Goal: Transaction & Acquisition: Purchase product/service

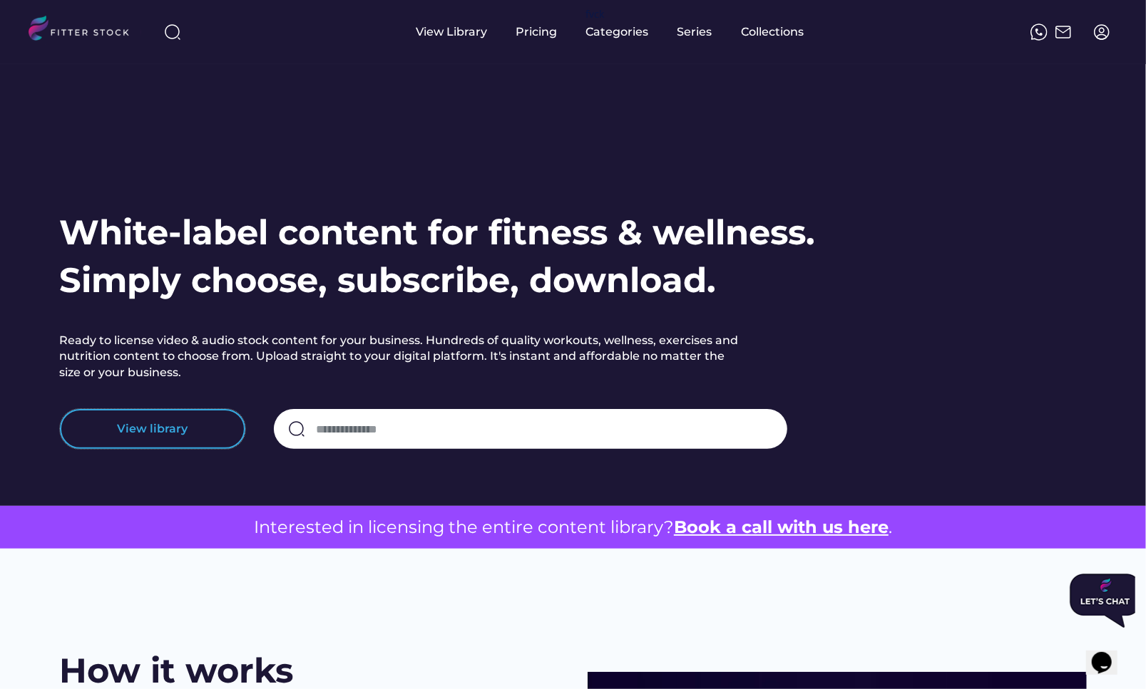
click at [144, 428] on button "View library" at bounding box center [152, 429] width 185 height 40
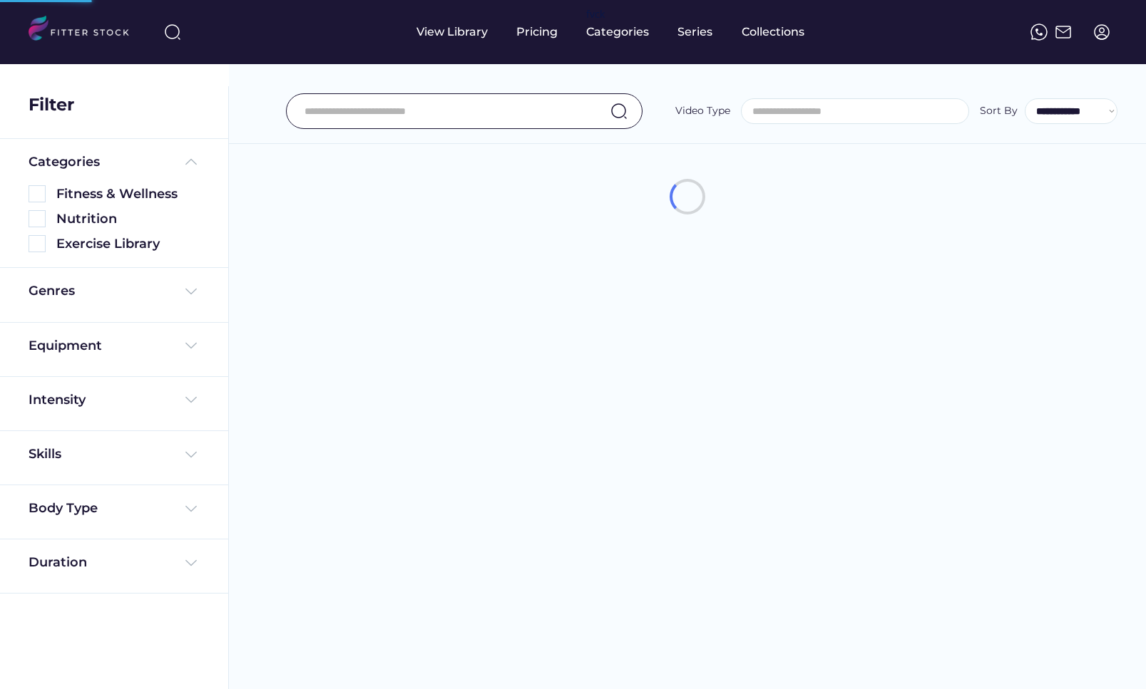
select select
select select "**********"
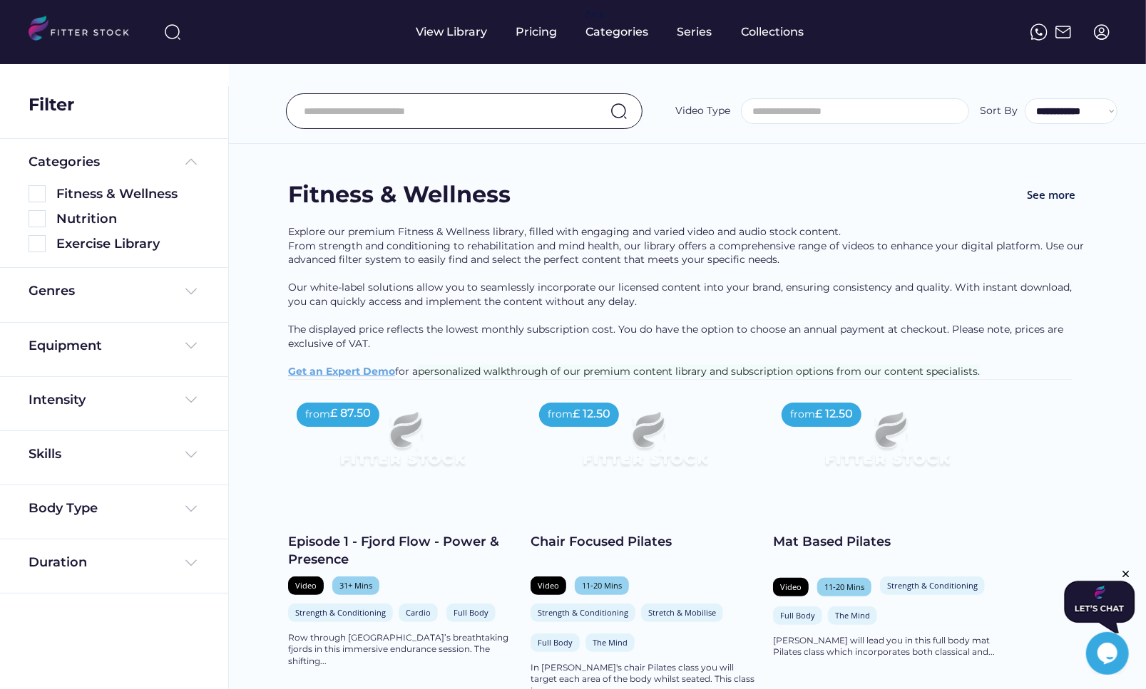
click at [1104, 42] on div at bounding box center [1101, 31] width 31 height 31
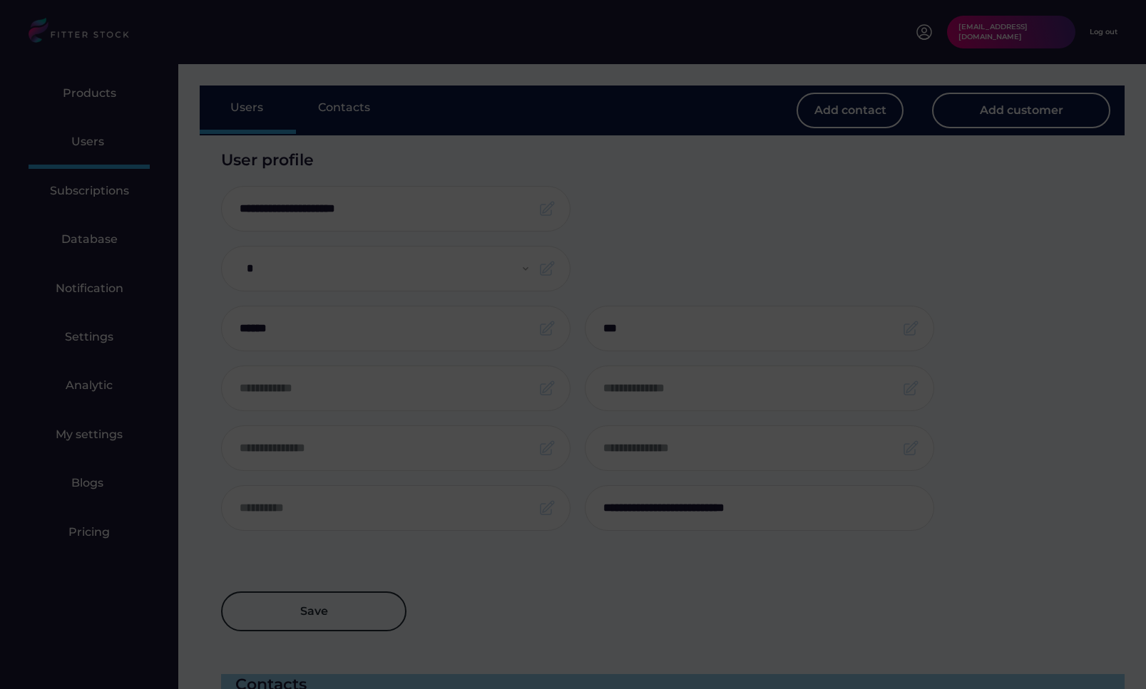
select select "*****"
select select "**********"
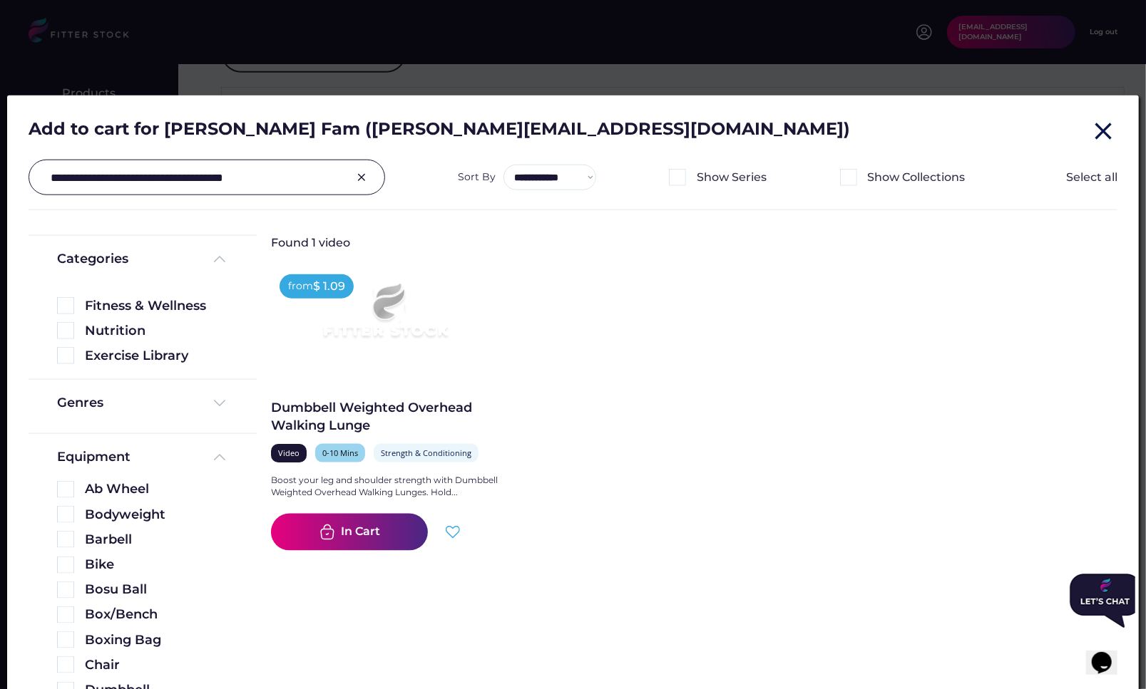
scroll to position [903, 0]
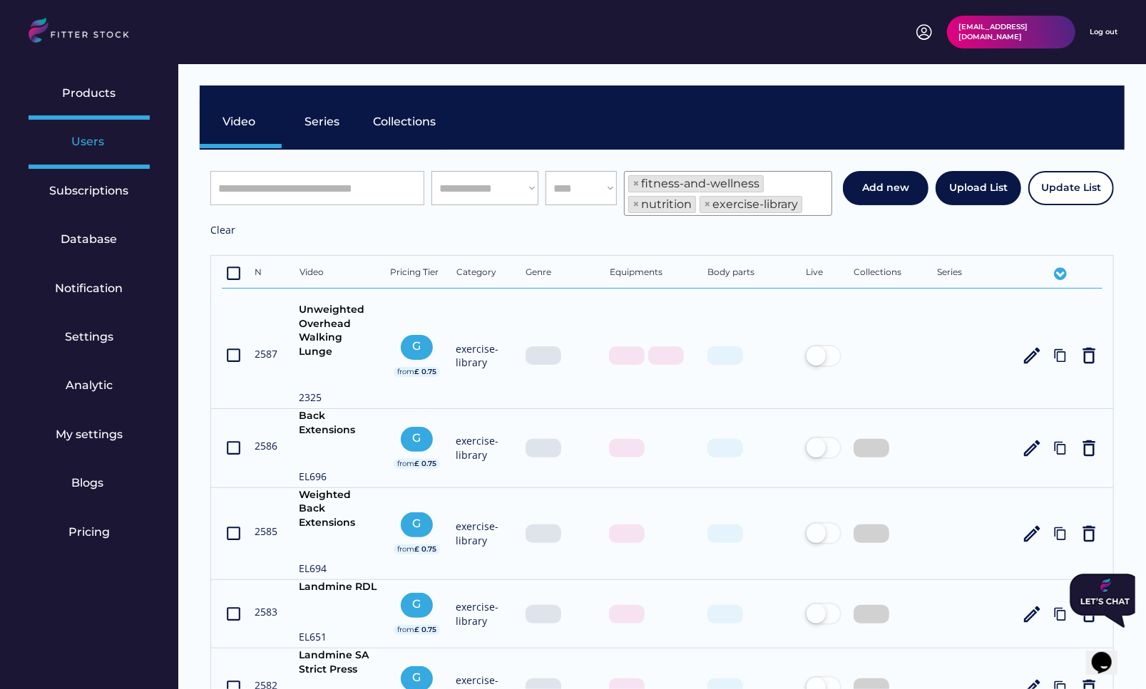
click at [89, 146] on div "Users" at bounding box center [89, 142] width 36 height 16
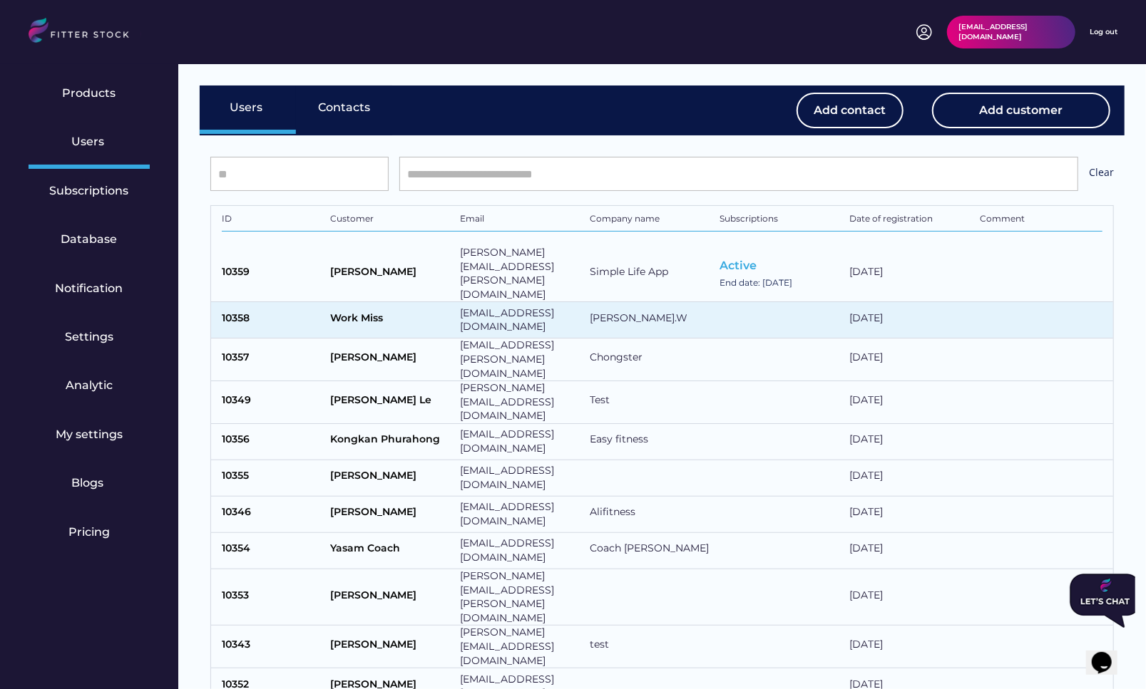
click at [405, 312] on div "Work Miss" at bounding box center [391, 321] width 123 height 18
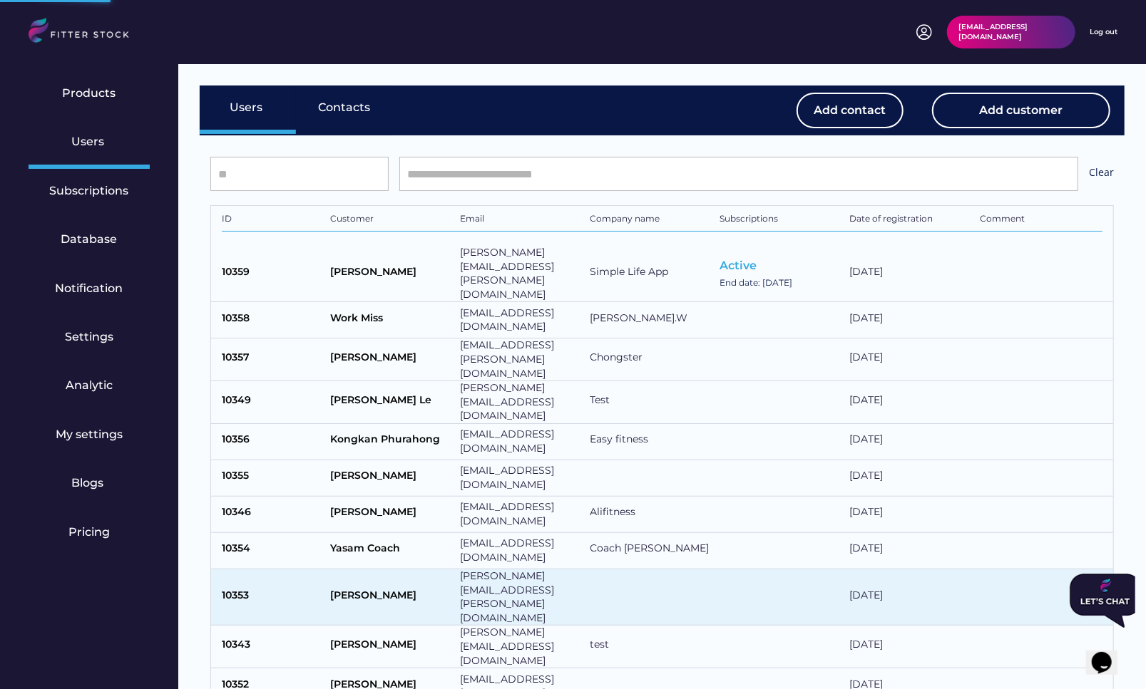
select select "*****"
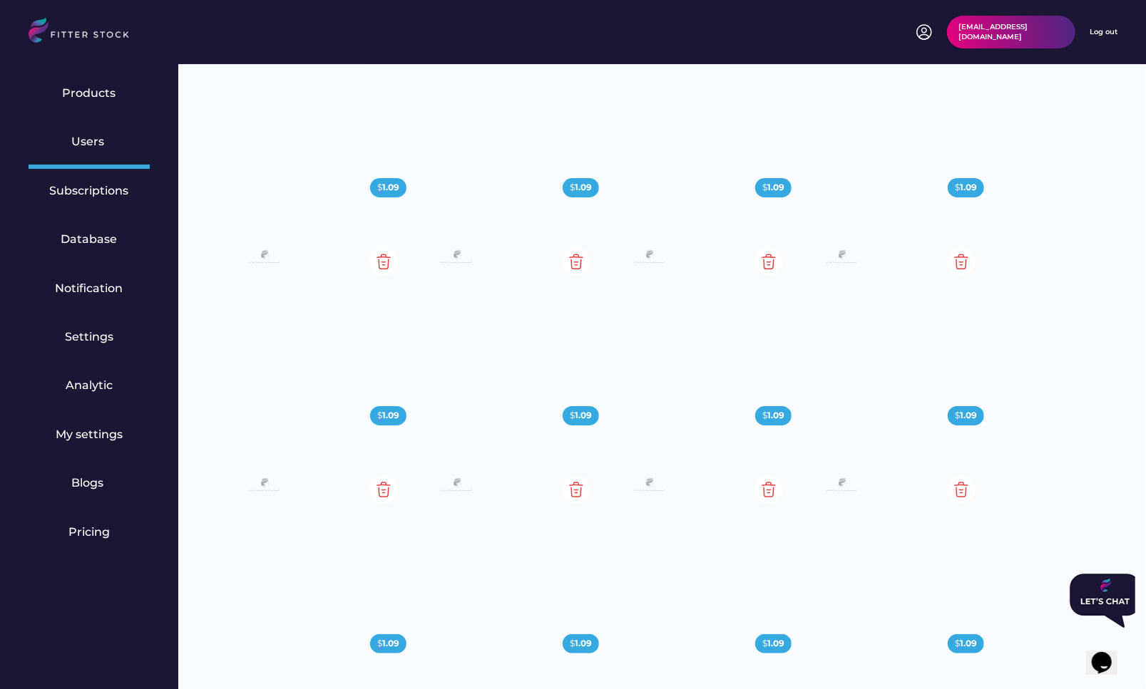
scroll to position [1272, 0]
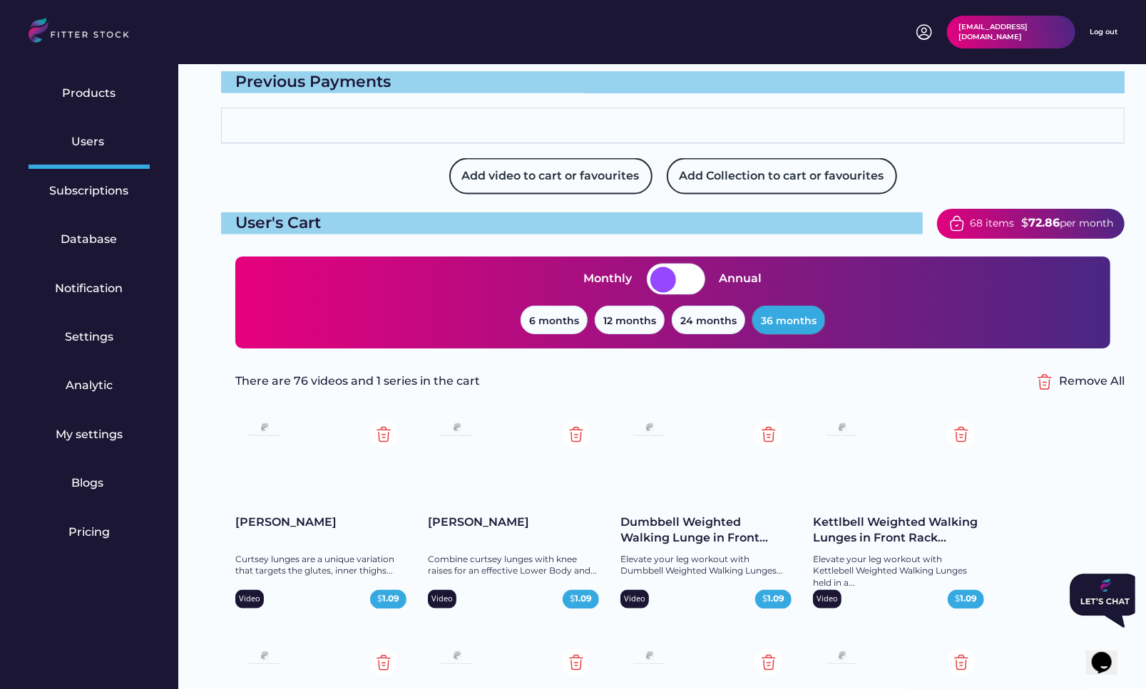
click at [801, 312] on button "36 months" at bounding box center [788, 320] width 73 height 29
click at [61, 88] on div "Products" at bounding box center [89, 95] width 121 height 48
click at [90, 143] on div "Users" at bounding box center [89, 142] width 36 height 16
select select "**********"
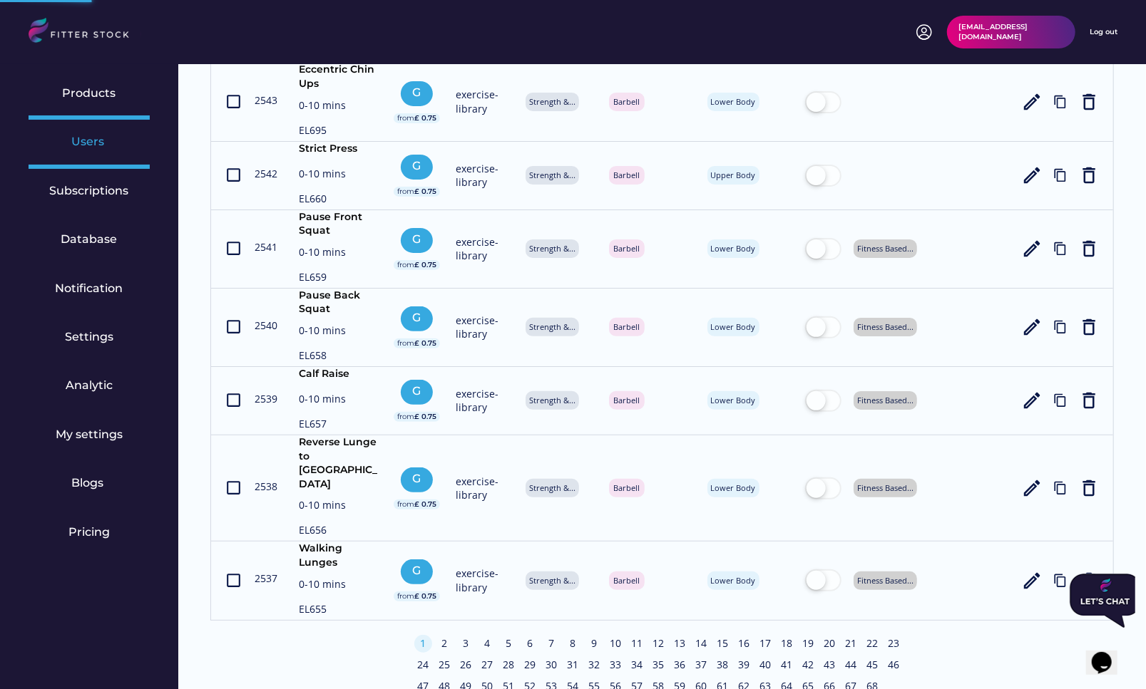
scroll to position [3372, 0]
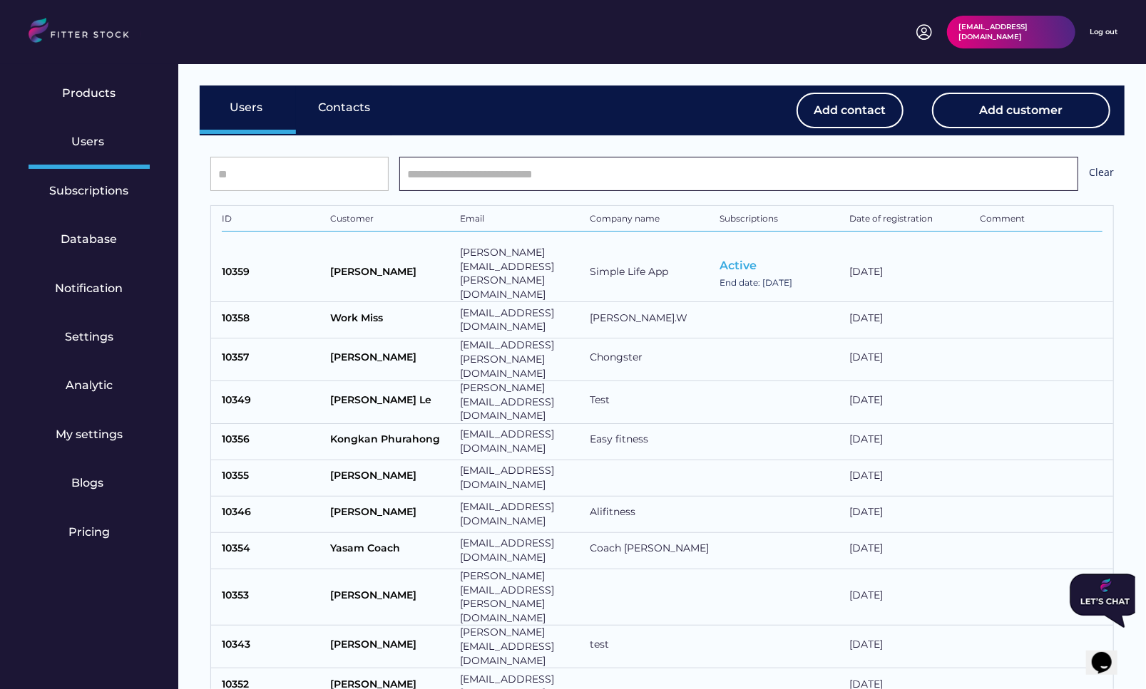
click at [453, 172] on input "input" at bounding box center [738, 174] width 679 height 34
type input "********"
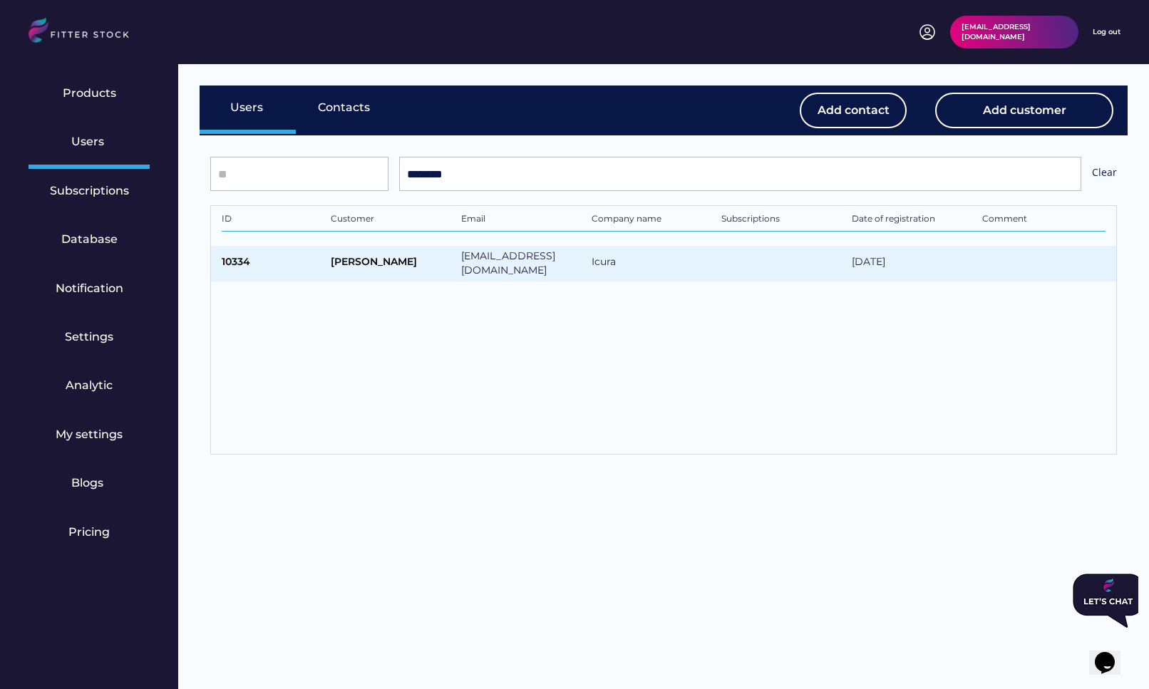
click at [405, 265] on div "Kristian Lassen" at bounding box center [392, 264] width 123 height 18
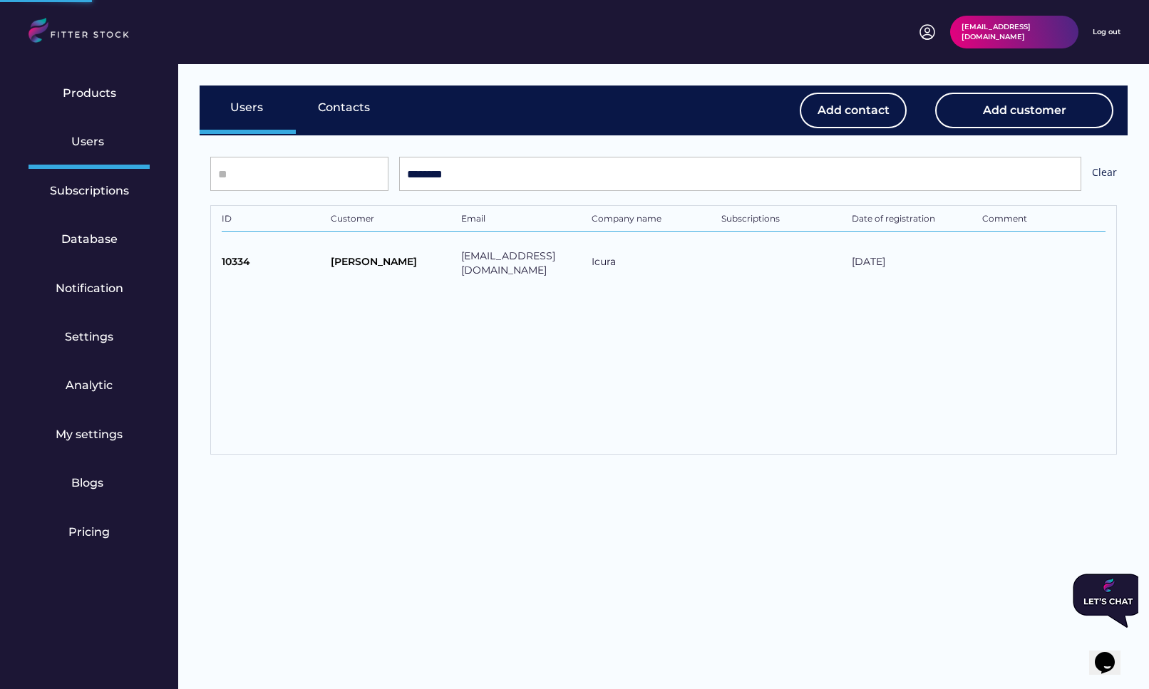
type input "**********"
select select "*****"
type input "********"
type input "******"
type input "*****"
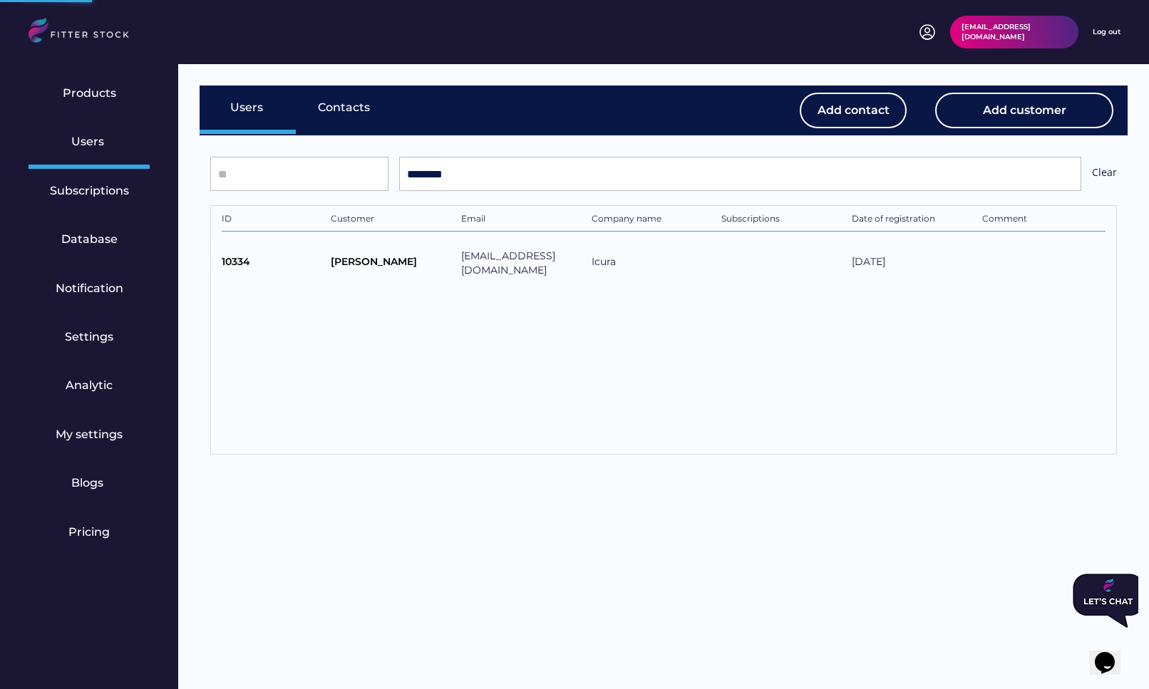
type input "**********"
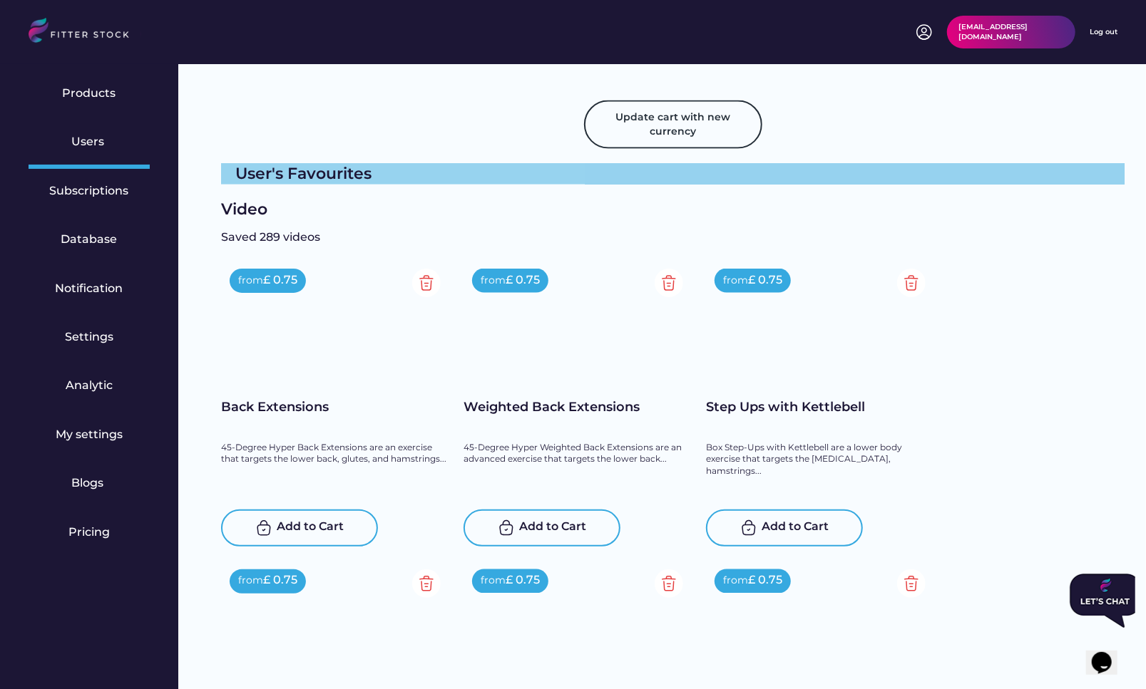
scroll to position [1369, 0]
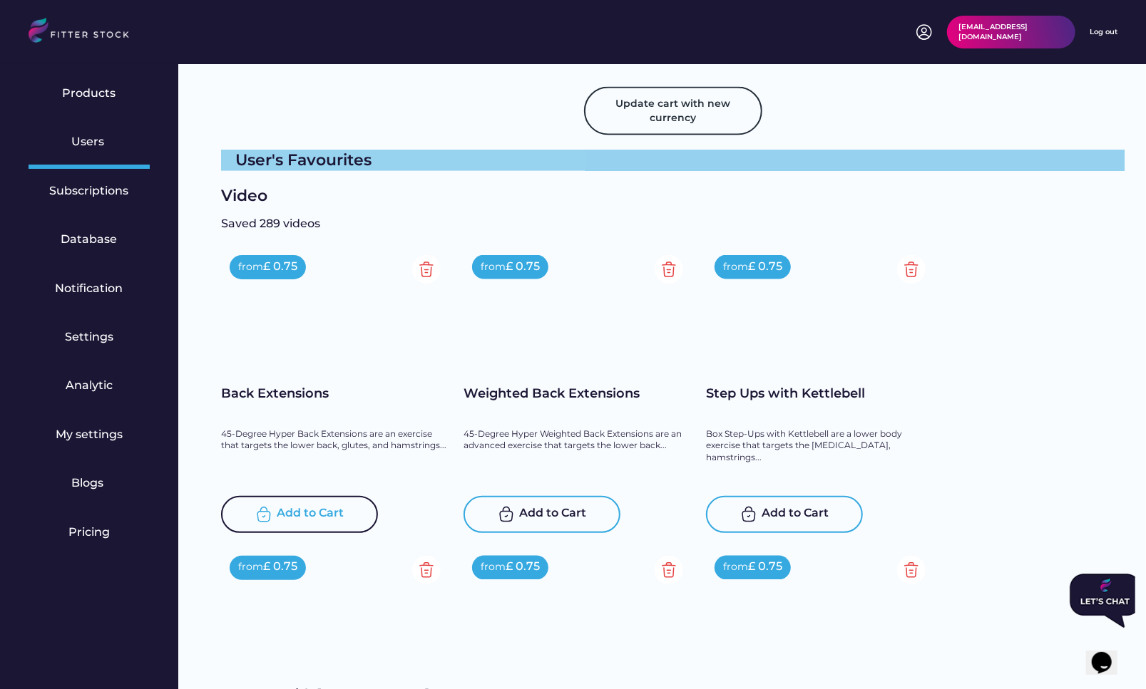
click at [297, 512] on div "Add to Cart" at bounding box center [310, 514] width 67 height 17
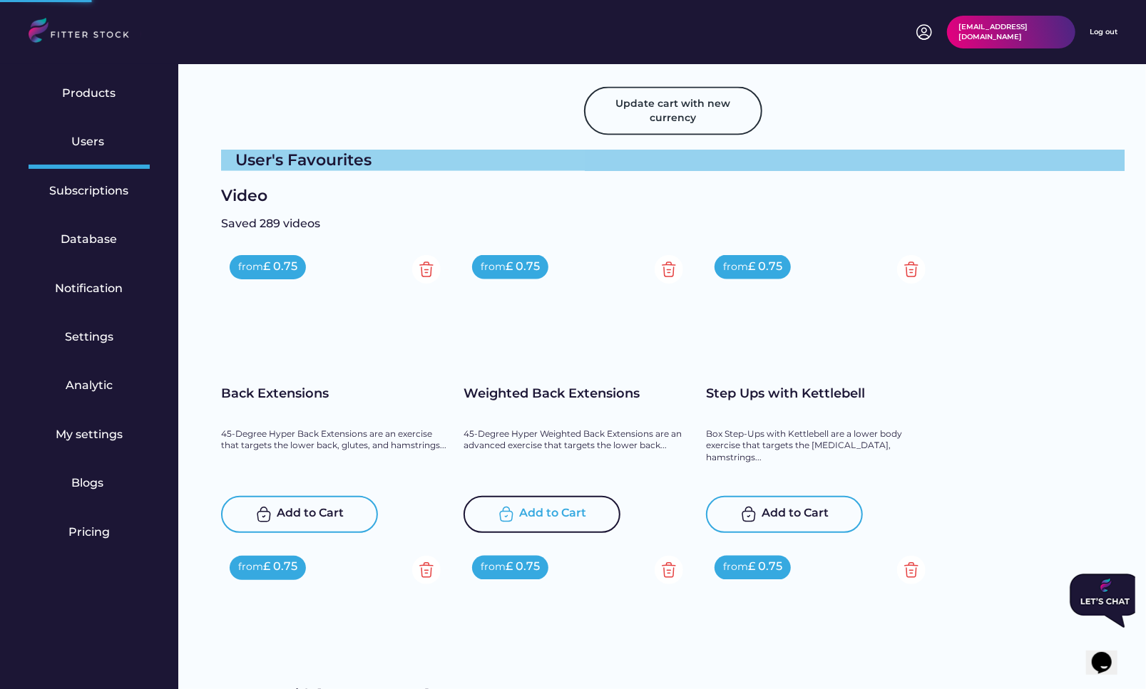
click at [543, 507] on div "Add to Cart" at bounding box center [553, 514] width 67 height 17
click at [828, 501] on div "Add to Cart" at bounding box center [784, 514] width 157 height 37
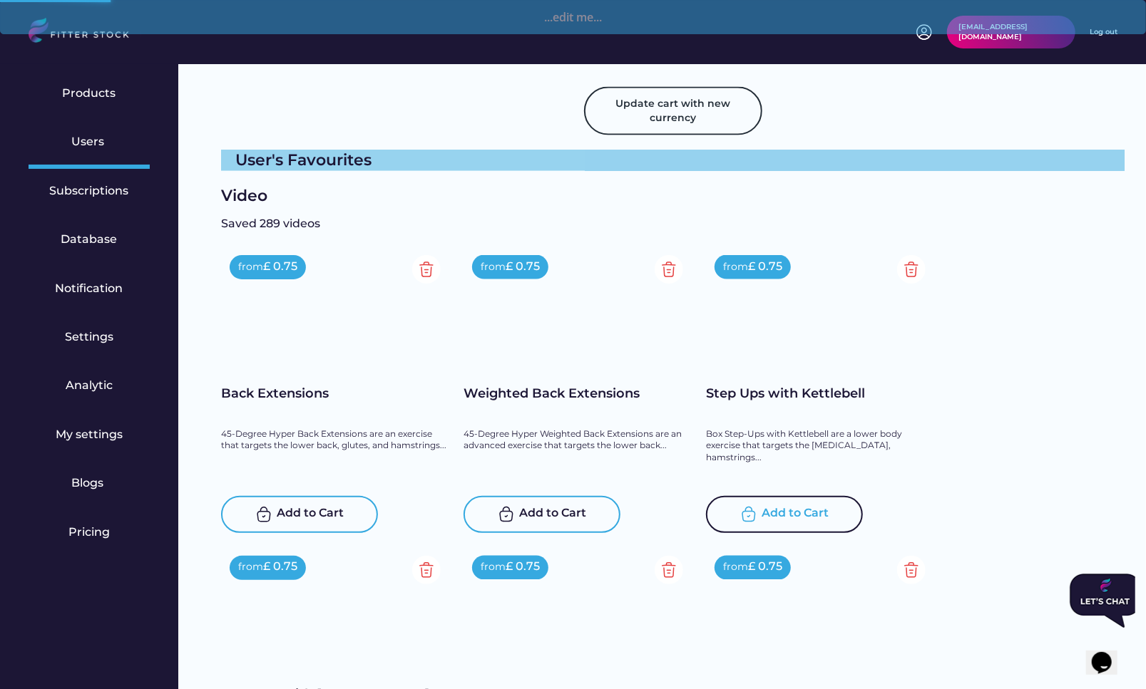
scroll to position [1707, 0]
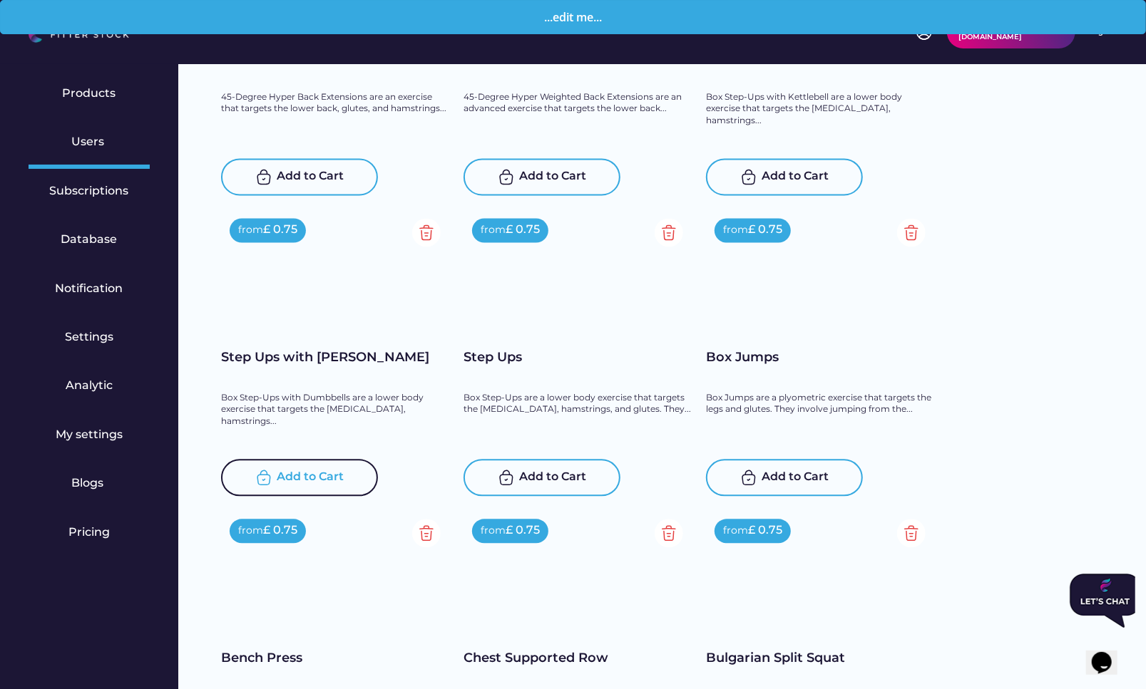
click at [333, 475] on div "Add to Cart" at bounding box center [310, 478] width 67 height 17
click at [537, 480] on div "Add to Cart" at bounding box center [553, 478] width 67 height 17
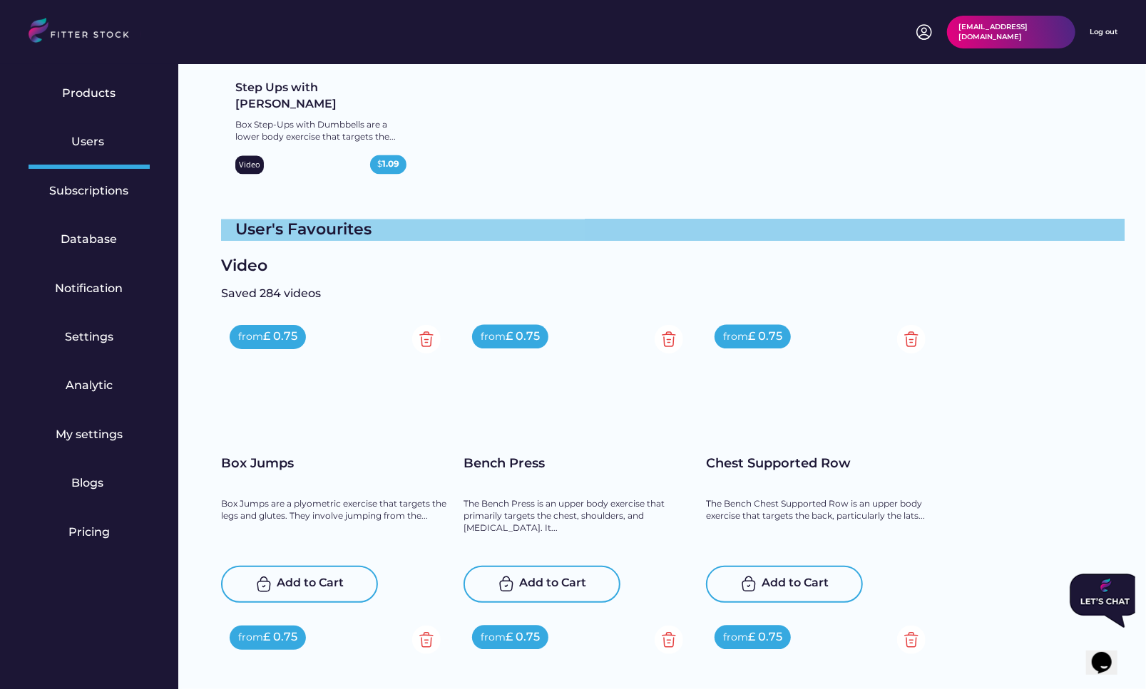
scroll to position [1685, 0]
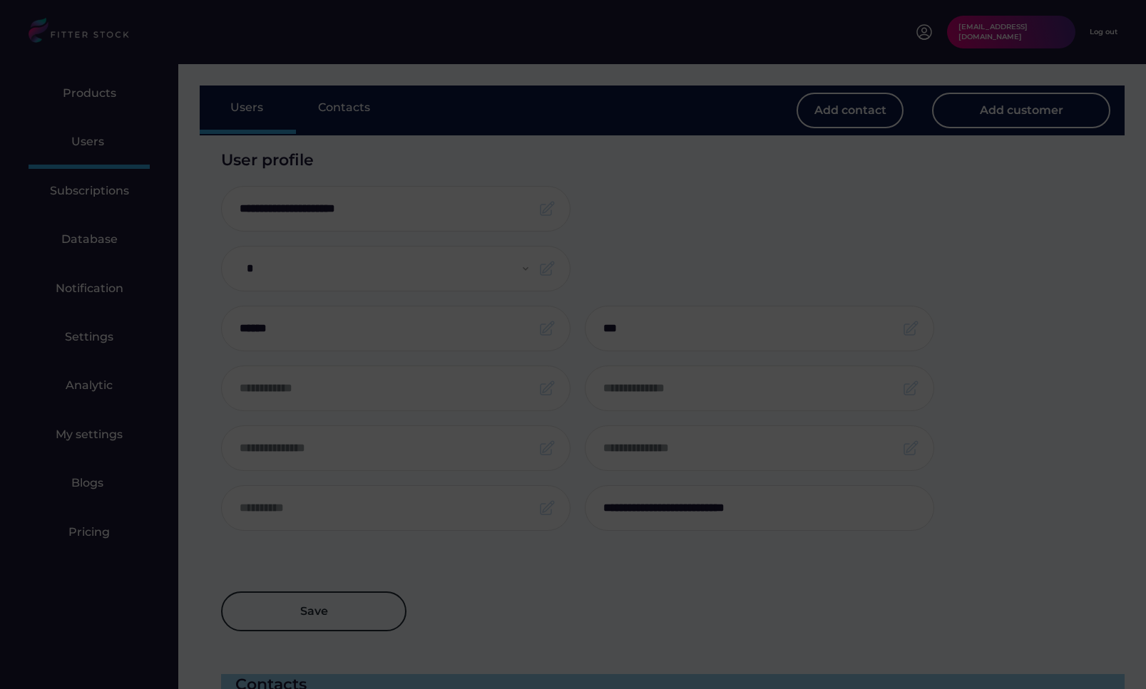
select select "*****"
select select "**********"
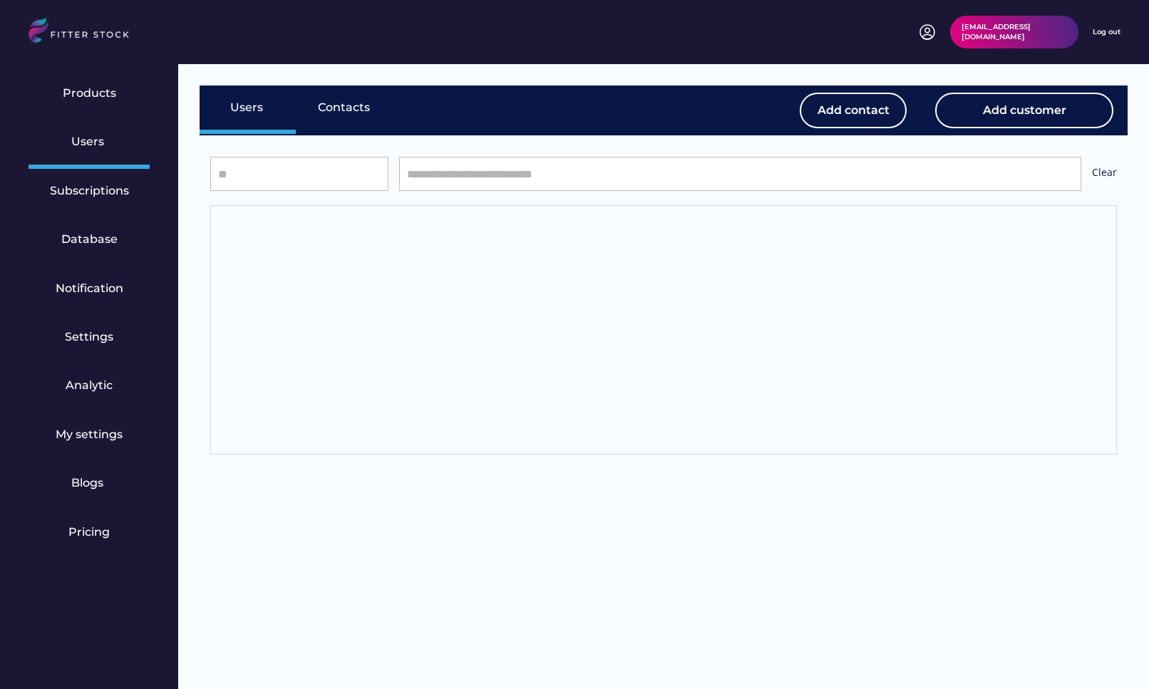
select select "*****"
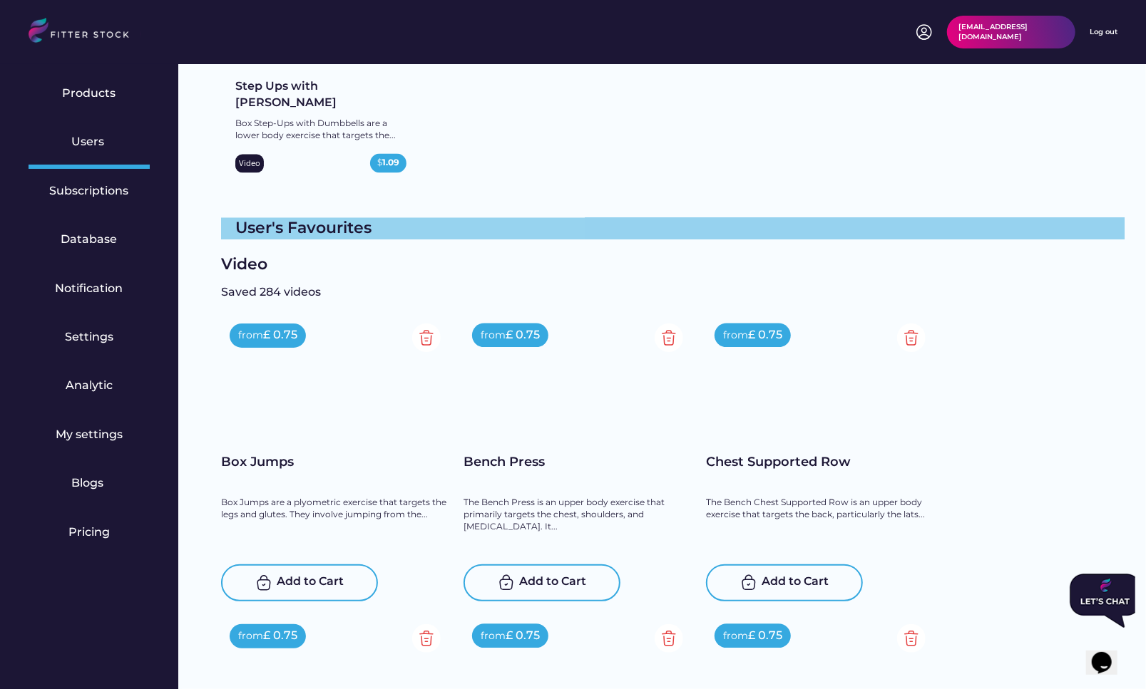
scroll to position [1697, 0]
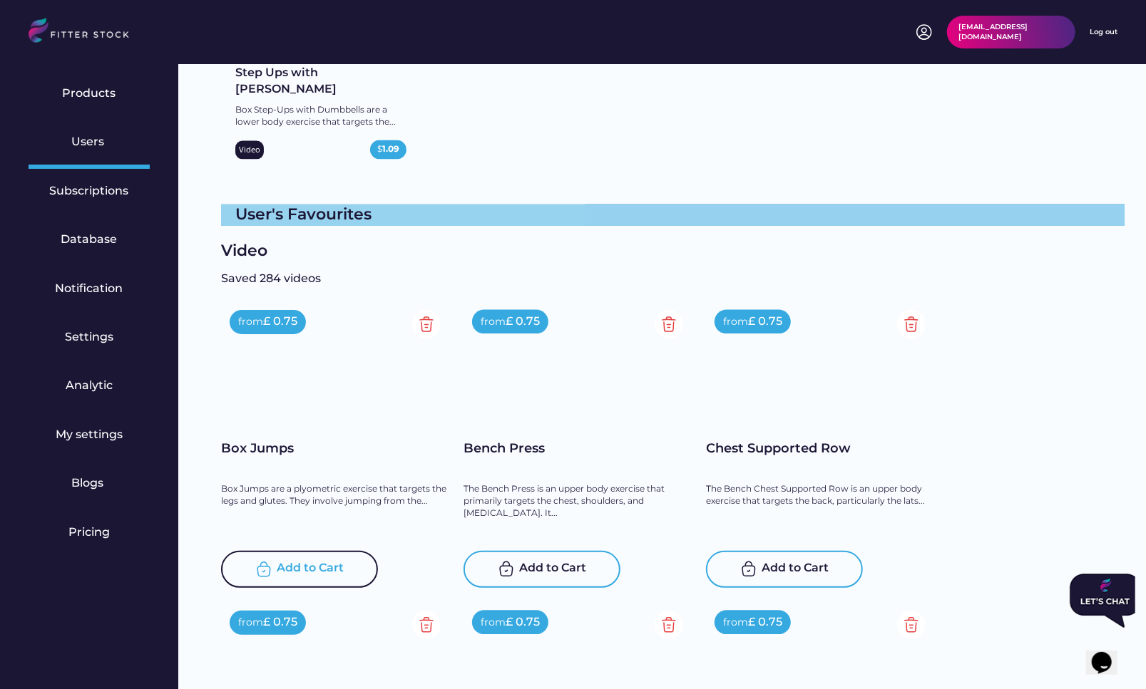
click at [301, 575] on div "Add to Cart" at bounding box center [310, 569] width 67 height 17
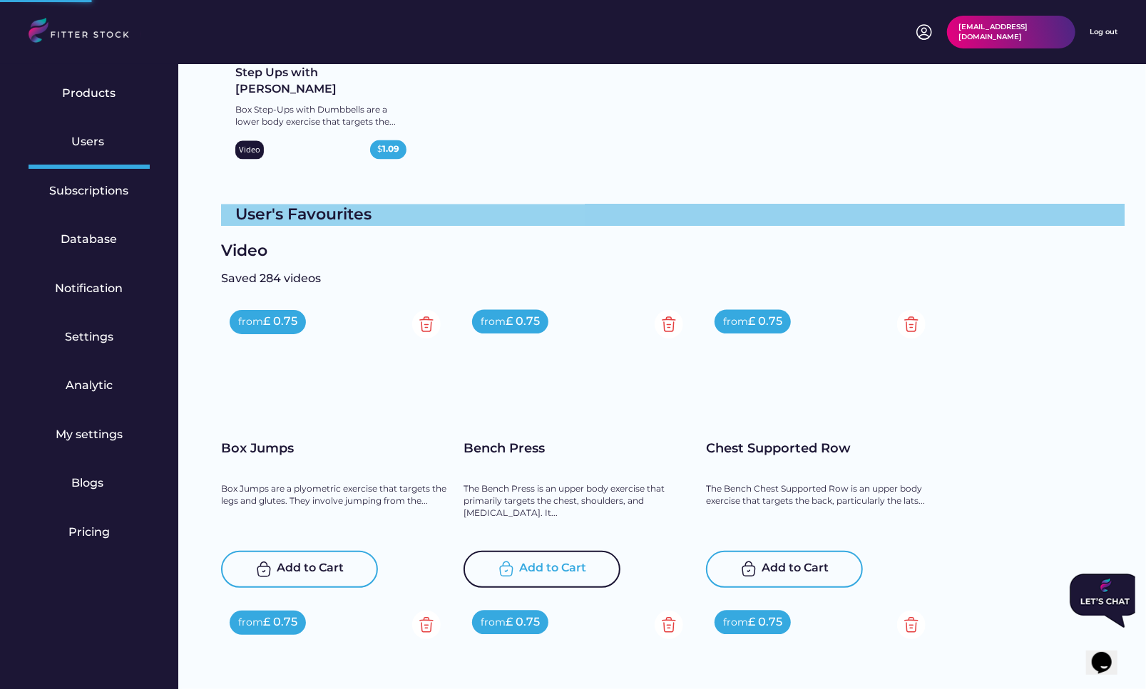
click at [528, 565] on div "Add to Cart" at bounding box center [553, 569] width 67 height 17
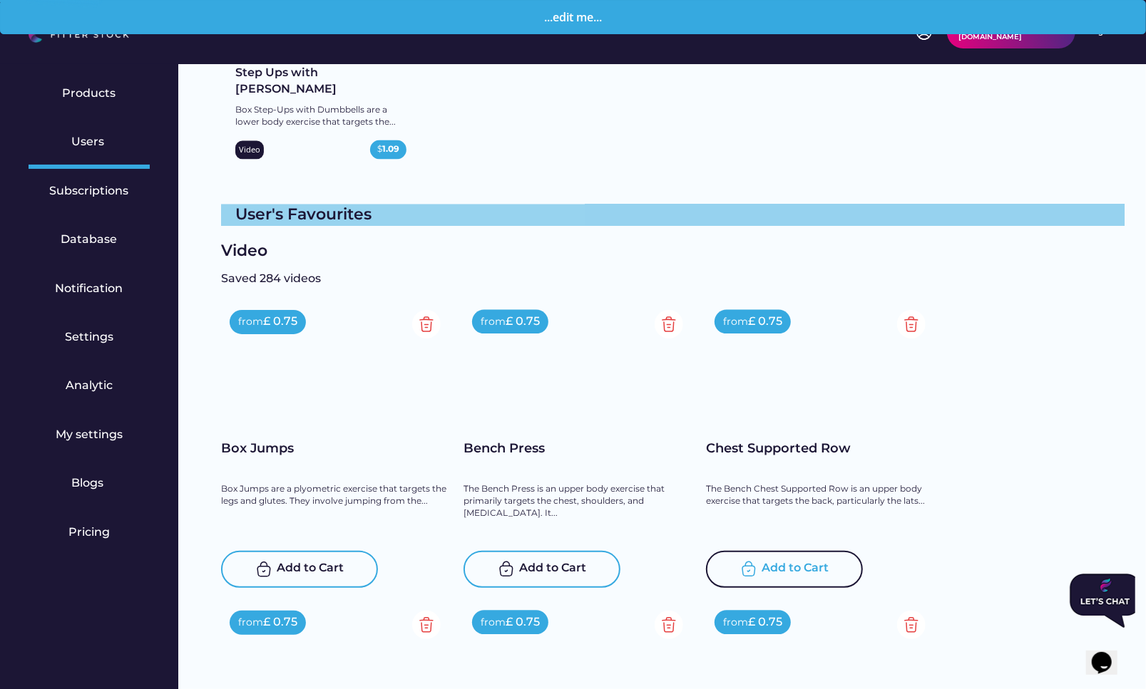
click at [769, 569] on div "Add to Cart" at bounding box center [795, 569] width 67 height 17
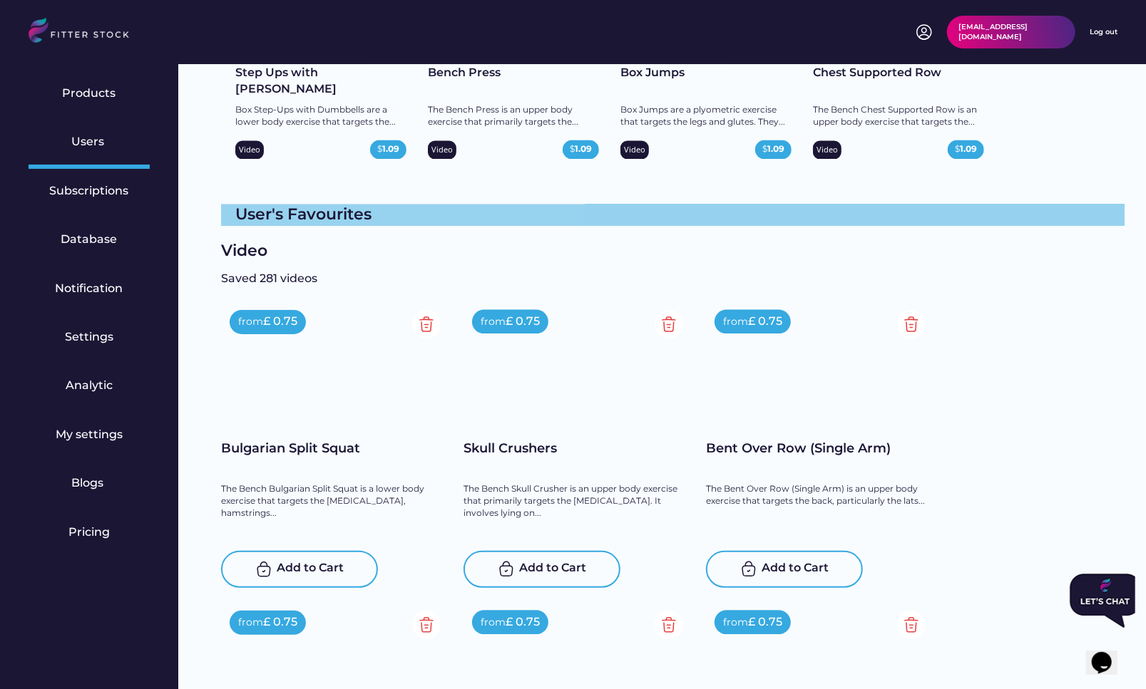
click at [309, 582] on div "Add to Cart" at bounding box center [299, 569] width 157 height 37
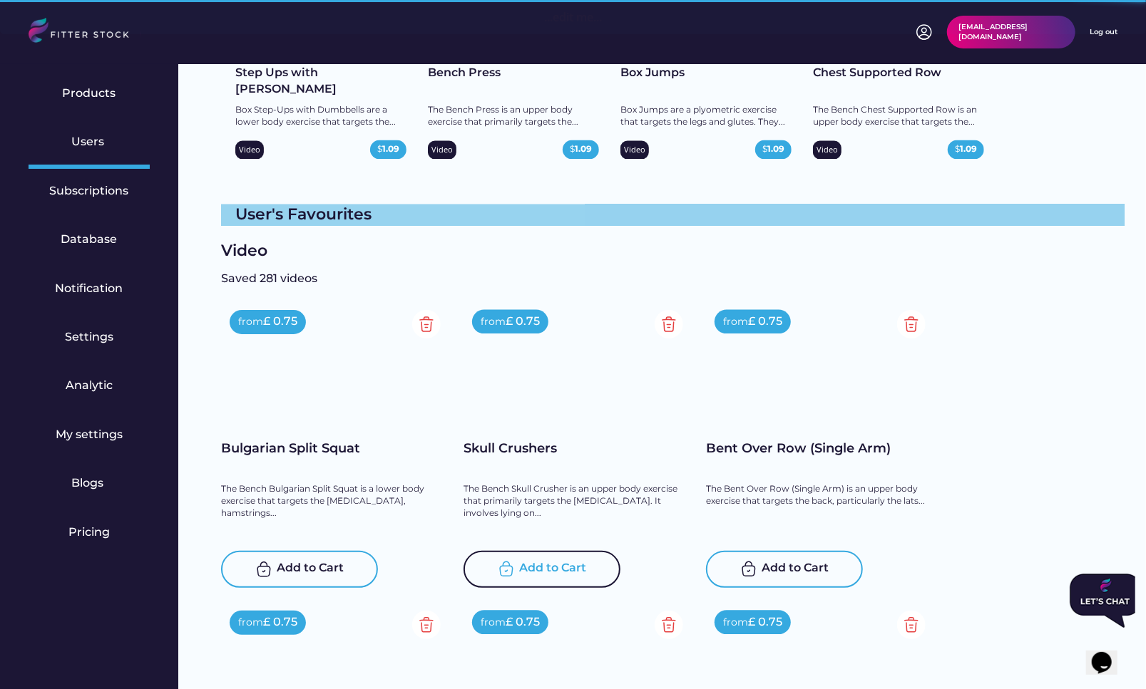
click at [522, 580] on div "Add to Cart" at bounding box center [541, 569] width 157 height 37
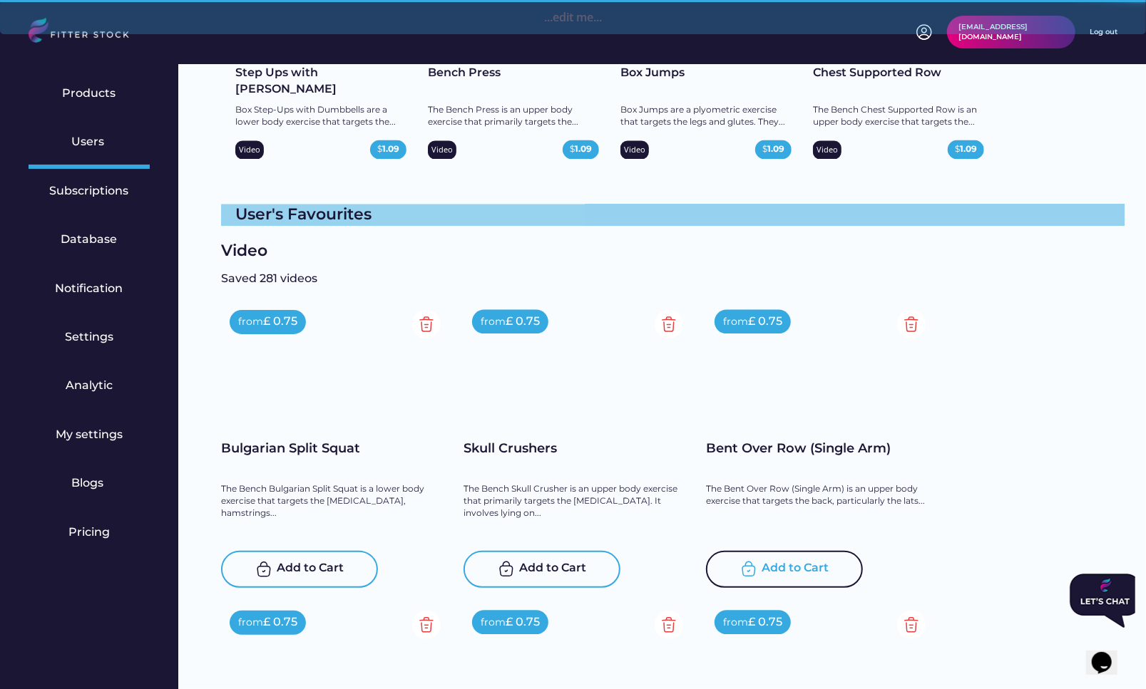
click at [754, 562] on img at bounding box center [748, 569] width 17 height 17
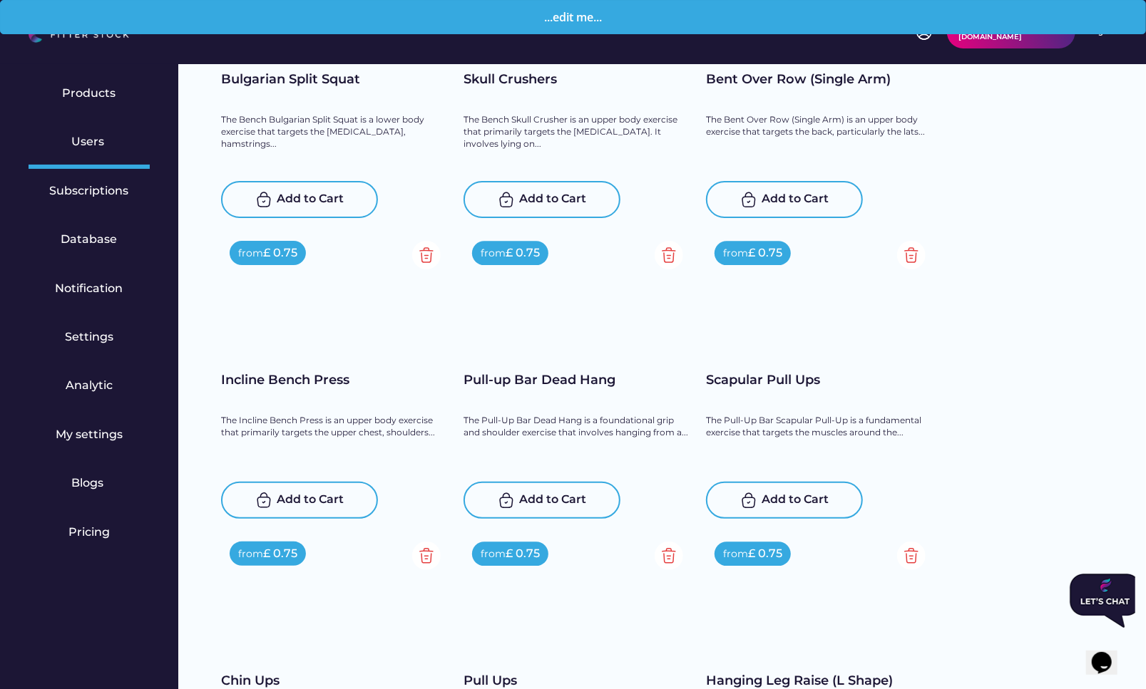
scroll to position [2097, 0]
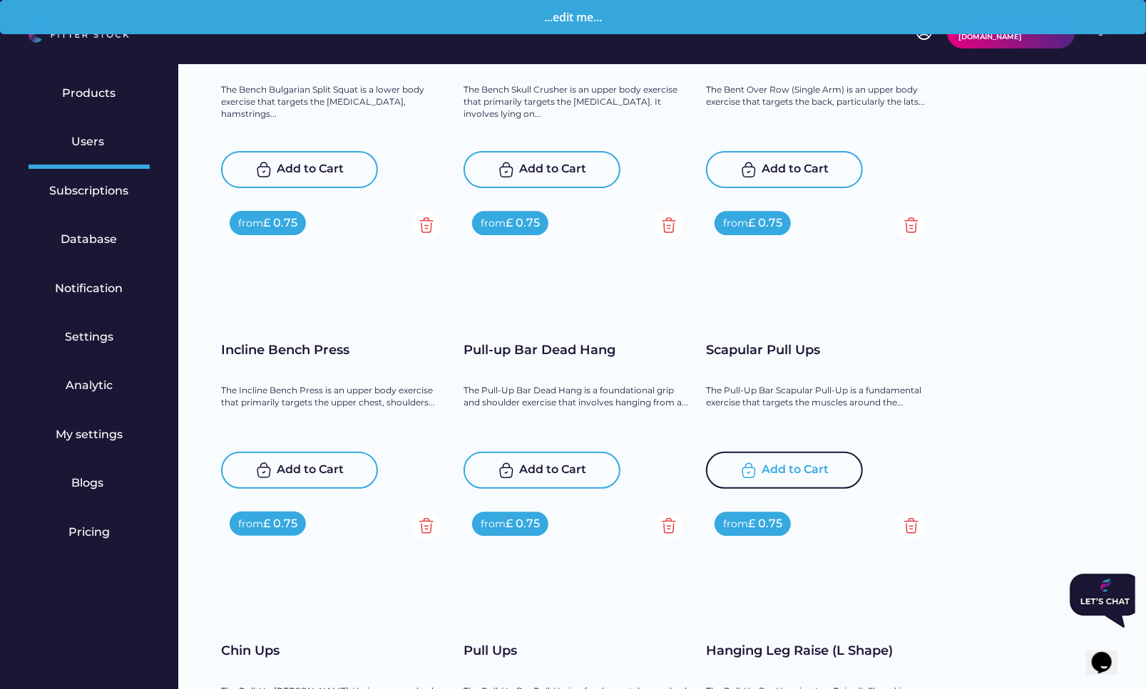
click at [808, 478] on div "Add to Cart" at bounding box center [784, 470] width 157 height 37
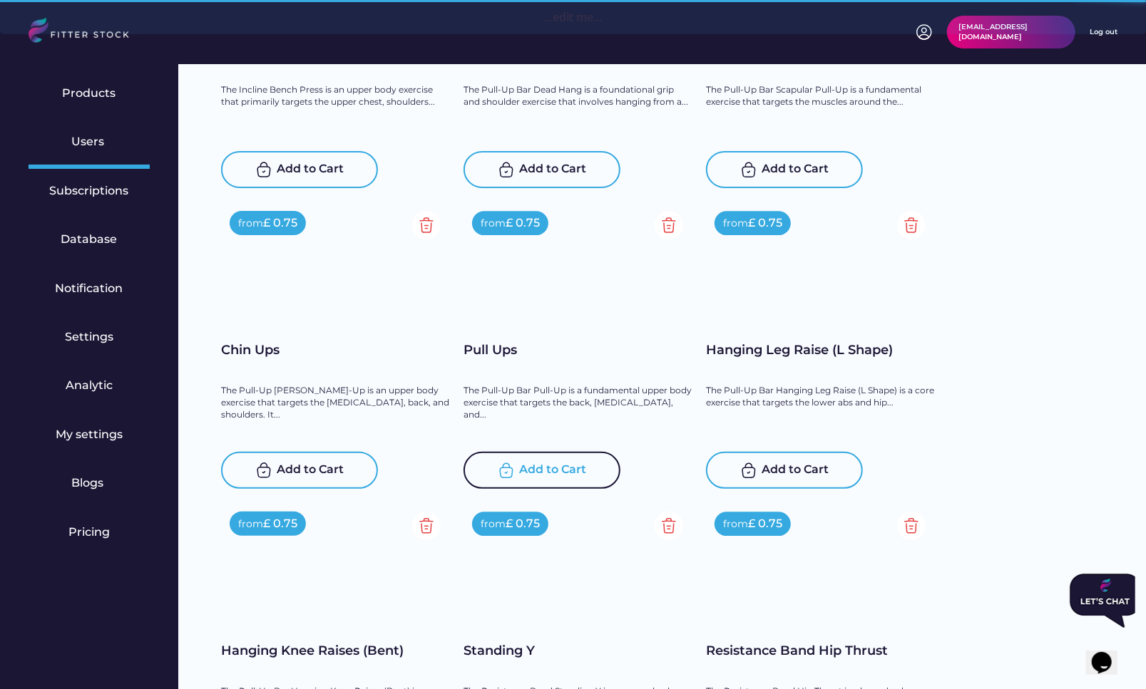
click at [556, 465] on div "Add to Cart" at bounding box center [553, 470] width 67 height 17
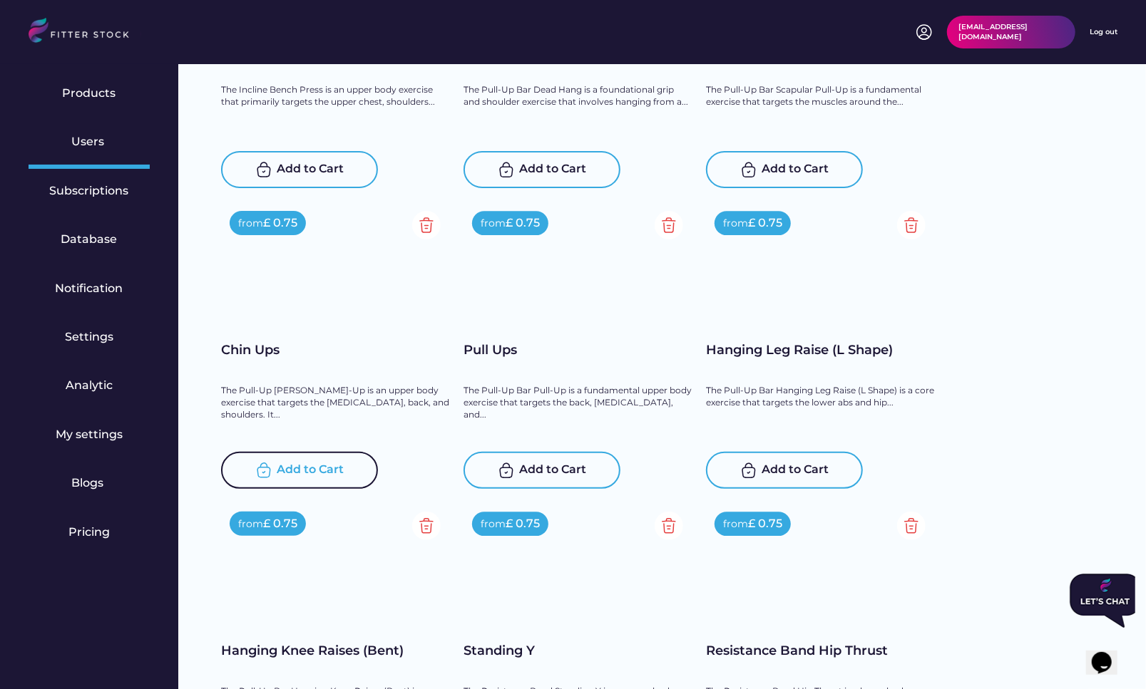
click at [294, 470] on div "Add to Cart" at bounding box center [310, 470] width 67 height 17
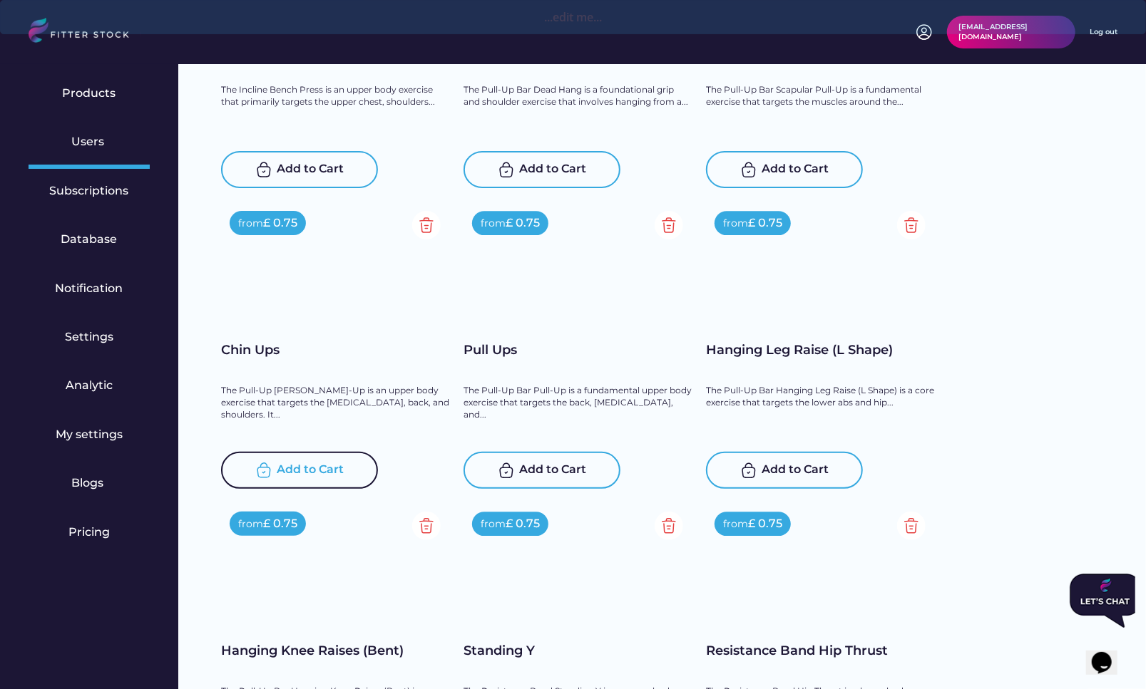
scroll to position [2325, 0]
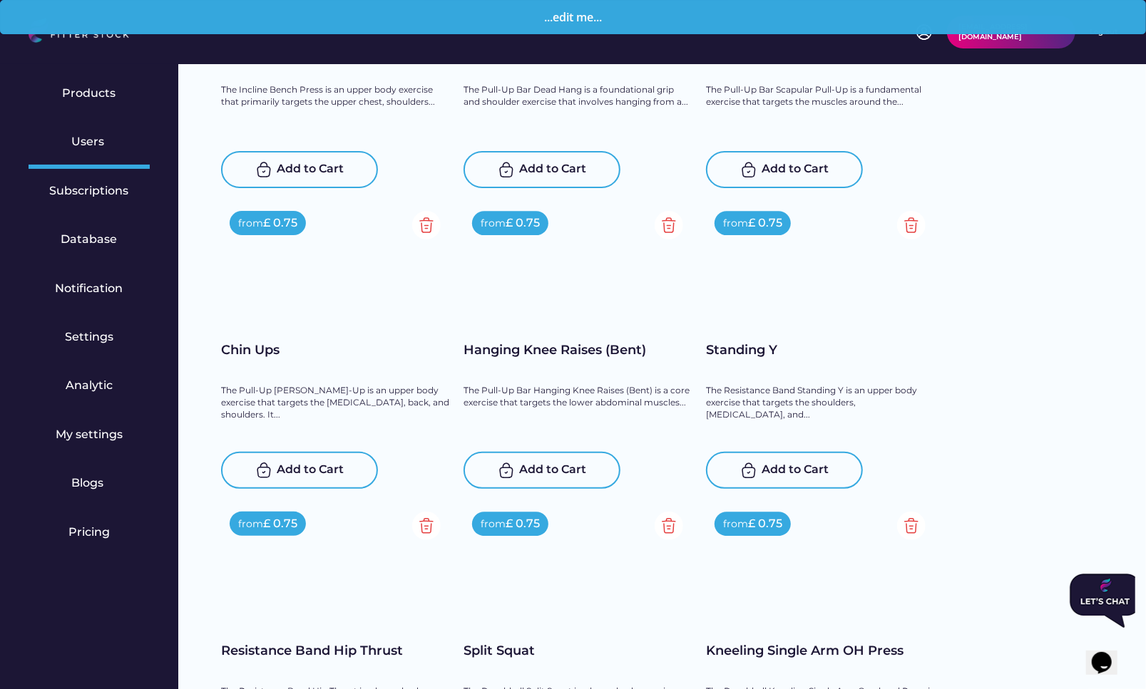
click at [785, 463] on div "Add to Cart" at bounding box center [795, 470] width 67 height 17
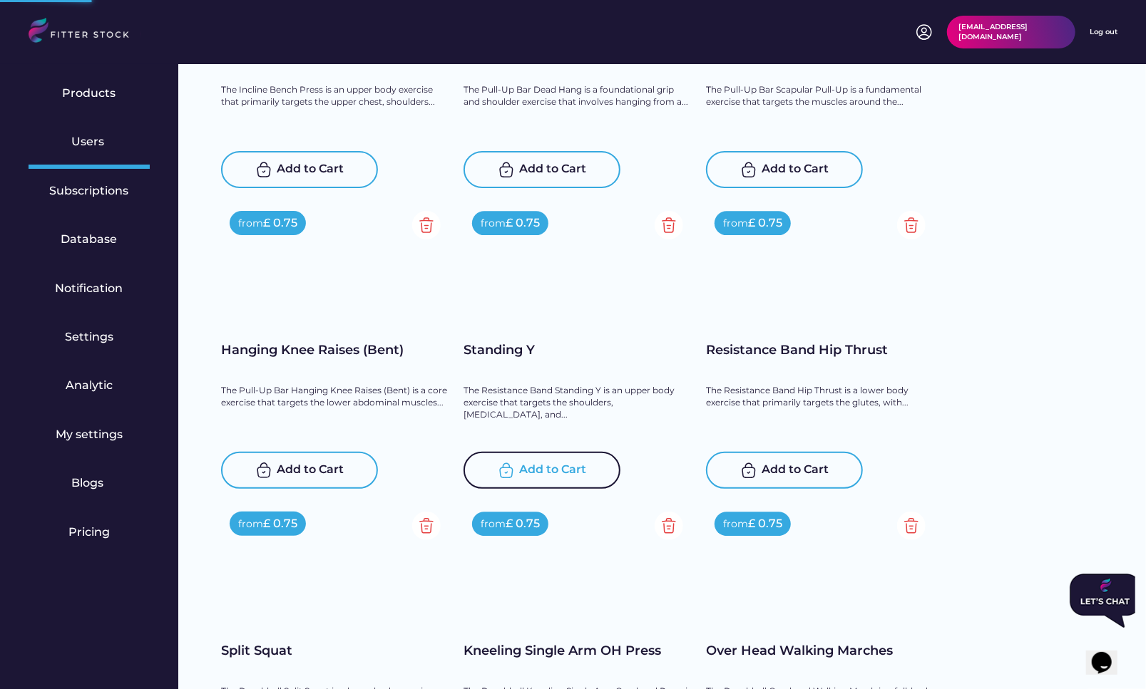
click at [583, 468] on div "Add to Cart" at bounding box center [553, 470] width 67 height 17
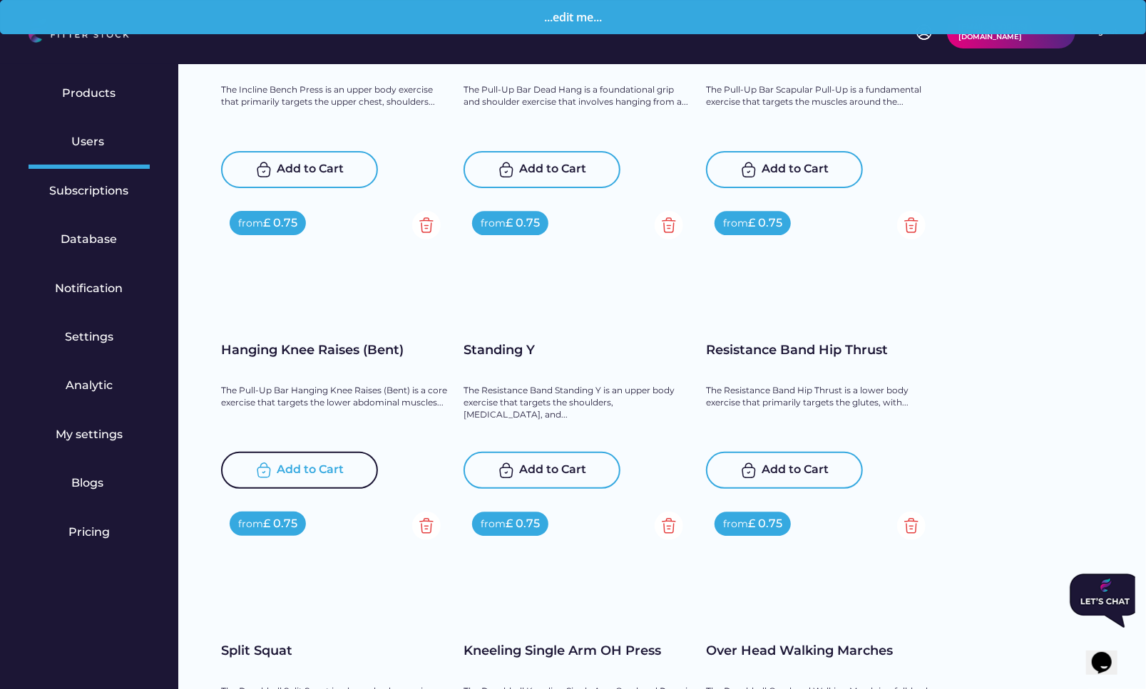
click at [310, 473] on div "Add to Cart" at bounding box center [310, 470] width 67 height 17
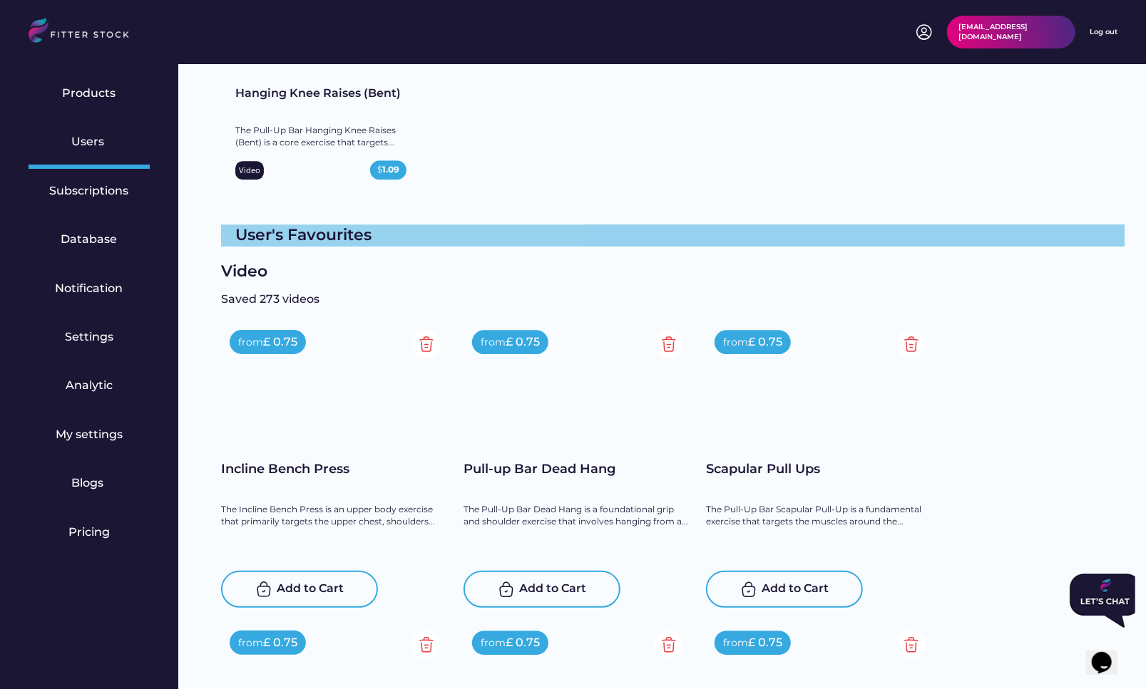
scroll to position [2524, 0]
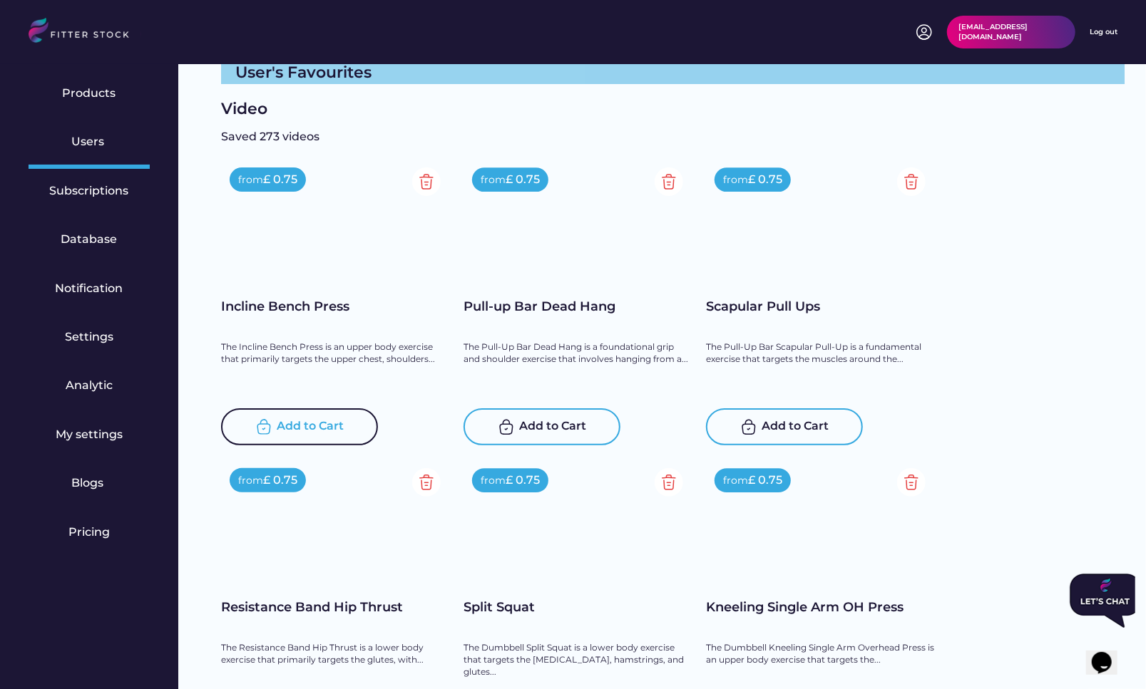
click at [280, 429] on div "Add to Cart" at bounding box center [310, 426] width 67 height 17
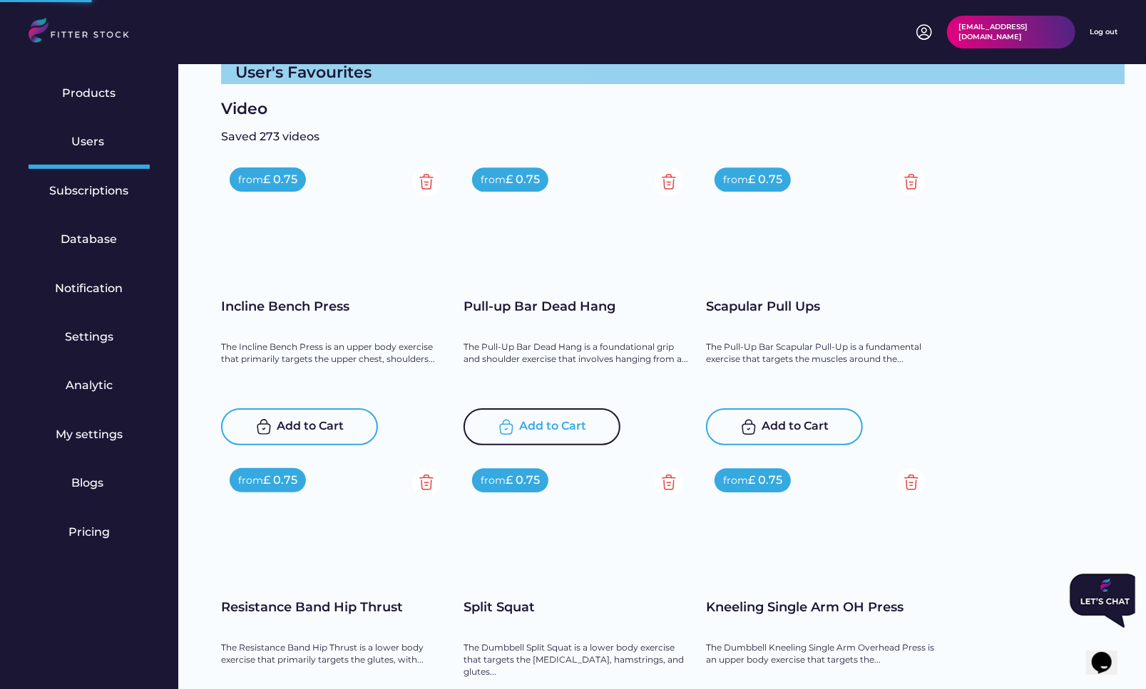
click at [516, 431] on div "Add to Cart" at bounding box center [541, 426] width 157 height 37
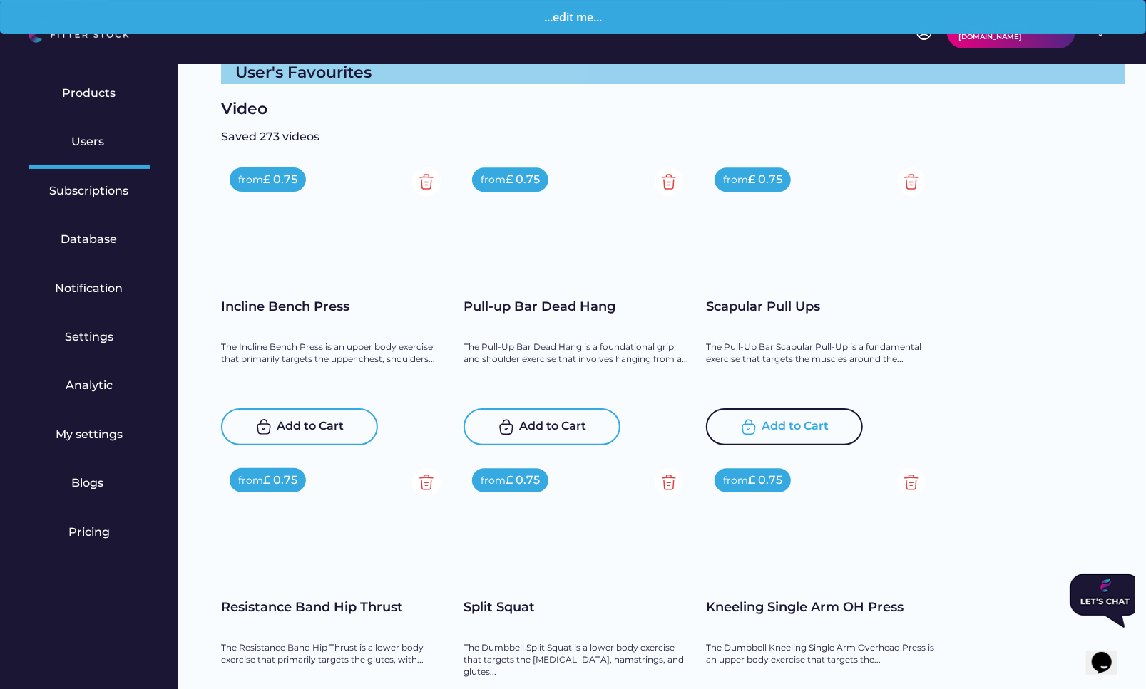
click at [768, 418] on div "Add to Cart" at bounding box center [795, 426] width 67 height 17
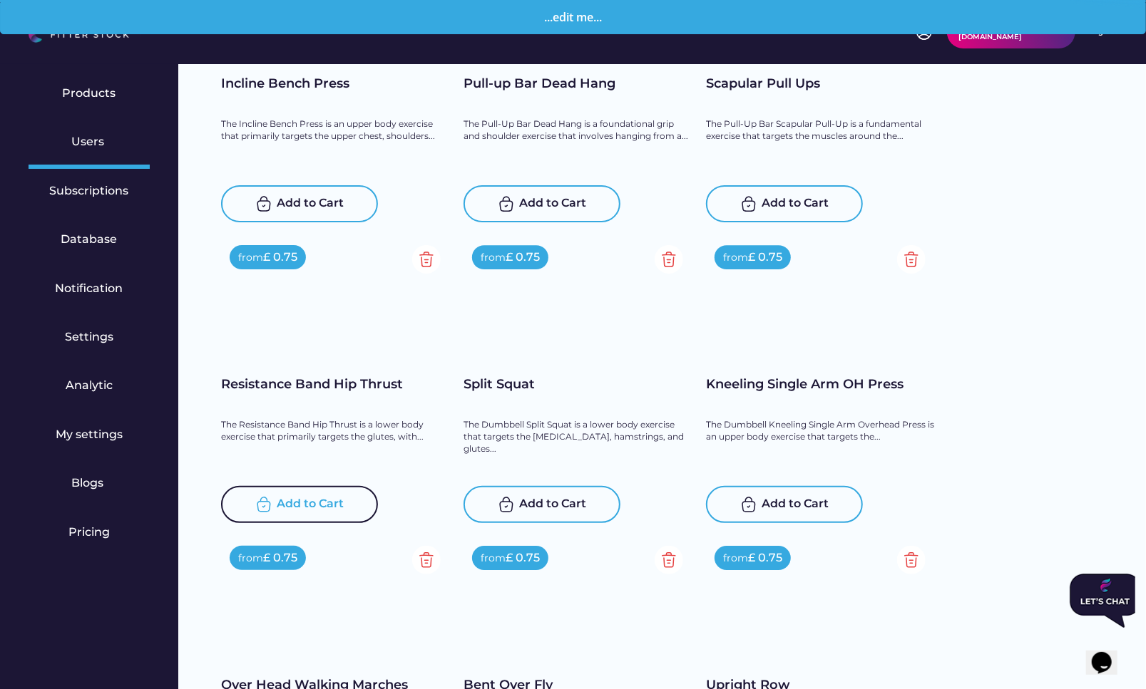
scroll to position [2770, 0]
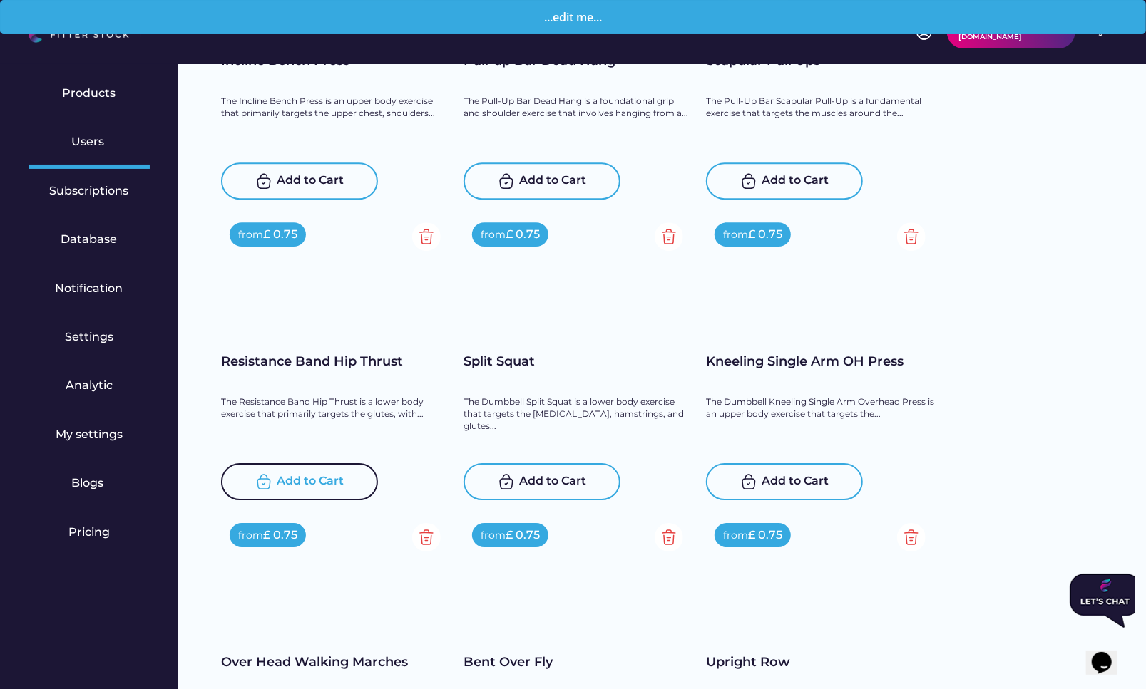
click at [292, 485] on div "Add to Cart" at bounding box center [310, 481] width 67 height 17
click at [565, 476] on div "Add to Cart" at bounding box center [553, 481] width 67 height 17
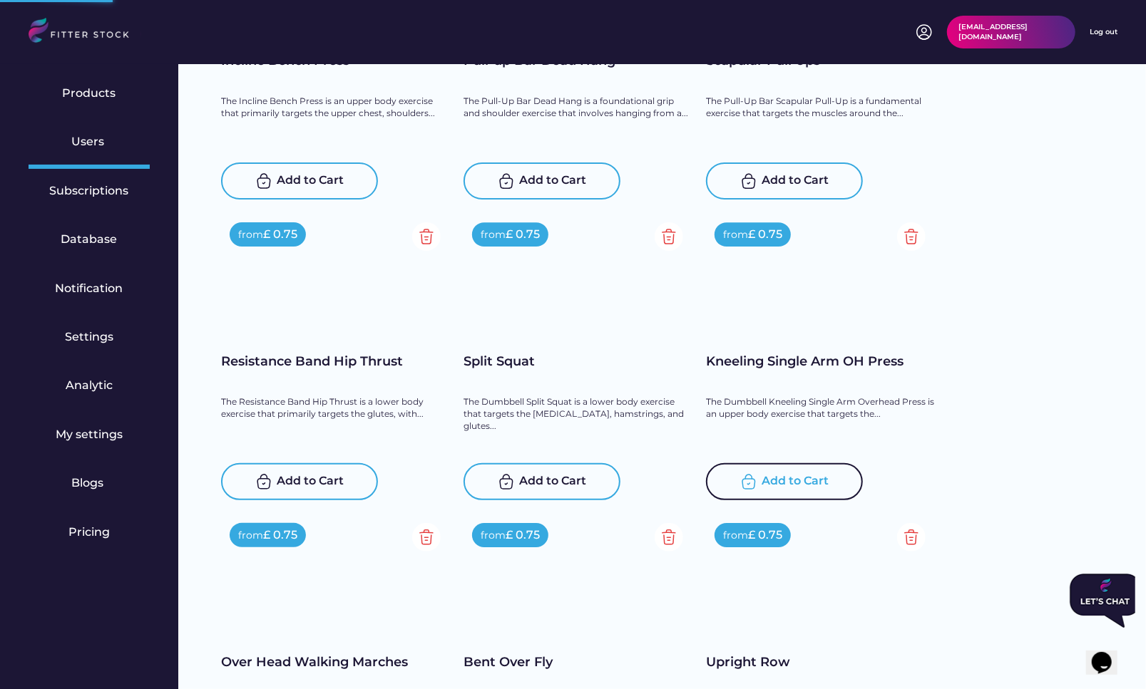
click at [771, 473] on div "Add to Cart" at bounding box center [795, 481] width 67 height 17
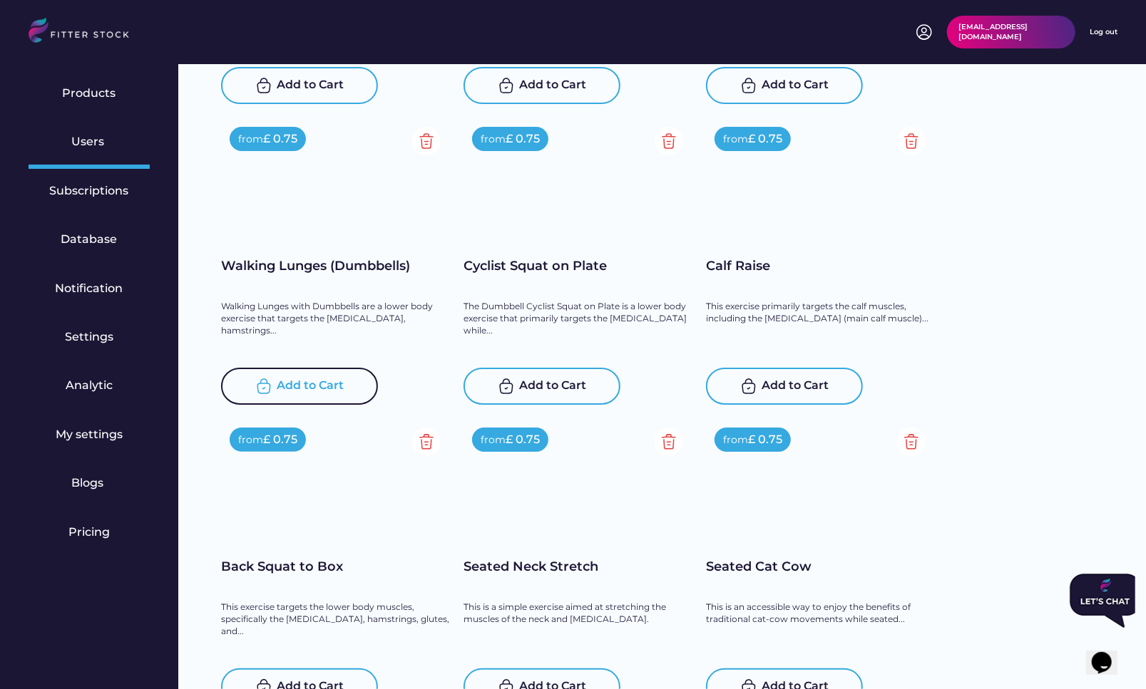
scroll to position [3204, 0]
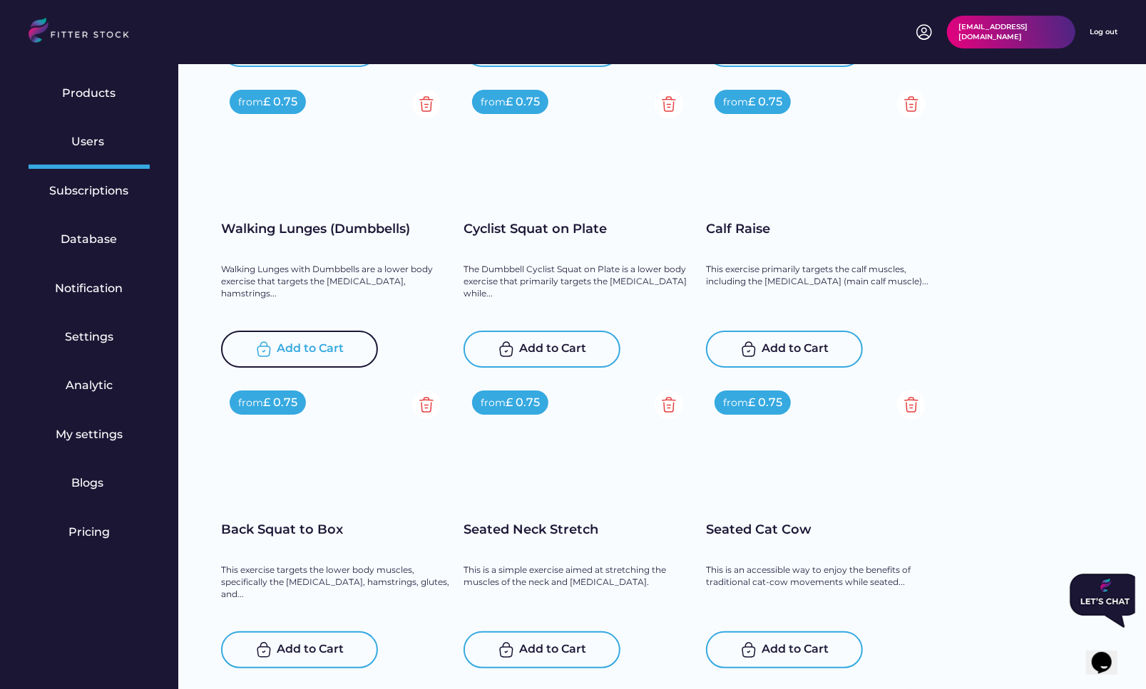
click at [331, 358] on div "Add to Cart" at bounding box center [299, 349] width 157 height 37
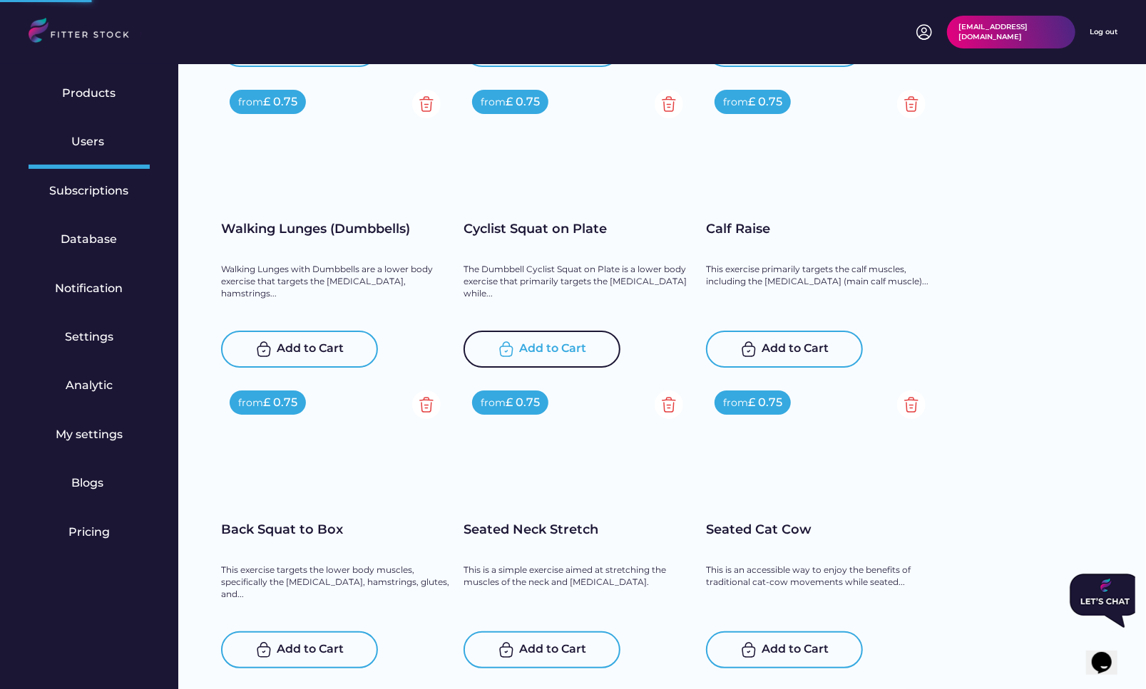
drag, startPoint x: 552, startPoint y: 339, endPoint x: 569, endPoint y: 337, distance: 17.2
click at [552, 341] on div "Add to Cart" at bounding box center [553, 349] width 67 height 17
click at [758, 342] on div "Add to Cart" at bounding box center [784, 349] width 157 height 37
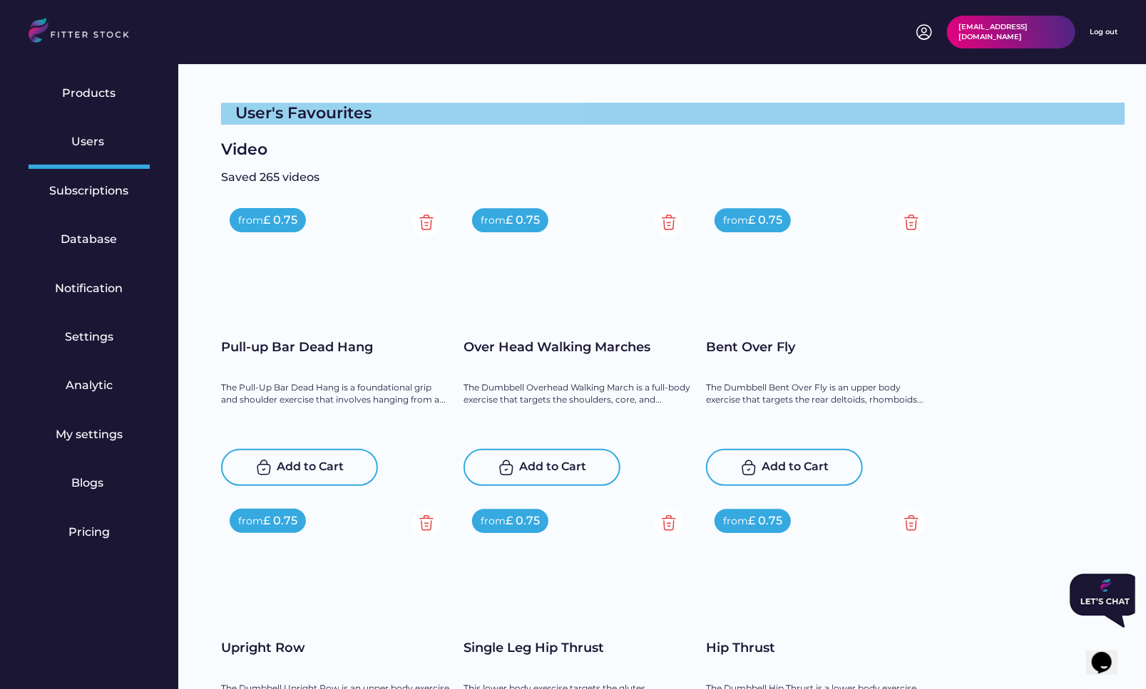
scroll to position [2399, 0]
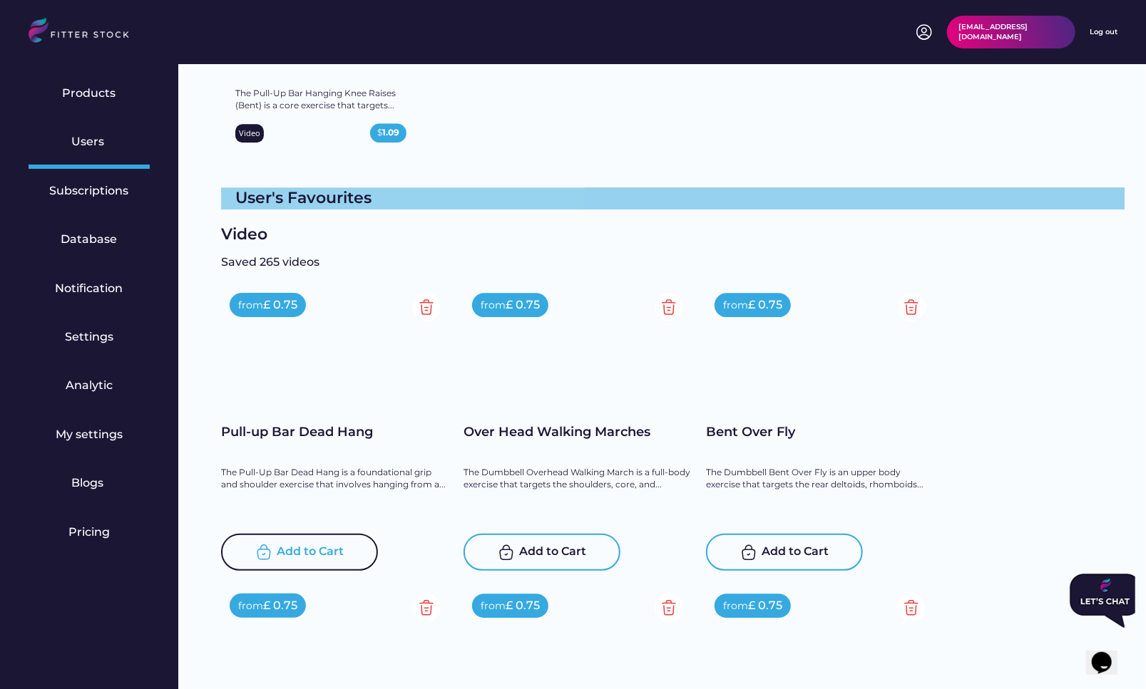
click at [313, 553] on div "Add to Cart" at bounding box center [310, 552] width 67 height 17
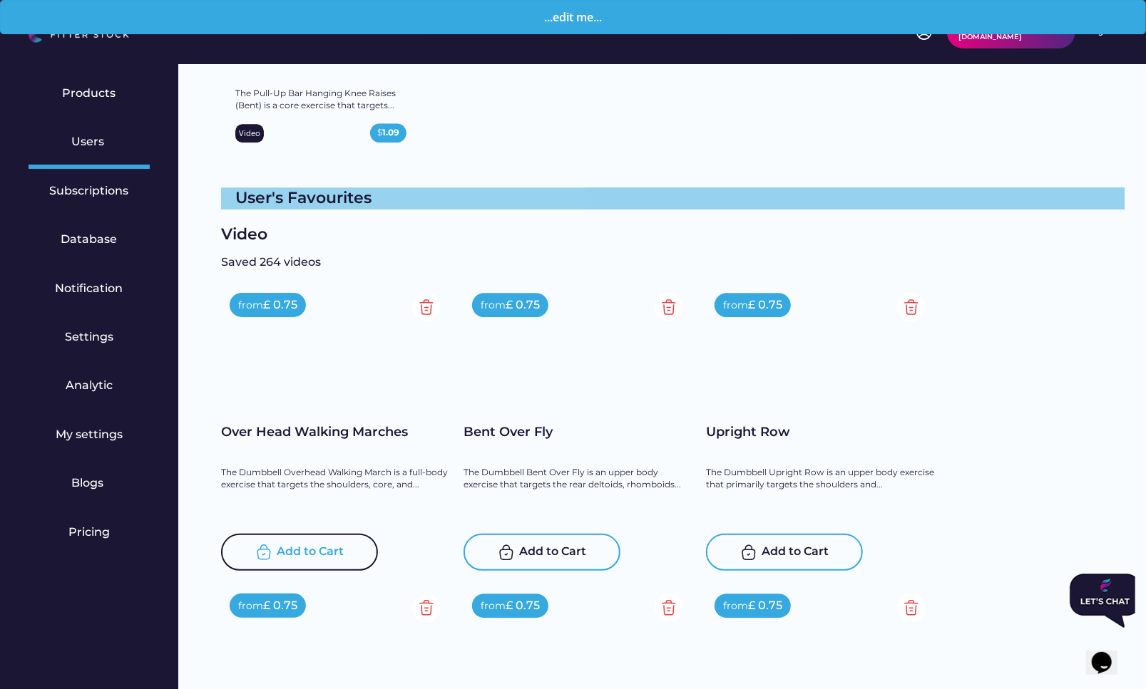
click at [313, 553] on div "Add to Cart" at bounding box center [310, 552] width 67 height 17
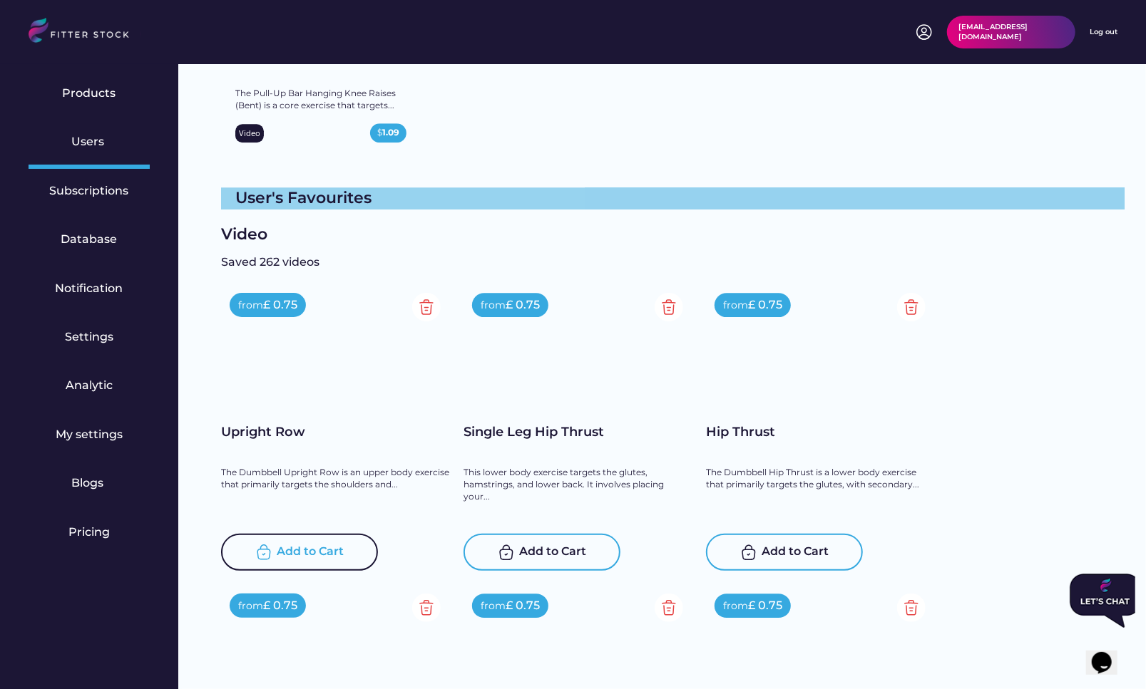
click at [313, 553] on div "Add to Cart" at bounding box center [310, 552] width 67 height 17
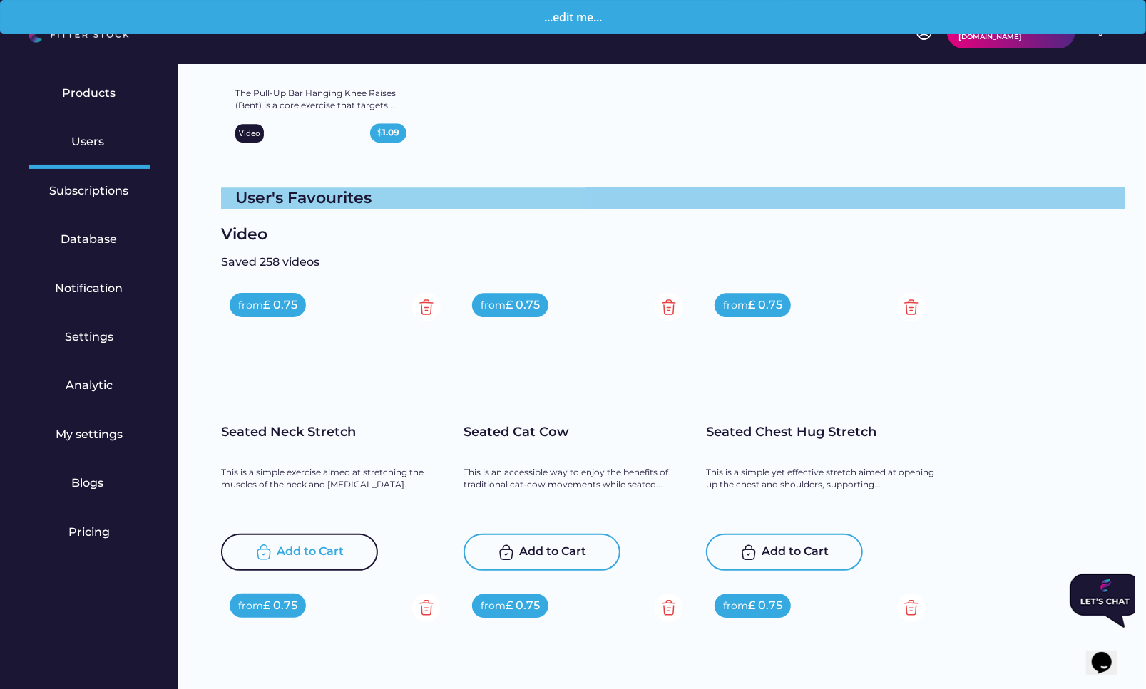
click at [313, 553] on div "Add to Cart" at bounding box center [310, 552] width 67 height 17
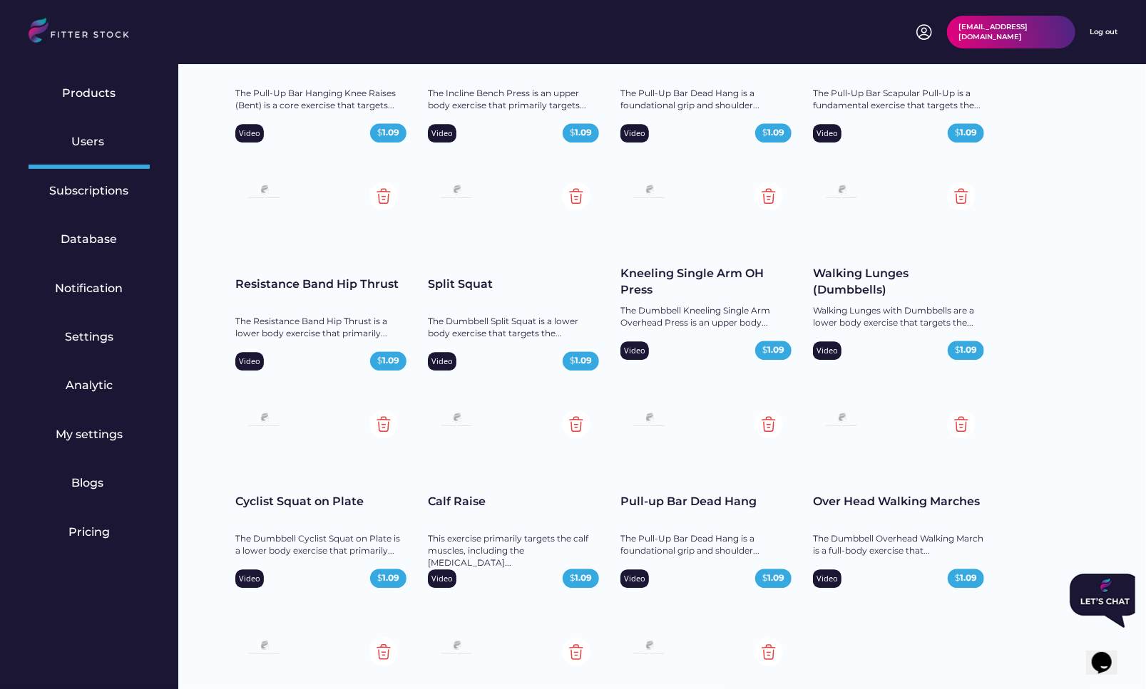
click at [313, 553] on div "The Dumbbell Cyclist Squat on Plate is a lower body exercise that primarily..." at bounding box center [320, 545] width 171 height 24
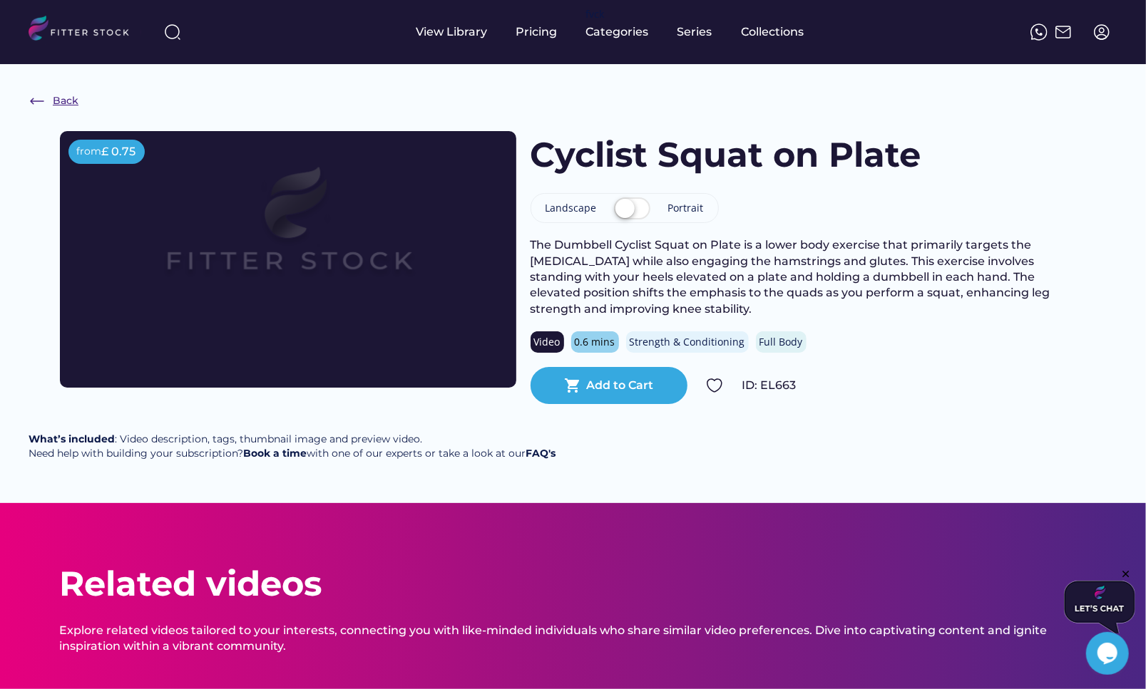
click at [55, 98] on div "Back" at bounding box center [66, 101] width 26 height 14
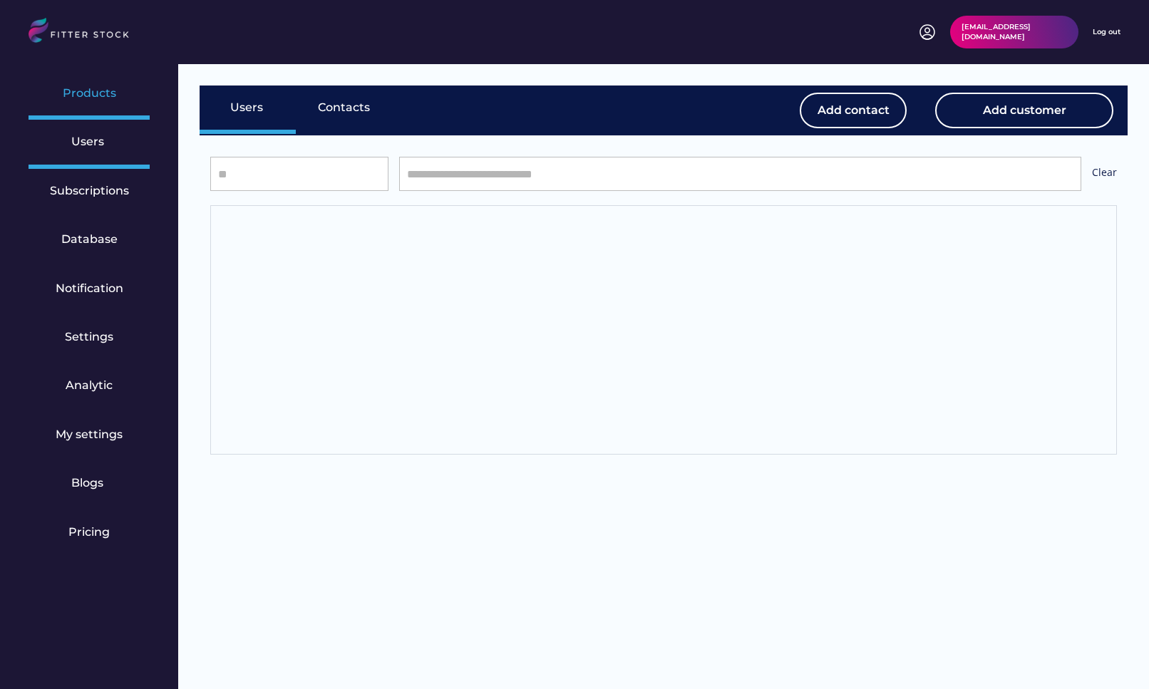
select select "*****"
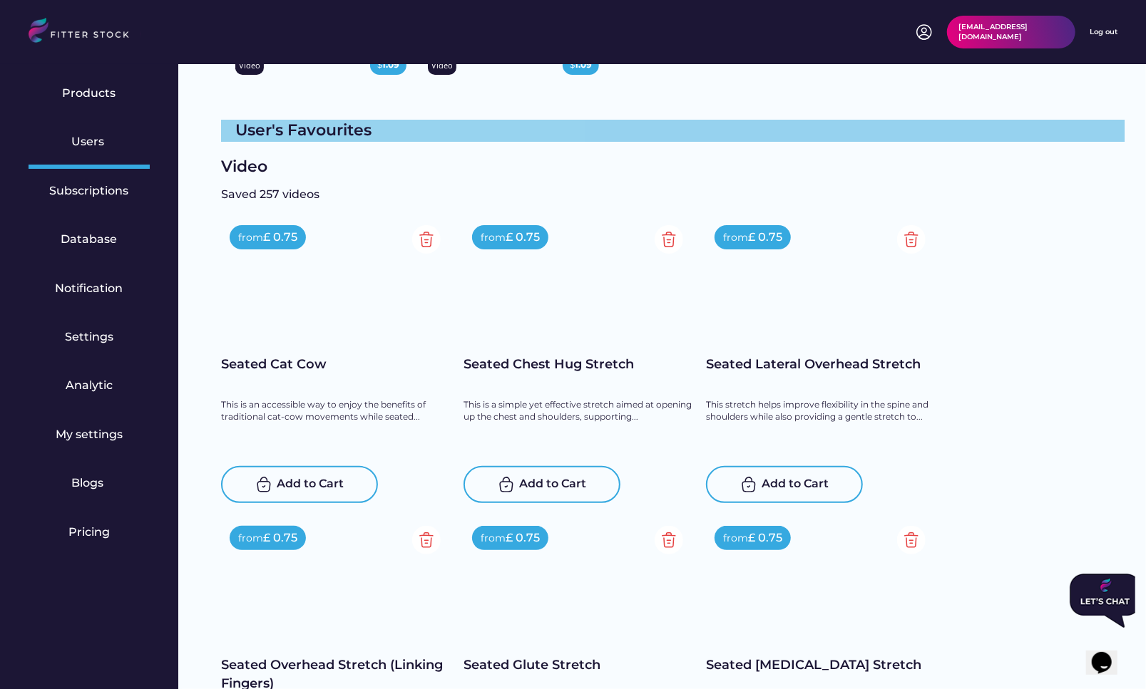
scroll to position [3491, 0]
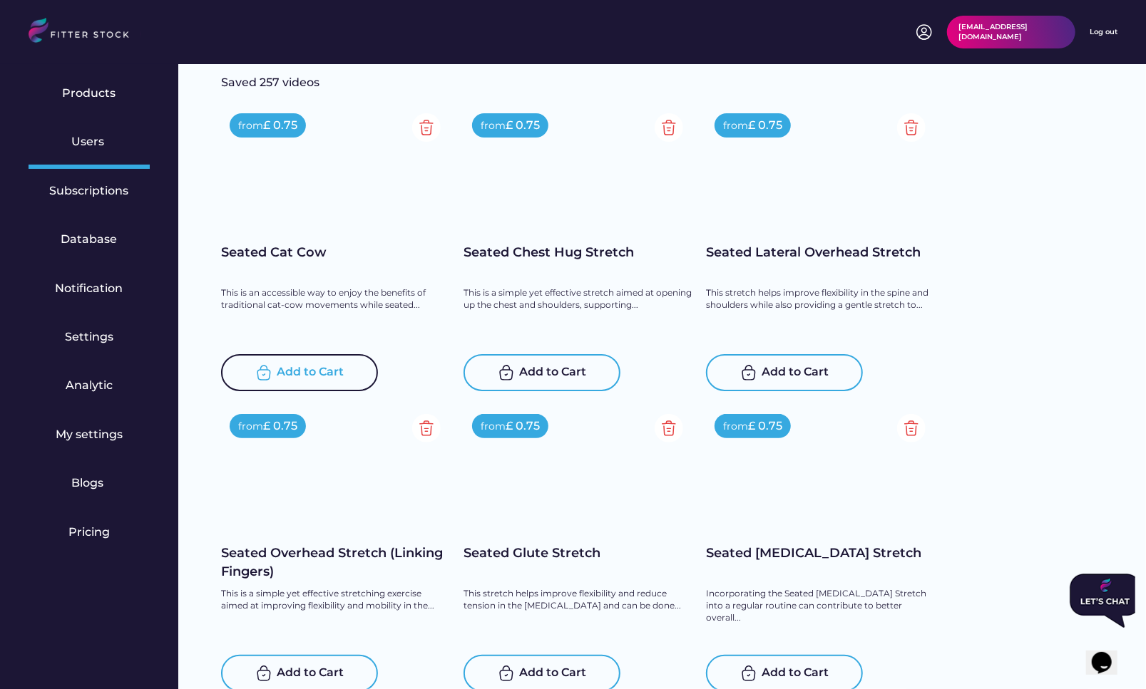
click at [294, 361] on div "Add to Cart" at bounding box center [299, 372] width 157 height 37
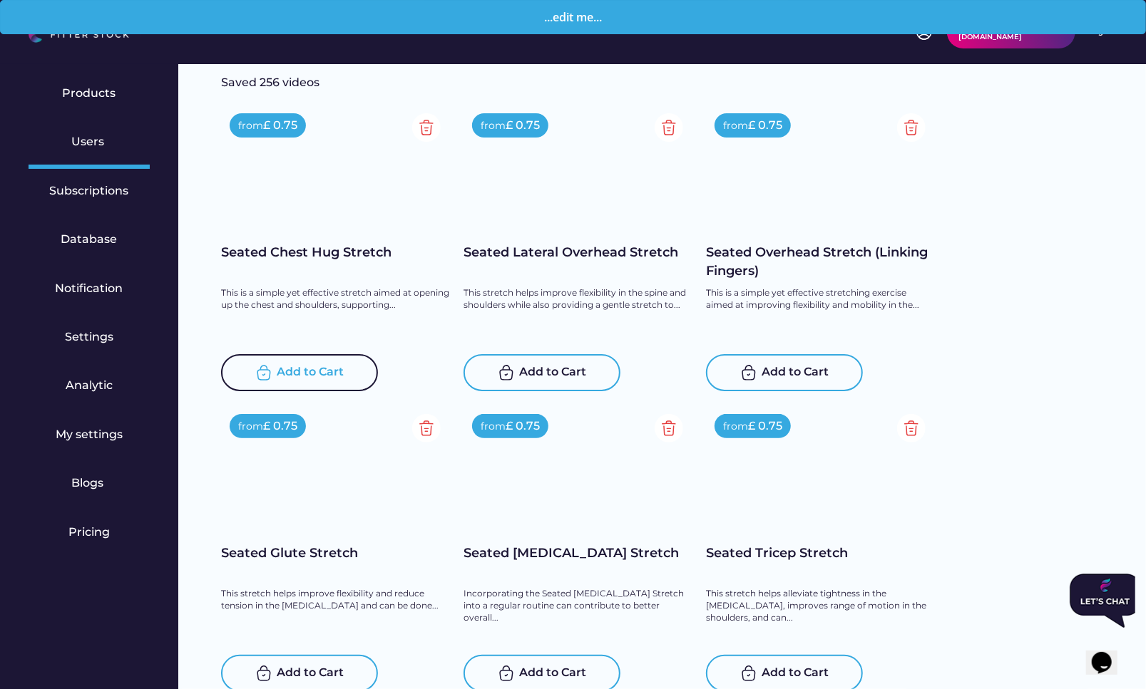
click at [294, 361] on div "Add to Cart" at bounding box center [299, 372] width 157 height 37
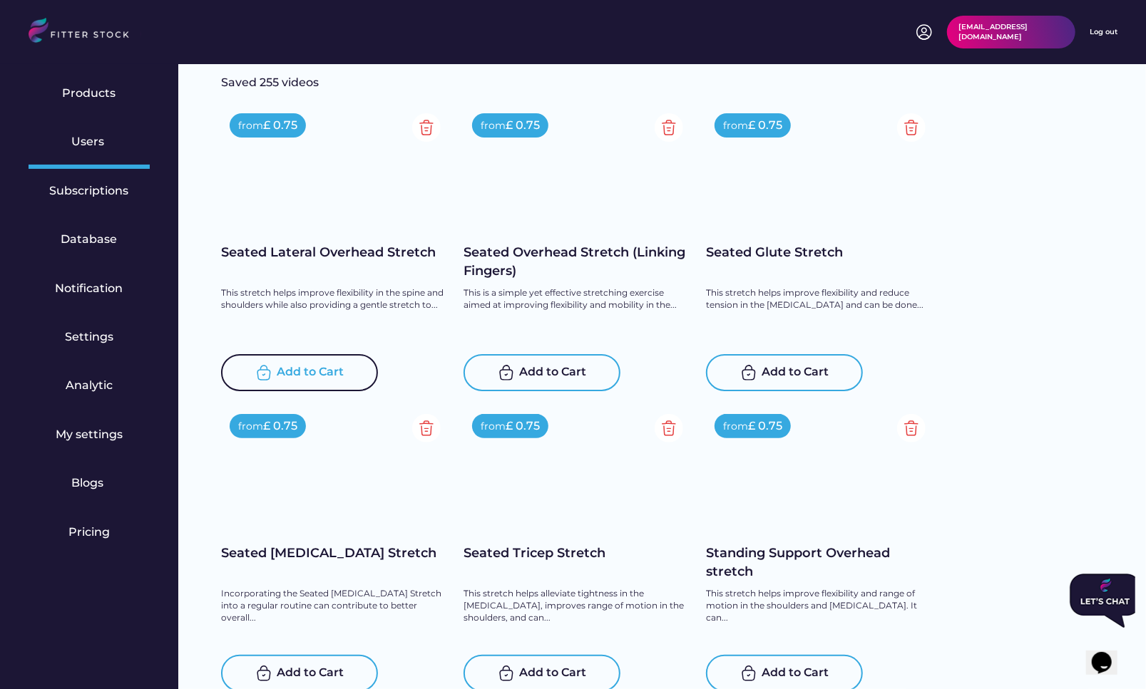
click at [294, 361] on div "Add to Cart" at bounding box center [299, 372] width 157 height 37
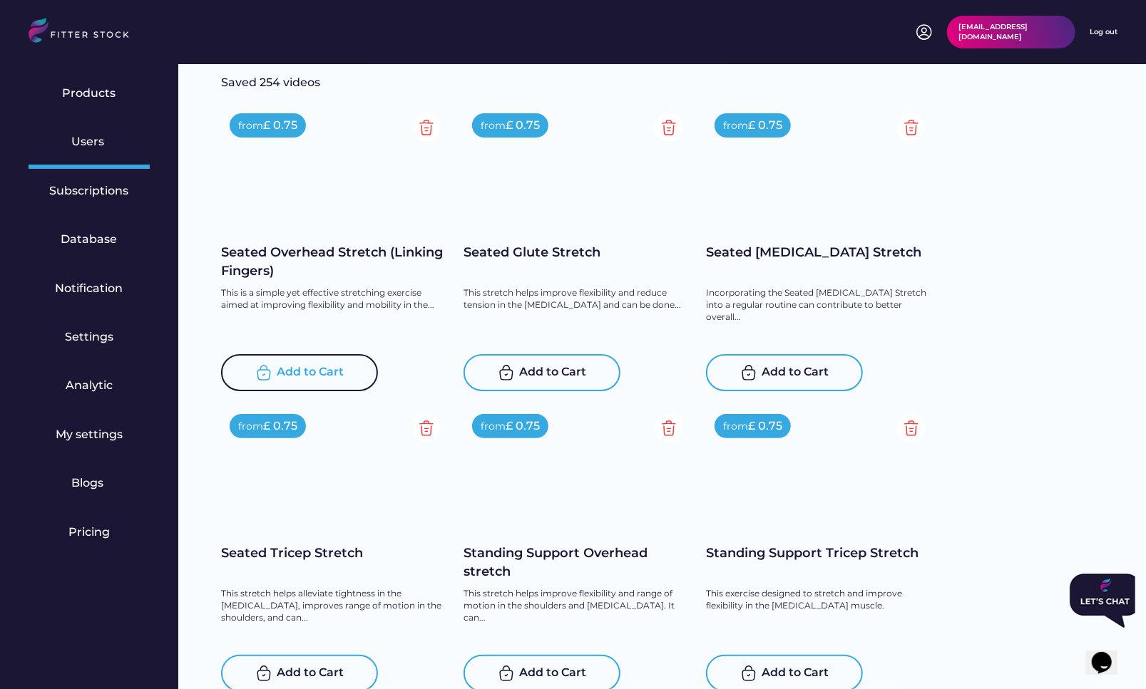
click at [294, 361] on div "Add to Cart" at bounding box center [299, 372] width 157 height 37
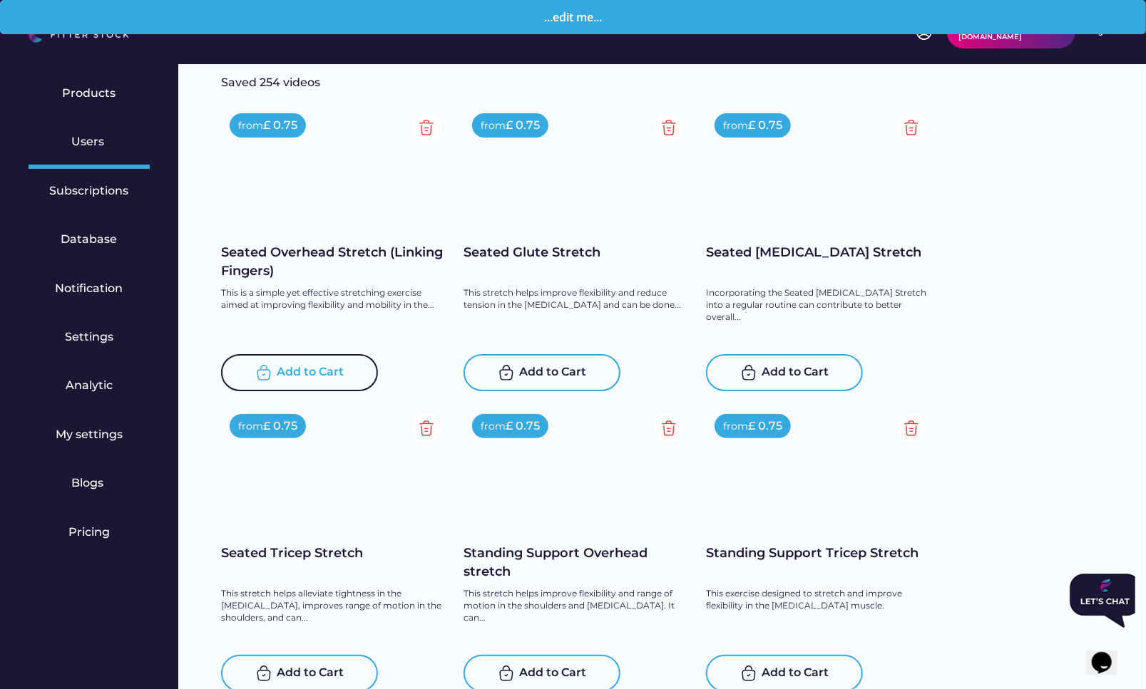
scroll to position [3719, 0]
click at [294, 361] on div "Add to Cart" at bounding box center [299, 372] width 157 height 37
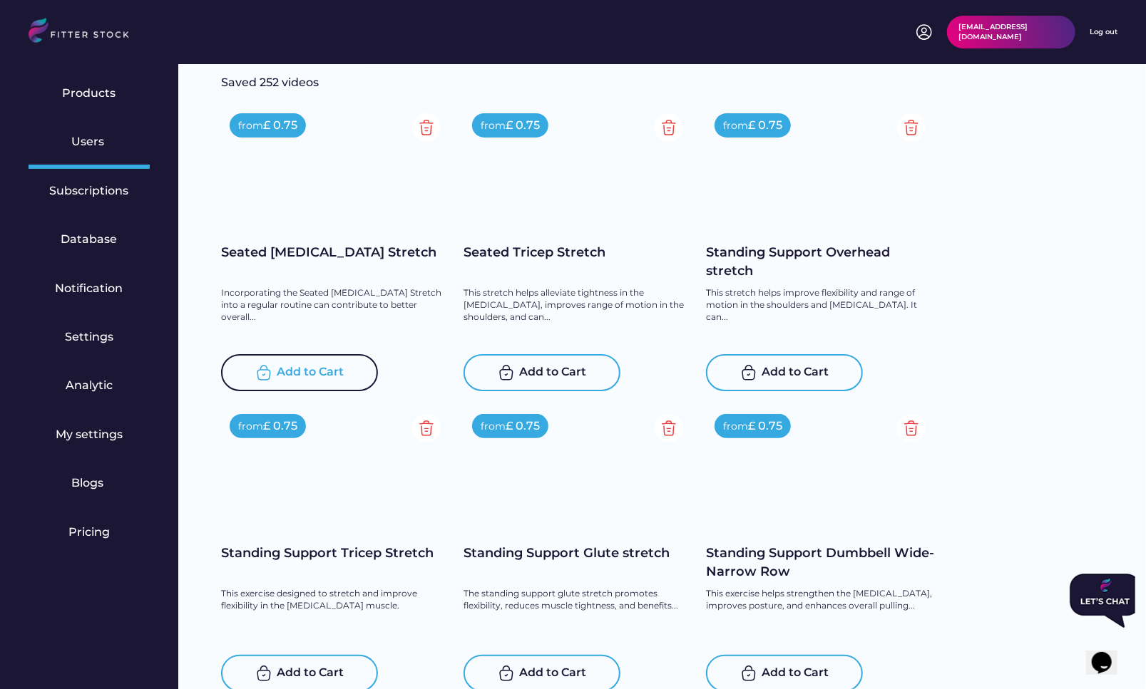
click at [294, 361] on div "Add to Cart" at bounding box center [299, 372] width 157 height 37
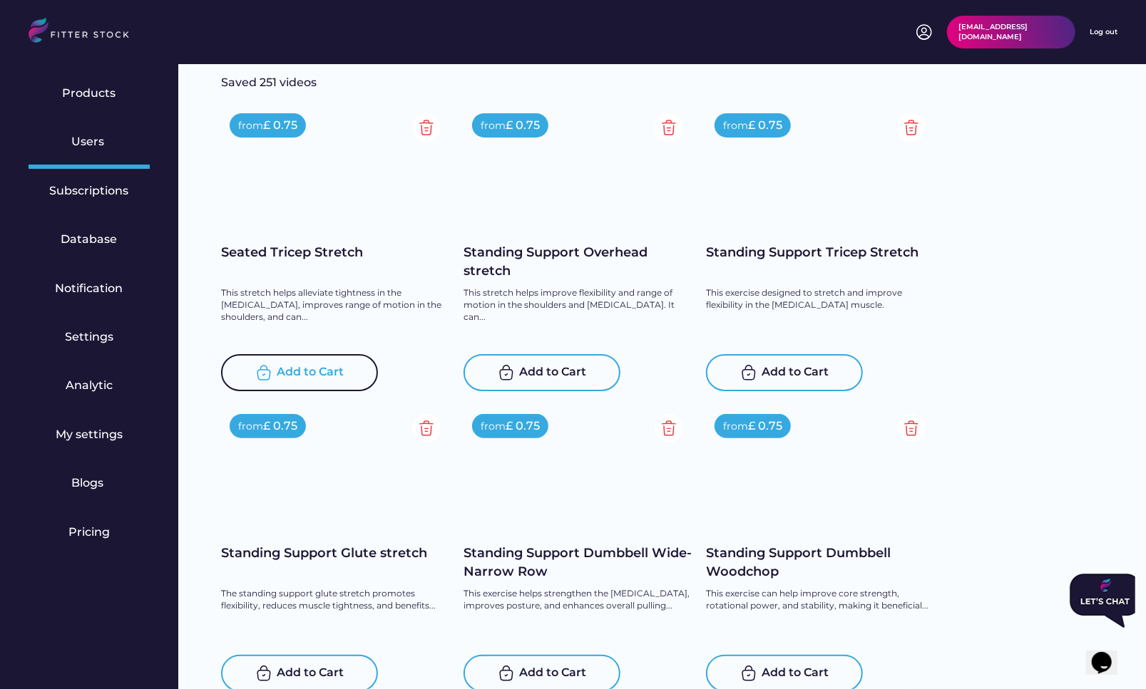
click at [294, 361] on div "Add to Cart" at bounding box center [299, 372] width 157 height 37
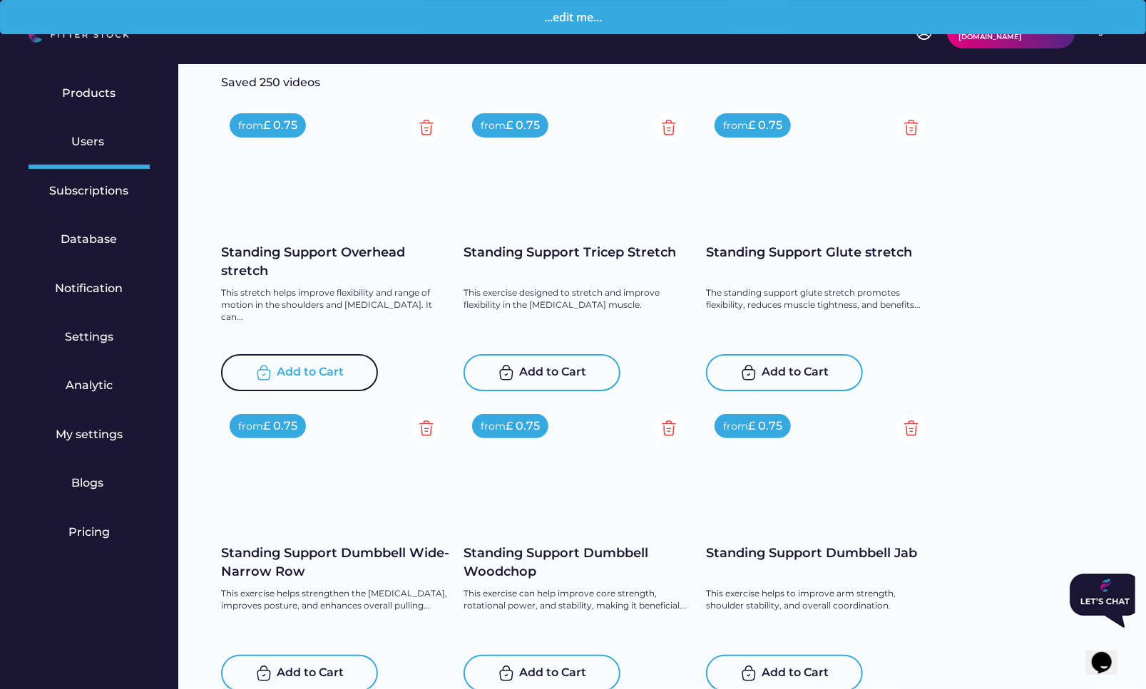
click at [294, 361] on div "Add to Cart" at bounding box center [299, 372] width 157 height 37
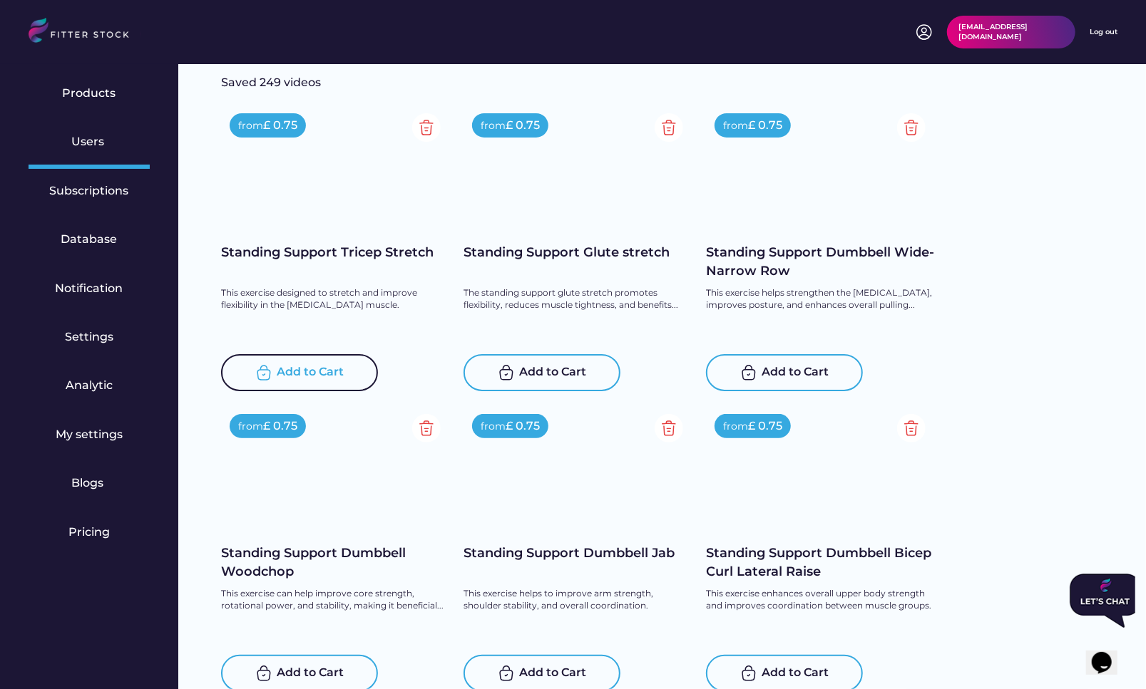
click at [294, 361] on div "Add to Cart" at bounding box center [299, 372] width 157 height 37
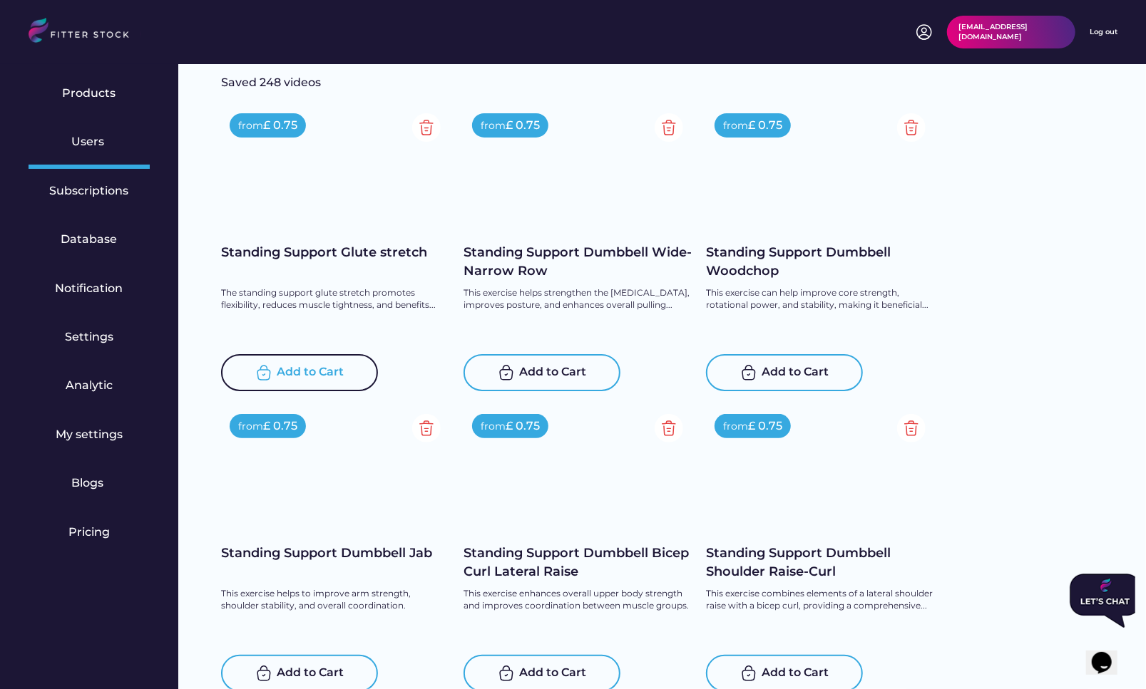
click at [294, 361] on div "Add to Cart" at bounding box center [299, 372] width 157 height 37
click at [292, 373] on div "Add to Cart" at bounding box center [310, 372] width 67 height 17
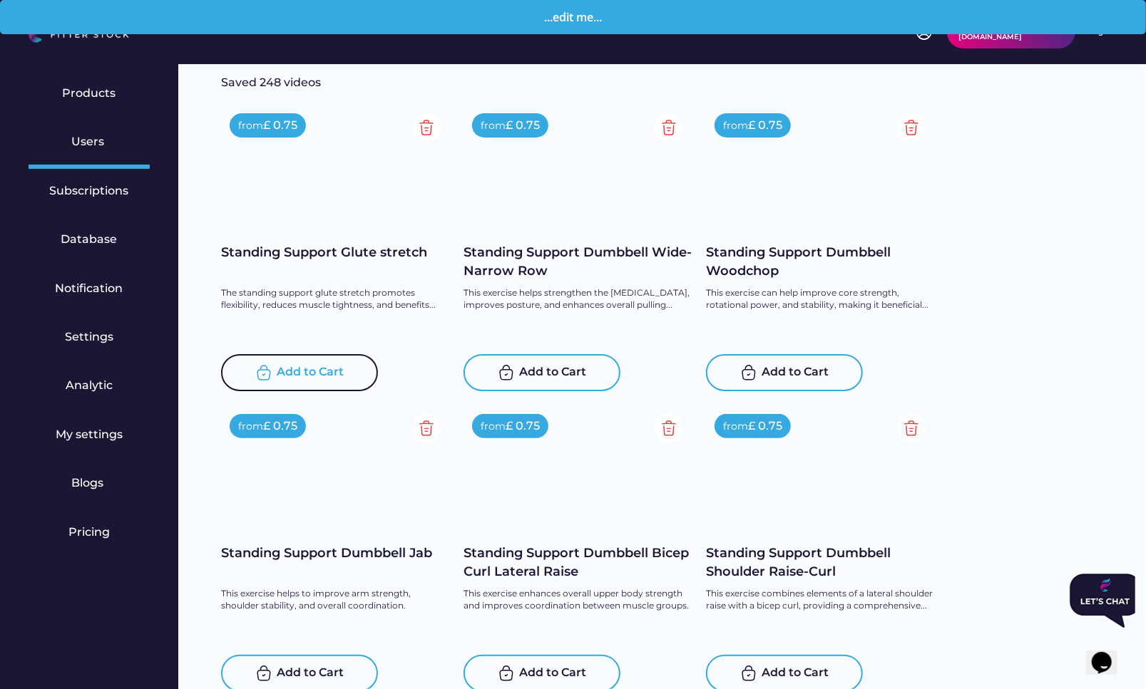
click at [299, 380] on div "Add to Cart" at bounding box center [310, 372] width 67 height 17
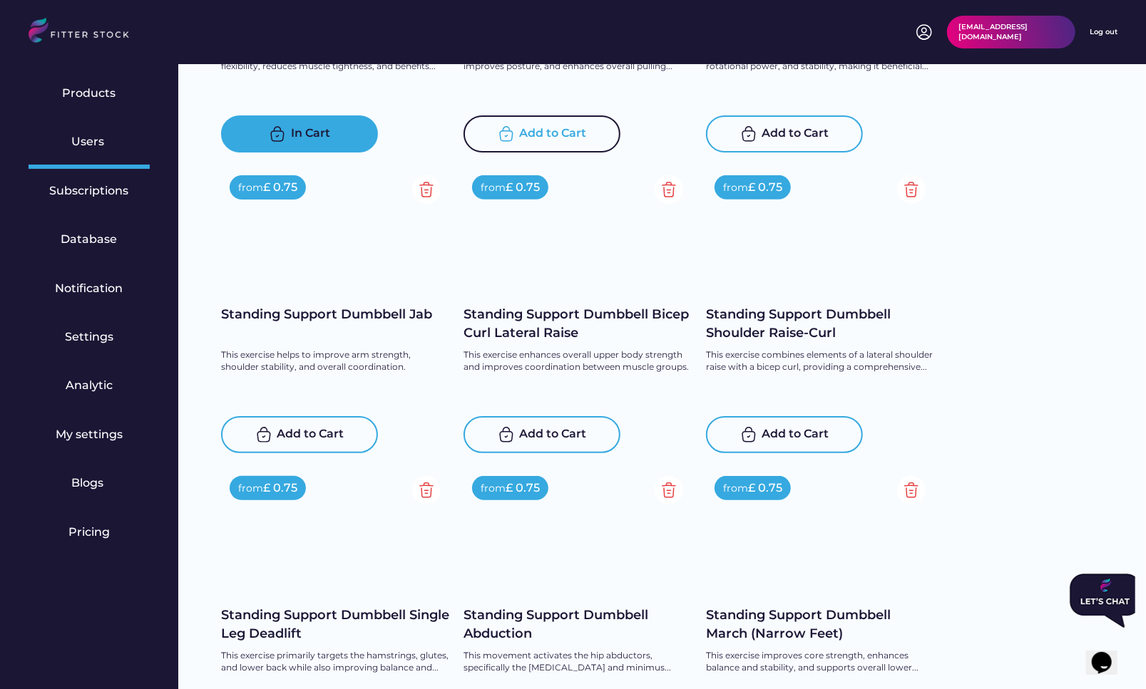
scroll to position [3770, 0]
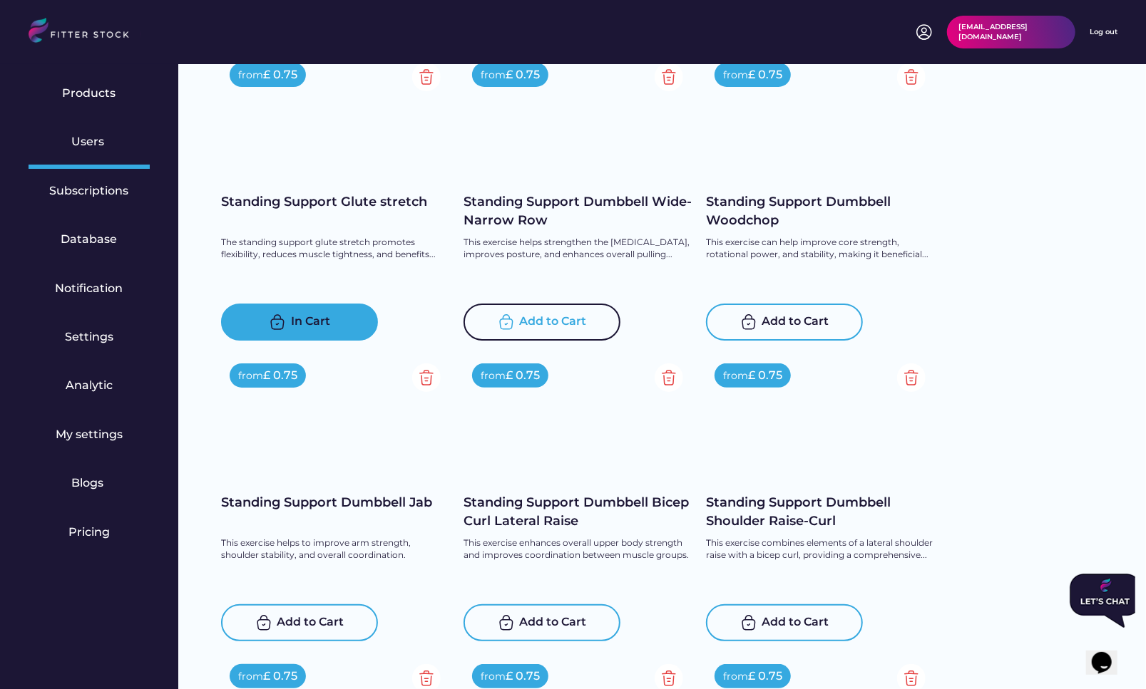
click at [546, 324] on div "Add to Cart" at bounding box center [553, 322] width 67 height 17
click at [785, 321] on div "Add to Cart" at bounding box center [795, 322] width 67 height 17
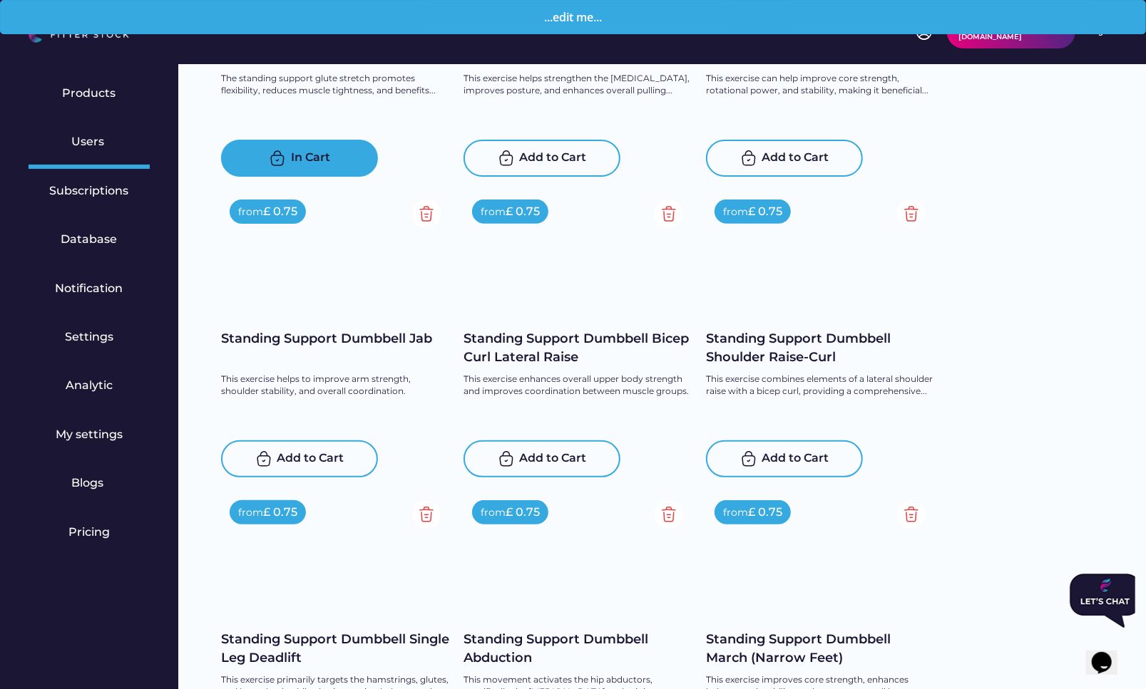
scroll to position [3961, 0]
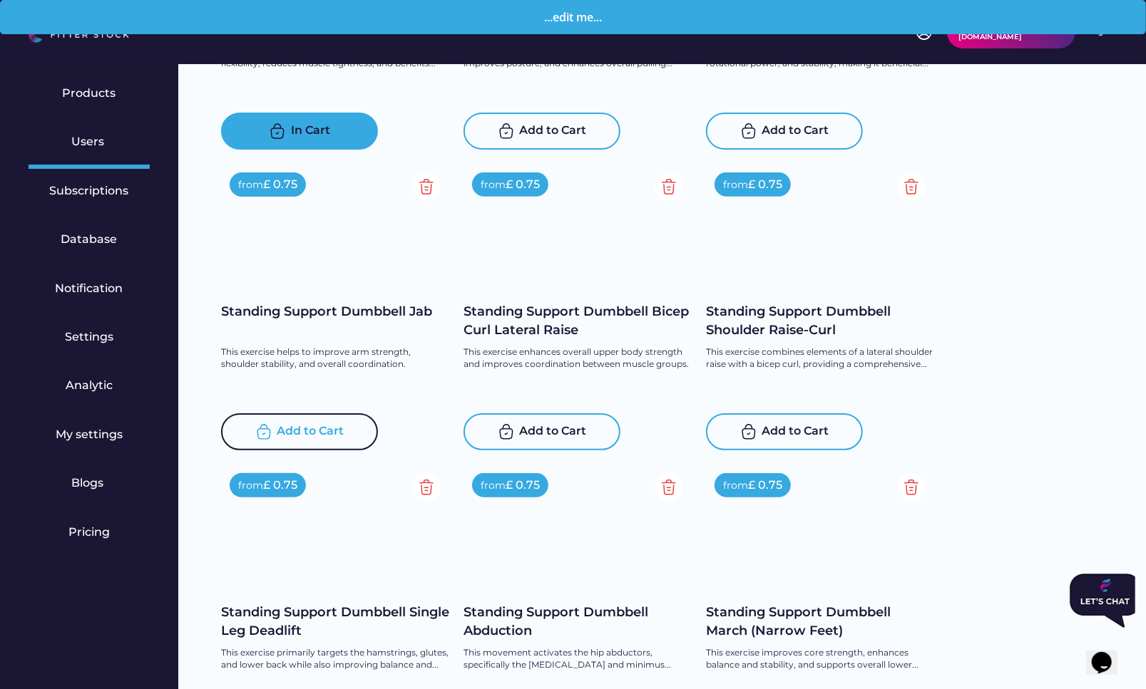
click at [321, 426] on div "Add to Cart" at bounding box center [310, 431] width 67 height 17
click at [529, 439] on div "Add to Cart" at bounding box center [553, 431] width 67 height 17
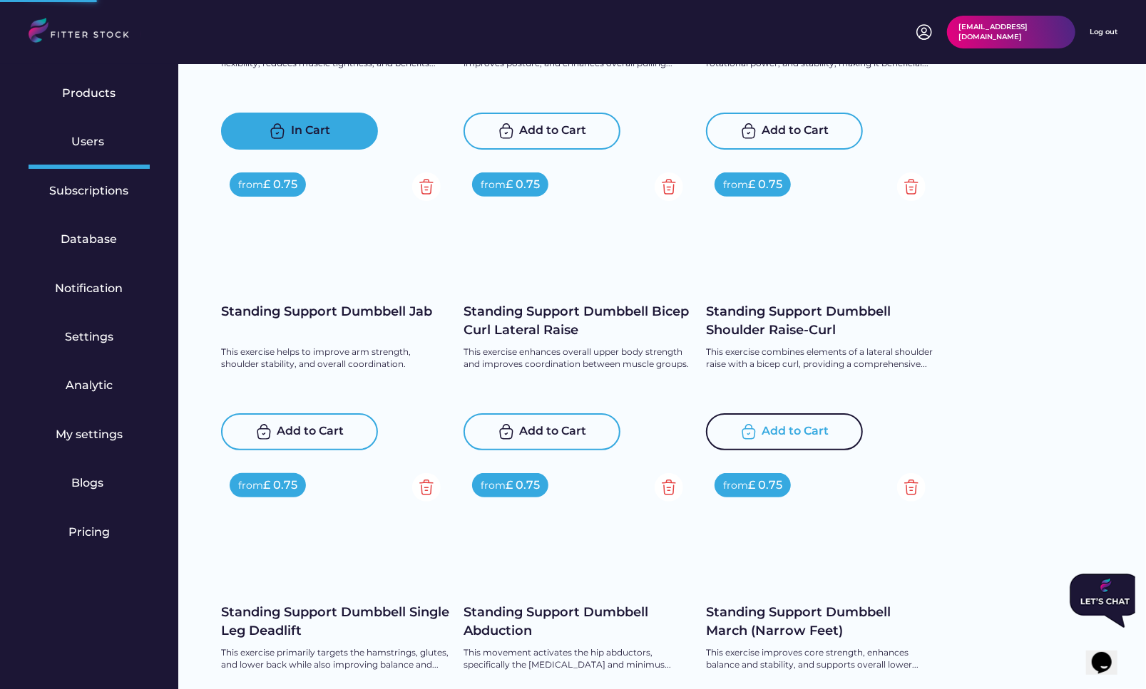
click at [795, 433] on div "Add to Cart" at bounding box center [795, 431] width 67 height 17
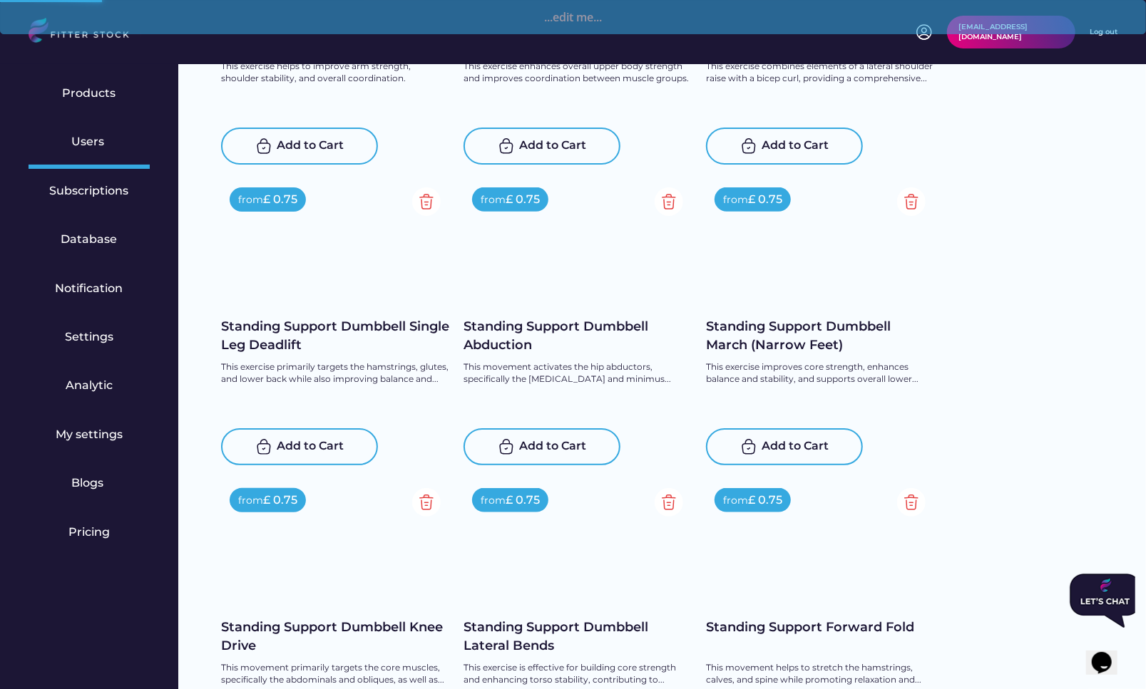
scroll to position [4250, 0]
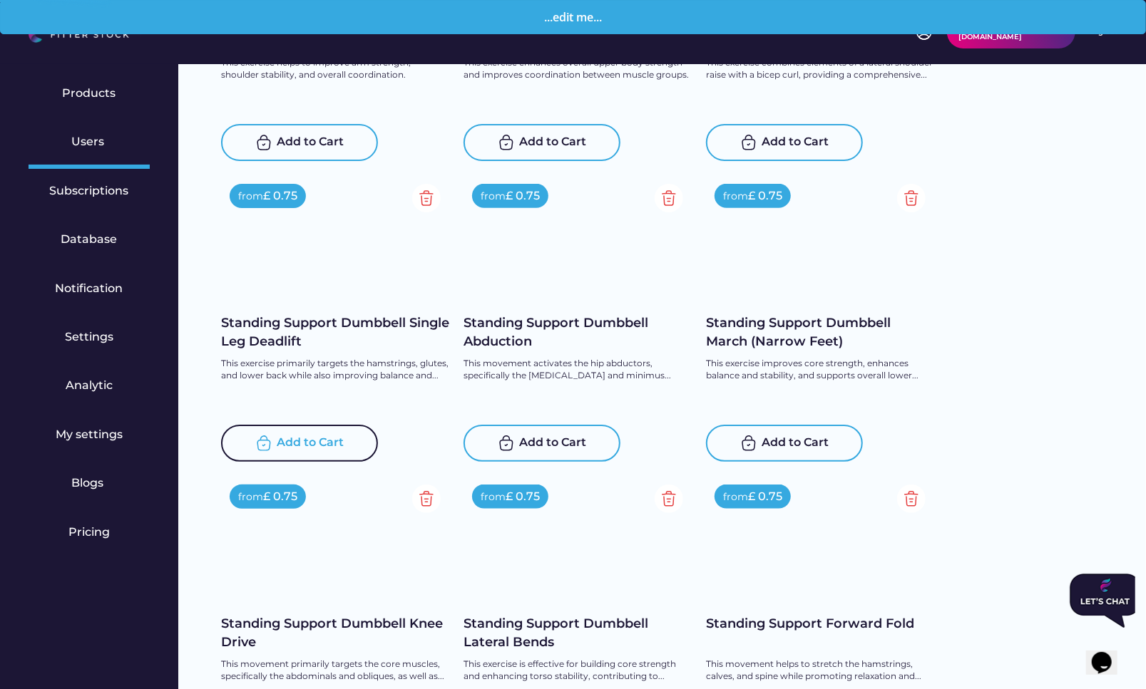
click at [324, 441] on div "Add to Cart" at bounding box center [310, 443] width 67 height 17
click at [527, 442] on div "Add to Cart" at bounding box center [553, 443] width 67 height 17
click at [818, 438] on div "Add to Cart" at bounding box center [795, 443] width 67 height 17
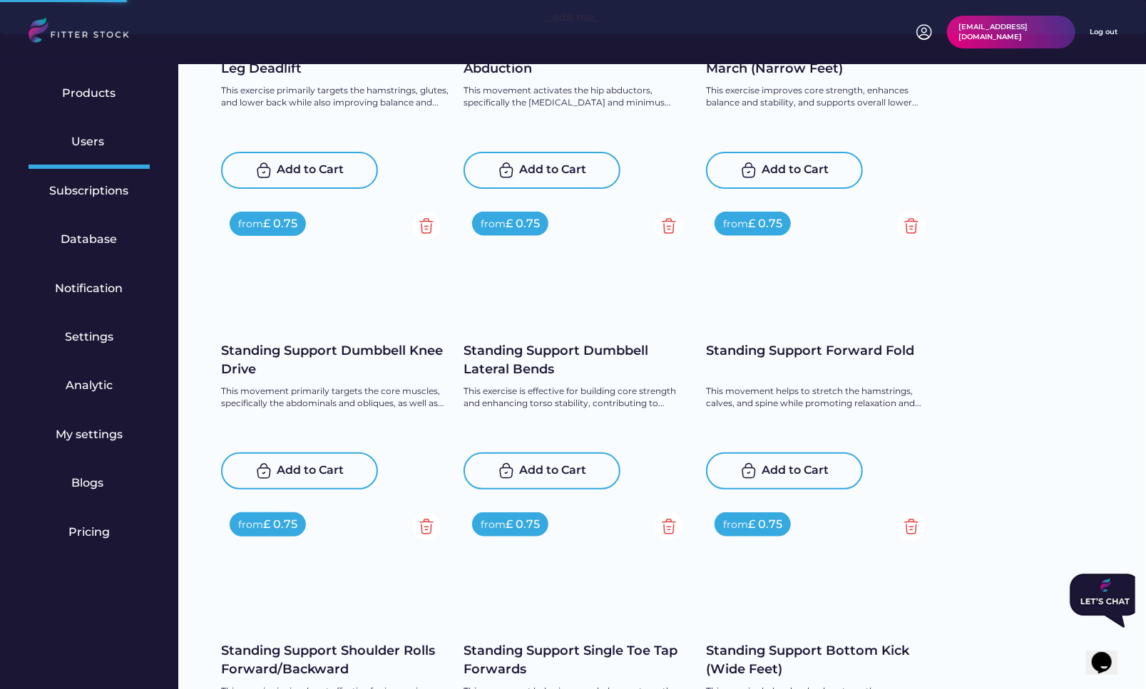
scroll to position [4563, 0]
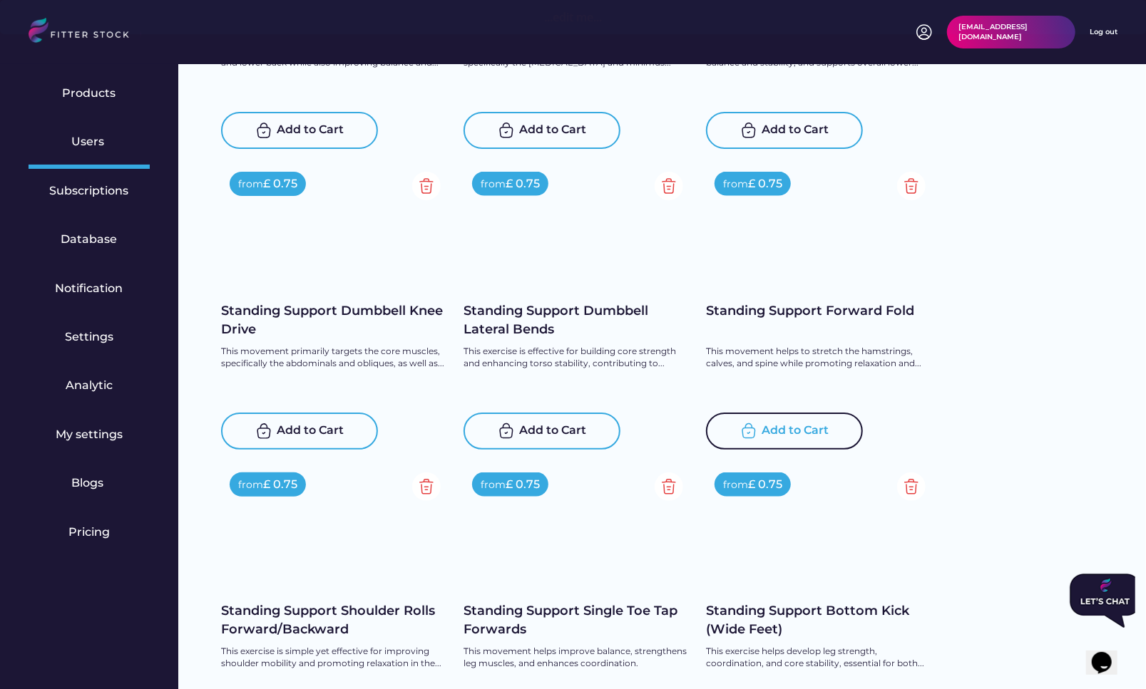
click at [807, 425] on div "Add to Cart" at bounding box center [795, 431] width 67 height 17
drag, startPoint x: 807, startPoint y: 425, endPoint x: 672, endPoint y: 425, distance: 134.7
click at [774, 425] on div "Add to Cart" at bounding box center [795, 431] width 67 height 17
click at [547, 430] on div "Add to Cart" at bounding box center [553, 431] width 67 height 17
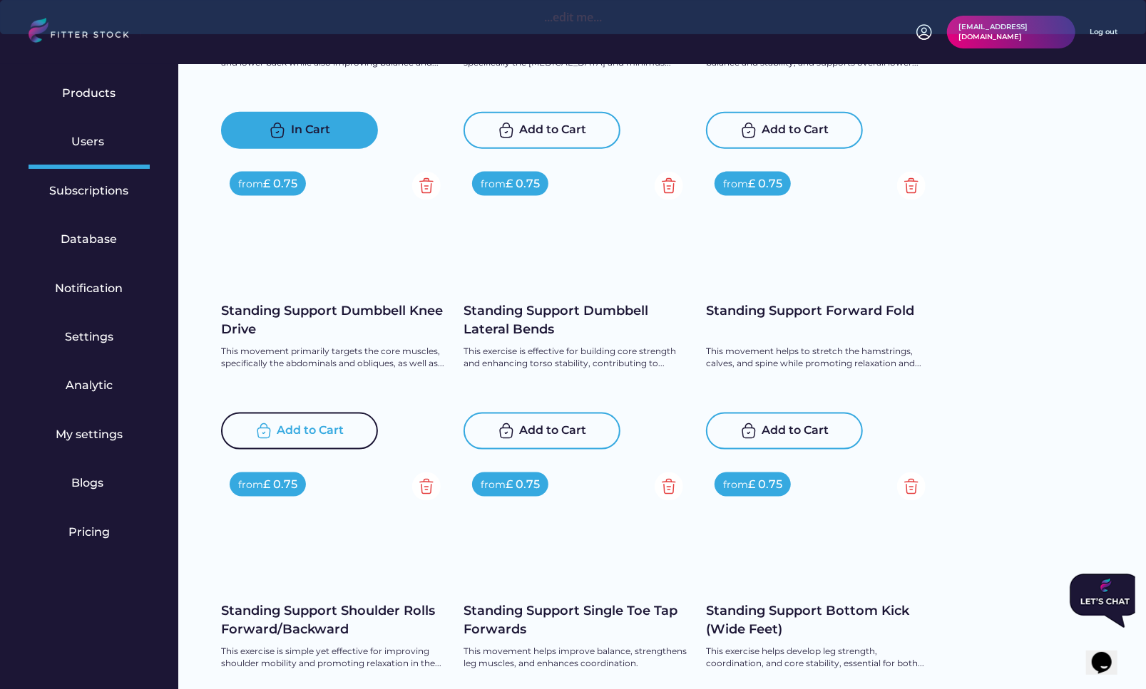
click at [305, 434] on div "Add to Cart" at bounding box center [310, 431] width 67 height 17
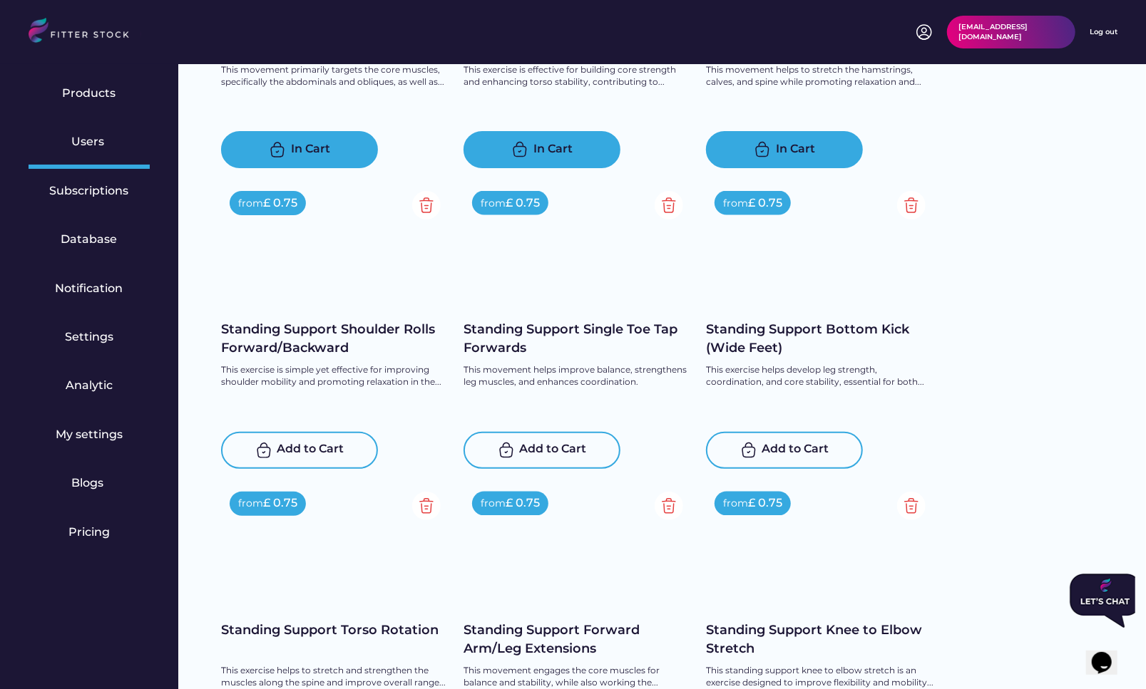
scroll to position [5021, 0]
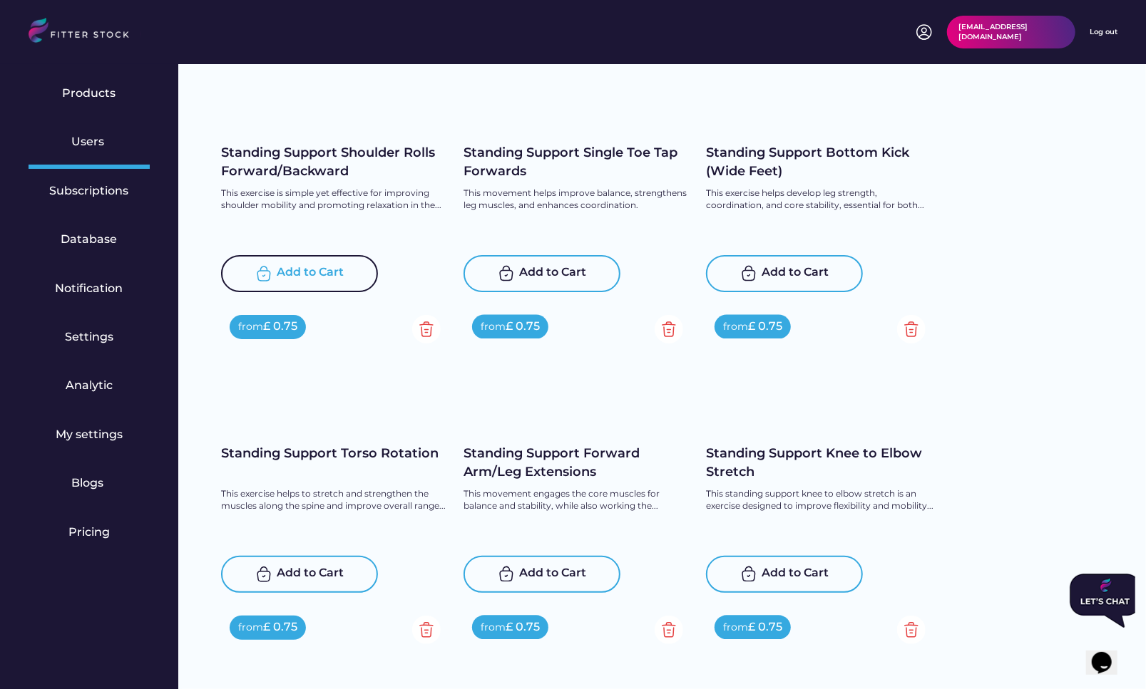
click at [278, 265] on div "Add to Cart" at bounding box center [310, 273] width 67 height 17
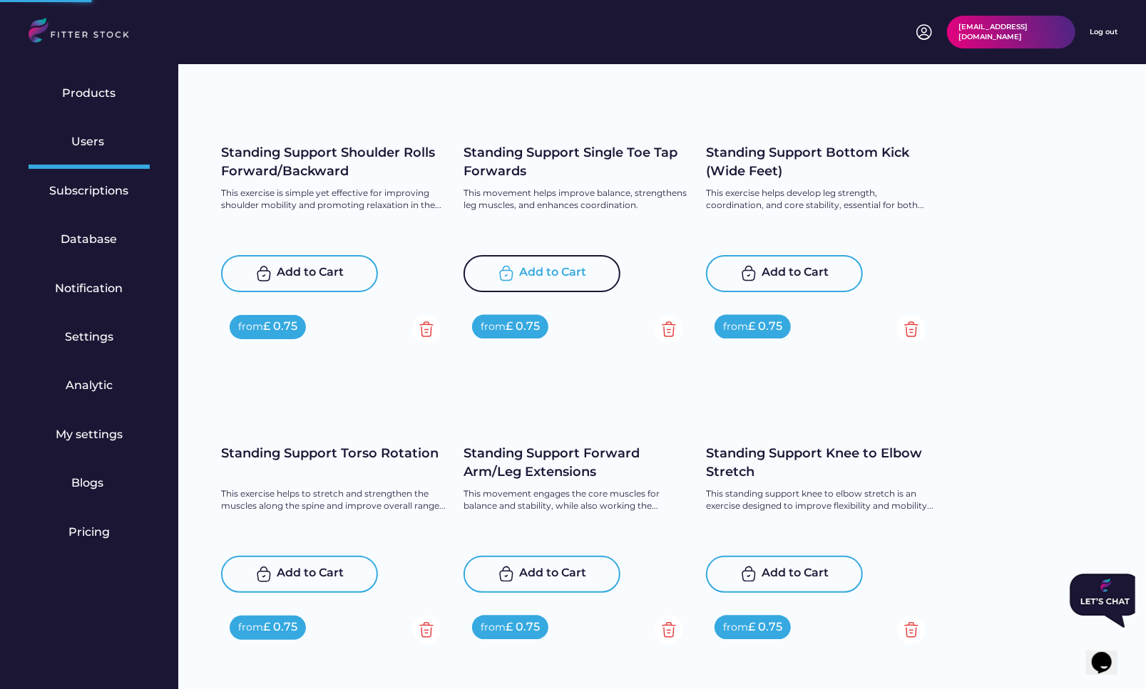
click at [588, 265] on div "Add to Cart" at bounding box center [541, 273] width 157 height 37
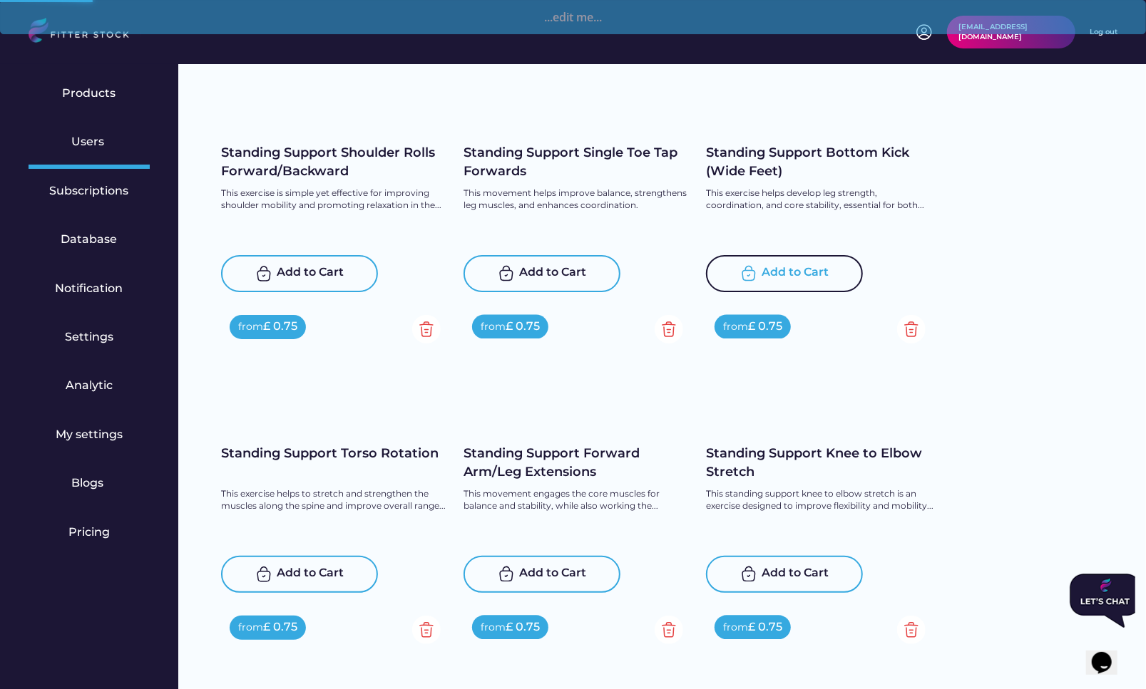
click at [791, 263] on div "Add to Cart" at bounding box center [784, 273] width 157 height 37
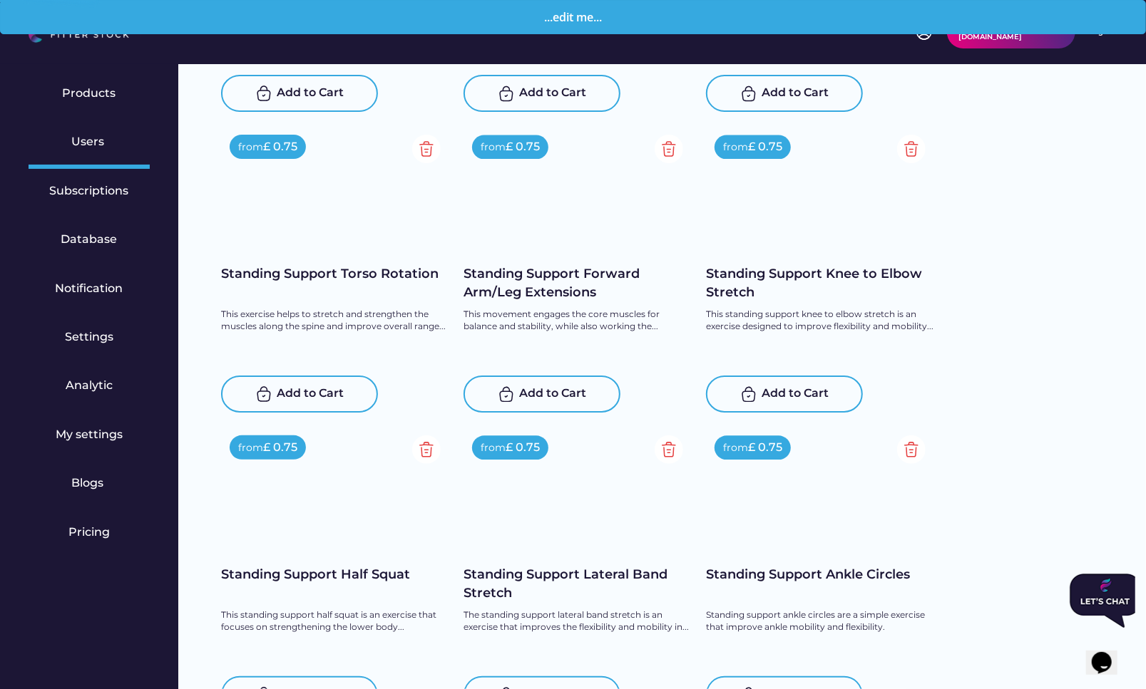
scroll to position [5247, 0]
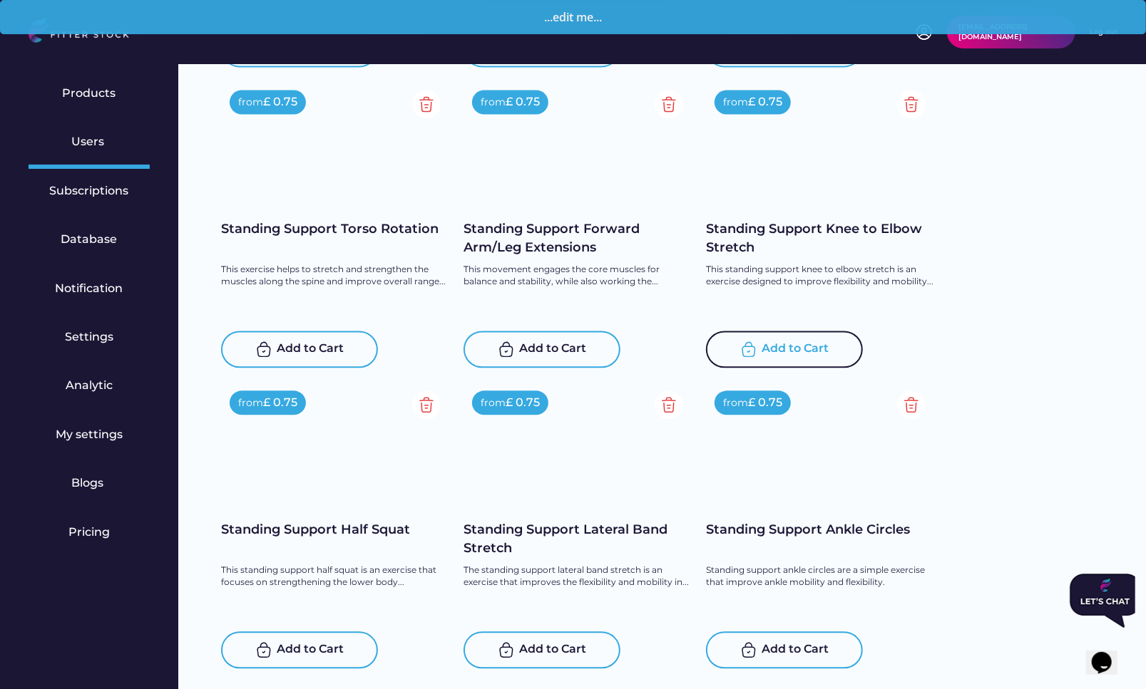
click at [792, 349] on div "Add to Cart" at bounding box center [795, 349] width 67 height 17
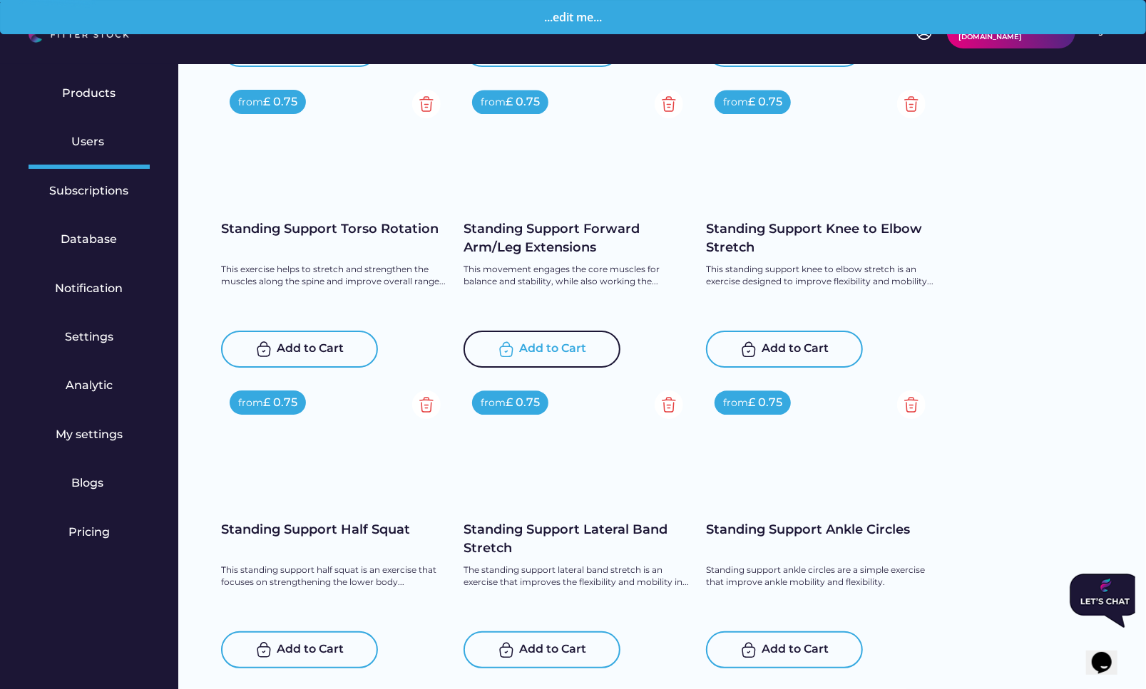
click at [540, 341] on div "Add to Cart" at bounding box center [553, 349] width 67 height 17
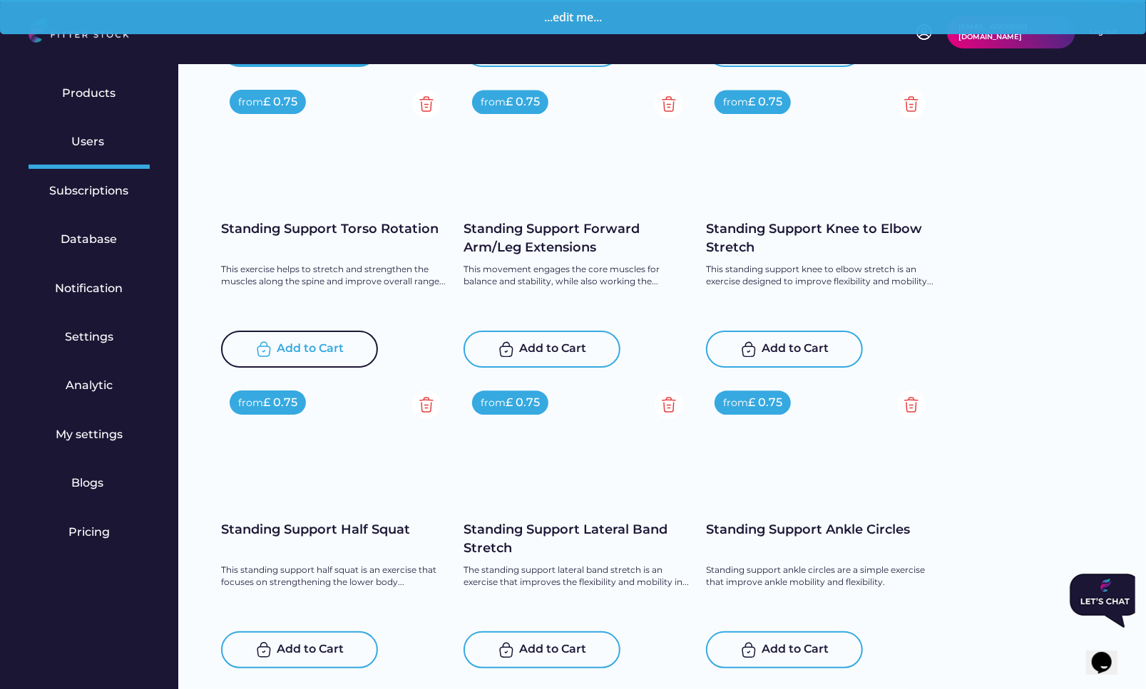
click at [321, 343] on div "Add to Cart" at bounding box center [310, 349] width 67 height 17
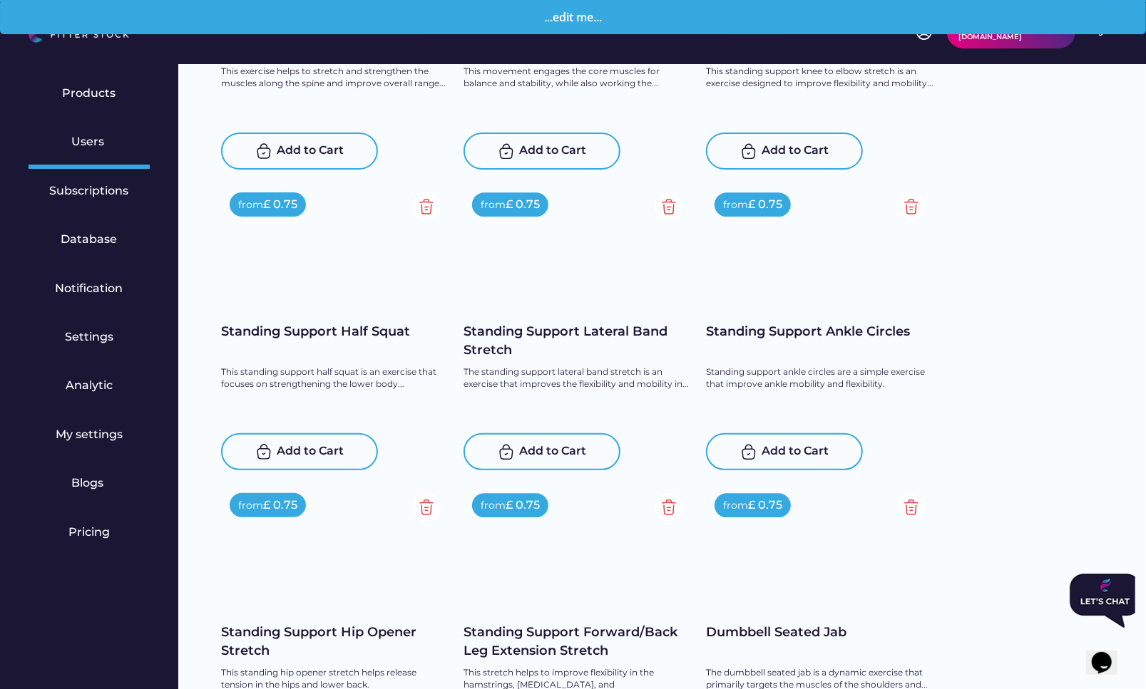
scroll to position [5483, 0]
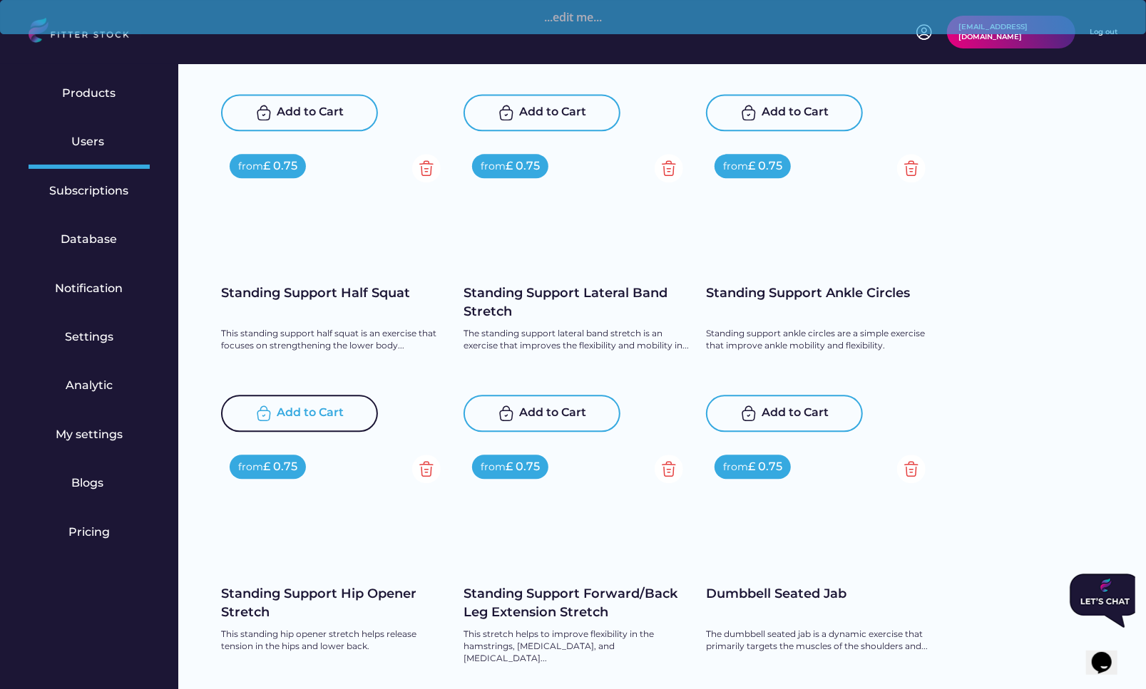
click at [308, 421] on div "Add to Cart" at bounding box center [310, 413] width 67 height 17
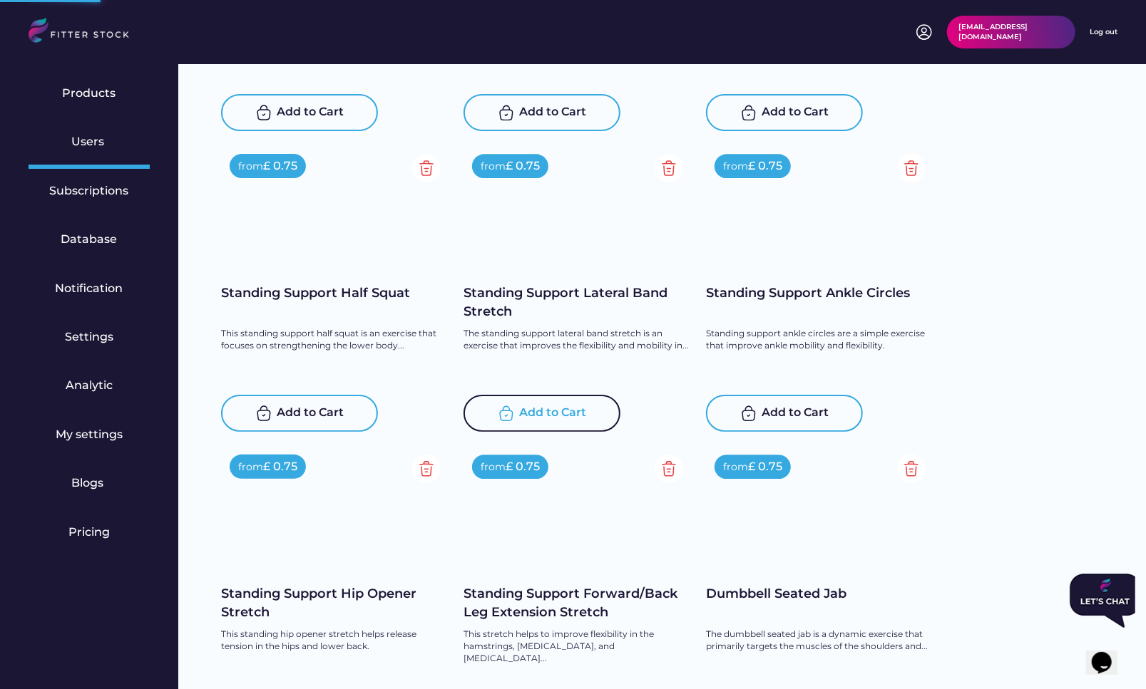
click at [559, 408] on div "Add to Cart" at bounding box center [553, 413] width 67 height 17
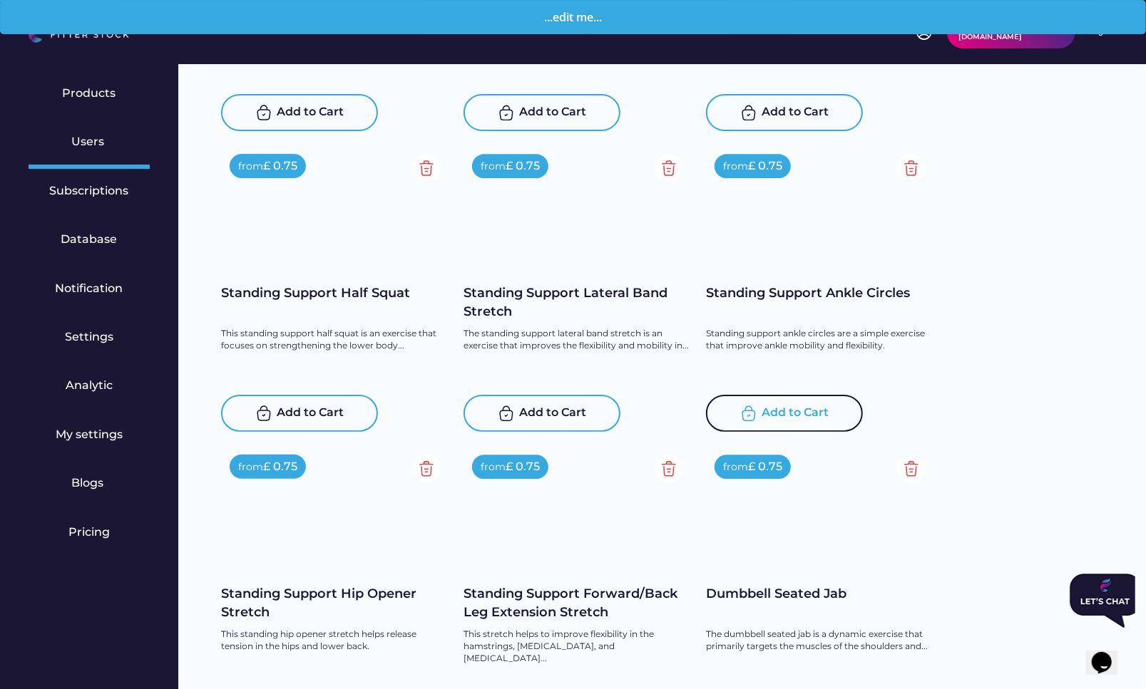
click at [756, 409] on img at bounding box center [748, 413] width 17 height 17
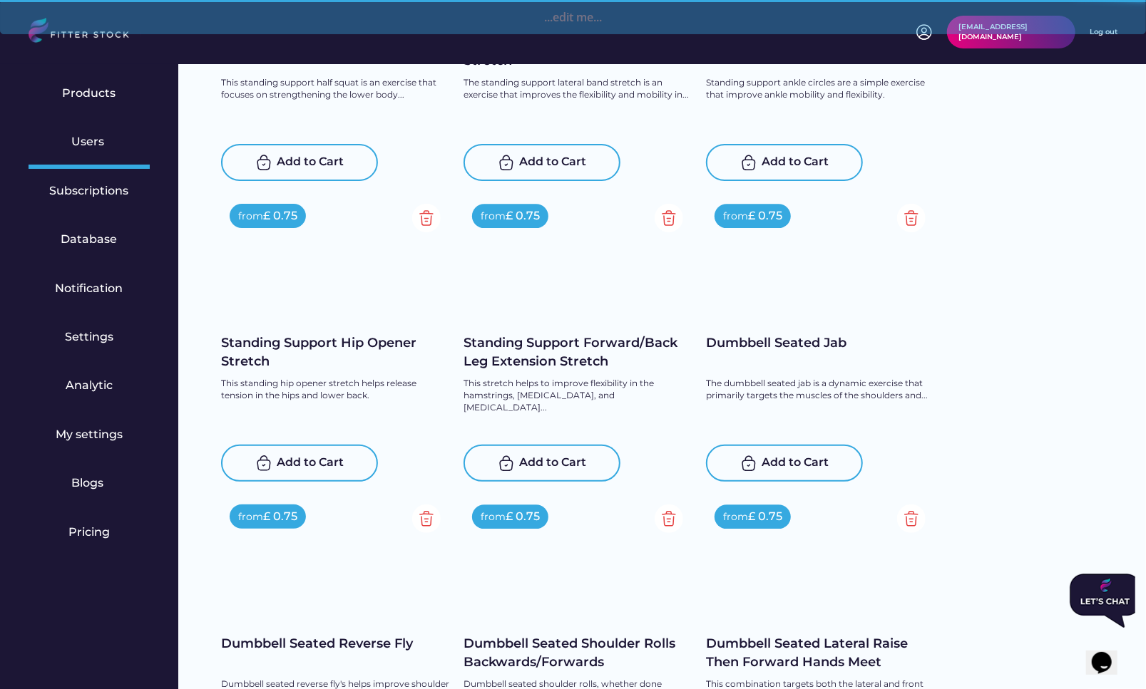
scroll to position [5798, 0]
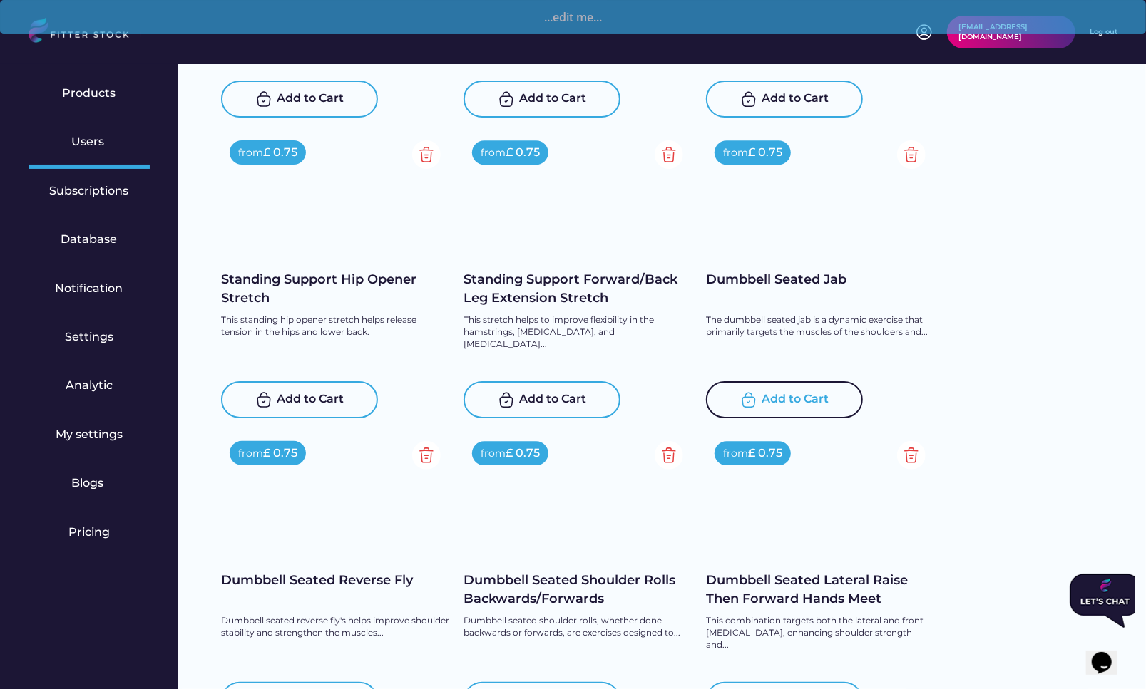
click at [809, 398] on div "Add to Cart" at bounding box center [795, 399] width 67 height 17
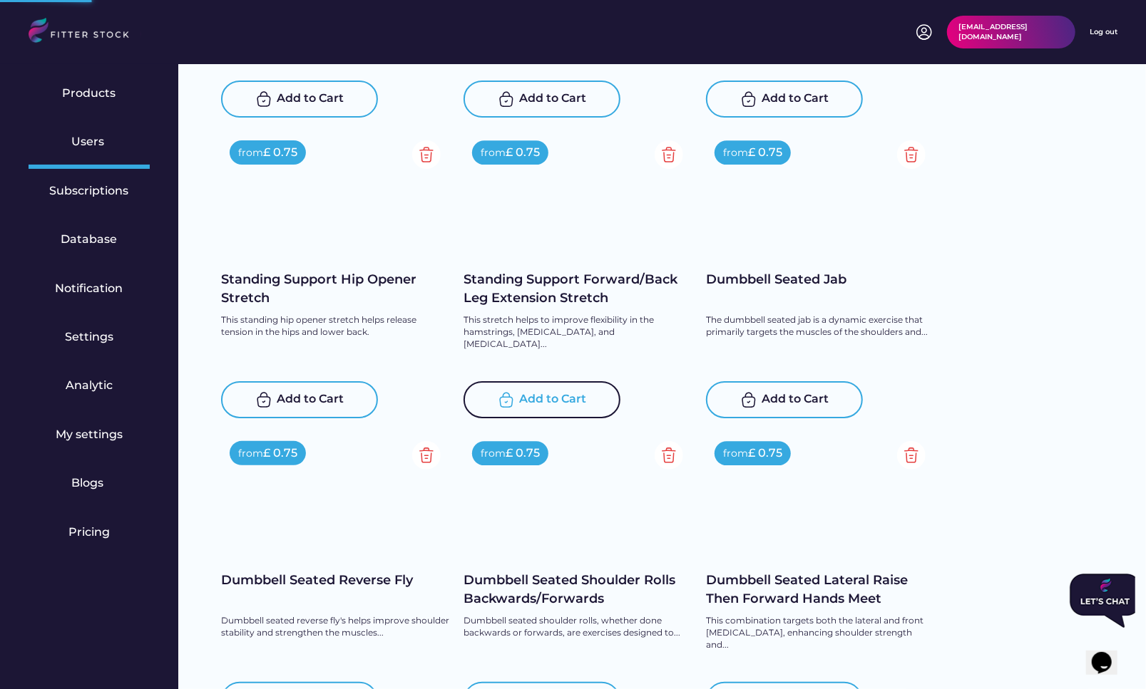
click at [540, 403] on div "Add to Cart" at bounding box center [553, 399] width 67 height 17
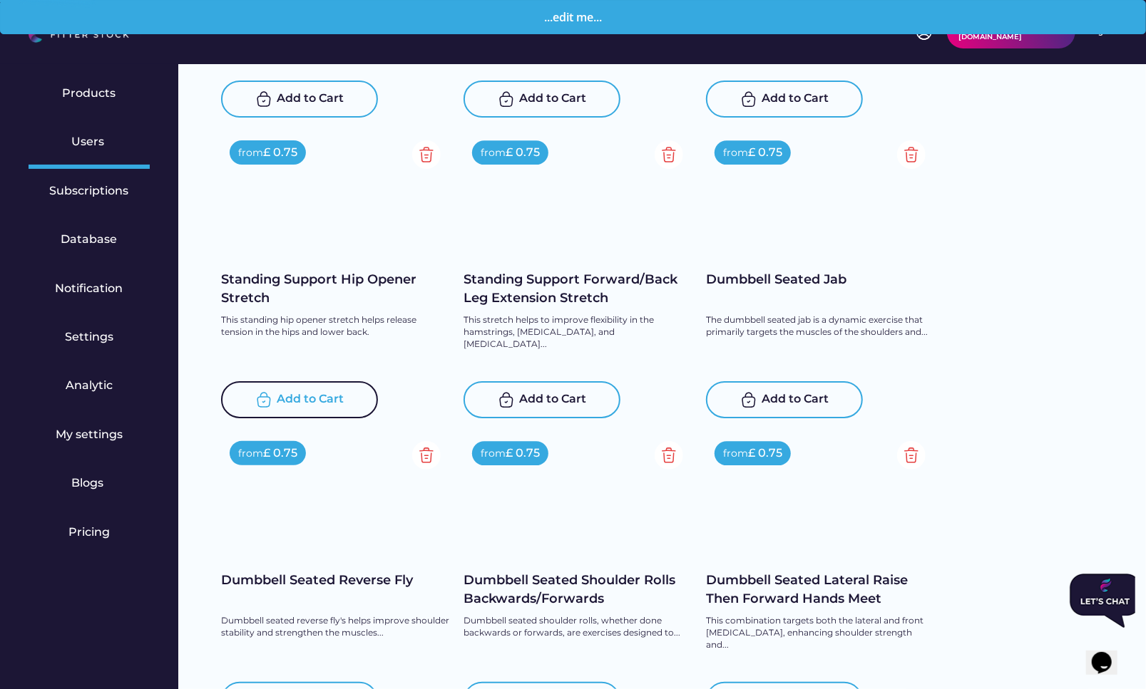
click at [326, 401] on div "Add to Cart" at bounding box center [310, 399] width 67 height 17
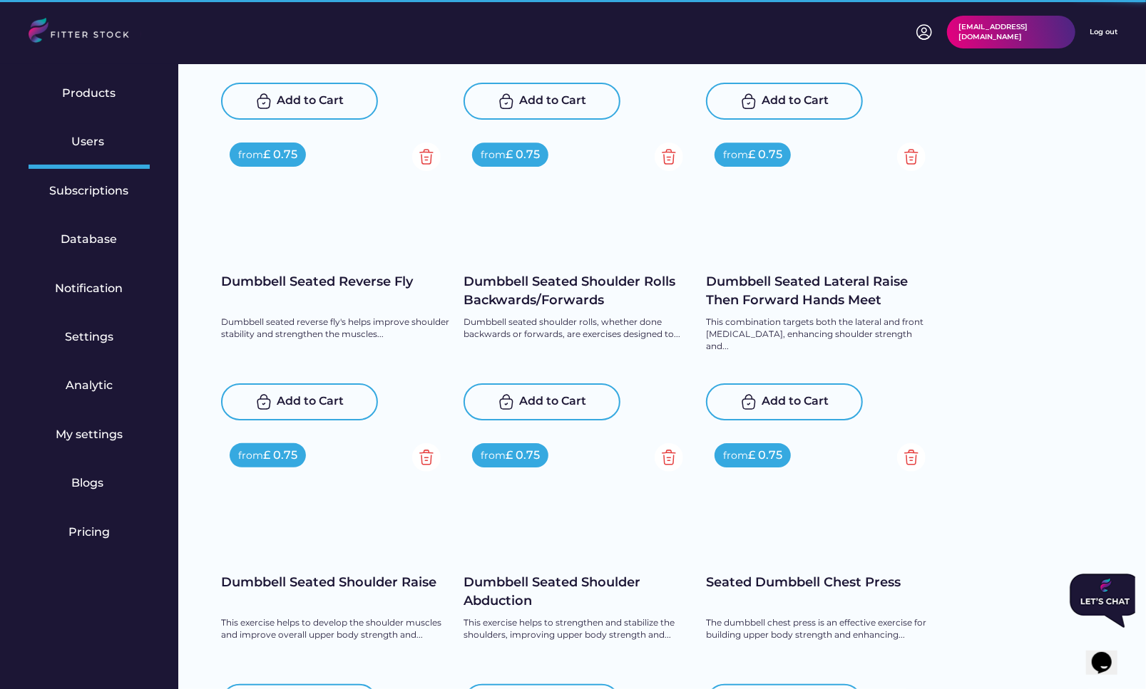
scroll to position [6143, 0]
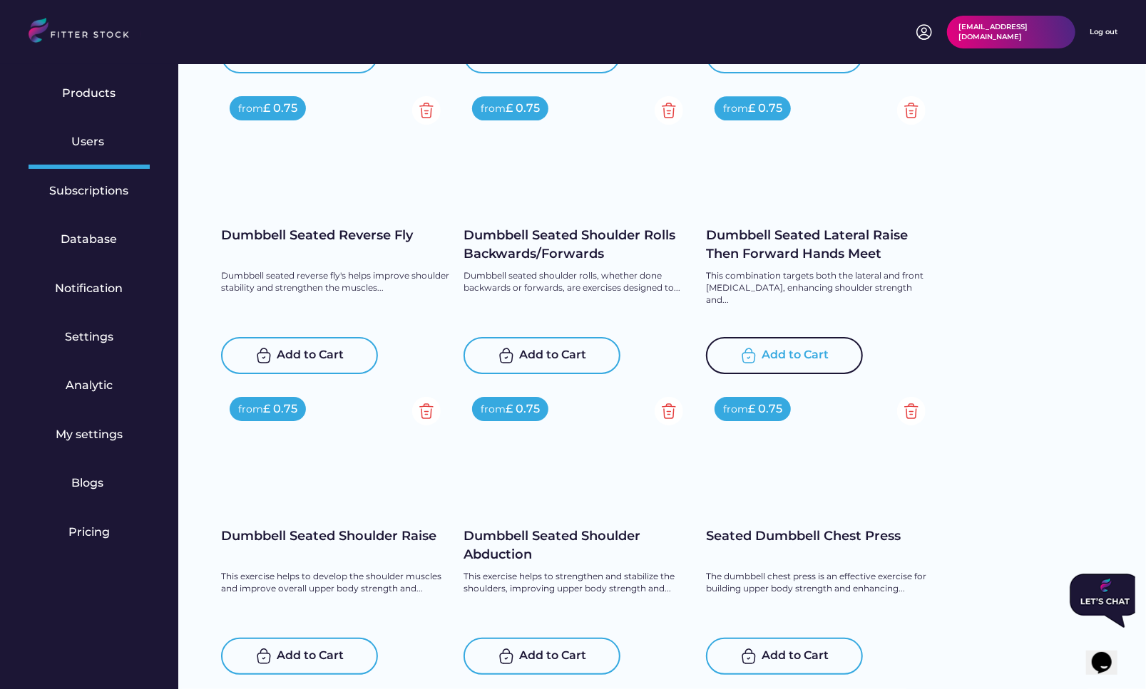
click at [808, 356] on div "Add to Cart" at bounding box center [795, 355] width 67 height 17
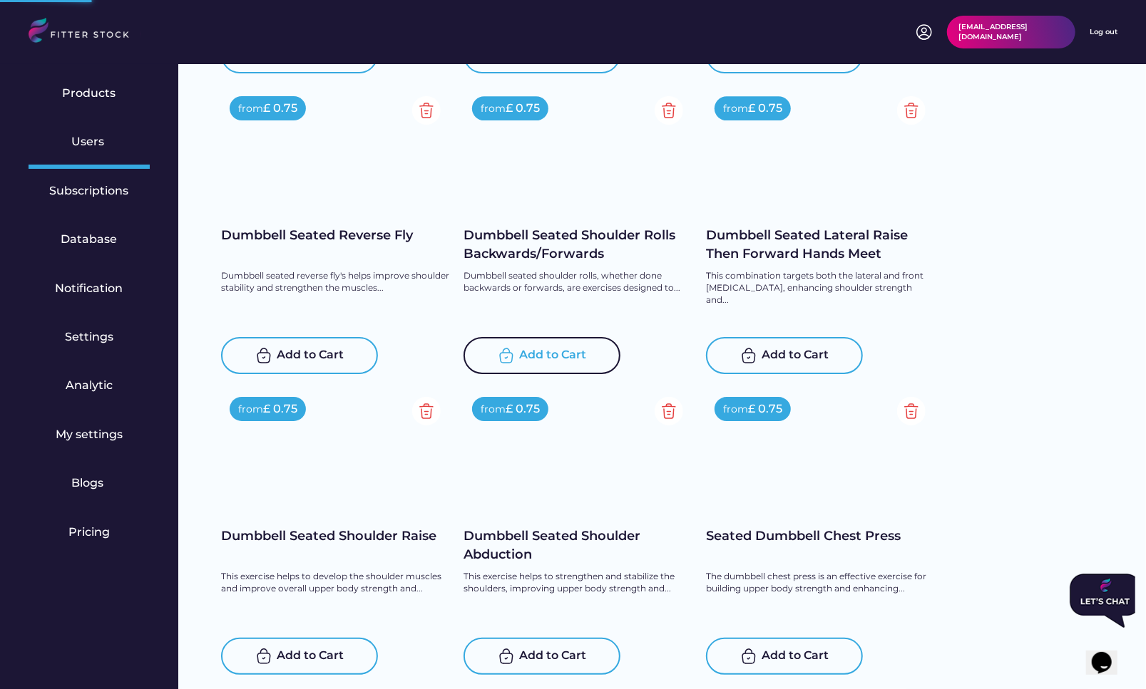
click at [559, 344] on div "Add to Cart" at bounding box center [541, 355] width 157 height 37
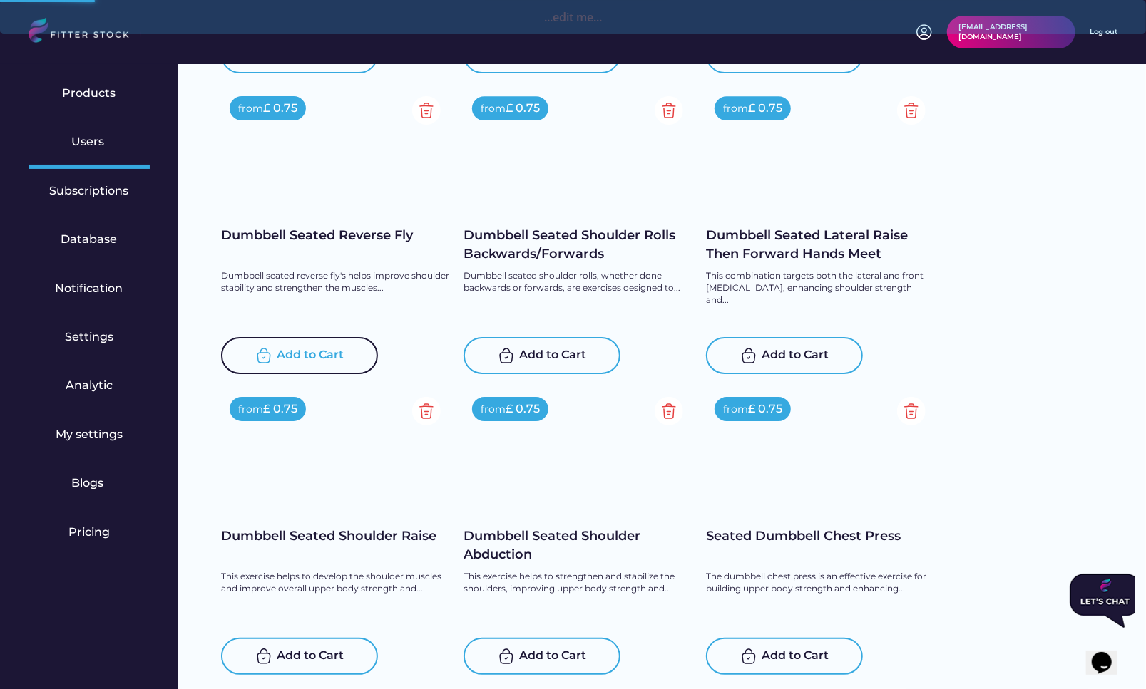
click at [304, 358] on div "Add to Cart" at bounding box center [310, 355] width 67 height 17
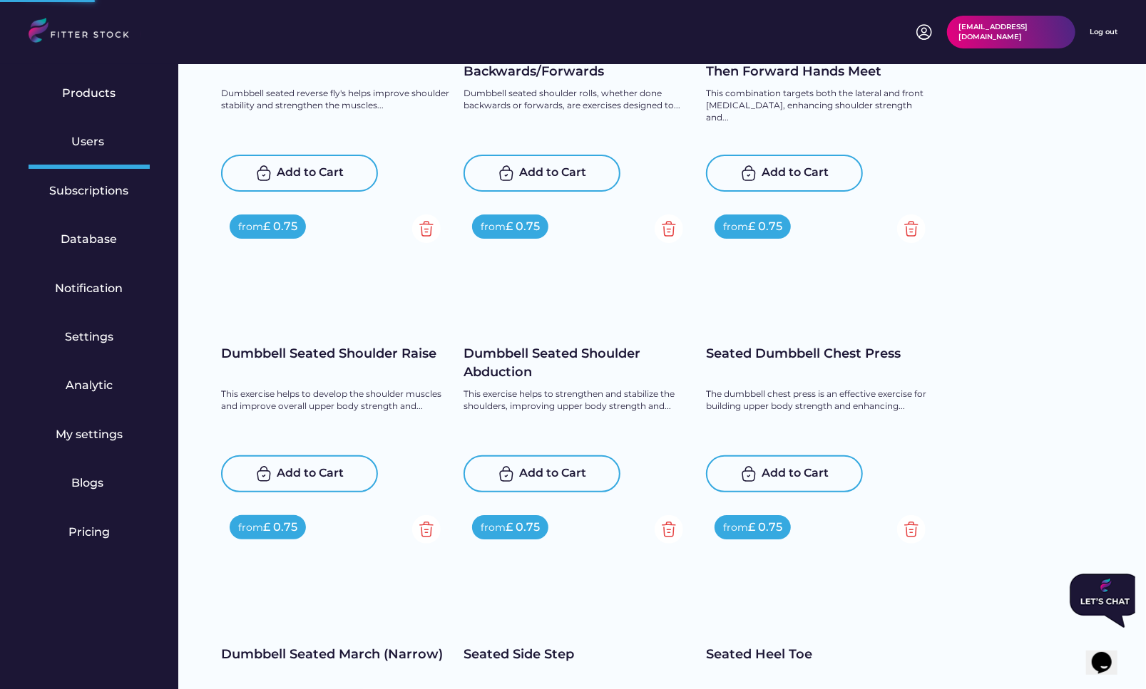
scroll to position [6468, 0]
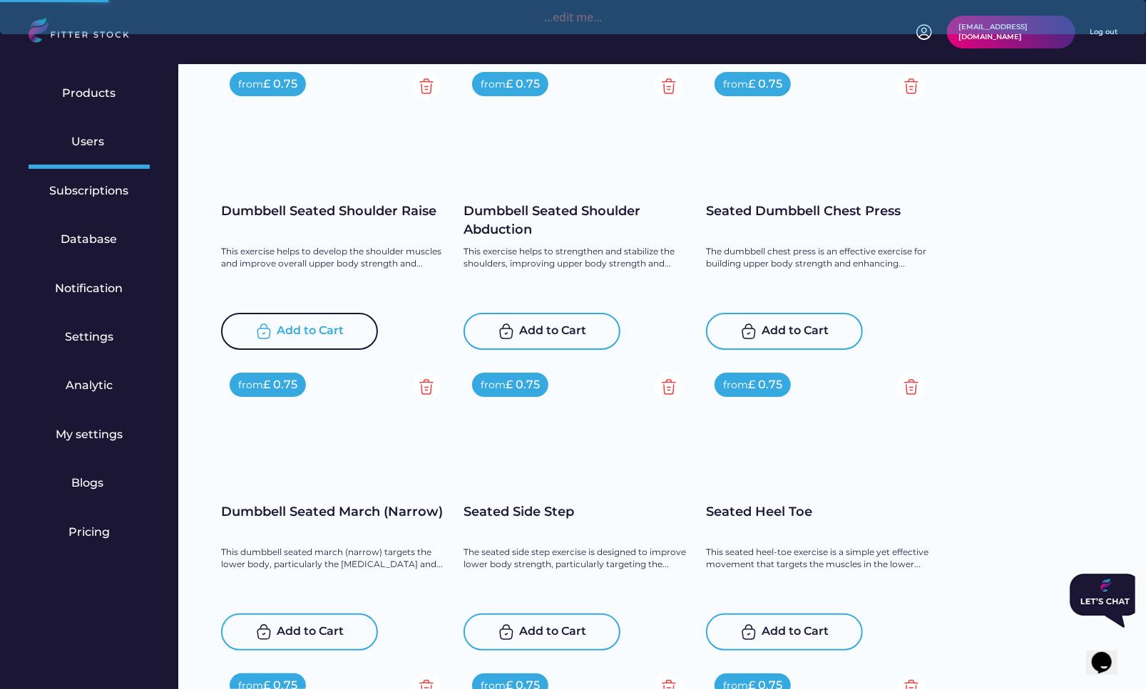
click at [300, 335] on div "Add to Cart" at bounding box center [310, 331] width 67 height 17
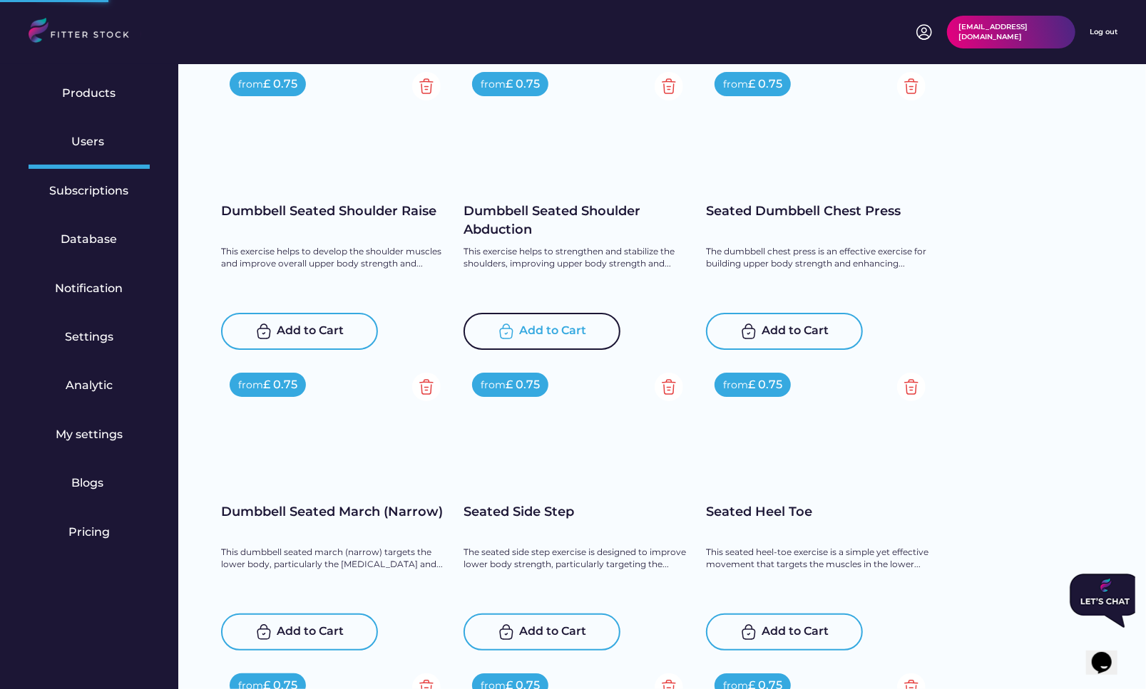
click at [561, 339] on div "Add to Cart" at bounding box center [553, 331] width 67 height 17
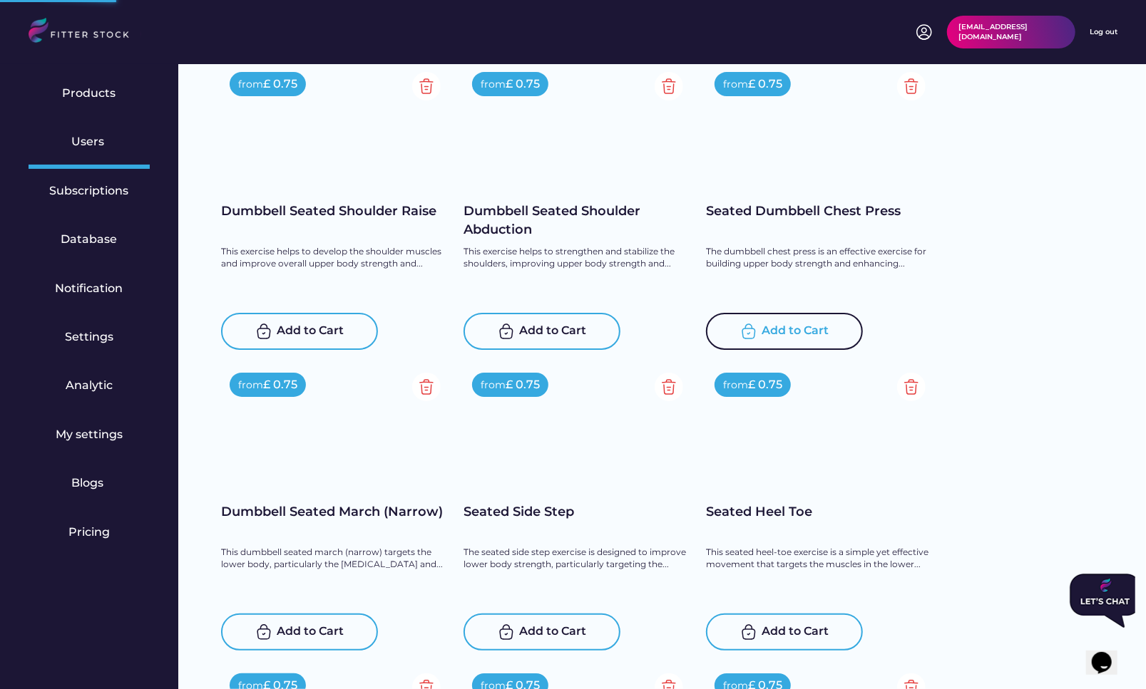
click at [803, 330] on div "Add to Cart" at bounding box center [795, 331] width 67 height 17
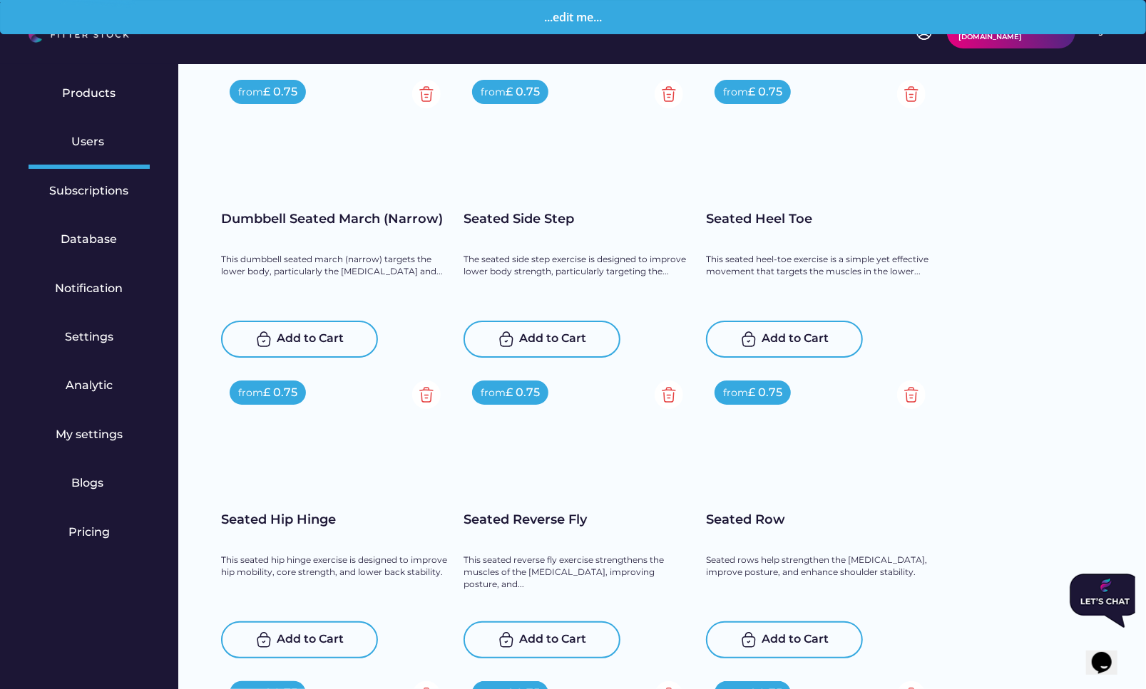
scroll to position [6835, 0]
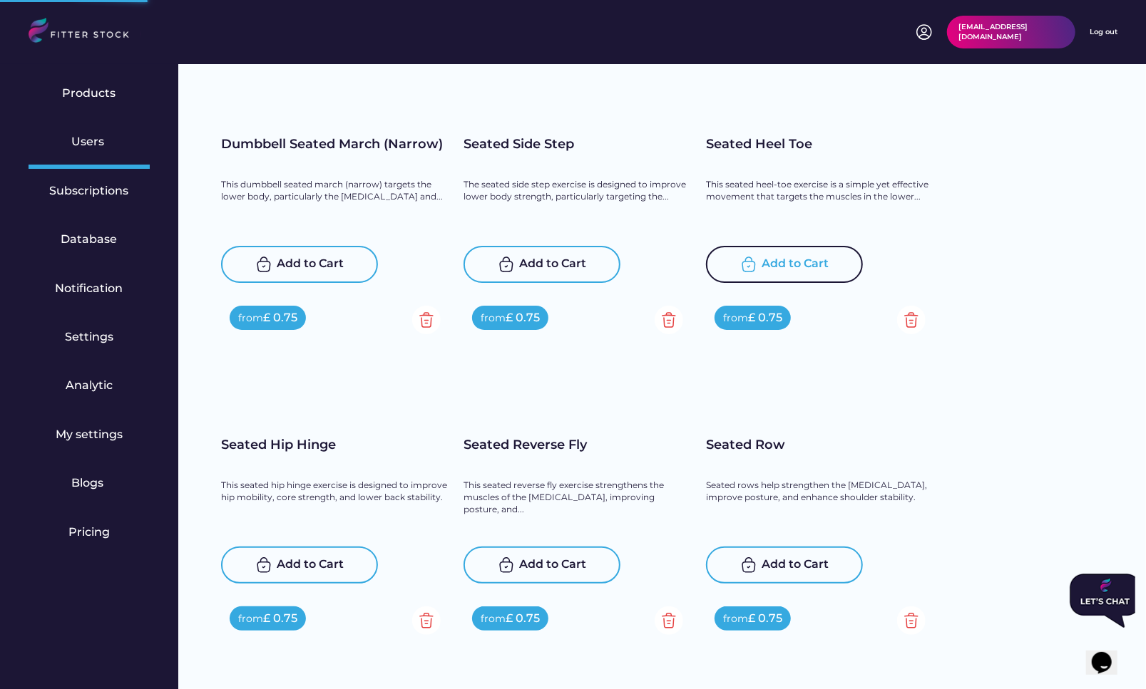
click at [796, 262] on div "Add to Cart" at bounding box center [795, 264] width 67 height 17
click at [542, 262] on div "Add to Cart" at bounding box center [553, 264] width 67 height 17
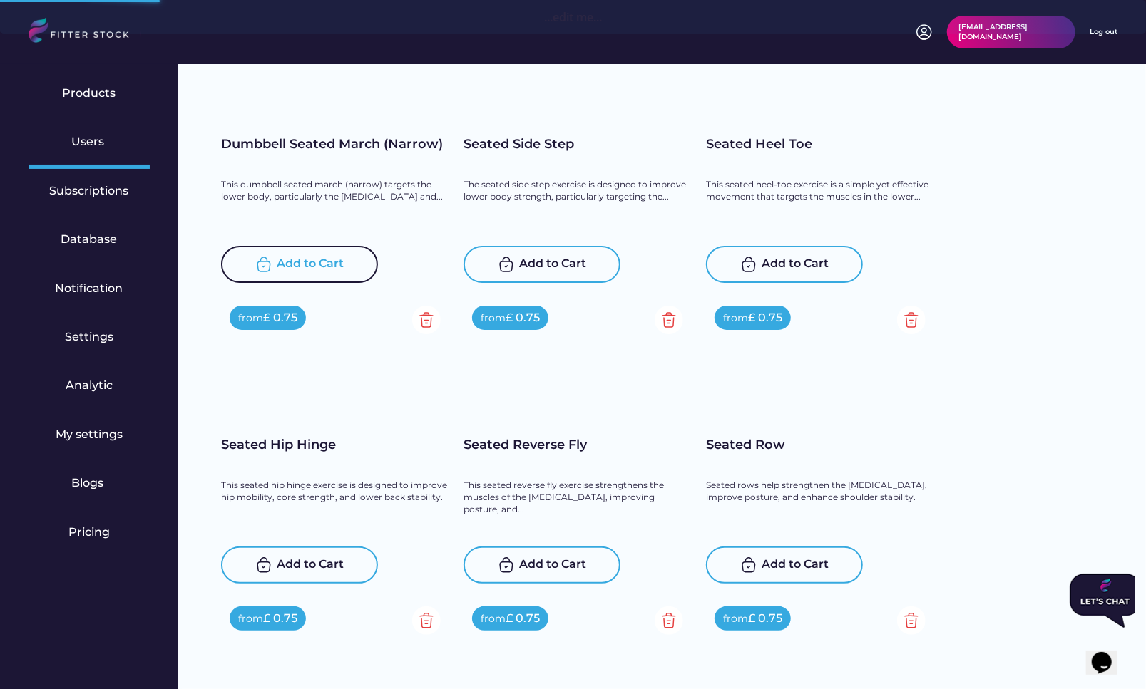
click at [307, 254] on div "Add to Cart" at bounding box center [299, 264] width 157 height 37
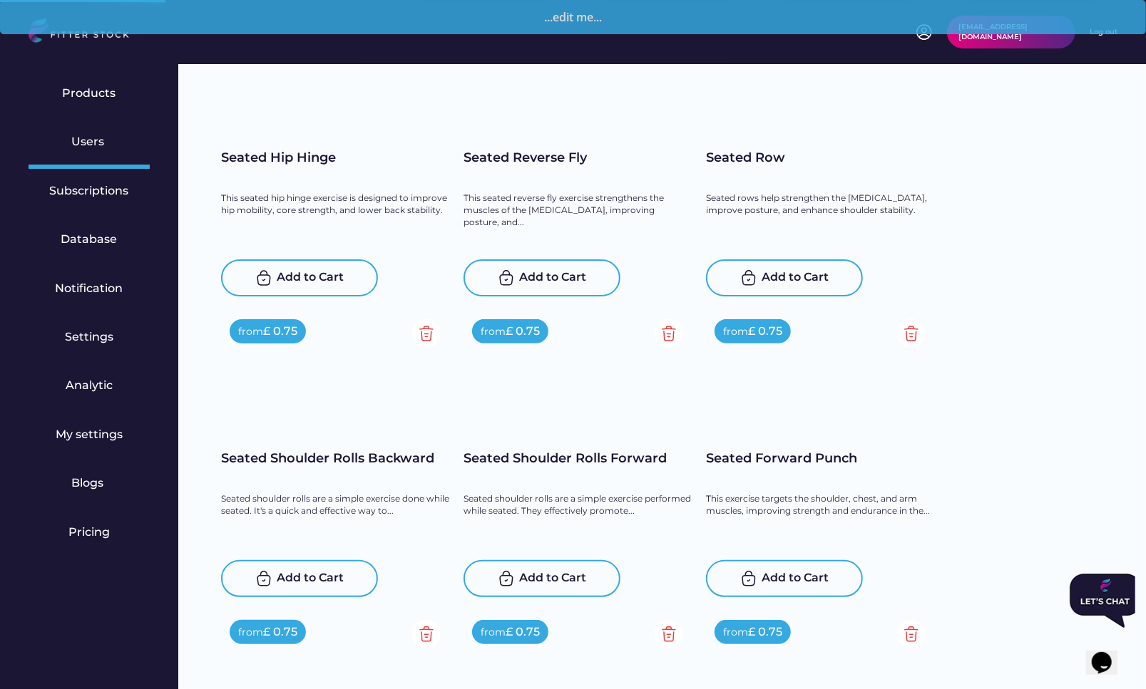
scroll to position [7161, 0]
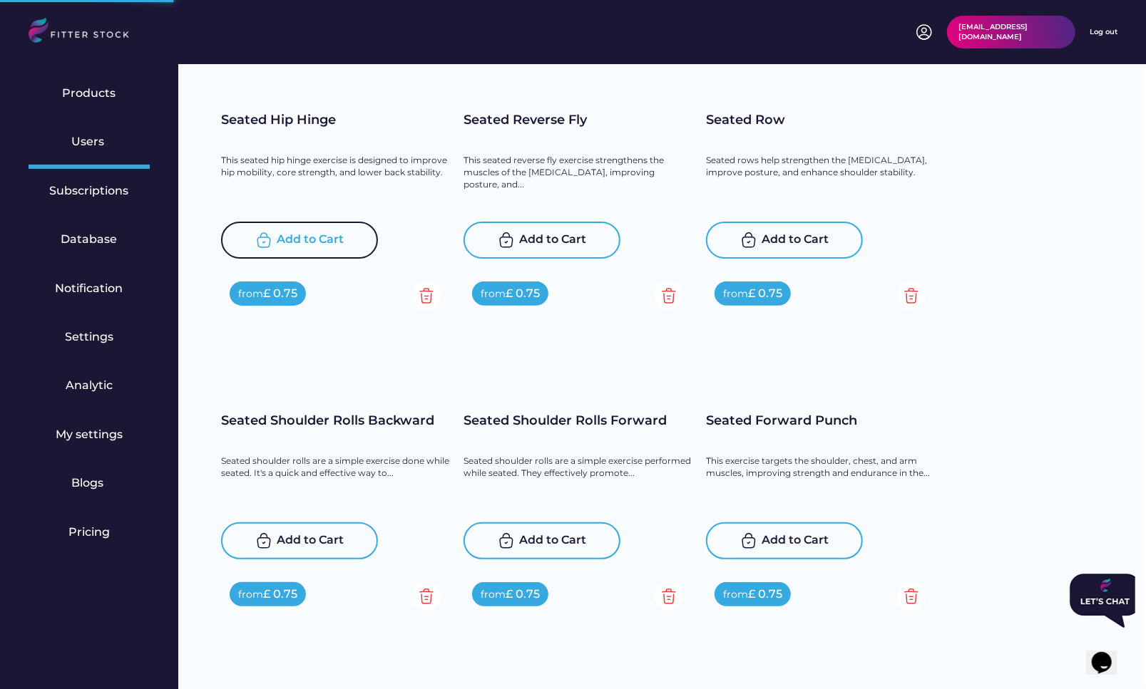
click at [293, 240] on div "Add to Cart" at bounding box center [310, 240] width 67 height 17
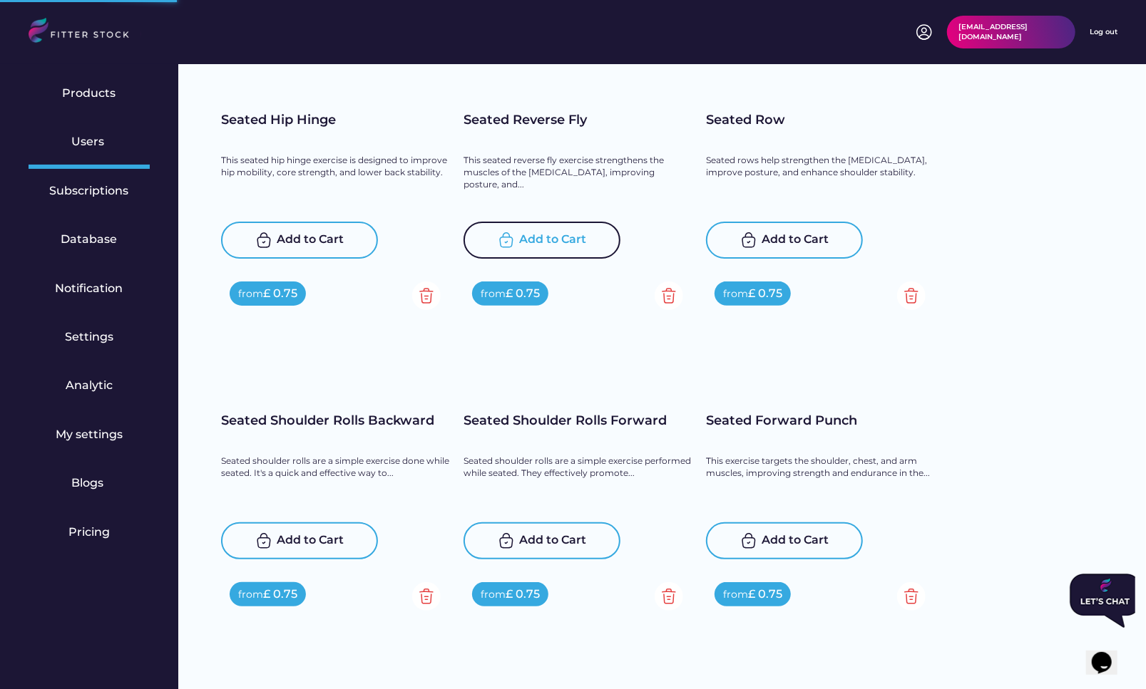
click at [540, 244] on div "Add to Cart" at bounding box center [553, 240] width 67 height 17
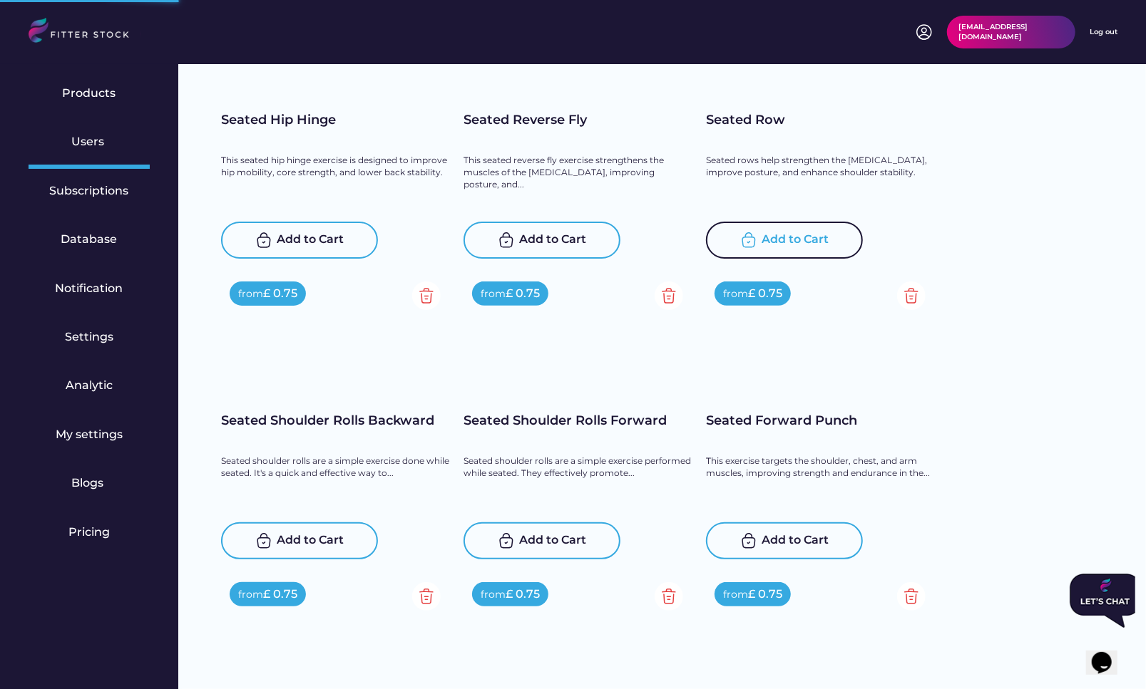
click at [762, 243] on div "Add to Cart" at bounding box center [795, 240] width 67 height 17
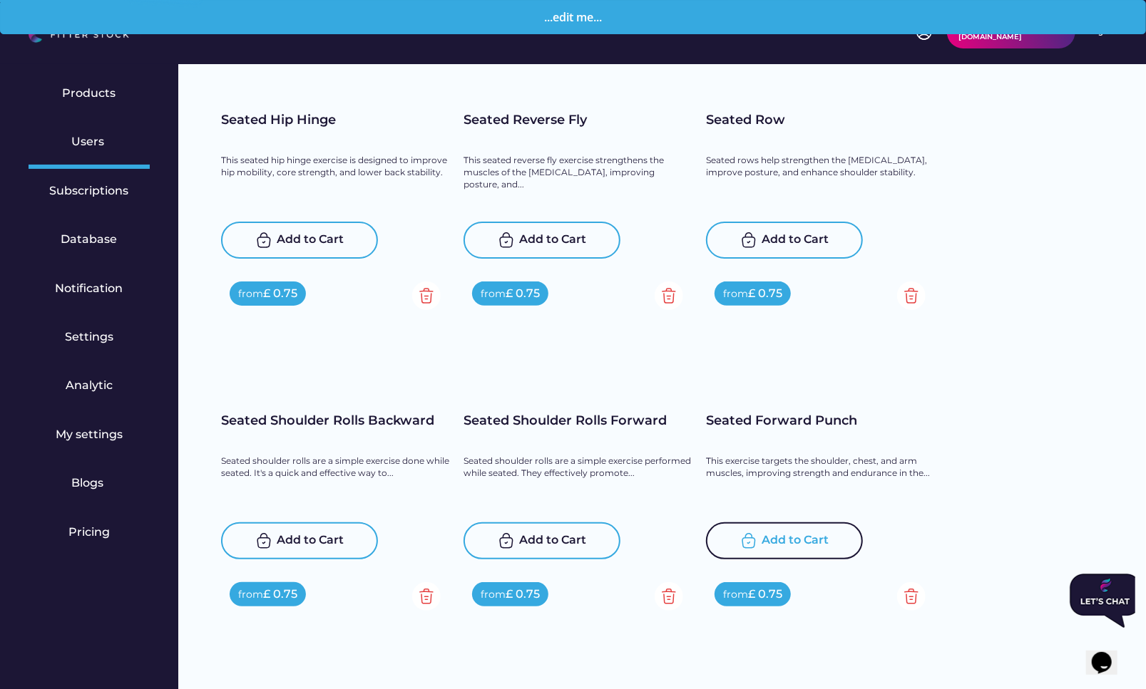
click at [808, 542] on div "Add to Cart" at bounding box center [795, 540] width 67 height 17
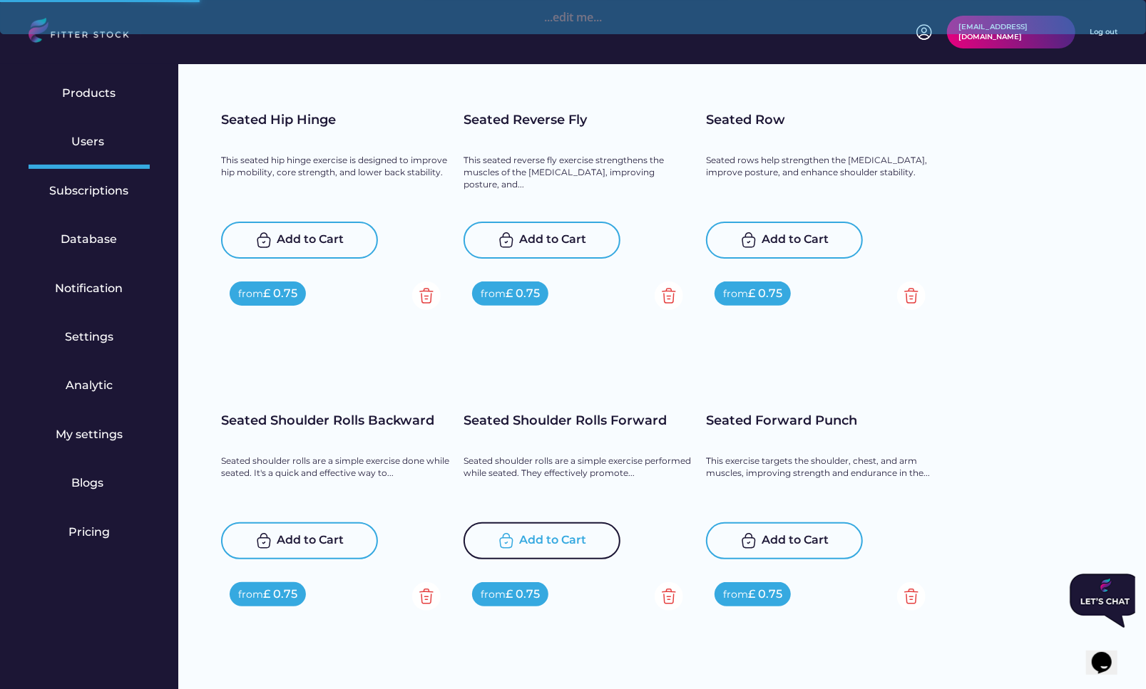
click at [545, 530] on div "Add to Cart" at bounding box center [541, 541] width 157 height 37
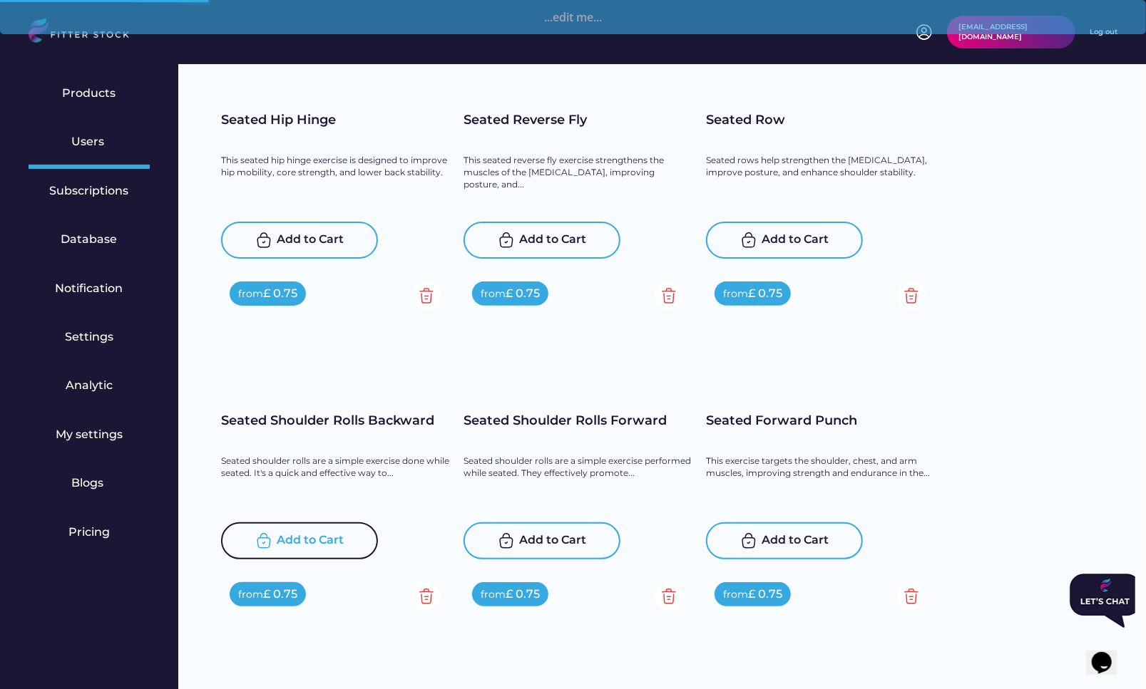
click at [310, 537] on div "Add to Cart" at bounding box center [310, 540] width 67 height 17
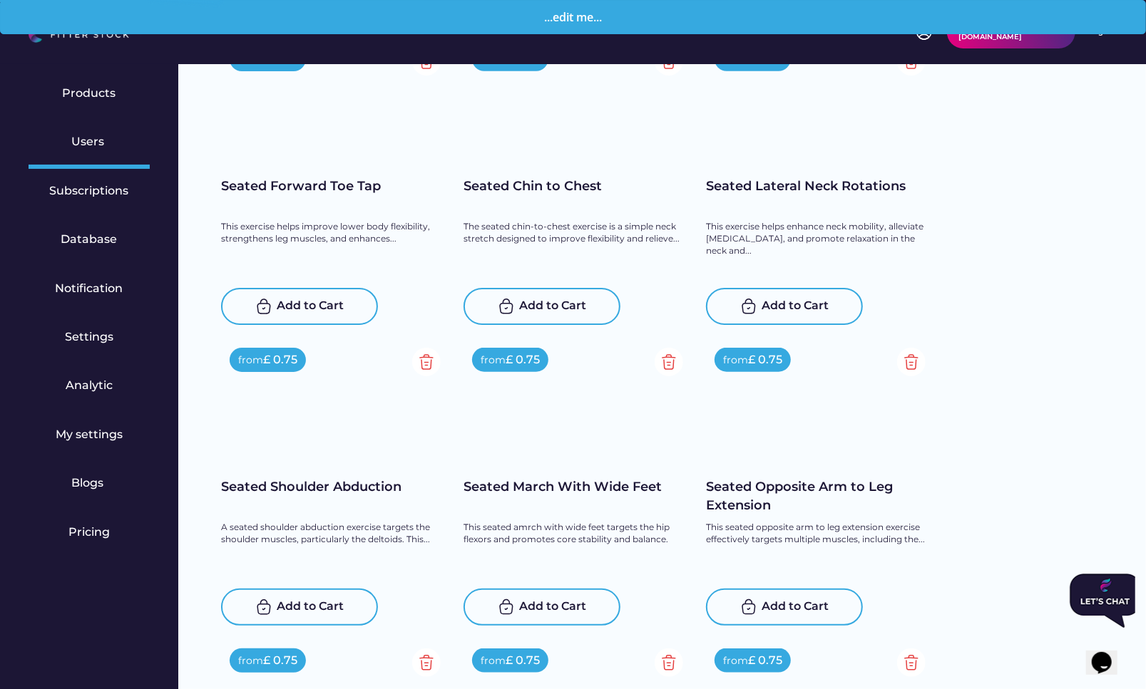
scroll to position [7702, 0]
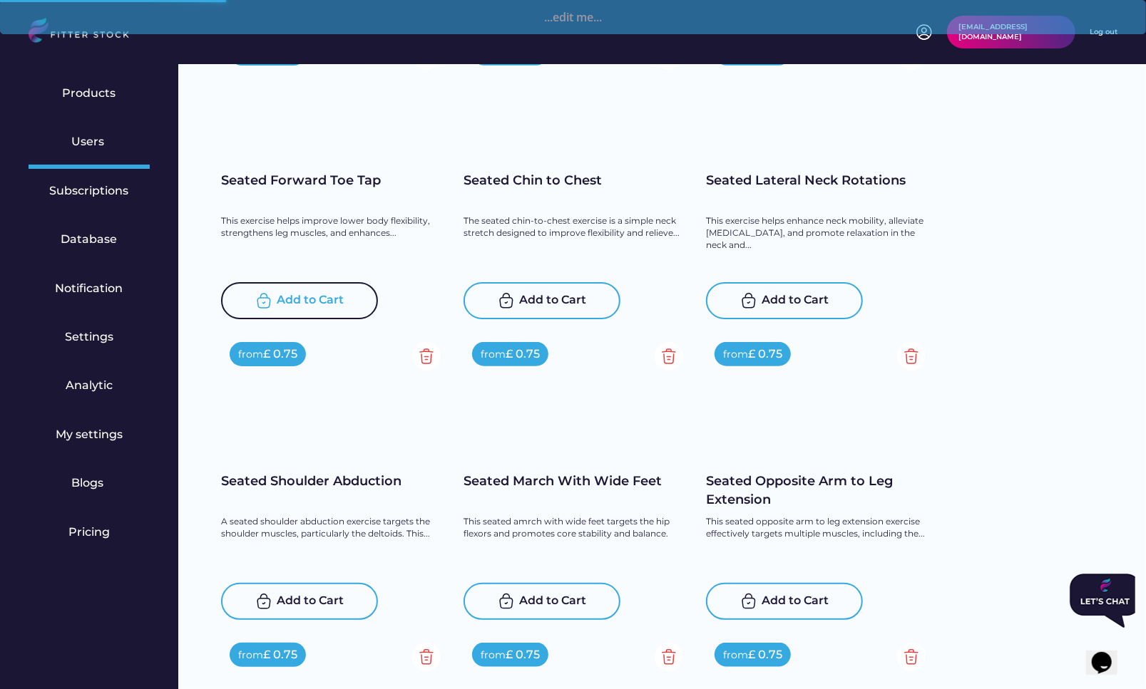
click at [301, 300] on div "Add to Cart" at bounding box center [310, 300] width 67 height 17
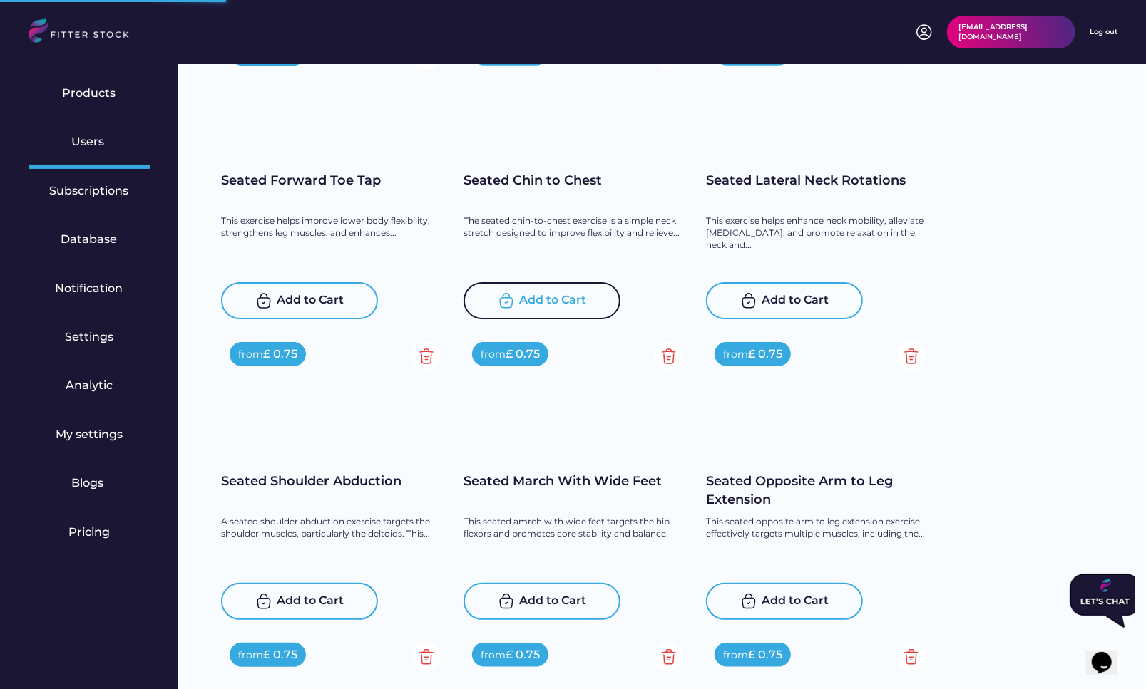
click at [533, 303] on div "Add to Cart" at bounding box center [553, 300] width 67 height 17
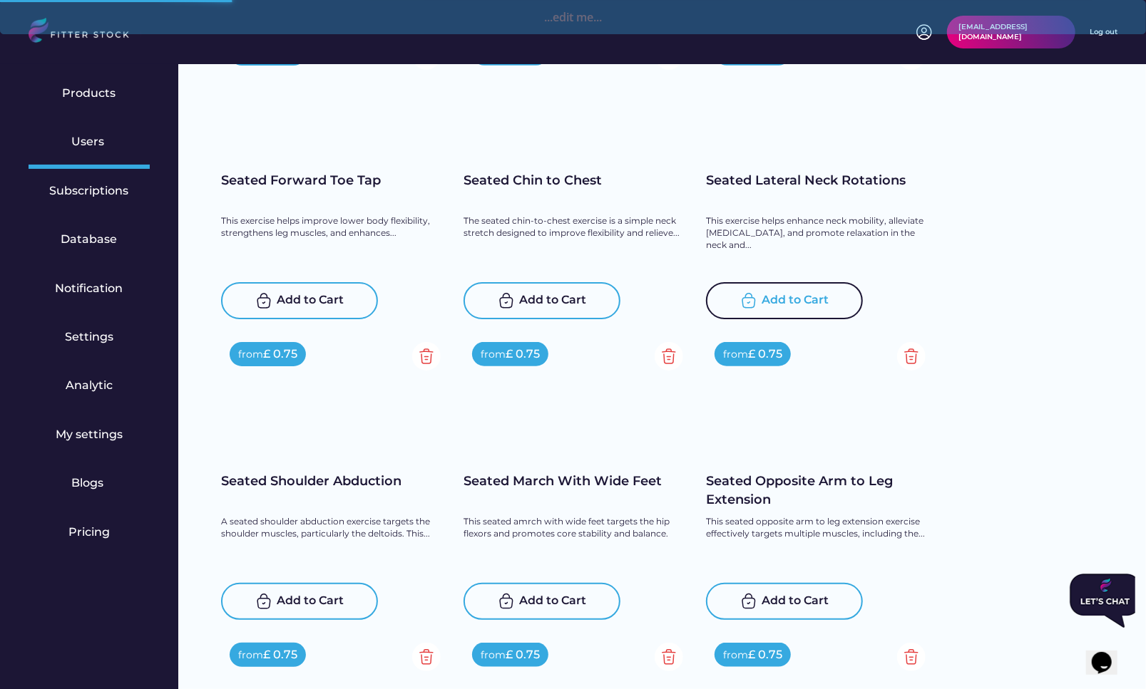
click at [839, 301] on div "Add to Cart" at bounding box center [784, 300] width 157 height 37
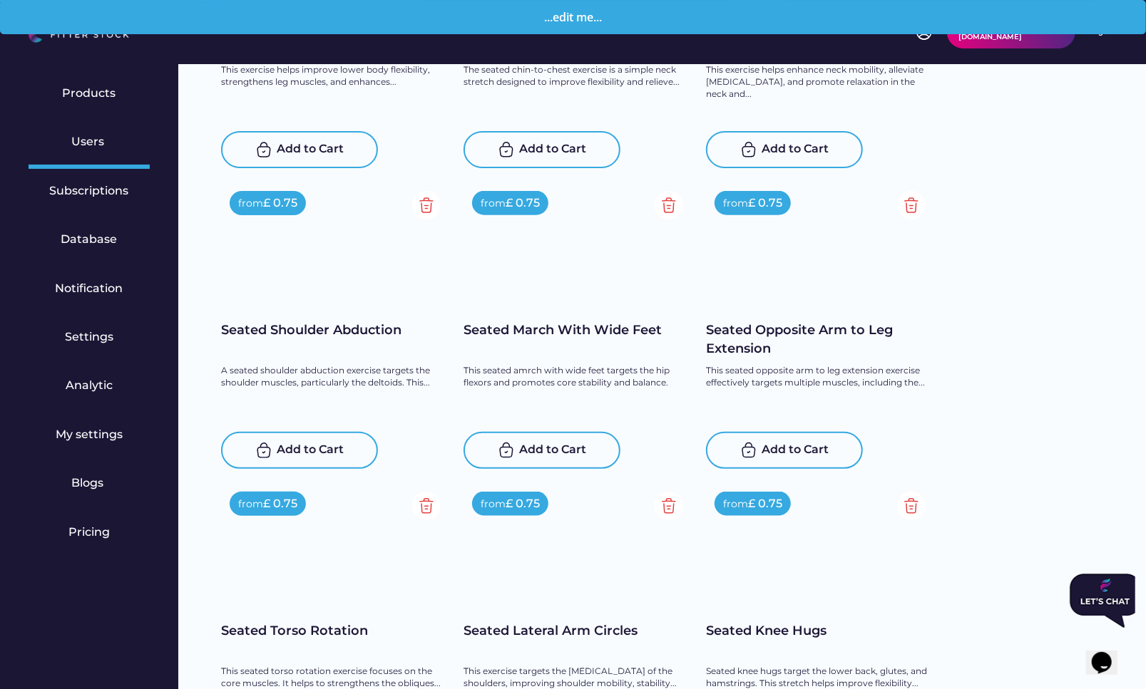
scroll to position [7911, 0]
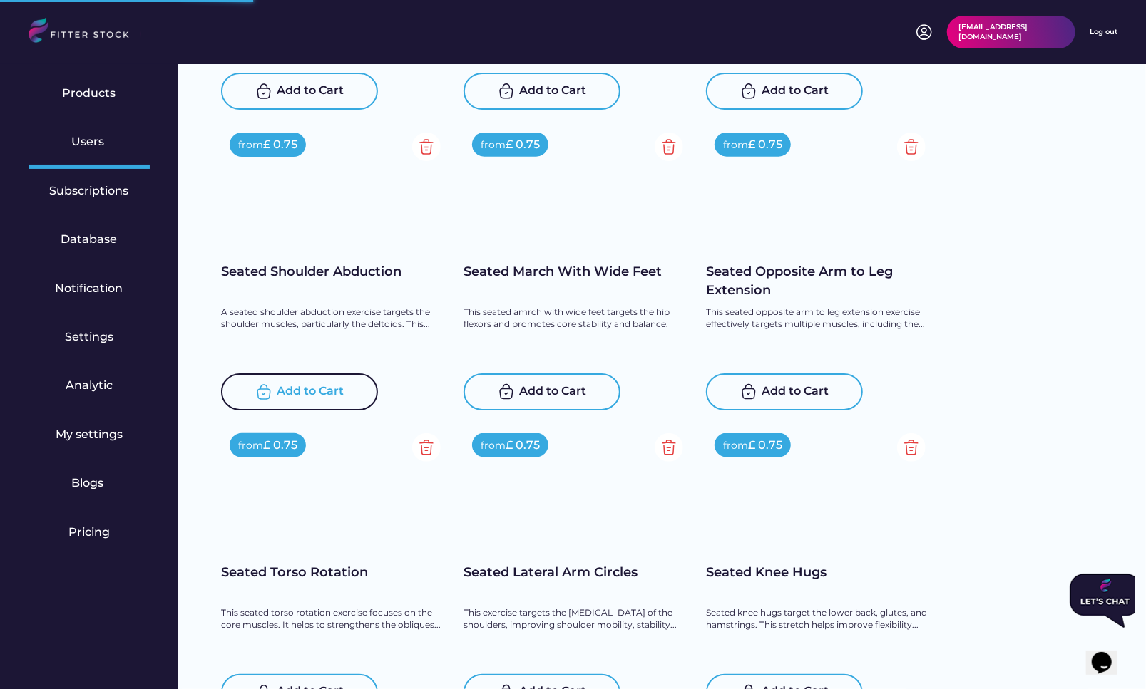
click at [318, 388] on div "Add to Cart" at bounding box center [310, 392] width 67 height 17
click at [511, 384] on img at bounding box center [506, 392] width 17 height 17
click at [830, 386] on div "Add to Cart" at bounding box center [784, 392] width 157 height 37
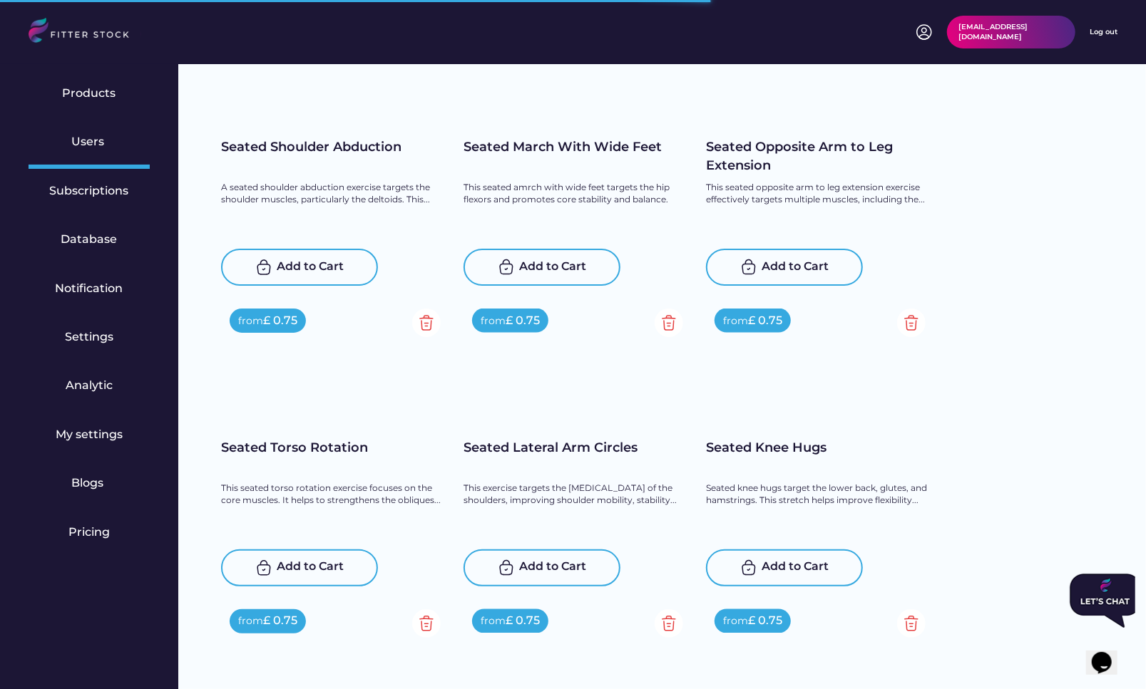
scroll to position [3147, 0]
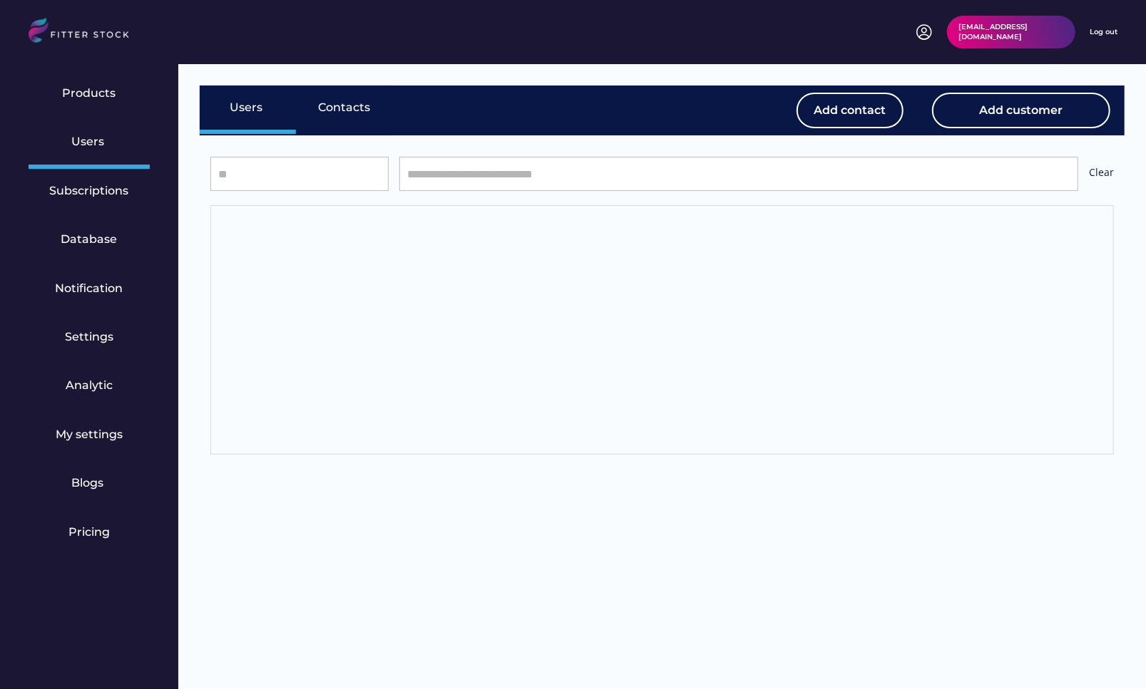
select select "*****"
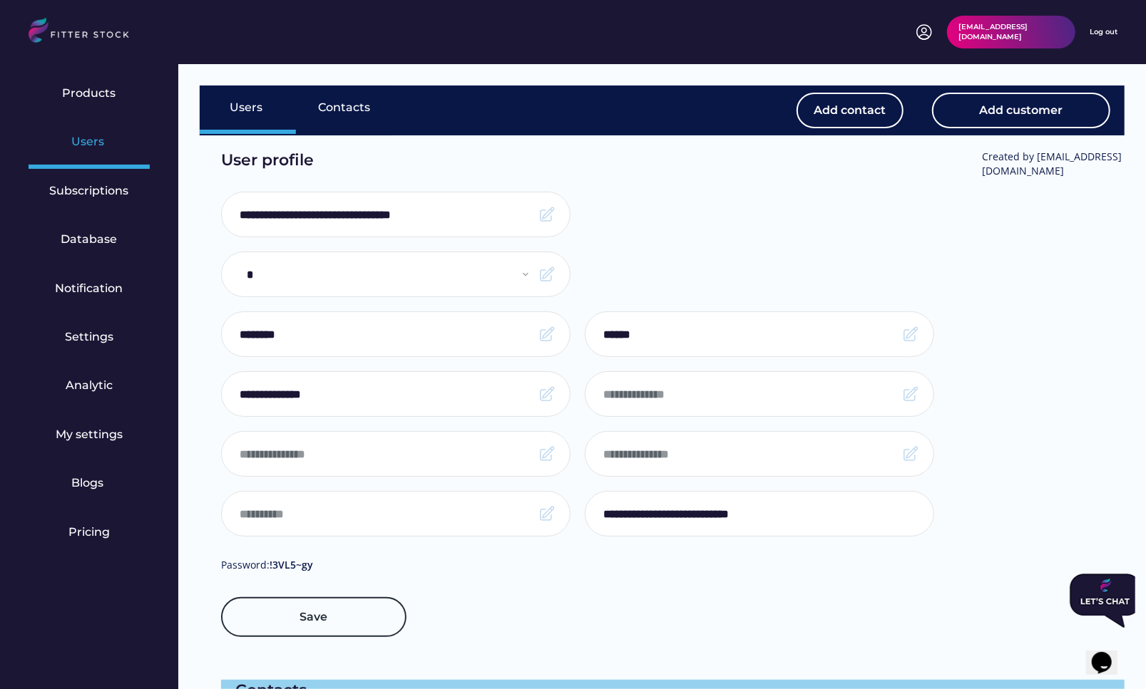
click at [86, 144] on div "Users" at bounding box center [89, 142] width 36 height 16
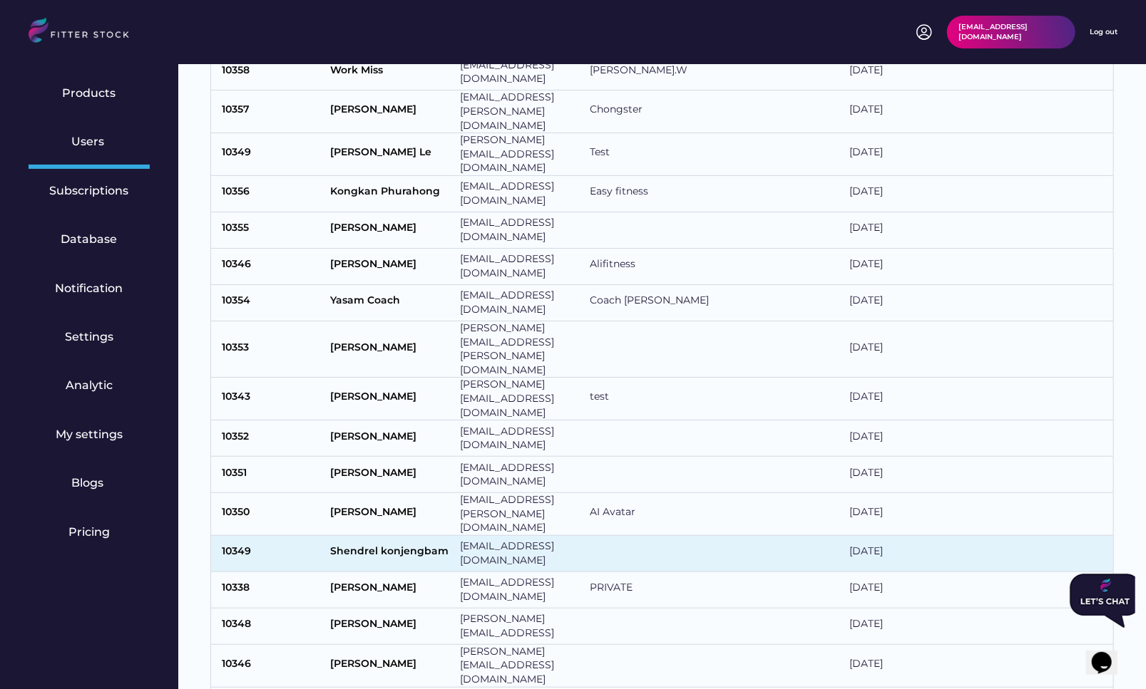
scroll to position [249, 0]
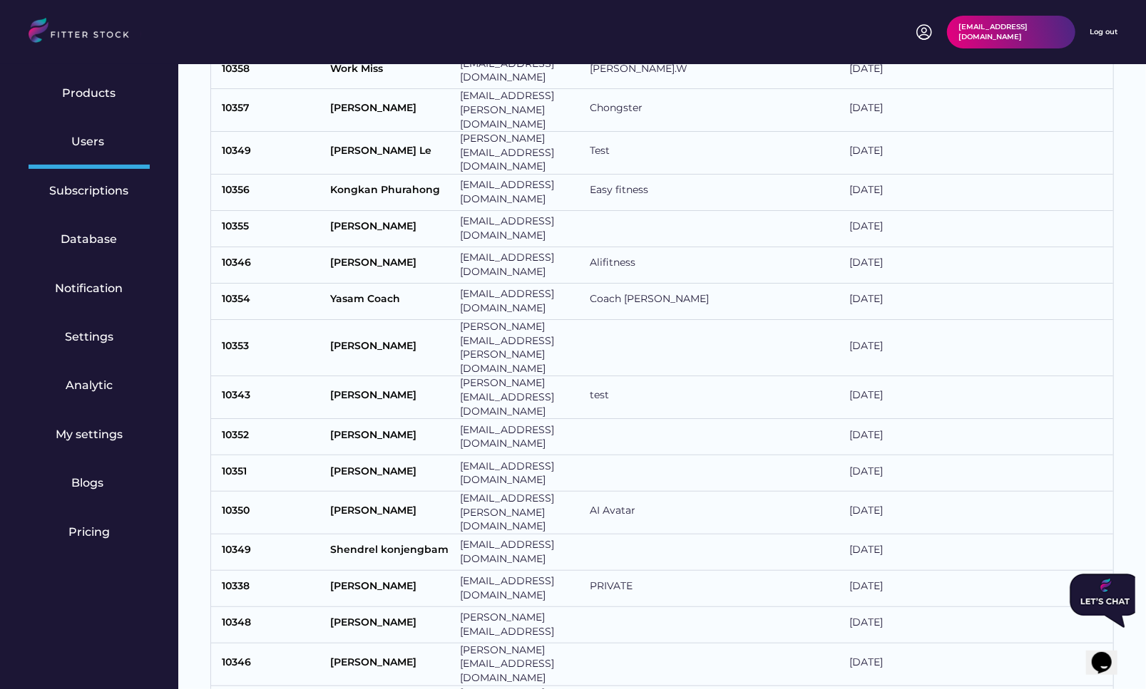
type input "**********"
select select "*****"
type input "********"
type input "******"
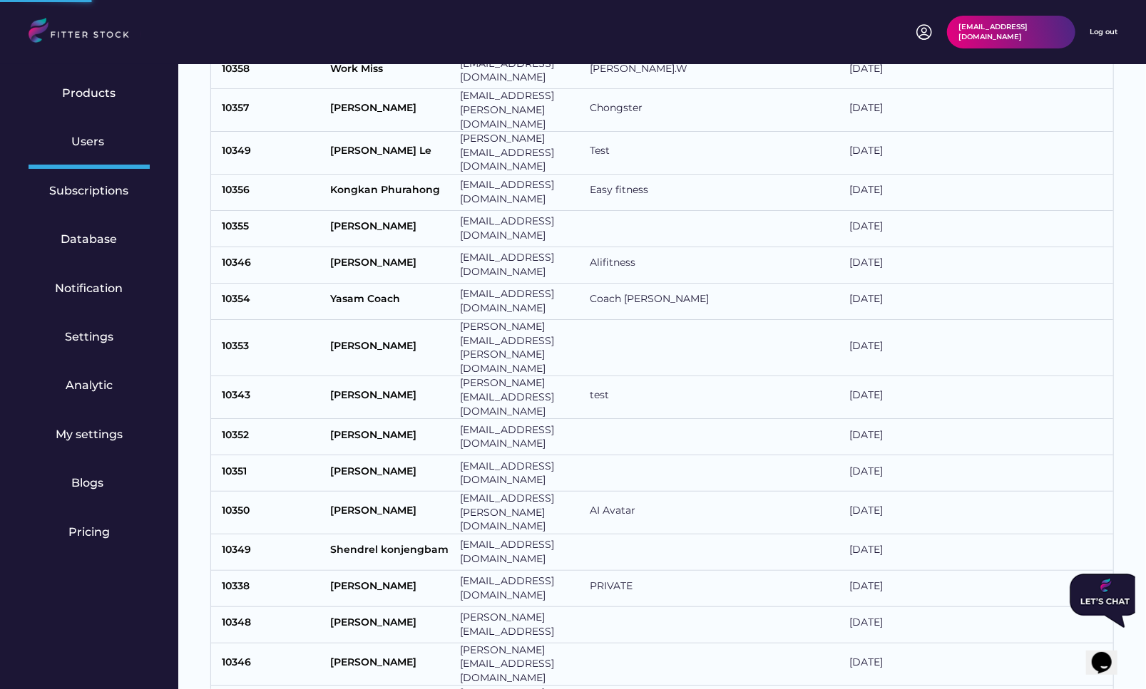
type input "*****"
type input "**********"
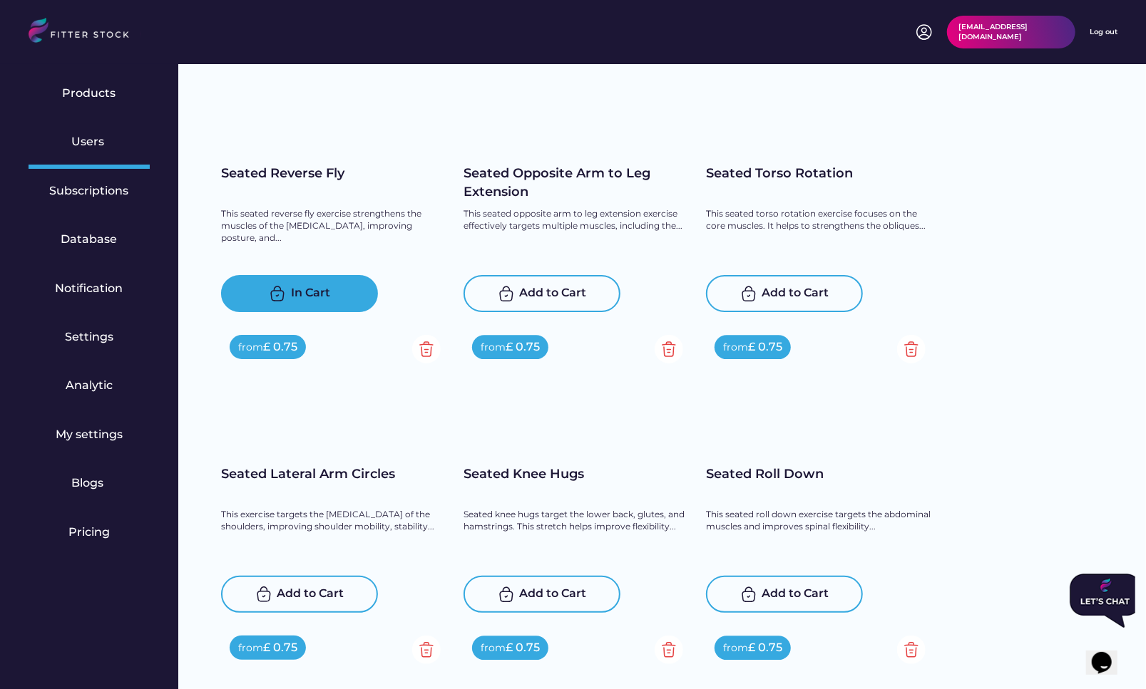
scroll to position [5486, 0]
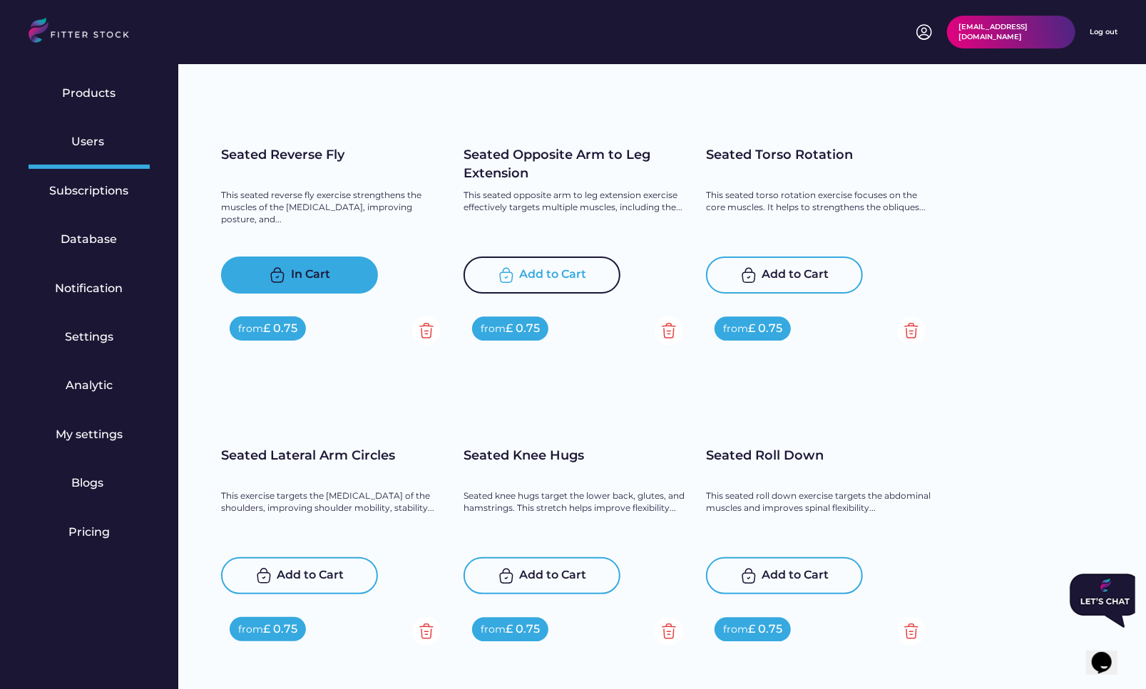
click at [547, 272] on div "Add to Cart" at bounding box center [553, 275] width 67 height 17
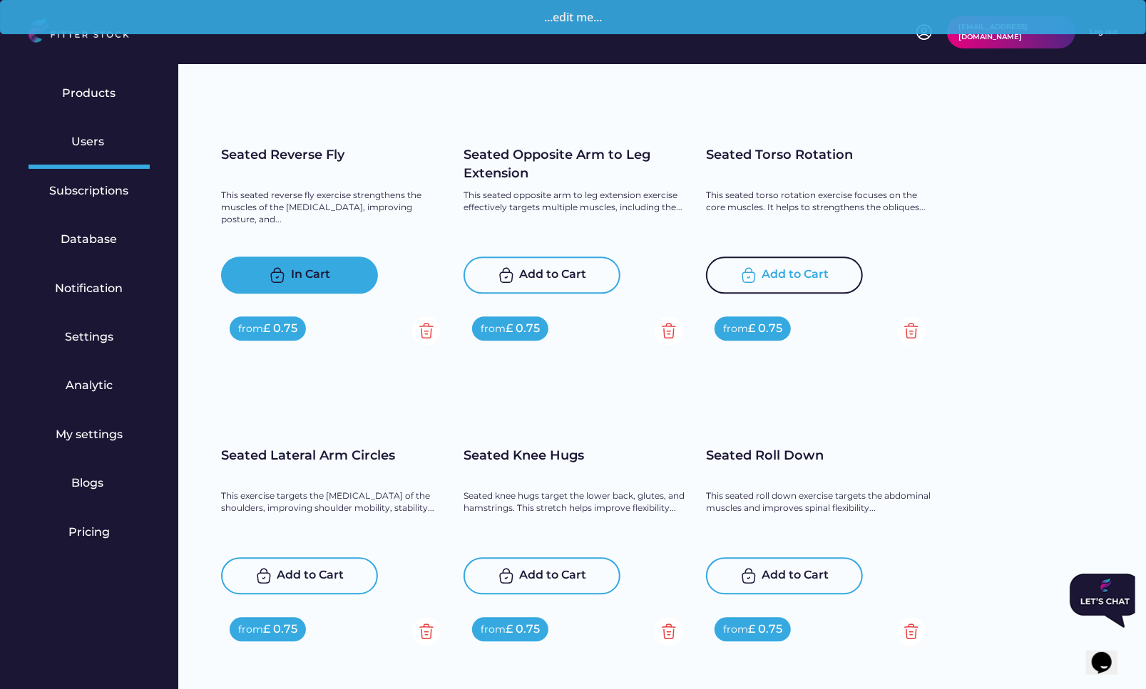
click at [776, 273] on div "Add to Cart" at bounding box center [795, 275] width 67 height 17
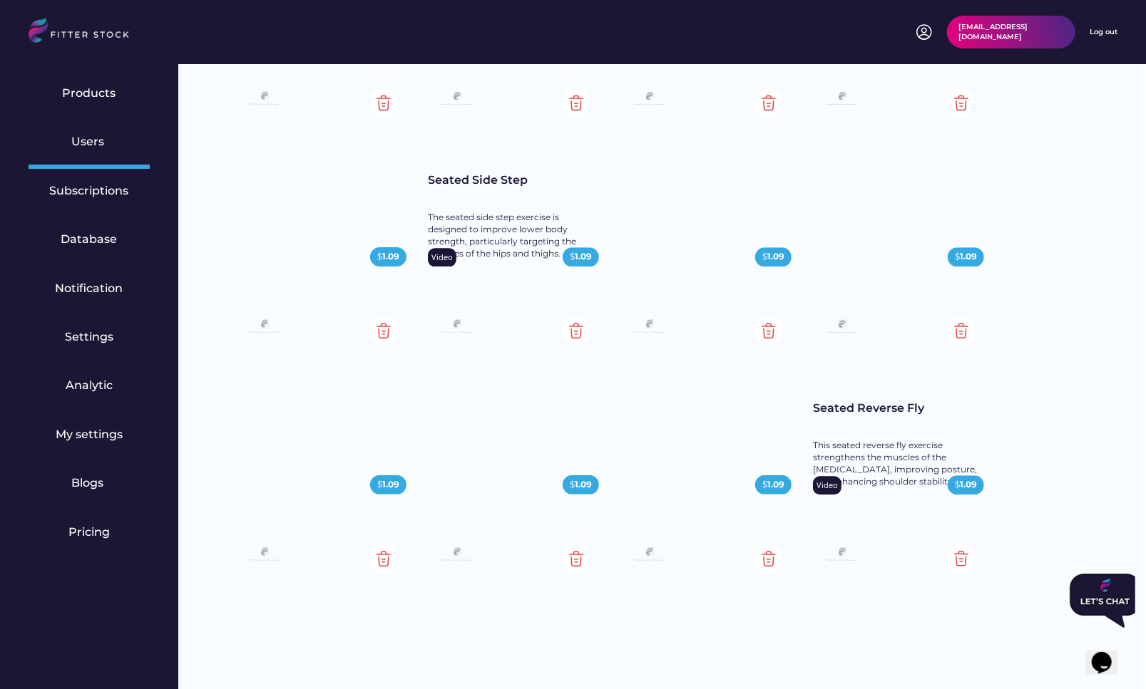
scroll to position [6993, 0]
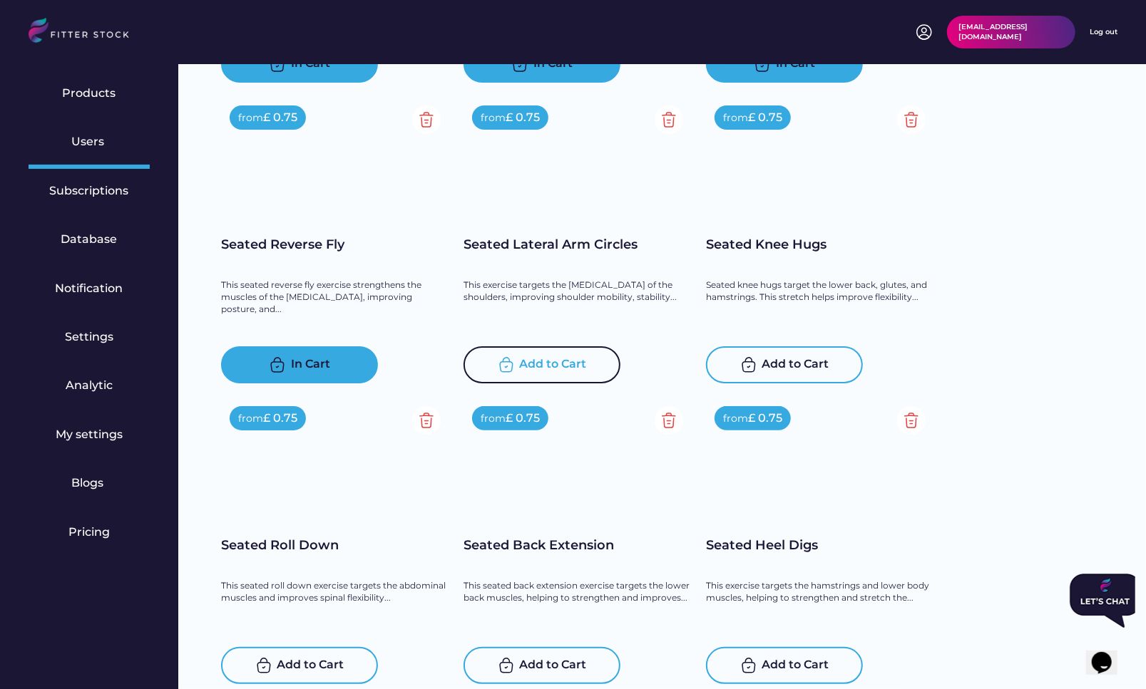
click at [555, 366] on div "Add to Cart" at bounding box center [553, 364] width 67 height 17
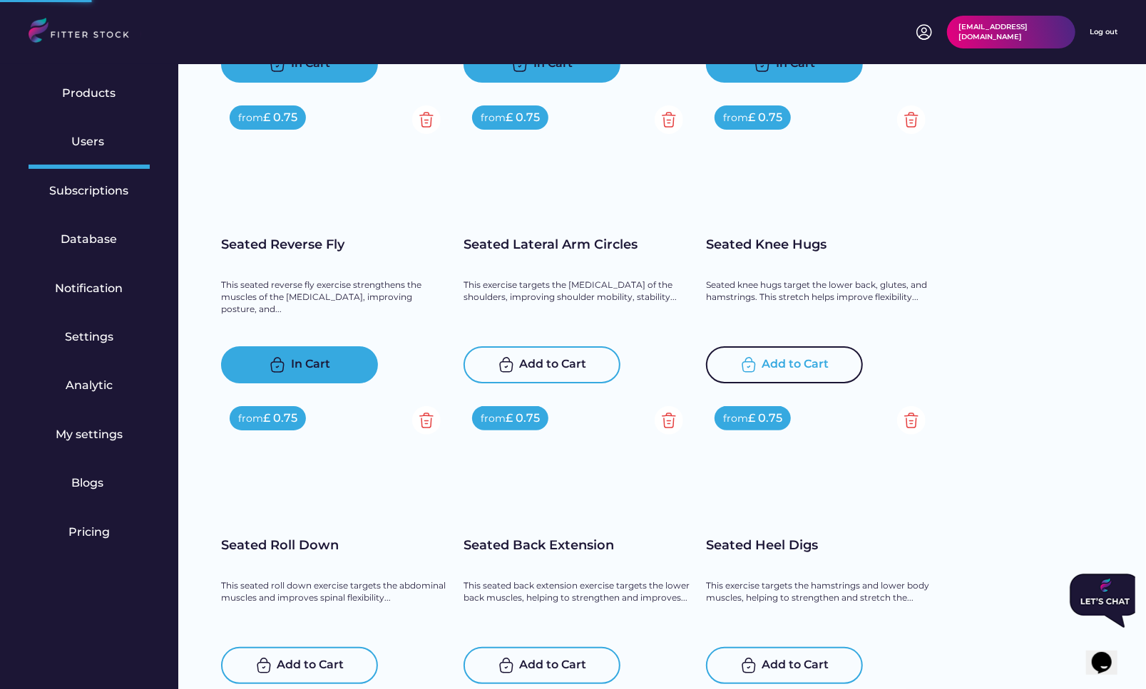
click at [763, 370] on div "Add to Cart" at bounding box center [795, 364] width 67 height 17
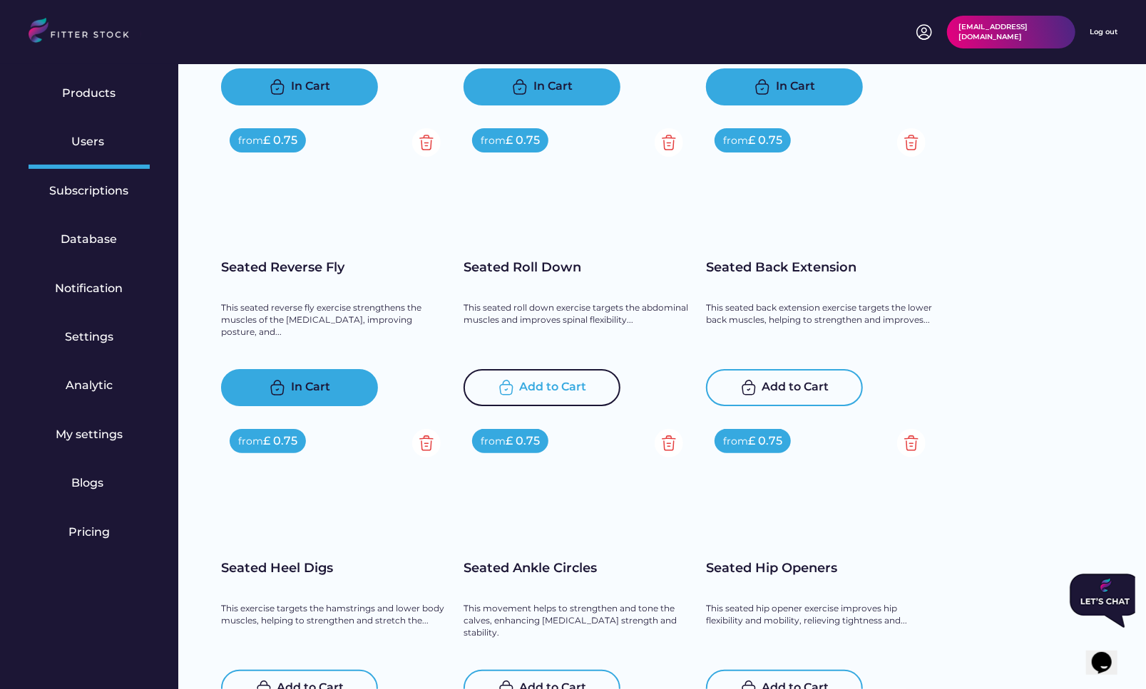
scroll to position [6970, 0]
click at [537, 388] on div "Add to Cart" at bounding box center [553, 388] width 67 height 17
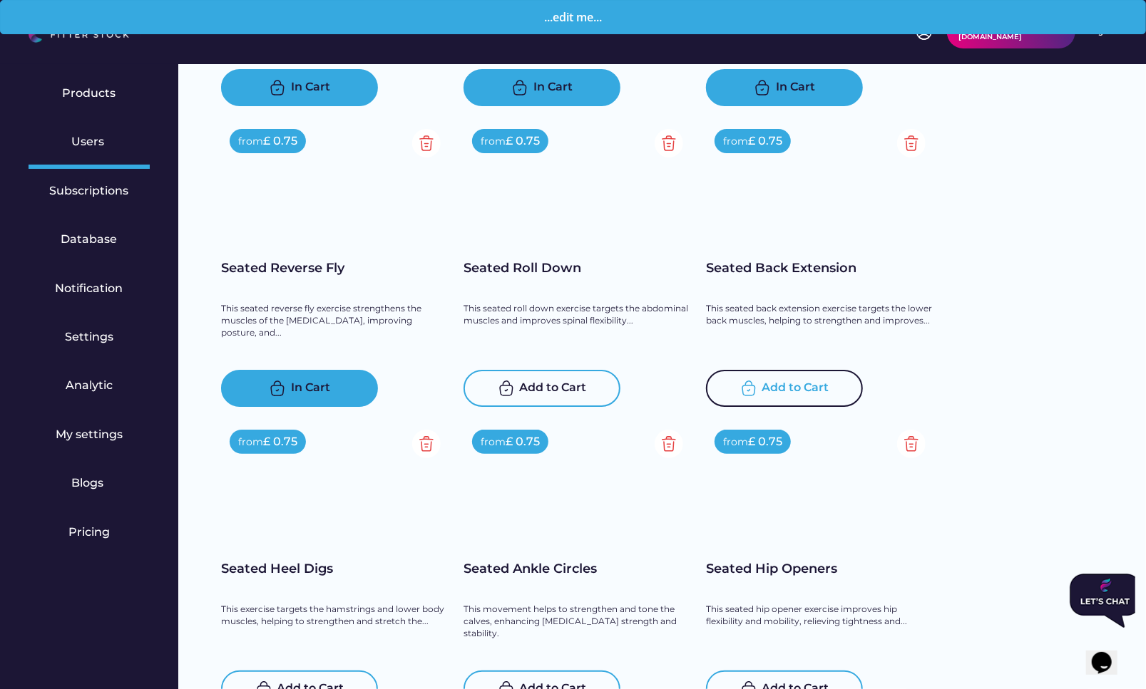
click at [791, 390] on div "Add to Cart" at bounding box center [795, 388] width 67 height 17
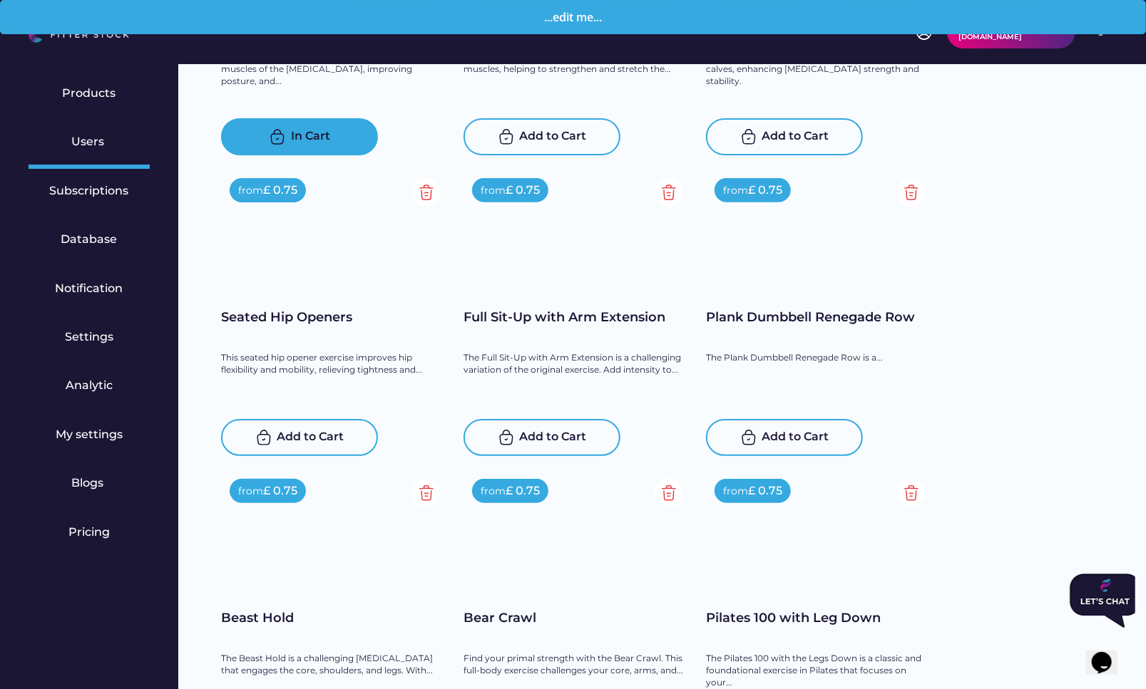
scroll to position [7481, 0]
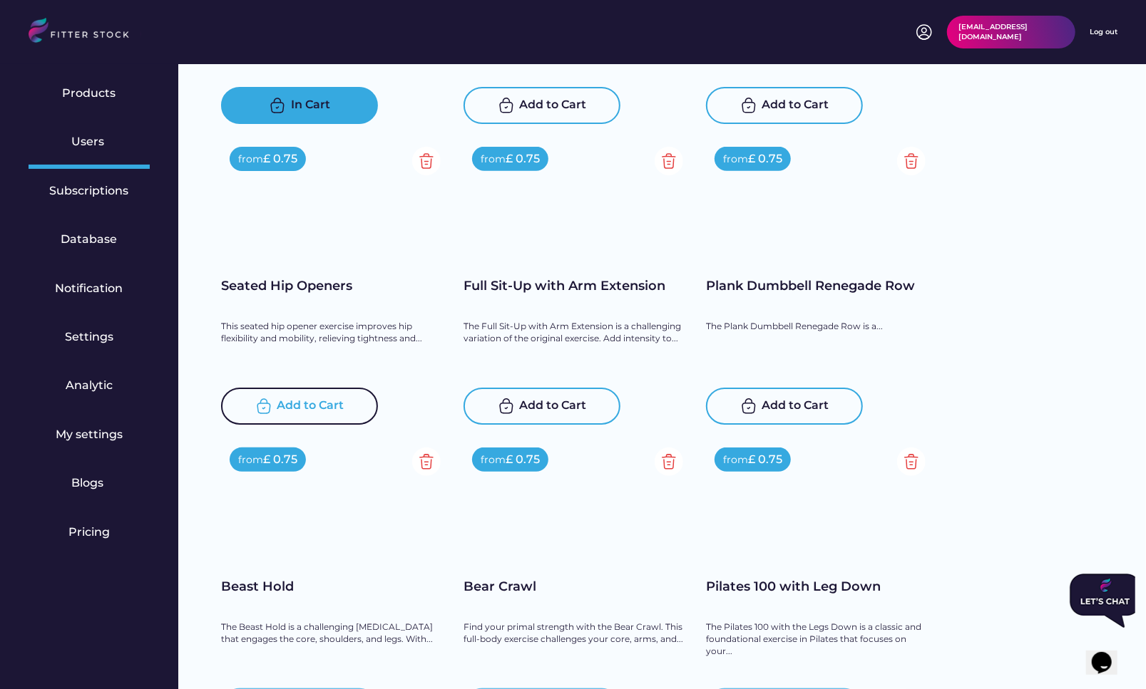
click at [297, 406] on div "Add to Cart" at bounding box center [310, 406] width 67 height 17
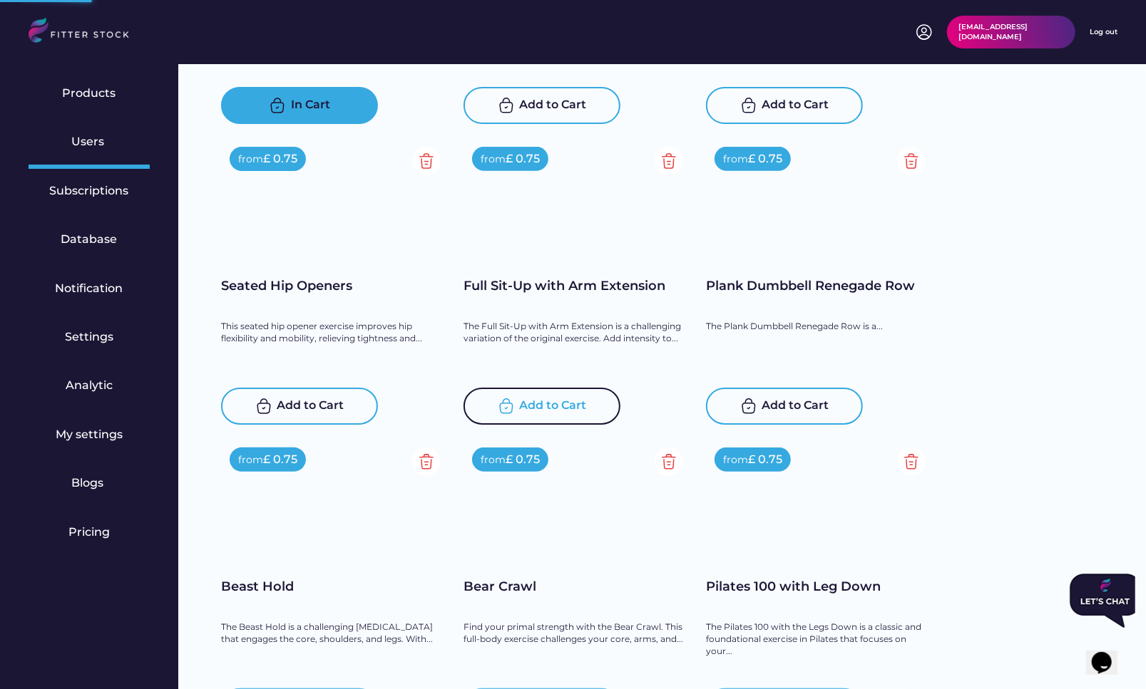
click at [547, 408] on div "Add to Cart" at bounding box center [553, 406] width 67 height 17
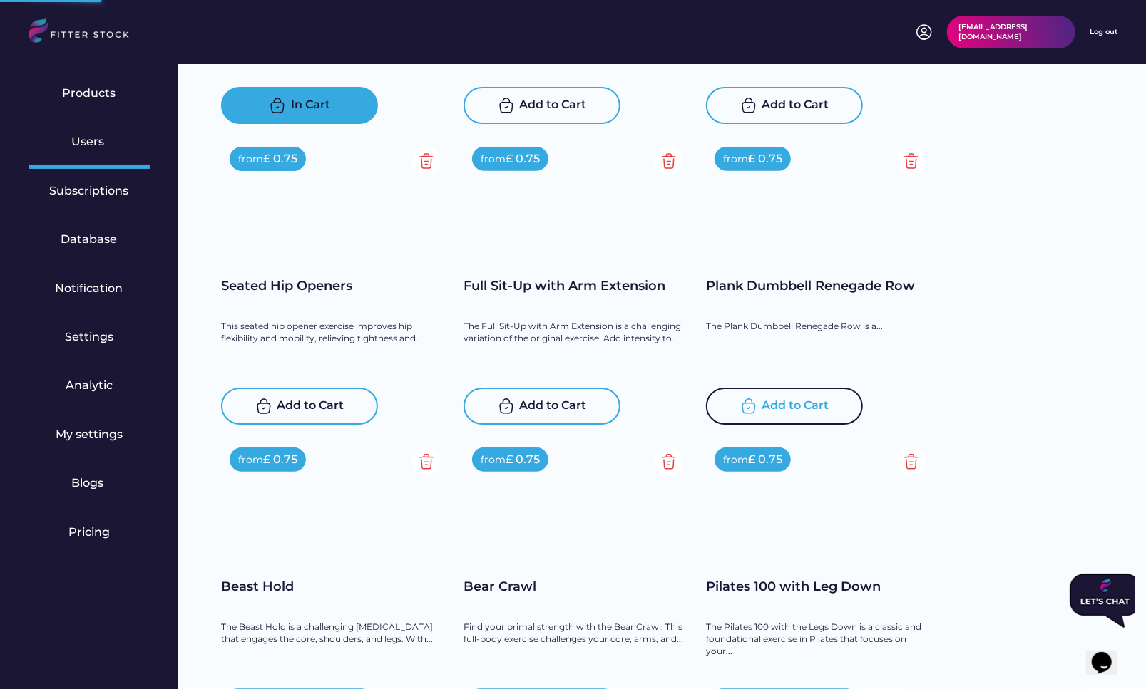
click at [783, 410] on div "Add to Cart" at bounding box center [795, 406] width 67 height 17
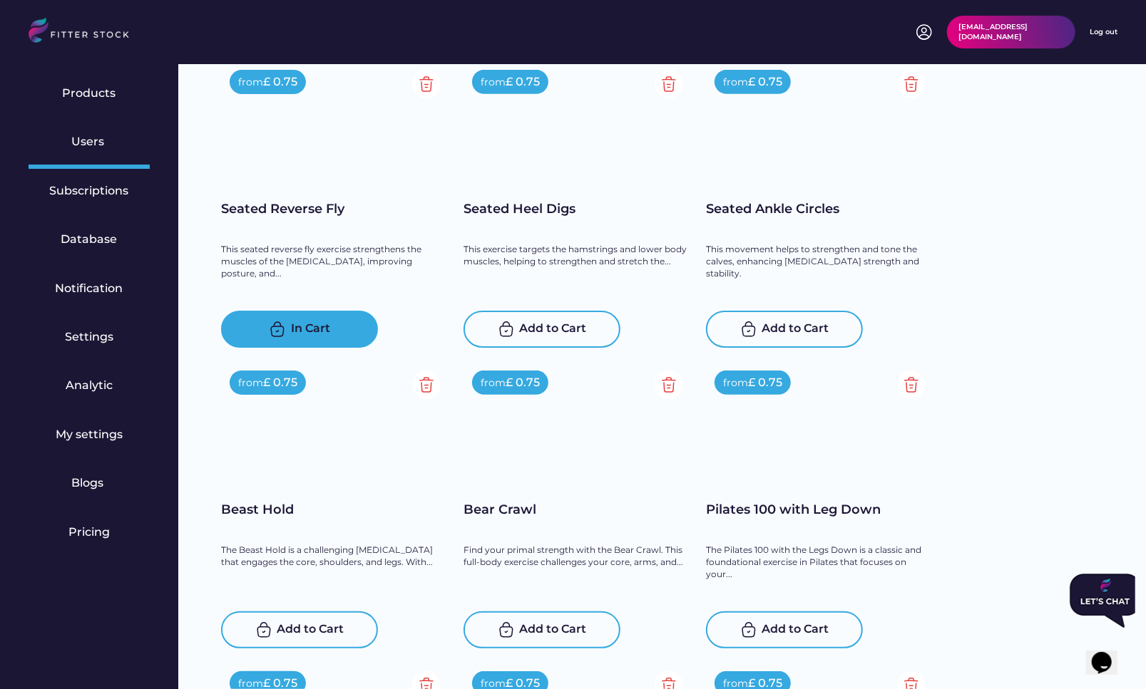
scroll to position [7121, 0]
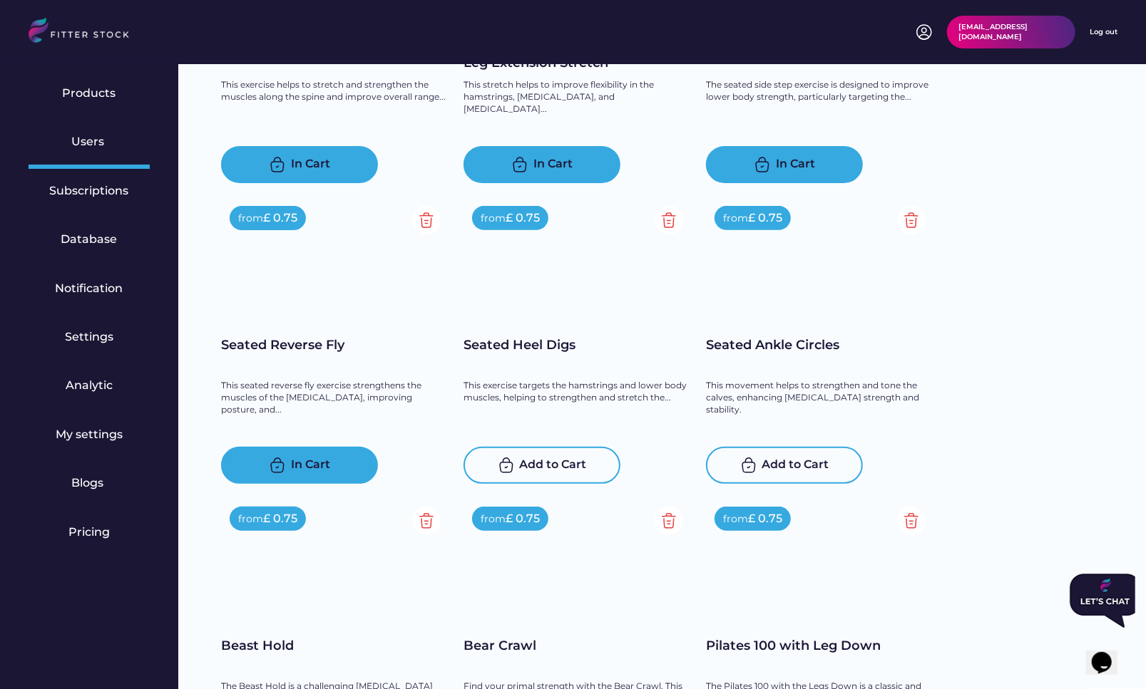
click at [544, 470] on div "Add to Cart" at bounding box center [553, 465] width 67 height 17
click at [791, 465] on div "Add to Cart" at bounding box center [795, 465] width 67 height 17
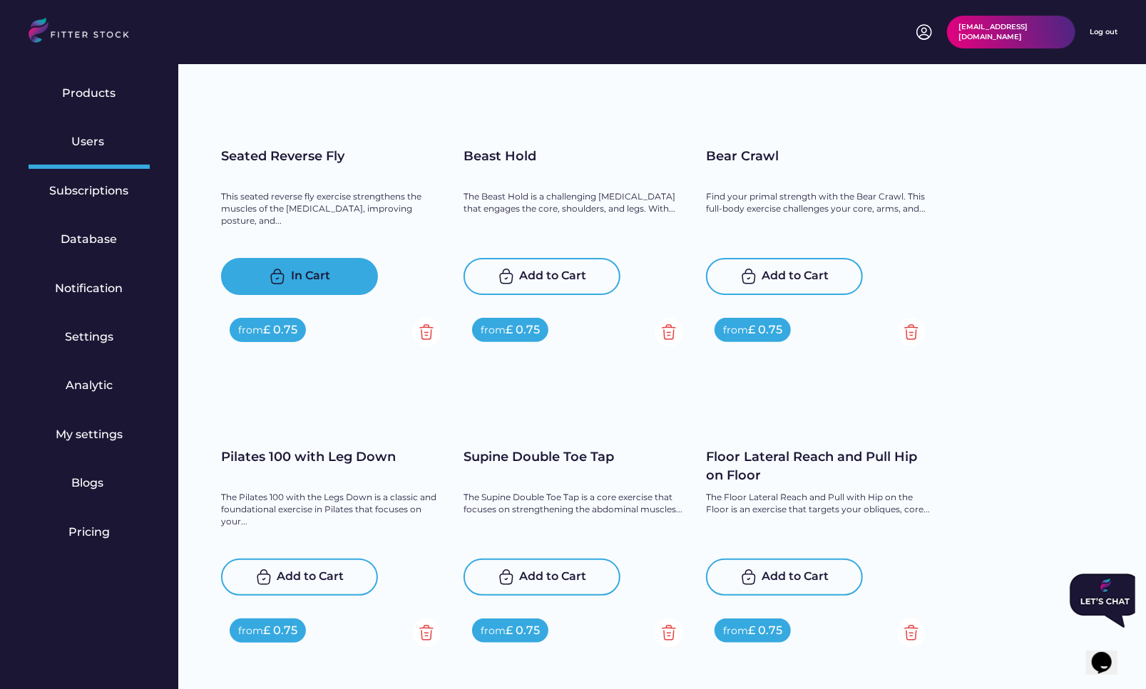
scroll to position [7493, 0]
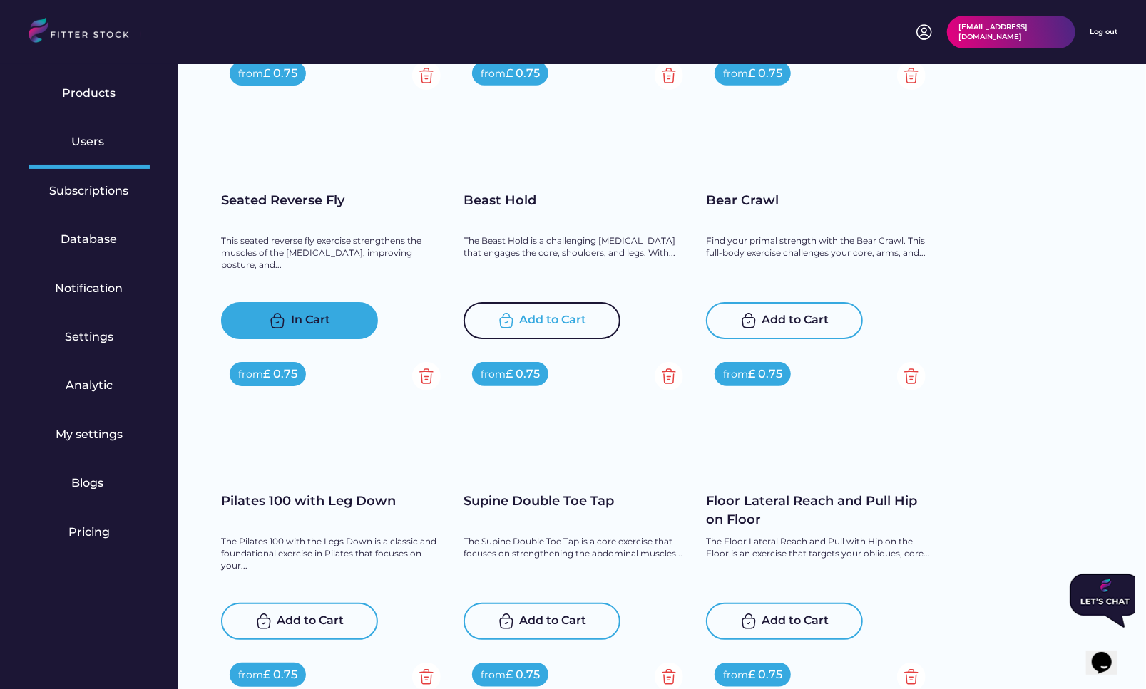
click at [542, 321] on div "Add to Cart" at bounding box center [553, 320] width 67 height 17
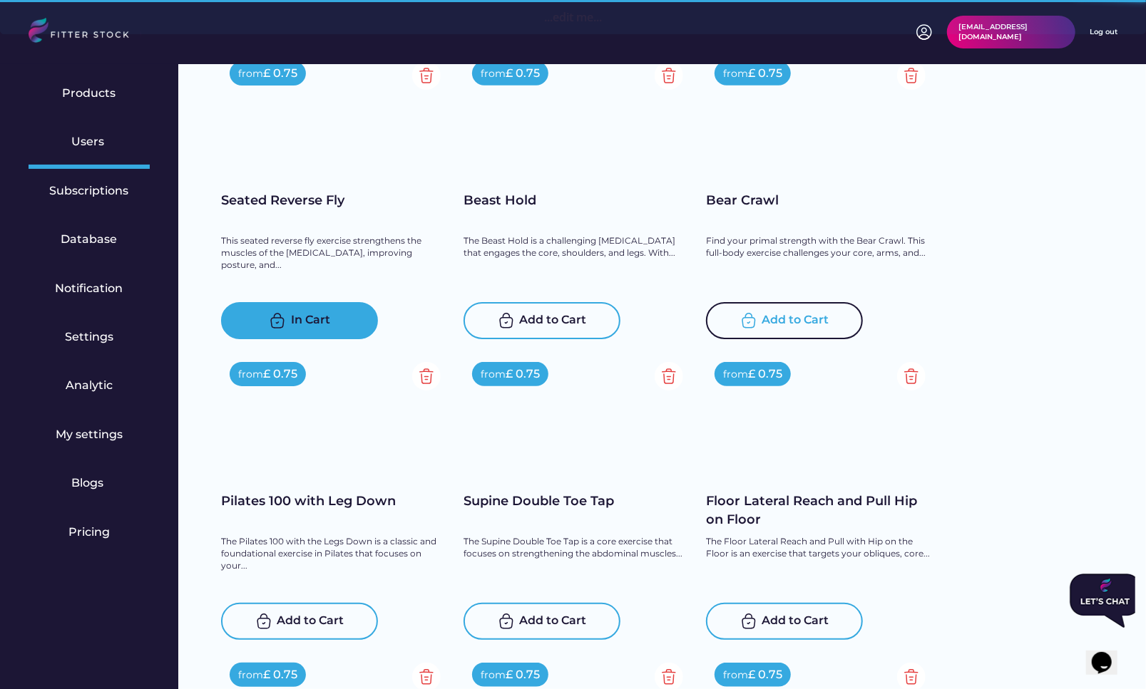
click at [791, 316] on div "Add to Cart" at bounding box center [795, 320] width 67 height 17
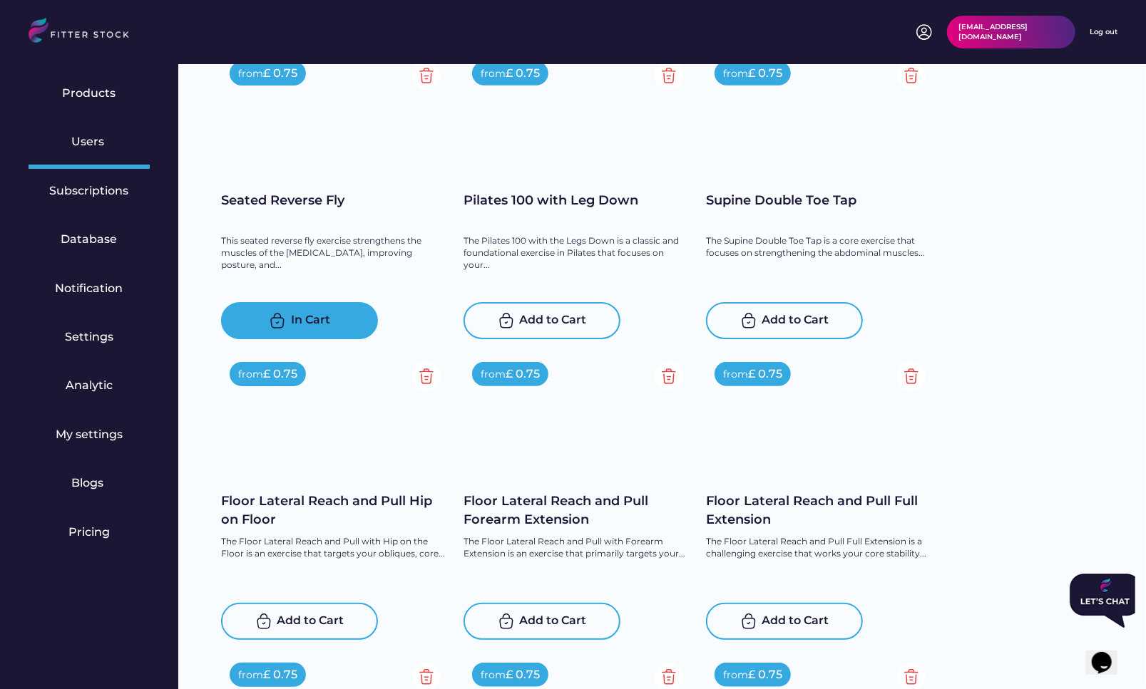
click at [542, 319] on div "Add to Cart" at bounding box center [553, 320] width 67 height 17
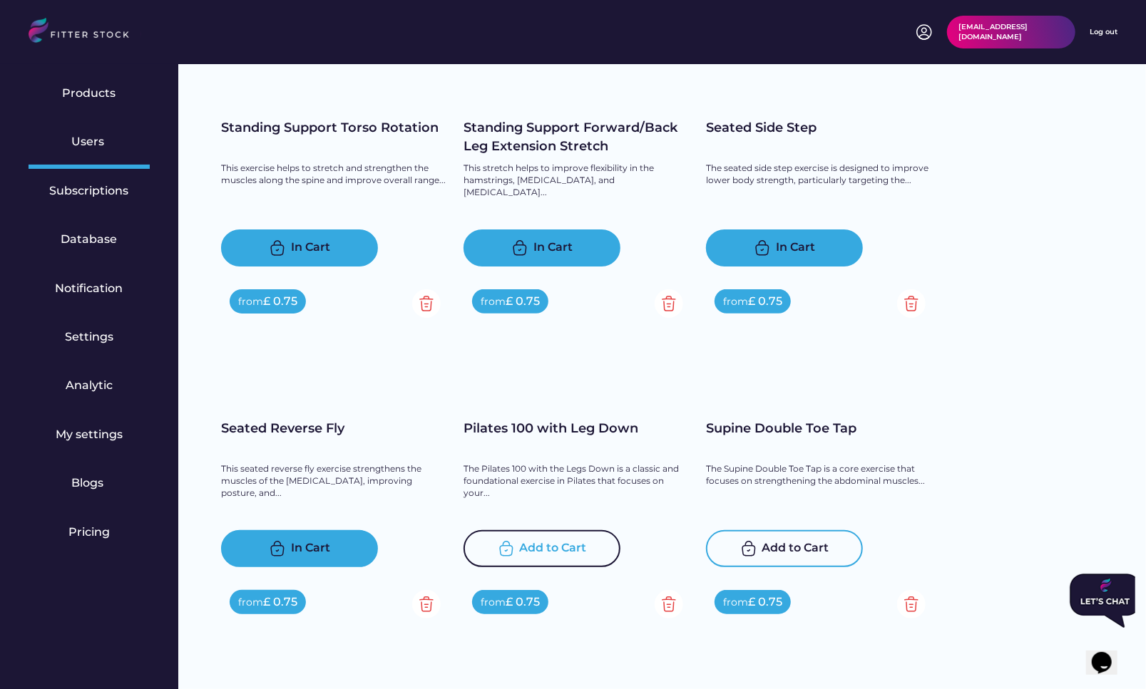
scroll to position [7722, 0]
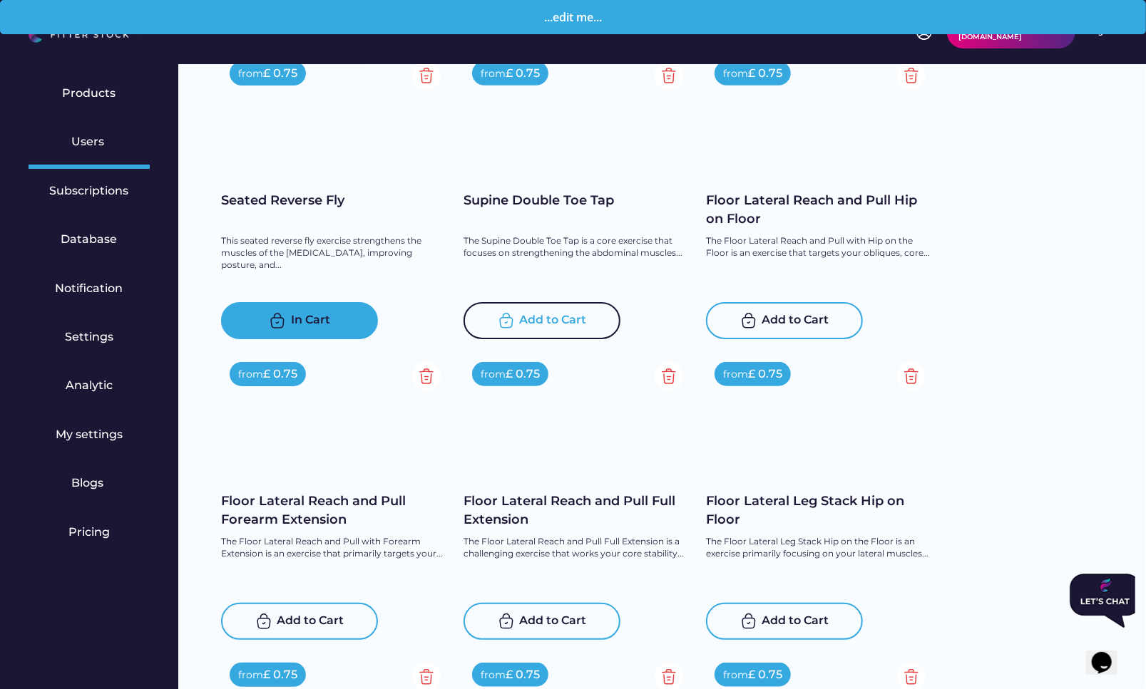
click at [547, 317] on div "Add to Cart" at bounding box center [553, 320] width 67 height 17
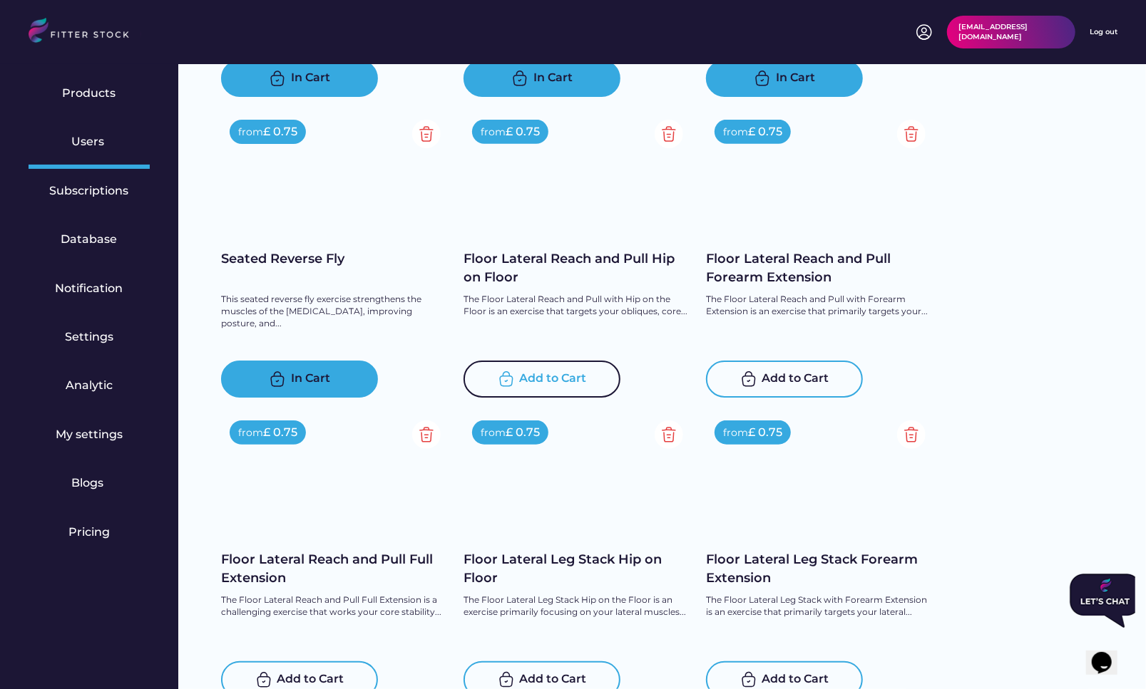
scroll to position [7785, 0]
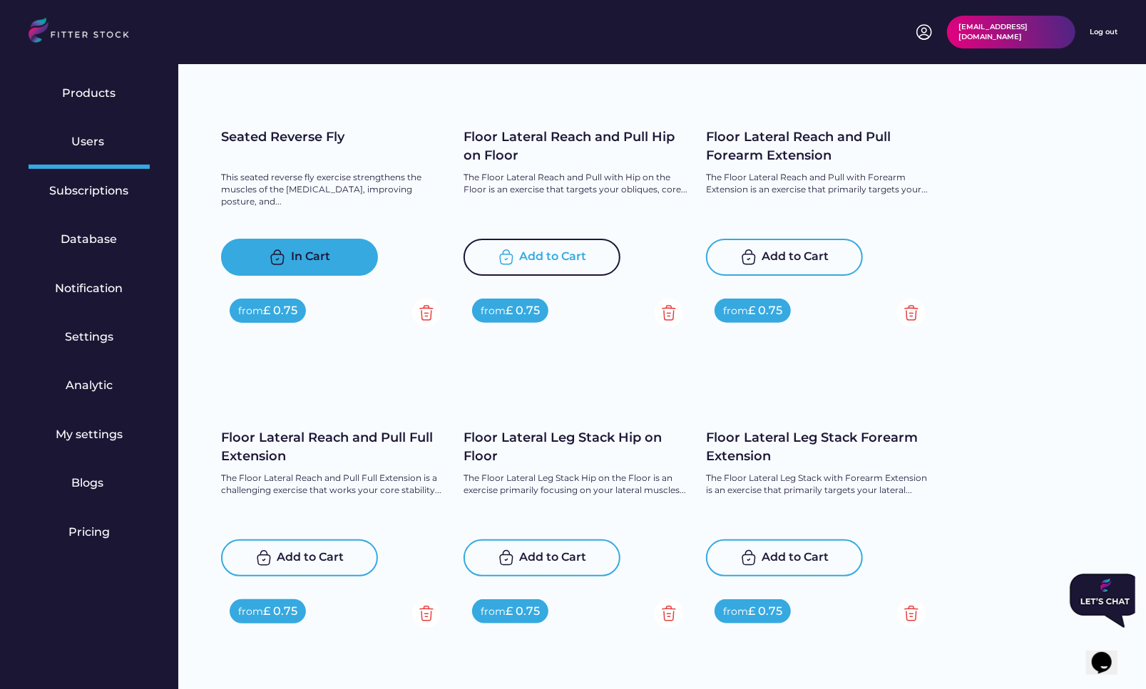
click at [545, 254] on div "Add to Cart" at bounding box center [553, 257] width 67 height 17
click at [758, 252] on div "Add to Cart" at bounding box center [784, 257] width 157 height 37
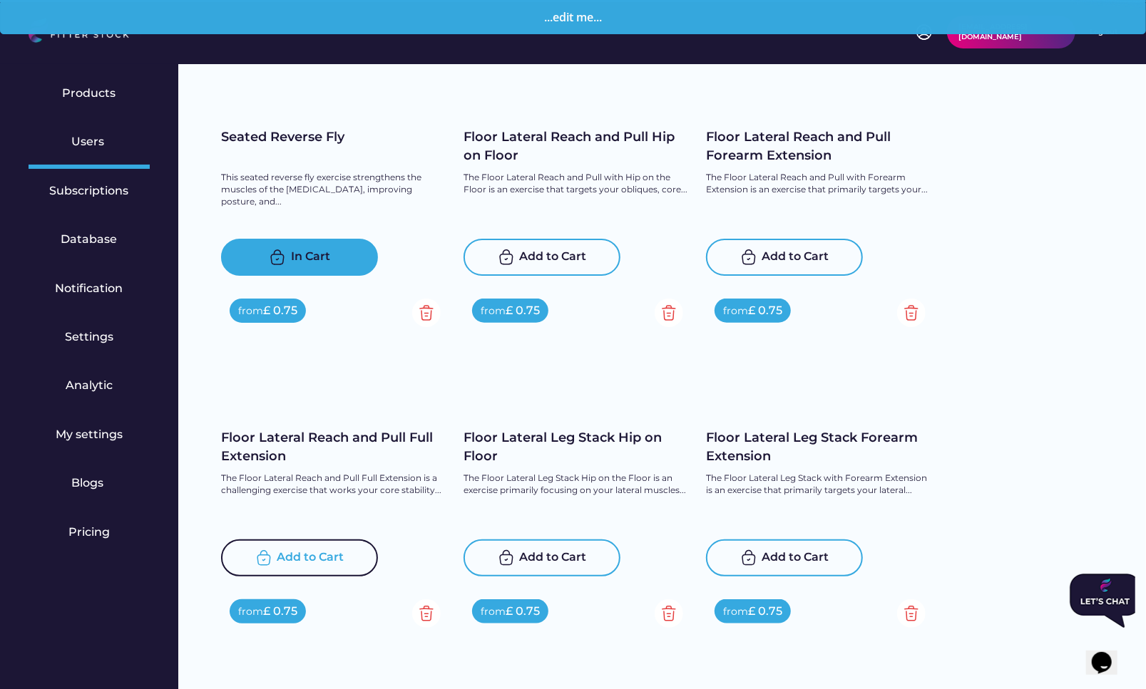
click at [307, 562] on div "Add to Cart" at bounding box center [310, 558] width 67 height 17
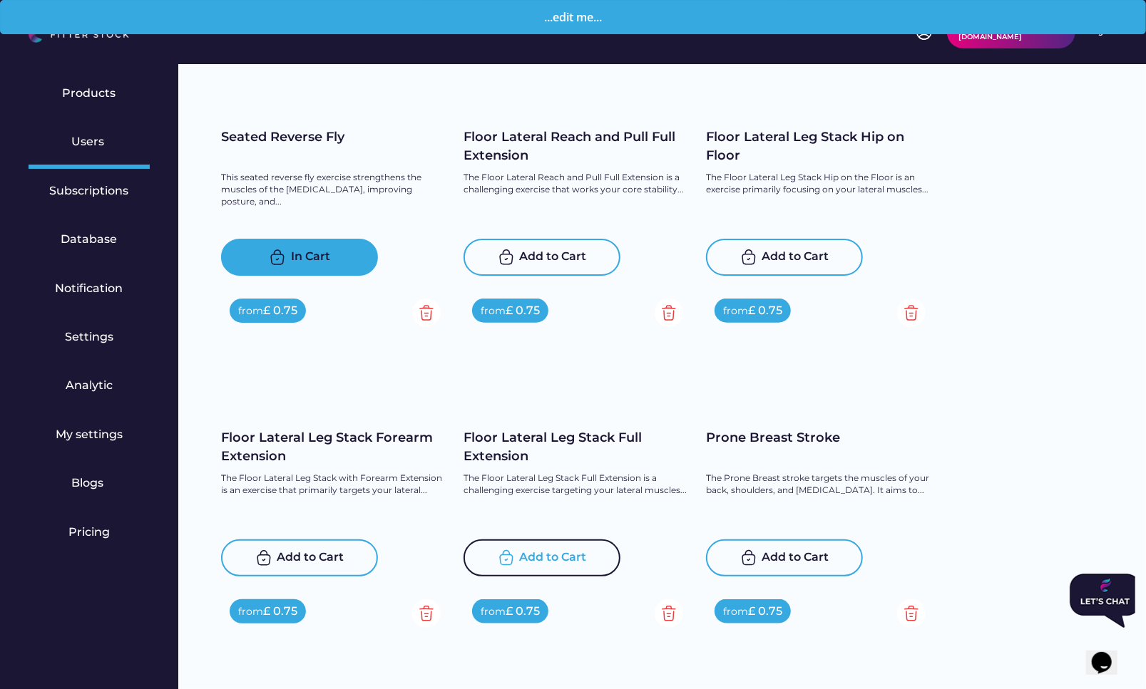
click at [545, 559] on div "Add to Cart" at bounding box center [553, 558] width 67 height 17
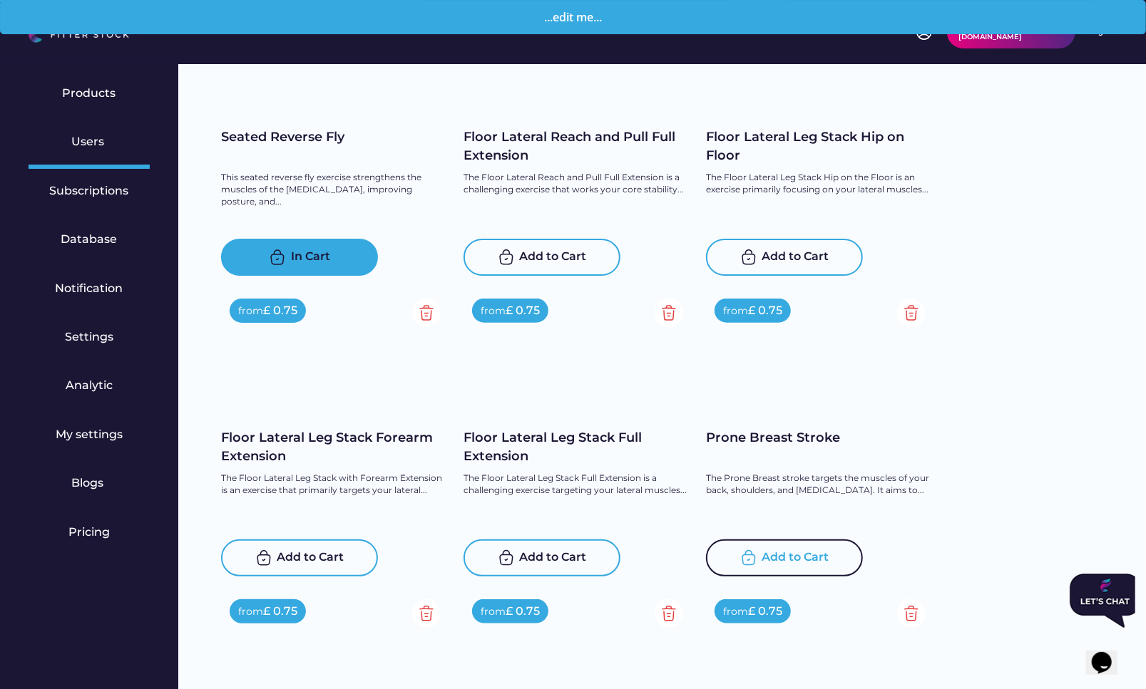
click at [781, 561] on div "Add to Cart" at bounding box center [795, 558] width 67 height 17
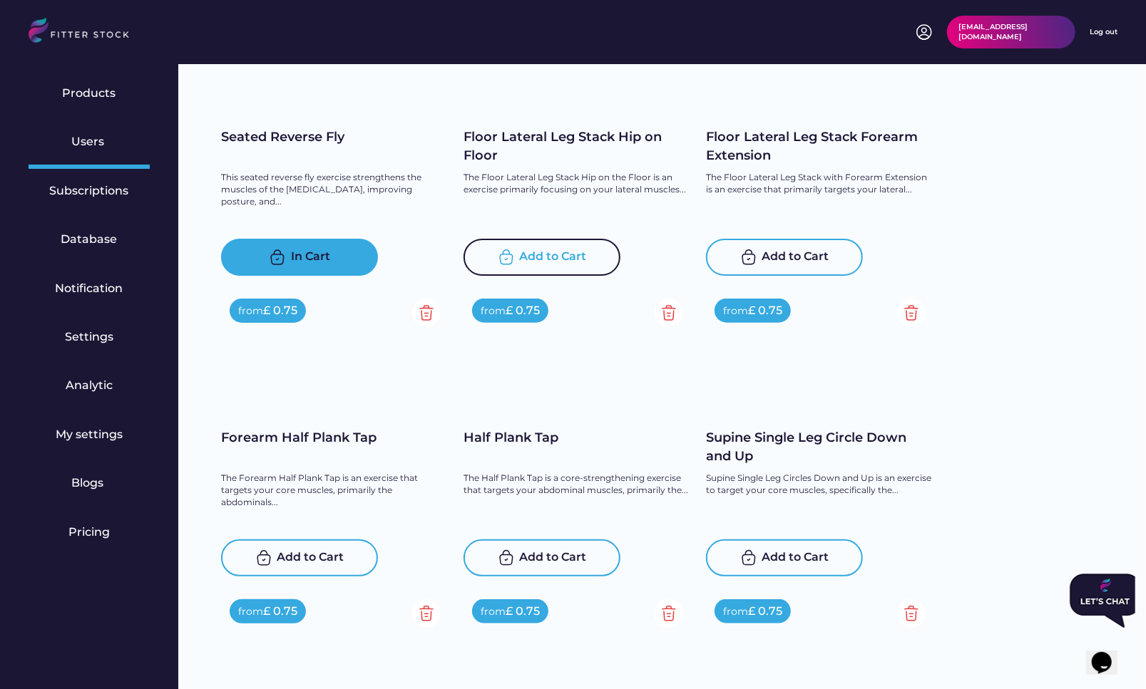
click at [554, 272] on div "Add to Cart" at bounding box center [541, 257] width 157 height 37
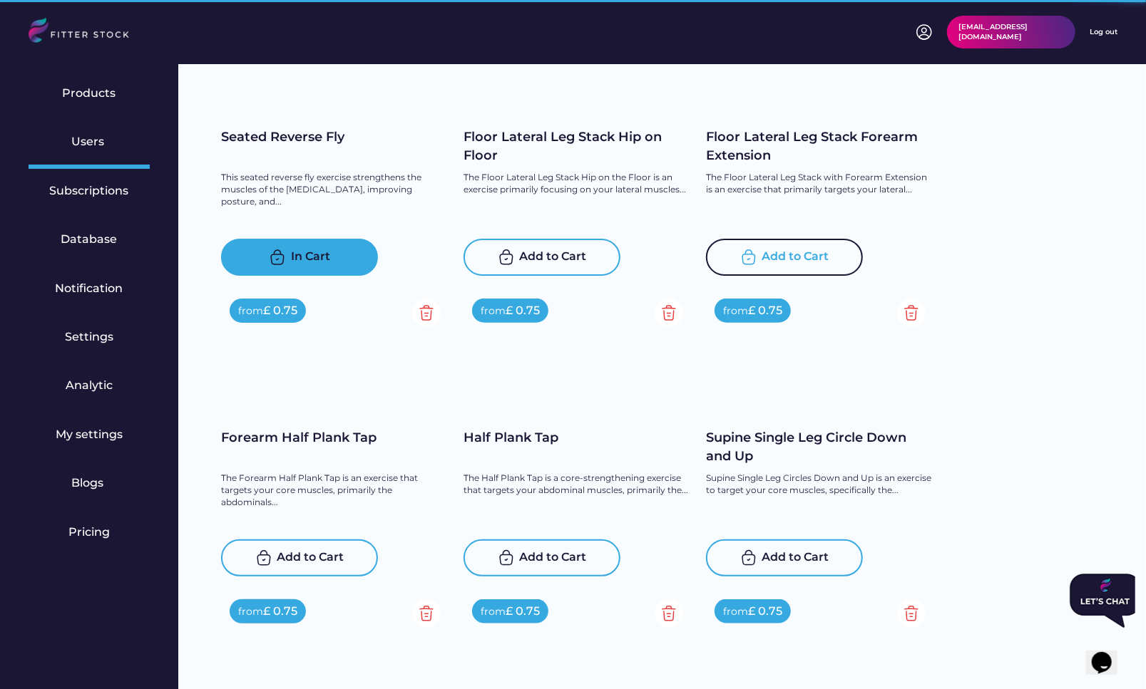
click at [795, 258] on div "Add to Cart" at bounding box center [795, 257] width 67 height 17
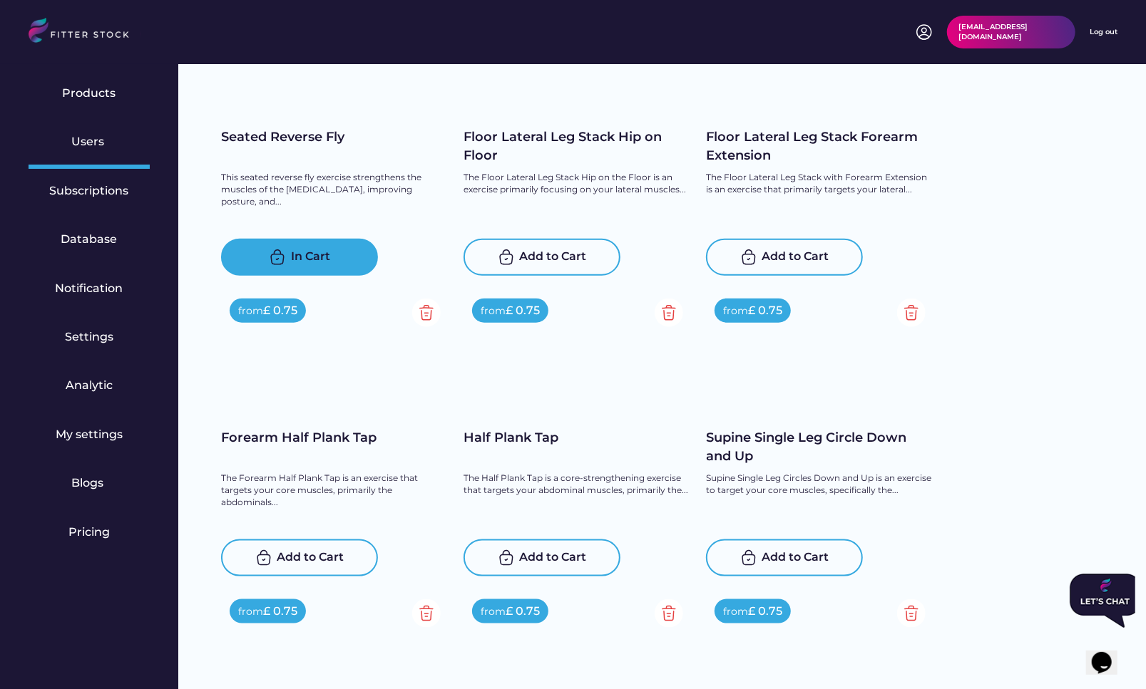
scroll to position [7630, 0]
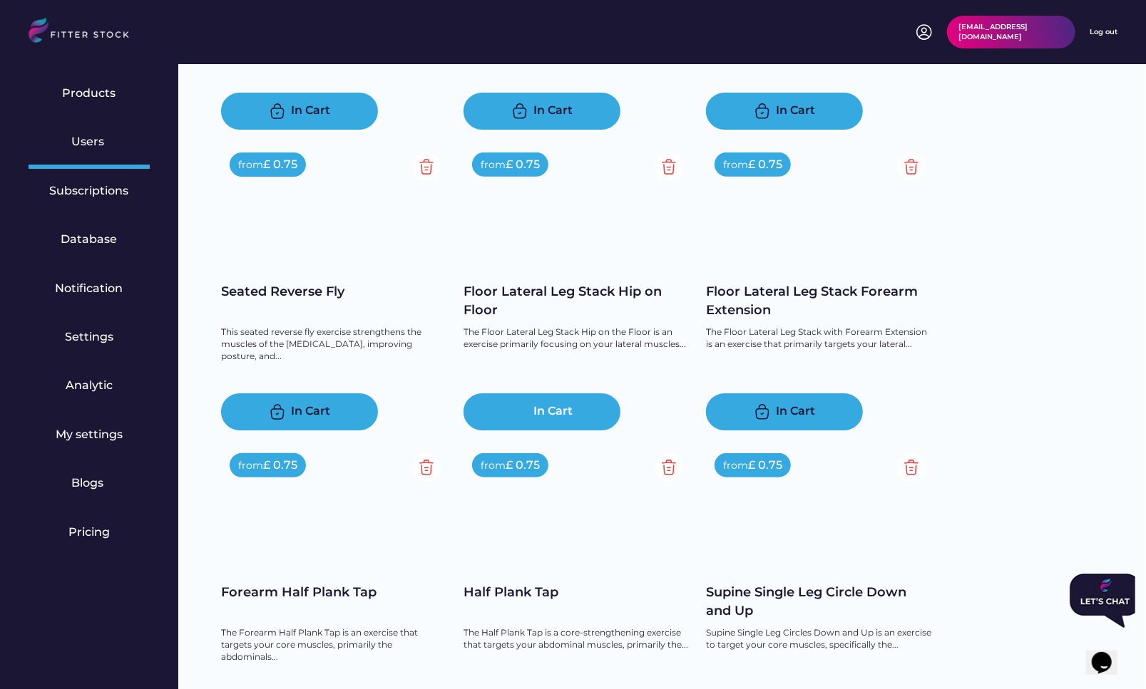
click at [523, 403] on img at bounding box center [519, 411] width 17 height 17
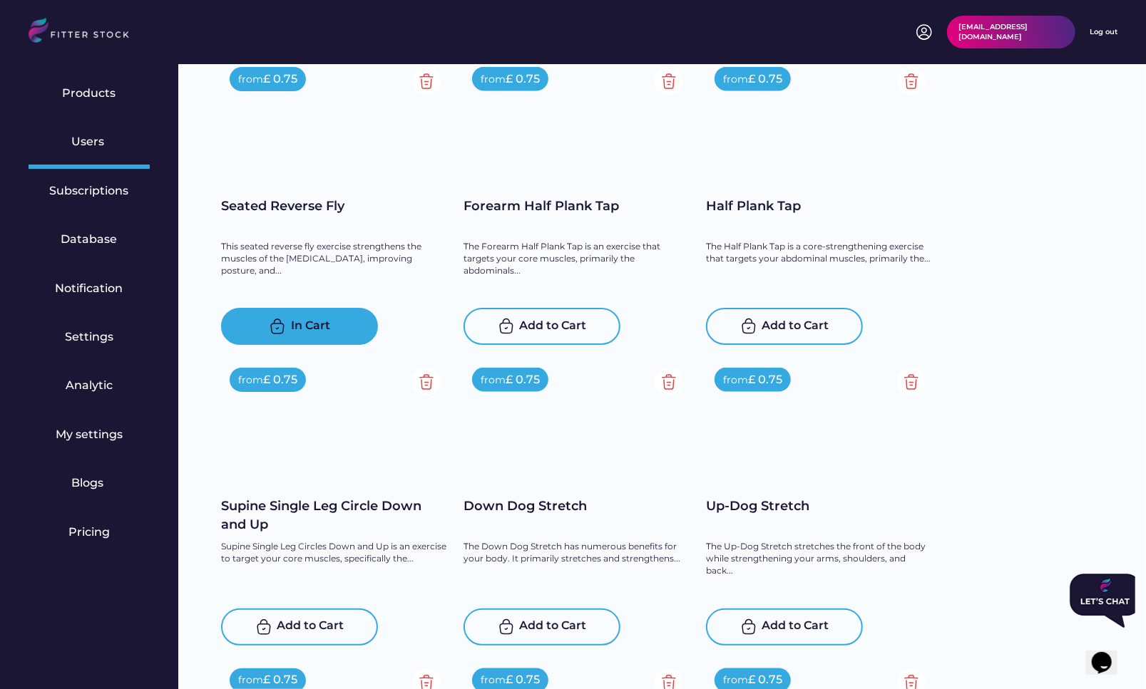
scroll to position [8236, 0]
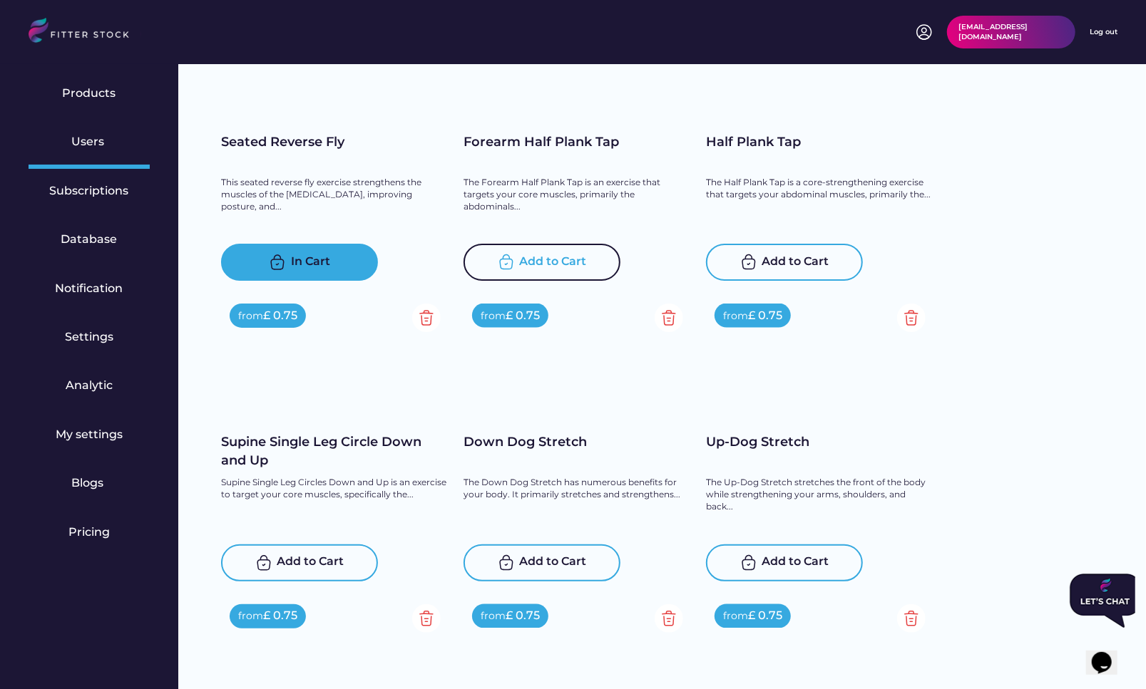
click at [557, 263] on div "Add to Cart" at bounding box center [553, 262] width 67 height 17
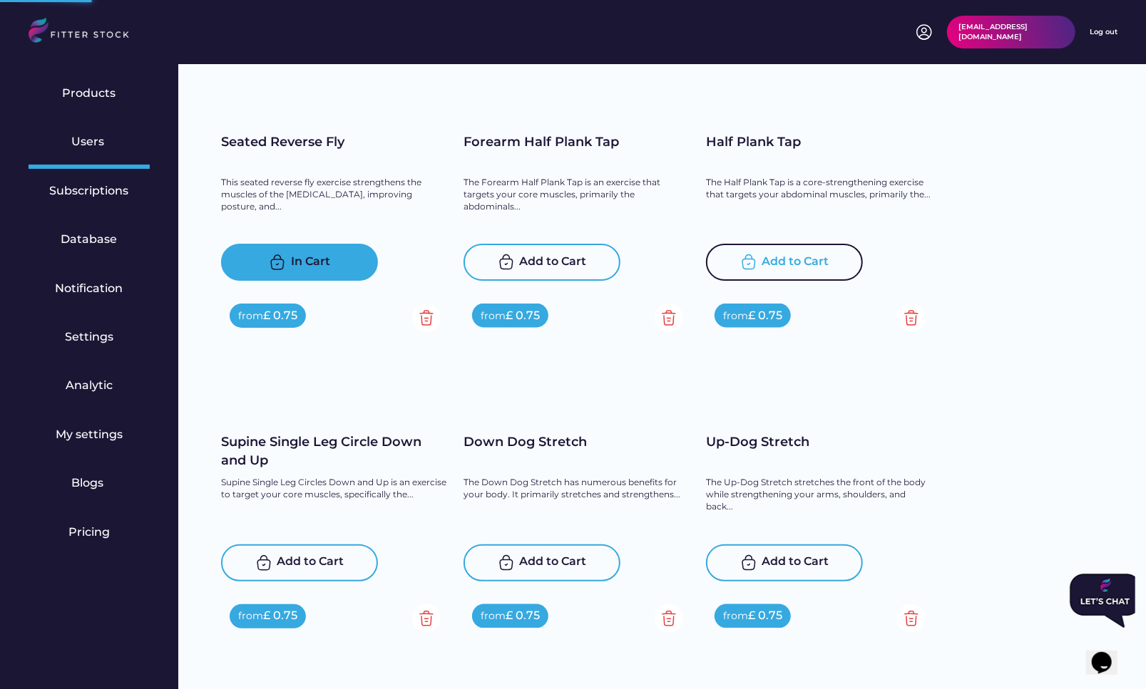
click at [804, 267] on div "Add to Cart" at bounding box center [795, 262] width 67 height 17
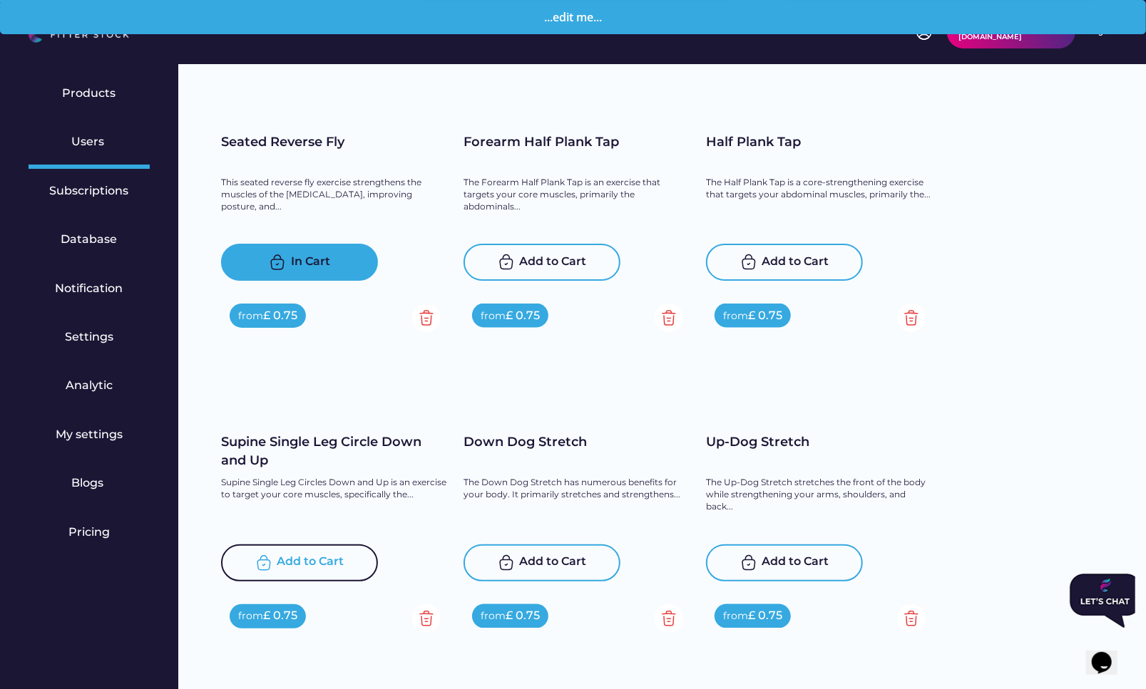
click at [293, 559] on div "Add to Cart" at bounding box center [310, 563] width 67 height 17
click at [522, 569] on div "Add to Cart" at bounding box center [553, 563] width 67 height 17
click at [773, 555] on div "Add to Cart" at bounding box center [795, 563] width 67 height 17
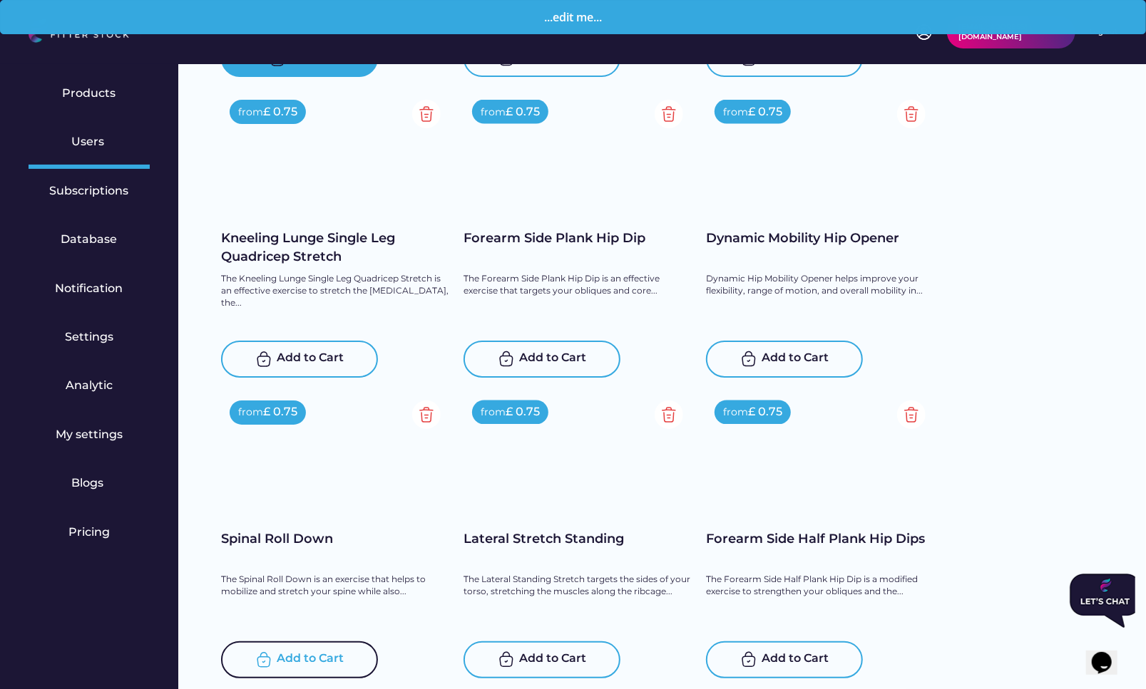
scroll to position [8493, 0]
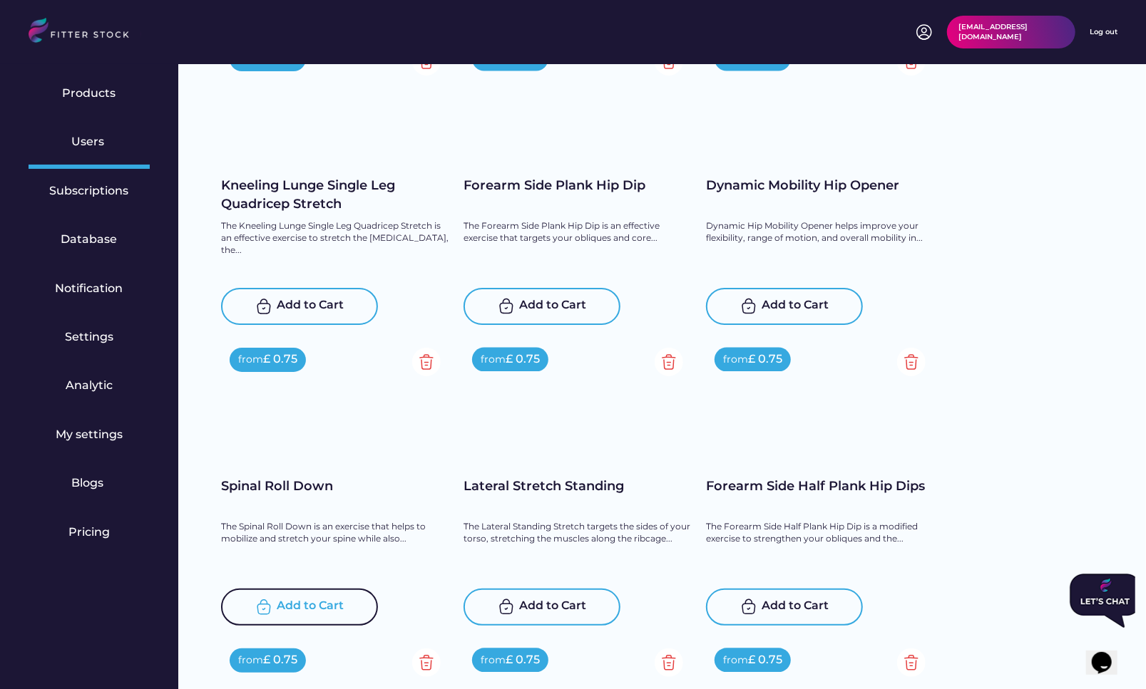
click at [307, 602] on div "Add to Cart" at bounding box center [310, 607] width 67 height 17
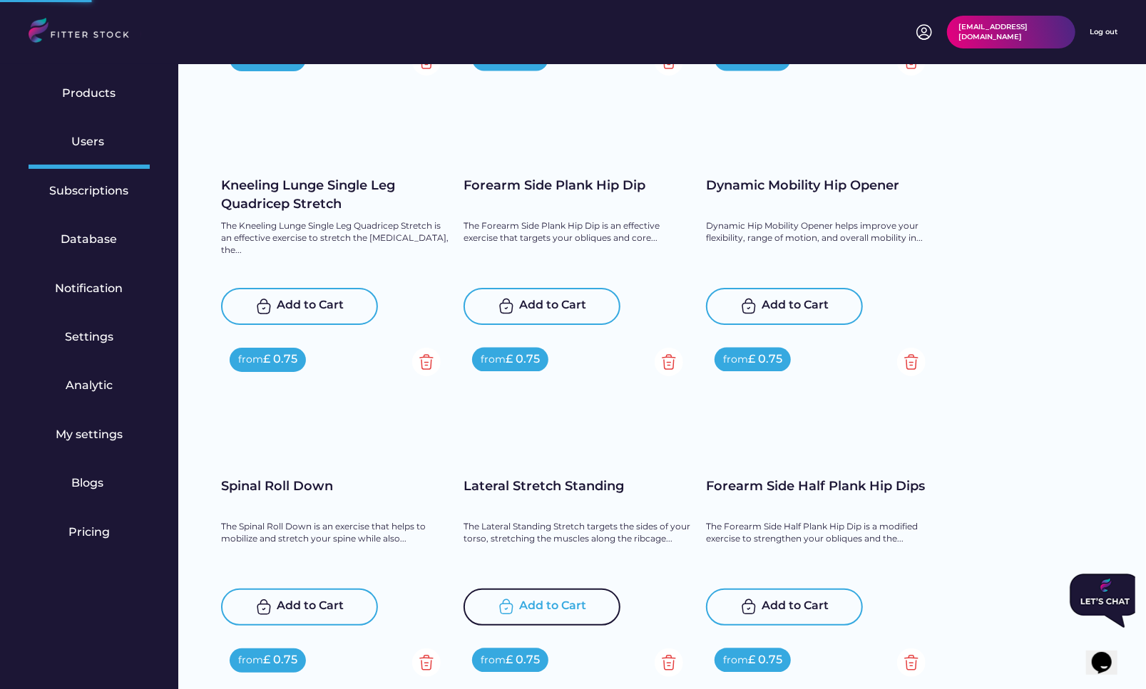
click at [520, 602] on div "Add to Cart" at bounding box center [553, 607] width 67 height 17
click at [750, 602] on img at bounding box center [748, 607] width 17 height 17
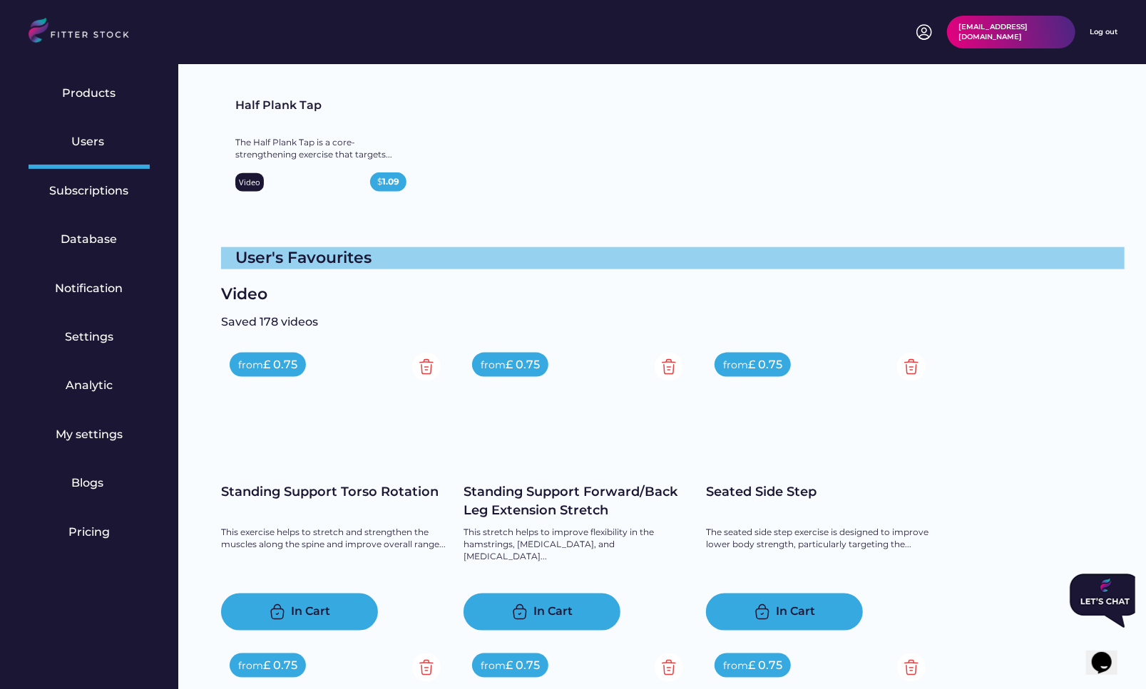
scroll to position [8352, 0]
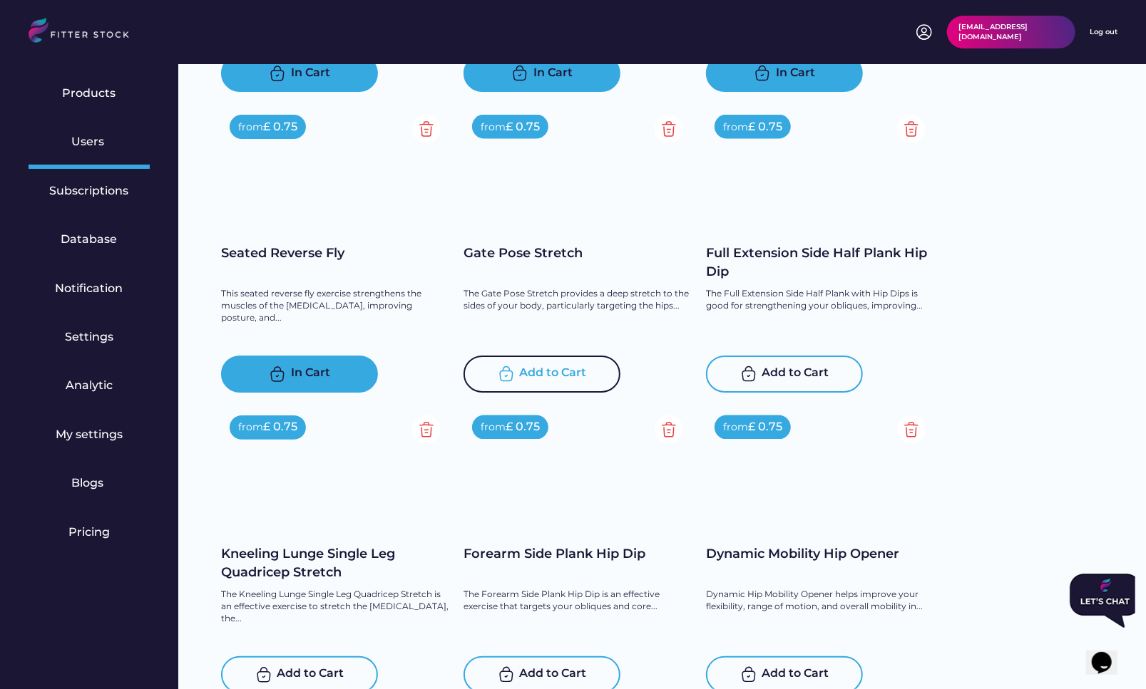
click at [550, 385] on div "Add to Cart" at bounding box center [541, 374] width 157 height 37
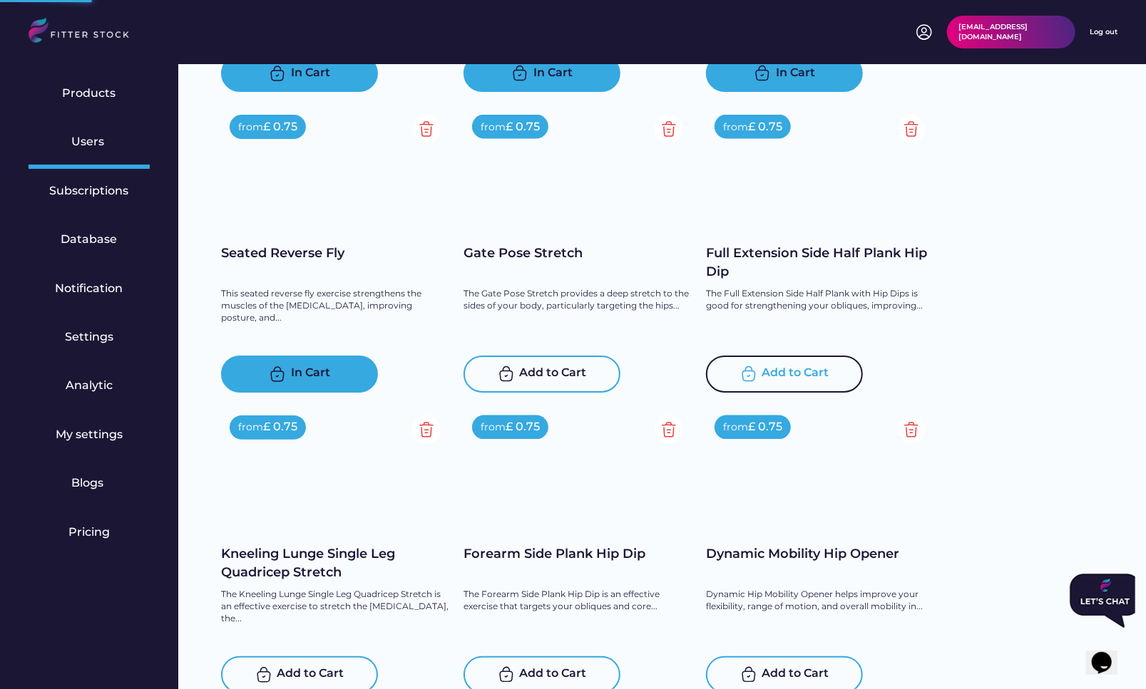
click at [785, 373] on div "Add to Cart" at bounding box center [795, 374] width 67 height 17
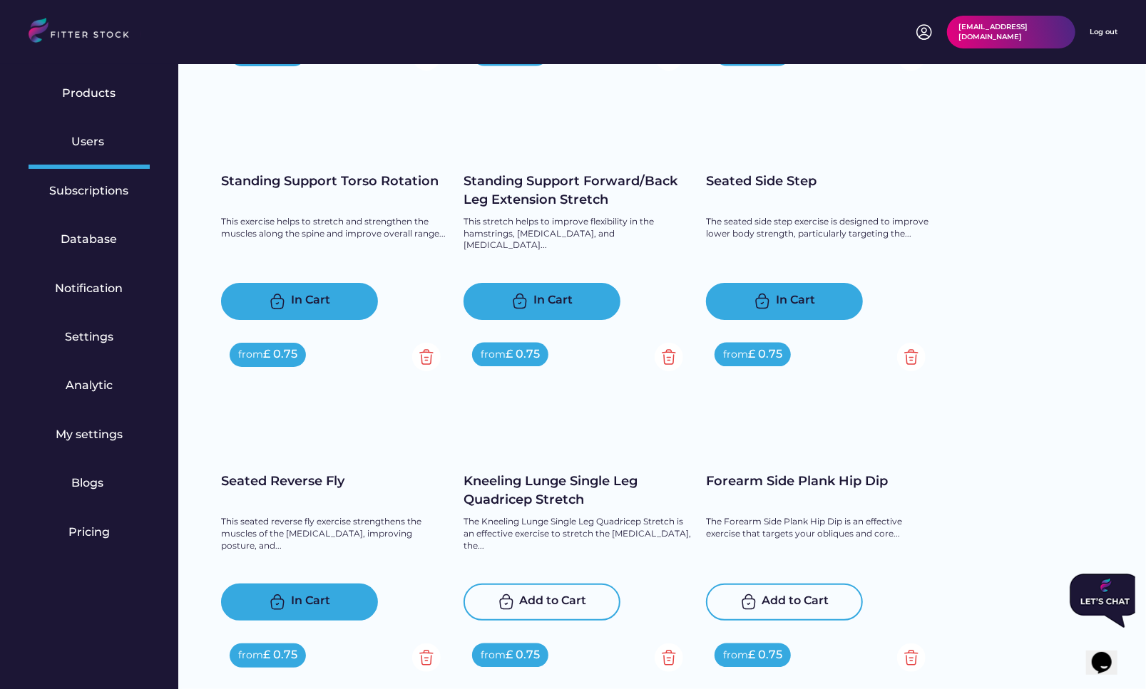
scroll to position [8581, 0]
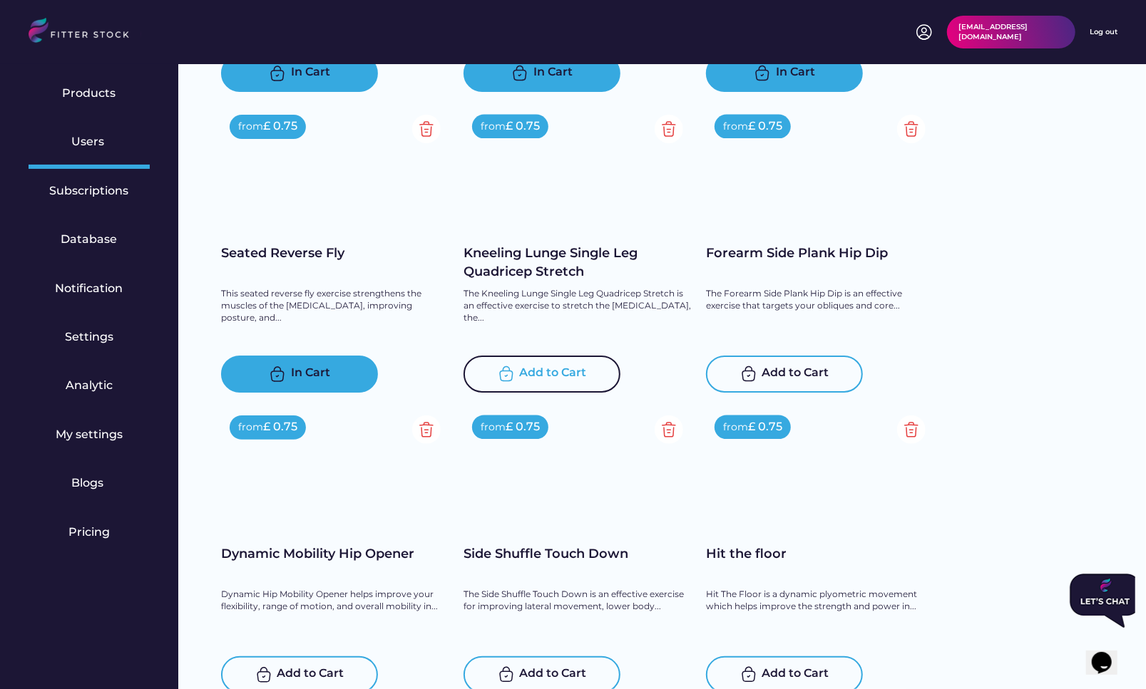
click at [555, 372] on div "Add to Cart" at bounding box center [553, 374] width 67 height 17
click at [776, 385] on div "Add to Cart" at bounding box center [784, 374] width 157 height 37
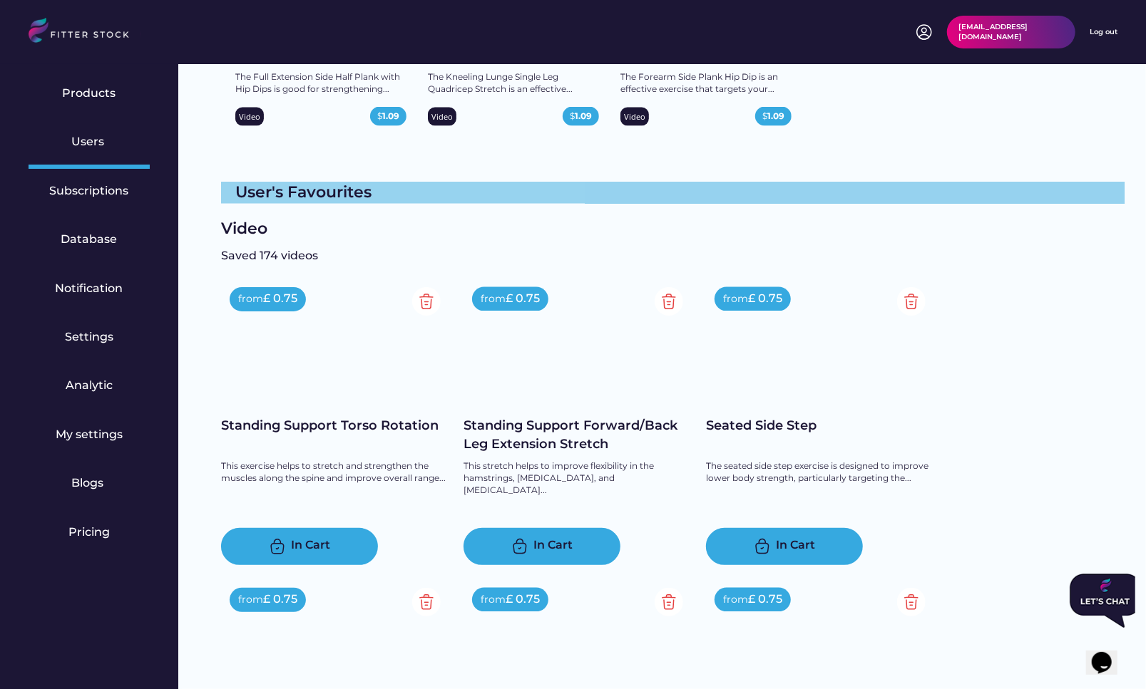
scroll to position [8319, 0]
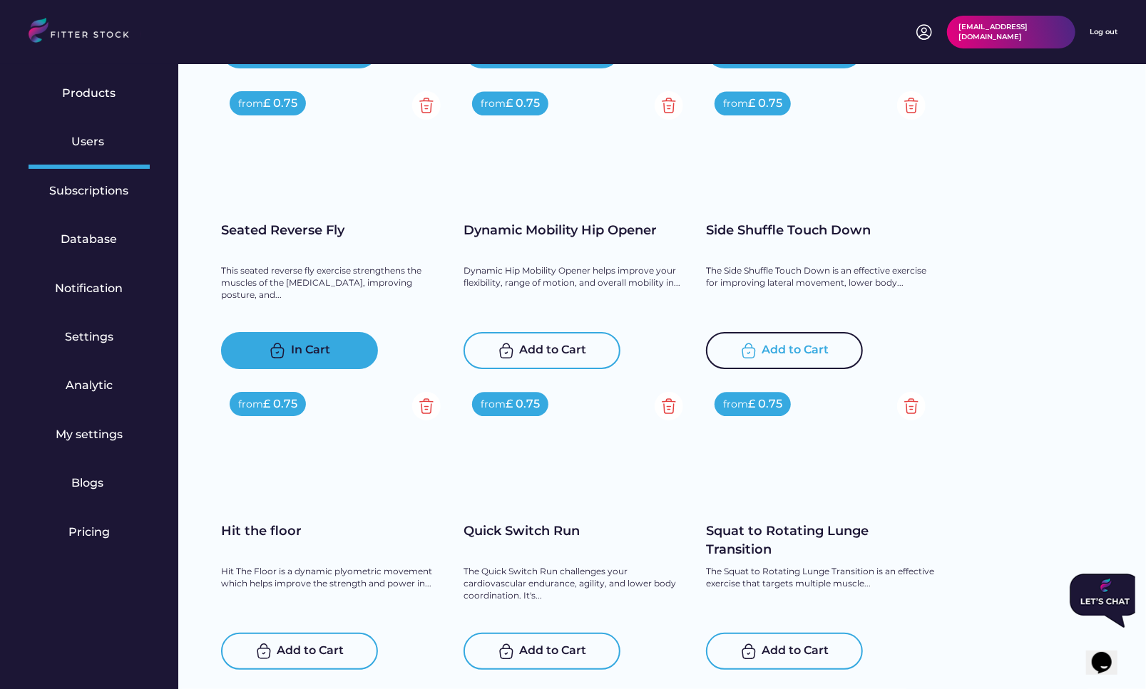
click at [796, 344] on div "Add to Cart" at bounding box center [795, 350] width 67 height 17
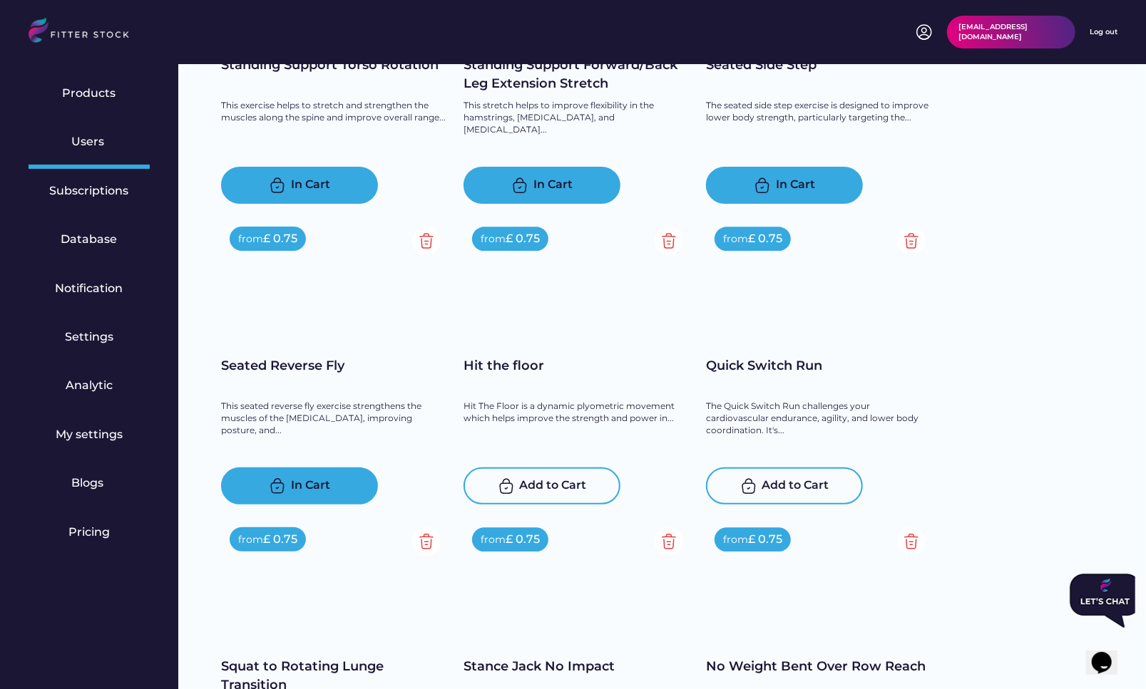
scroll to position [8991, 0]
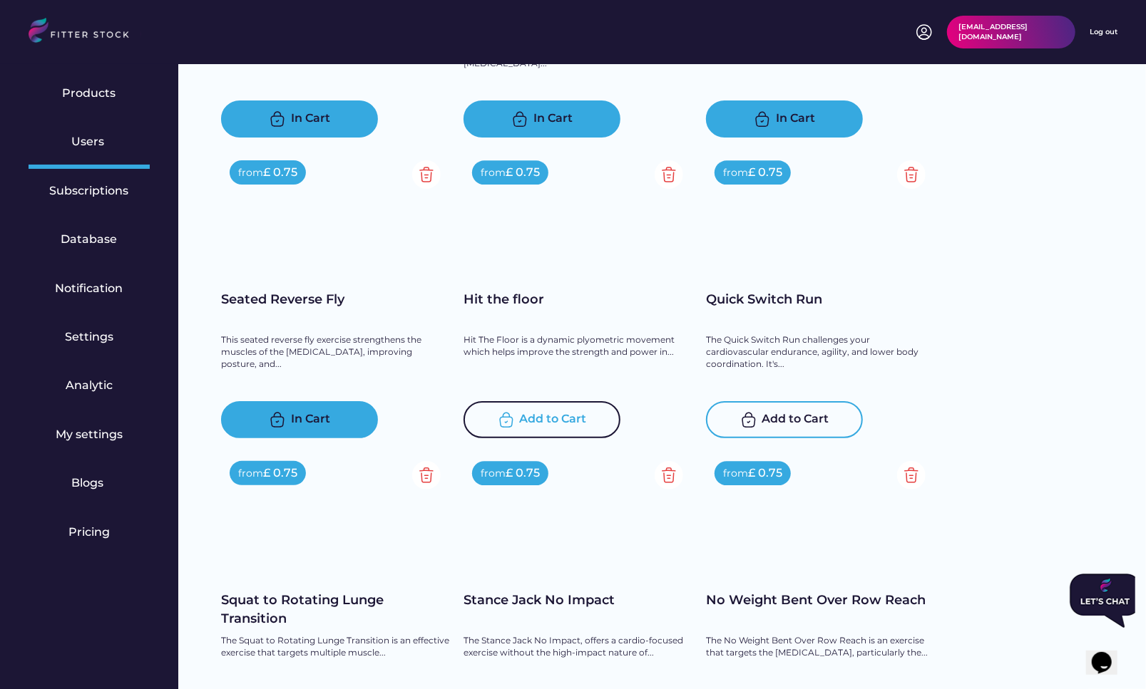
click at [551, 421] on div "Add to Cart" at bounding box center [553, 419] width 67 height 17
click at [775, 416] on div "Add to Cart" at bounding box center [795, 419] width 67 height 17
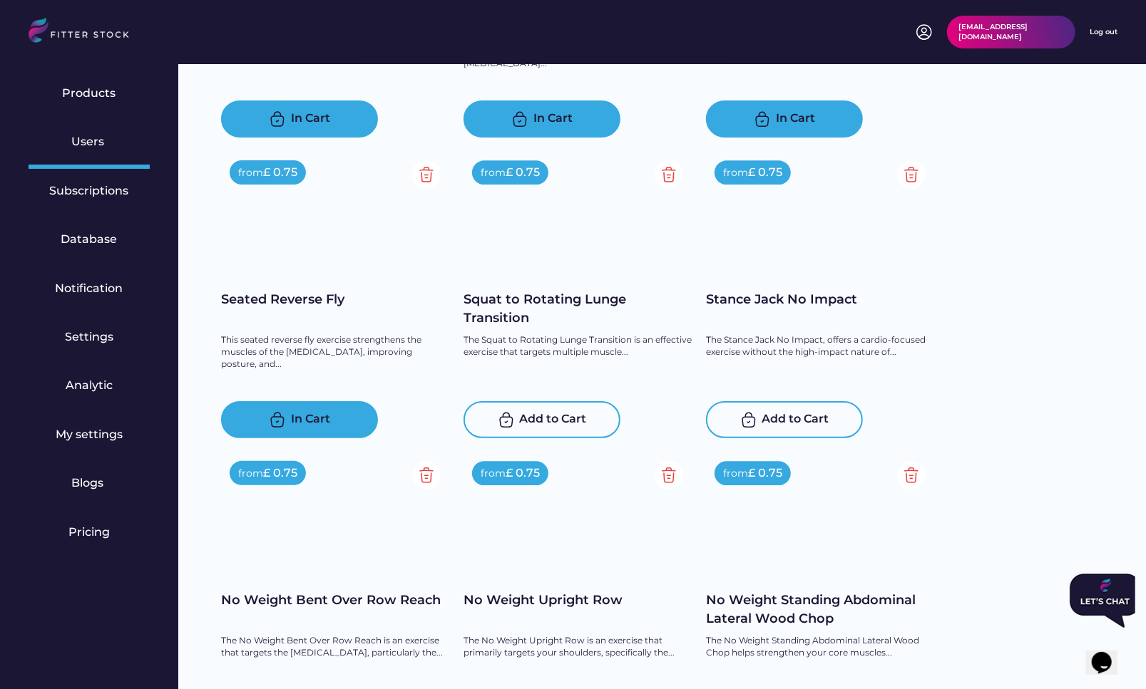
click at [537, 426] on div "Add to Cart" at bounding box center [553, 419] width 67 height 17
click at [772, 414] on div "Add to Cart" at bounding box center [795, 419] width 67 height 17
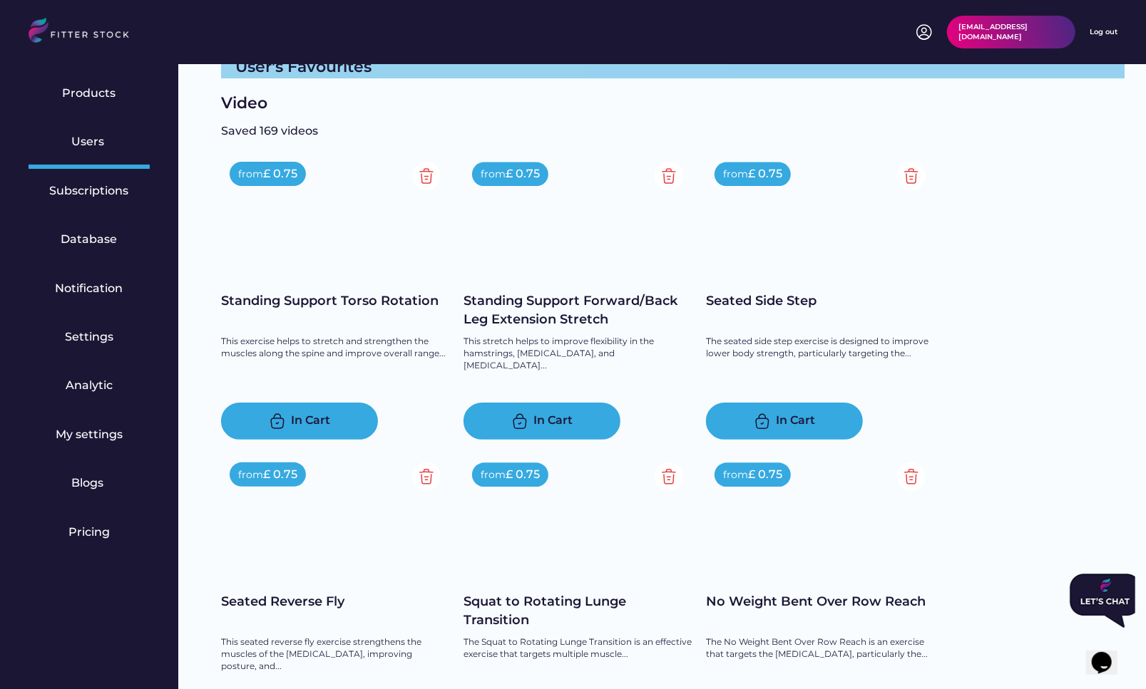
scroll to position [9120, 0]
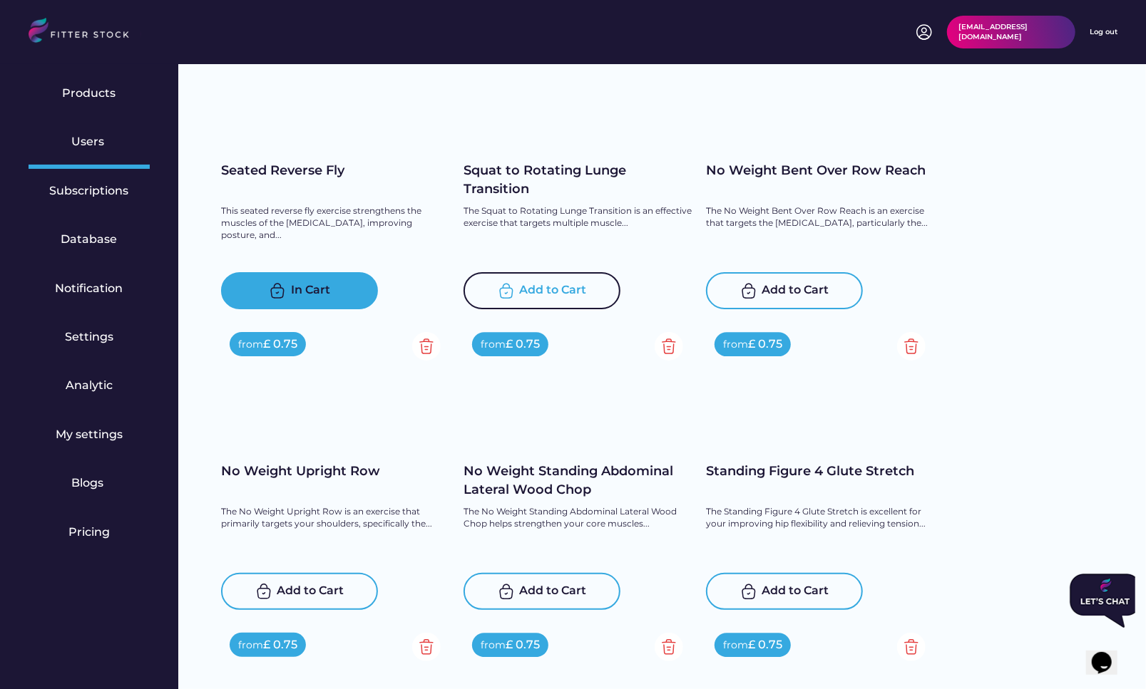
click at [535, 287] on div "Add to Cart" at bounding box center [553, 290] width 67 height 17
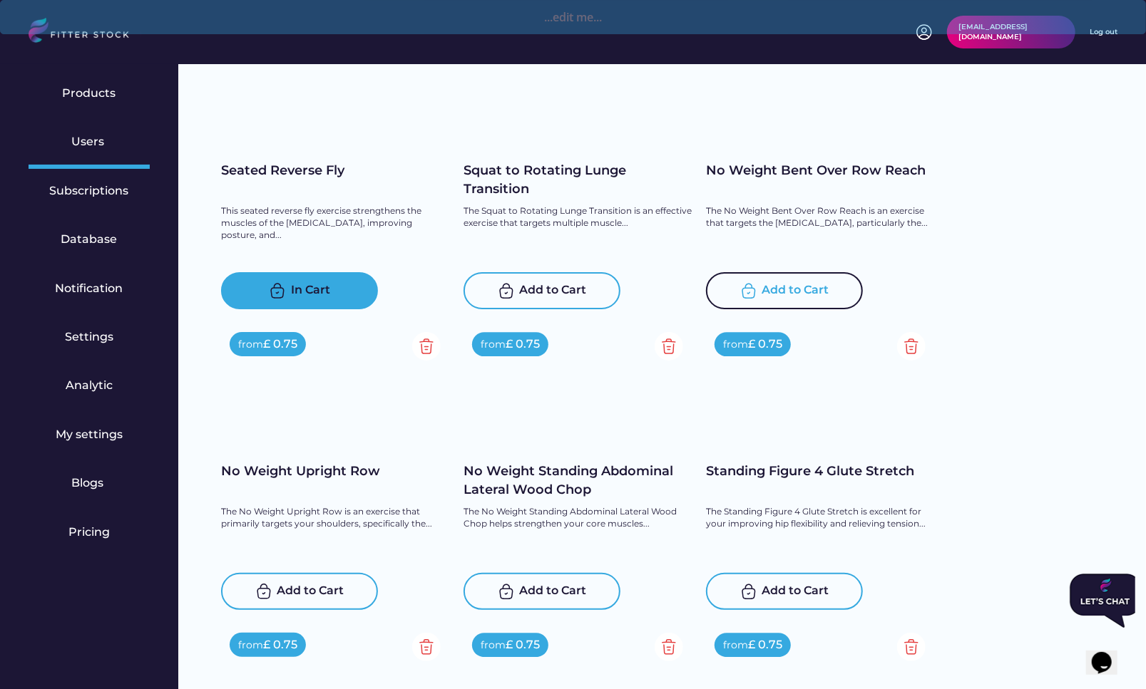
click at [776, 284] on div "Add to Cart" at bounding box center [795, 290] width 67 height 17
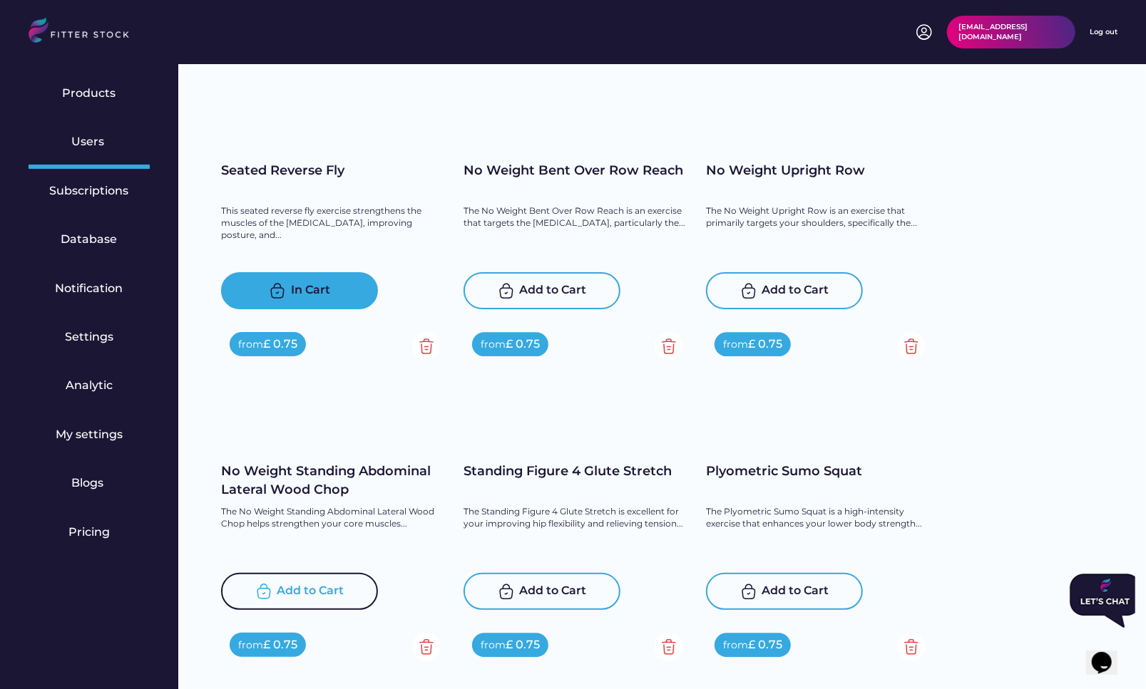
scroll to position [9356, 0]
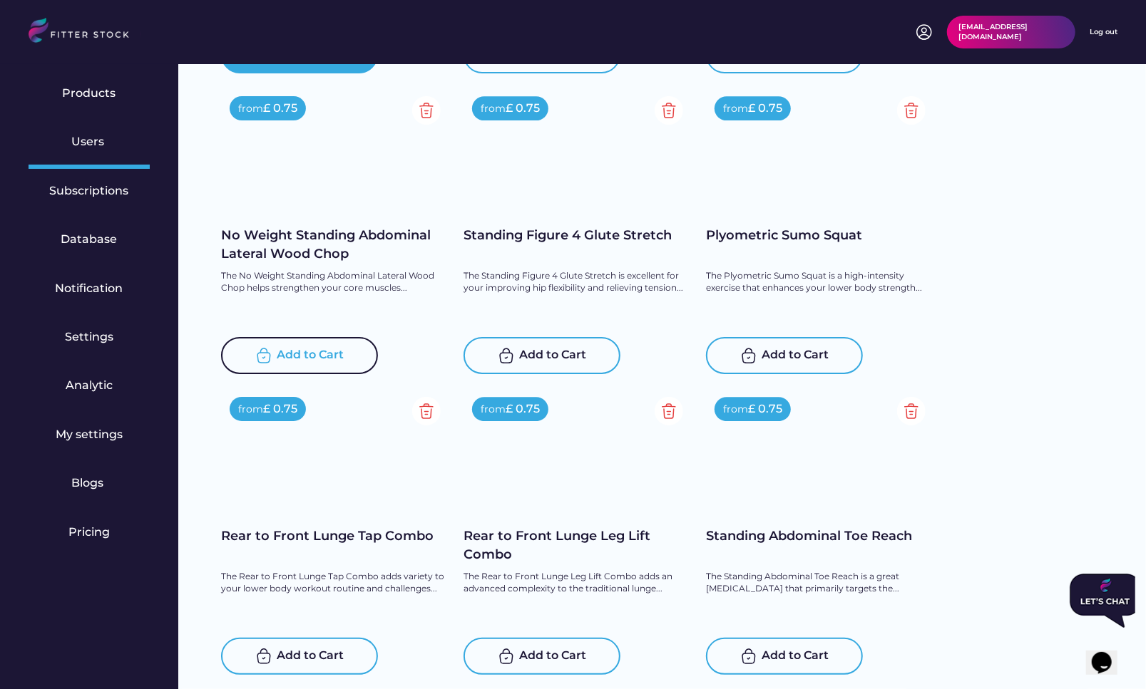
click at [289, 347] on div "Add to Cart" at bounding box center [310, 355] width 67 height 17
click at [523, 356] on div "Add to Cart" at bounding box center [553, 355] width 67 height 17
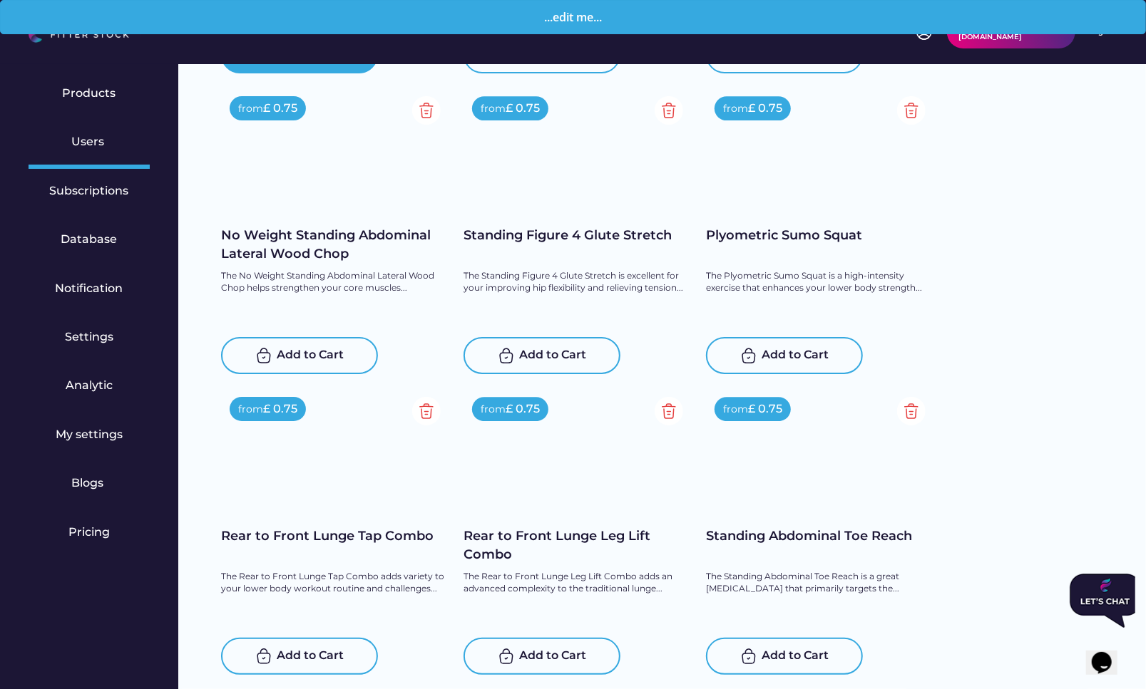
click at [776, 351] on div "Add to Cart" at bounding box center [795, 355] width 67 height 17
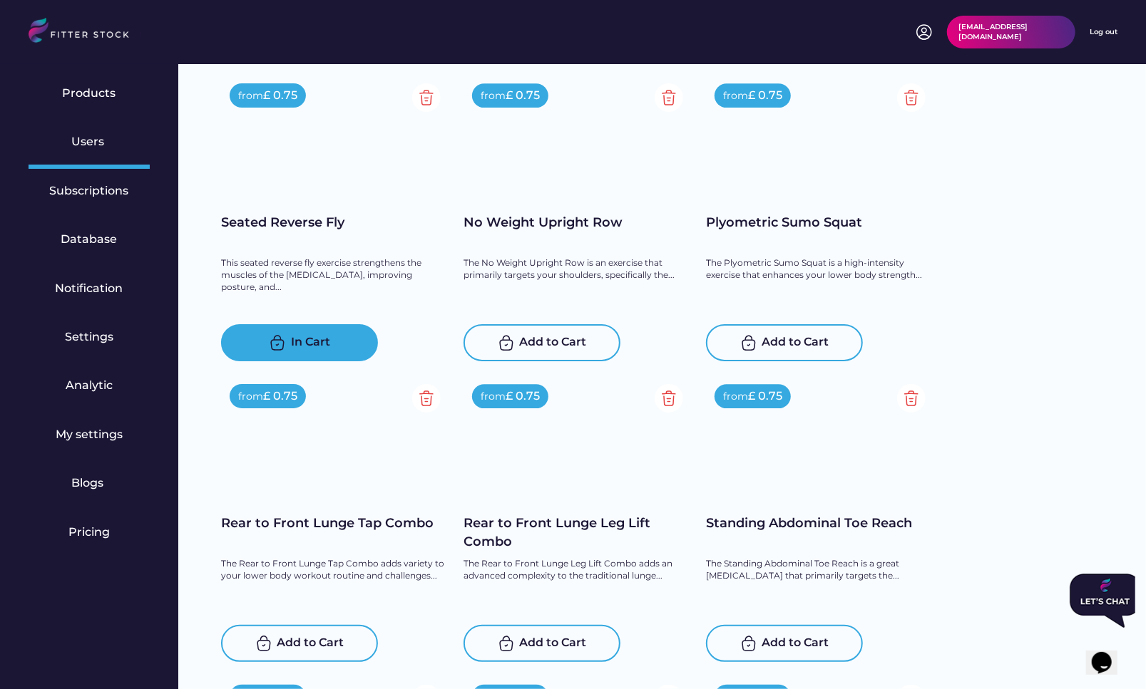
scroll to position [9298, 0]
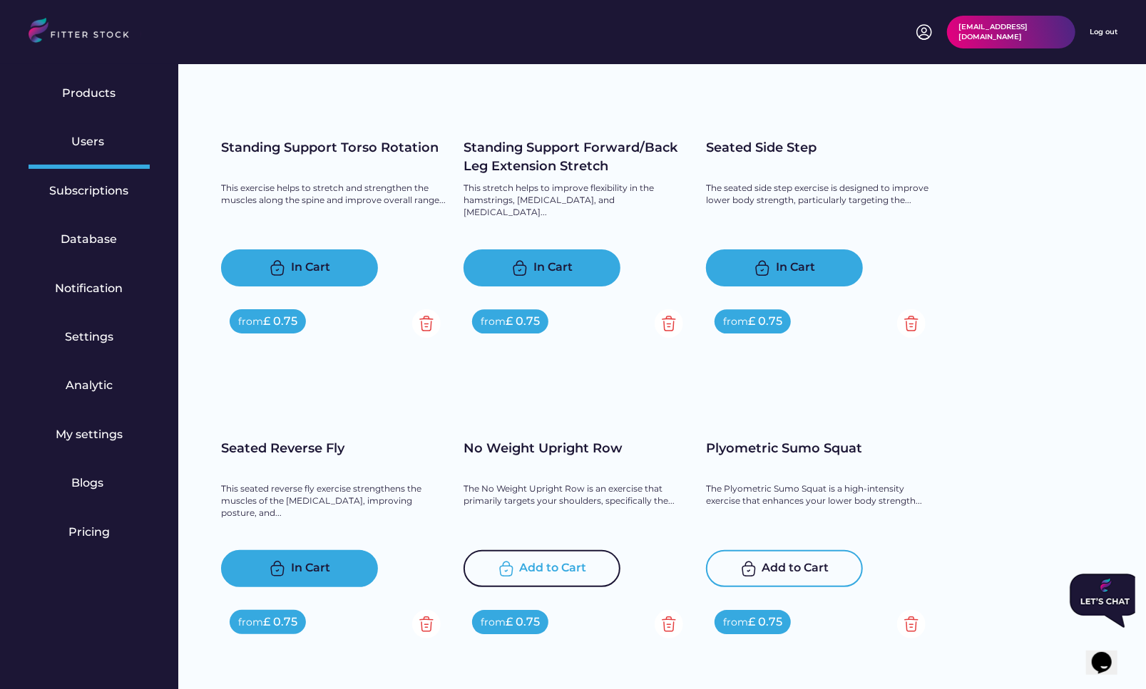
click at [561, 560] on div "Add to Cart" at bounding box center [553, 568] width 67 height 17
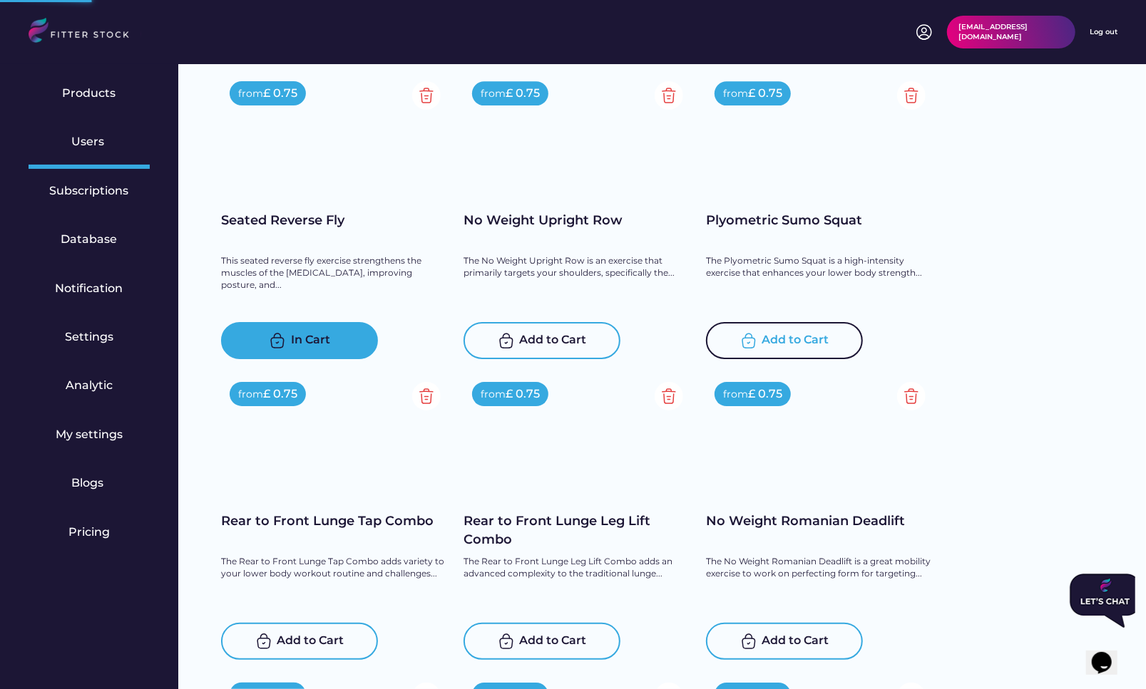
click at [783, 339] on div "Add to Cart" at bounding box center [795, 340] width 67 height 17
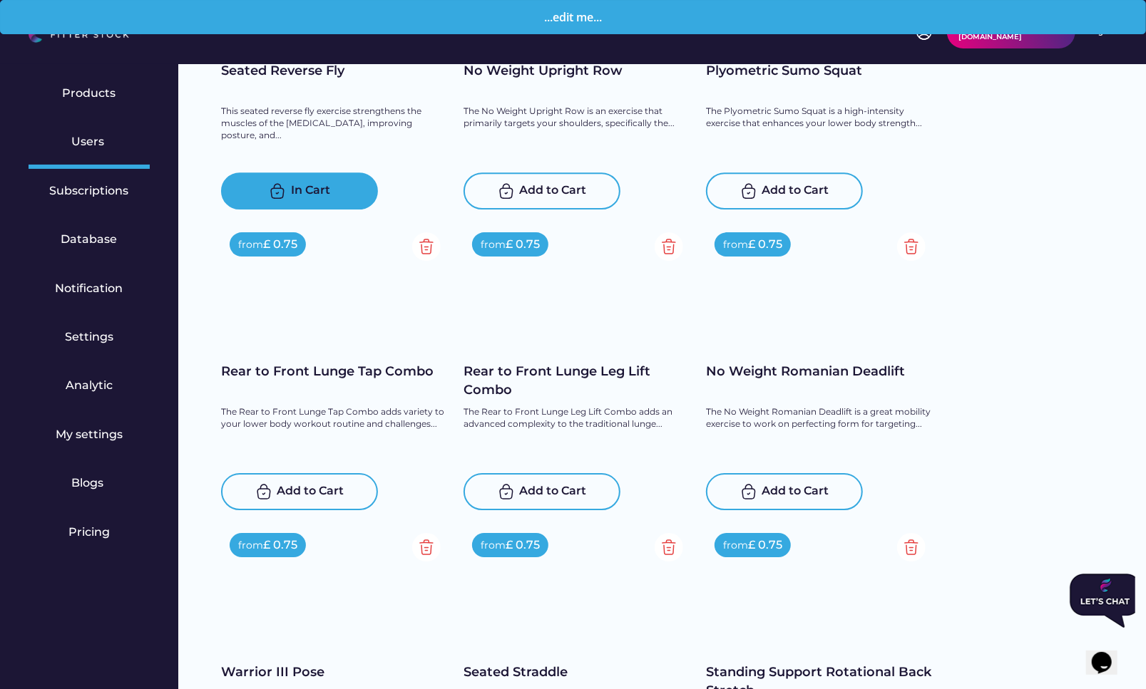
scroll to position [9755, 0]
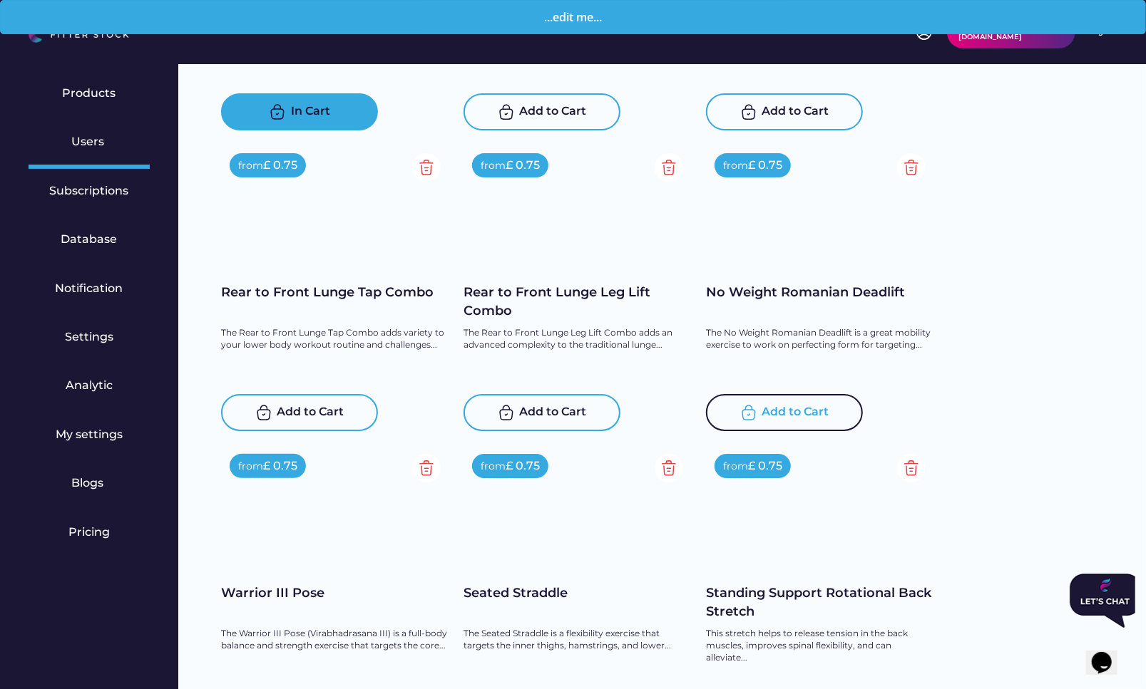
click at [799, 416] on div "Add to Cart" at bounding box center [795, 412] width 67 height 17
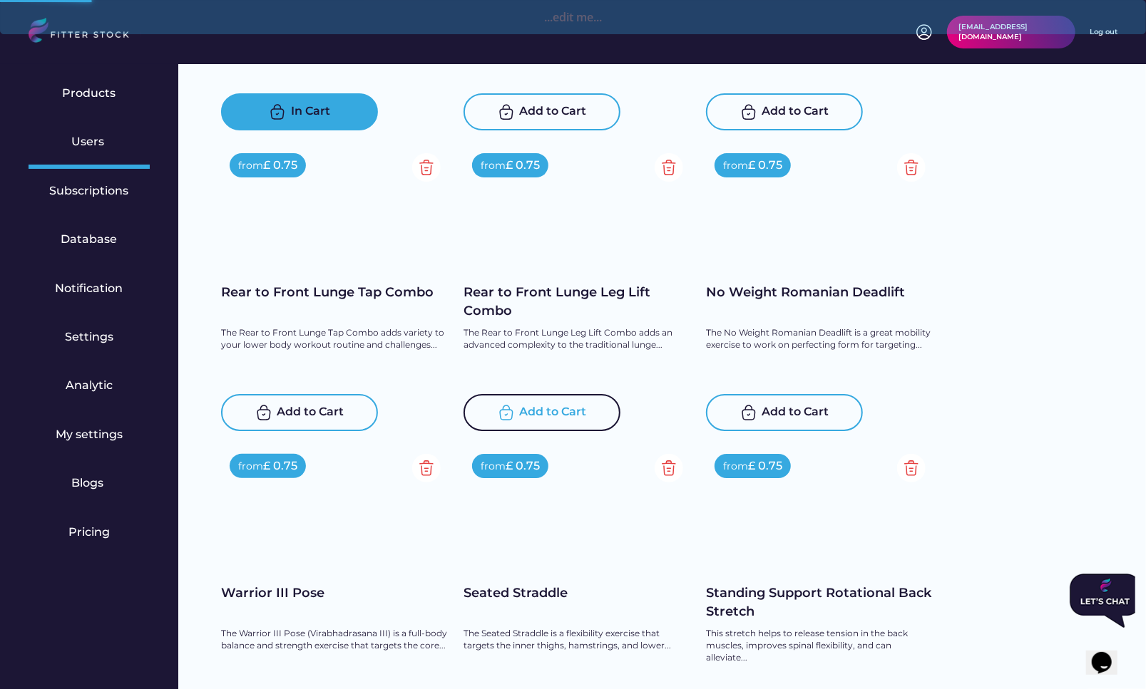
click at [535, 428] on div "Add to Cart" at bounding box center [541, 412] width 157 height 37
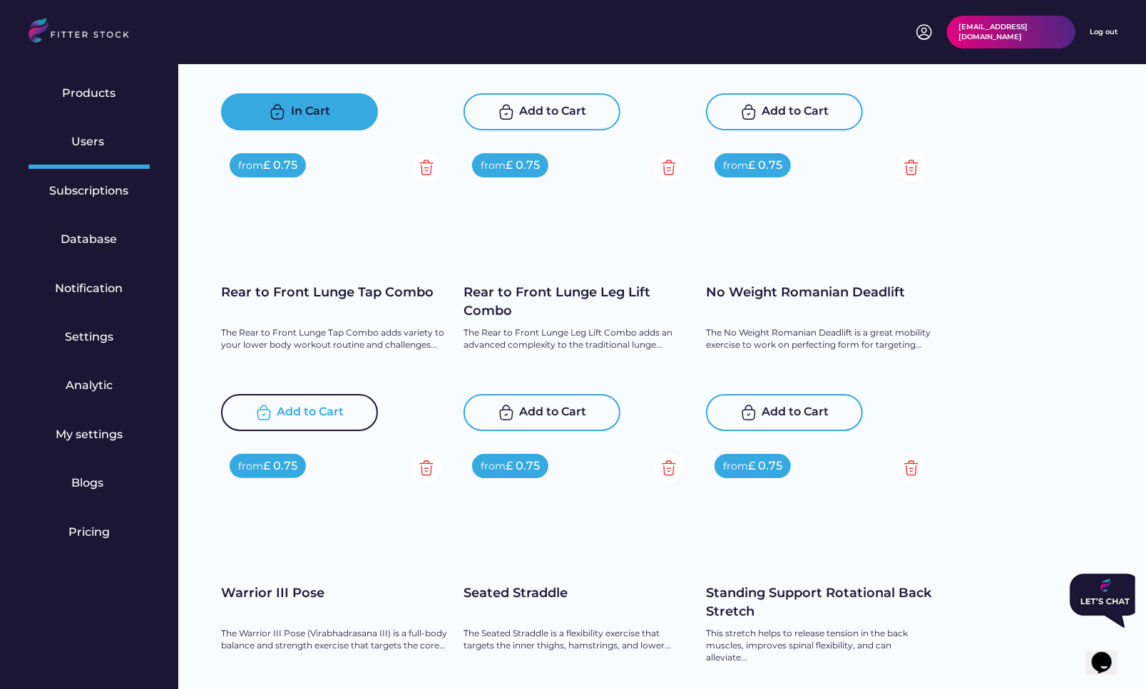
click at [309, 413] on div "Add to Cart" at bounding box center [310, 412] width 67 height 17
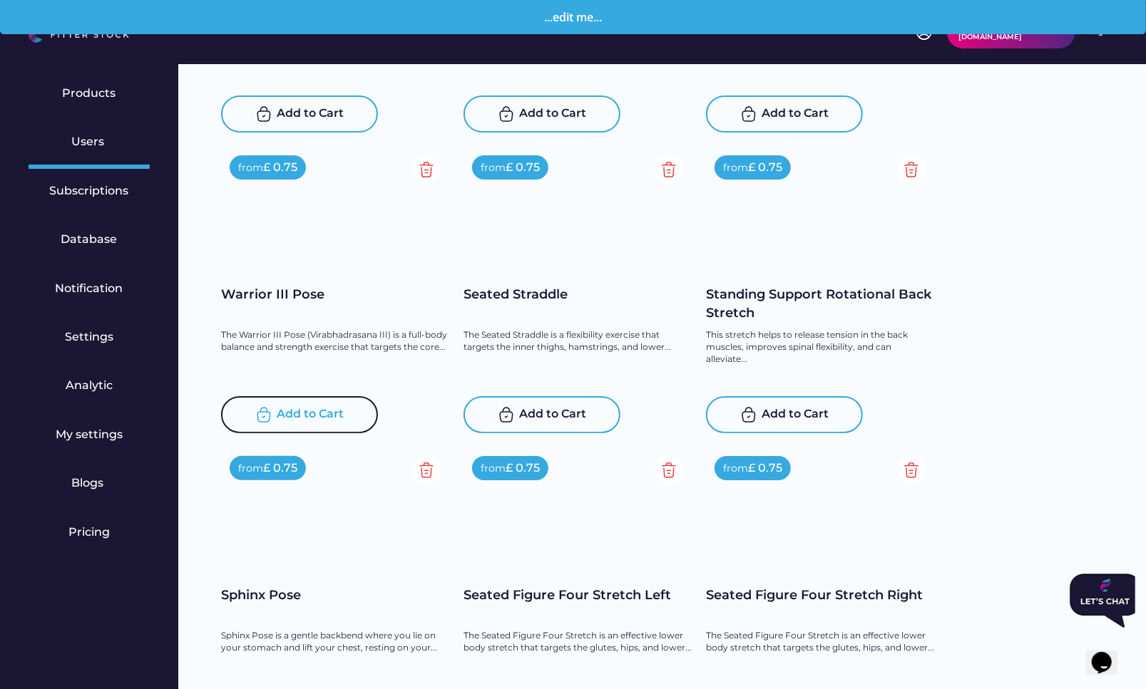
scroll to position [10101, 0]
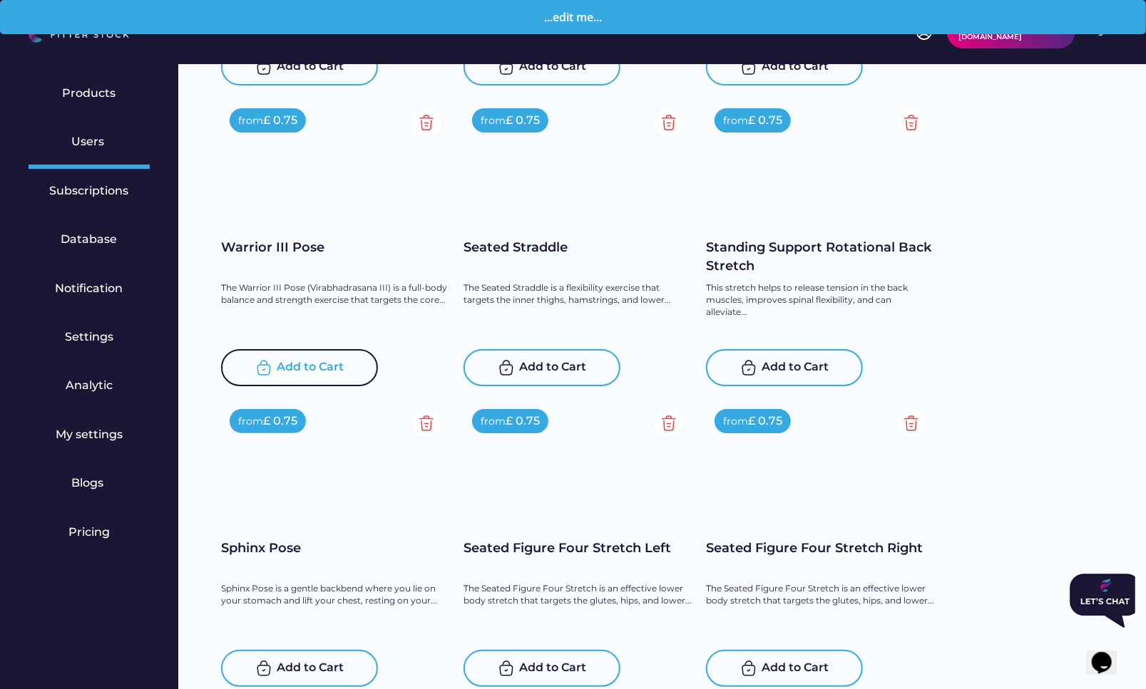
click at [299, 376] on div "Add to Cart" at bounding box center [299, 367] width 157 height 37
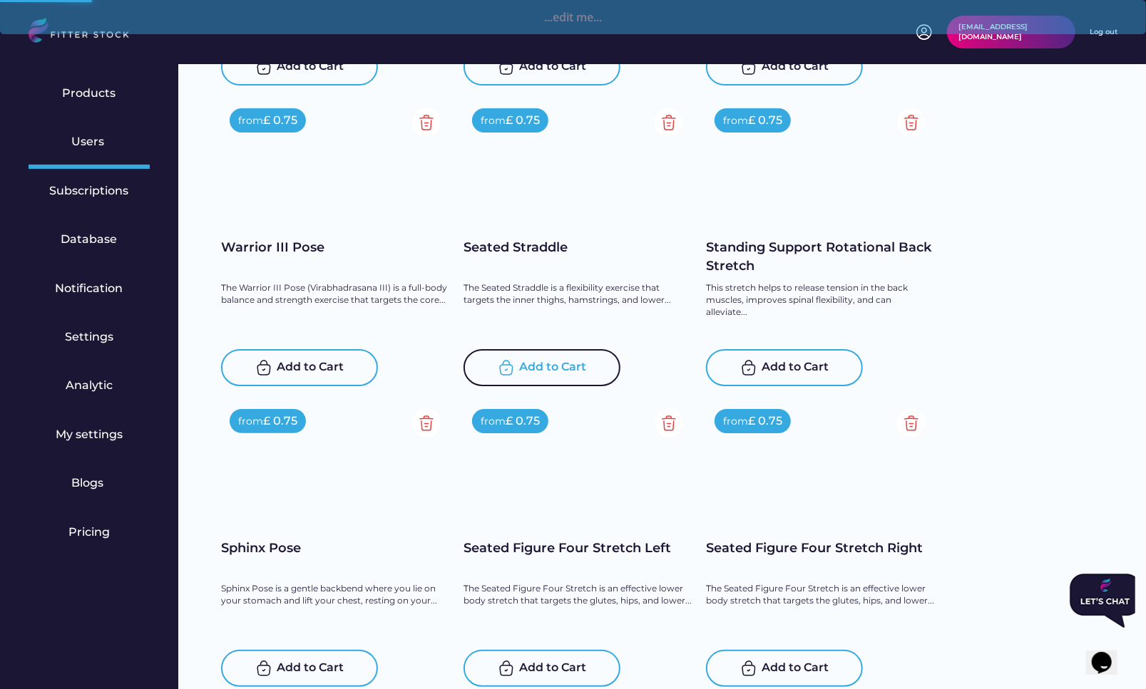
click at [559, 379] on div "Add to Cart" at bounding box center [541, 367] width 157 height 37
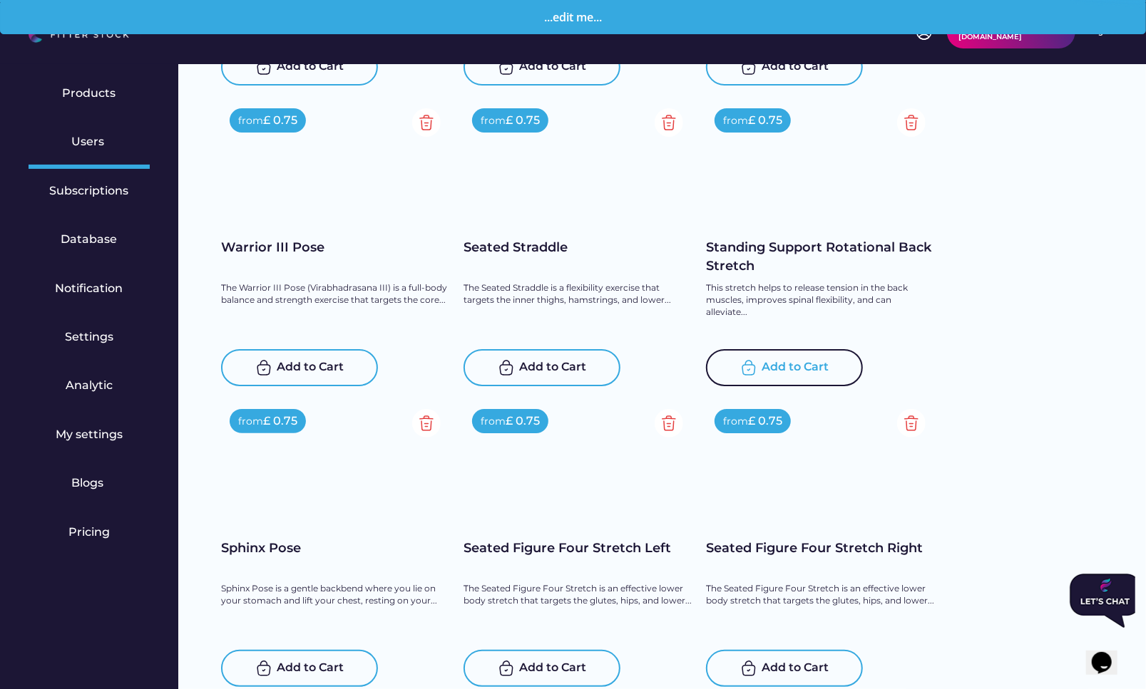
click at [806, 368] on div "Add to Cart" at bounding box center [795, 367] width 67 height 17
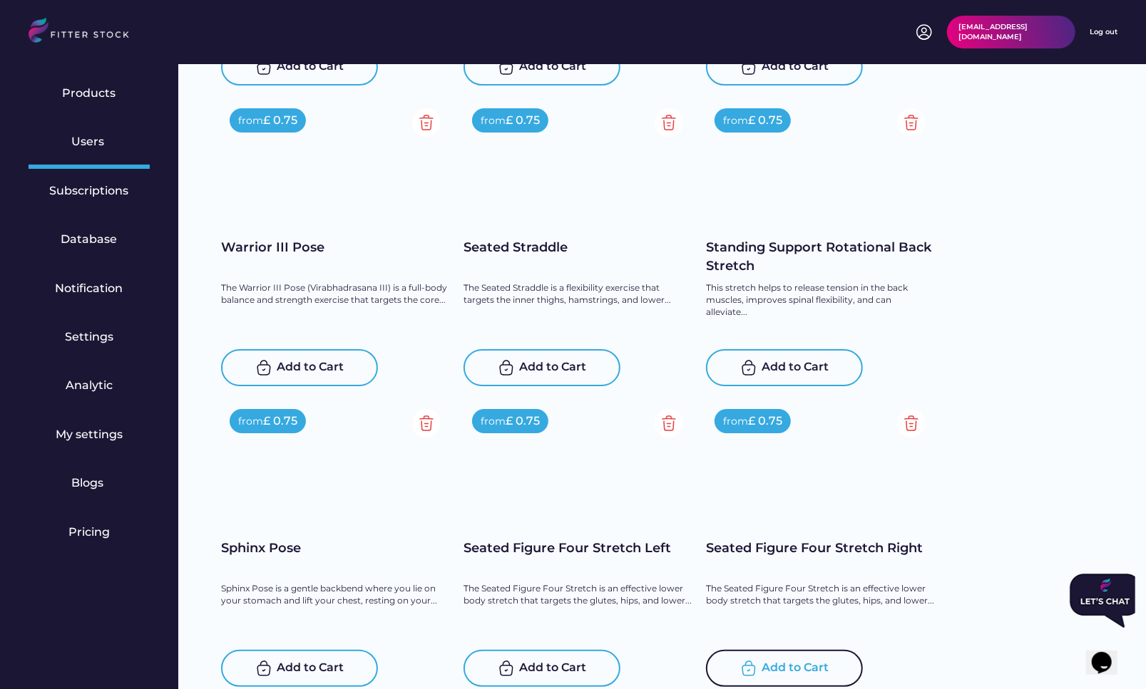
scroll to position [10465, 0]
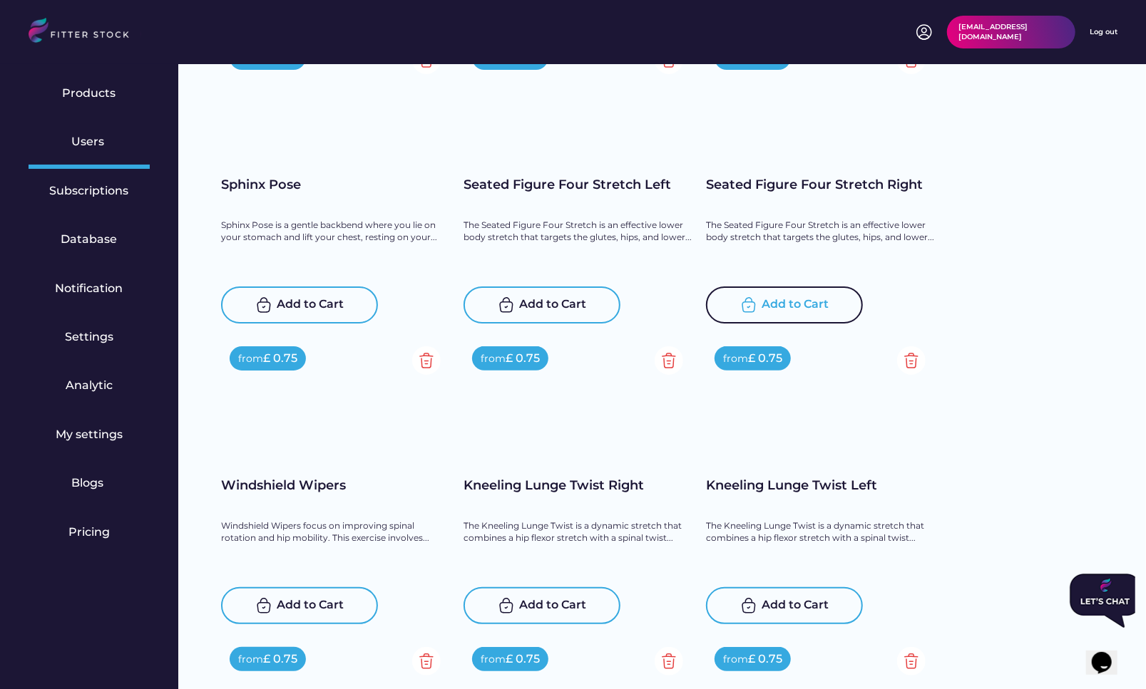
click at [796, 300] on div "Add to Cart" at bounding box center [795, 305] width 67 height 17
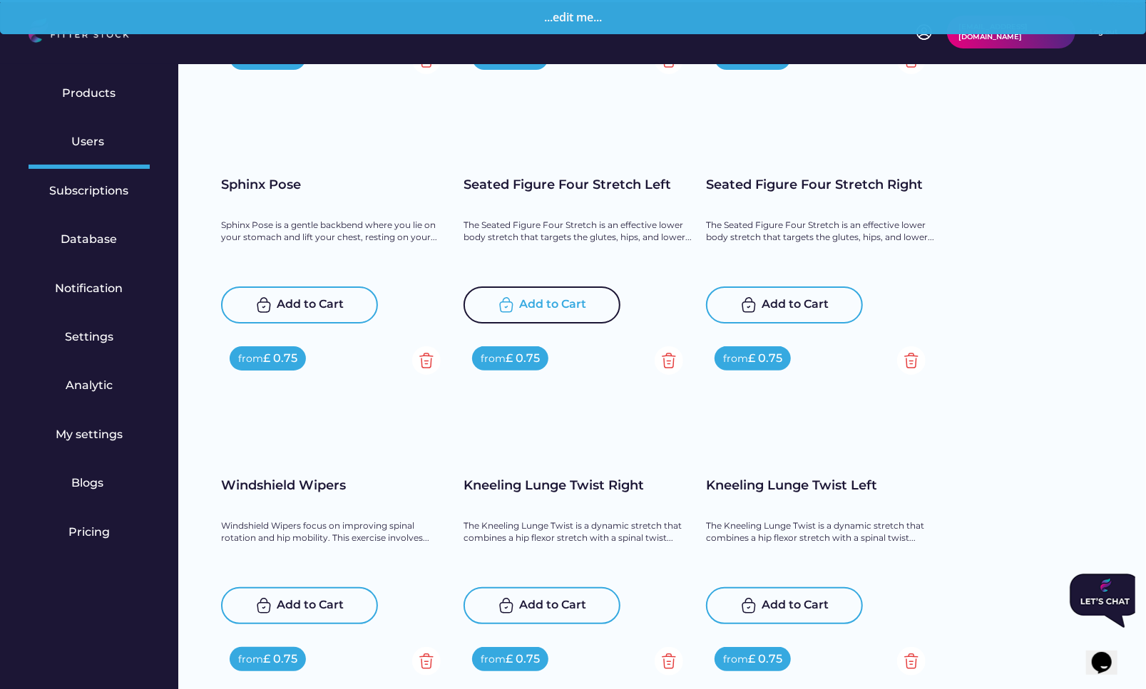
click at [528, 298] on div "Add to Cart" at bounding box center [553, 305] width 67 height 17
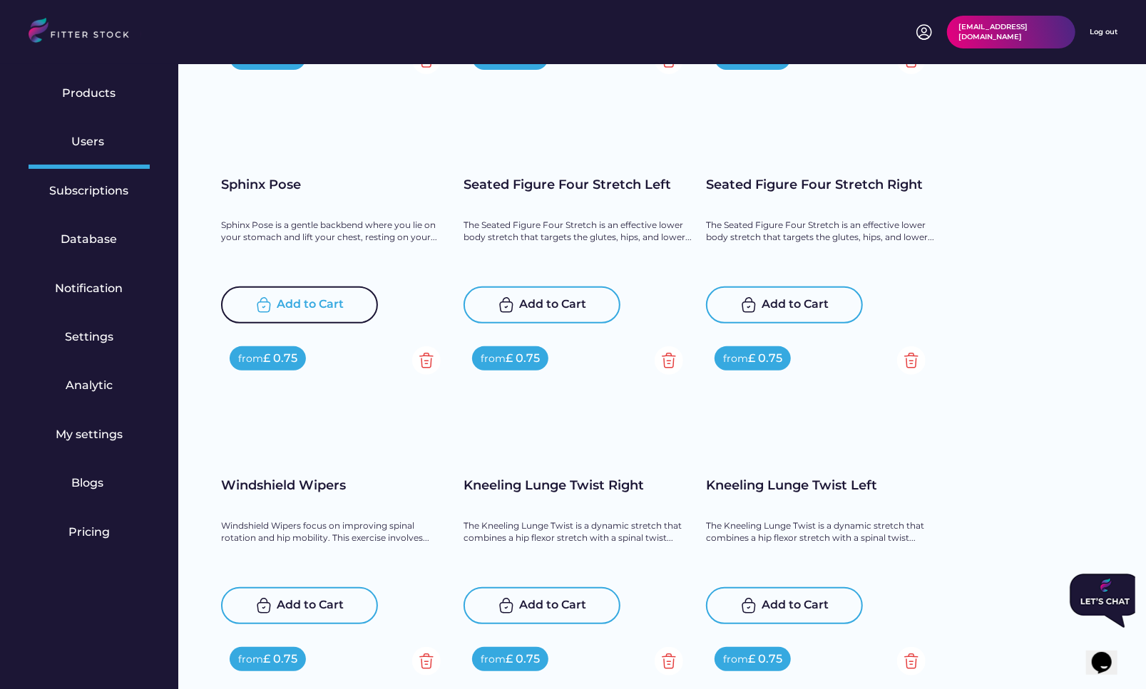
click at [298, 306] on div "Add to Cart" at bounding box center [310, 305] width 67 height 17
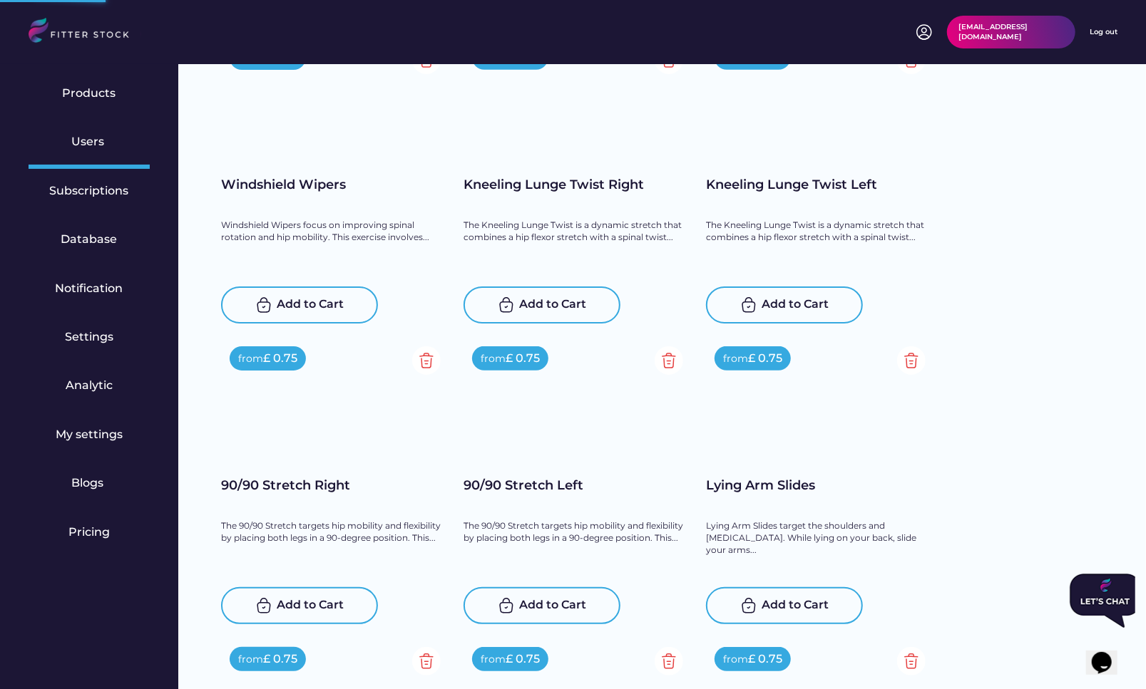
scroll to position [10820, 0]
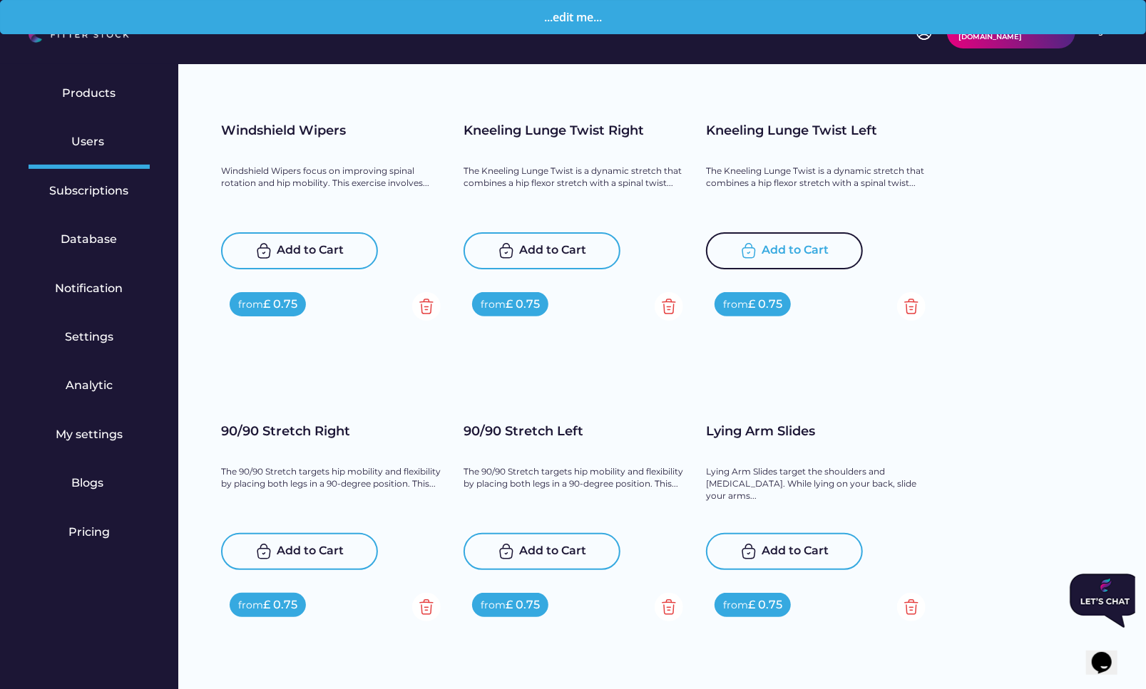
click at [803, 248] on div "Add to Cart" at bounding box center [795, 250] width 67 height 17
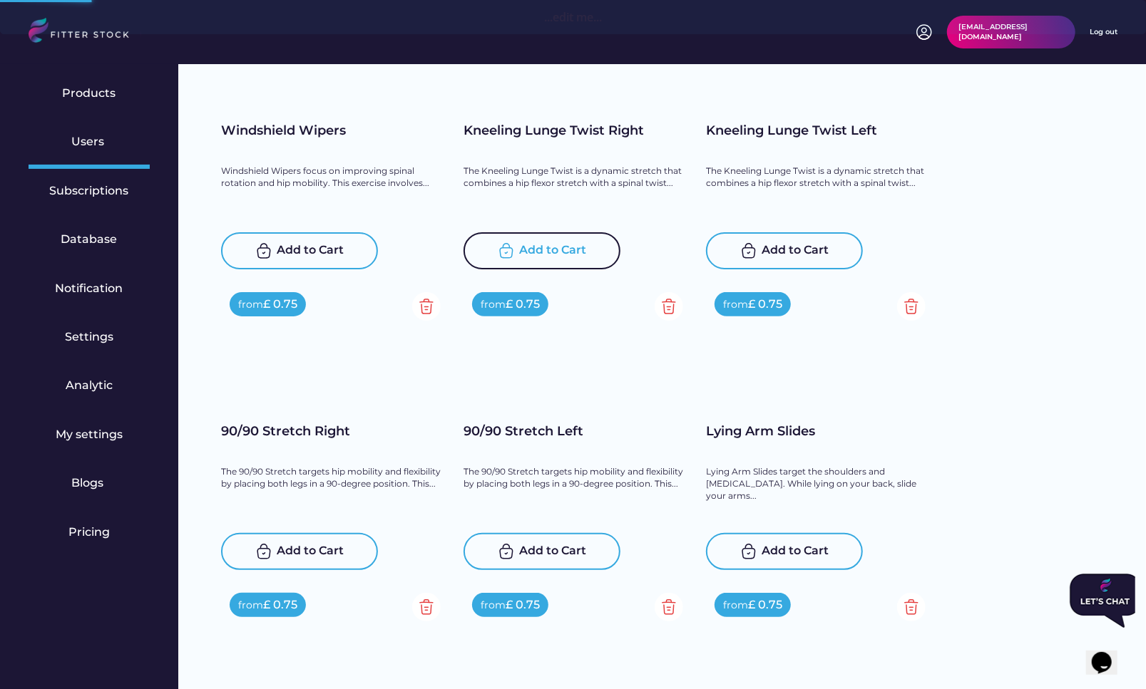
click at [532, 247] on div "Add to Cart" at bounding box center [553, 250] width 67 height 17
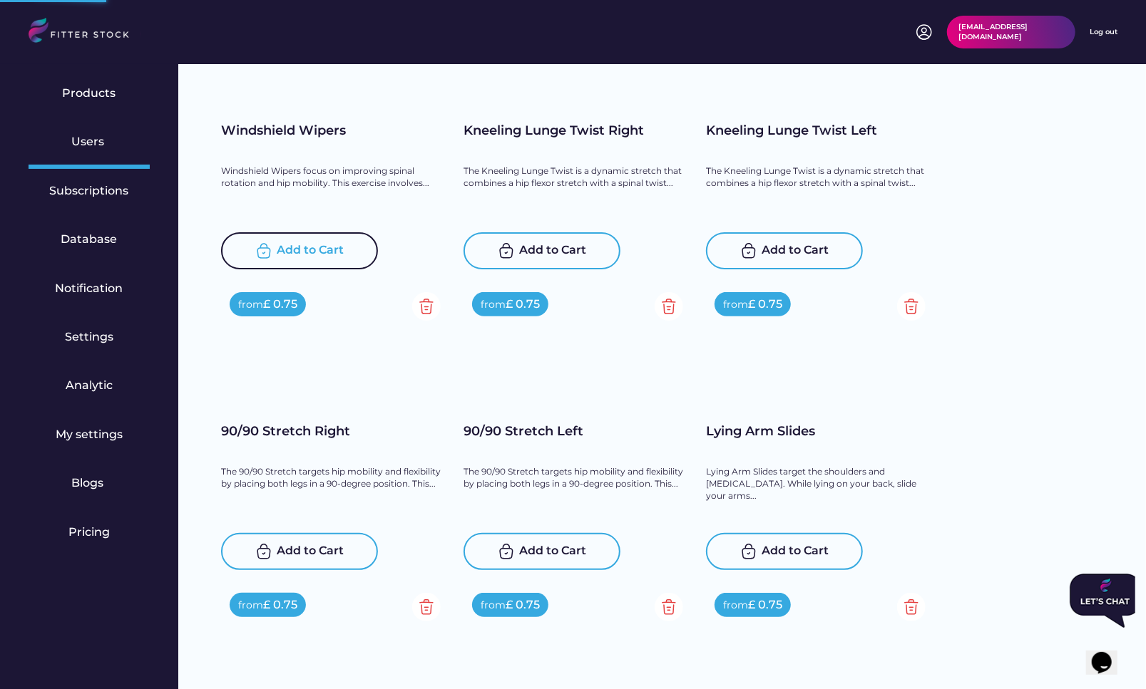
click at [314, 248] on div "Add to Cart" at bounding box center [310, 250] width 67 height 17
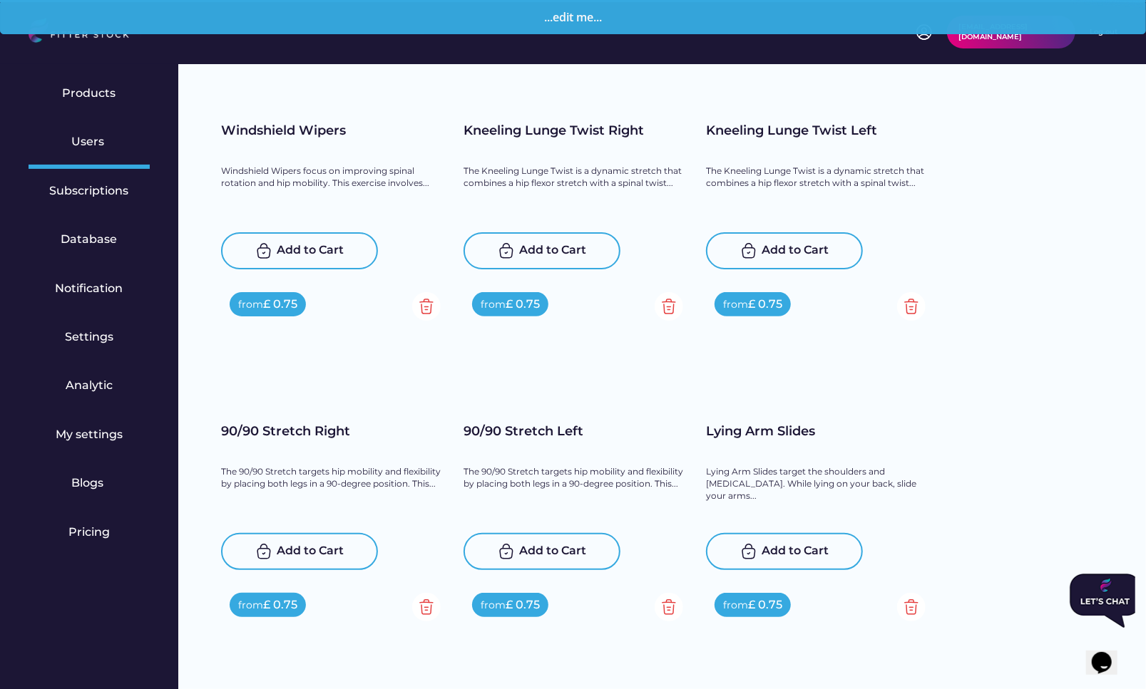
click at [311, 550] on div "Add to Cart" at bounding box center [310, 551] width 67 height 17
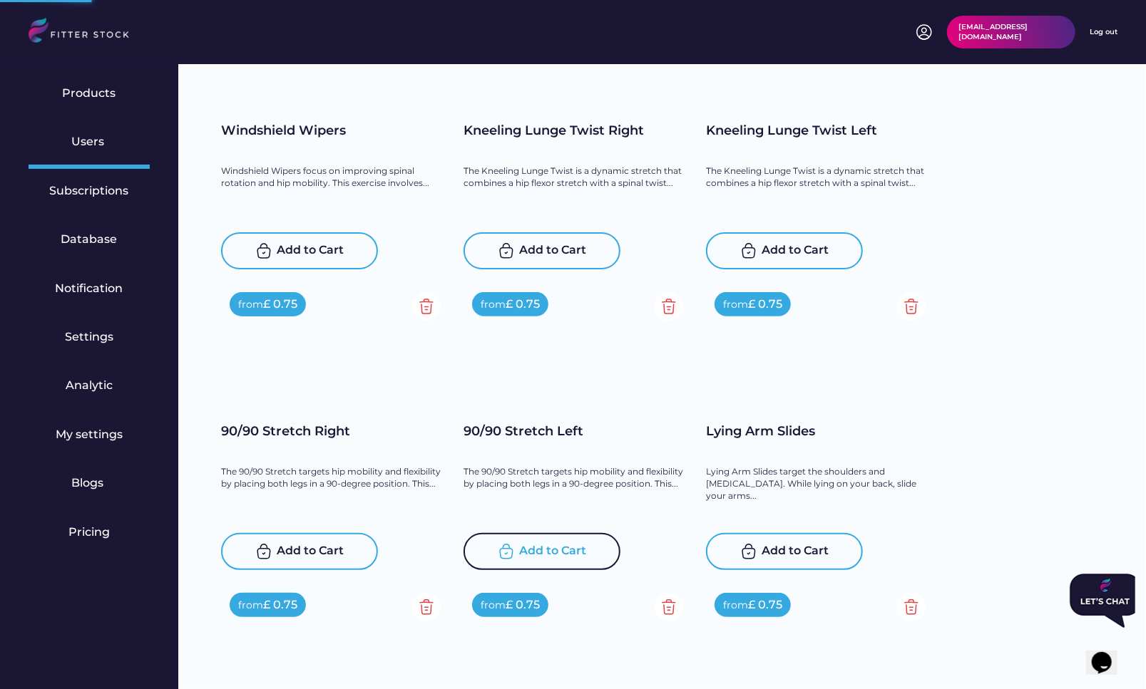
click at [569, 561] on div "Add to Cart" at bounding box center [541, 551] width 157 height 37
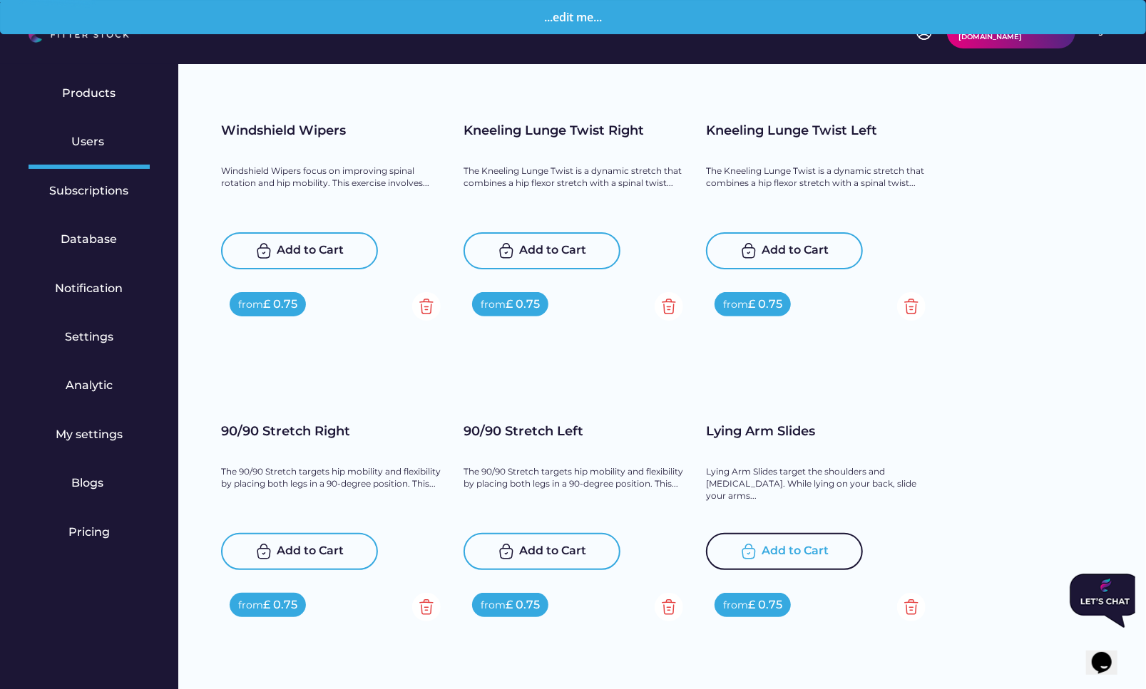
click at [815, 554] on div "Add to Cart" at bounding box center [795, 551] width 67 height 17
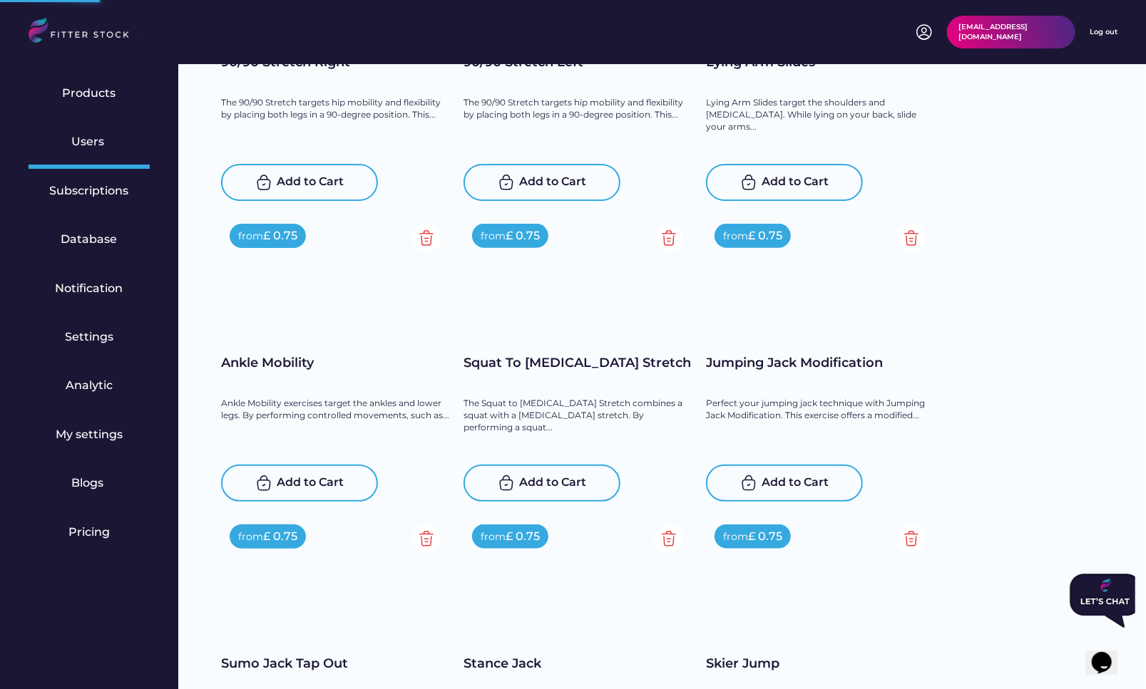
scroll to position [11236, 0]
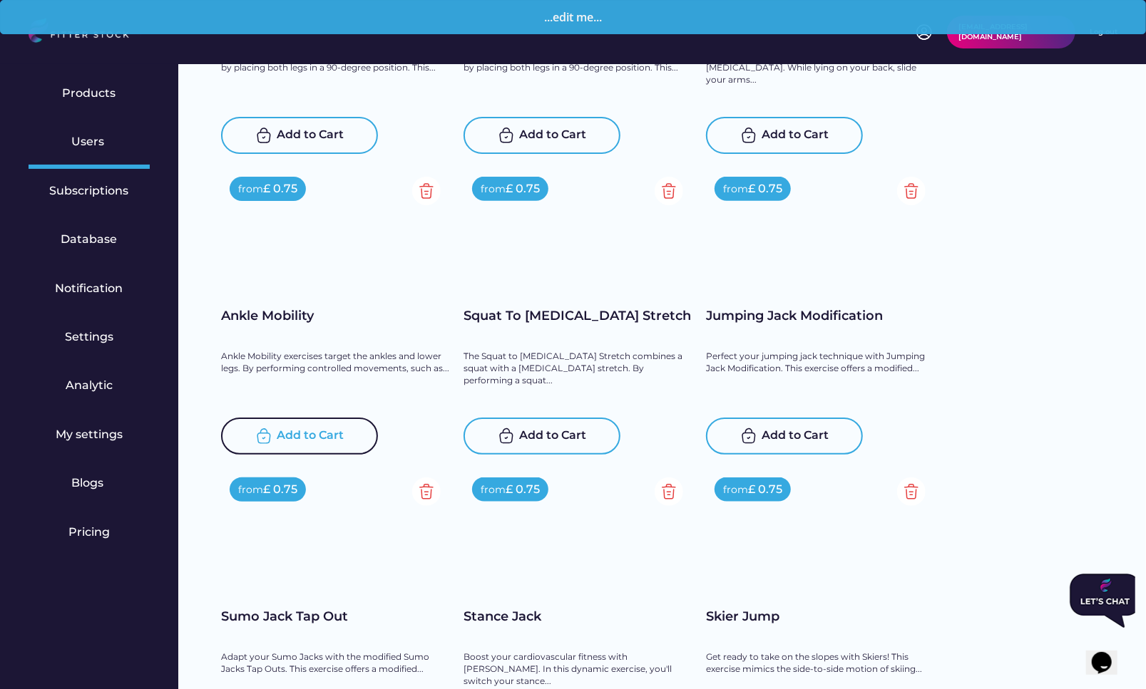
click at [307, 436] on div "Add to Cart" at bounding box center [310, 436] width 67 height 17
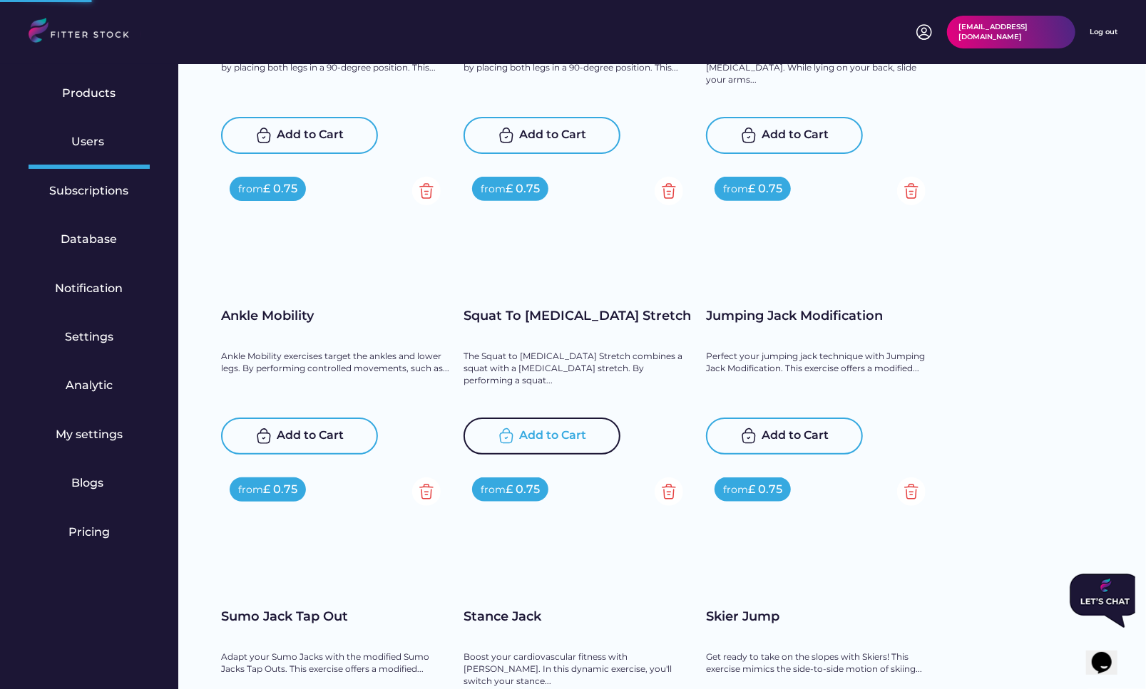
click at [557, 443] on div "Add to Cart" at bounding box center [553, 436] width 67 height 17
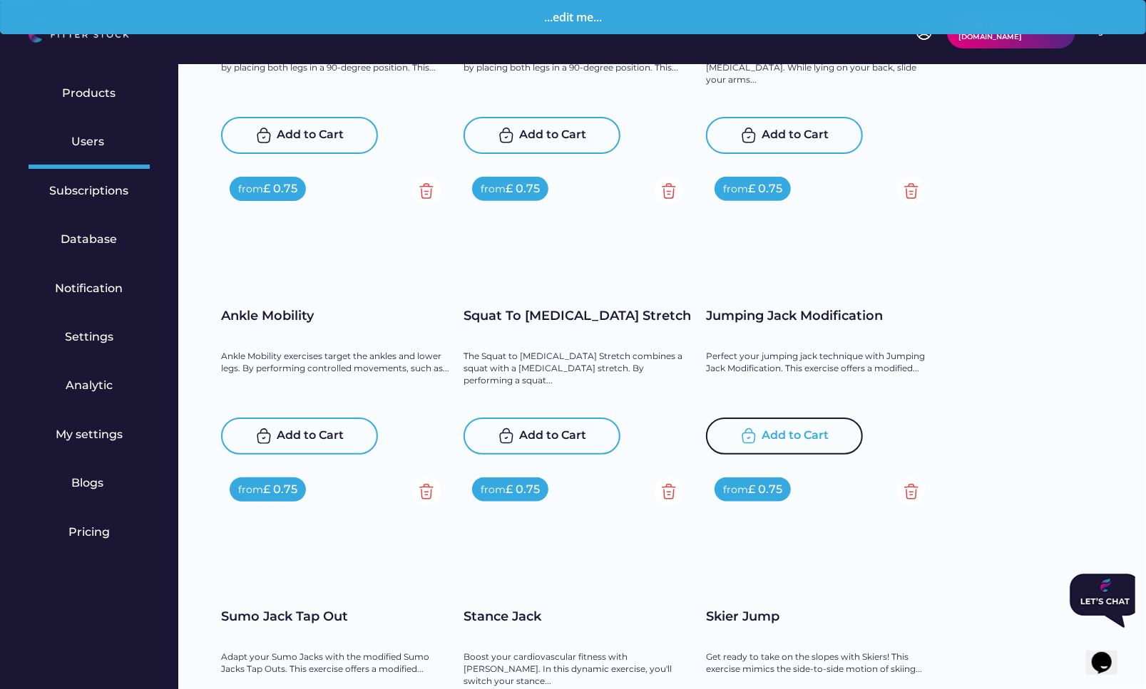
click at [773, 440] on div "Add to Cart" at bounding box center [795, 436] width 67 height 17
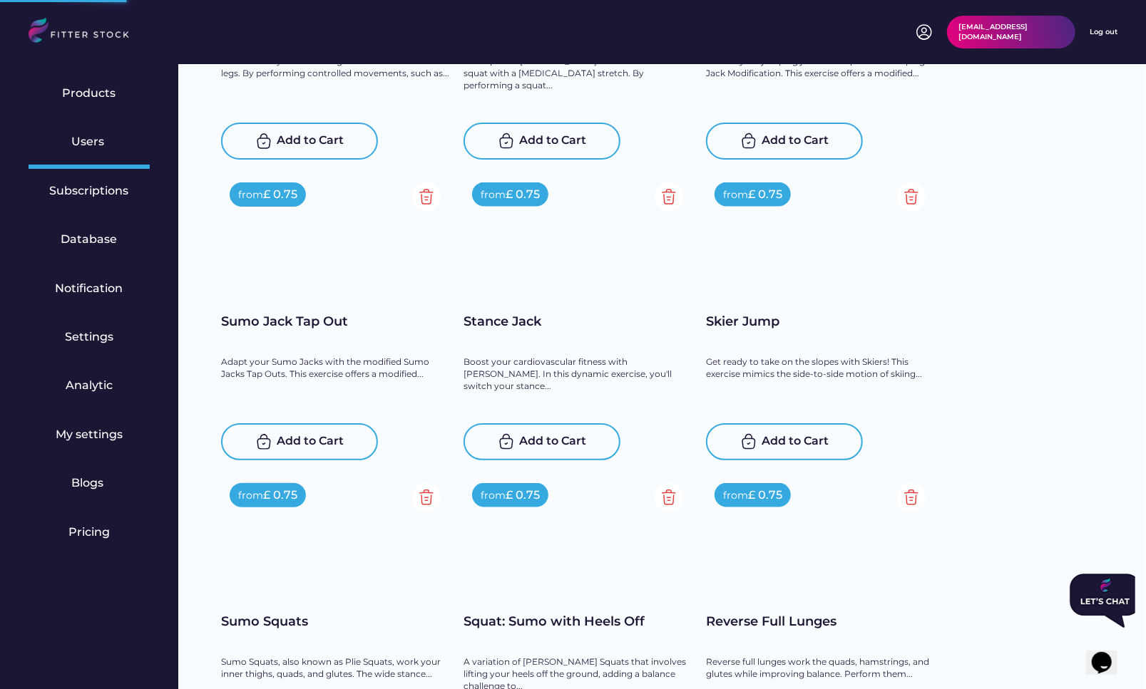
scroll to position [11572, 0]
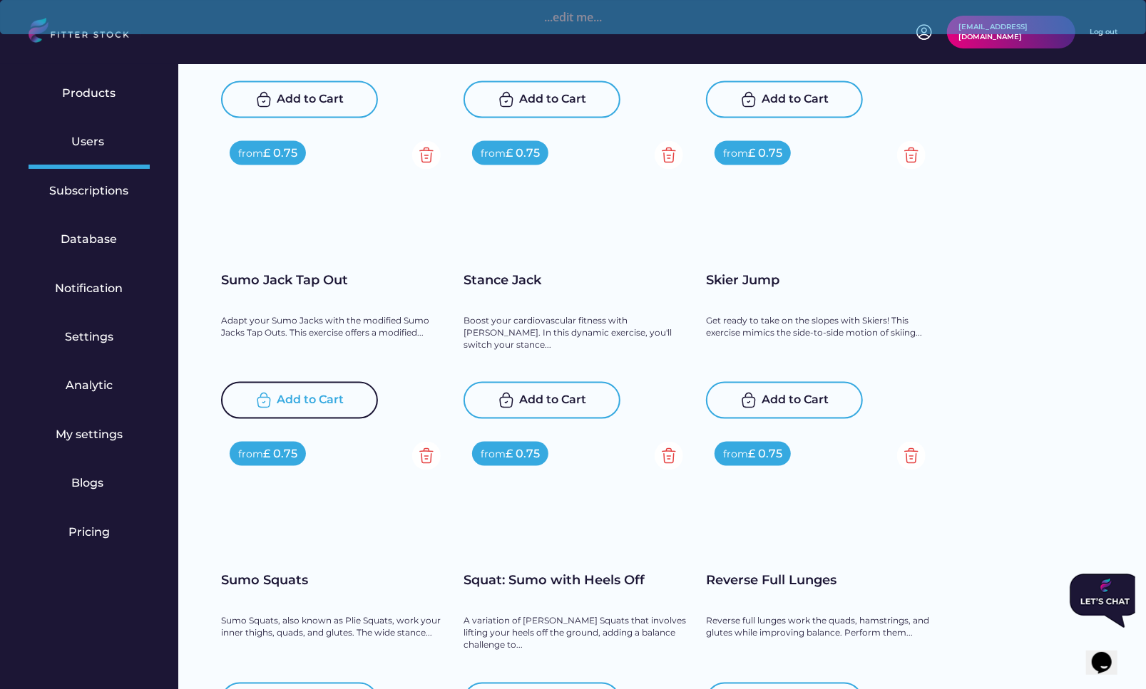
click at [297, 392] on div "Add to Cart" at bounding box center [310, 400] width 67 height 17
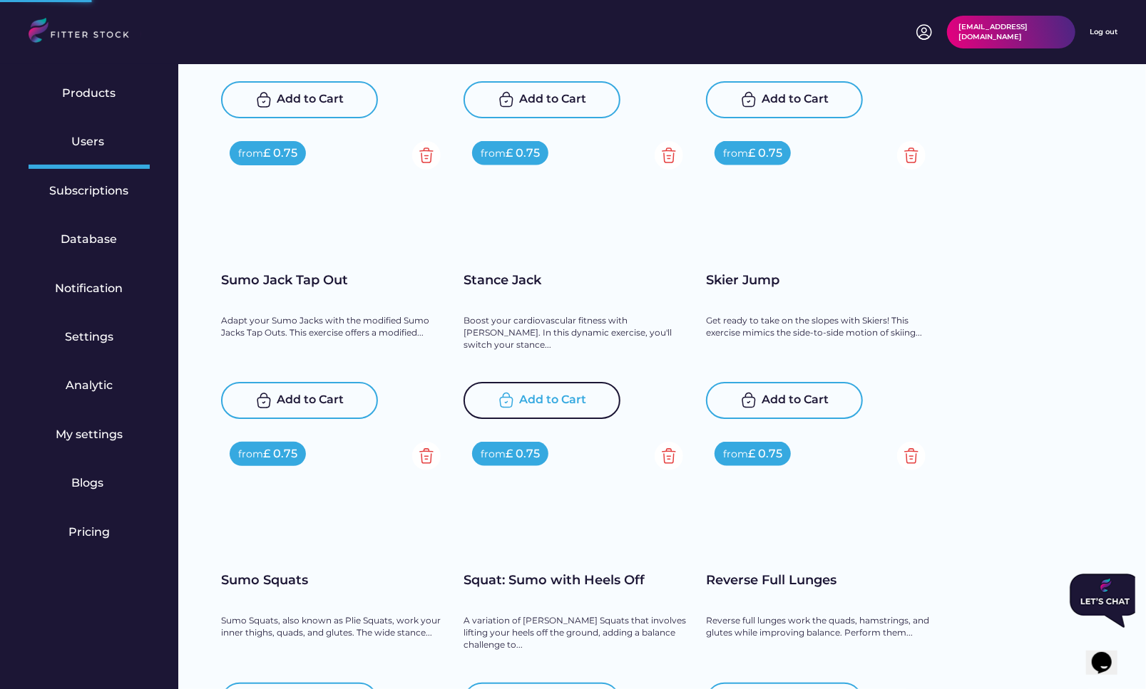
click at [515, 398] on div "Add to Cart" at bounding box center [541, 400] width 157 height 37
click at [760, 393] on div "Add to Cart" at bounding box center [784, 400] width 157 height 37
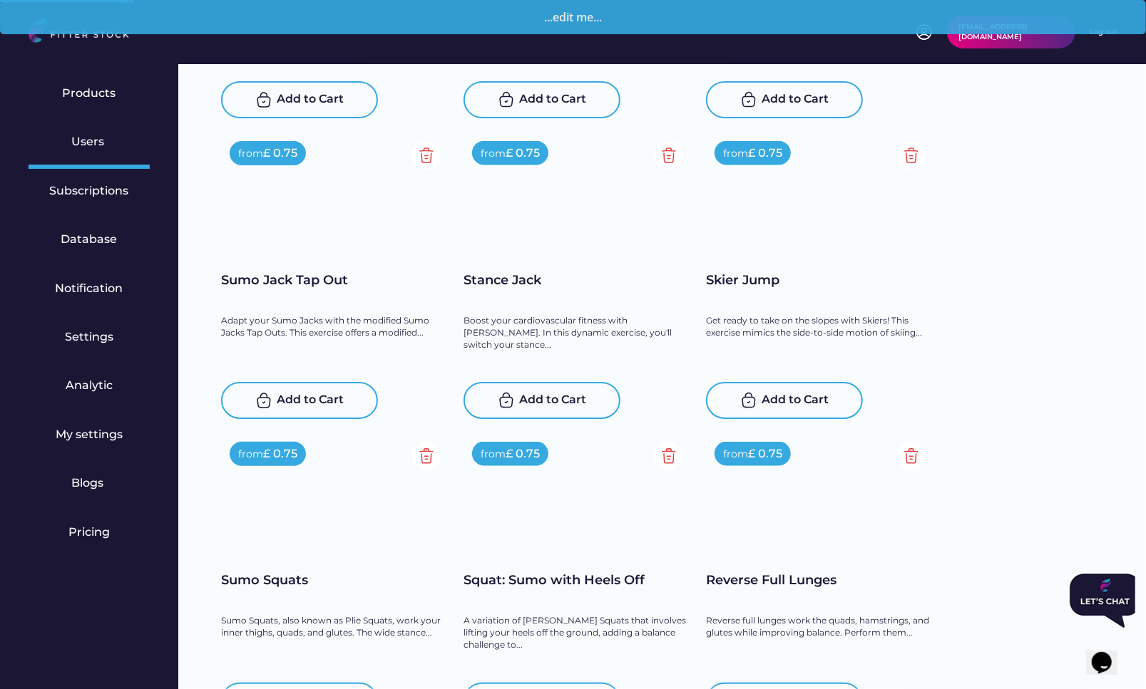
click at [307, 616] on div "Sumo Squats, also known as Plie Squats, work your inner thighs, quads, and glut…" at bounding box center [335, 628] width 228 height 24
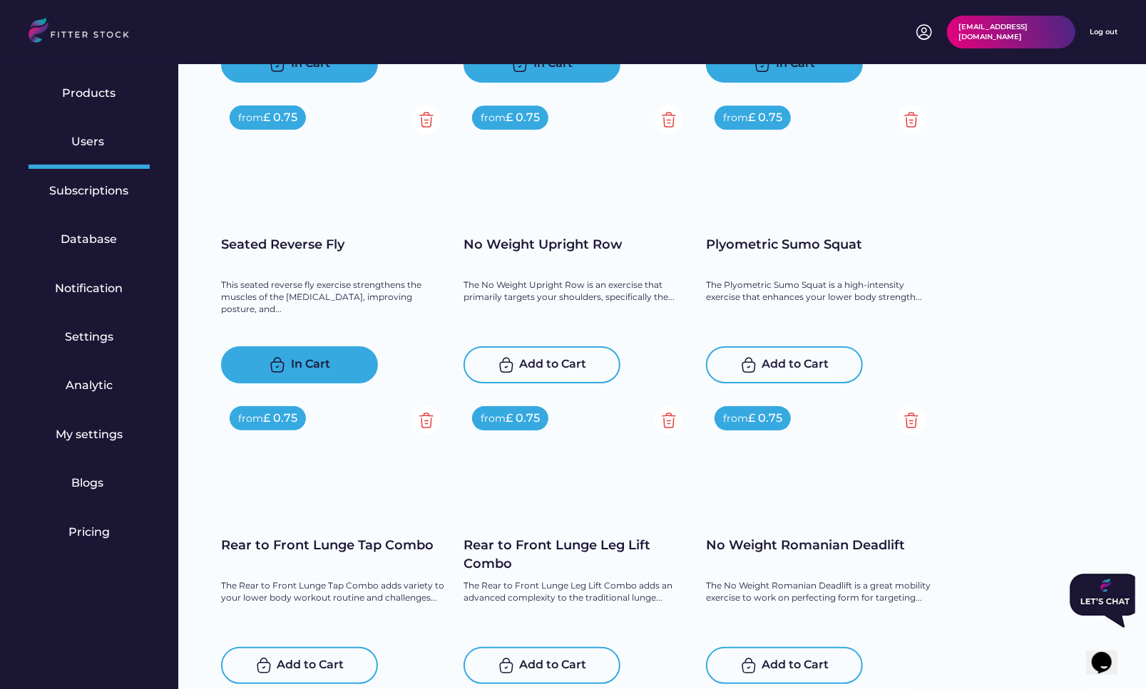
scroll to position [9510, 0]
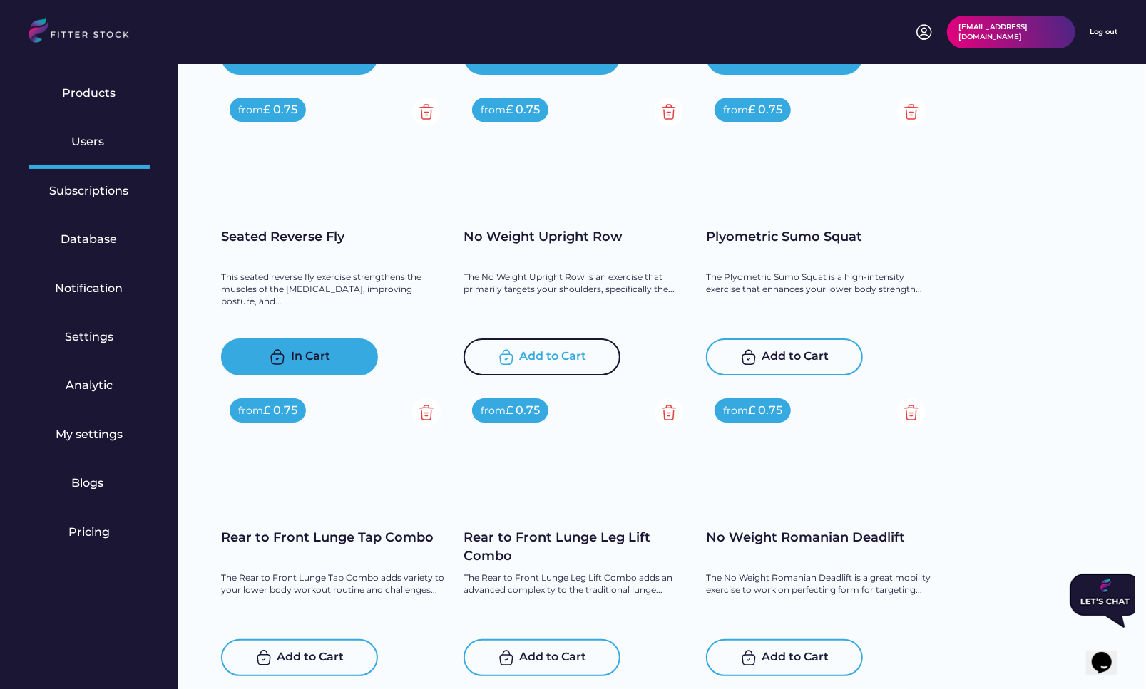
click at [551, 353] on div "Add to Cart" at bounding box center [553, 357] width 67 height 17
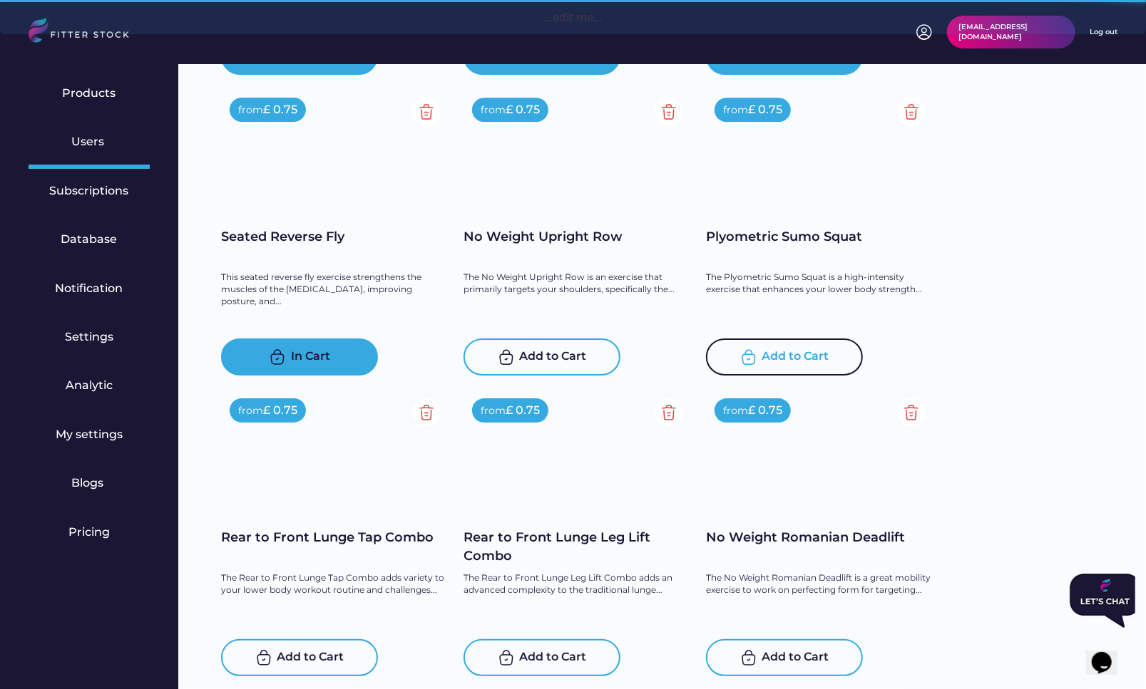
click at [786, 359] on div "Add to Cart" at bounding box center [795, 357] width 67 height 17
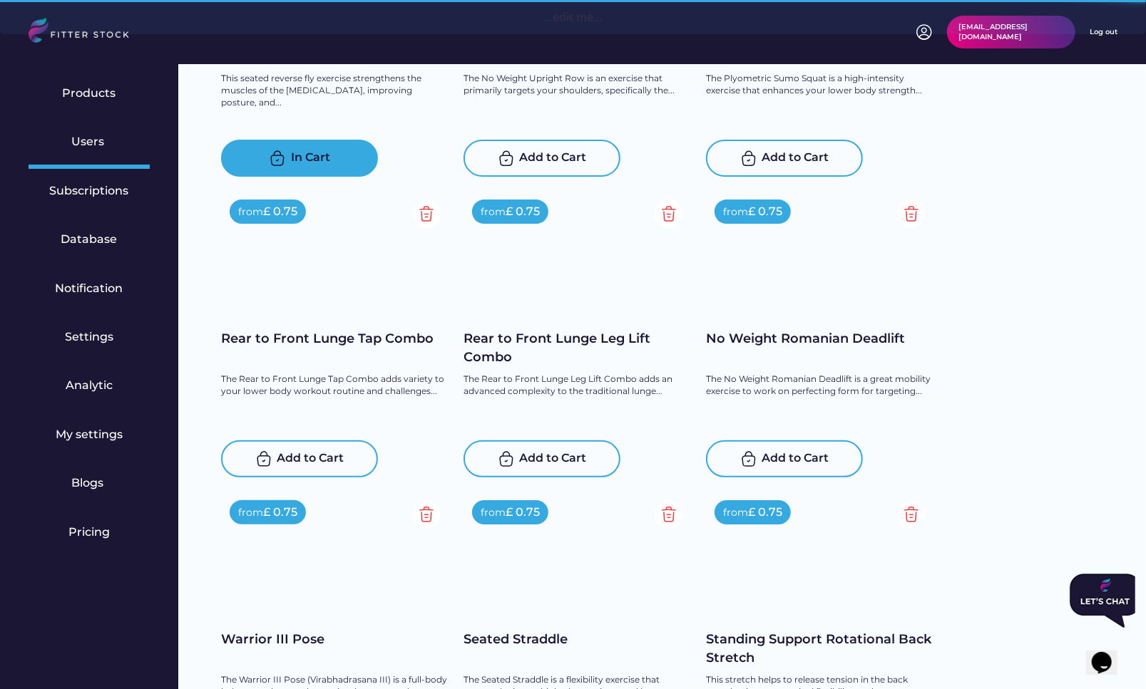
scroll to position [9733, 0]
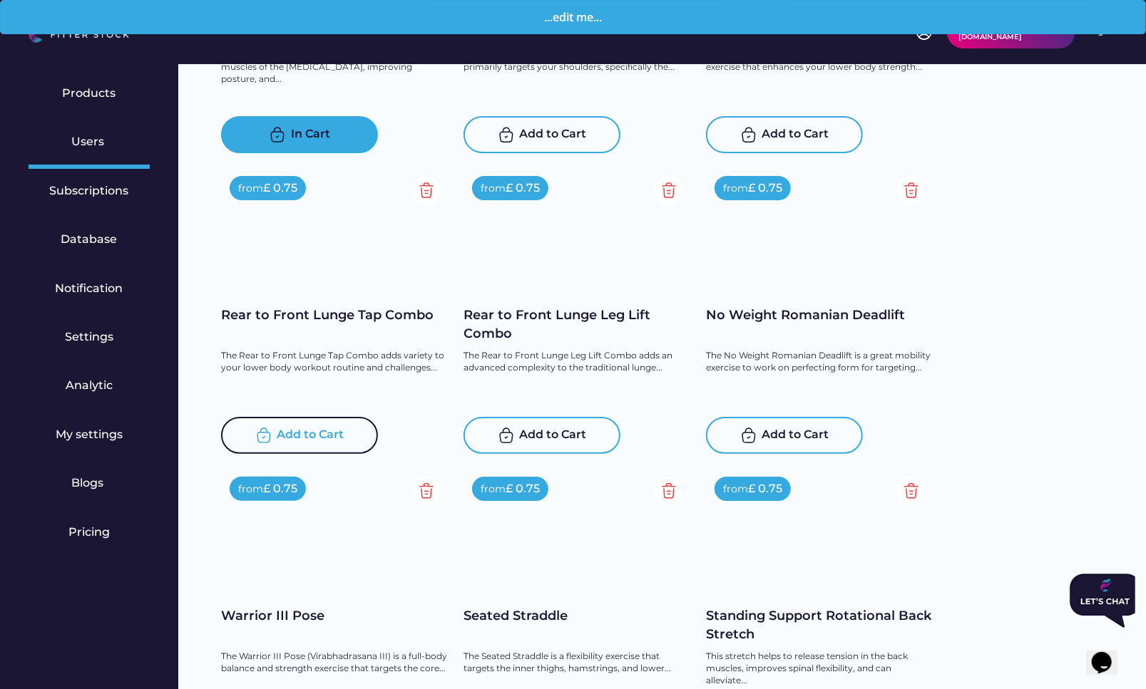
click at [301, 432] on div "Add to Cart" at bounding box center [310, 435] width 67 height 17
click at [539, 438] on div "Add to Cart" at bounding box center [553, 435] width 67 height 17
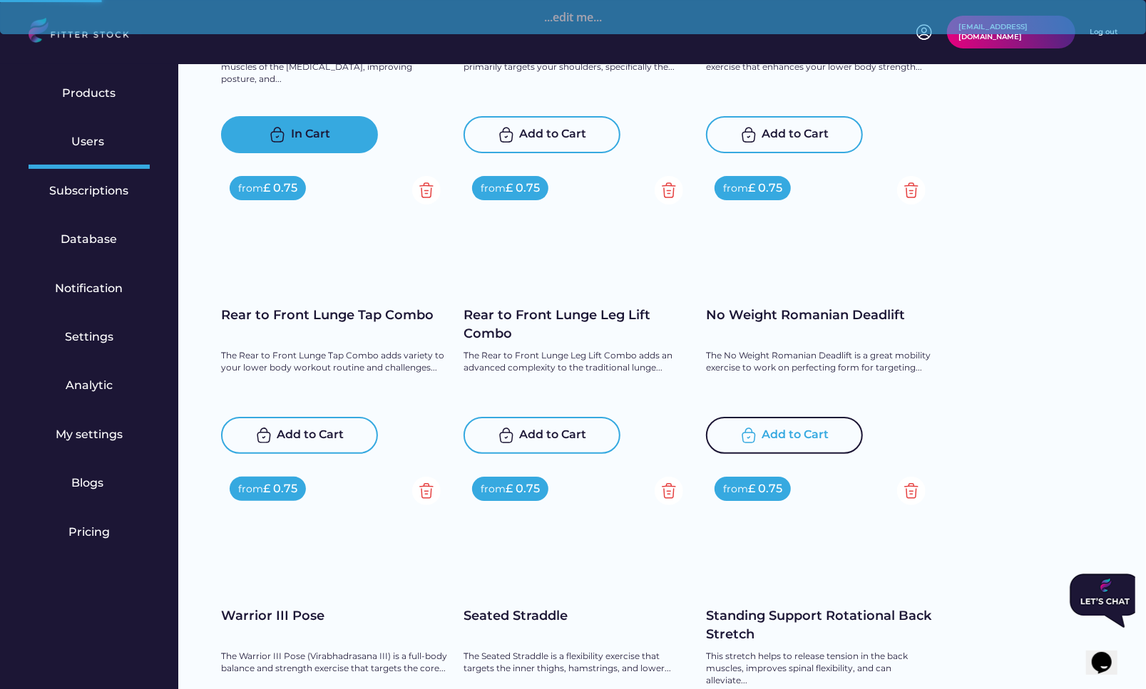
click at [789, 439] on div "Add to Cart" at bounding box center [795, 435] width 67 height 17
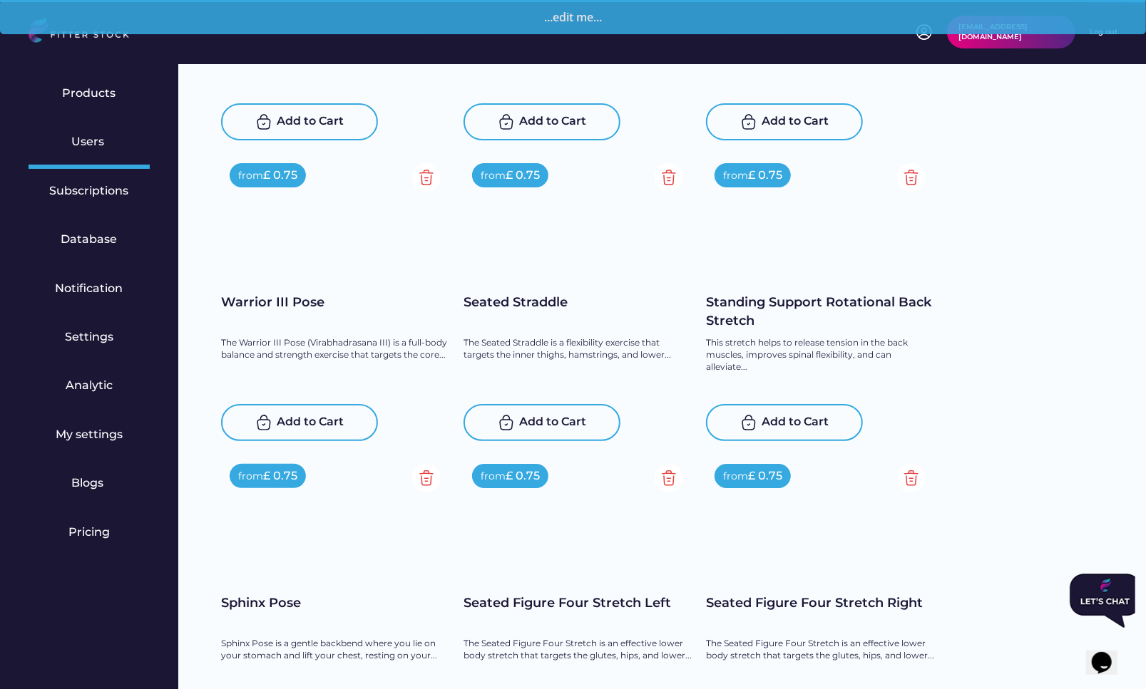
scroll to position [10068, 0]
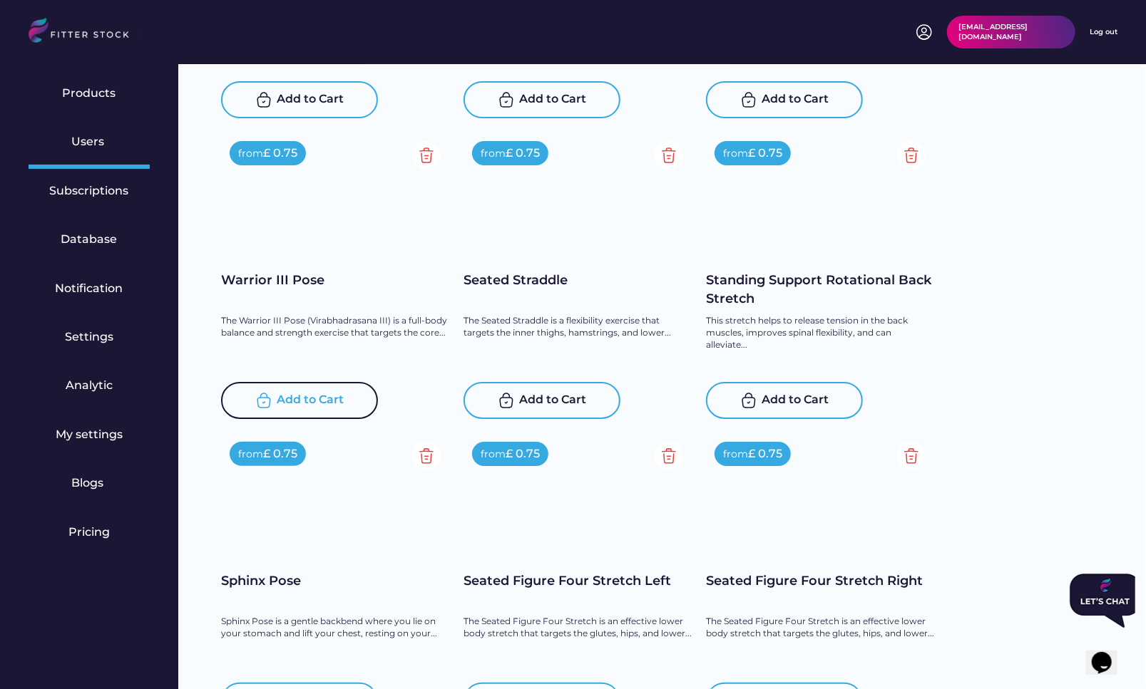
click at [312, 398] on div "Add to Cart" at bounding box center [310, 400] width 67 height 17
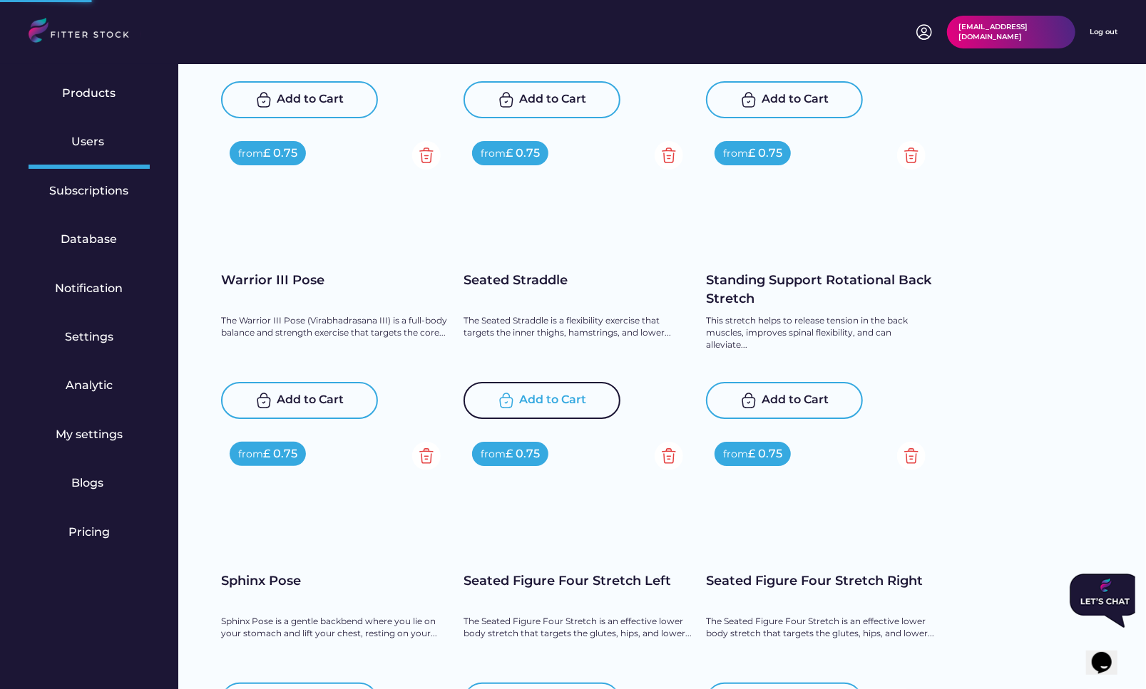
click at [539, 407] on div "Add to Cart" at bounding box center [553, 400] width 67 height 17
click at [768, 399] on div "Add to Cart" at bounding box center [795, 400] width 67 height 17
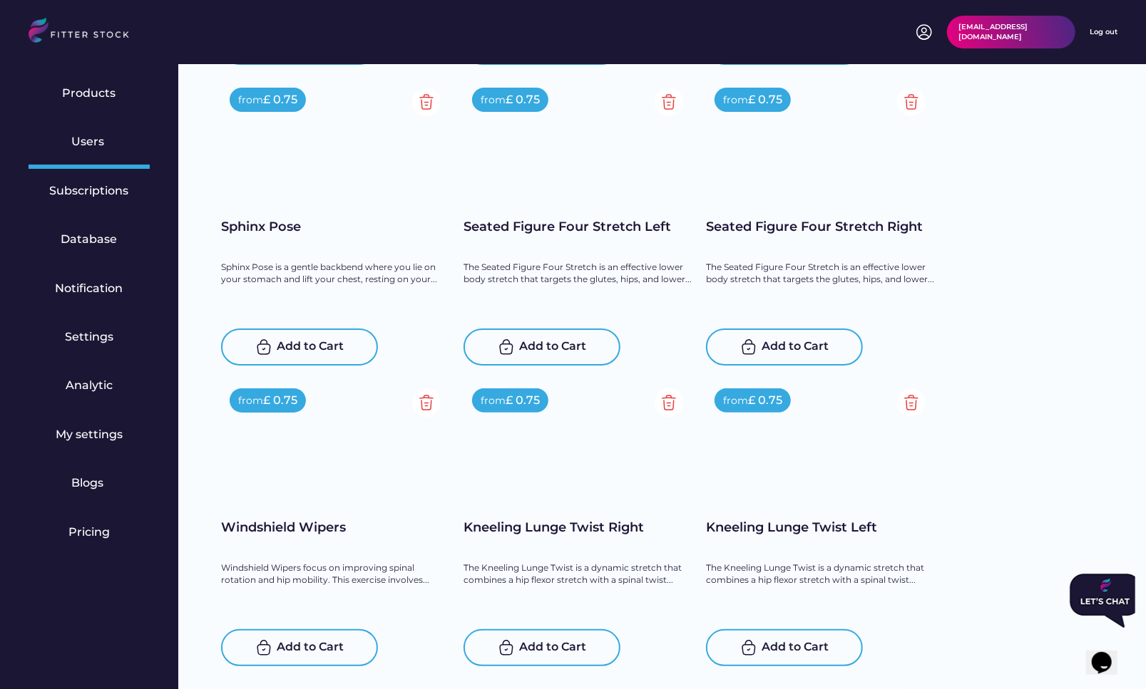
scroll to position [10454, 0]
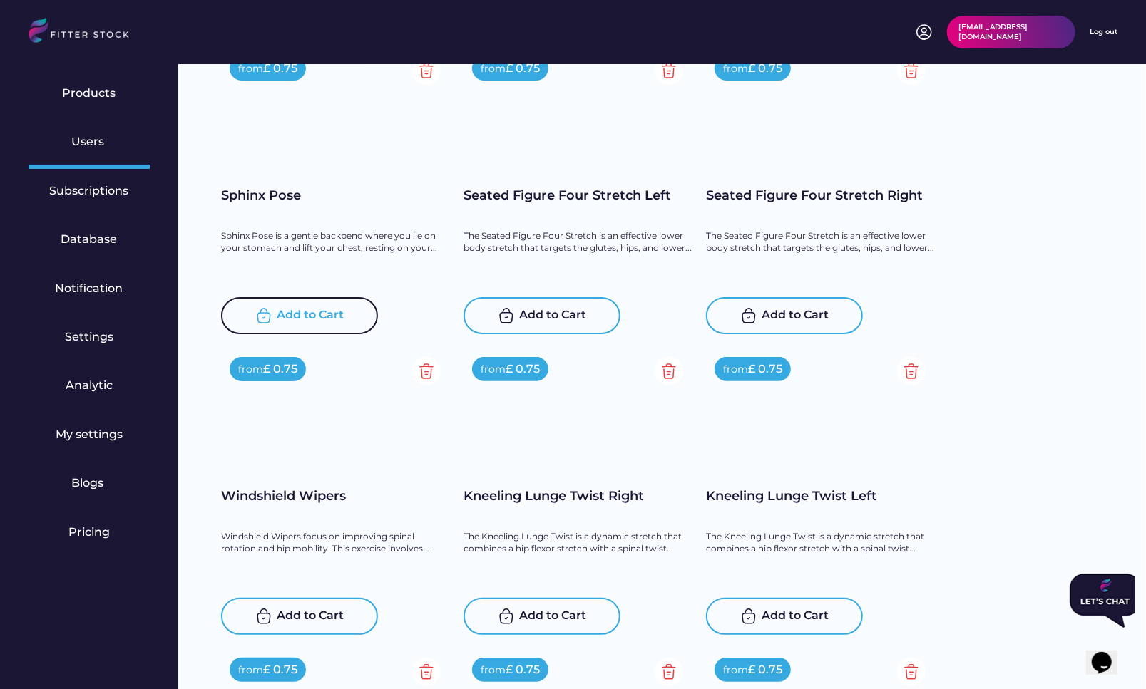
click at [291, 314] on div "Add to Cart" at bounding box center [310, 315] width 67 height 17
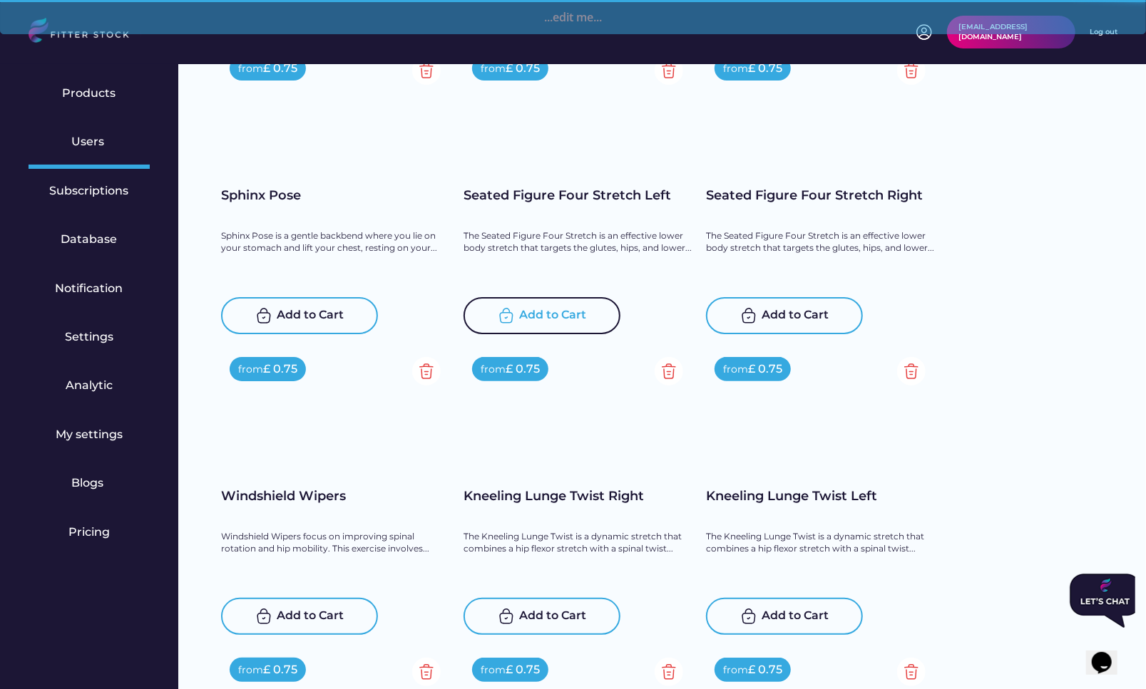
click at [559, 314] on div "Add to Cart" at bounding box center [553, 315] width 67 height 17
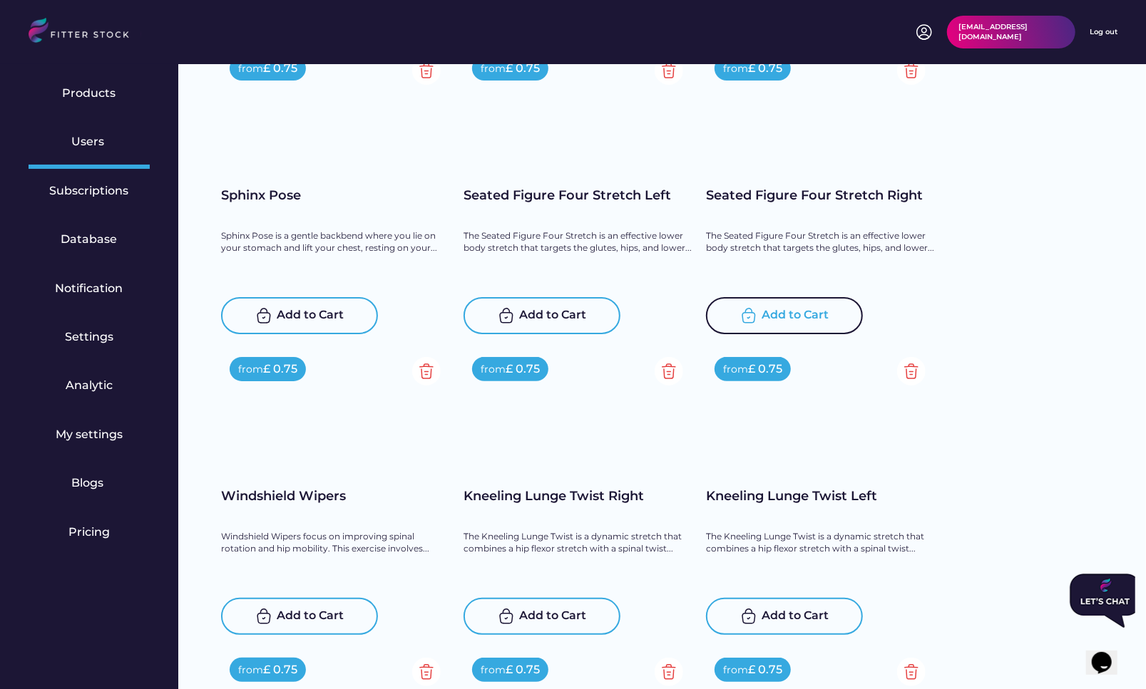
click at [788, 314] on div "Add to Cart" at bounding box center [795, 315] width 67 height 17
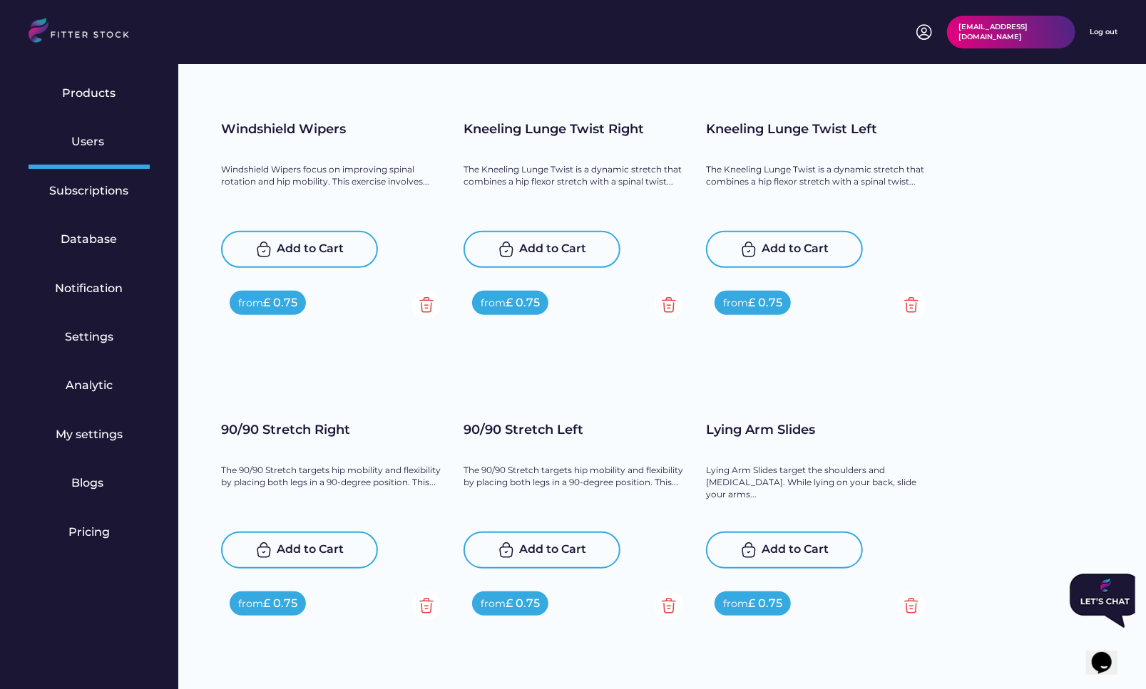
scroll to position [10828, 0]
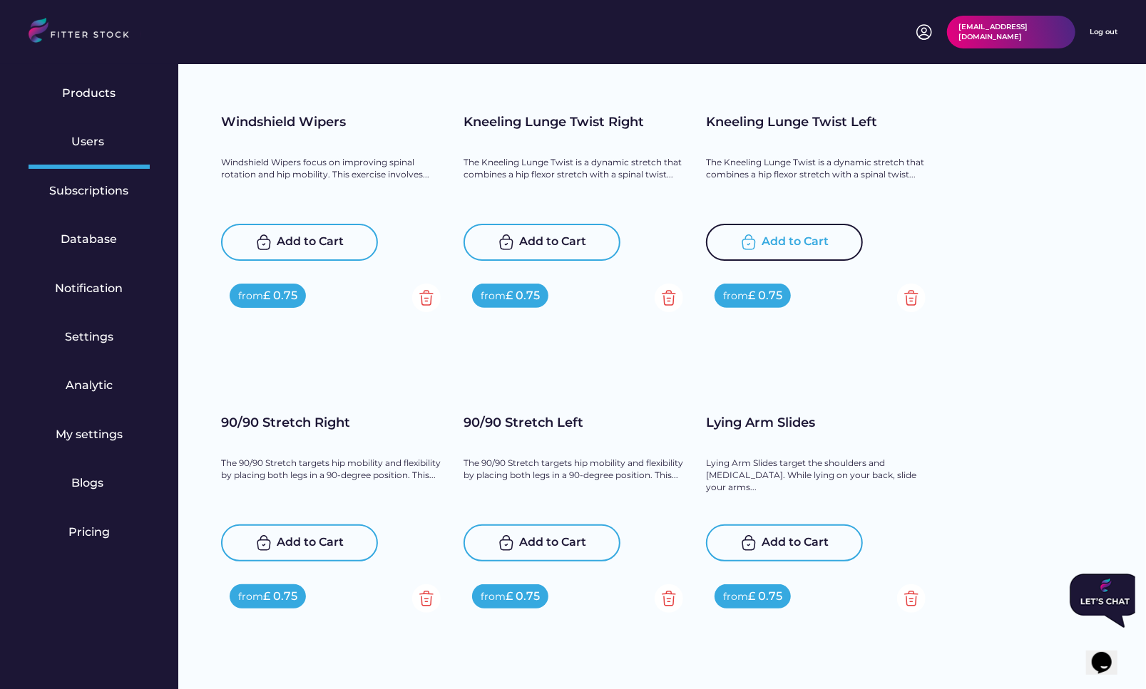
click at [792, 224] on div "Add to Cart" at bounding box center [784, 242] width 157 height 37
click at [556, 220] on div "from £ 0.75 Kneeling Lunge Twist Right The Kneeling Lunge Twist is a dynamic st…" at bounding box center [577, 117] width 228 height 287
click at [555, 240] on div "Add to Cart" at bounding box center [553, 242] width 67 height 17
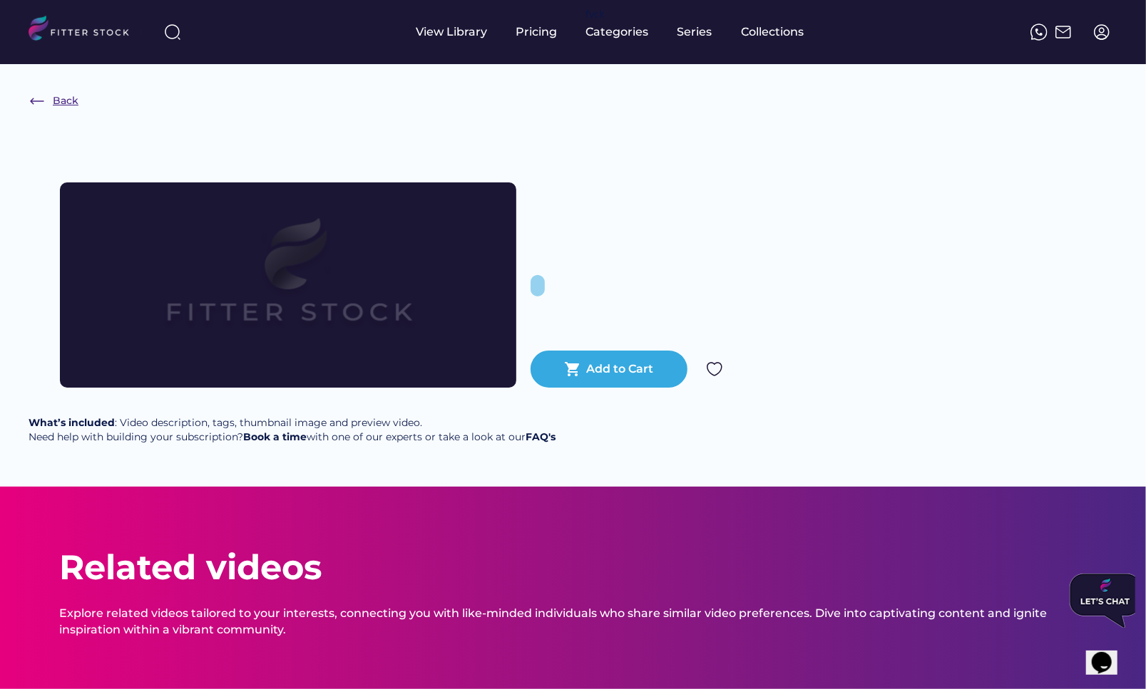
click at [55, 101] on div "Back" at bounding box center [66, 101] width 26 height 14
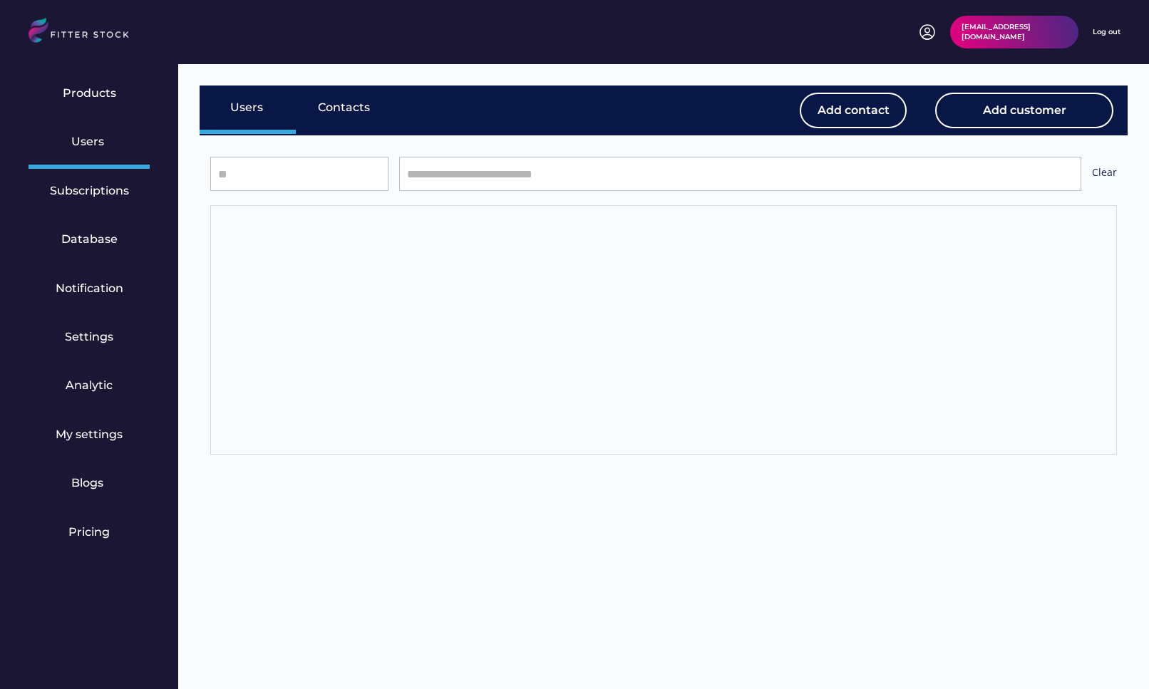
select select "*****"
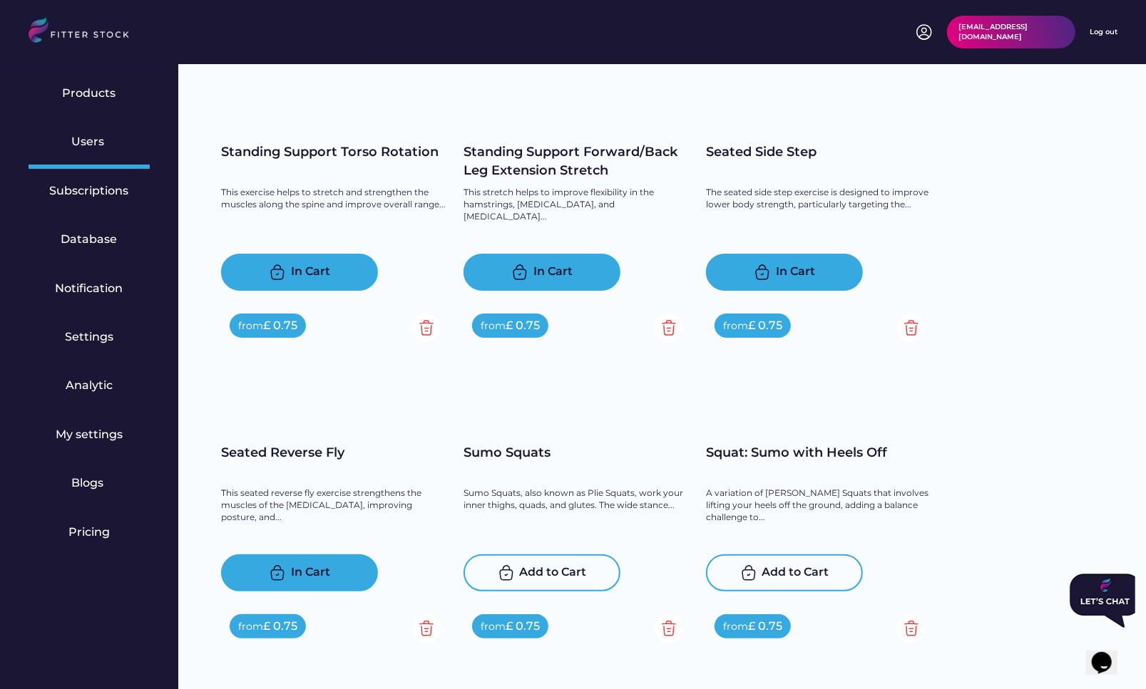
scroll to position [10396, 0]
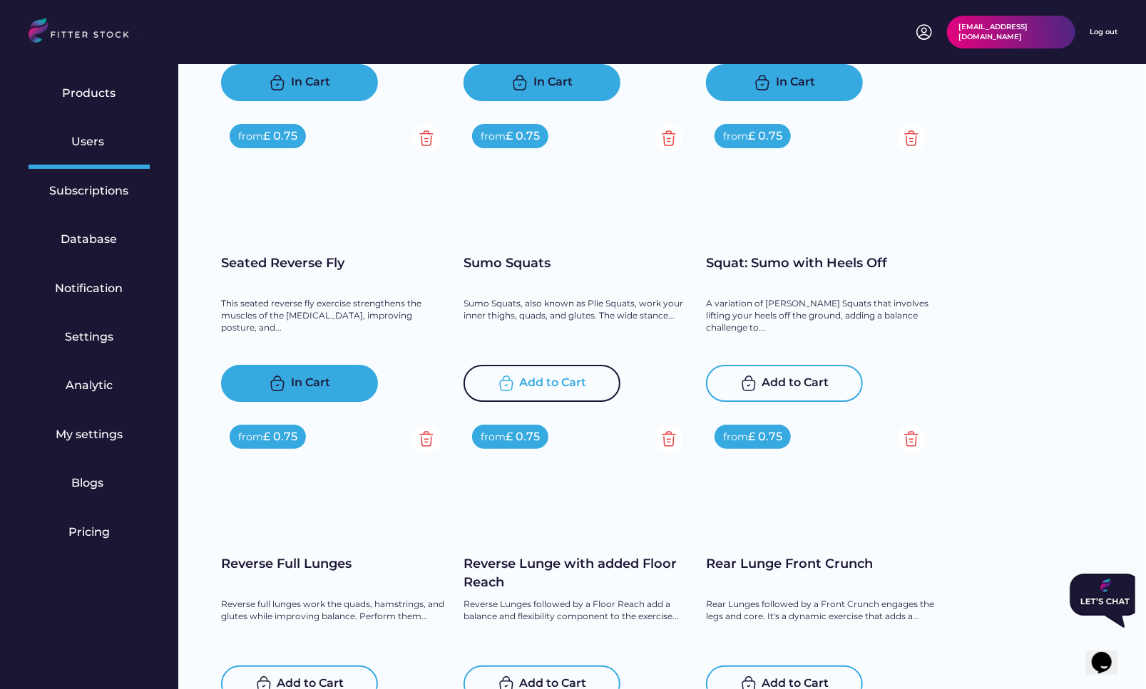
click at [563, 386] on div "Add to Cart" at bounding box center [553, 383] width 67 height 17
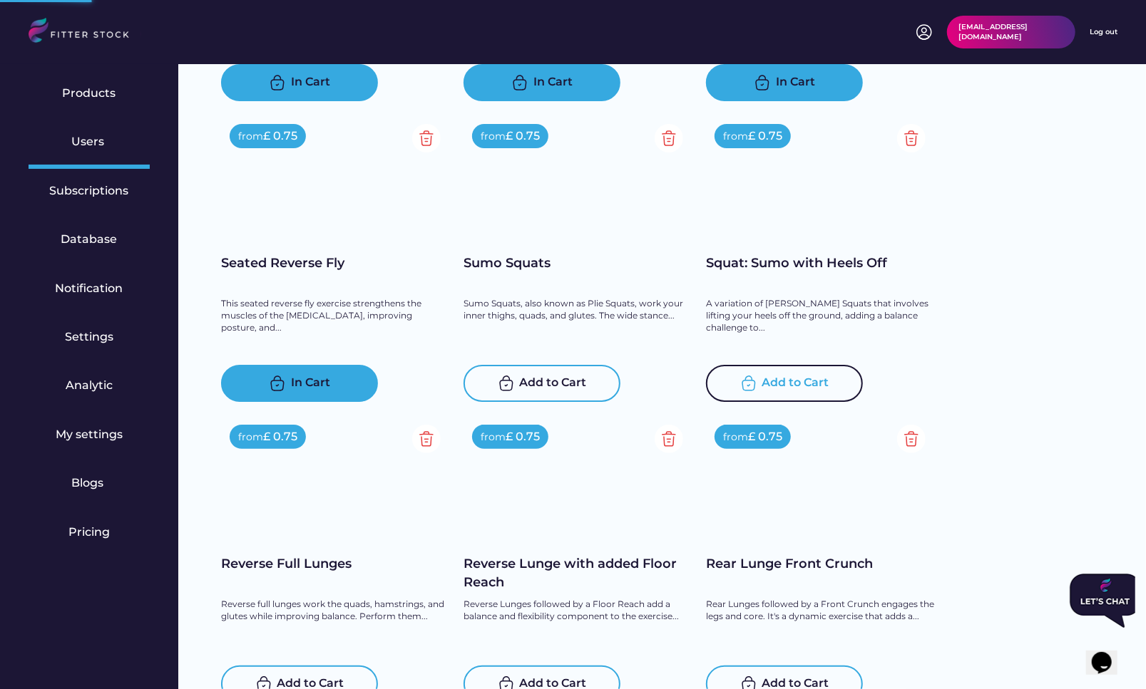
click at [771, 383] on div "Add to Cart" at bounding box center [795, 383] width 67 height 17
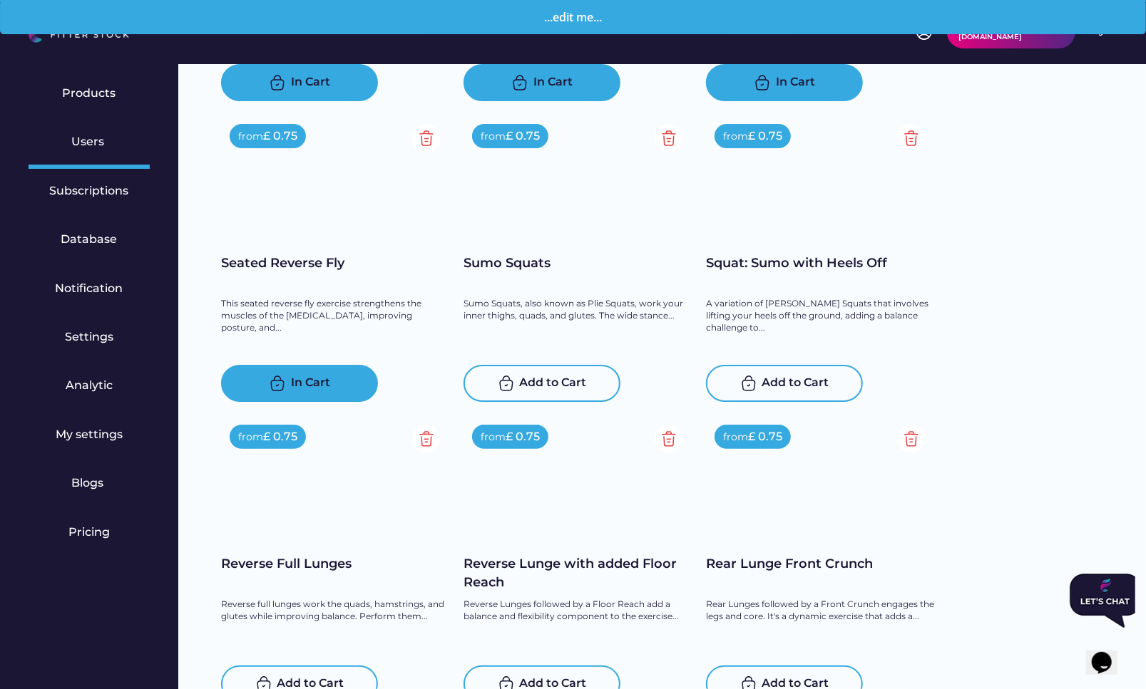
scroll to position [10743, 0]
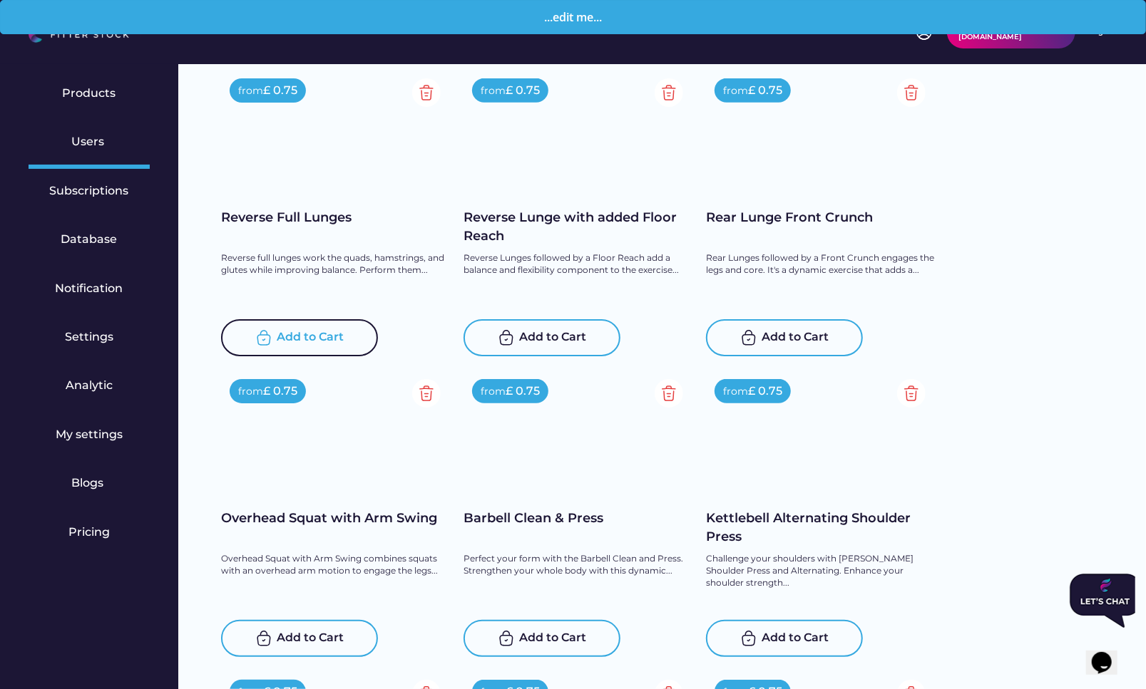
click at [293, 332] on div "Add to Cart" at bounding box center [310, 337] width 67 height 17
click at [555, 338] on div "Add to Cart" at bounding box center [553, 337] width 67 height 17
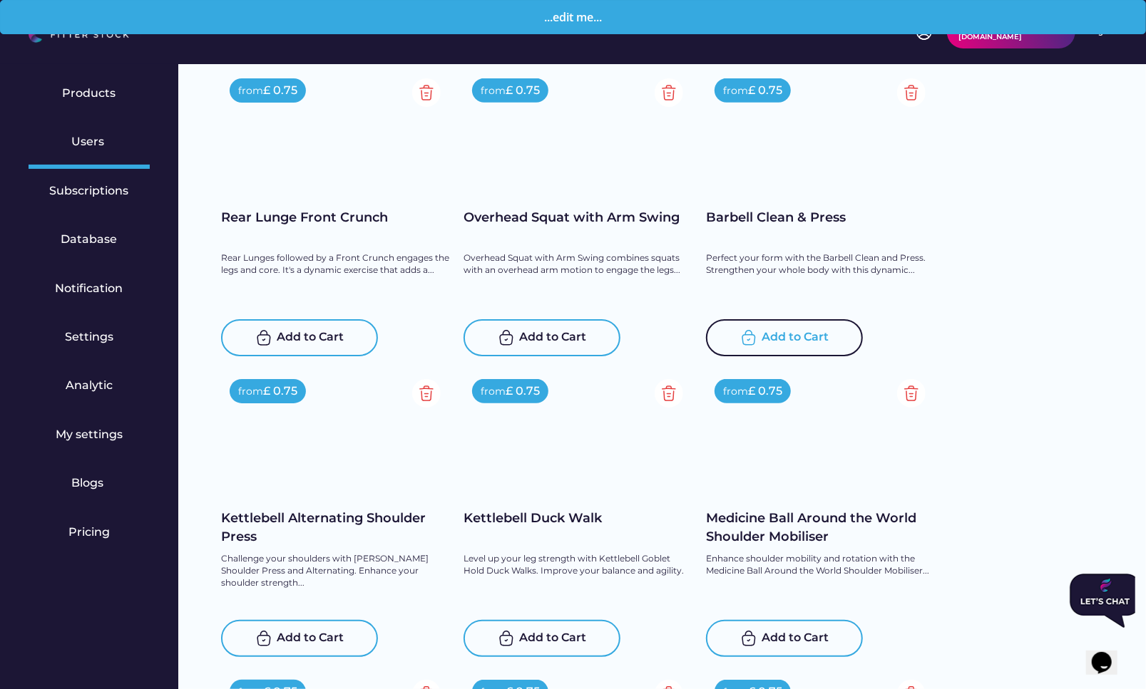
click at [813, 338] on div "Add to Cart" at bounding box center [795, 337] width 67 height 17
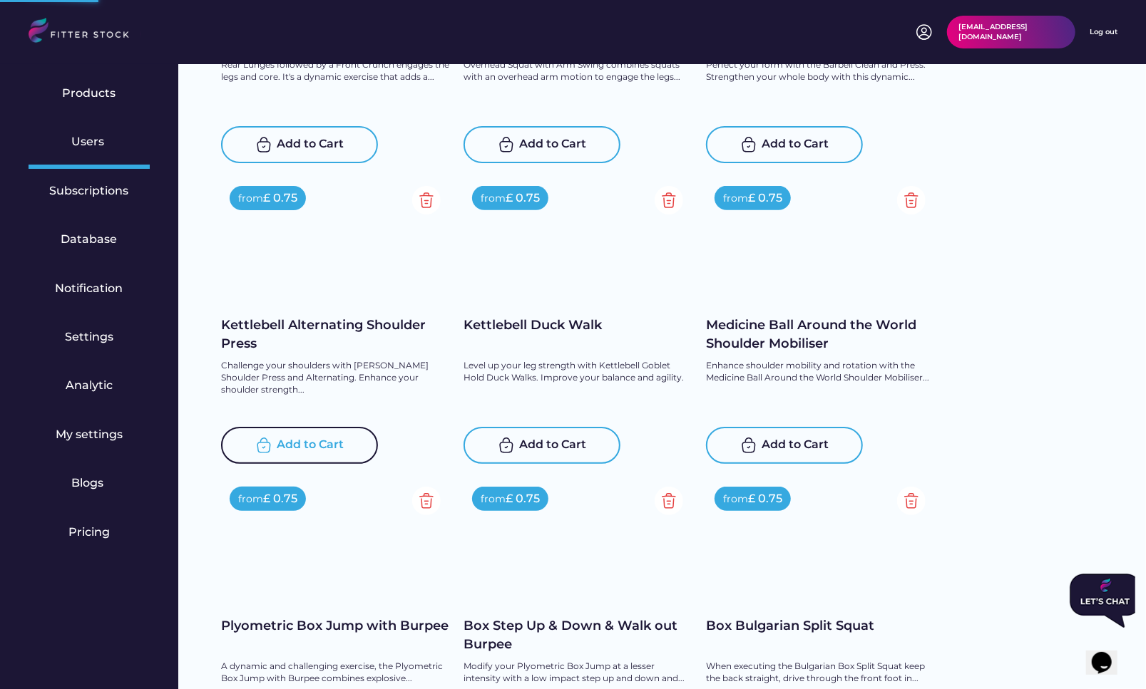
click at [316, 438] on div "Add to Cart" at bounding box center [310, 445] width 67 height 17
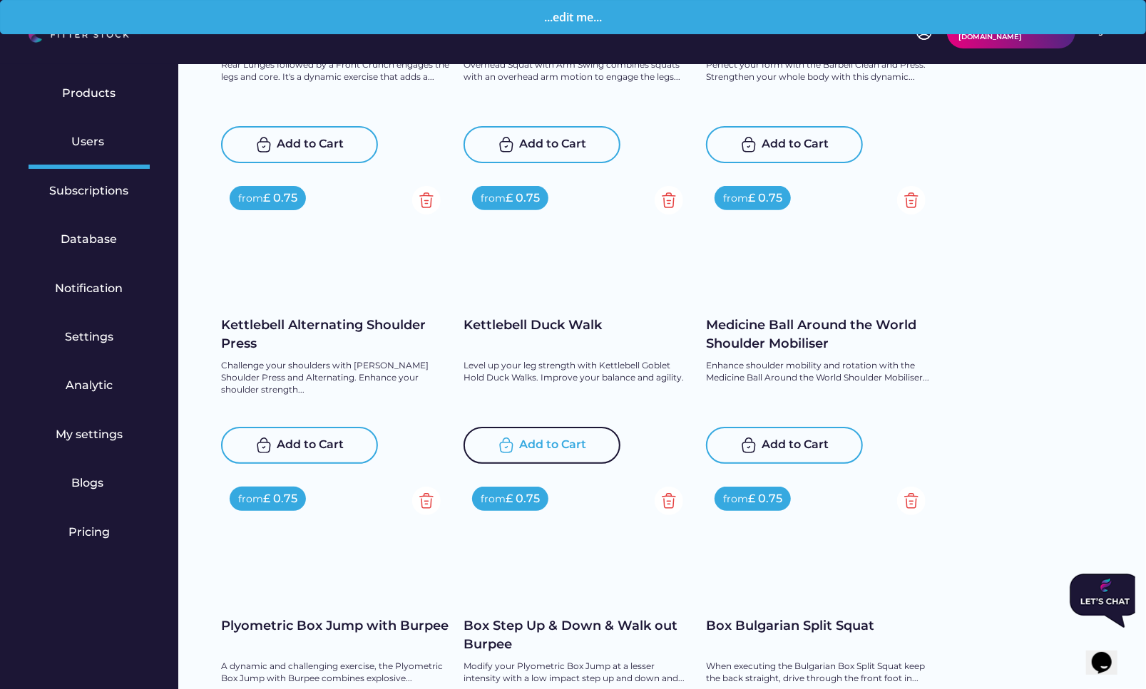
click at [535, 439] on div "Add to Cart" at bounding box center [553, 445] width 67 height 17
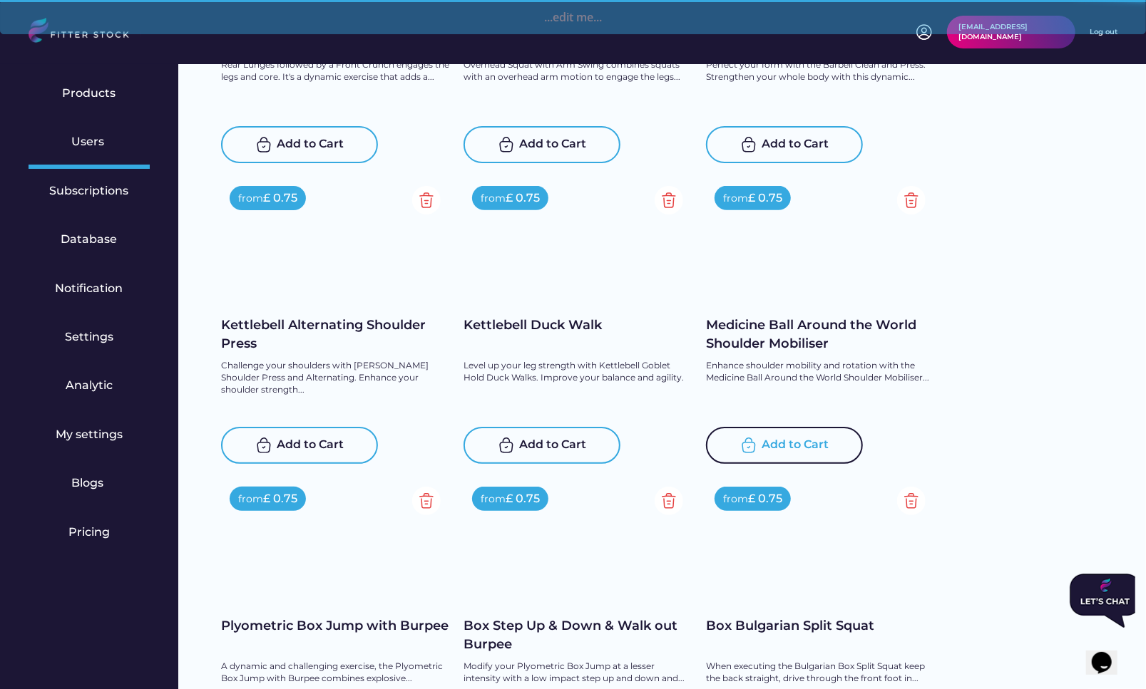
click at [797, 447] on div "Add to Cart" at bounding box center [795, 445] width 67 height 17
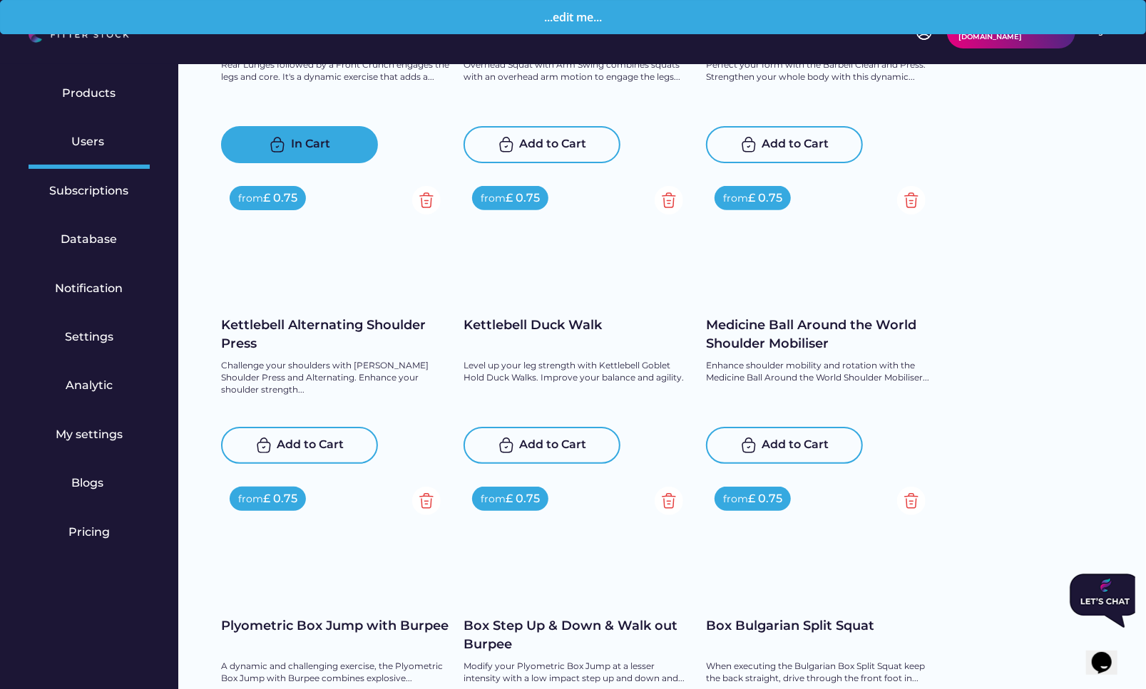
scroll to position [11242, 0]
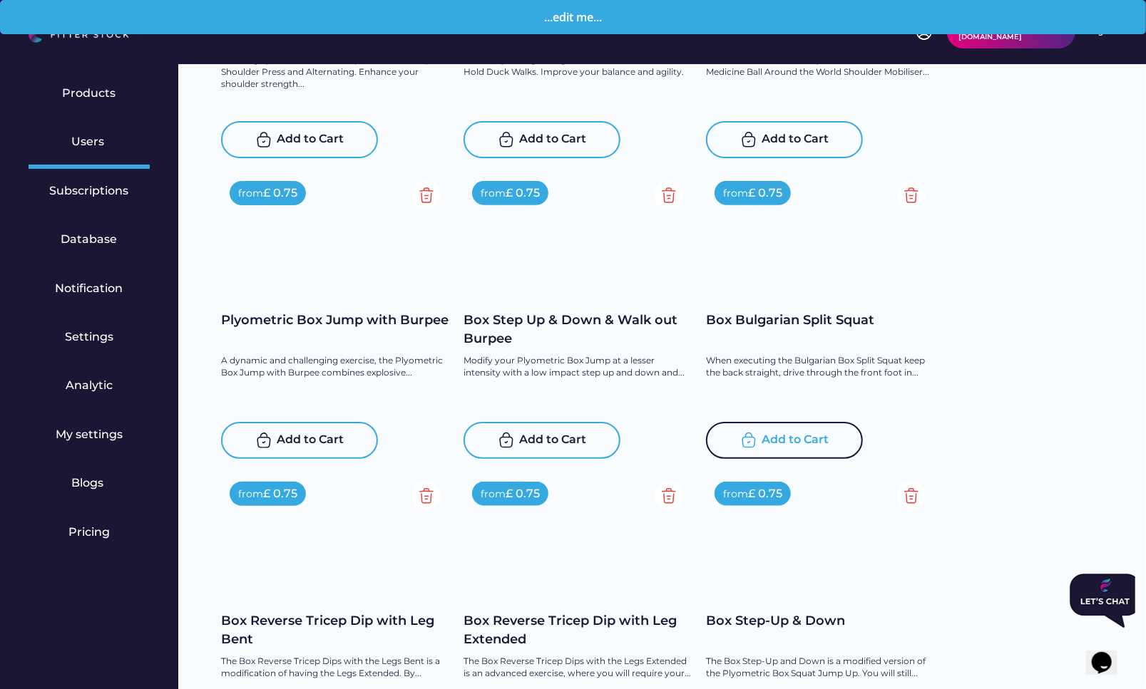
click at [771, 438] on div "Add to Cart" at bounding box center [795, 440] width 67 height 17
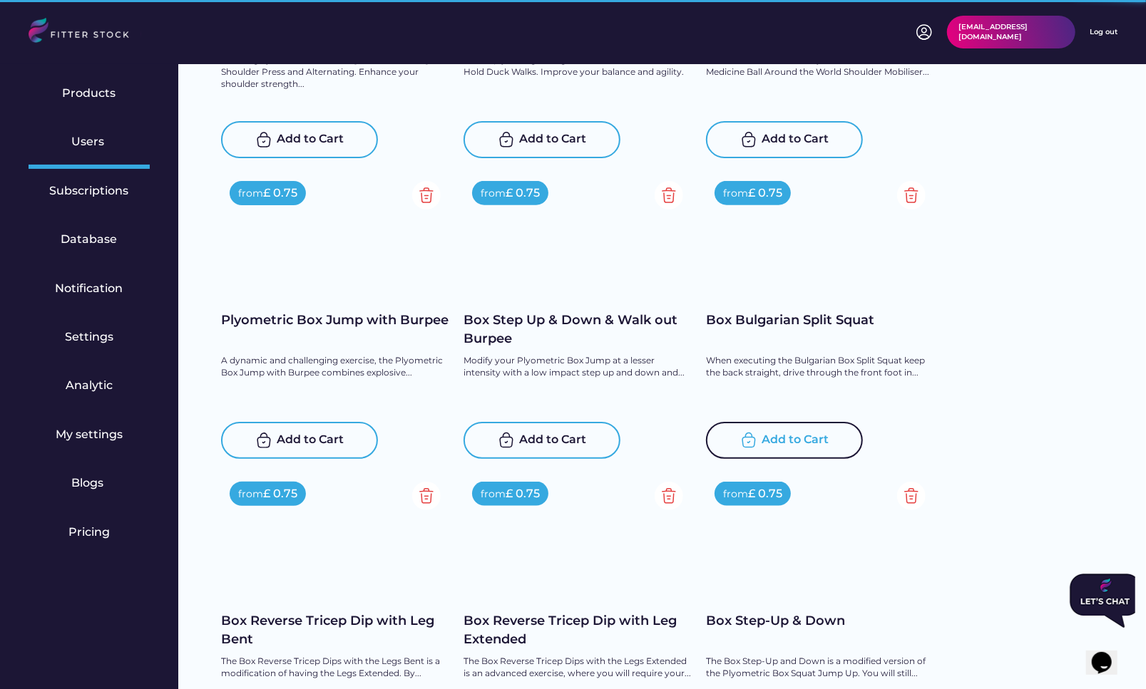
click at [554, 441] on div "Add to Cart" at bounding box center [553, 440] width 67 height 17
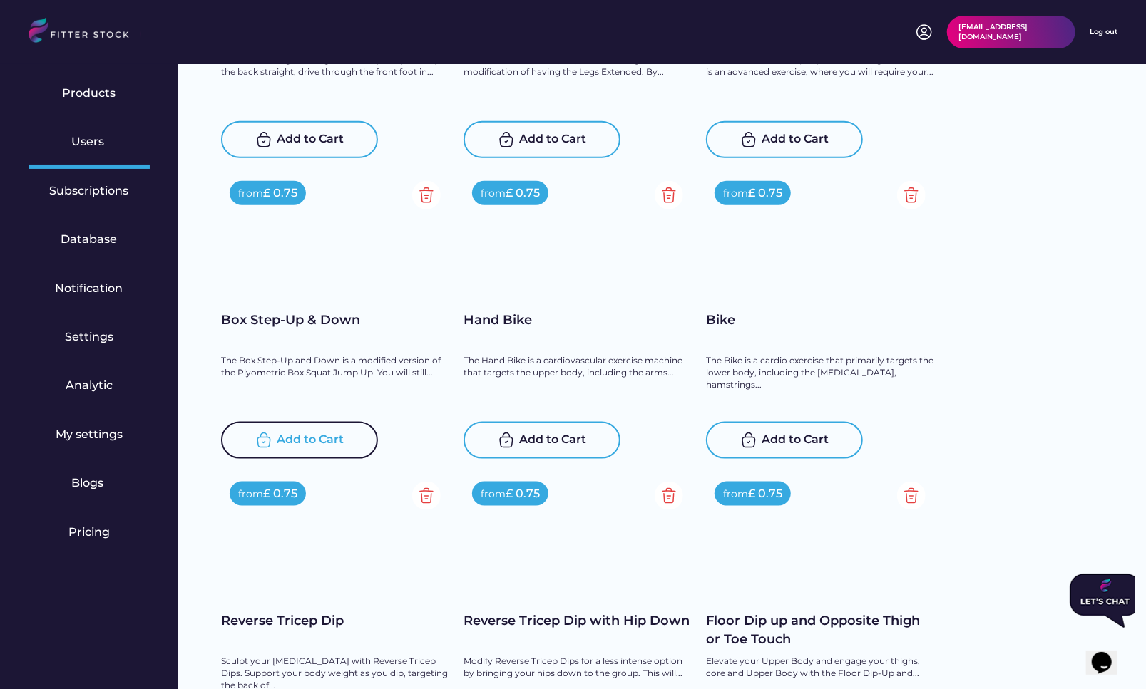
click at [288, 439] on div "Add to Cart" at bounding box center [310, 440] width 67 height 17
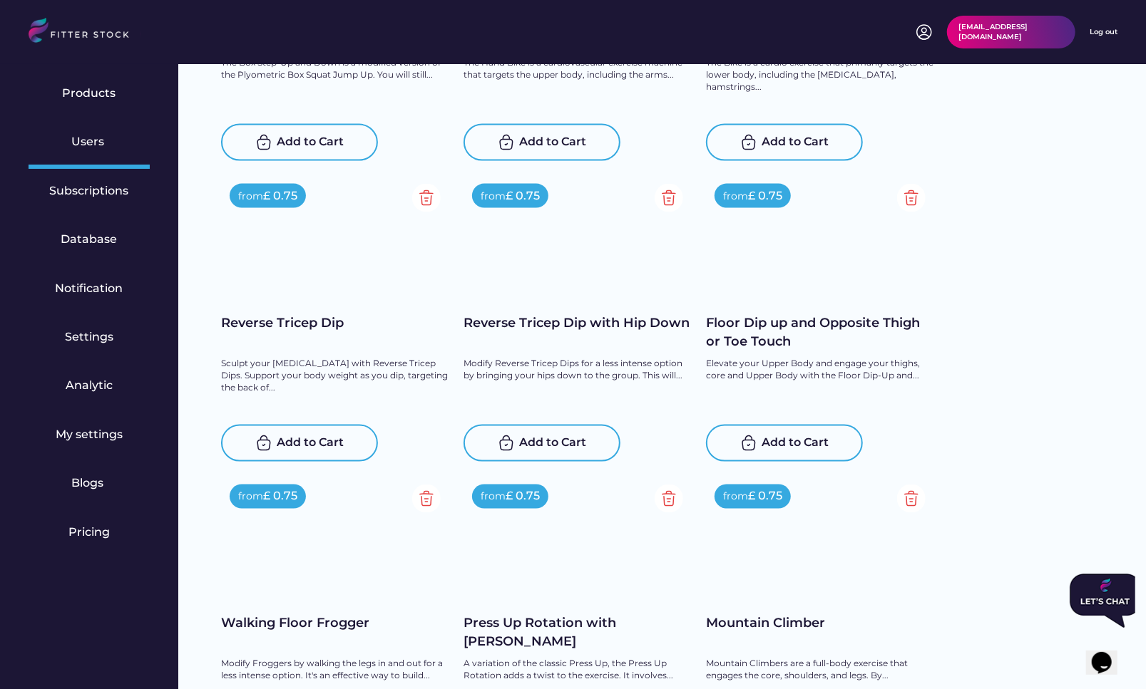
click at [282, 445] on div "Add to Cart" at bounding box center [310, 443] width 67 height 17
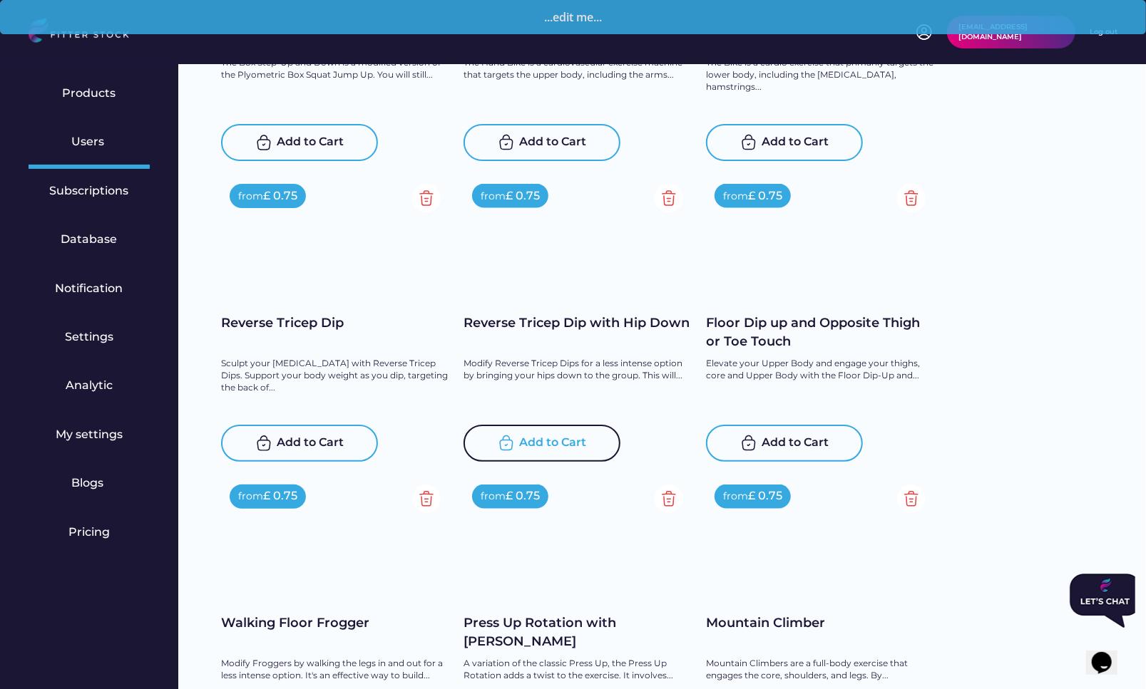
click at [542, 446] on div "Add to Cart" at bounding box center [553, 443] width 67 height 17
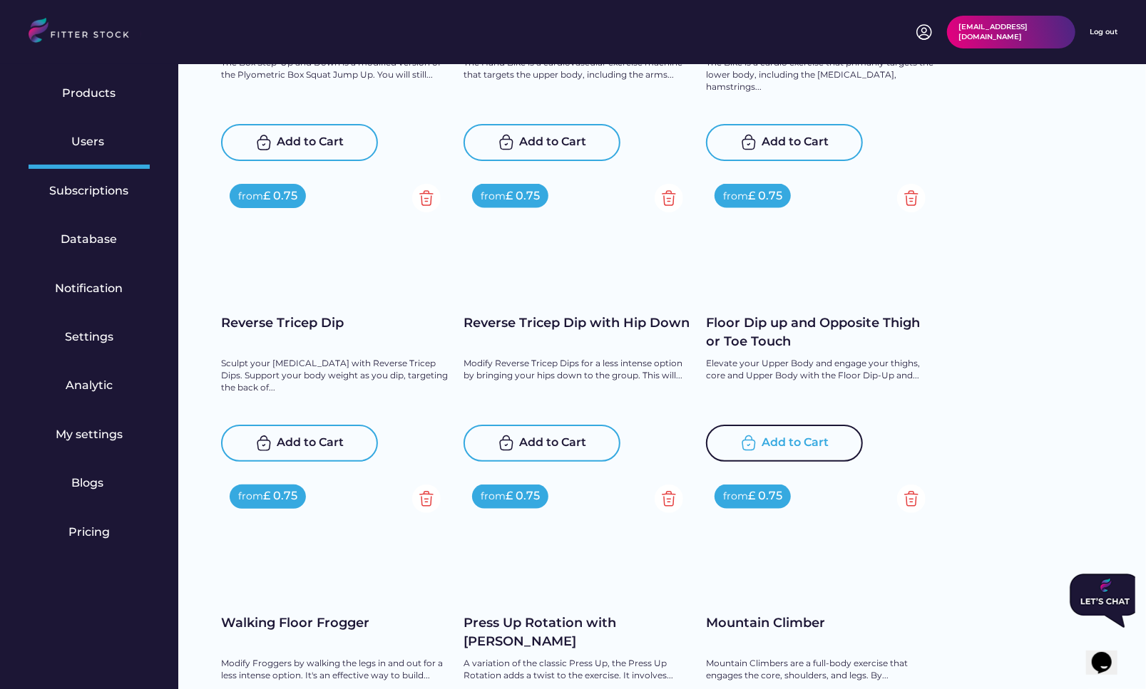
click at [807, 441] on div "Add to Cart" at bounding box center [795, 443] width 67 height 17
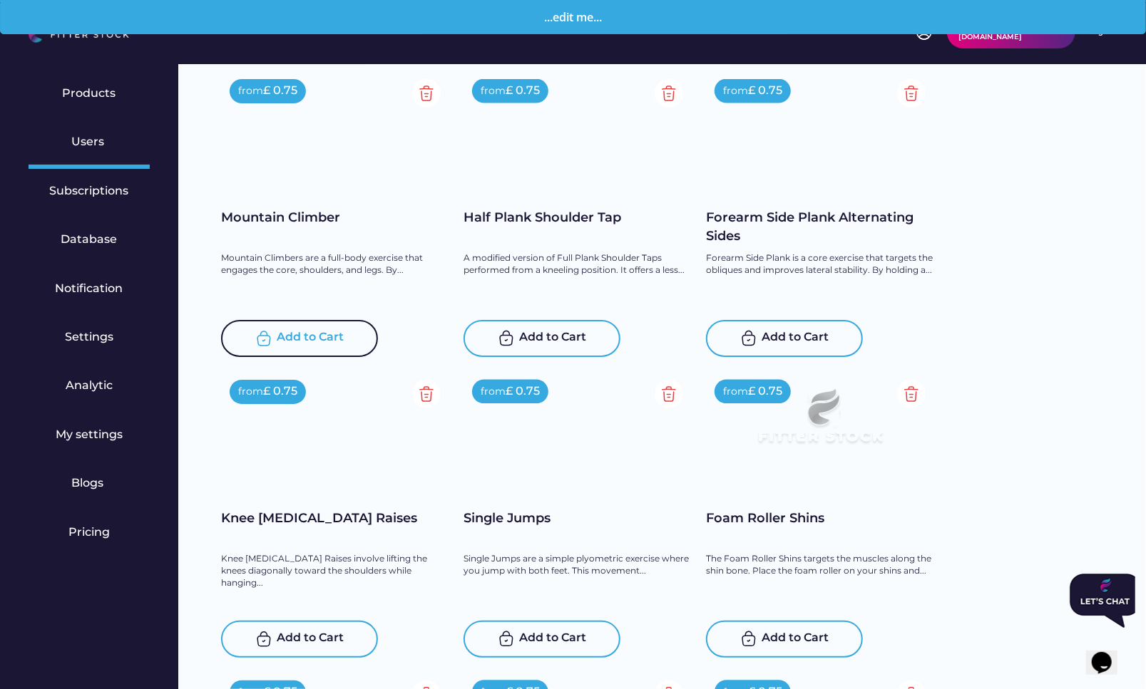
click at [302, 335] on div "Add to Cart" at bounding box center [310, 338] width 67 height 17
click at [523, 343] on div "Add to Cart" at bounding box center [553, 338] width 67 height 17
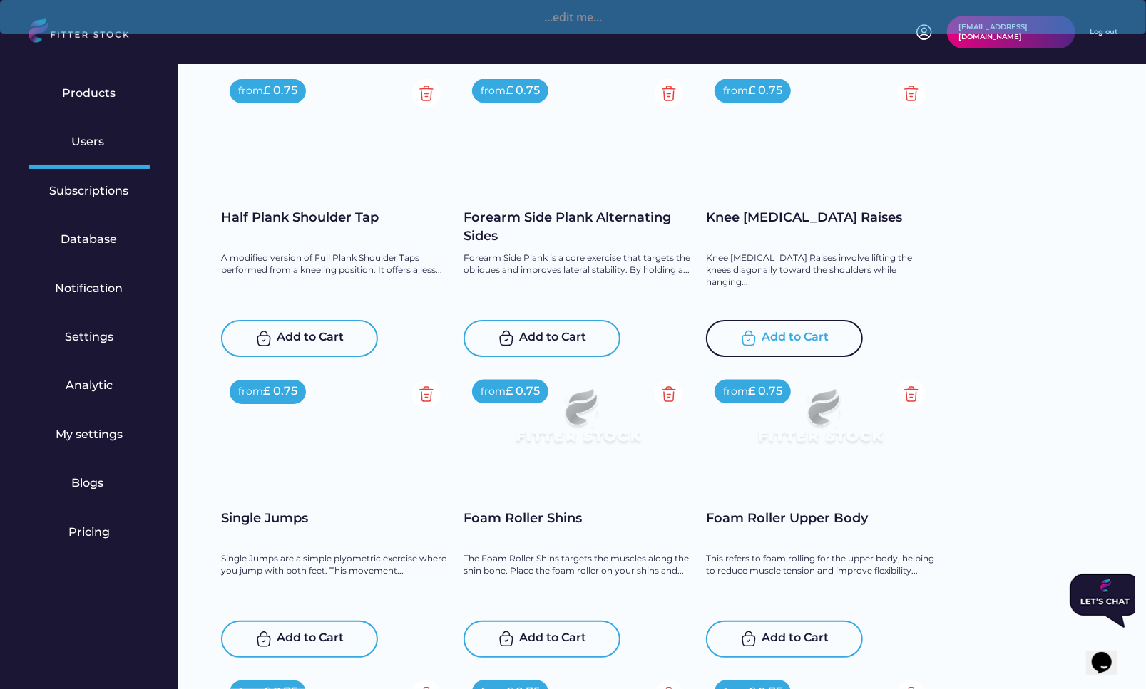
click at [793, 336] on div "Add to Cart" at bounding box center [795, 338] width 67 height 17
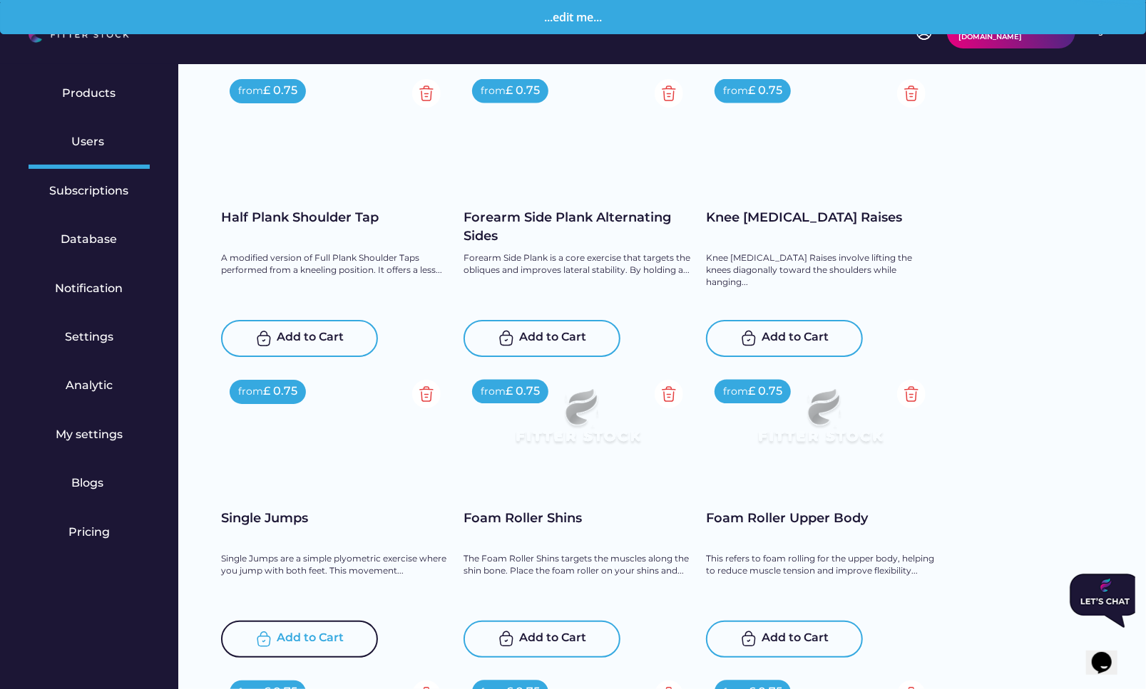
click at [303, 631] on div "Add to Cart" at bounding box center [310, 639] width 67 height 17
click at [534, 631] on div "Add to Cart" at bounding box center [553, 639] width 67 height 17
click at [800, 631] on div "Add to Cart" at bounding box center [795, 639] width 67 height 17
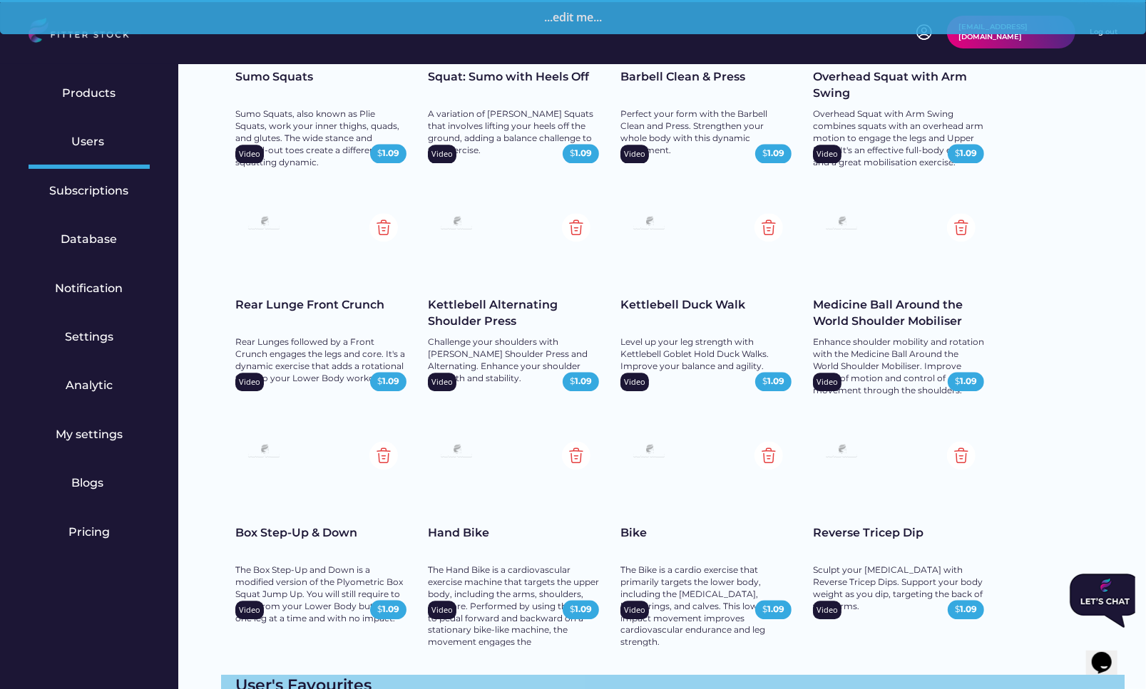
scroll to position [97, 0]
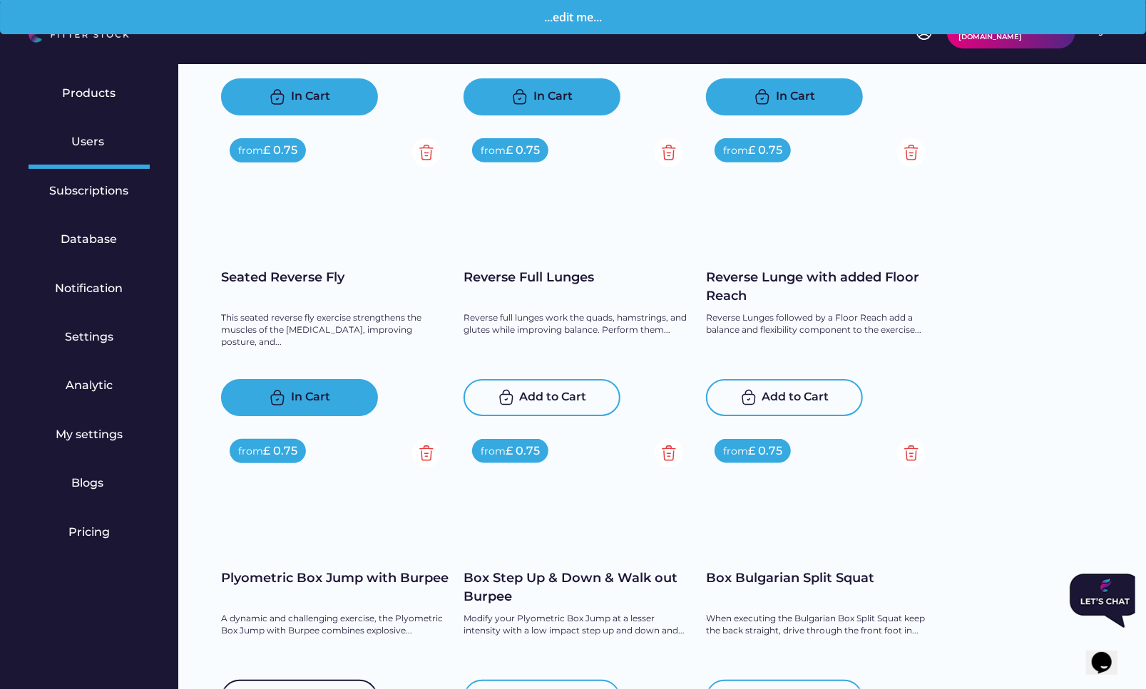
scroll to position [11587, 0]
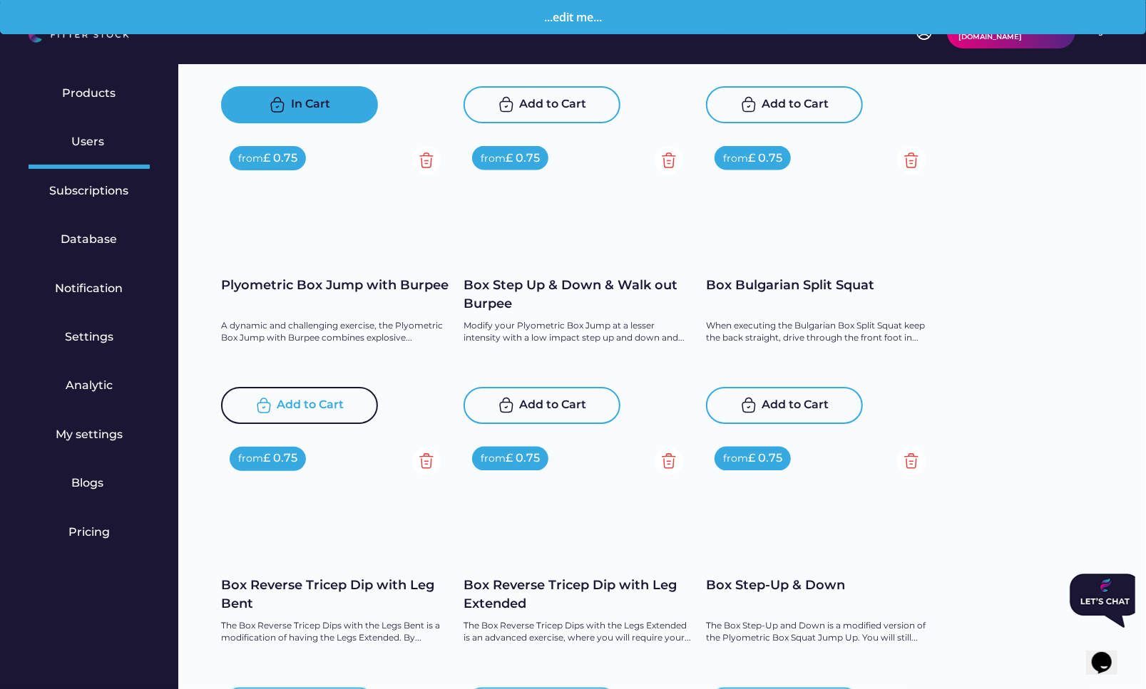
click at [297, 403] on div "Add to Cart" at bounding box center [310, 405] width 67 height 17
click at [543, 411] on div "Add to Cart" at bounding box center [553, 405] width 67 height 17
click at [788, 406] on div "Add to Cart" at bounding box center [795, 405] width 67 height 17
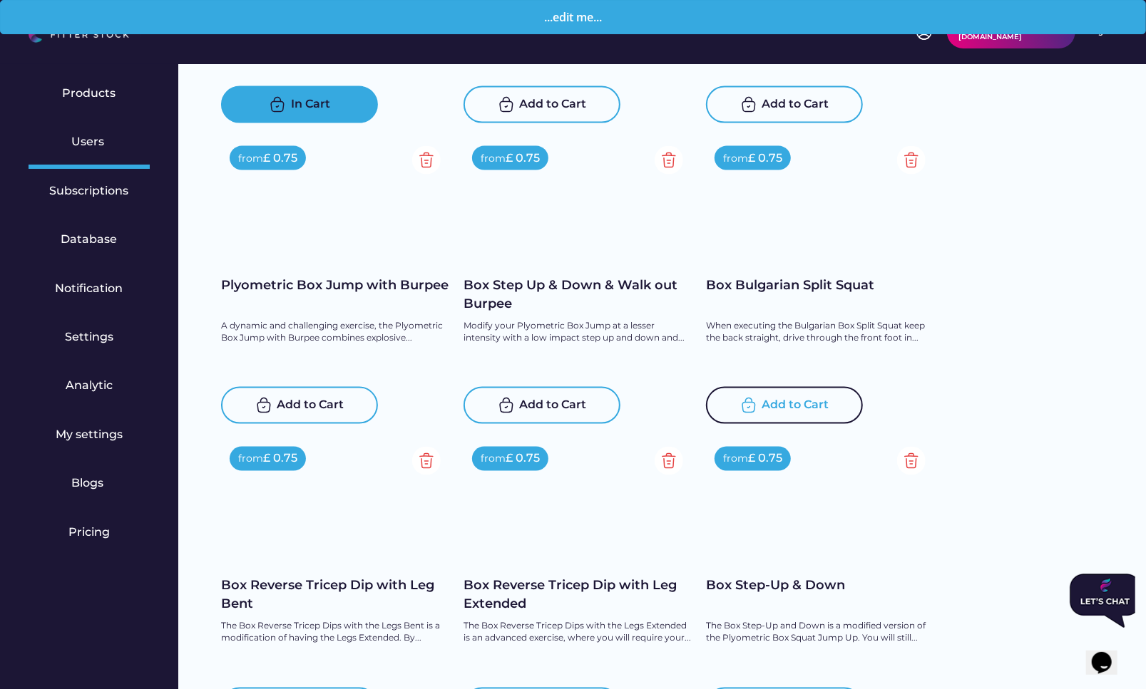
scroll to position [11872, 0]
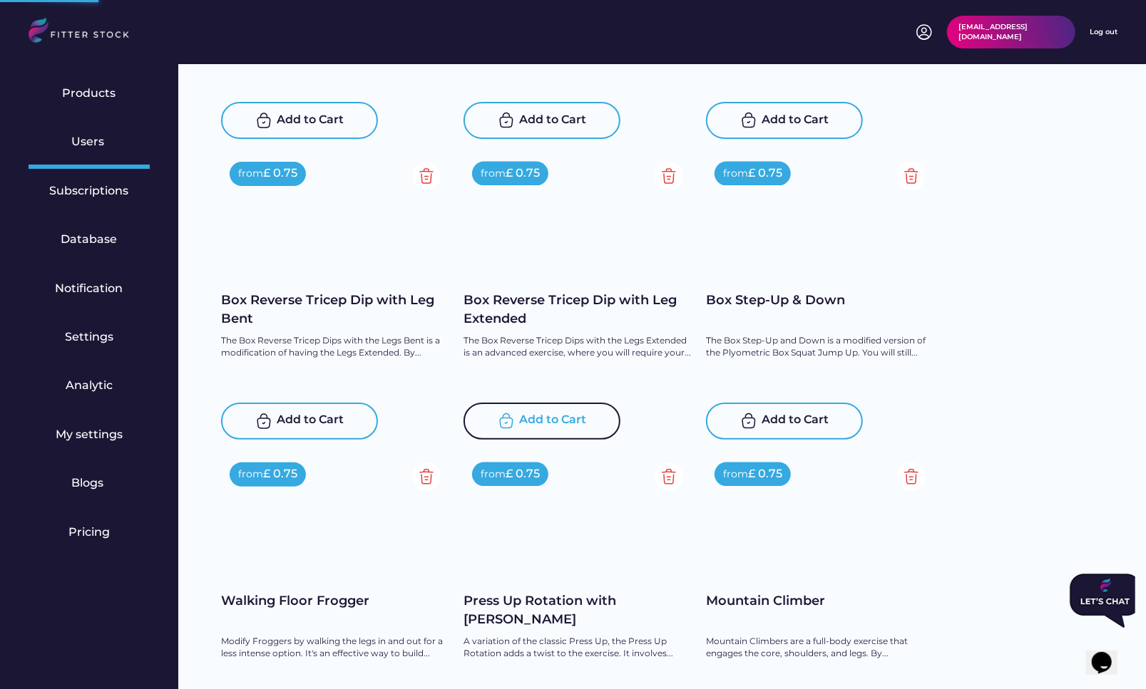
click at [309, 422] on div "Add to Cart" at bounding box center [310, 421] width 67 height 17
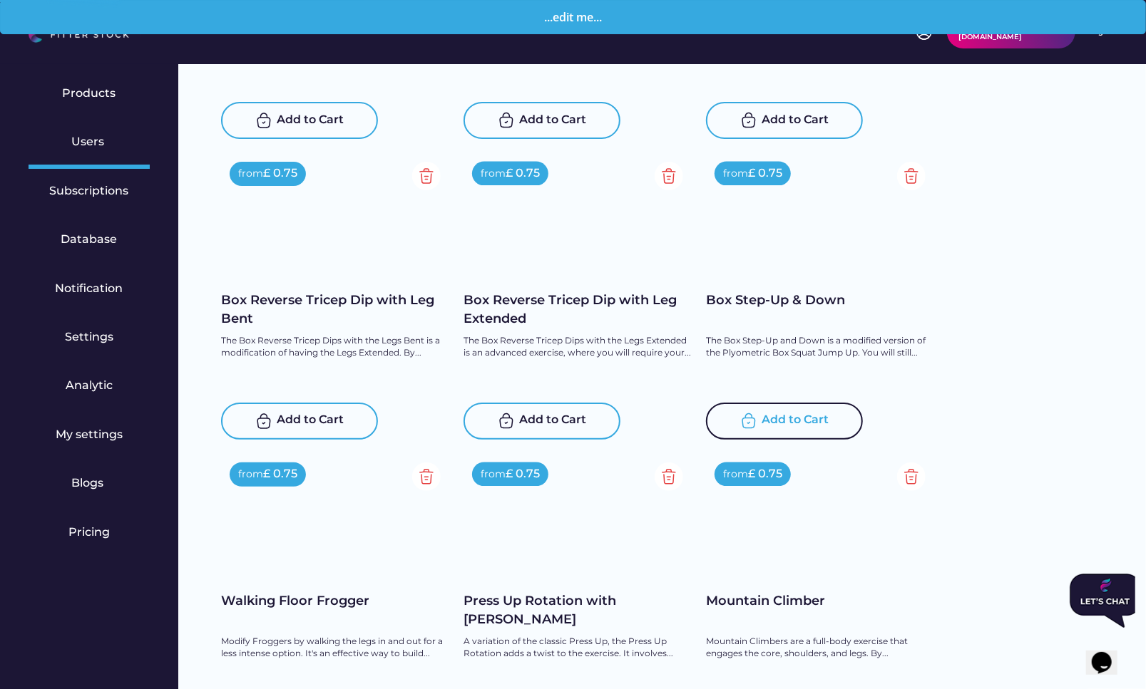
click at [520, 419] on div "Add to Cart" at bounding box center [553, 421] width 67 height 17
click at [801, 421] on div "Add to Cart" at bounding box center [795, 421] width 67 height 17
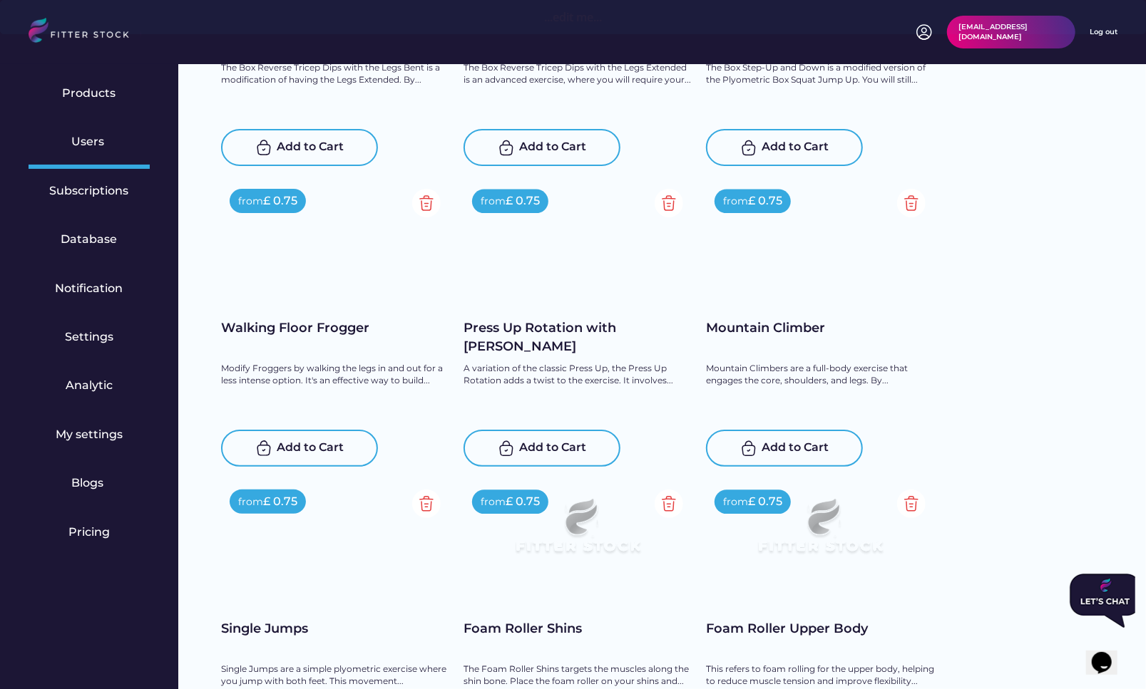
scroll to position [12148, 0]
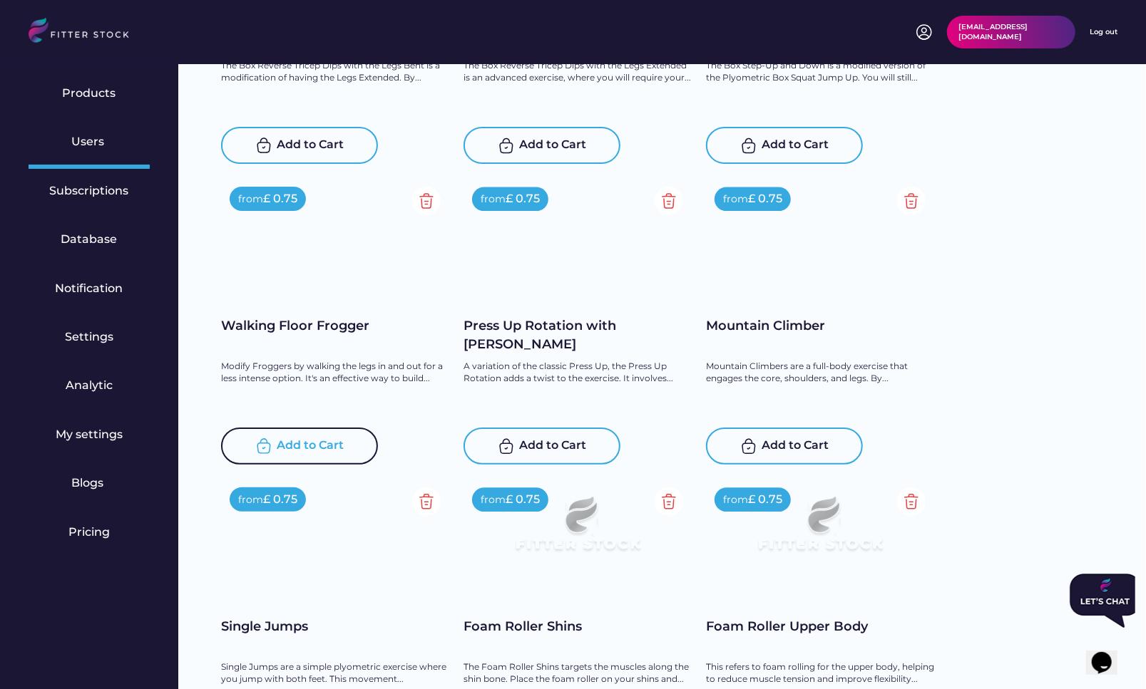
click at [311, 428] on div "Add to Cart" at bounding box center [299, 446] width 157 height 37
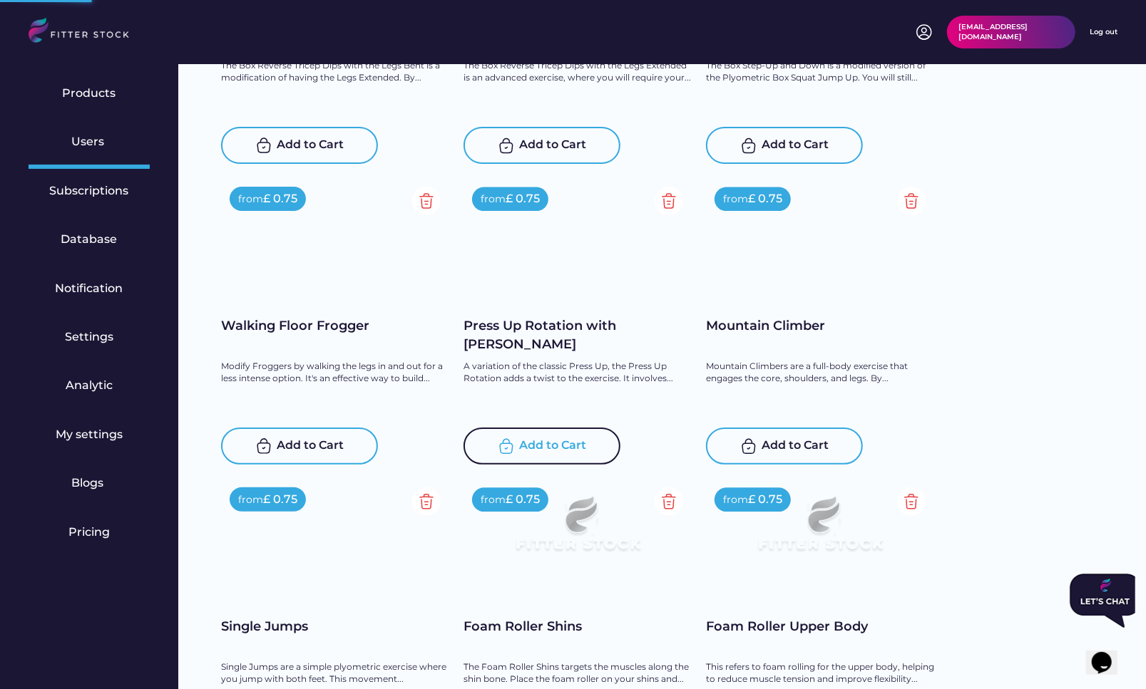
scroll to position [12272, 0]
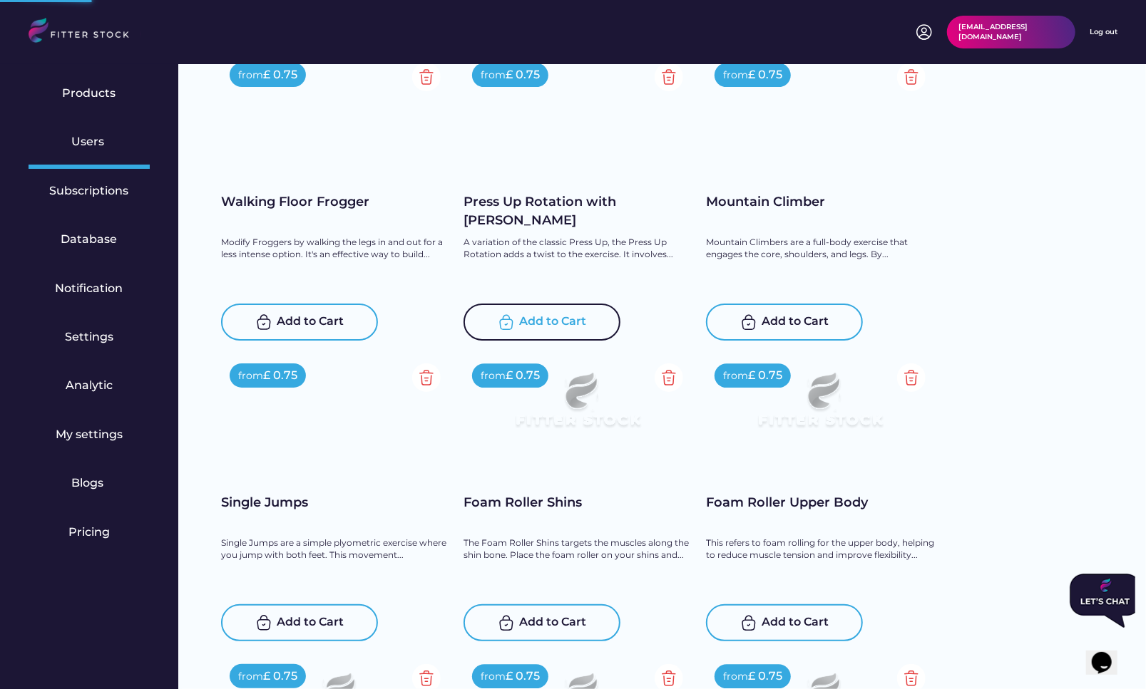
click at [546, 314] on div "Add to Cart" at bounding box center [553, 322] width 67 height 17
click at [803, 325] on div "Add to Cart" at bounding box center [795, 322] width 67 height 17
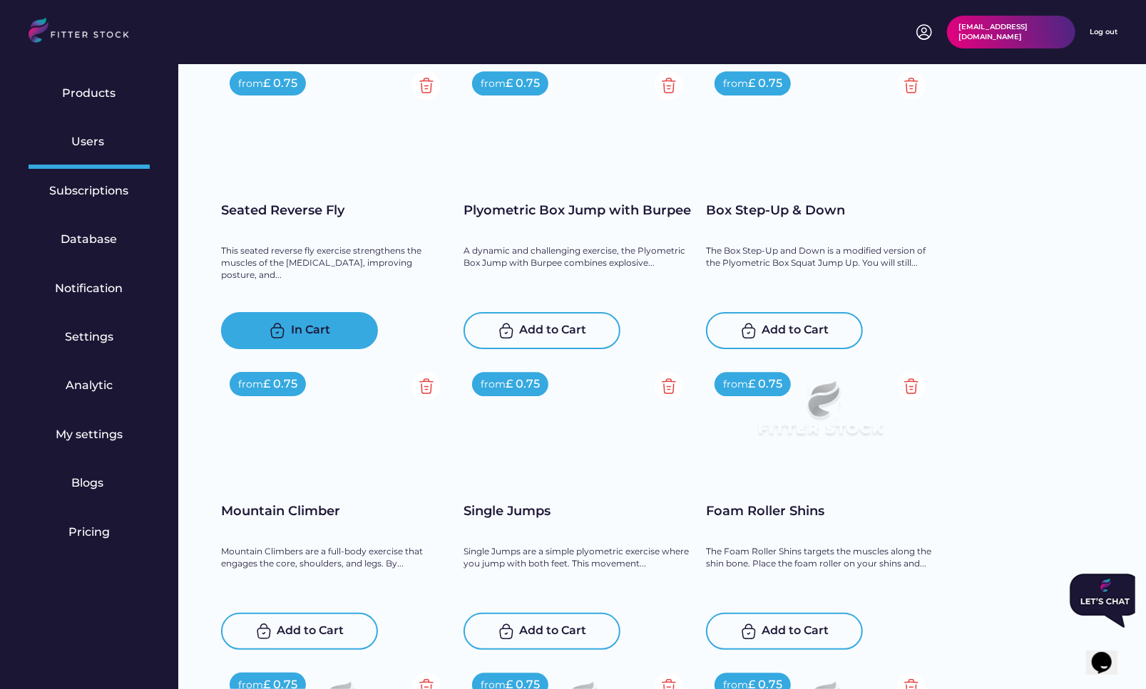
scroll to position [12540, 0]
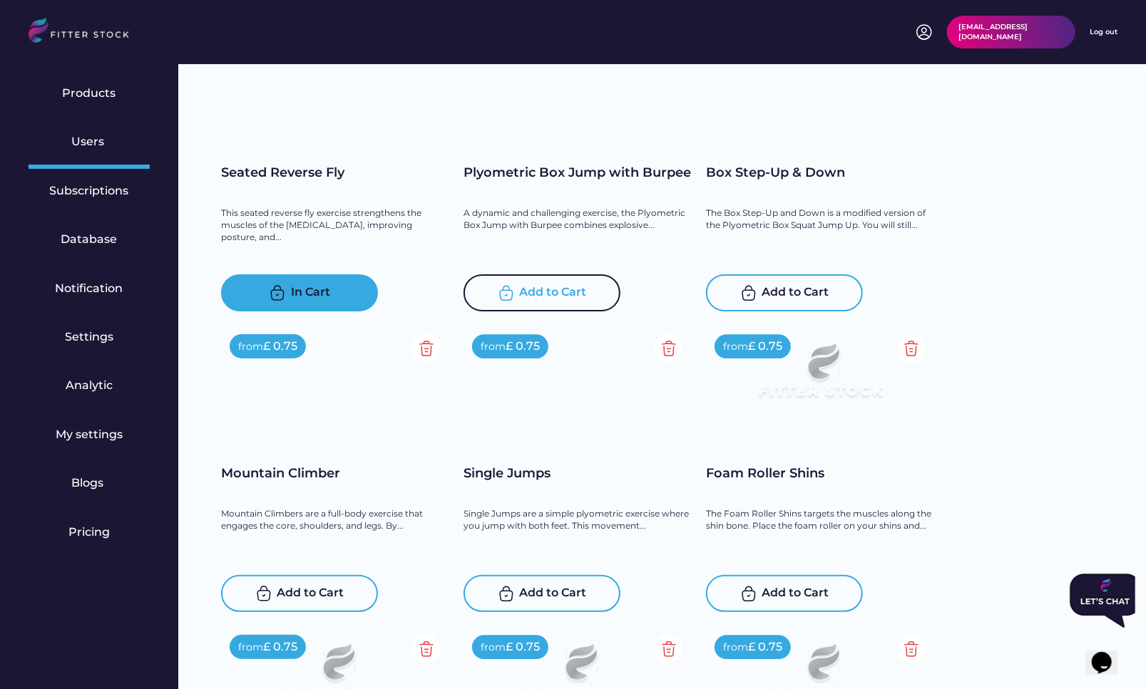
click at [540, 289] on div "Add to Cart" at bounding box center [553, 292] width 67 height 17
click at [798, 299] on div "Add to Cart" at bounding box center [795, 292] width 67 height 17
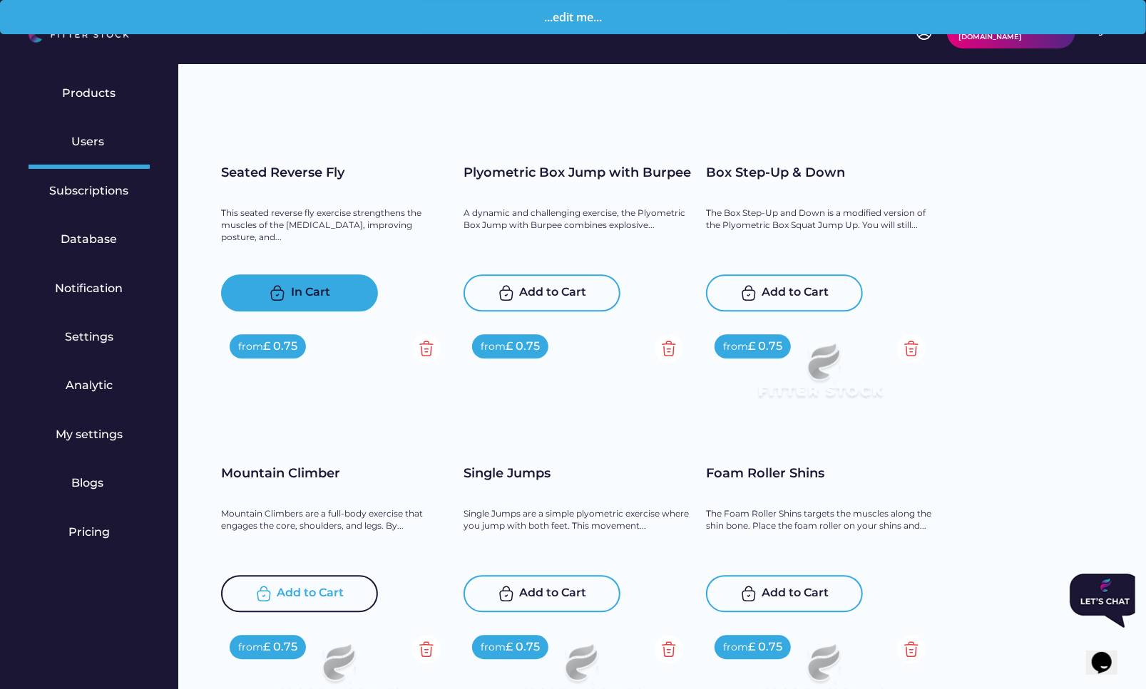
click at [292, 599] on div "Add to Cart" at bounding box center [310, 593] width 67 height 17
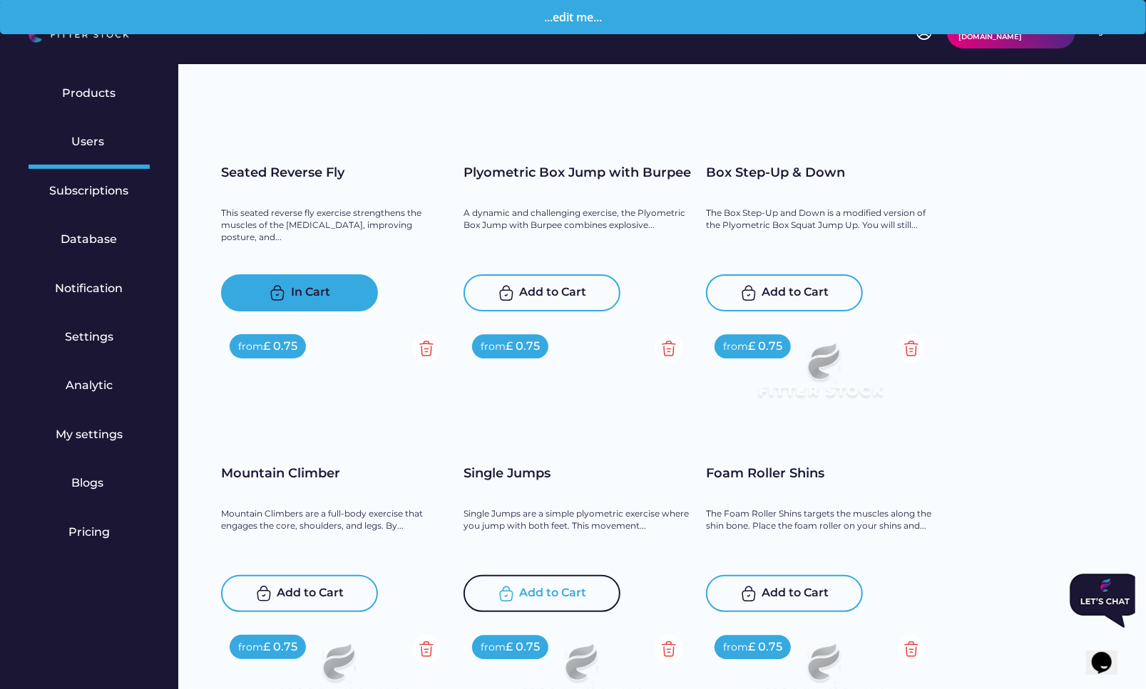
click at [530, 596] on div "Add to Cart" at bounding box center [553, 593] width 67 height 17
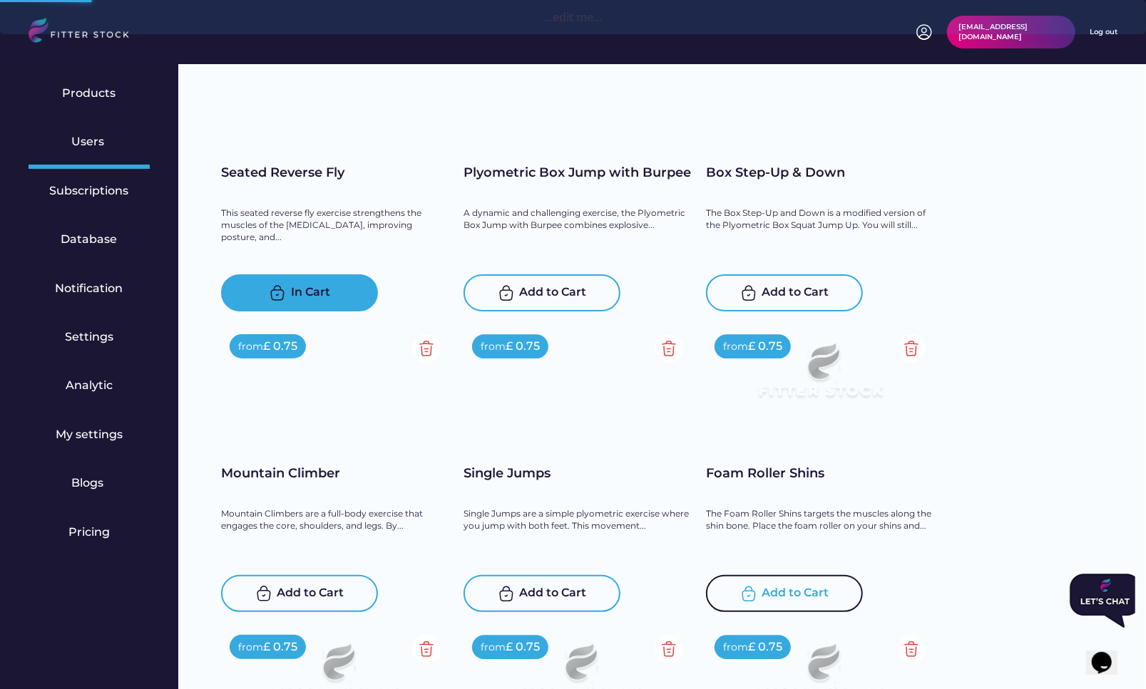
click at [751, 604] on div "Add to Cart" at bounding box center [784, 593] width 157 height 37
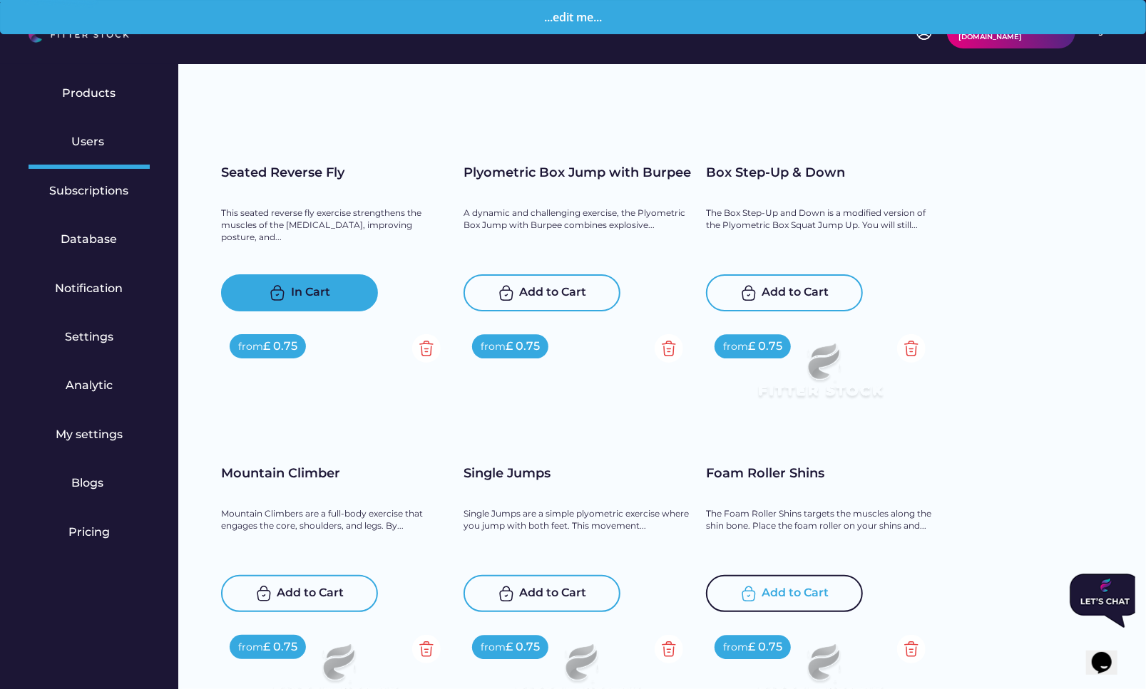
scroll to position [12791, 0]
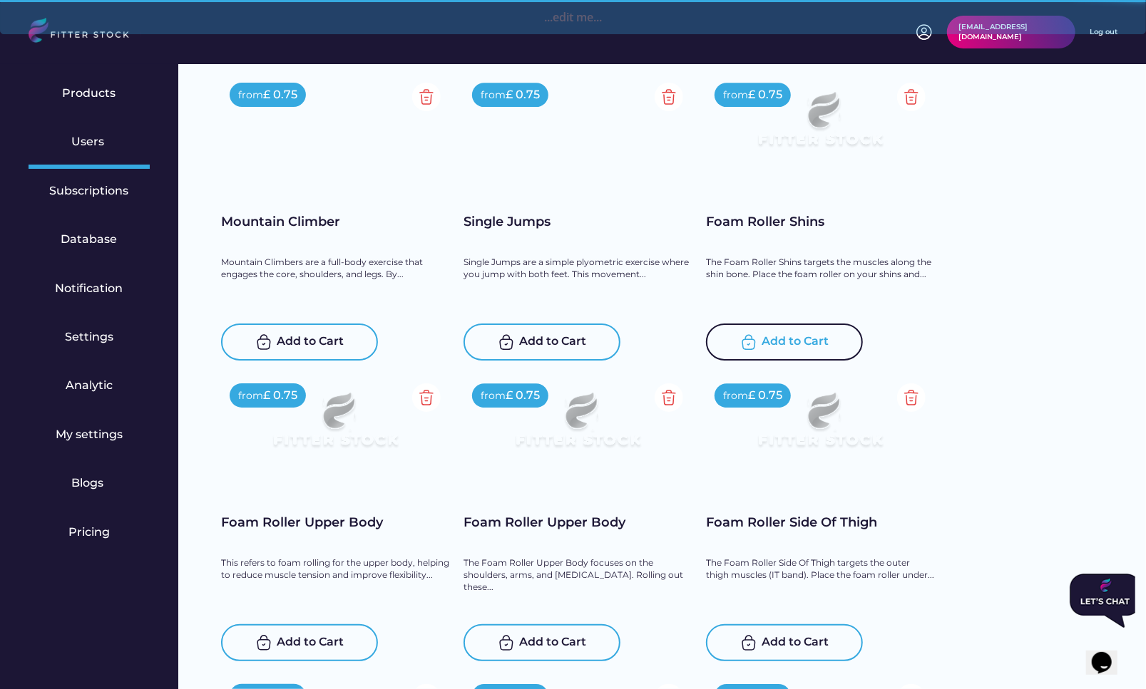
click at [304, 634] on div "Add to Cart" at bounding box center [310, 642] width 67 height 17
click at [543, 634] on div "Add to Cart" at bounding box center [553, 642] width 67 height 17
click at [801, 634] on div "Add to Cart" at bounding box center [795, 642] width 67 height 17
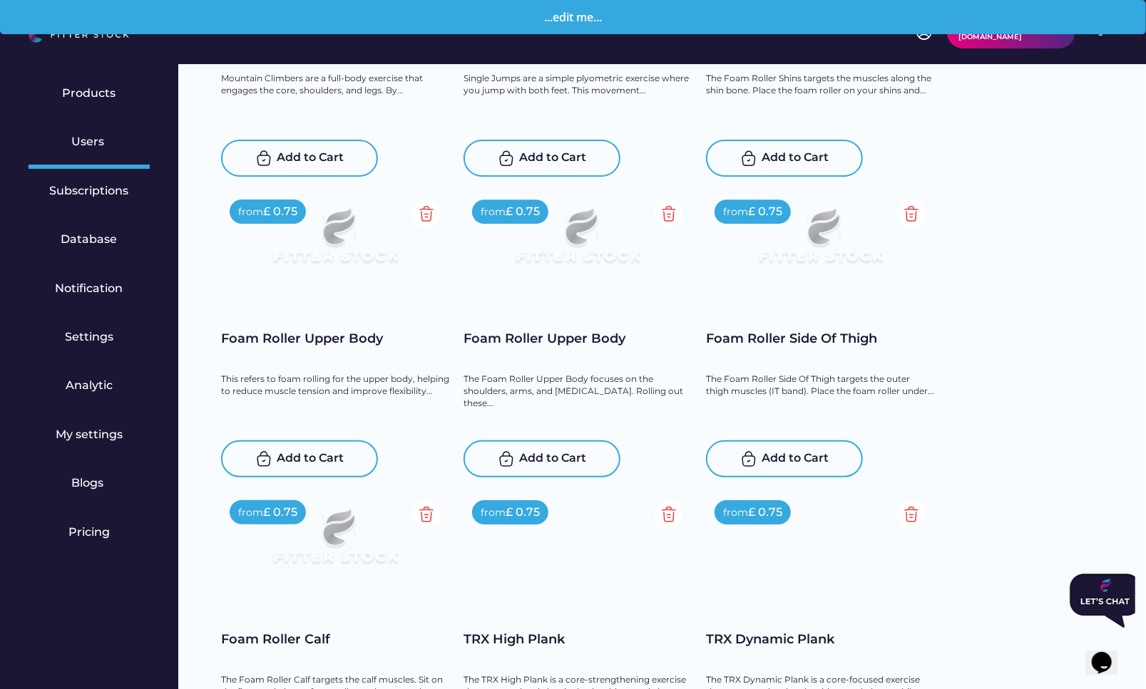
scroll to position [13195, 0]
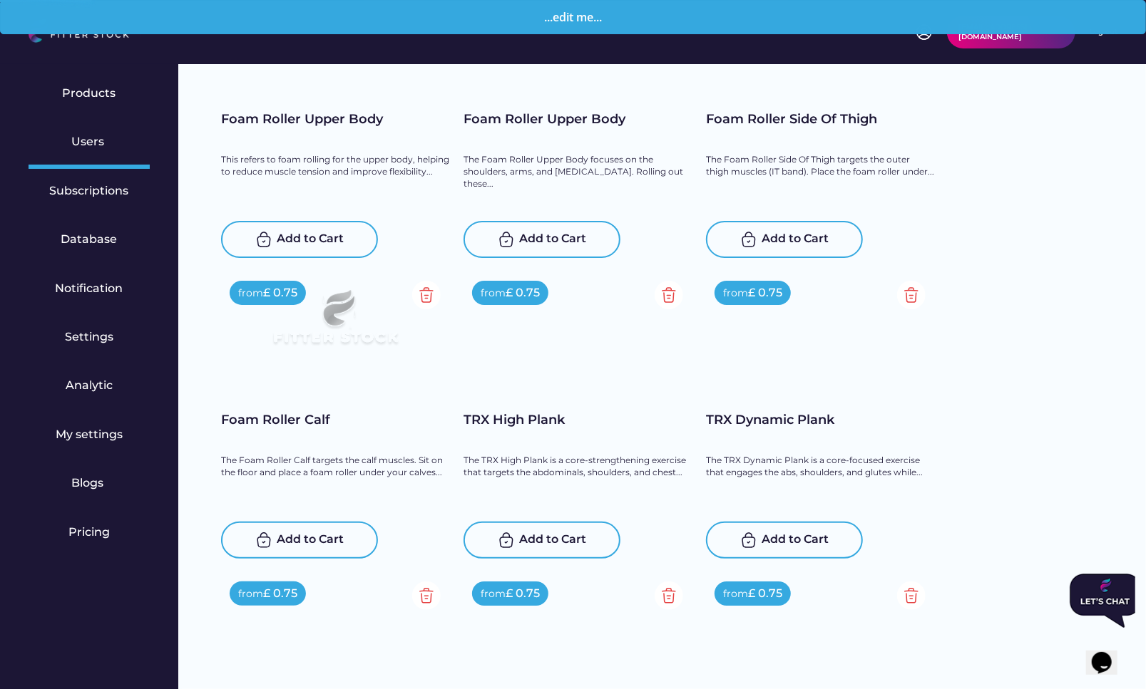
click at [299, 533] on div "Add to Cart" at bounding box center [310, 540] width 67 height 17
click at [528, 537] on div "Add to Cart" at bounding box center [553, 540] width 67 height 17
click at [801, 538] on div "Add to Cart" at bounding box center [795, 540] width 67 height 17
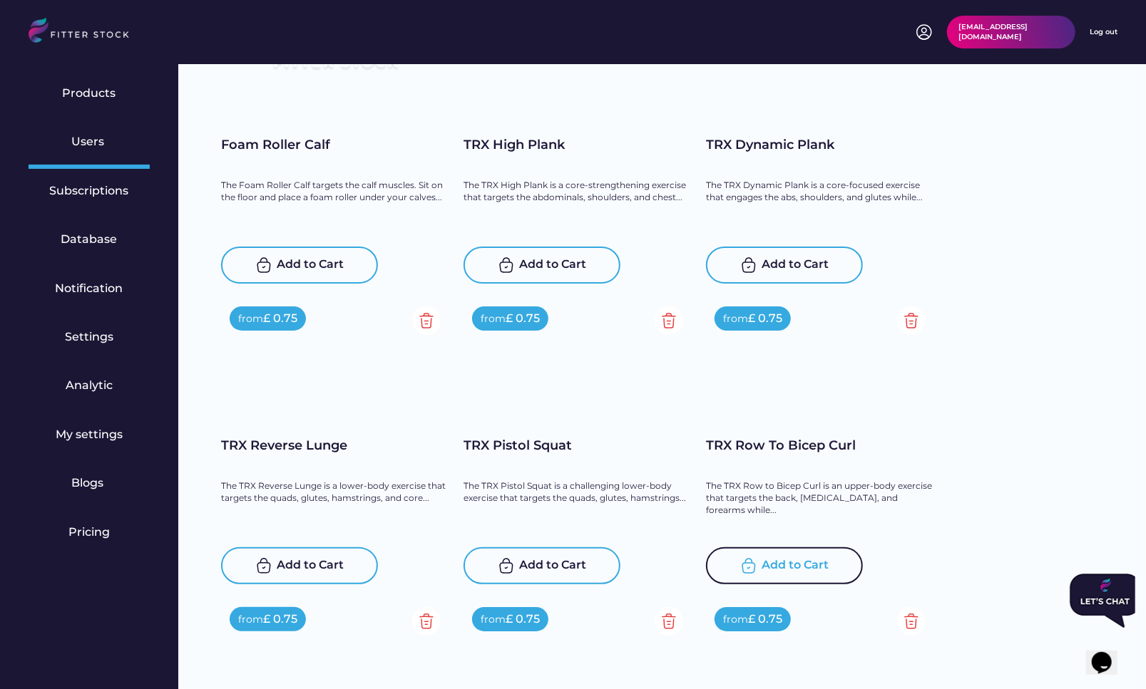
click at [818, 573] on div "Add to Cart" at bounding box center [795, 565] width 67 height 17
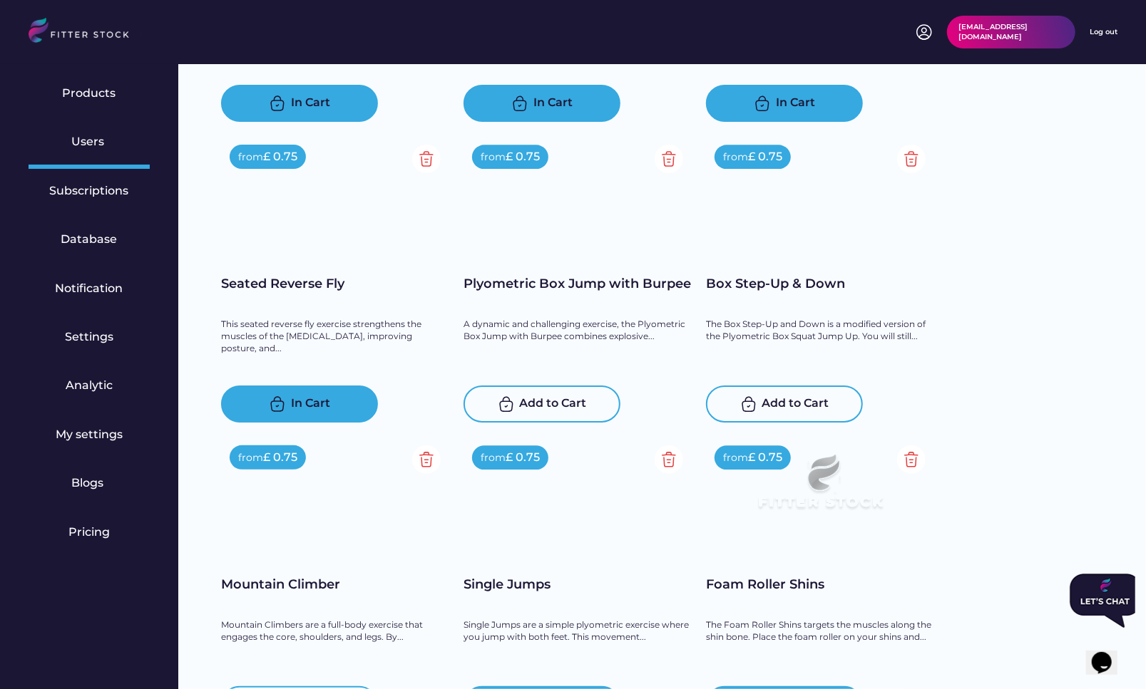
scroll to position [12456, 0]
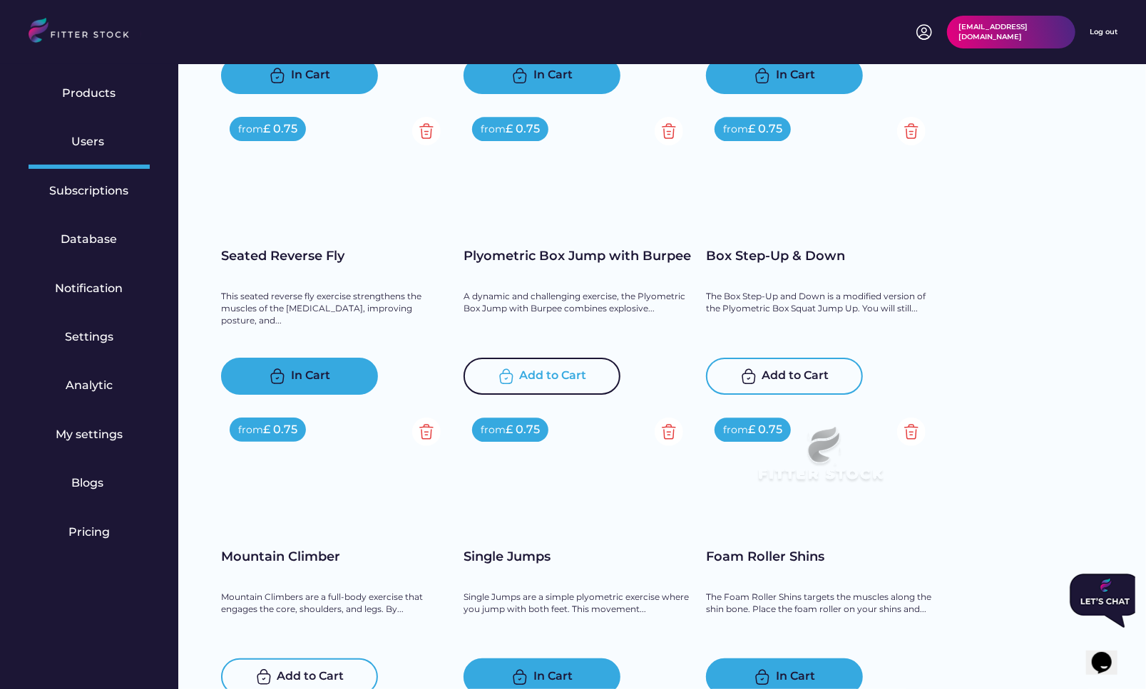
click at [542, 374] on div "Add to Cart" at bounding box center [553, 376] width 67 height 17
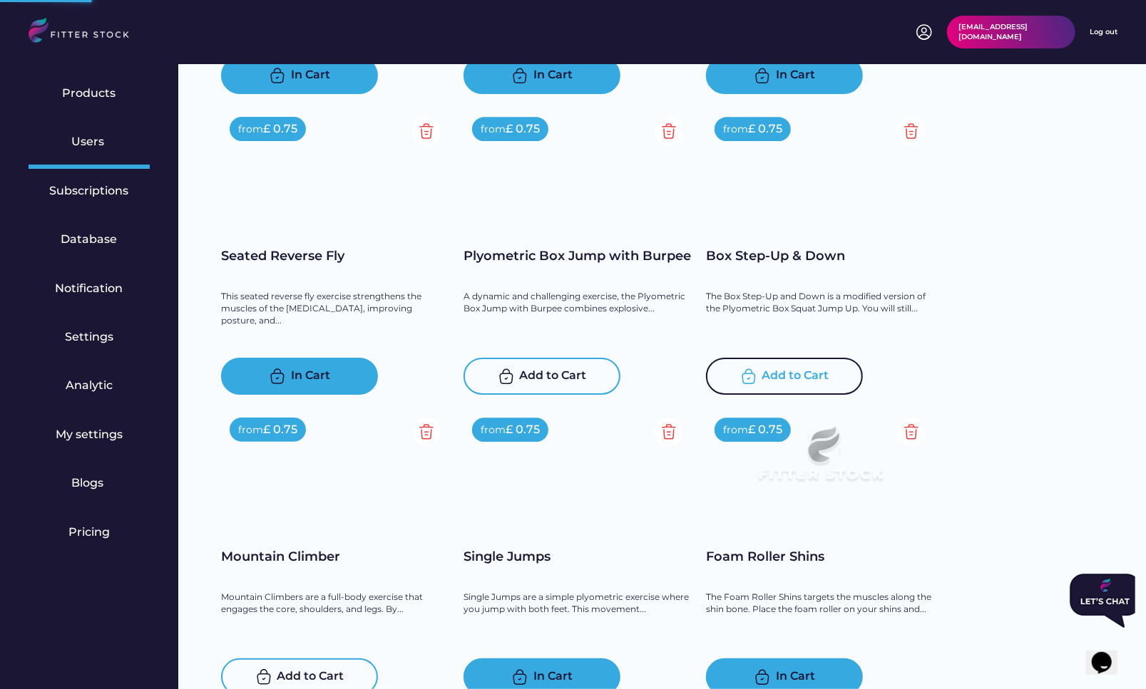
click at [790, 374] on div "Add to Cart" at bounding box center [795, 376] width 67 height 17
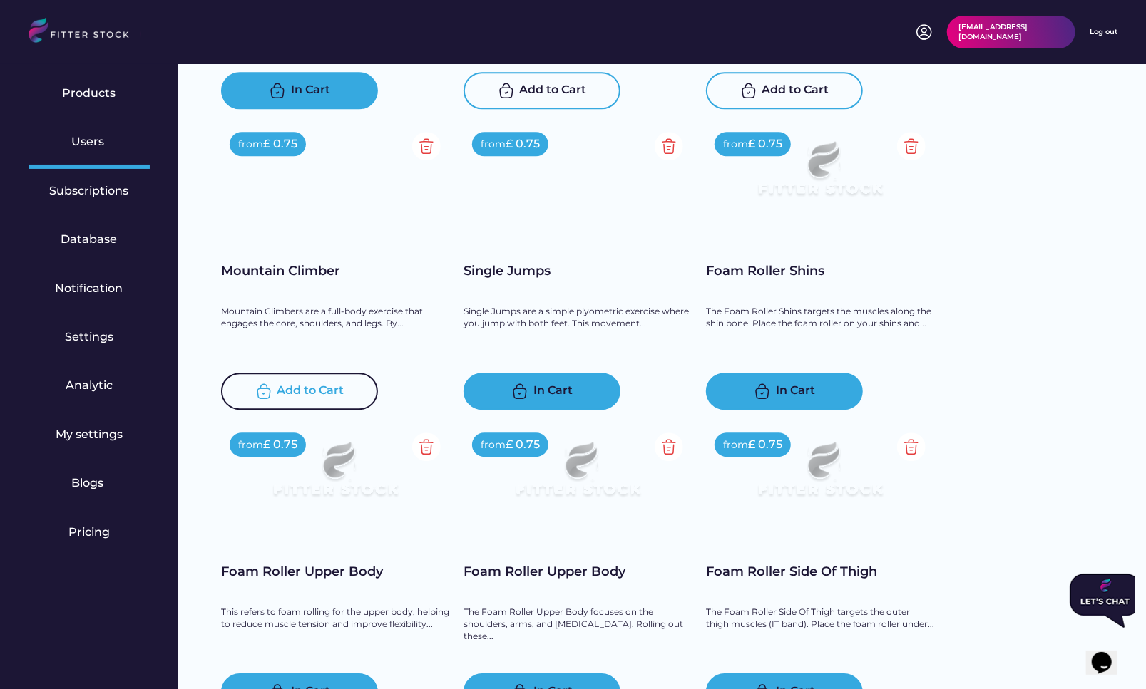
click at [299, 387] on div "Add to Cart" at bounding box center [310, 391] width 67 height 17
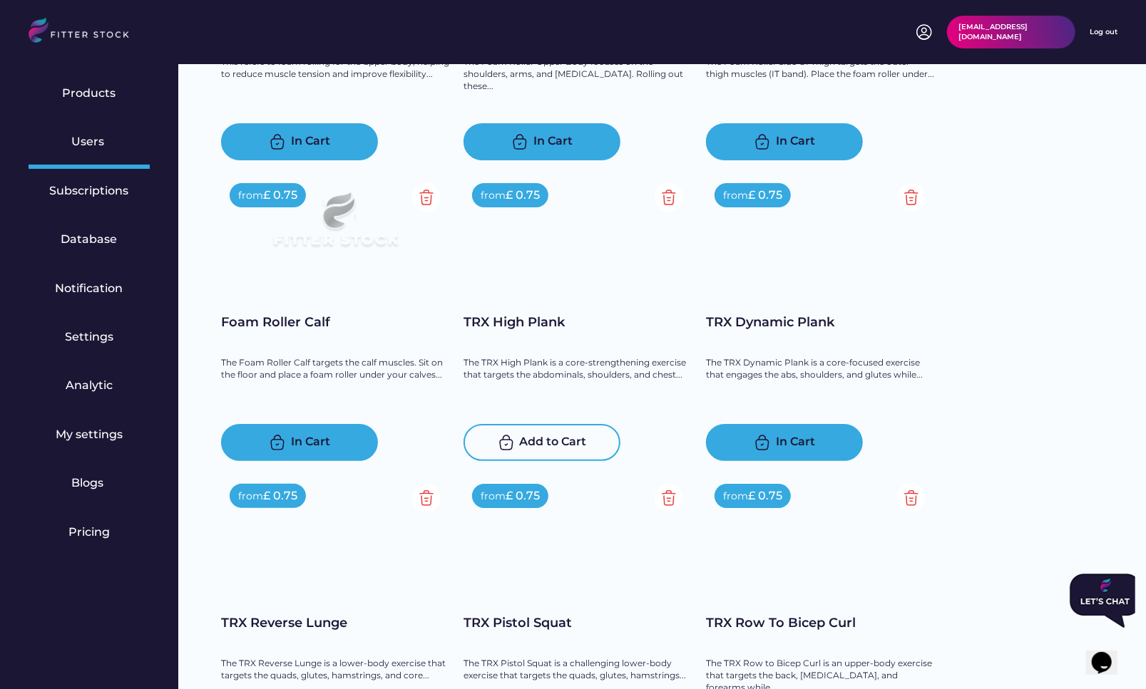
scroll to position [13377, 0]
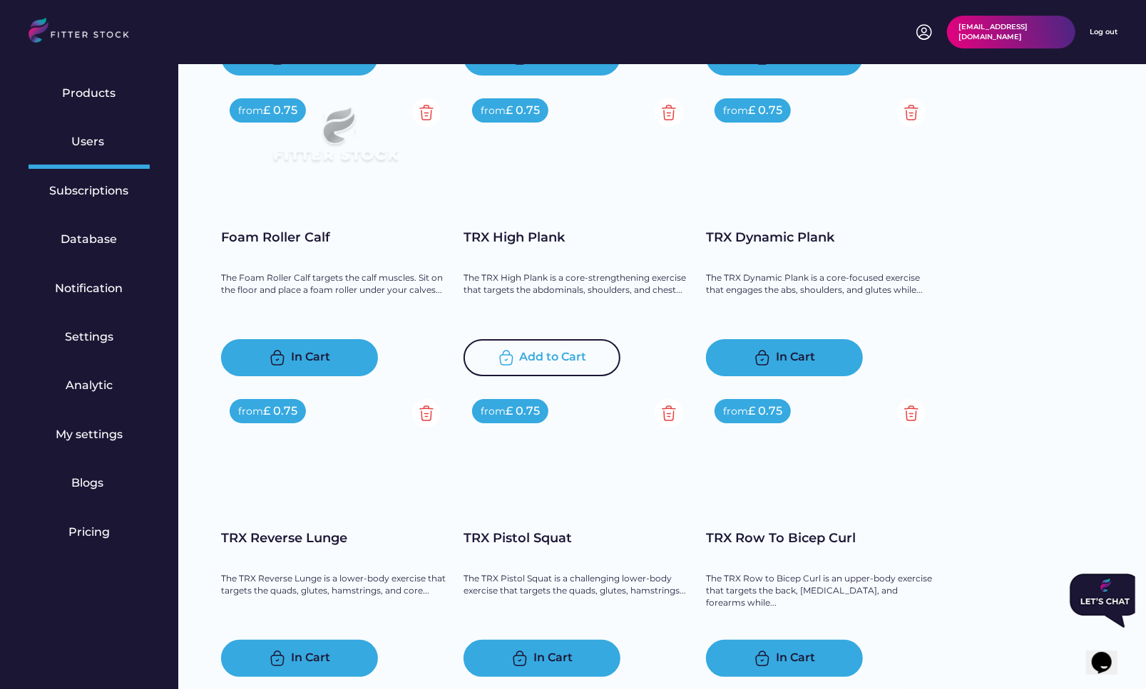
click at [528, 355] on div "Add to Cart" at bounding box center [553, 357] width 67 height 17
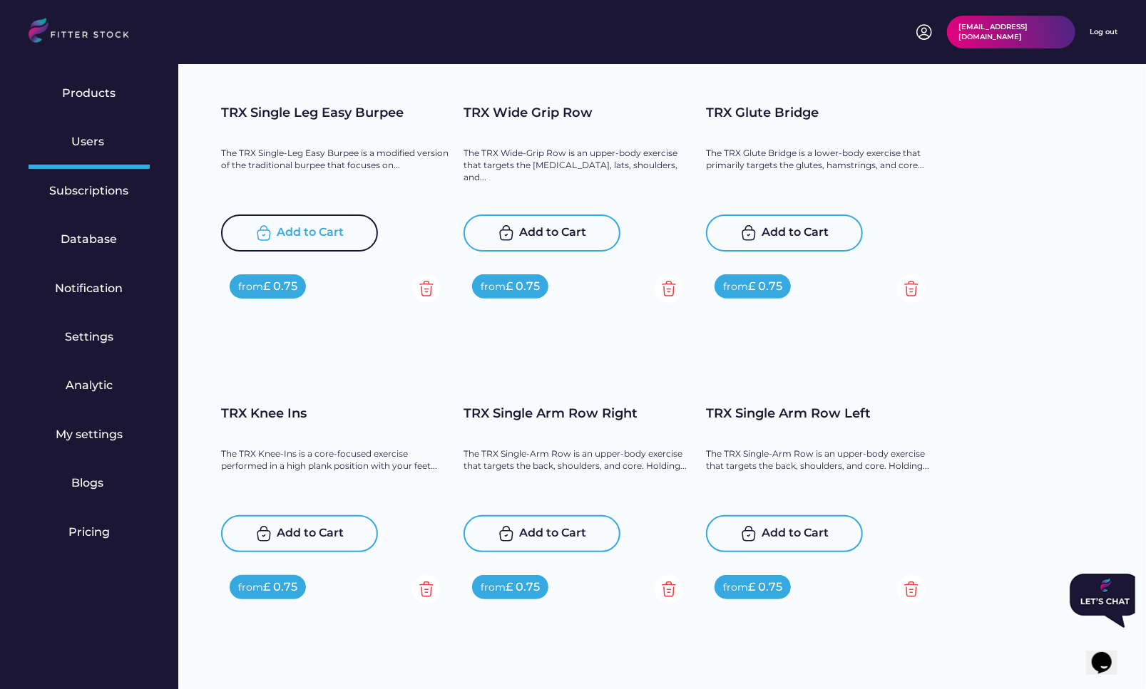
click at [302, 225] on div "Add to Cart" at bounding box center [310, 233] width 67 height 17
click at [537, 225] on div "Add to Cart" at bounding box center [553, 233] width 67 height 17
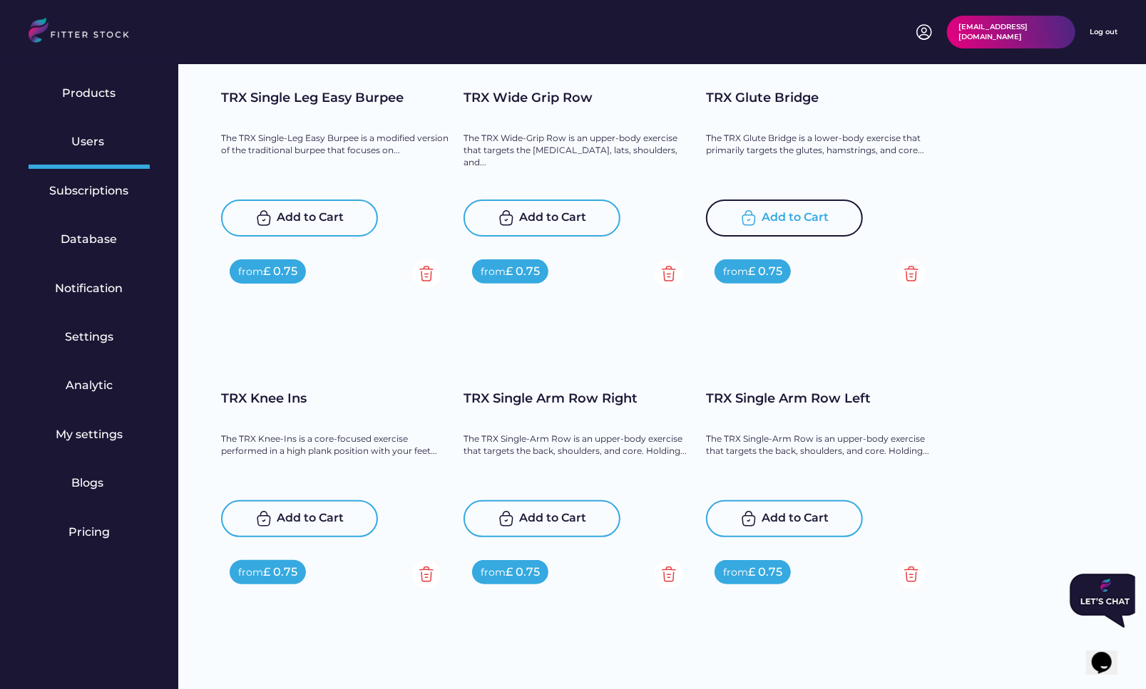
click at [785, 215] on div "Add to Cart" at bounding box center [795, 218] width 67 height 17
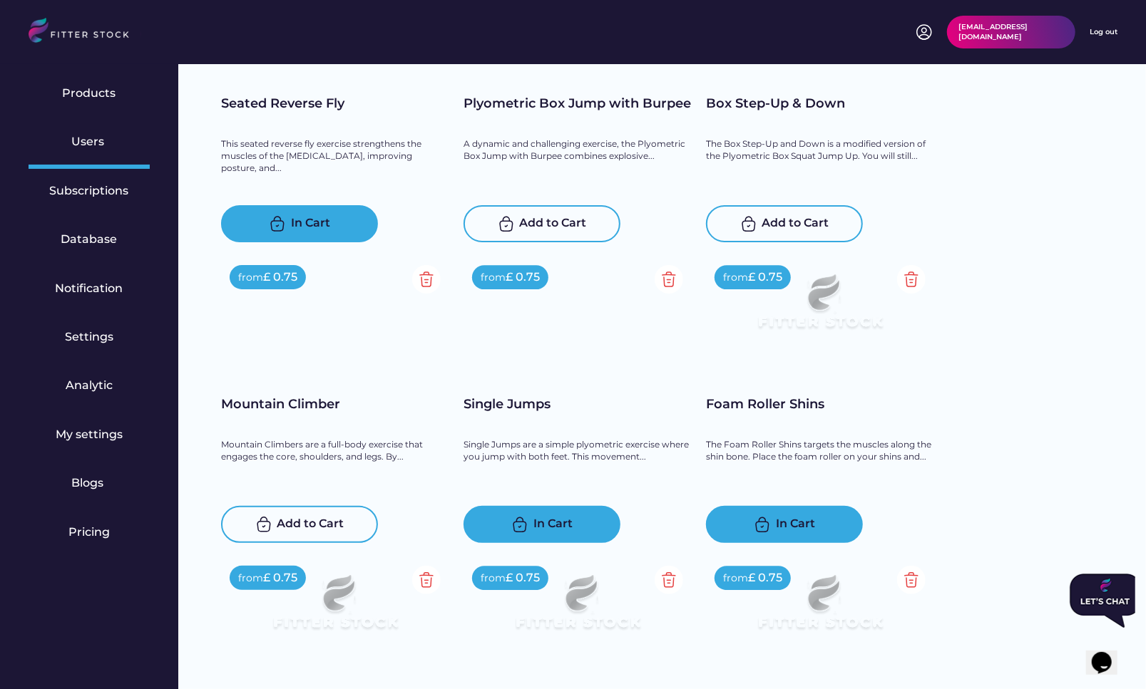
scroll to position [12612, 0]
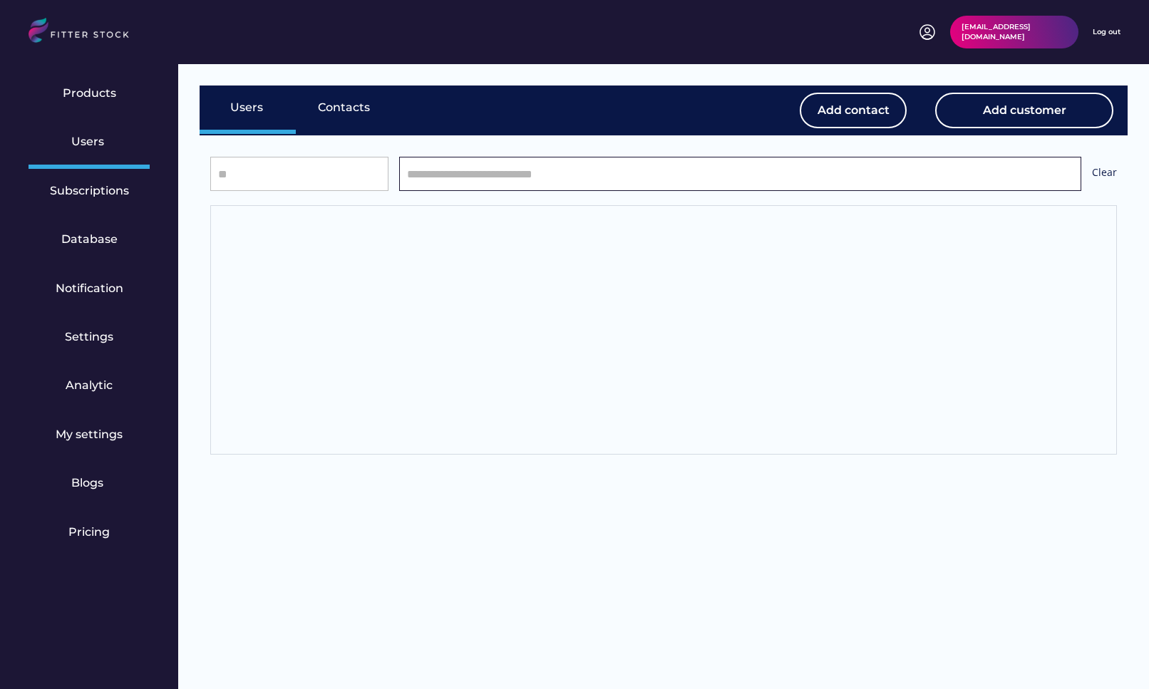
select select "*****"
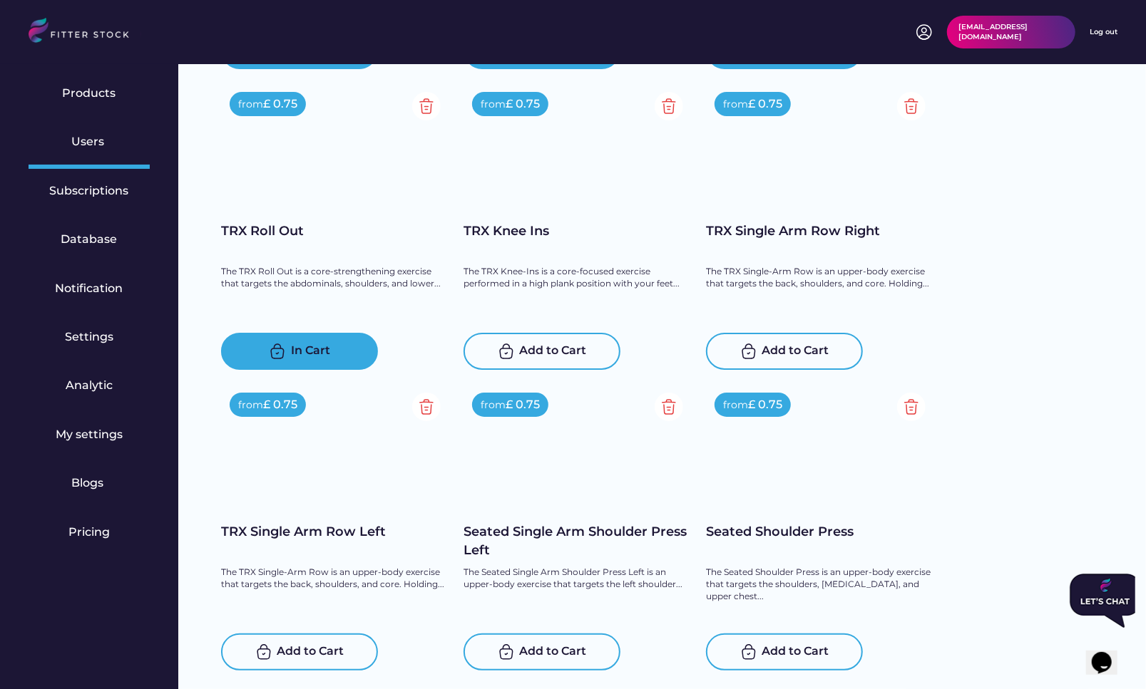
scroll to position [13706, 0]
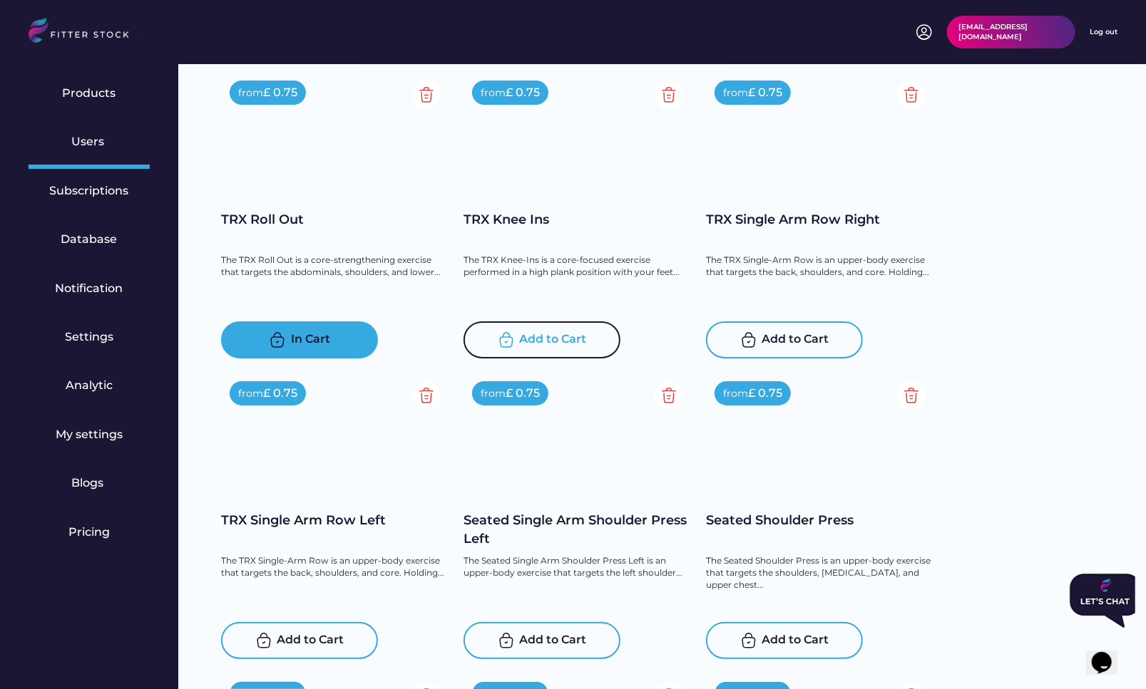
click at [524, 330] on div "Add to Cart" at bounding box center [541, 339] width 157 height 37
click at [779, 341] on div "Add to Cart" at bounding box center [795, 339] width 67 height 17
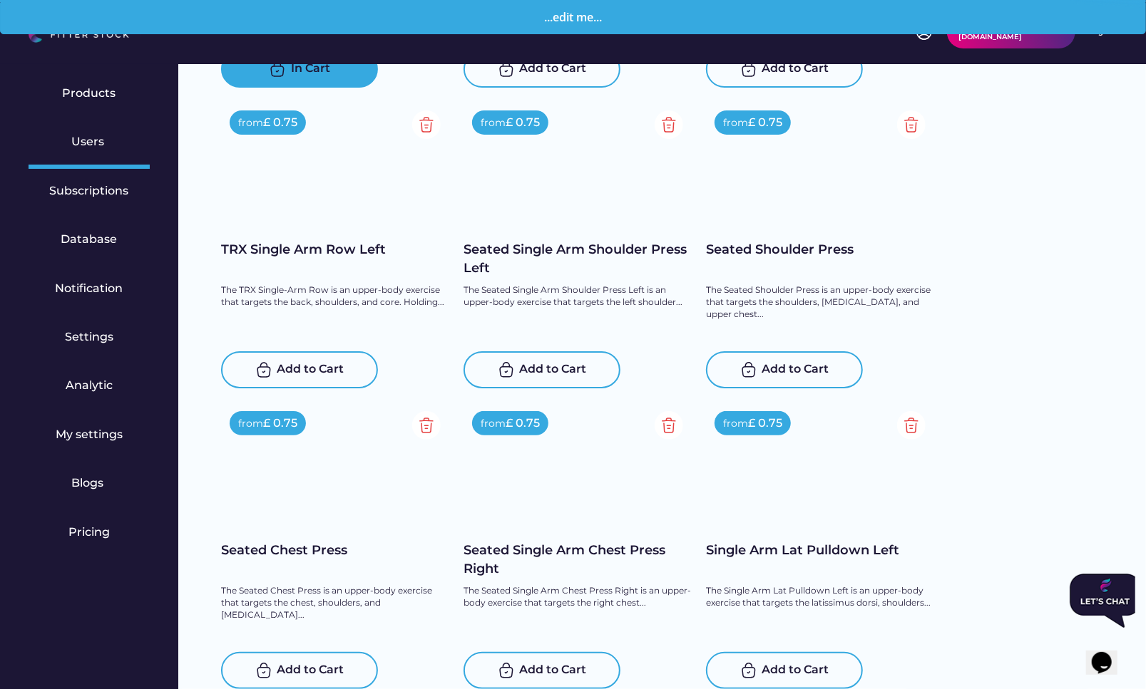
scroll to position [14027, 0]
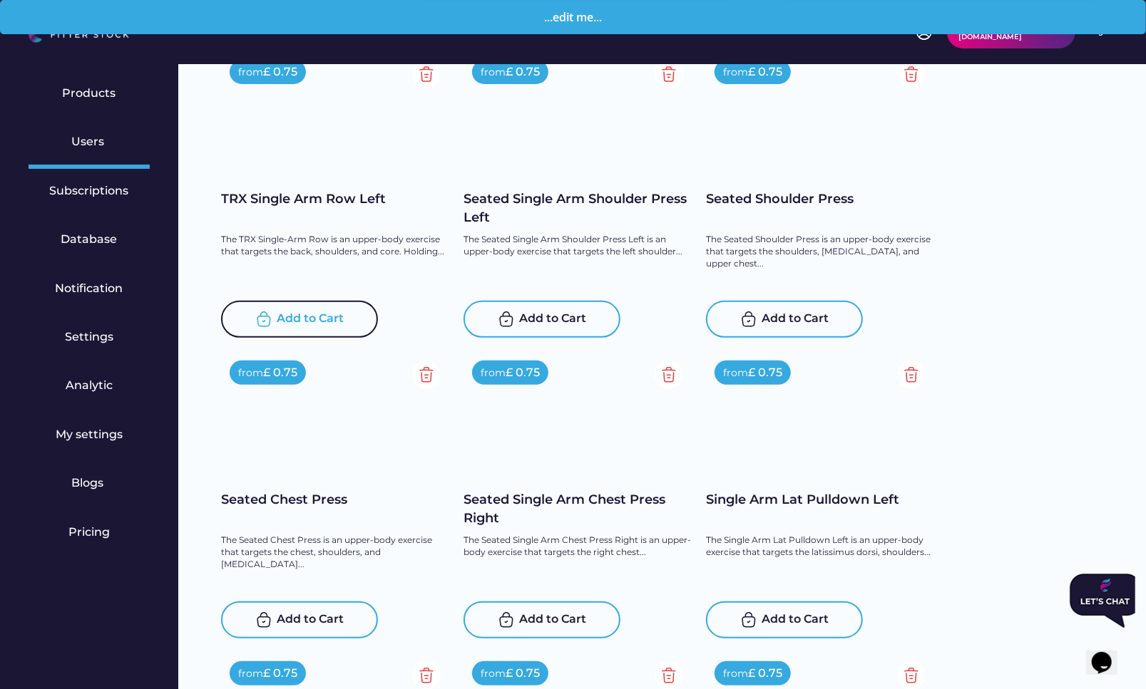
click at [304, 326] on div "Add to Cart" at bounding box center [310, 319] width 67 height 17
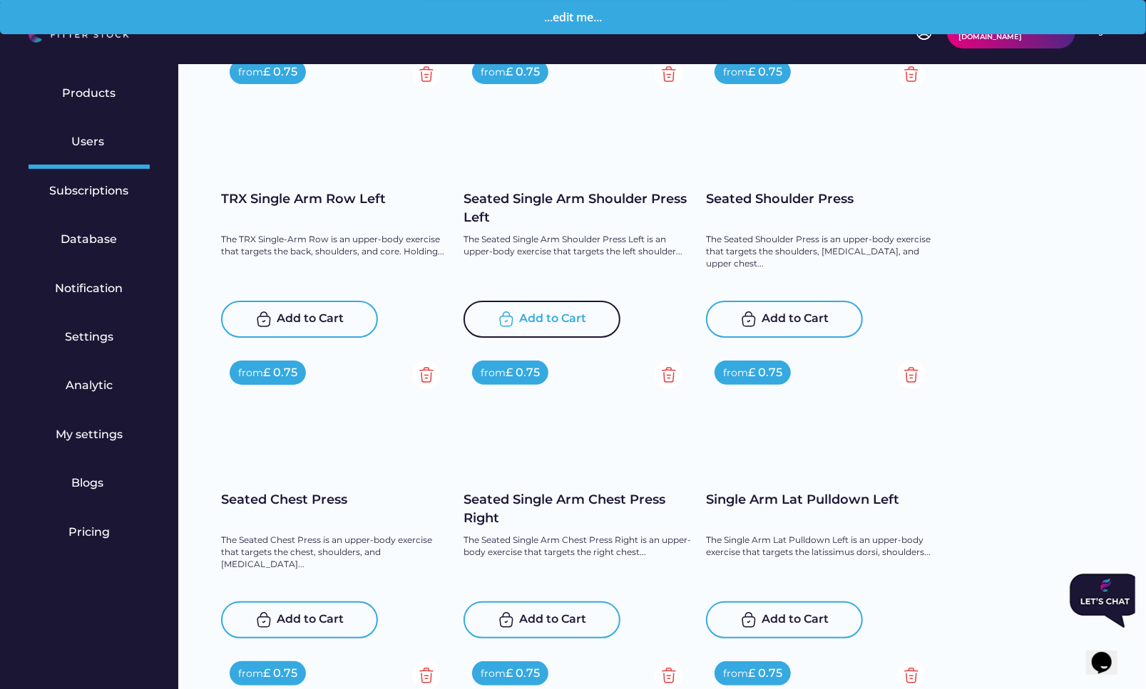
click at [525, 321] on div "Add to Cart" at bounding box center [553, 319] width 67 height 17
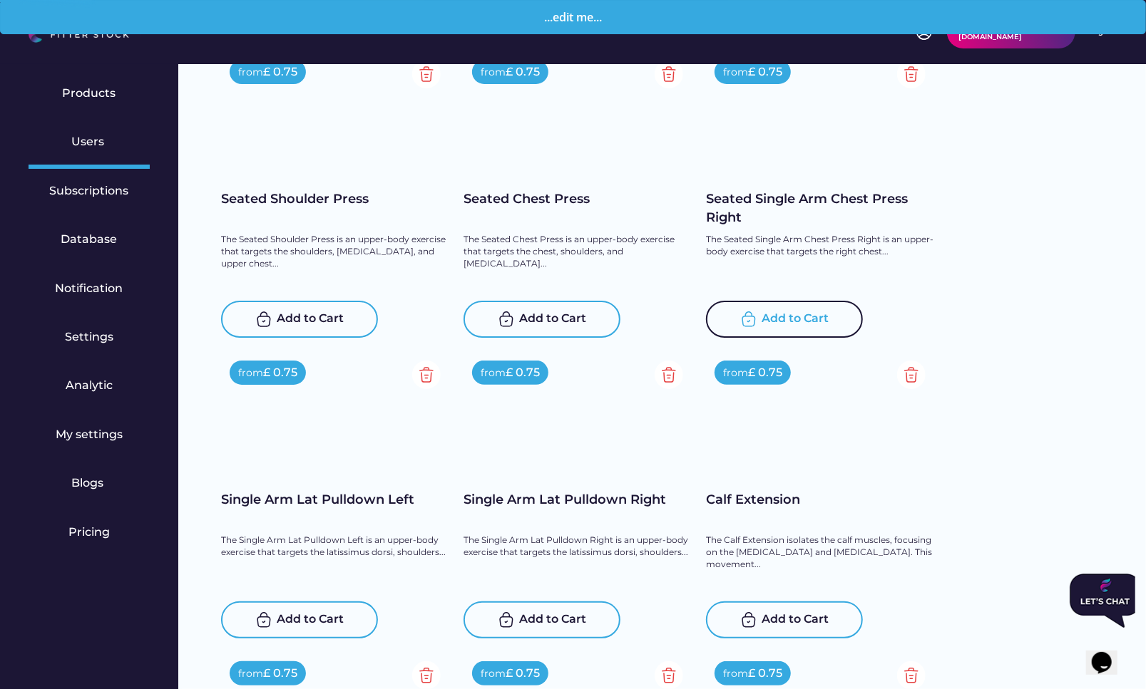
click at [768, 320] on div "Add to Cart" at bounding box center [795, 319] width 67 height 17
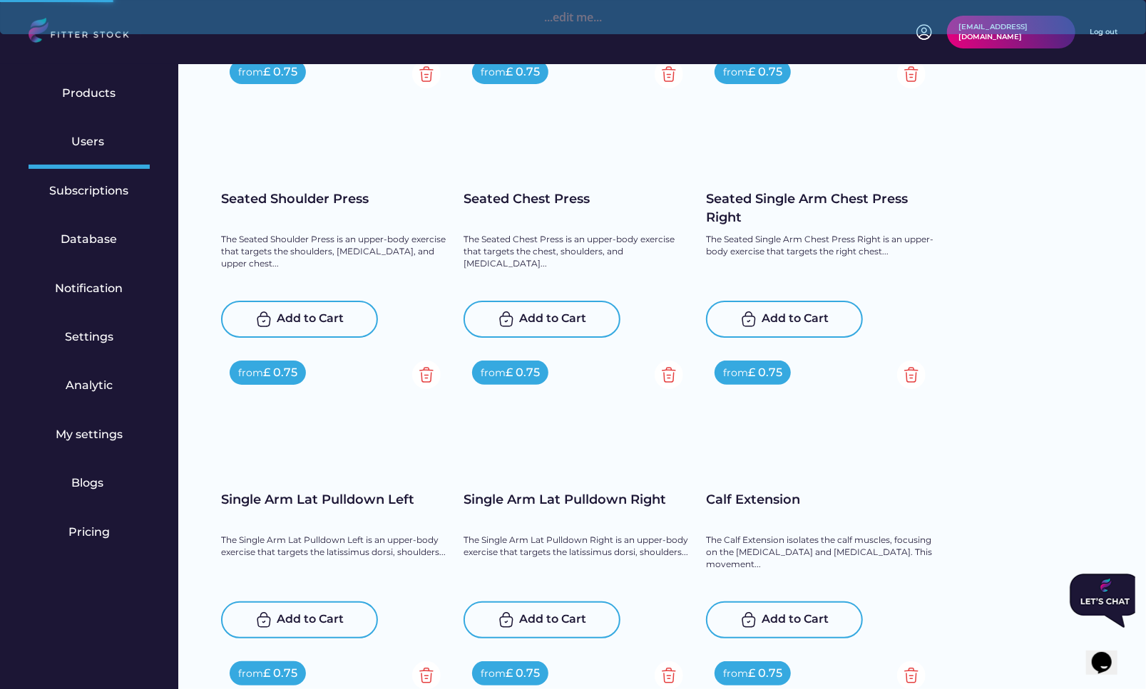
scroll to position [14345, 0]
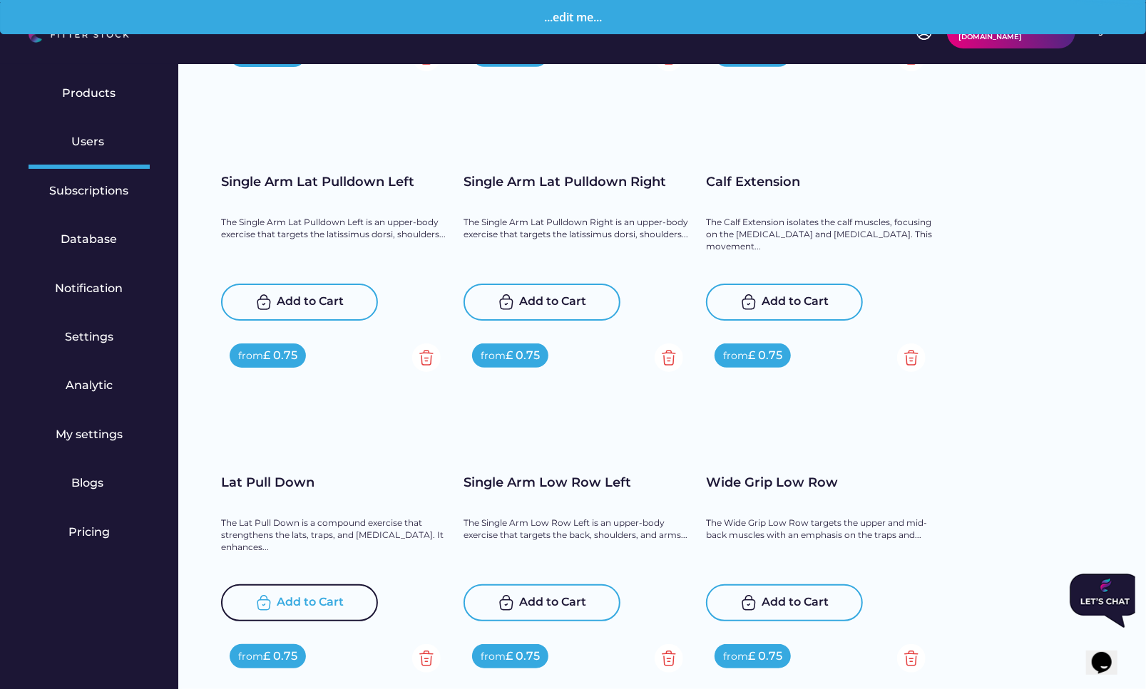
click at [312, 597] on div "Add to Cart" at bounding box center [310, 603] width 67 height 17
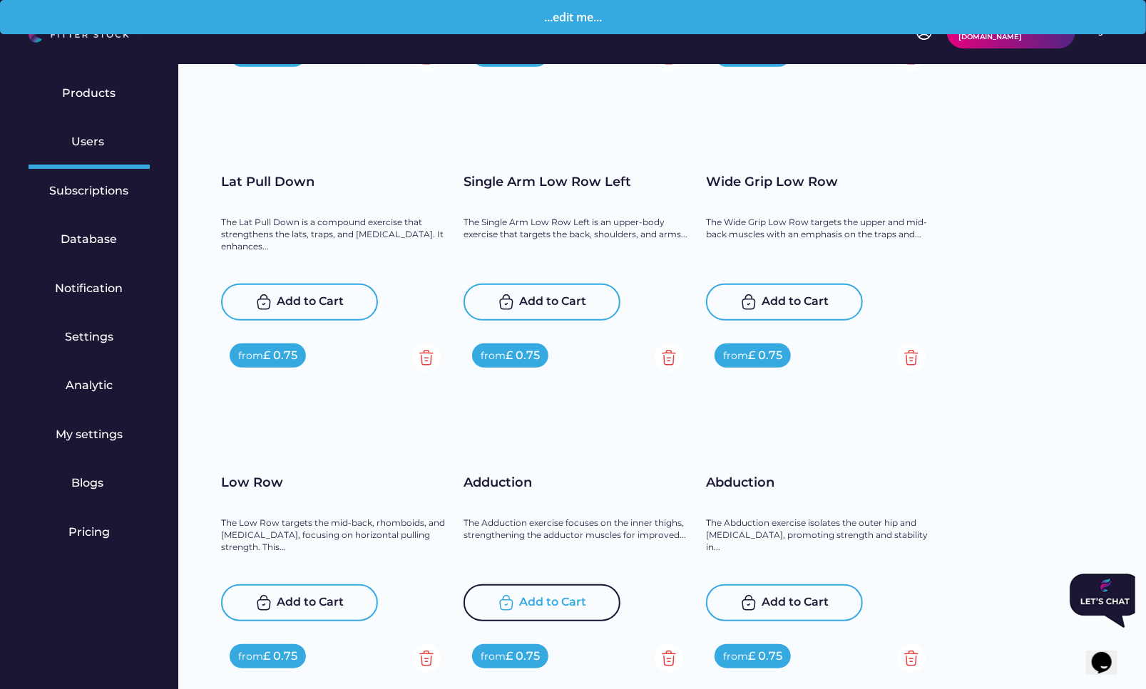
click at [547, 598] on div "Add to Cart" at bounding box center [553, 603] width 67 height 17
click at [773, 597] on div "Add to Cart" at bounding box center [795, 603] width 67 height 17
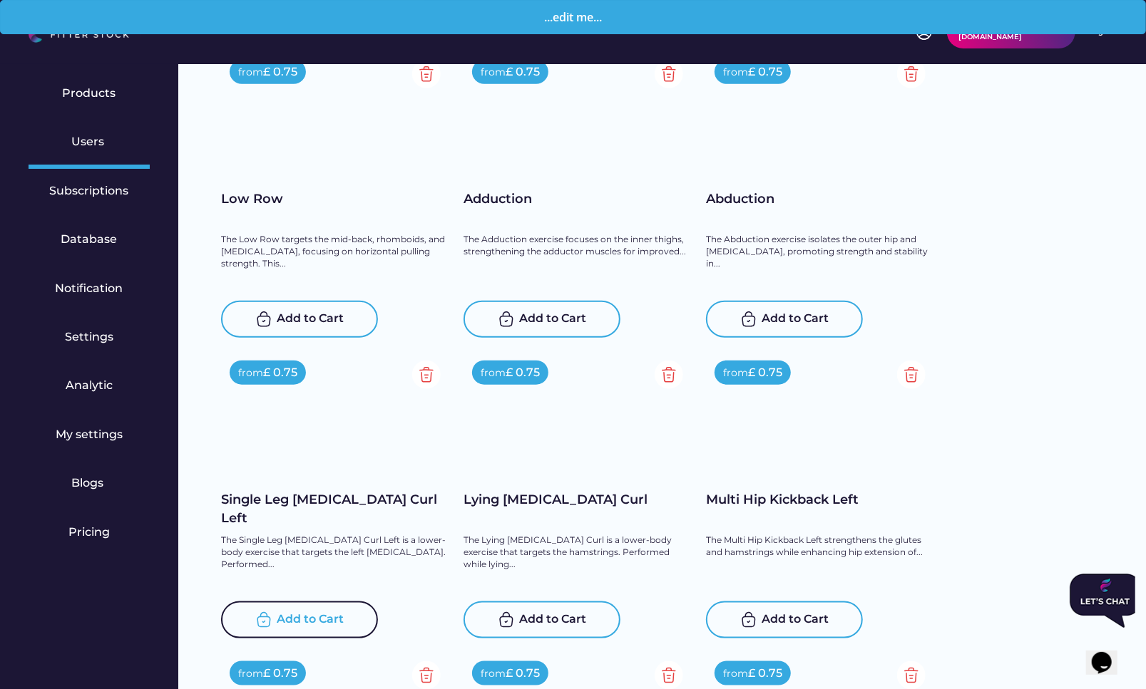
click at [302, 612] on div "Add to Cart" at bounding box center [310, 620] width 67 height 17
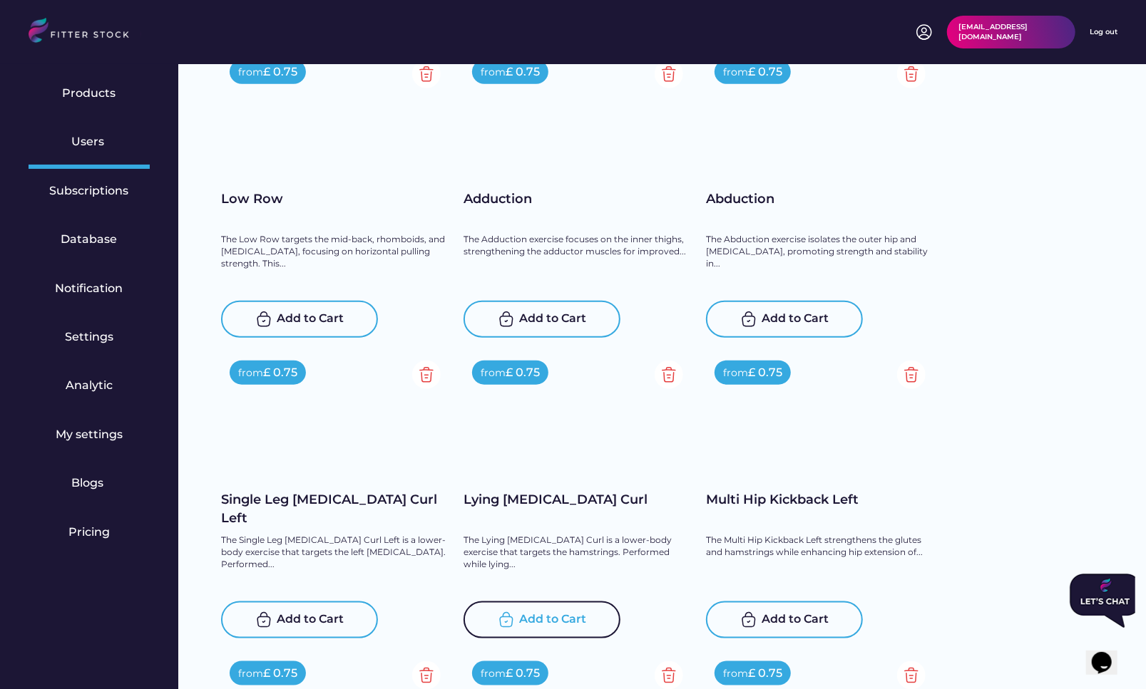
click at [540, 612] on div "Add to Cart" at bounding box center [553, 620] width 67 height 17
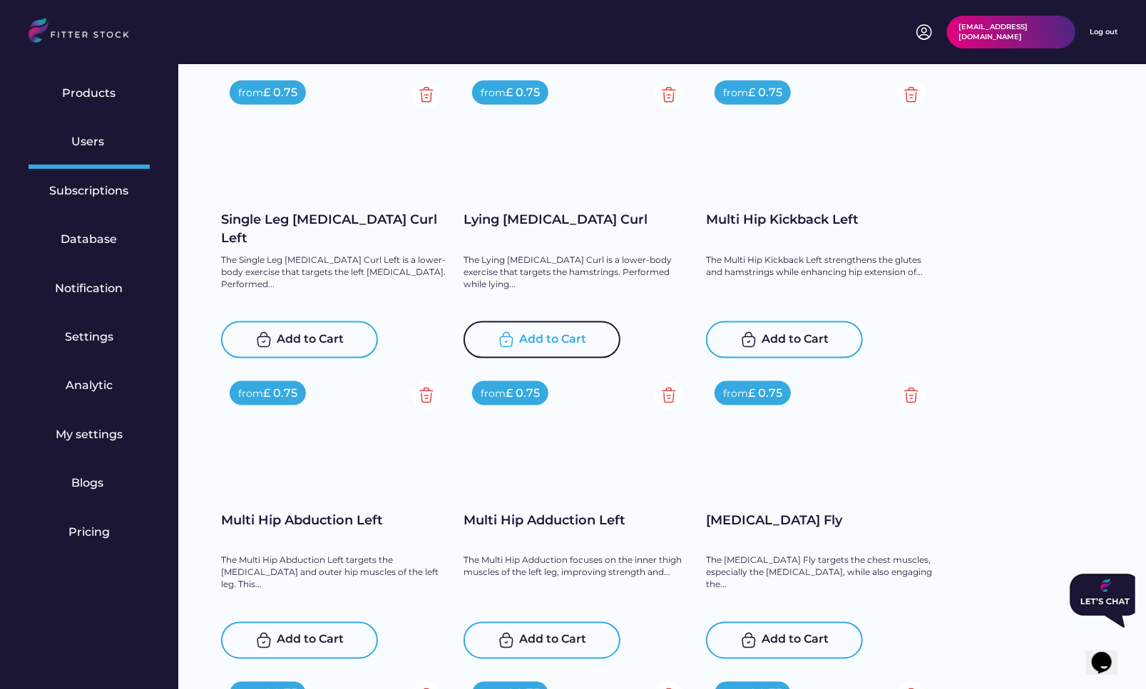
click at [802, 325] on div "Add to Cart" at bounding box center [784, 339] width 157 height 37
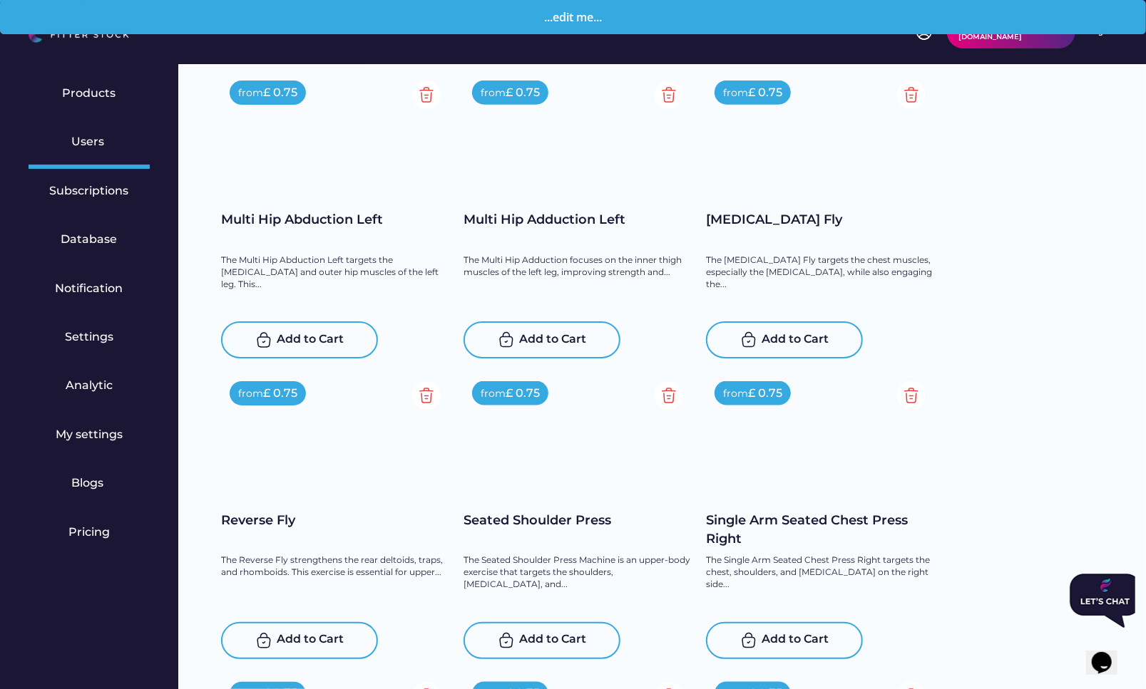
click at [295, 632] on div "Add to Cart" at bounding box center [310, 640] width 67 height 17
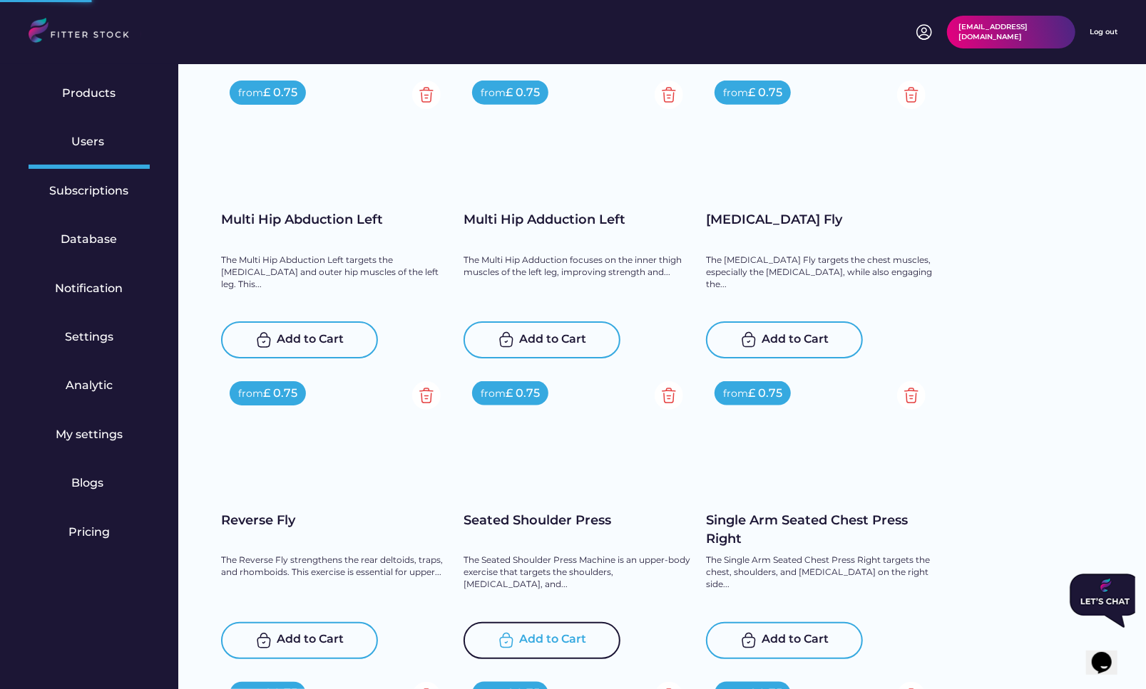
scroll to position [15151, 0]
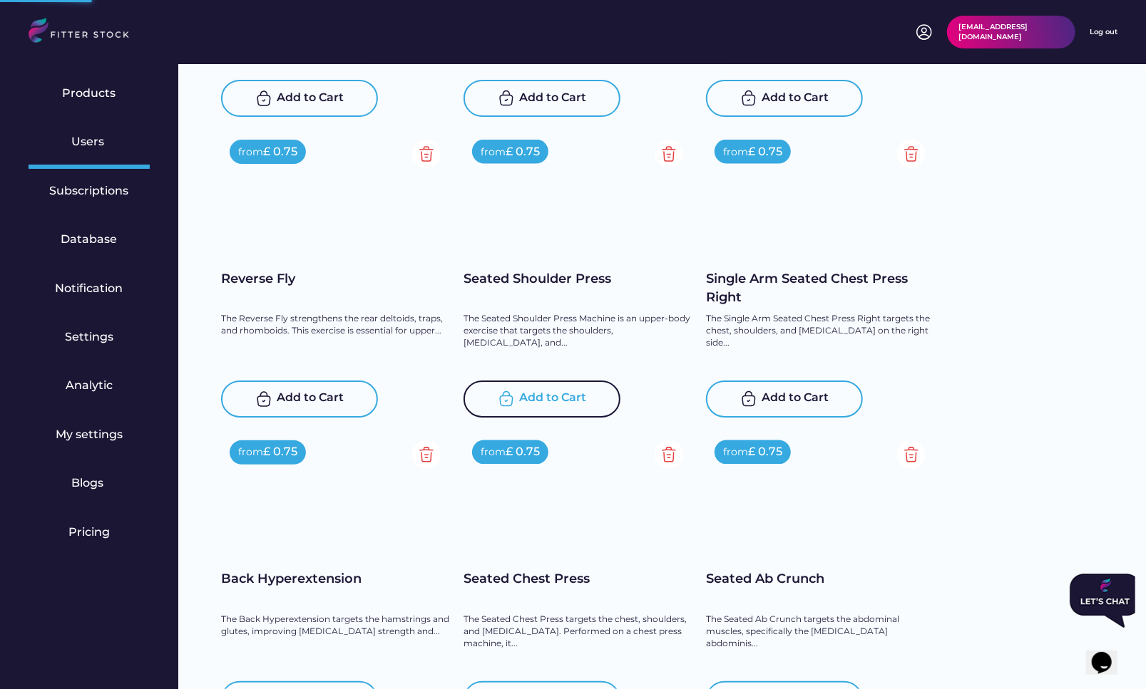
click at [555, 391] on div "Add to Cart" at bounding box center [553, 399] width 67 height 17
click at [801, 386] on div "Add to Cart" at bounding box center [784, 399] width 157 height 37
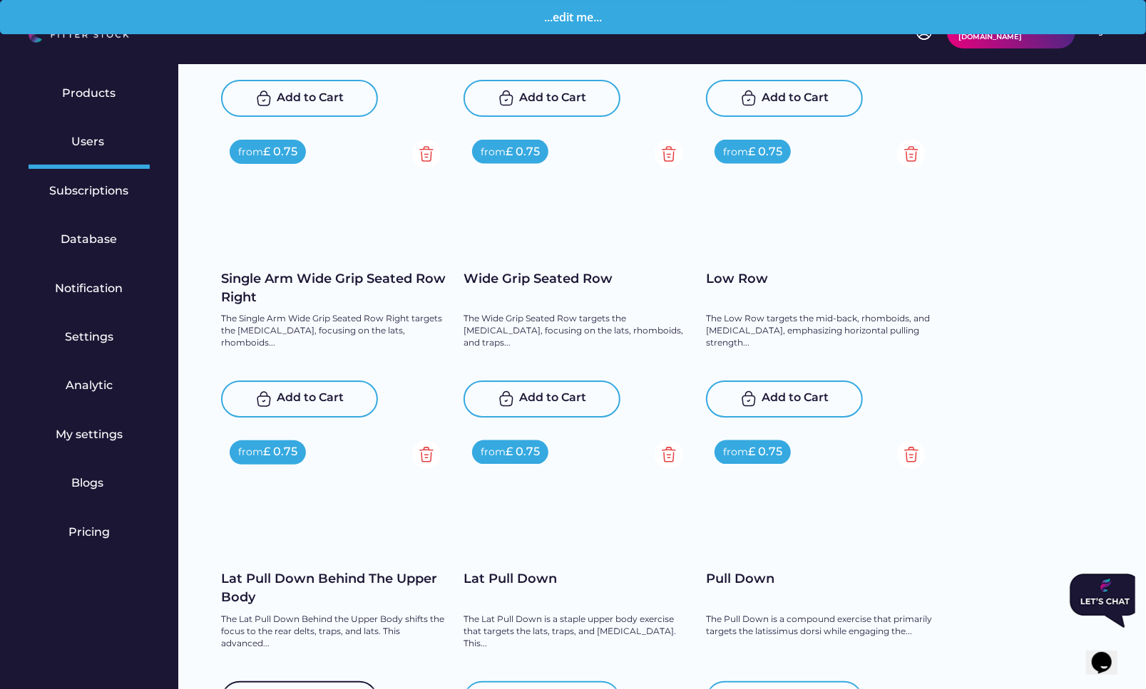
scroll to position [15390, 0]
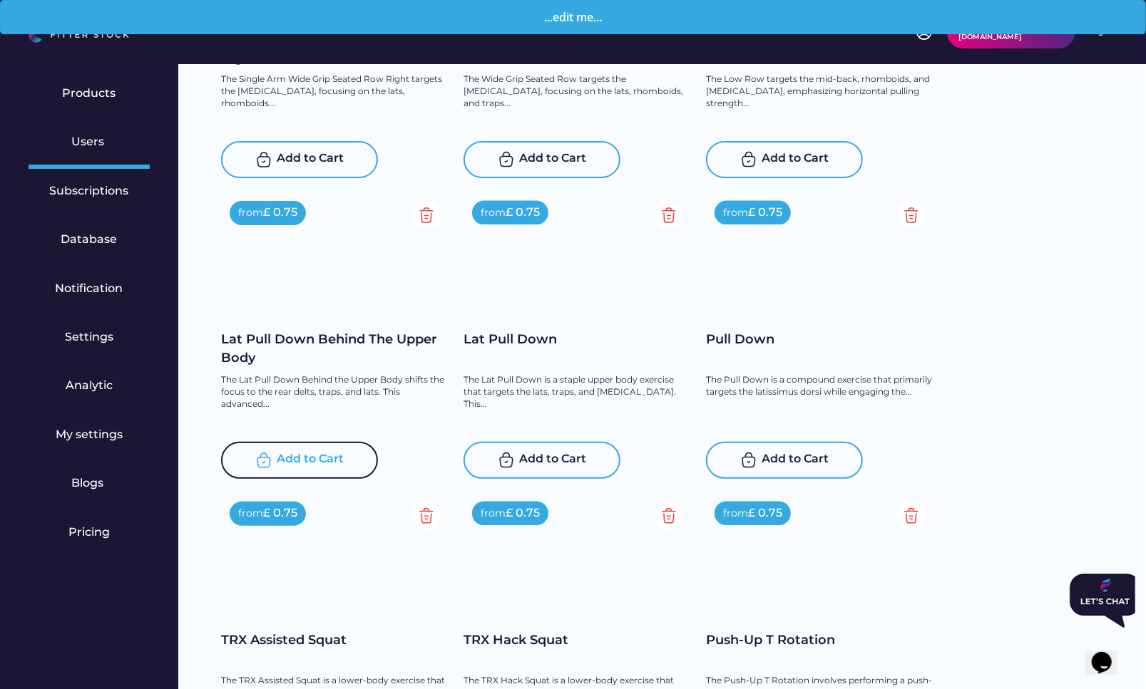
click at [308, 465] on div "Add to Cart" at bounding box center [310, 460] width 67 height 17
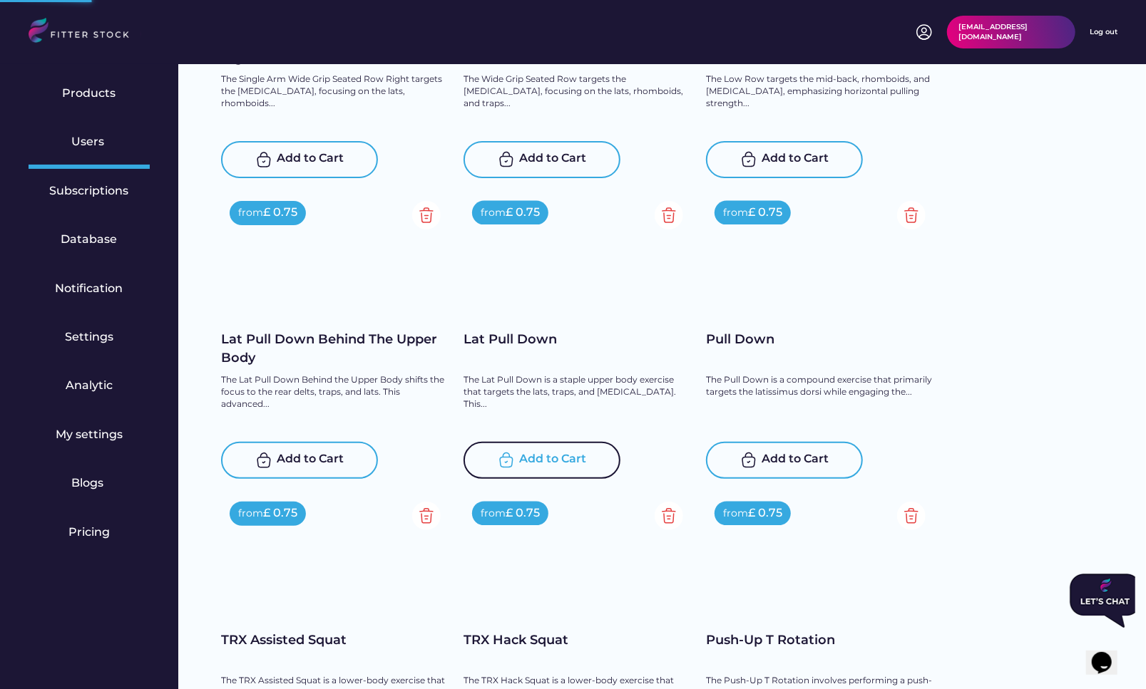
click at [561, 457] on div "Add to Cart" at bounding box center [553, 460] width 67 height 17
click at [792, 454] on div "Add to Cart" at bounding box center [795, 460] width 67 height 17
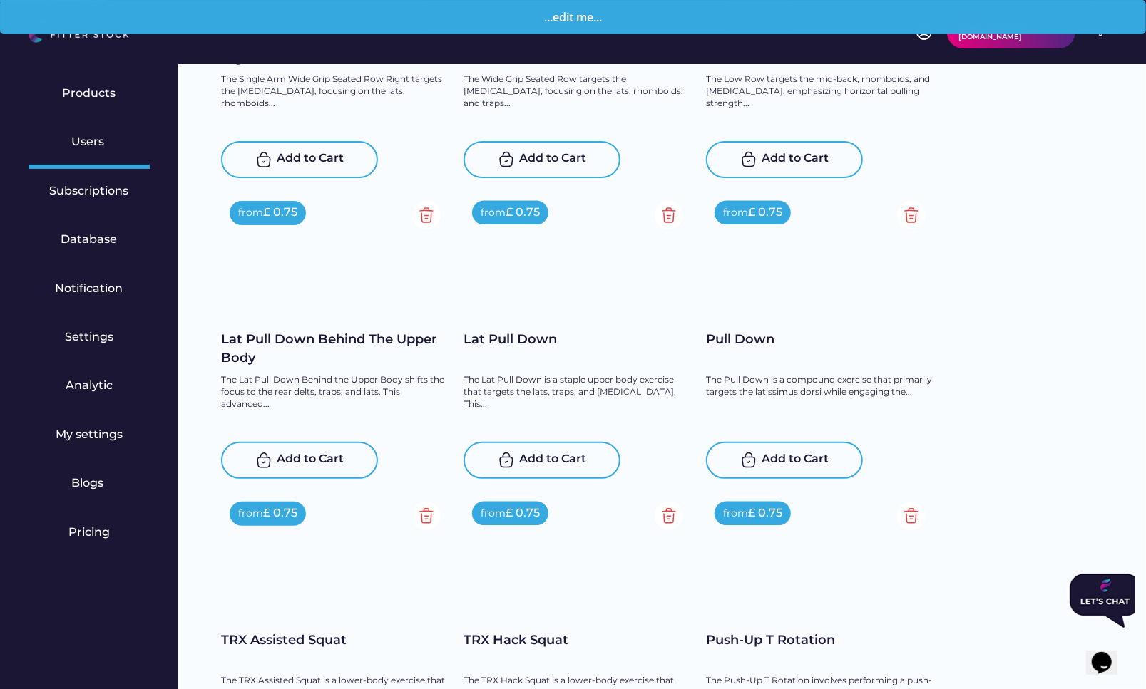
scroll to position [15699, 0]
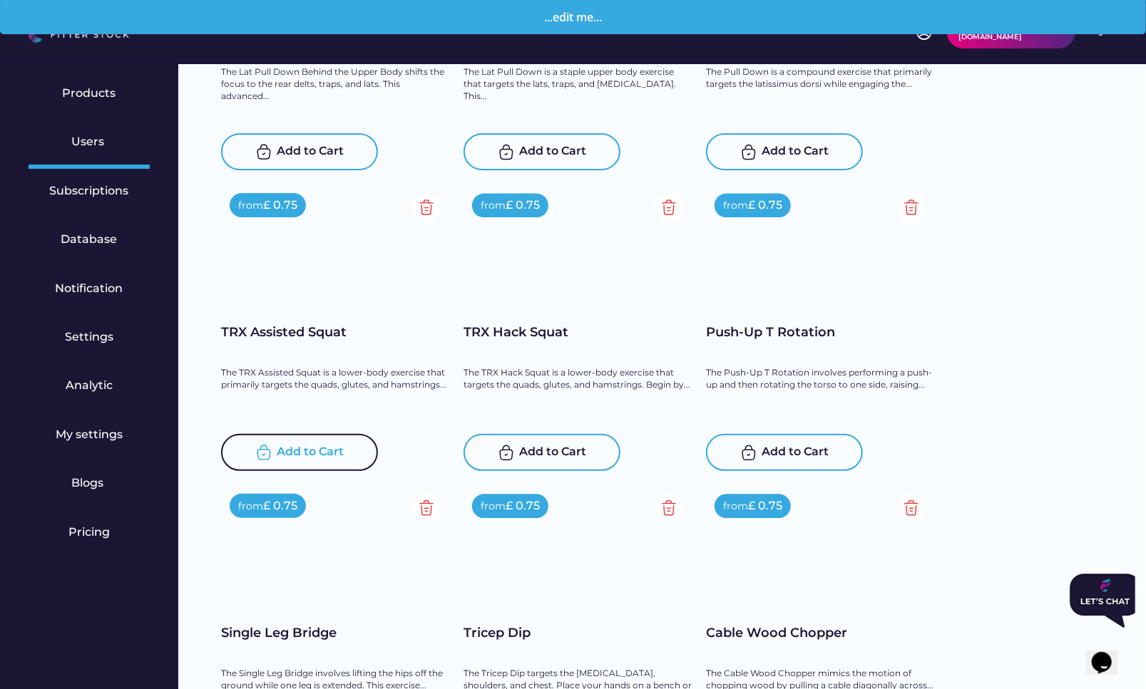
click at [295, 444] on div "Add to Cart" at bounding box center [310, 452] width 67 height 17
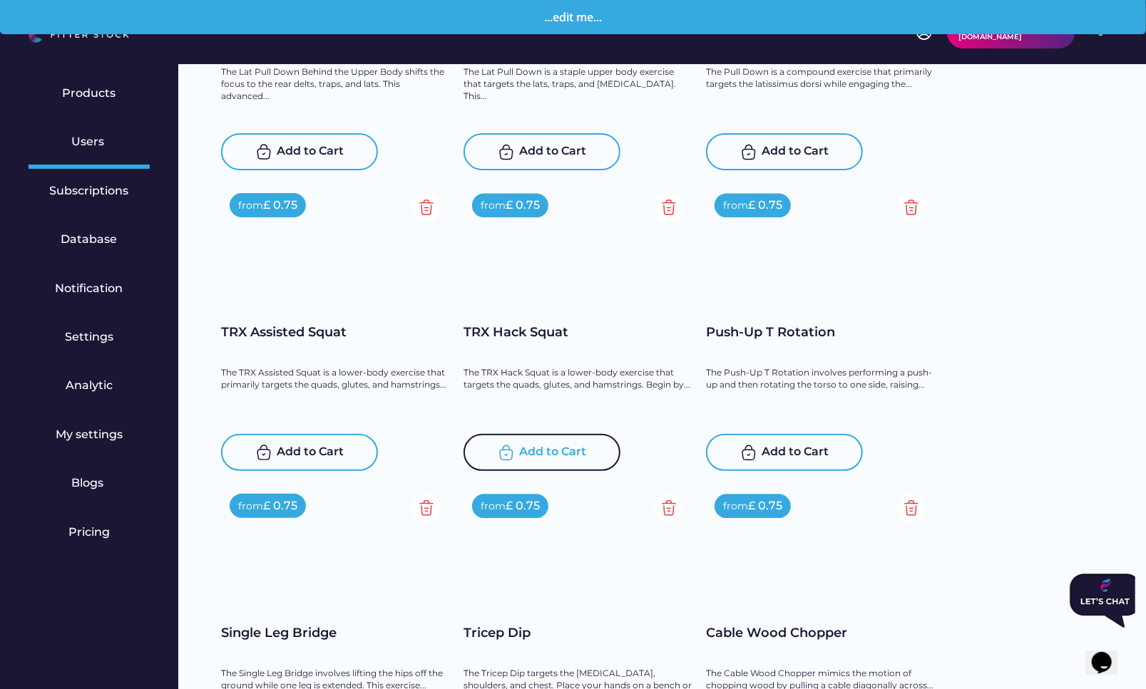
scroll to position [15705, 0]
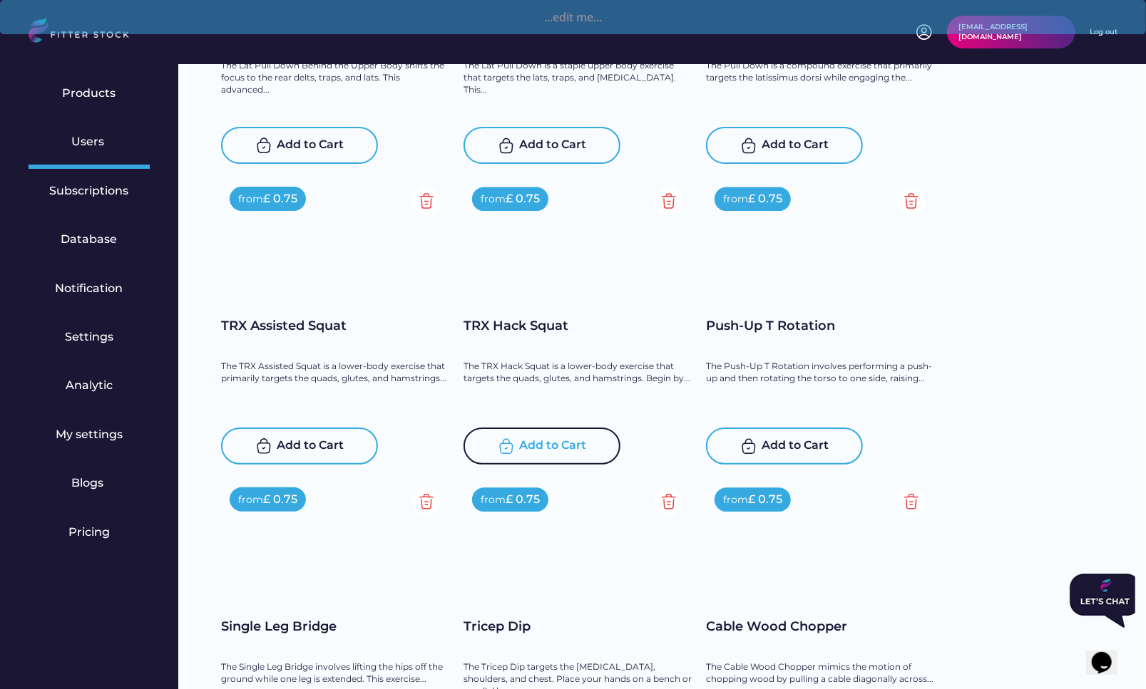
click at [523, 448] on div "Add to Cart" at bounding box center [553, 446] width 67 height 17
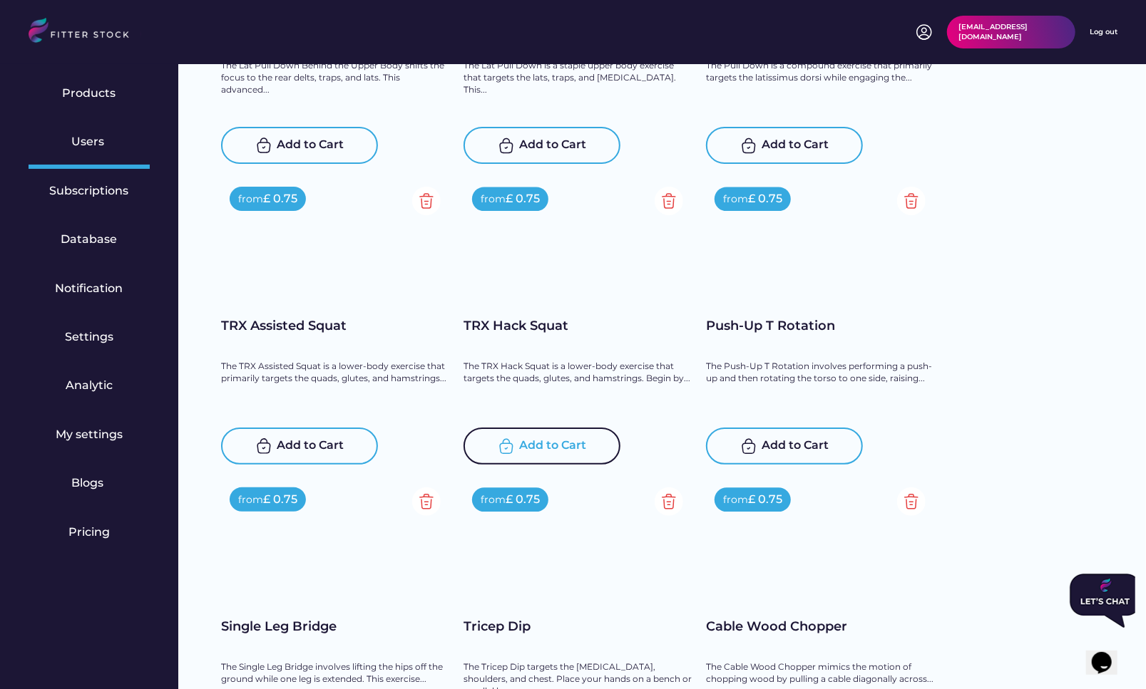
click at [782, 435] on div "Add to Cart" at bounding box center [784, 446] width 157 height 37
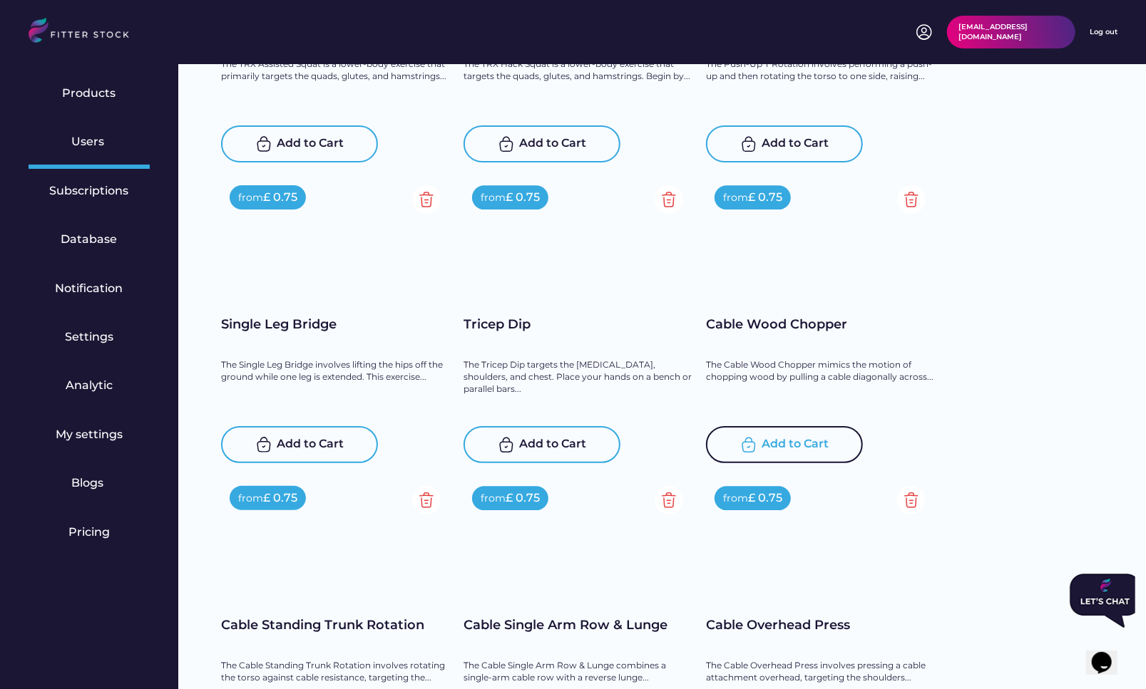
click at [787, 441] on div "Add to Cart" at bounding box center [795, 444] width 67 height 17
click at [531, 441] on div "Add to Cart" at bounding box center [553, 444] width 67 height 17
click at [263, 446] on img at bounding box center [263, 444] width 17 height 17
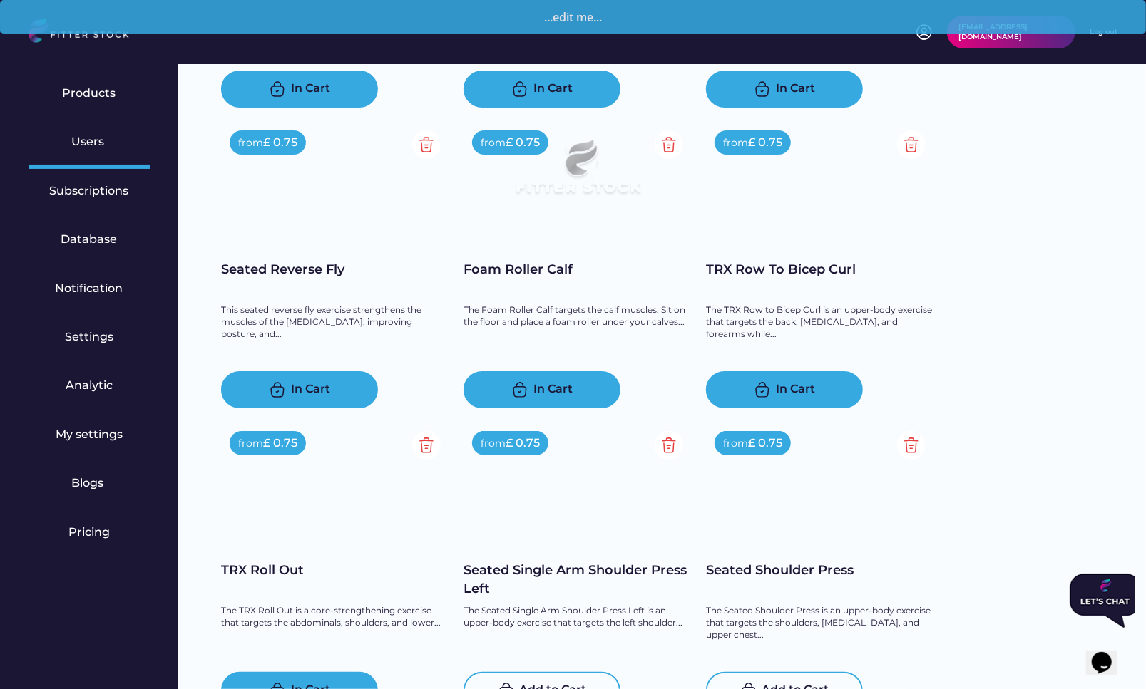
scroll to position [14194, 0]
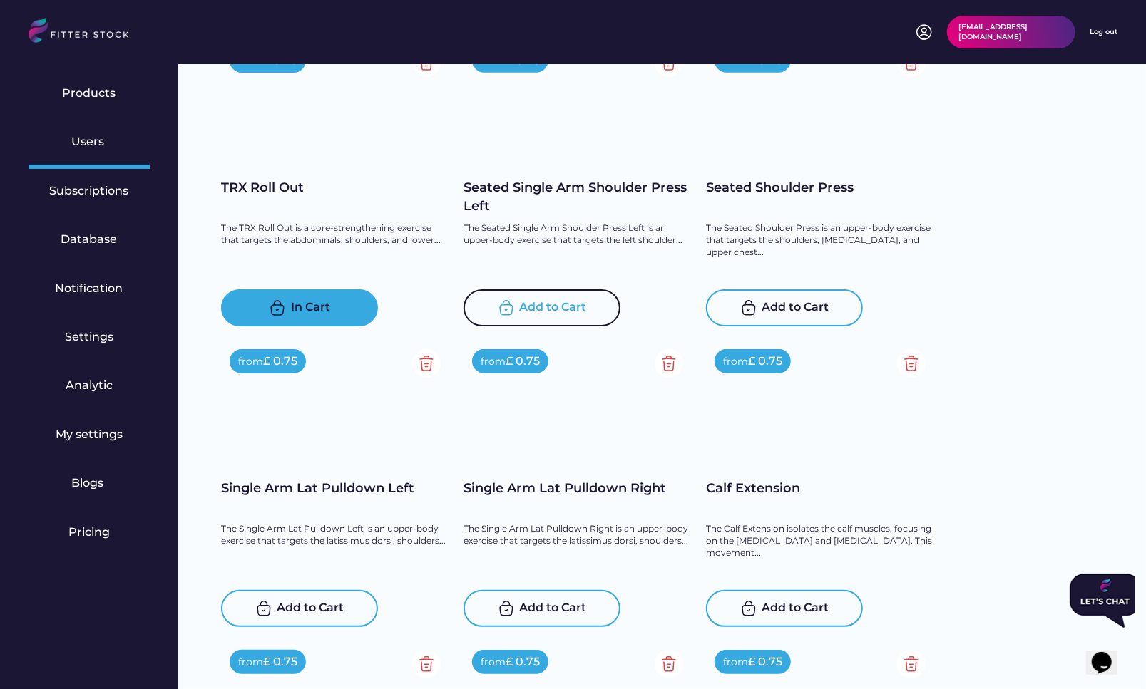
click at [569, 306] on div "Add to Cart" at bounding box center [553, 307] width 67 height 17
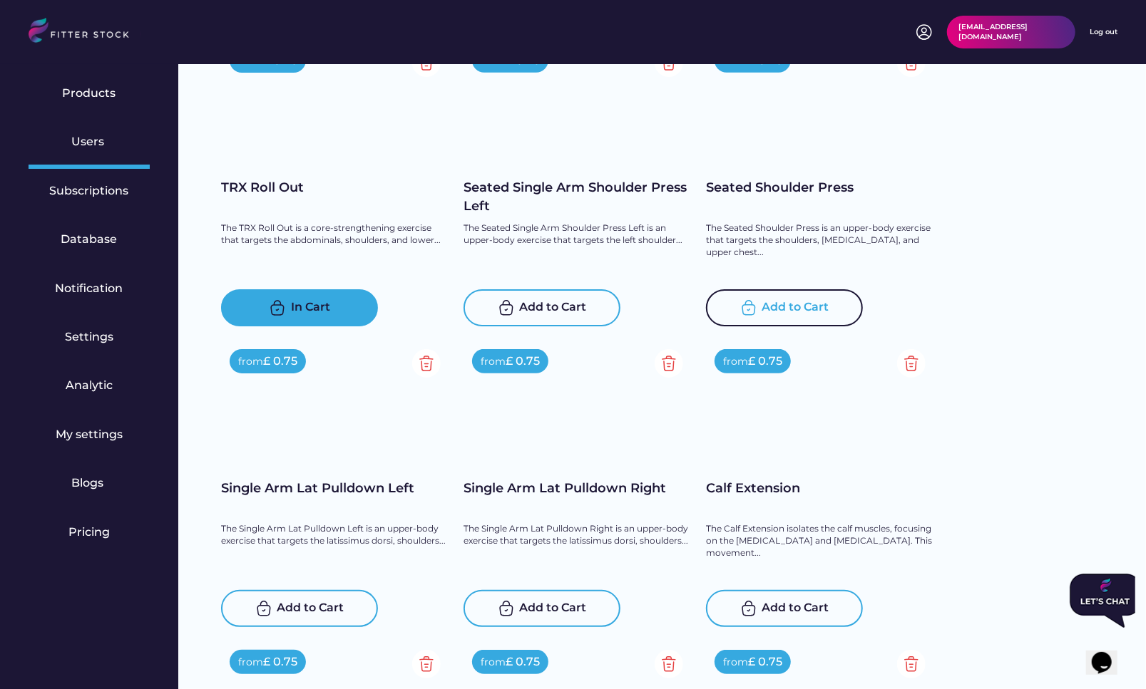
click at [804, 311] on div "Add to Cart" at bounding box center [795, 307] width 67 height 17
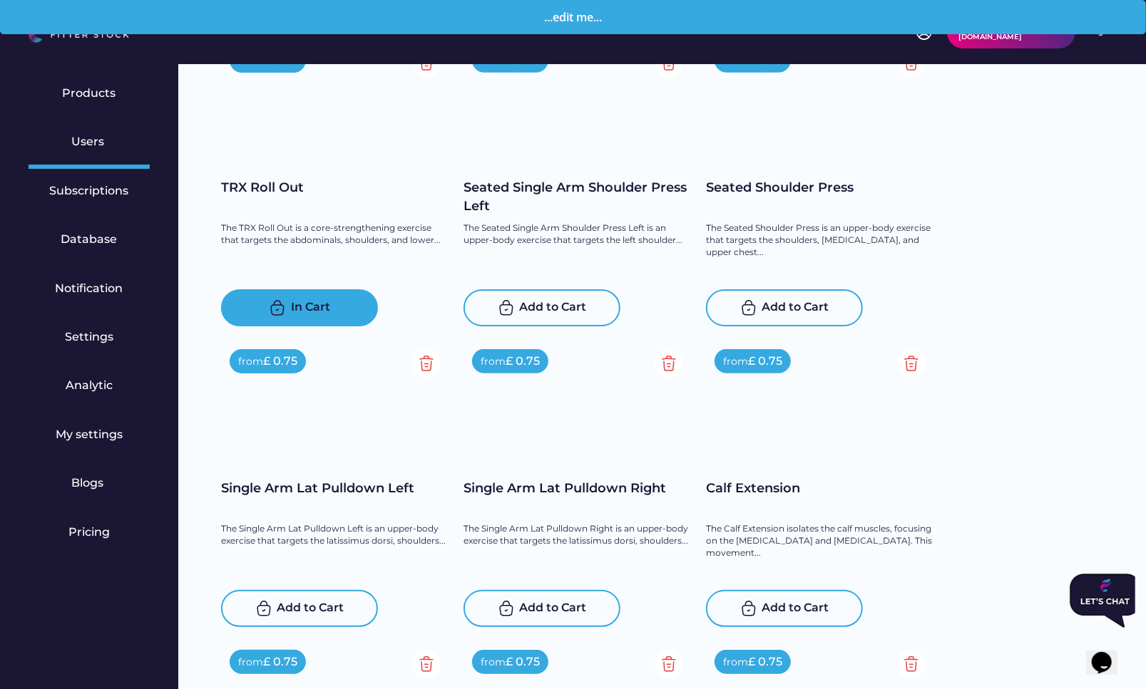
scroll to position [14407, 0]
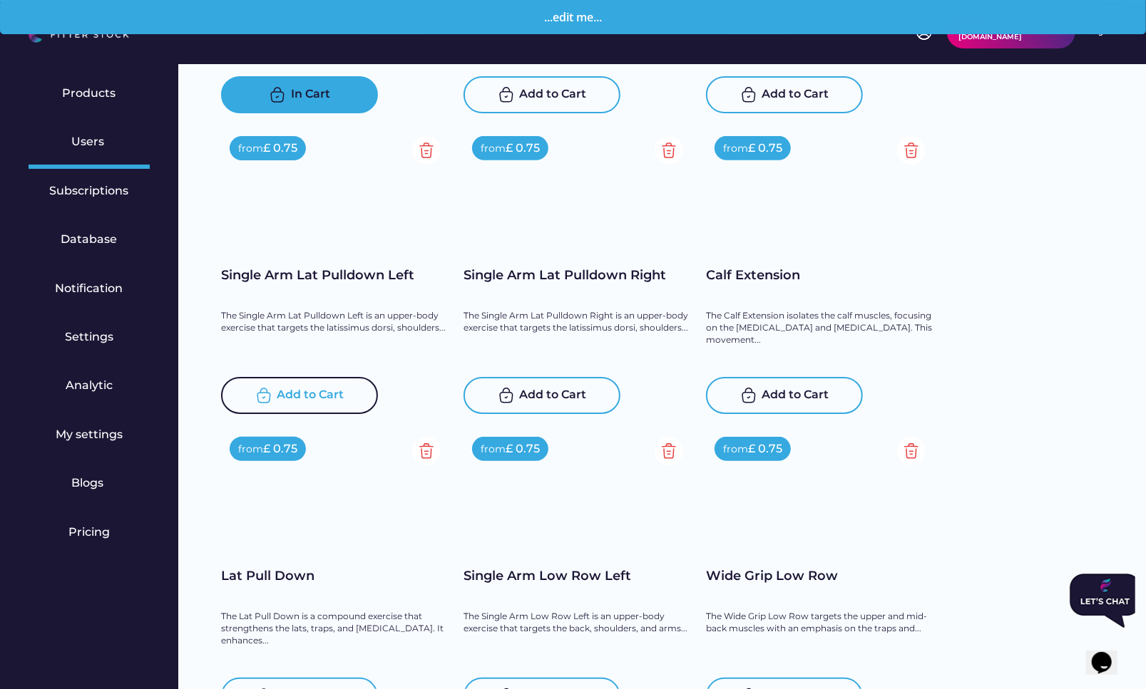
click at [302, 391] on div "Add to Cart" at bounding box center [310, 395] width 67 height 17
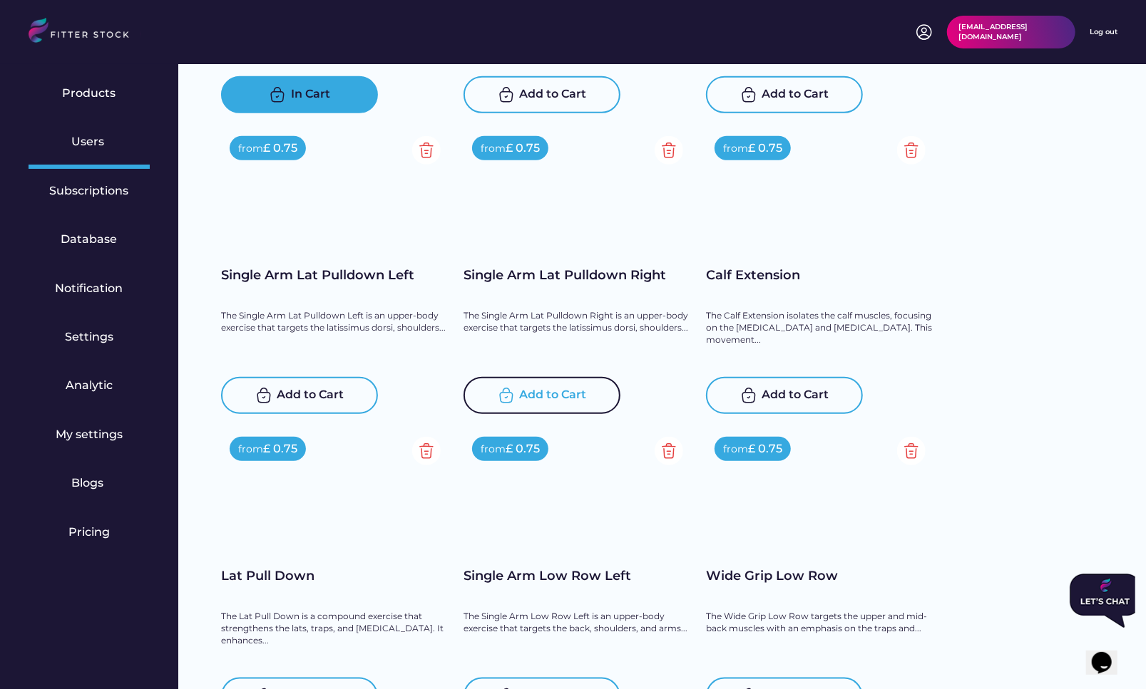
click at [552, 396] on div "Add to Cart" at bounding box center [553, 395] width 67 height 17
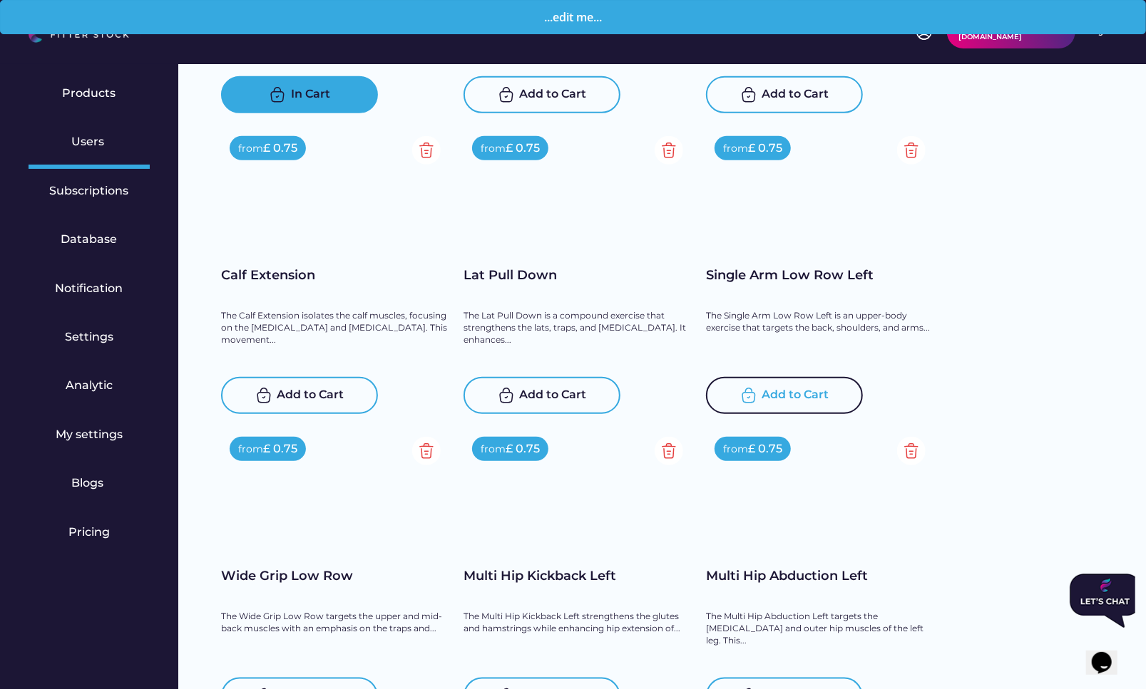
click at [806, 394] on div "Add to Cart" at bounding box center [795, 395] width 67 height 17
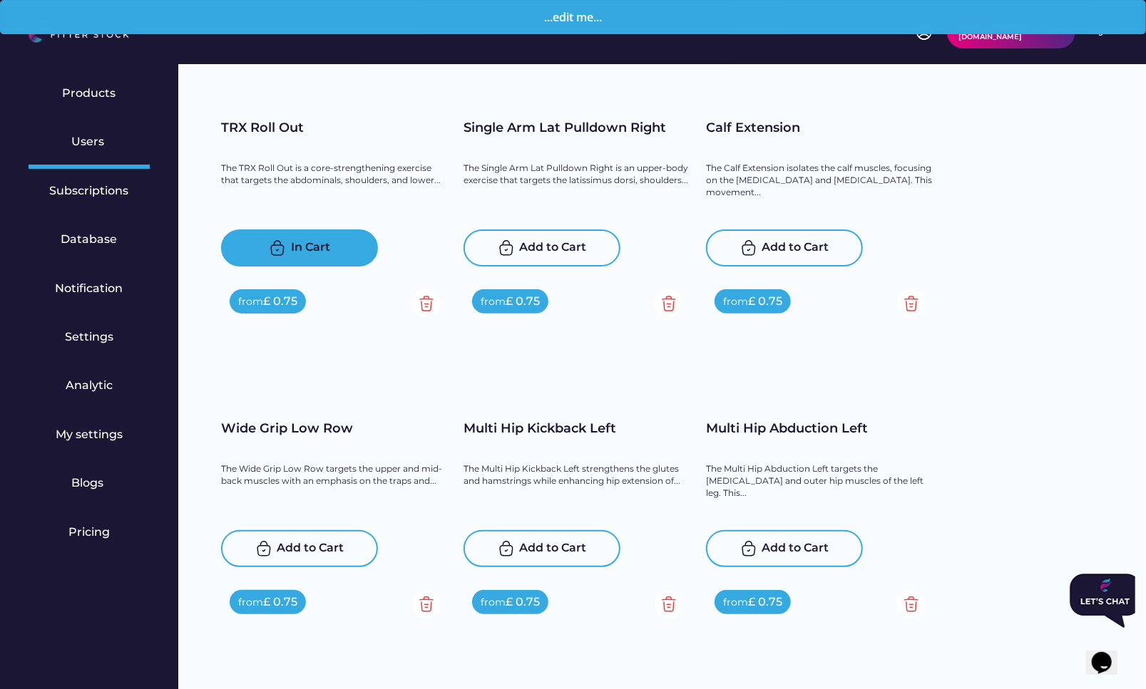
scroll to position [14160, 0]
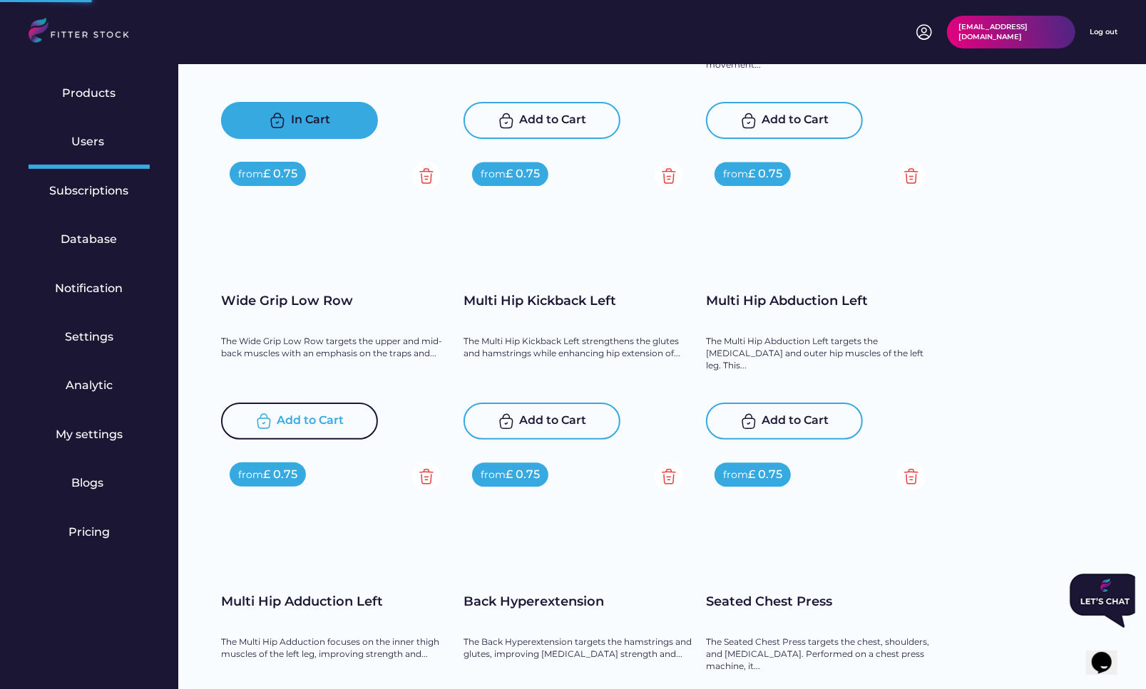
click at [319, 423] on div "Add to Cart" at bounding box center [310, 421] width 67 height 17
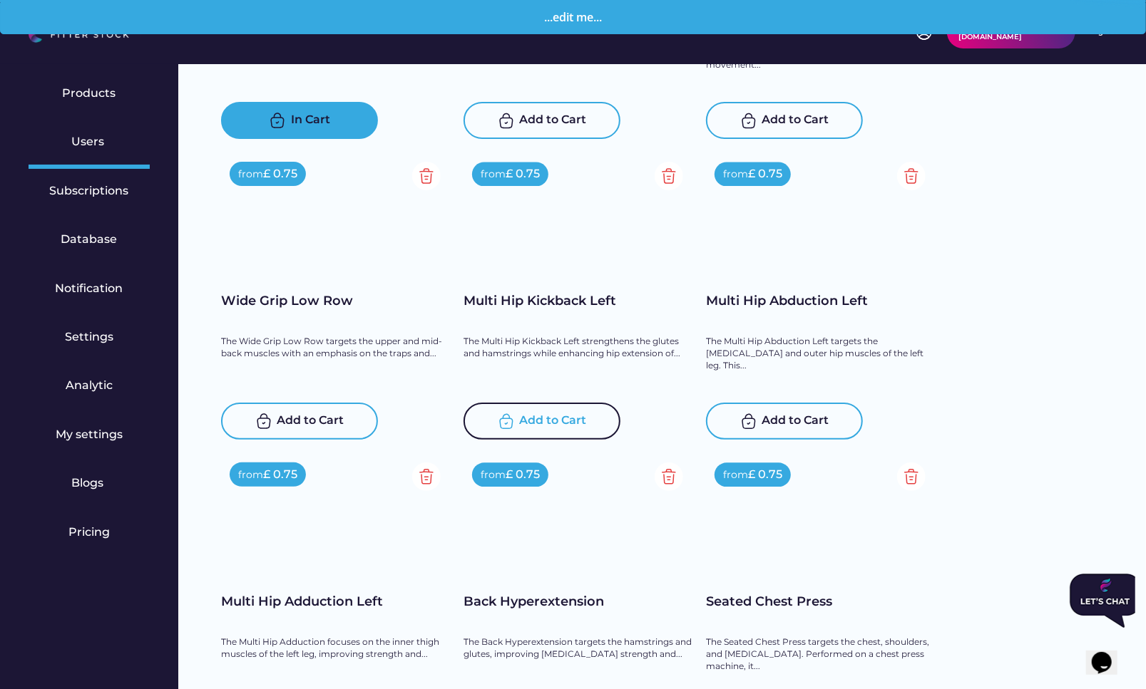
click at [528, 423] on div "Add to Cart" at bounding box center [553, 421] width 67 height 17
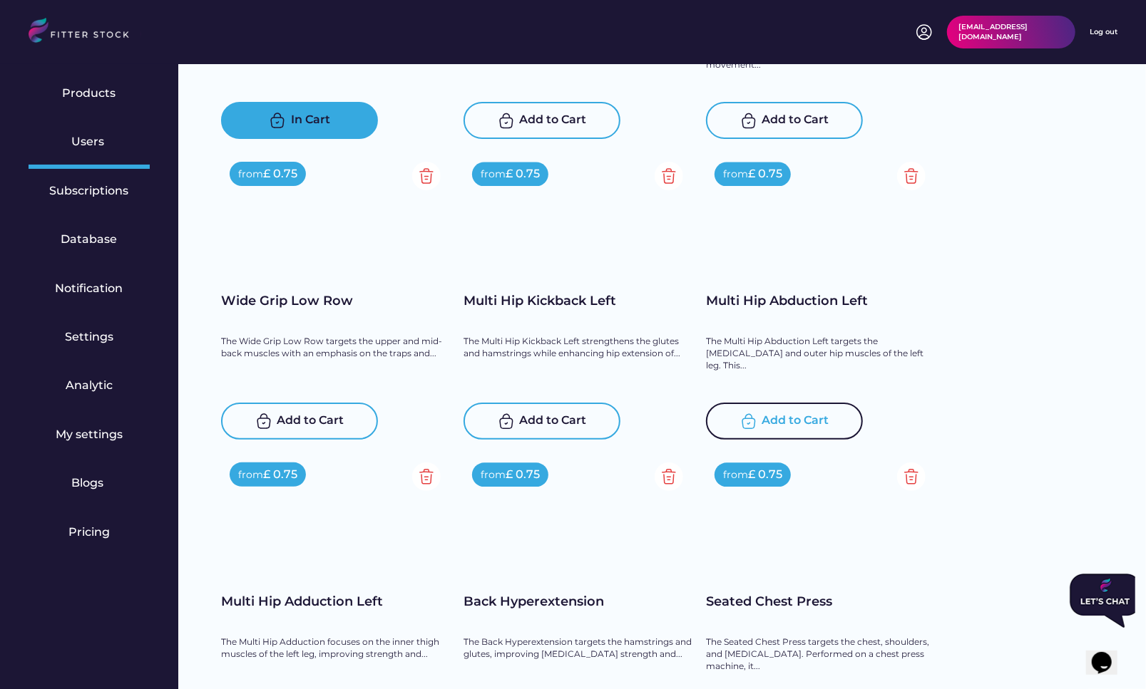
click at [793, 413] on div "Add to Cart" at bounding box center [795, 421] width 67 height 17
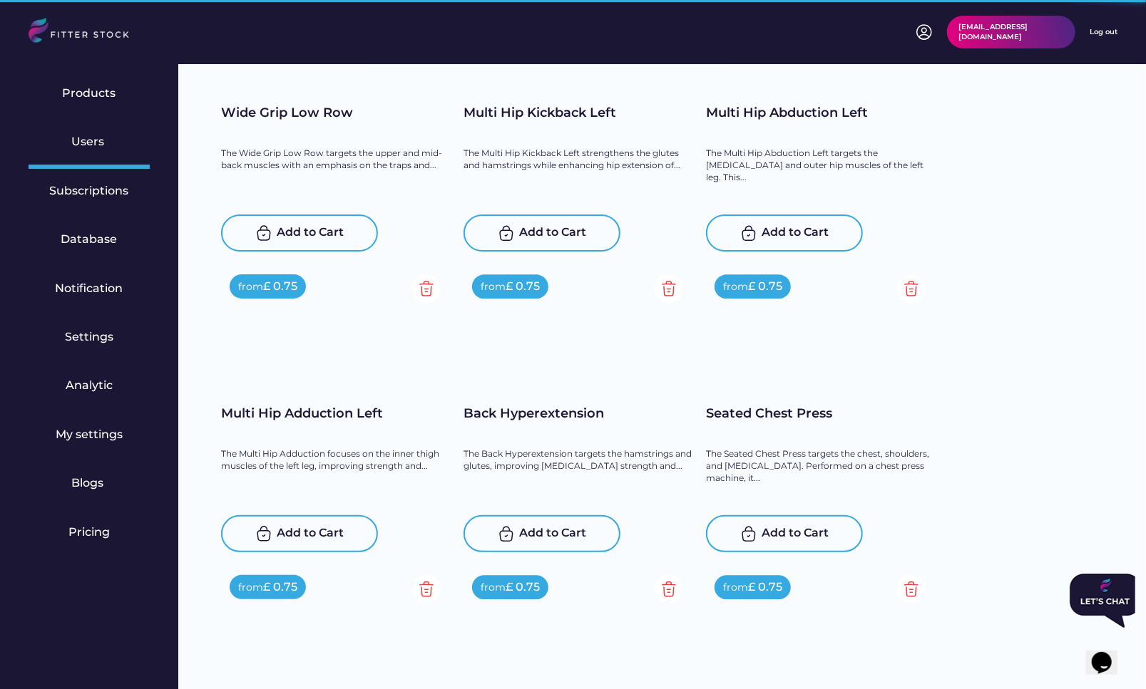
scroll to position [15847, 0]
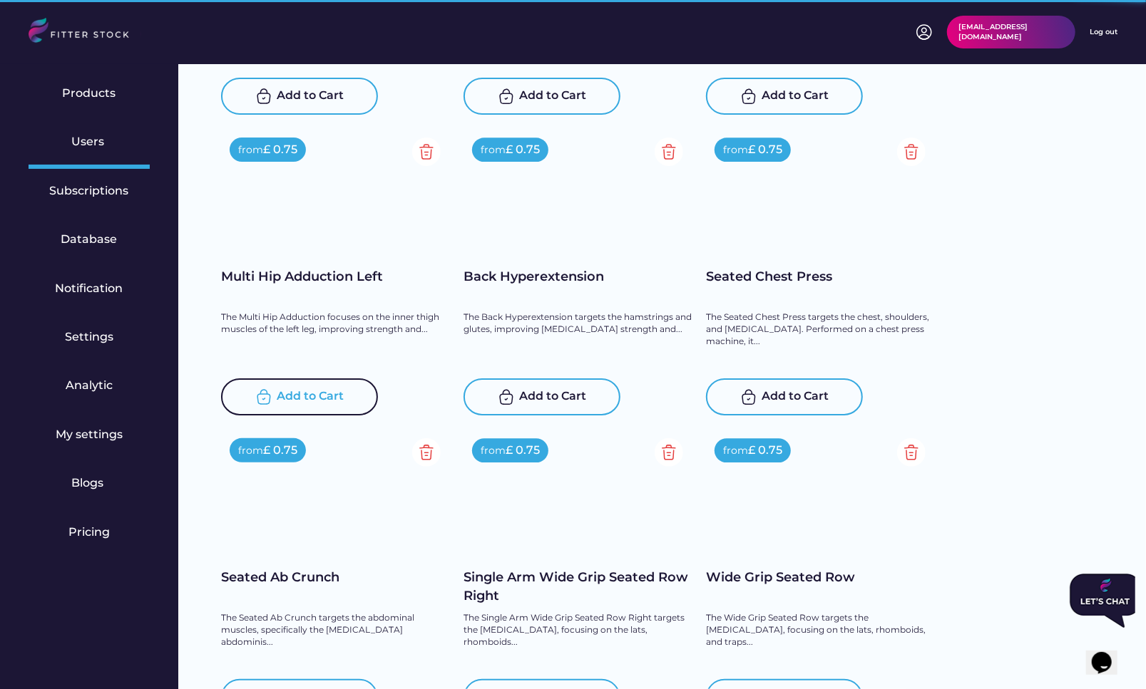
click at [290, 395] on div "Add to Cart" at bounding box center [310, 397] width 67 height 17
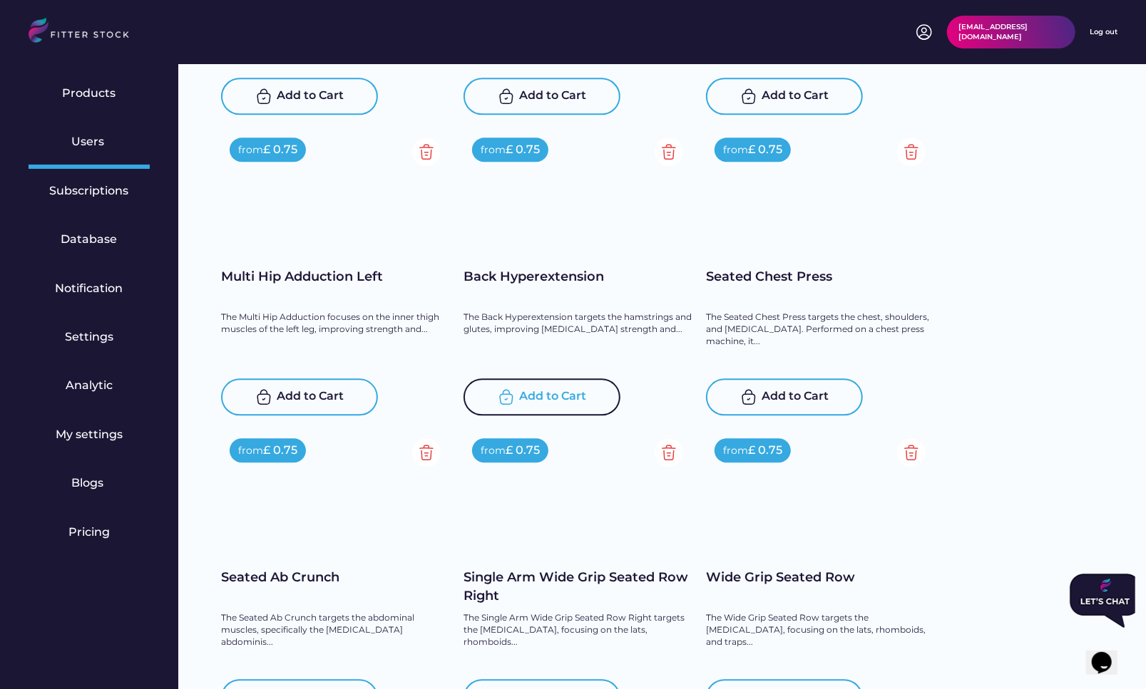
click at [553, 391] on div "Add to Cart" at bounding box center [553, 397] width 67 height 17
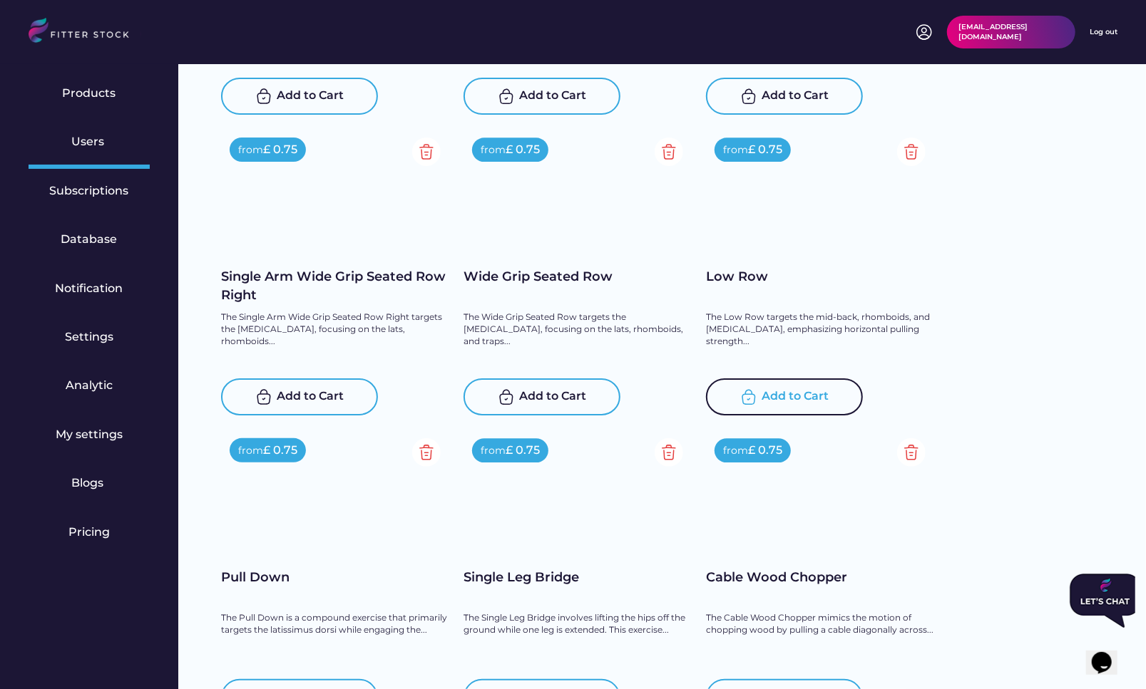
click at [802, 401] on div "Add to Cart" at bounding box center [795, 397] width 67 height 17
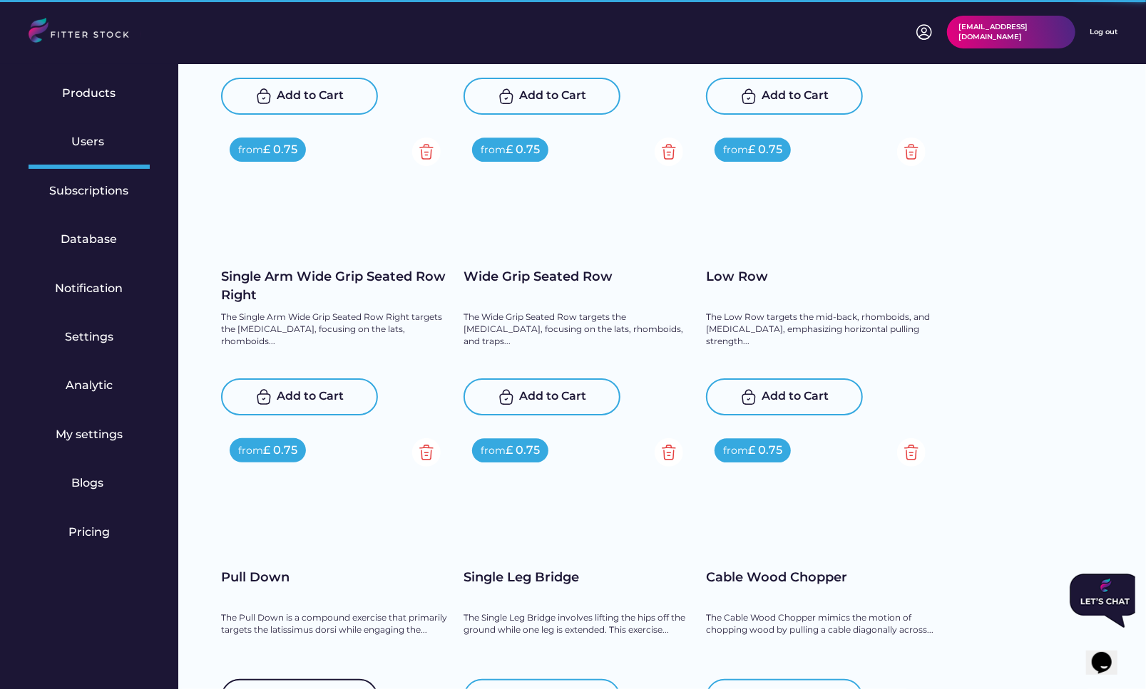
scroll to position [16162, 0]
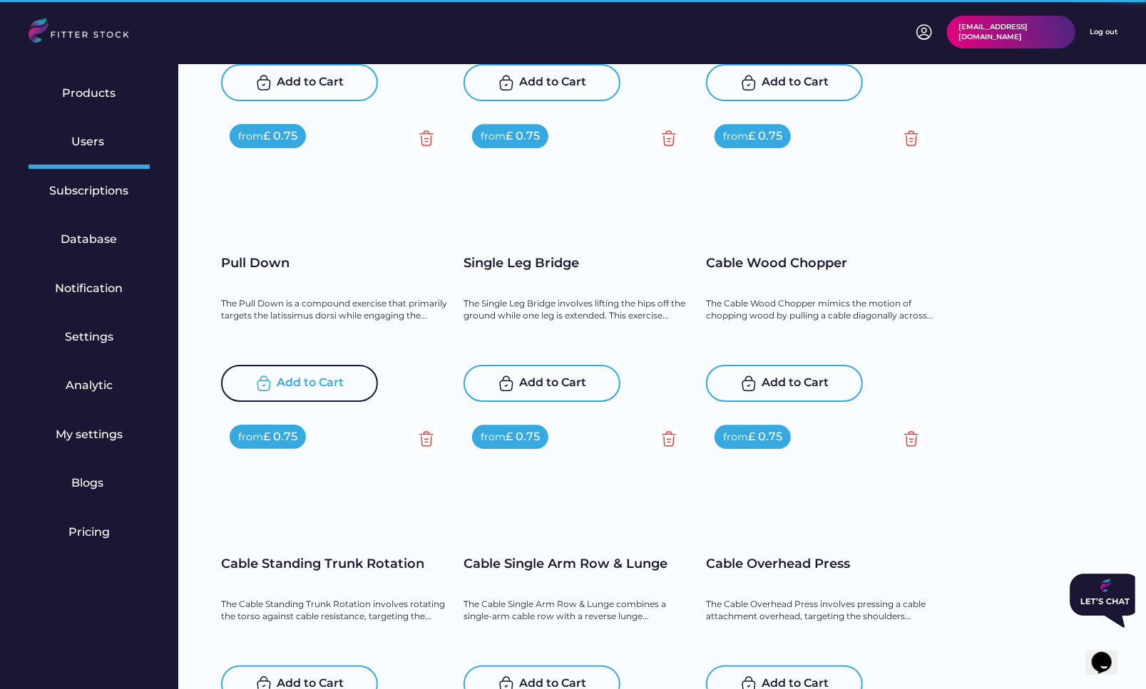
click at [317, 389] on div "Add to Cart" at bounding box center [310, 383] width 67 height 17
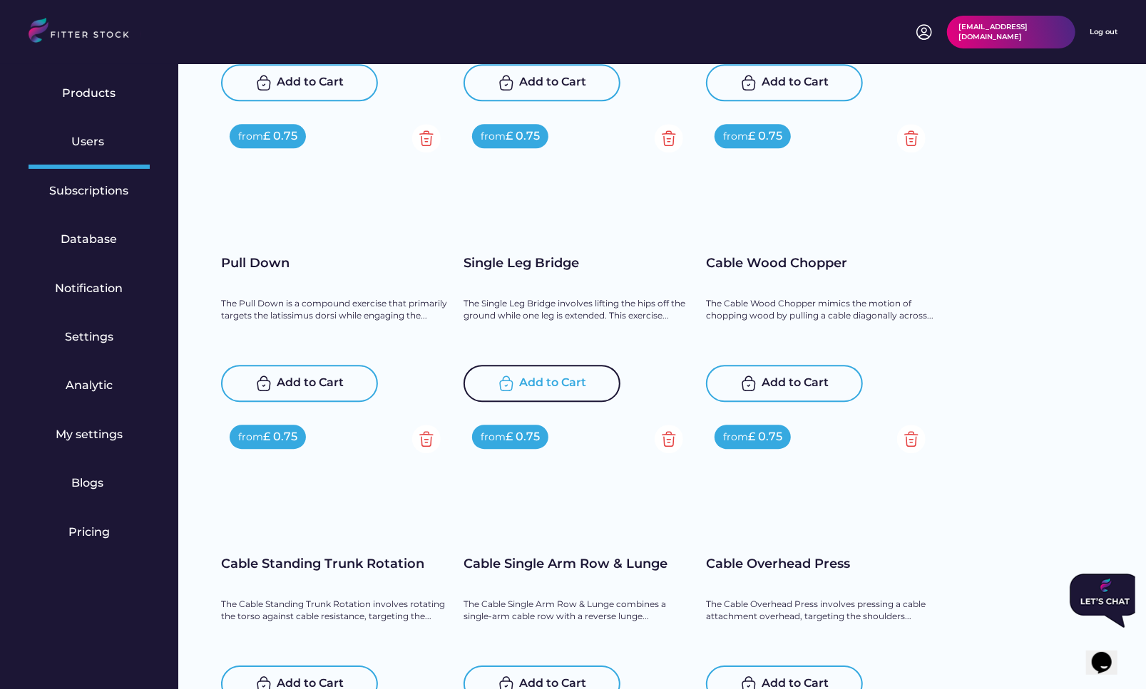
click at [536, 375] on div "Add to Cart" at bounding box center [553, 383] width 67 height 17
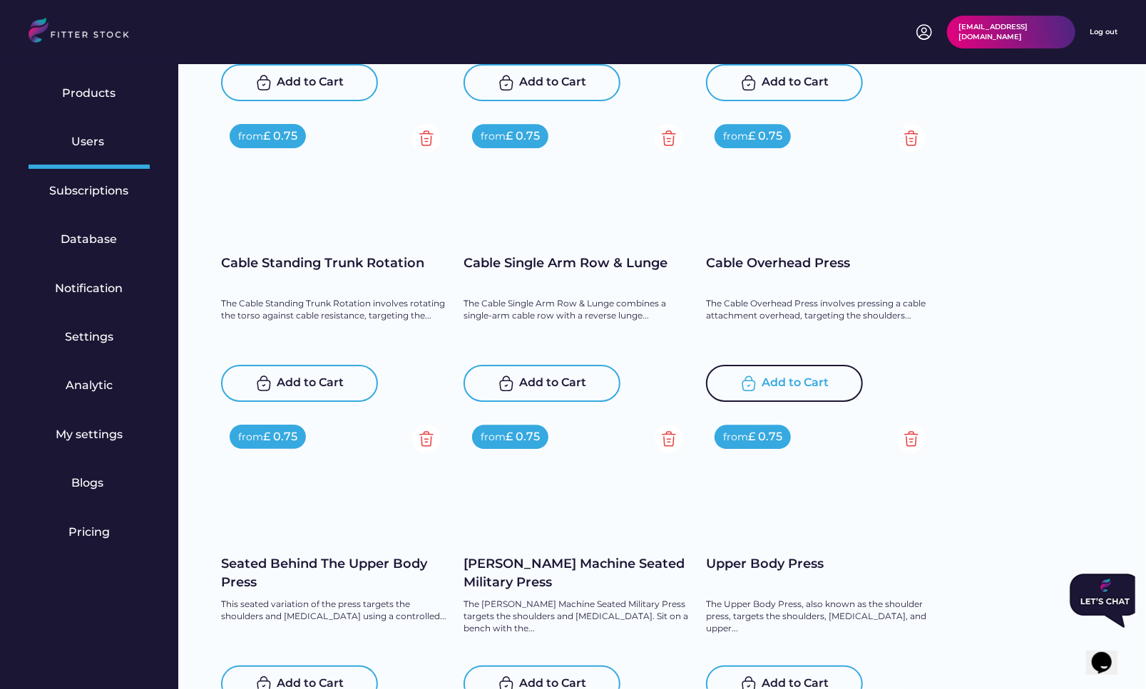
click at [791, 370] on div "Add to Cart" at bounding box center [784, 383] width 157 height 37
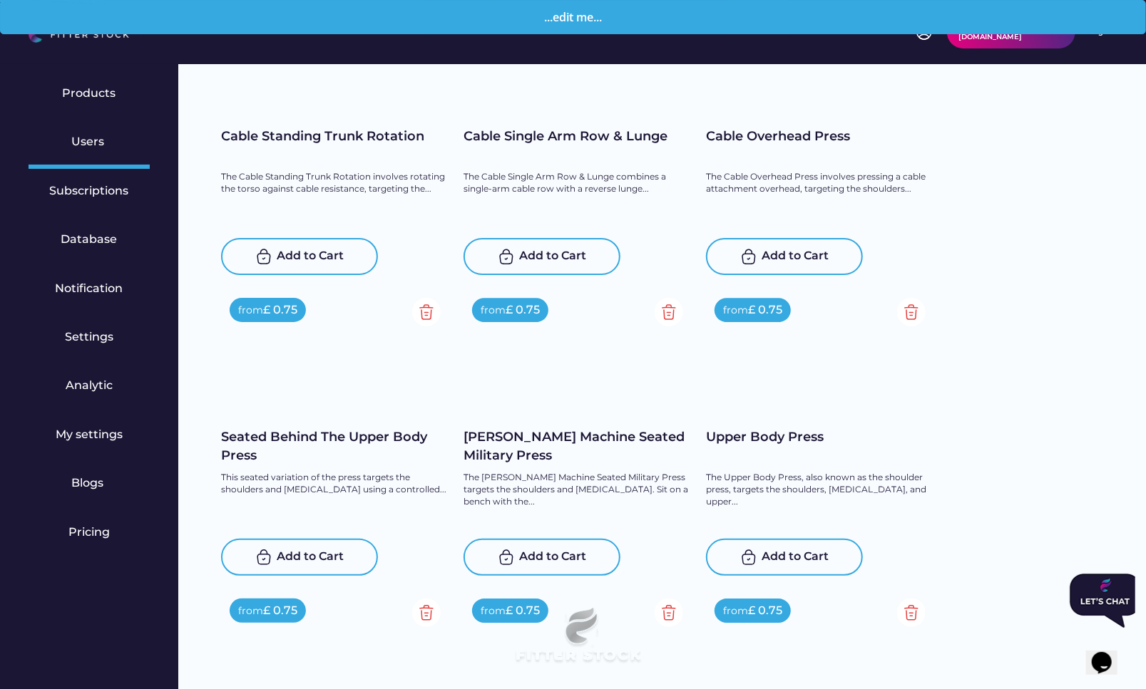
scroll to position [16604, 0]
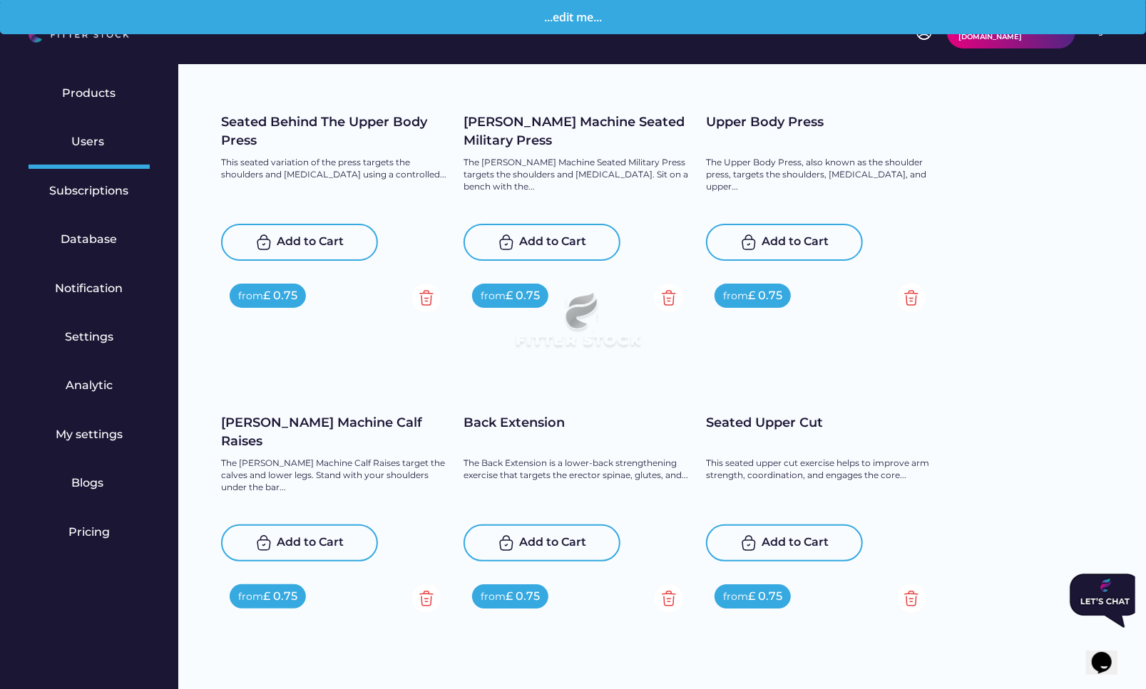
click at [326, 251] on div "Add to Cart" at bounding box center [310, 242] width 67 height 17
click at [557, 251] on div "Add to Cart" at bounding box center [553, 242] width 67 height 17
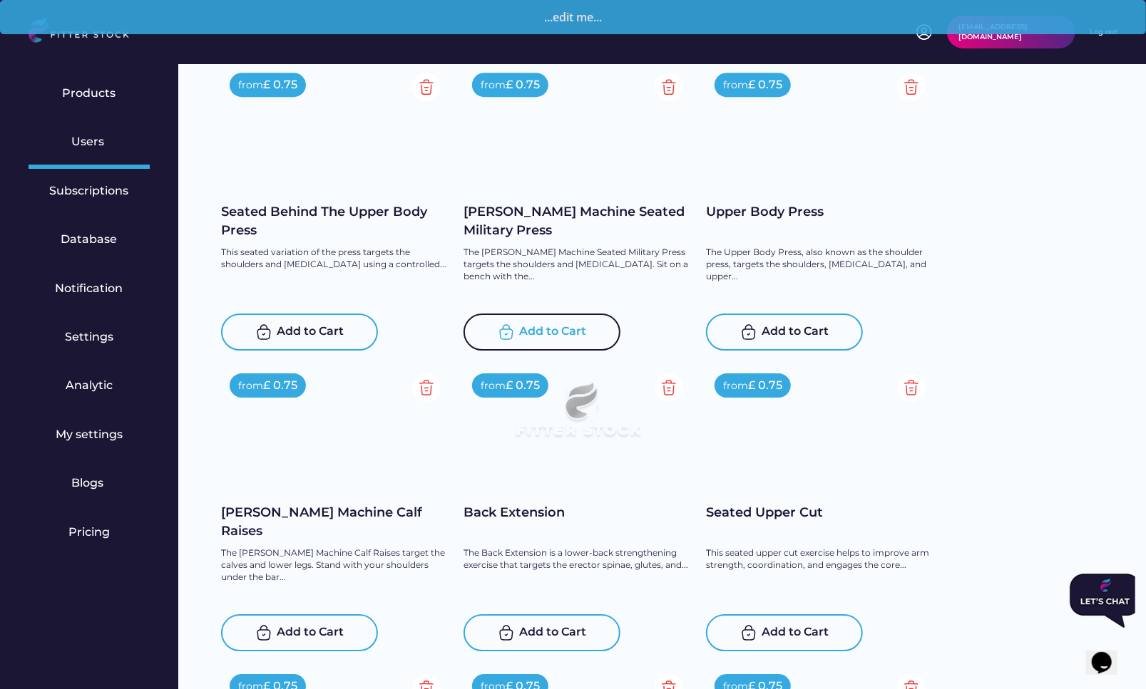
click at [800, 333] on div "Add to Cart" at bounding box center [795, 332] width 67 height 17
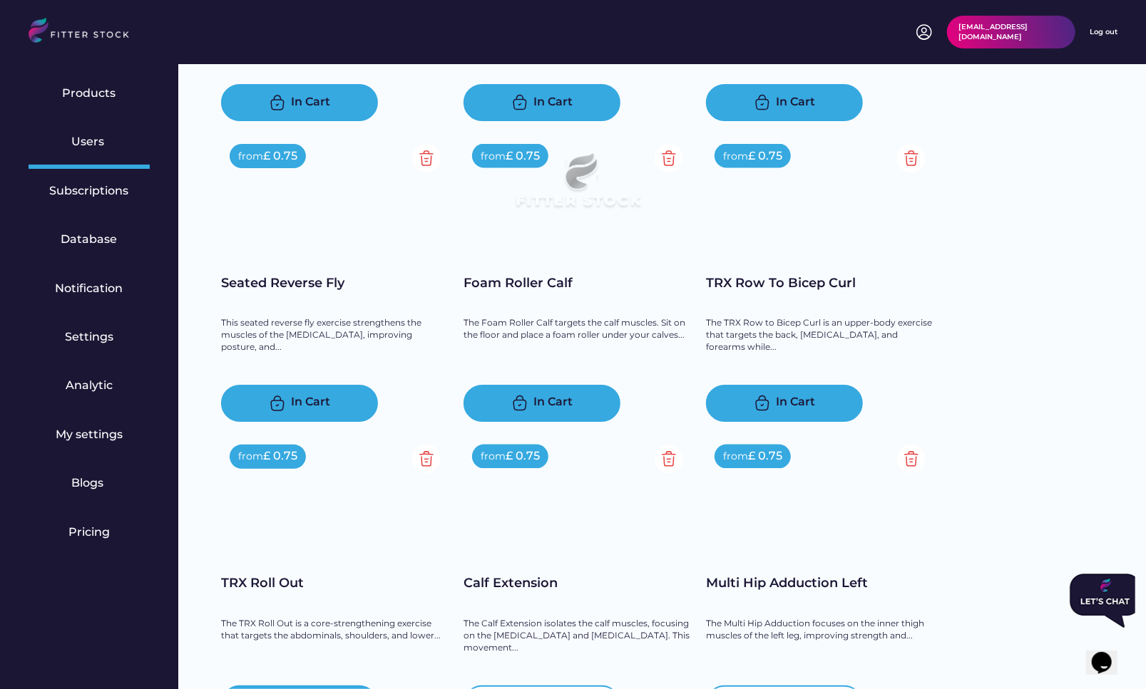
scroll to position [15494, 0]
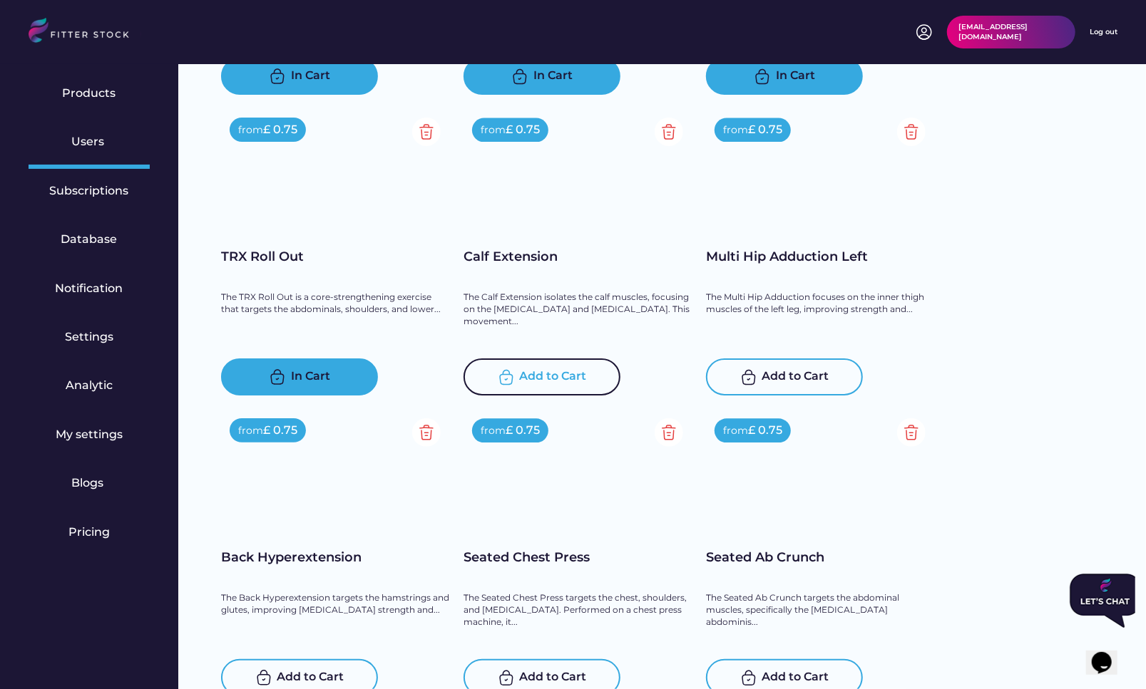
click at [550, 374] on div "Add to Cart" at bounding box center [553, 377] width 67 height 17
click at [539, 372] on div "Add to Cart" at bounding box center [553, 377] width 67 height 17
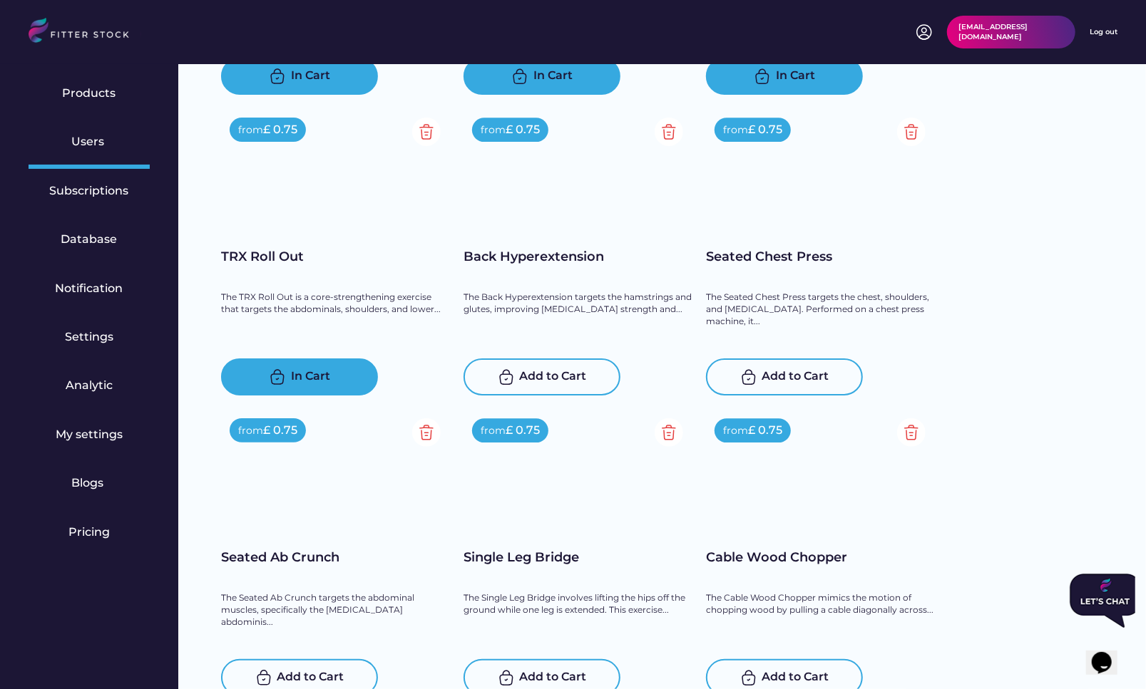
scroll to position [16018, 0]
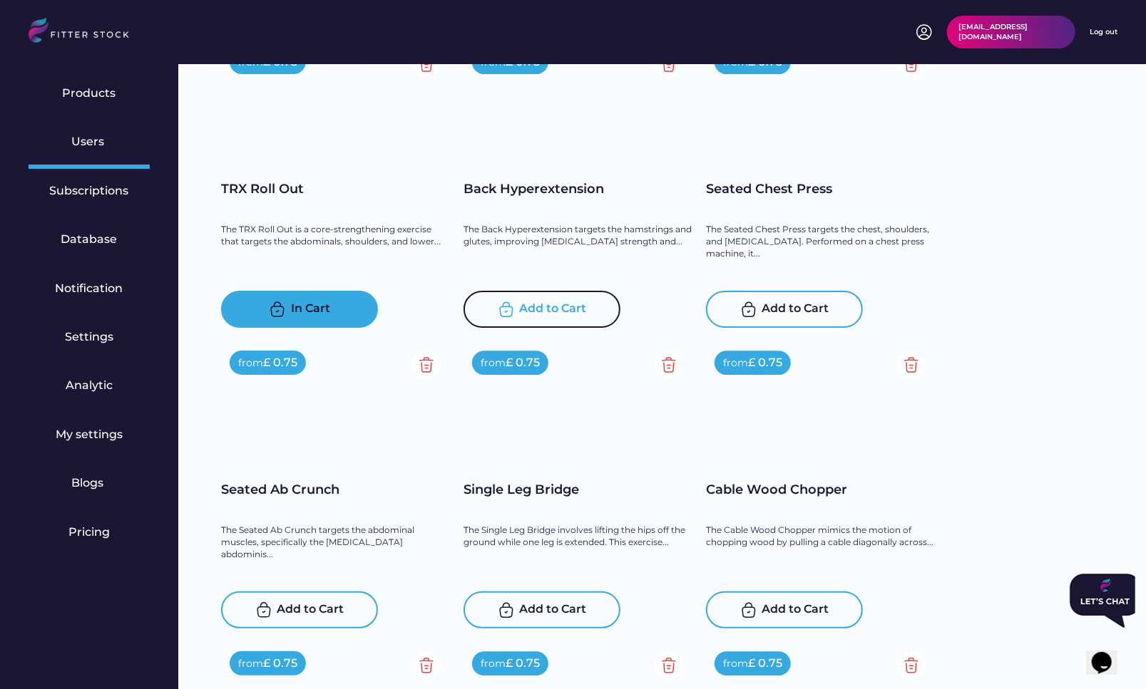
click at [525, 308] on div "Add to Cart" at bounding box center [553, 309] width 67 height 17
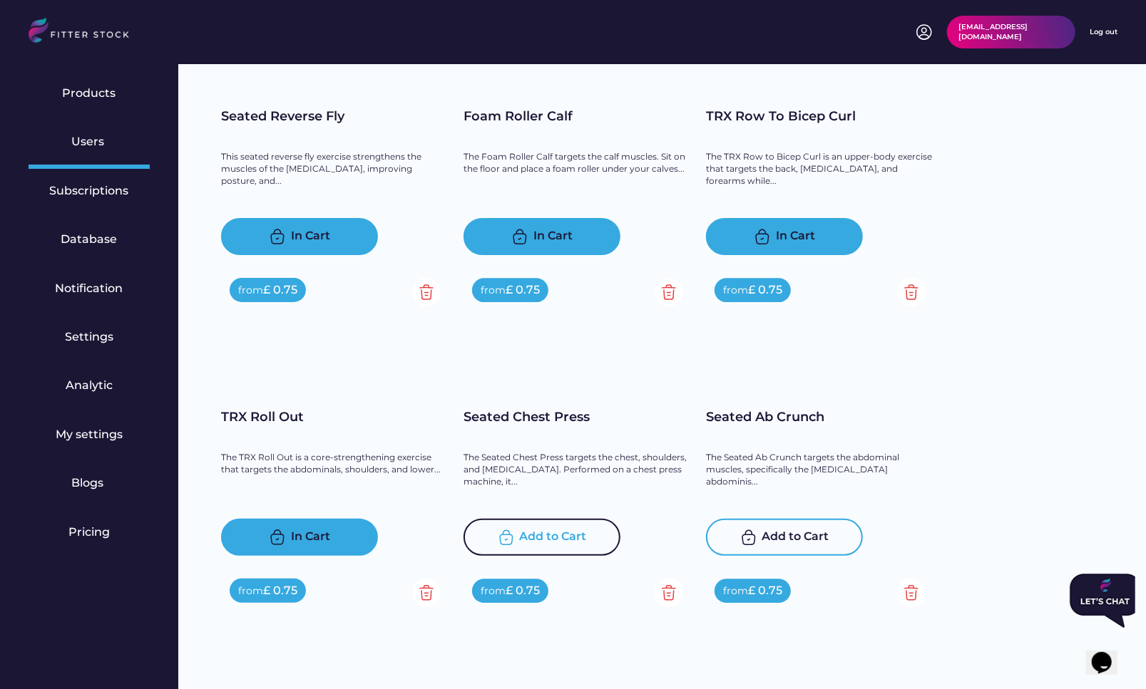
scroll to position [16246, 0]
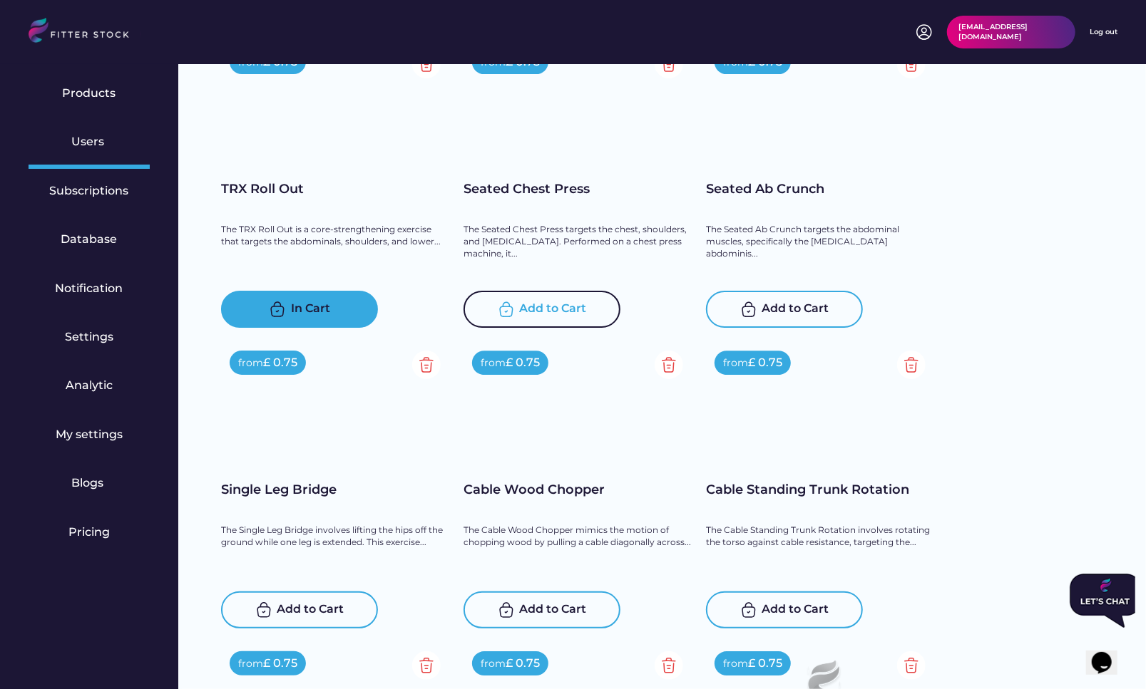
click at [556, 311] on div "Add to Cart" at bounding box center [553, 309] width 67 height 17
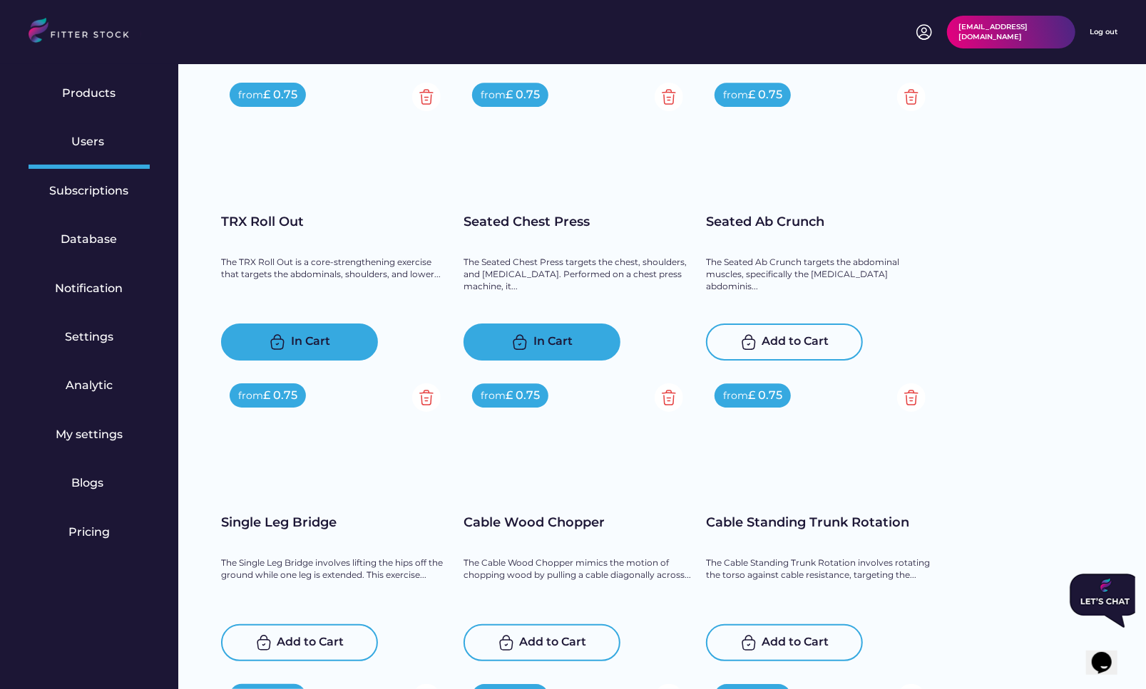
scroll to position [16210, 0]
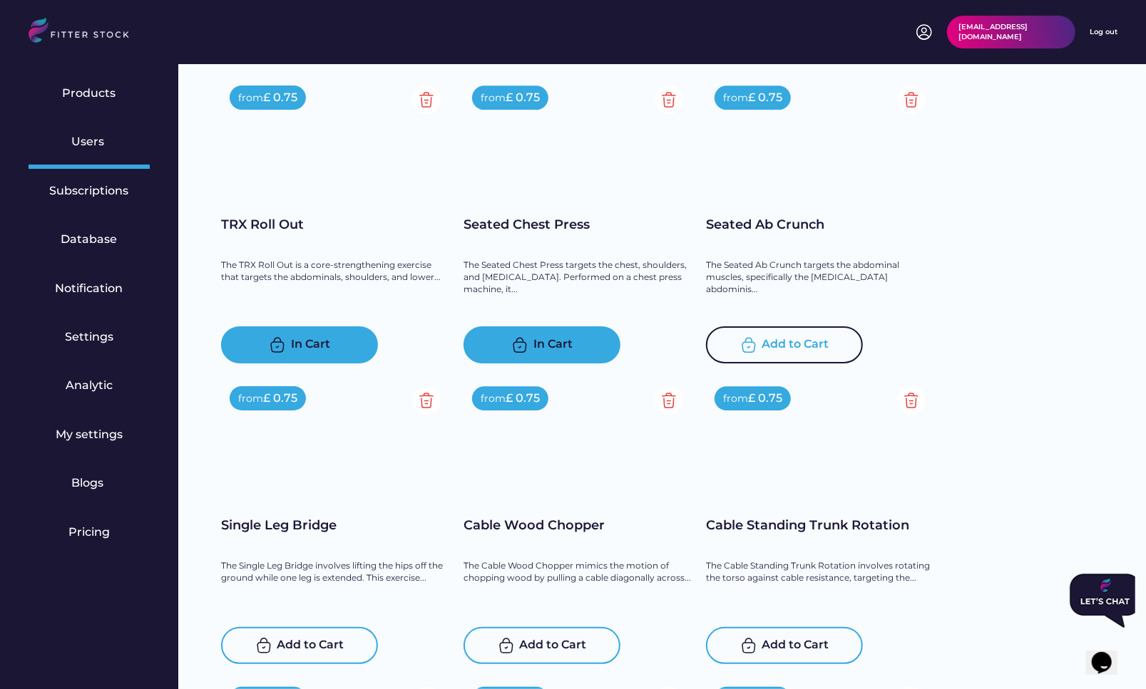
click at [823, 344] on div "Add to Cart" at bounding box center [795, 344] width 67 height 17
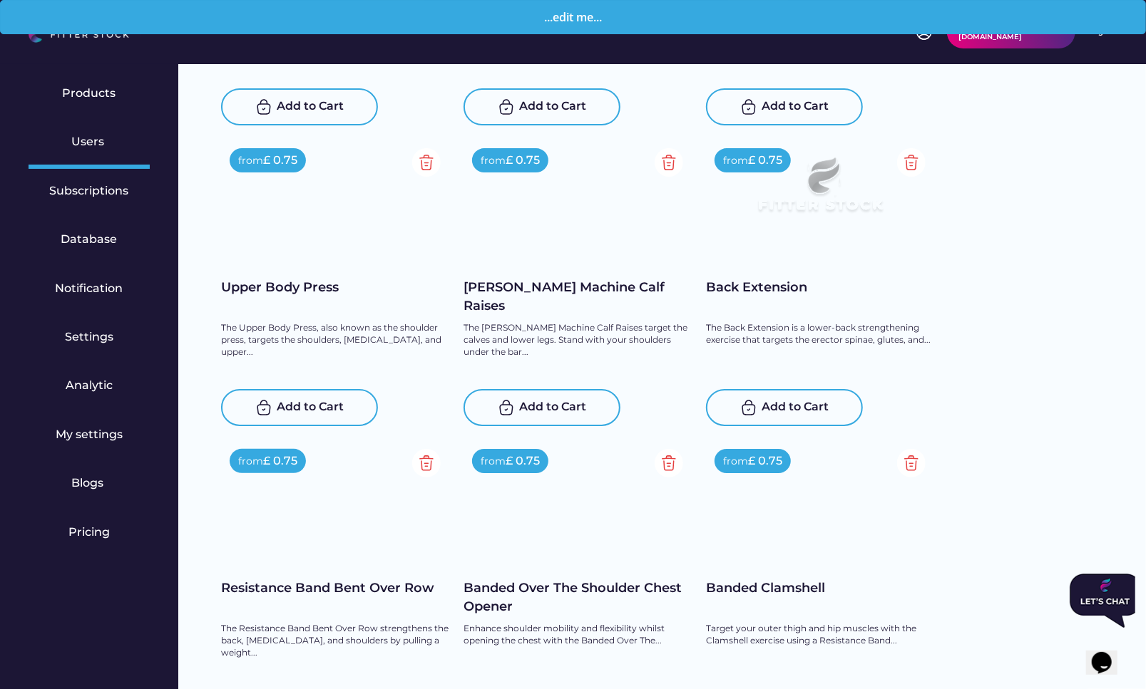
scroll to position [16750, 0]
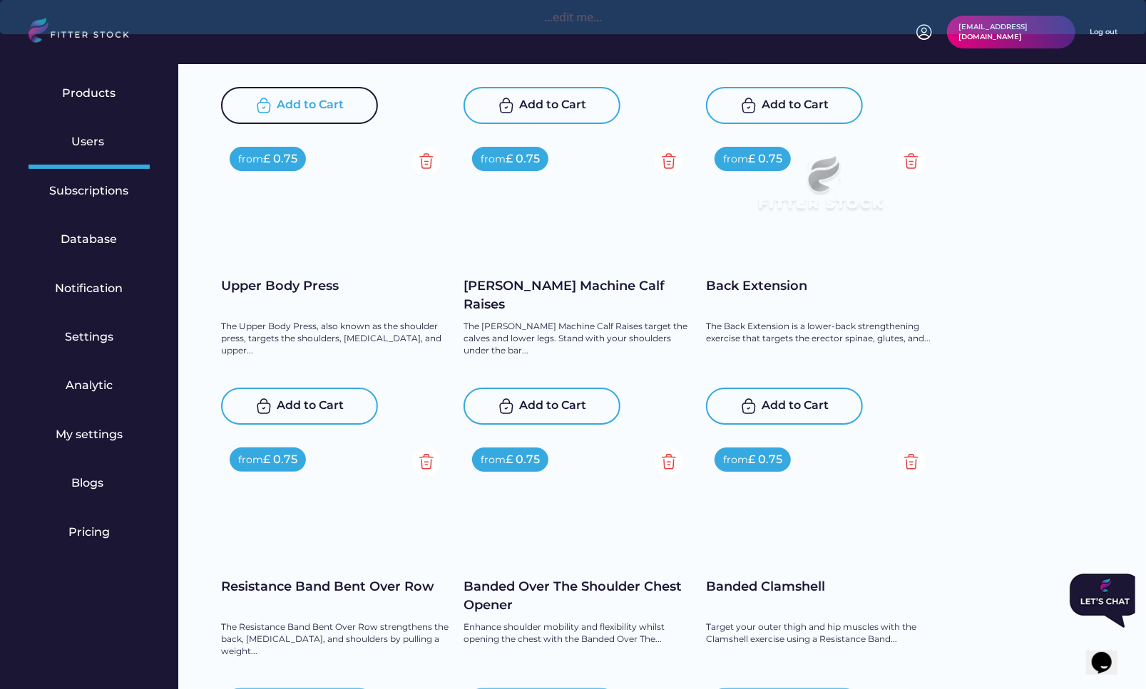
click at [297, 106] on div "Add to Cart" at bounding box center [310, 105] width 67 height 17
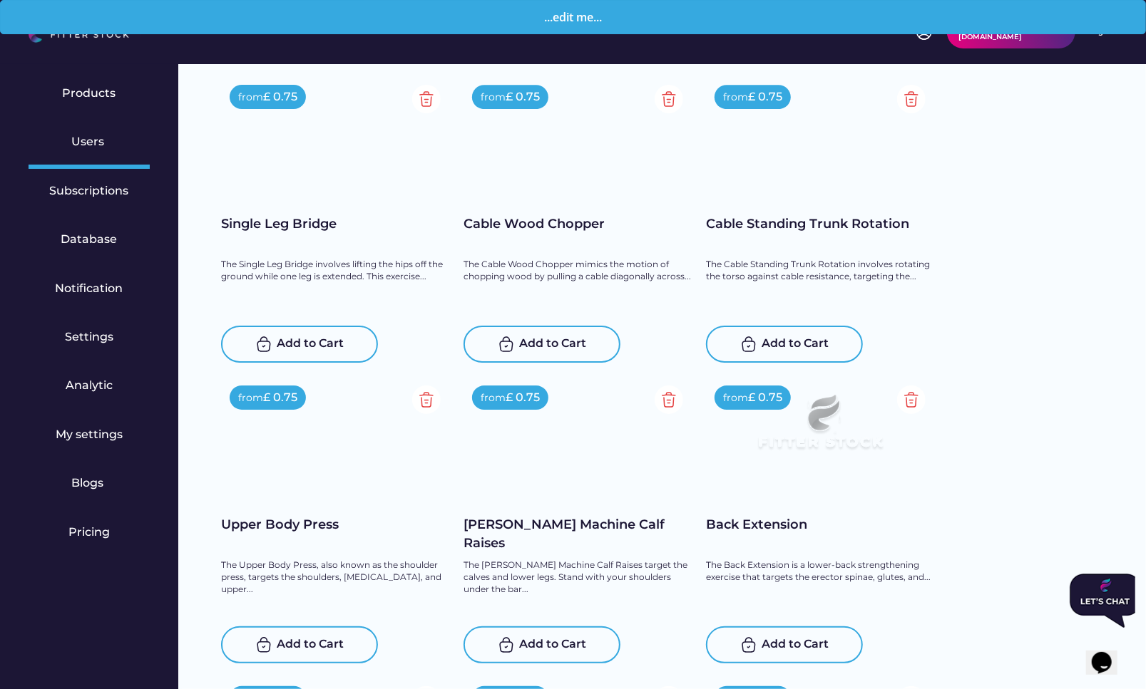
scroll to position [16509, 0]
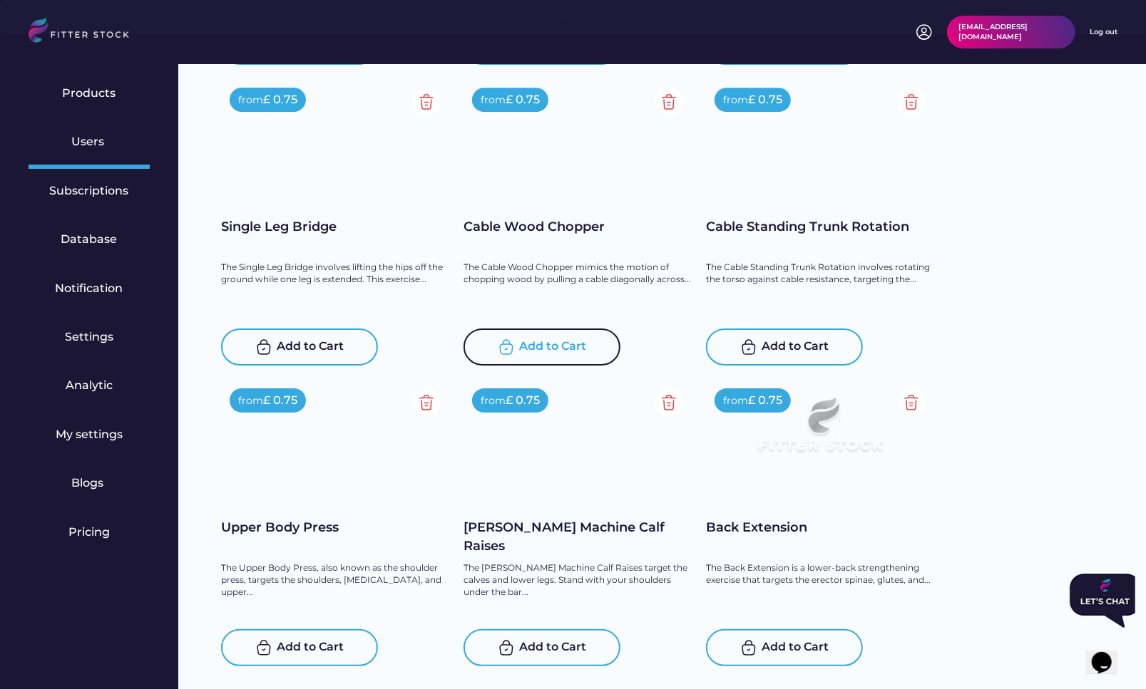
click at [554, 341] on div "Add to Cart" at bounding box center [553, 347] width 67 height 17
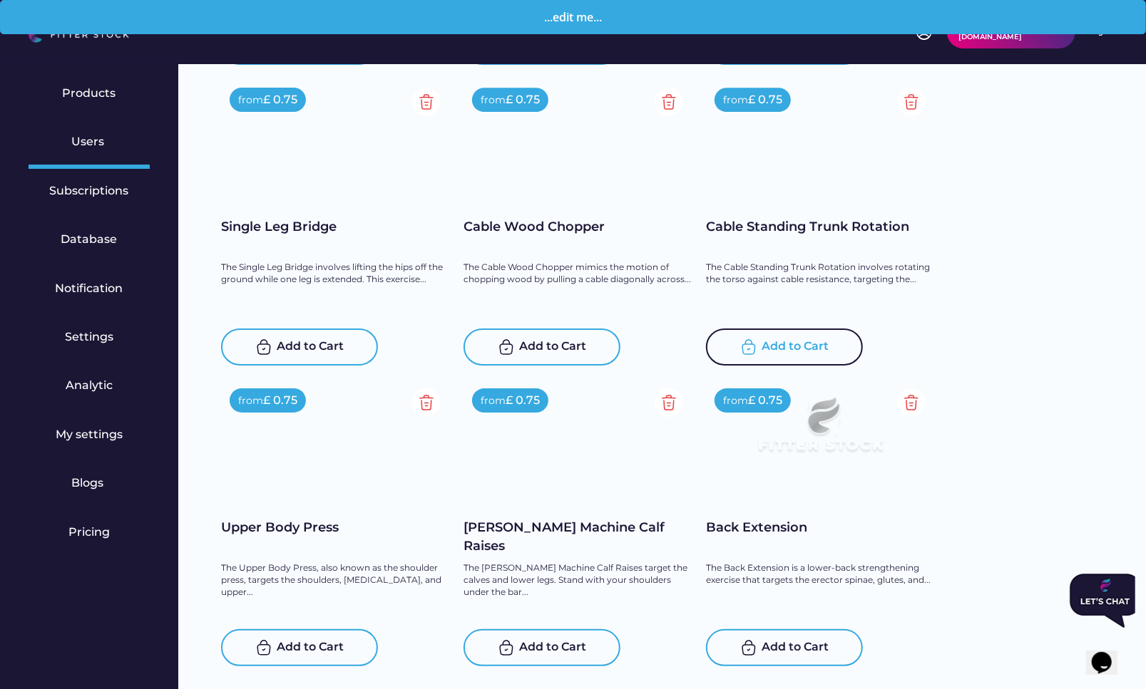
click at [817, 346] on div "Add to Cart" at bounding box center [795, 347] width 67 height 17
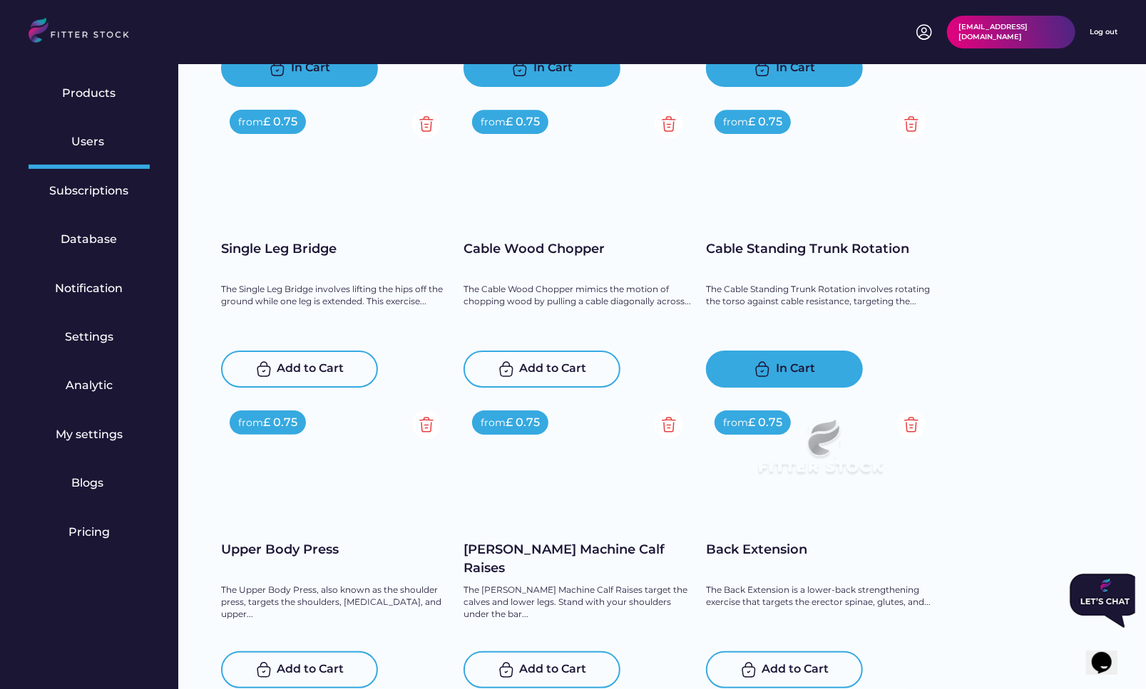
scroll to position [16531, 0]
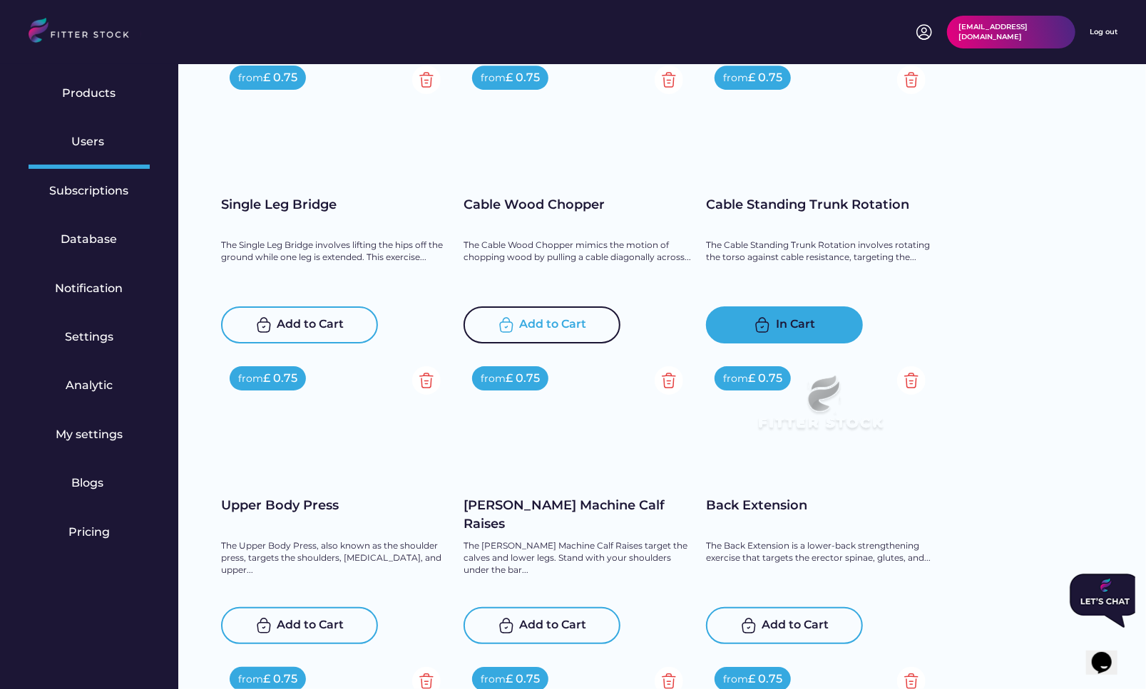
click at [550, 319] on div "Add to Cart" at bounding box center [553, 325] width 67 height 17
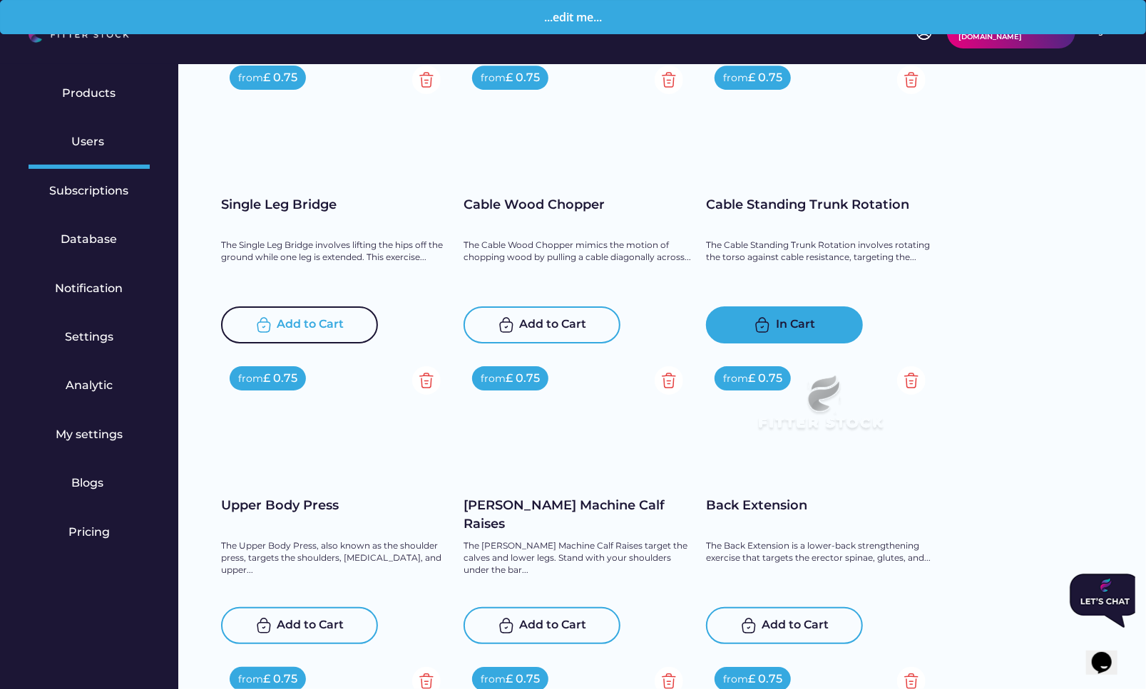
click at [277, 332] on div "Add to Cart" at bounding box center [310, 325] width 67 height 17
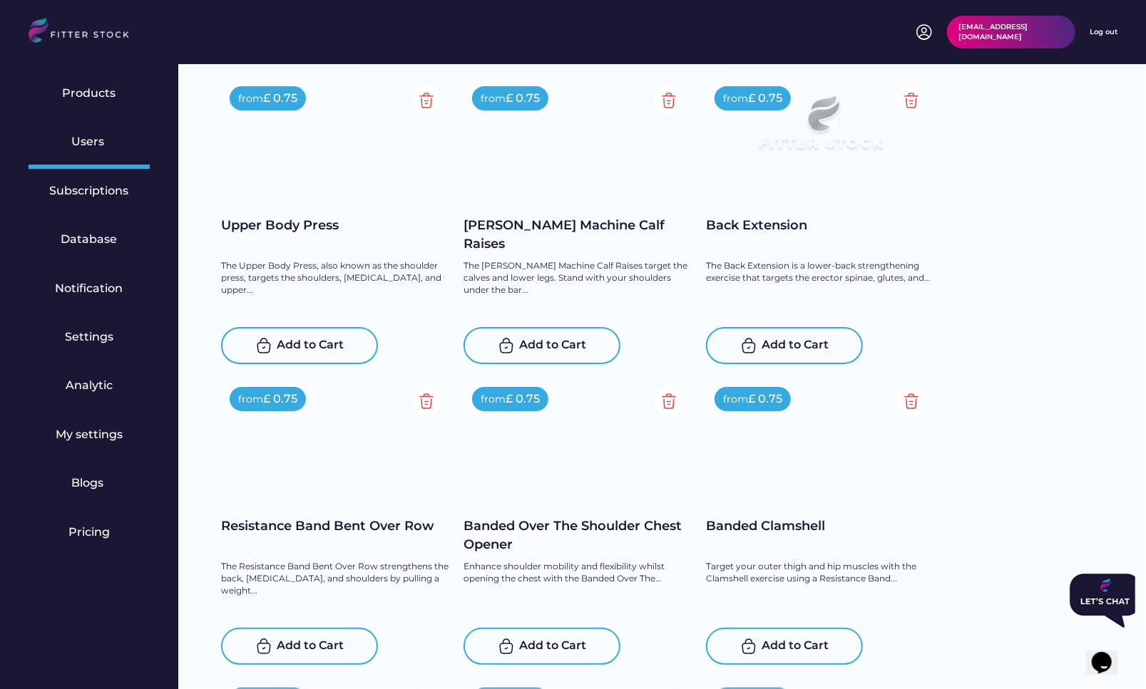
scroll to position [16805, 0]
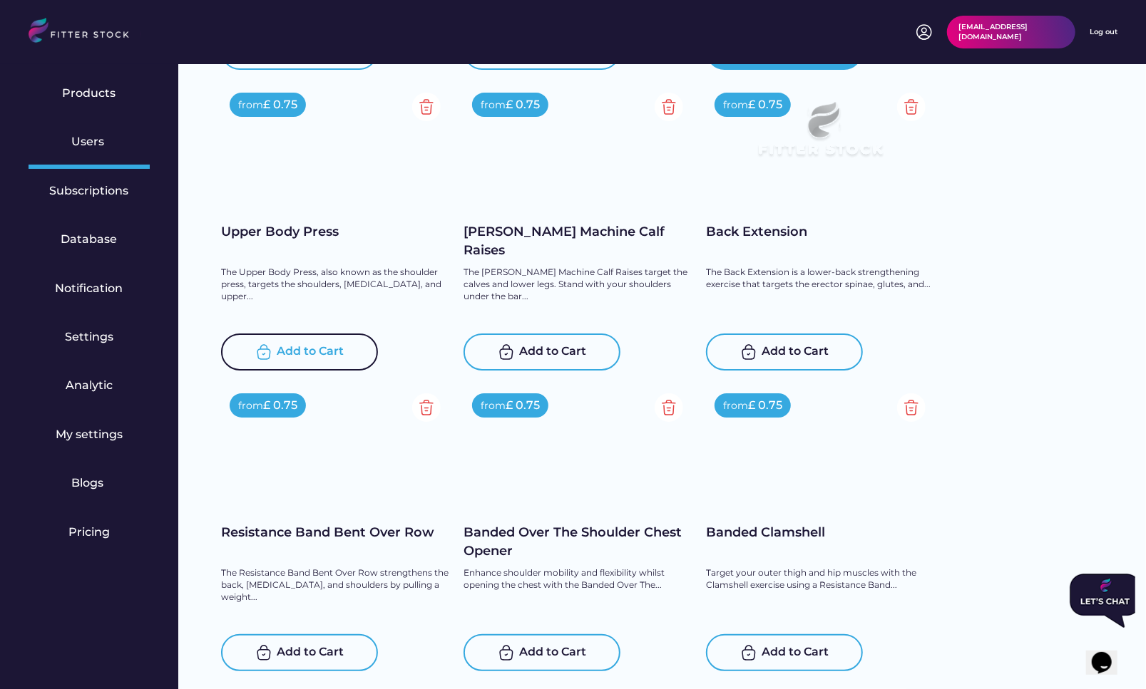
click at [307, 344] on div "Add to Cart" at bounding box center [310, 352] width 67 height 17
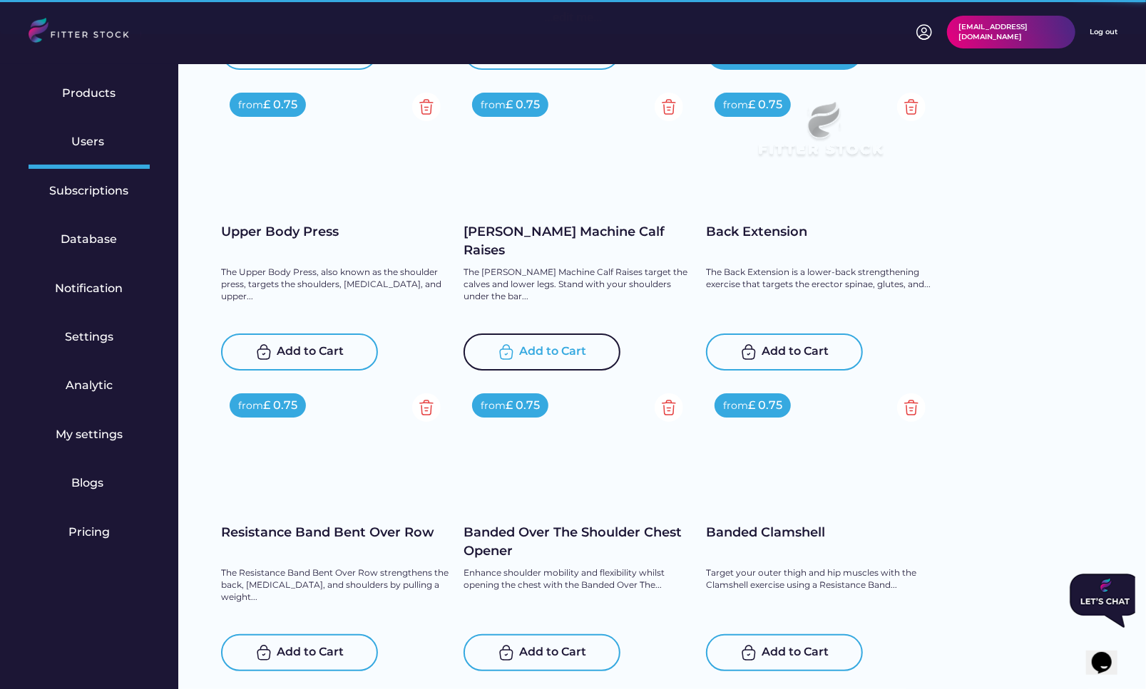
click at [544, 344] on div "Add to Cart" at bounding box center [553, 352] width 67 height 17
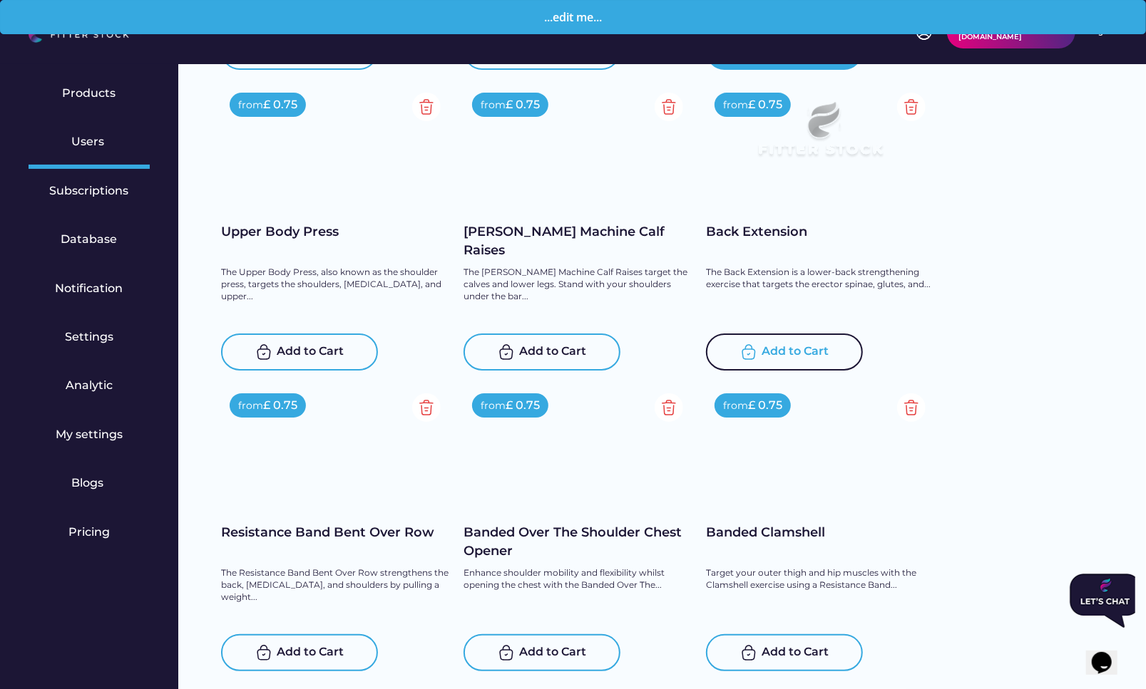
click at [819, 342] on div "Add to Cart" at bounding box center [784, 352] width 157 height 37
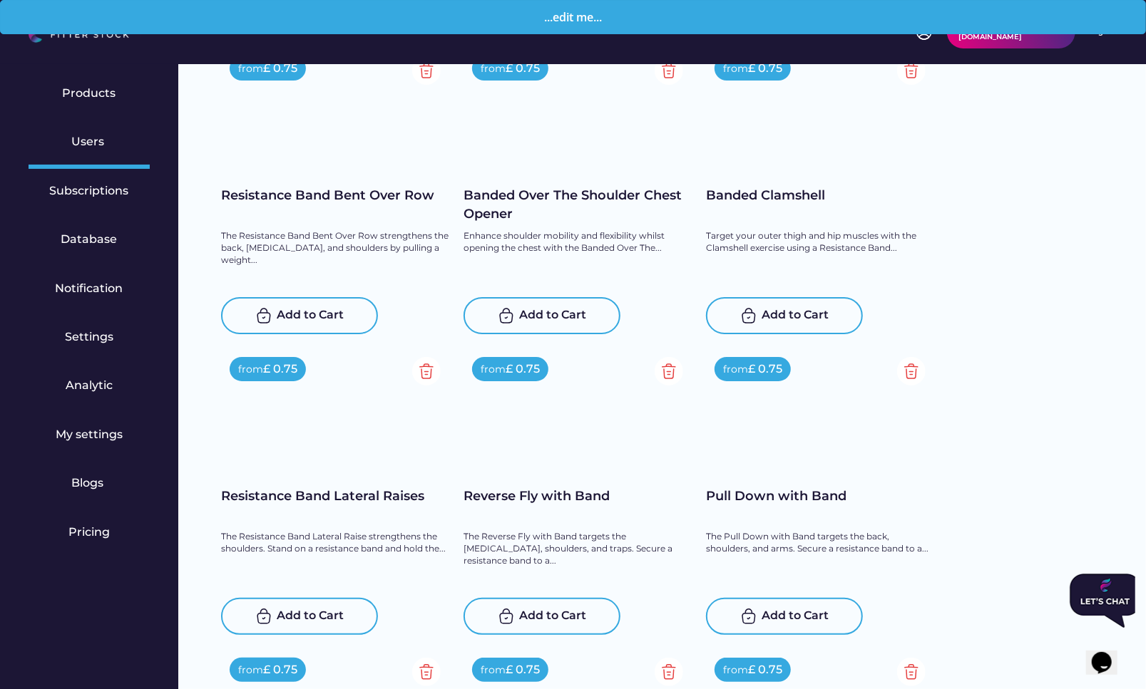
scroll to position [17148, 0]
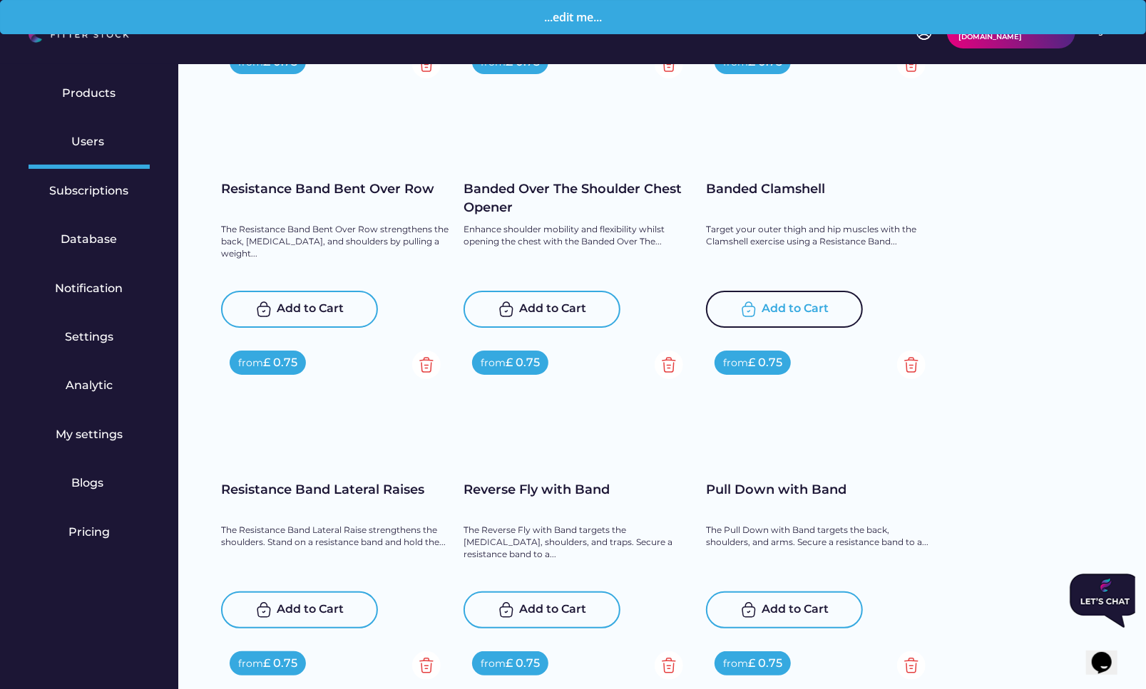
click at [804, 305] on div "Add to Cart" at bounding box center [795, 309] width 67 height 17
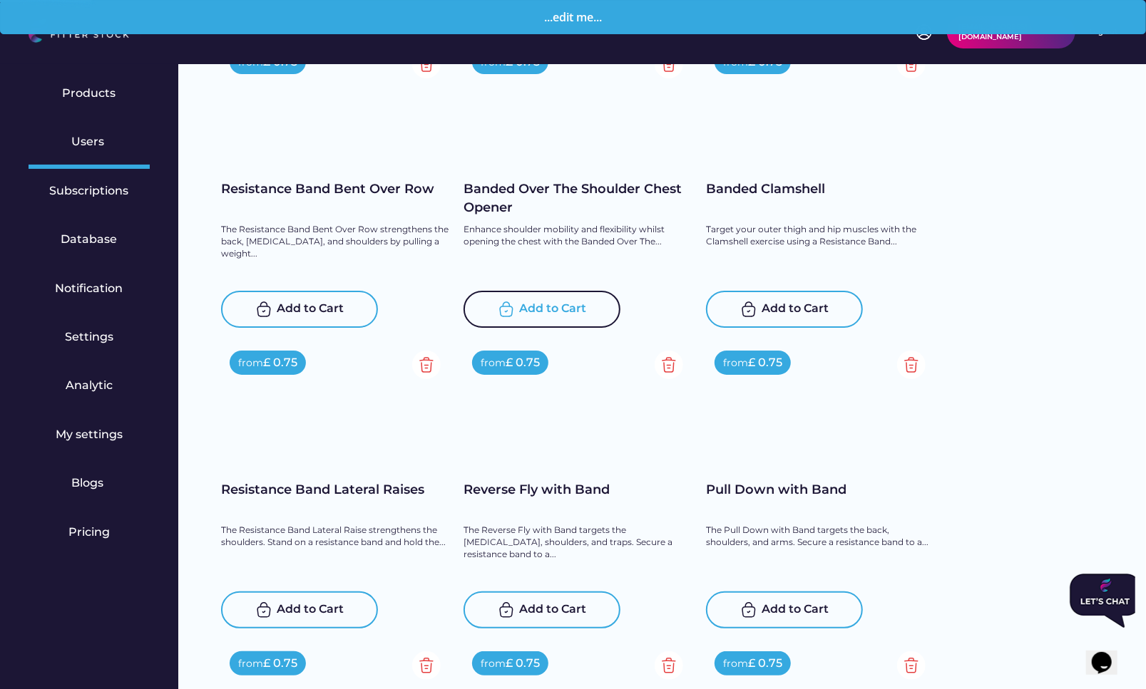
click at [539, 307] on div "Add to Cart" at bounding box center [553, 309] width 67 height 17
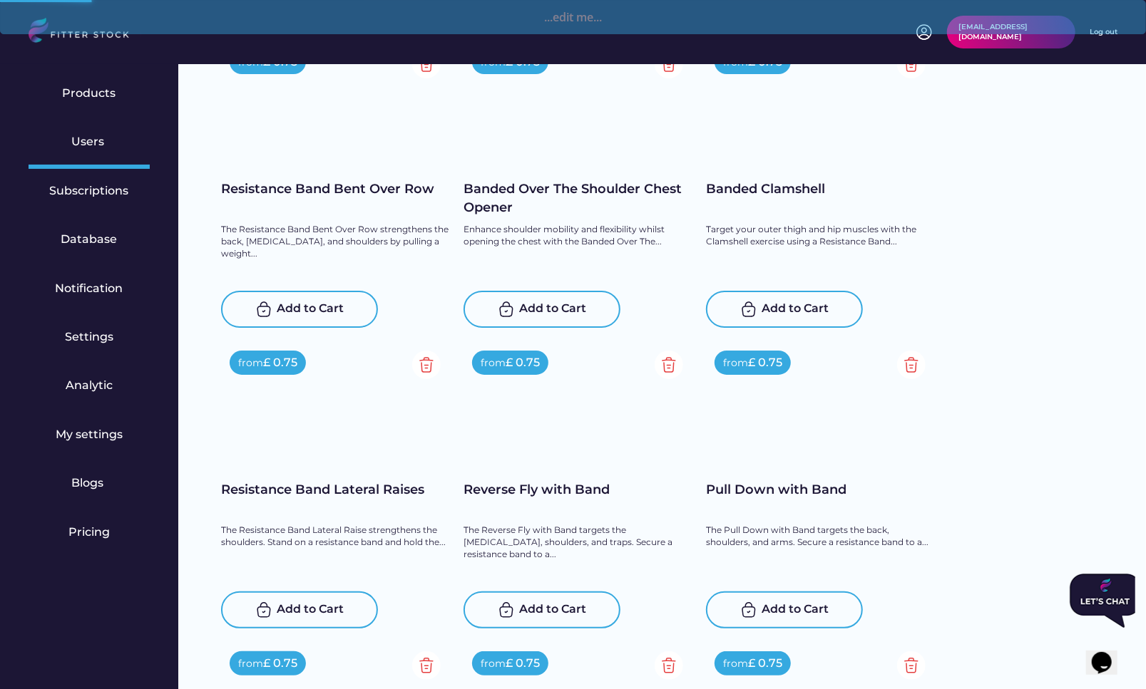
click at [302, 312] on div "Add to Cart" at bounding box center [310, 309] width 67 height 17
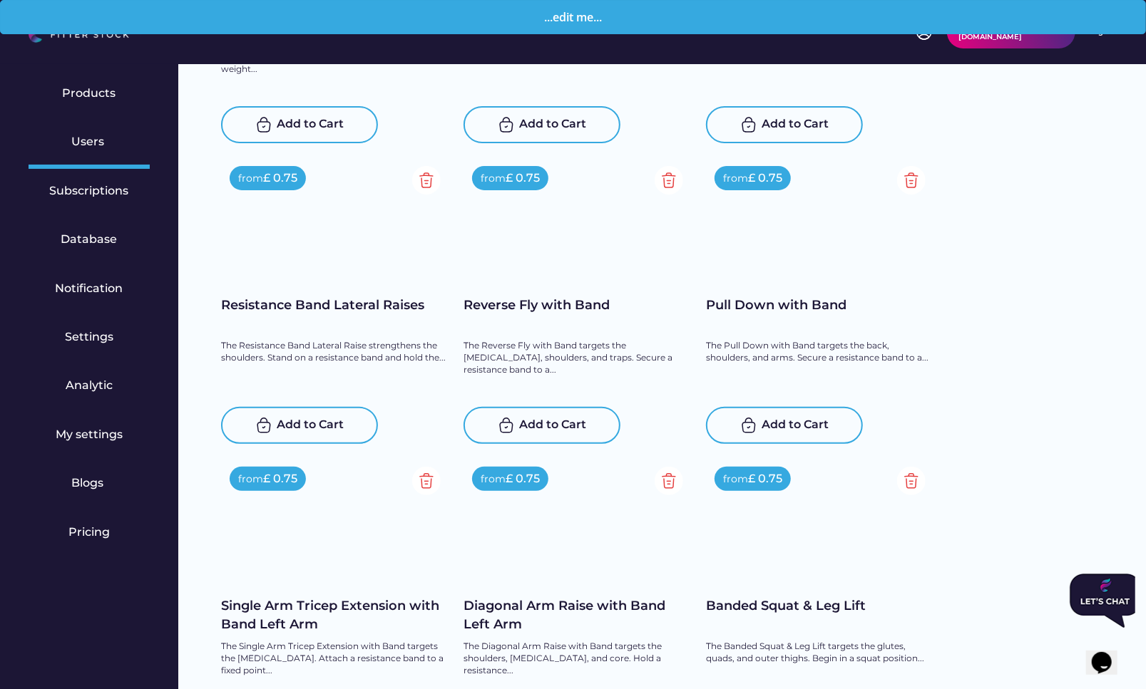
scroll to position [17371, 0]
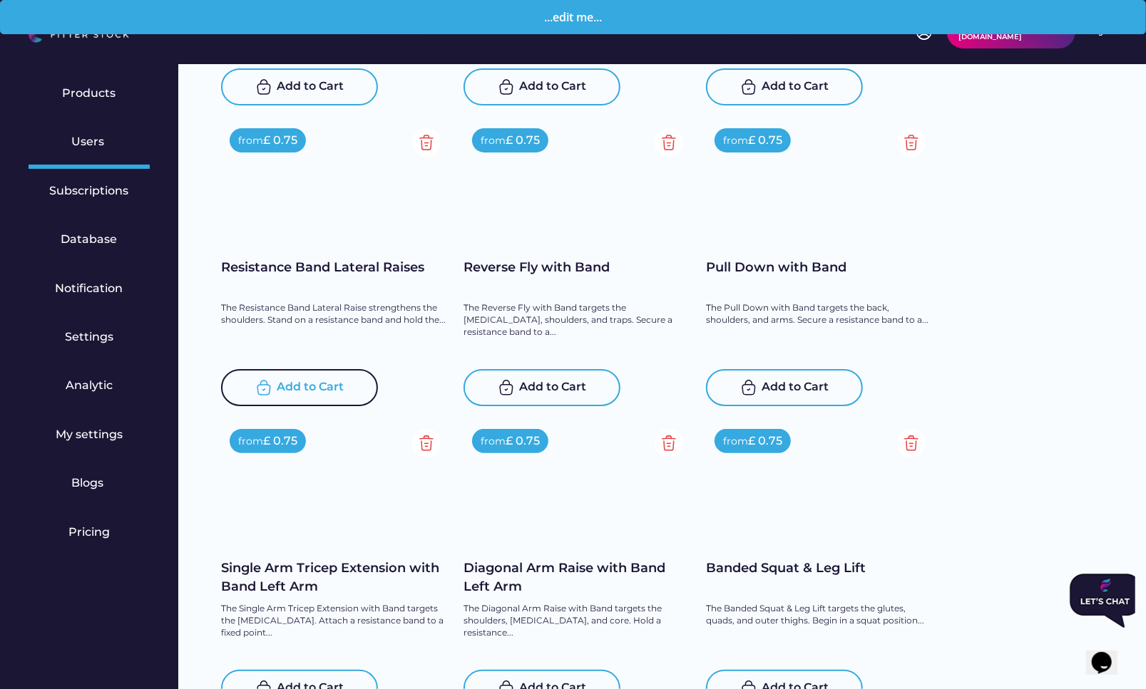
click at [290, 364] on div "from £ 0.75 Resistance Band Lateral Raises The Resistance Band Lateral Raise st…" at bounding box center [335, 263] width 228 height 287
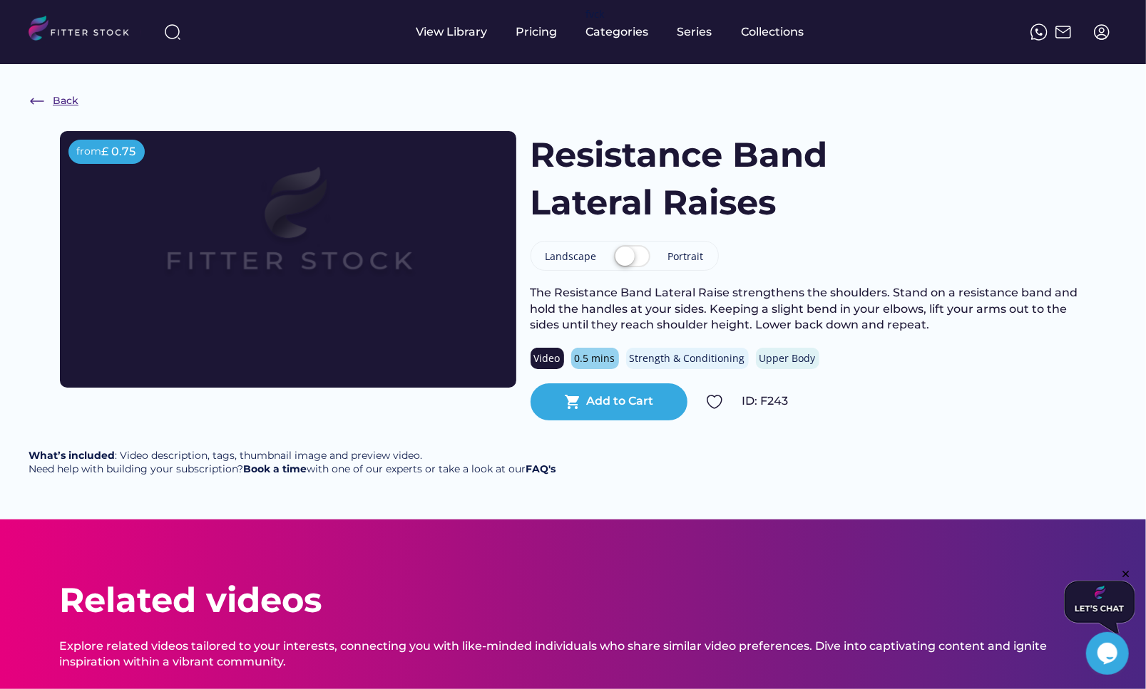
click at [63, 98] on div "Back" at bounding box center [66, 101] width 26 height 14
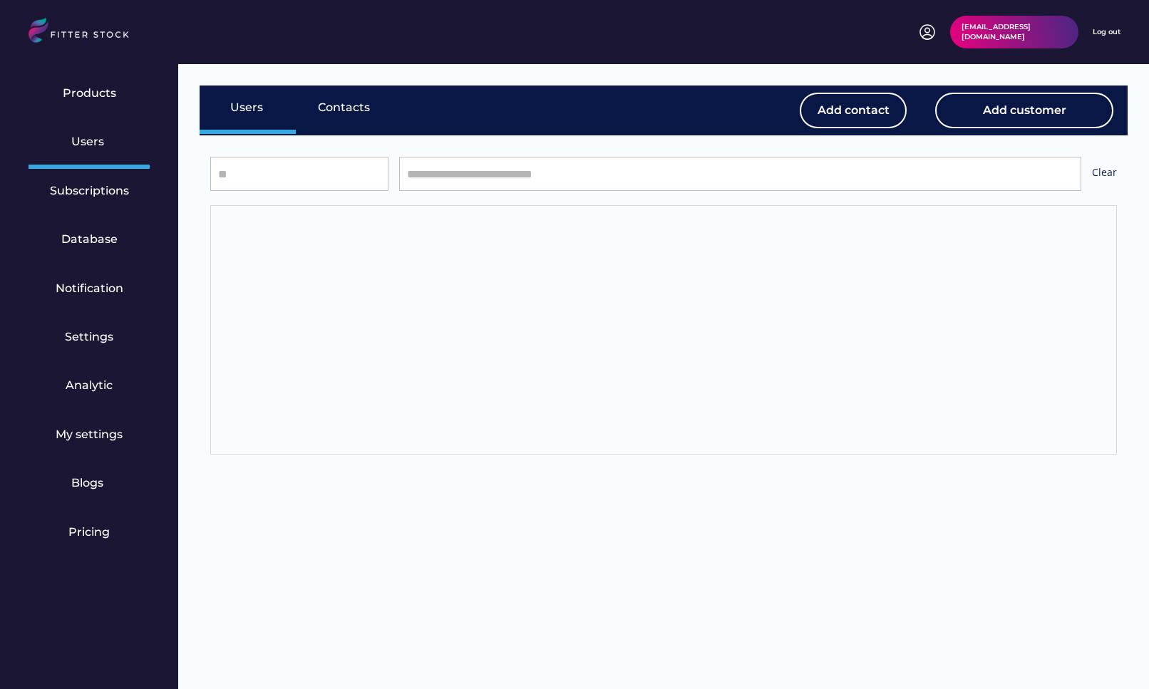
select select "*****"
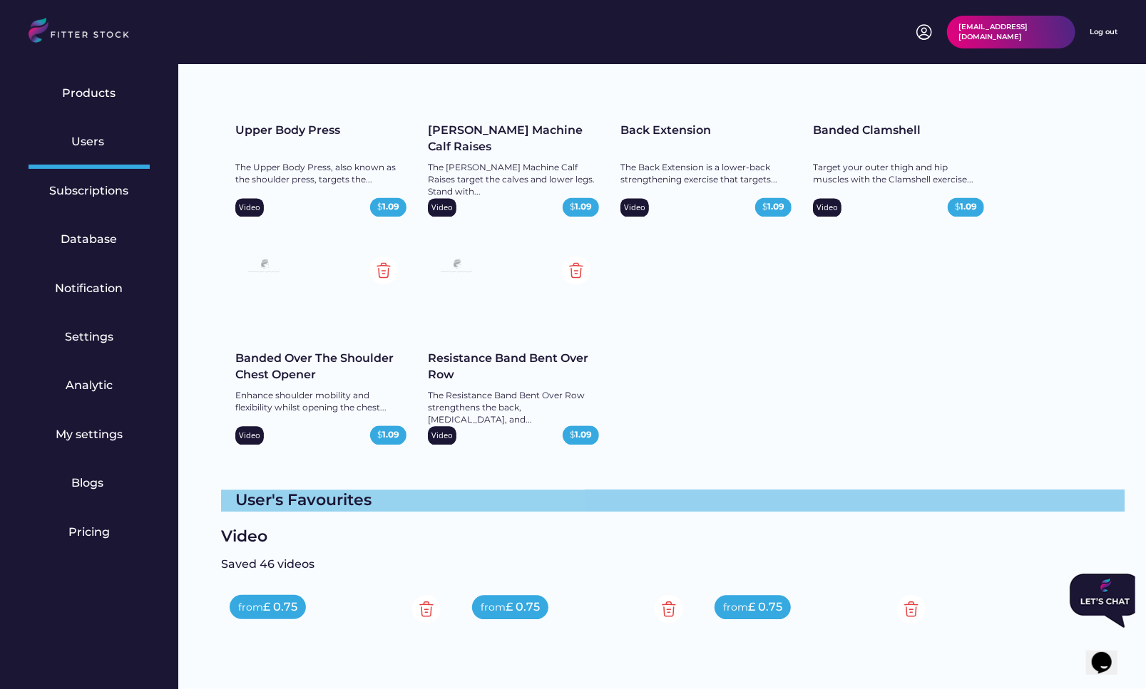
scroll to position [16450, 0]
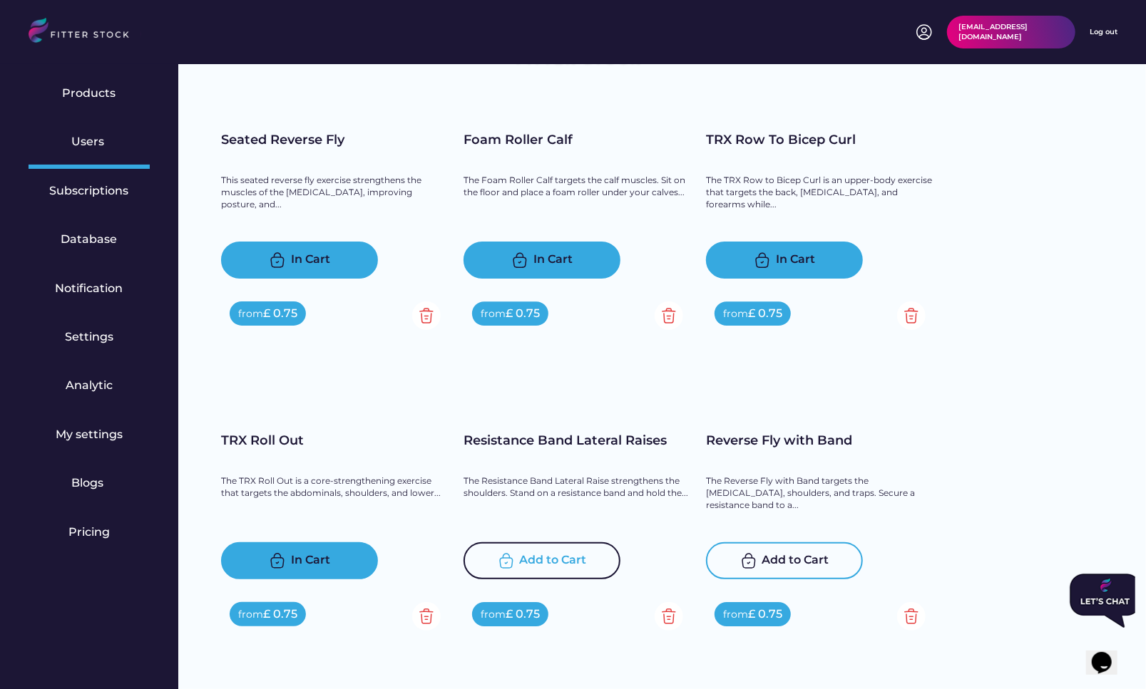
click at [542, 552] on div "Add to Cart" at bounding box center [553, 560] width 67 height 17
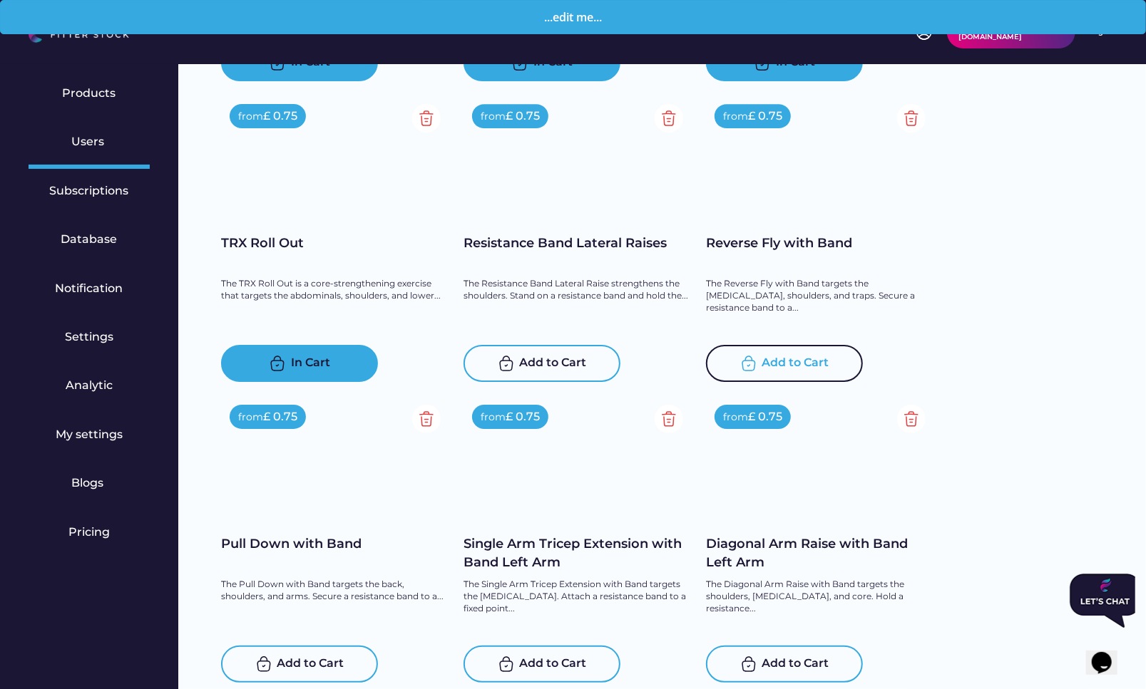
click at [783, 363] on div "Add to Cart" at bounding box center [795, 363] width 67 height 17
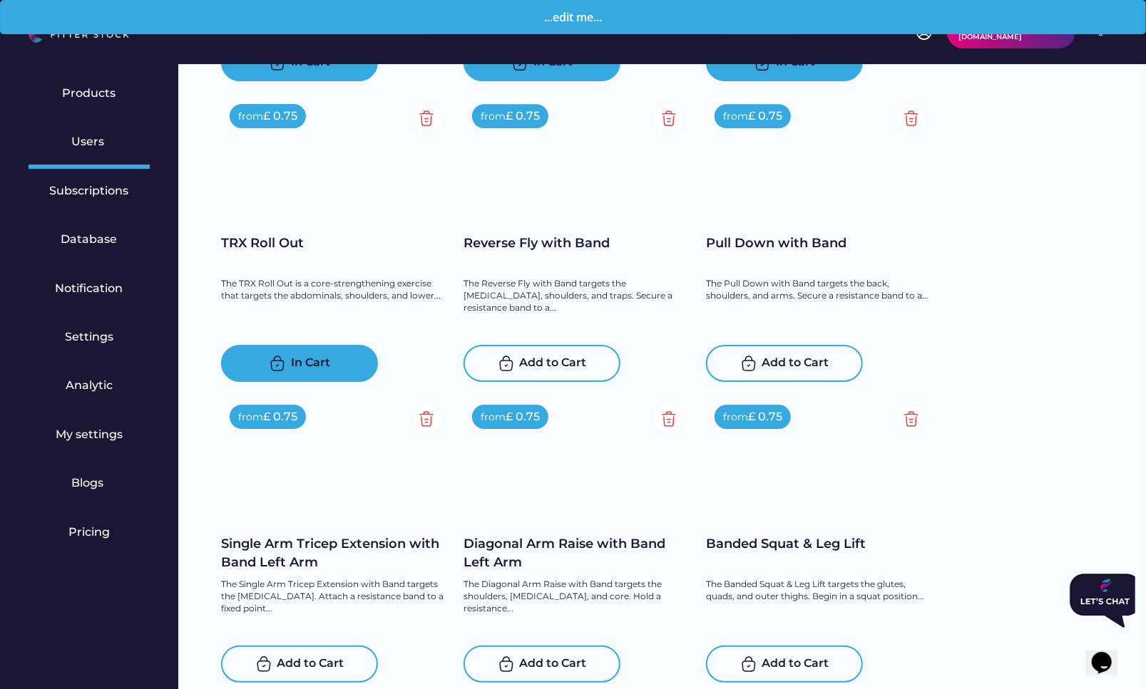
scroll to position [16826, 0]
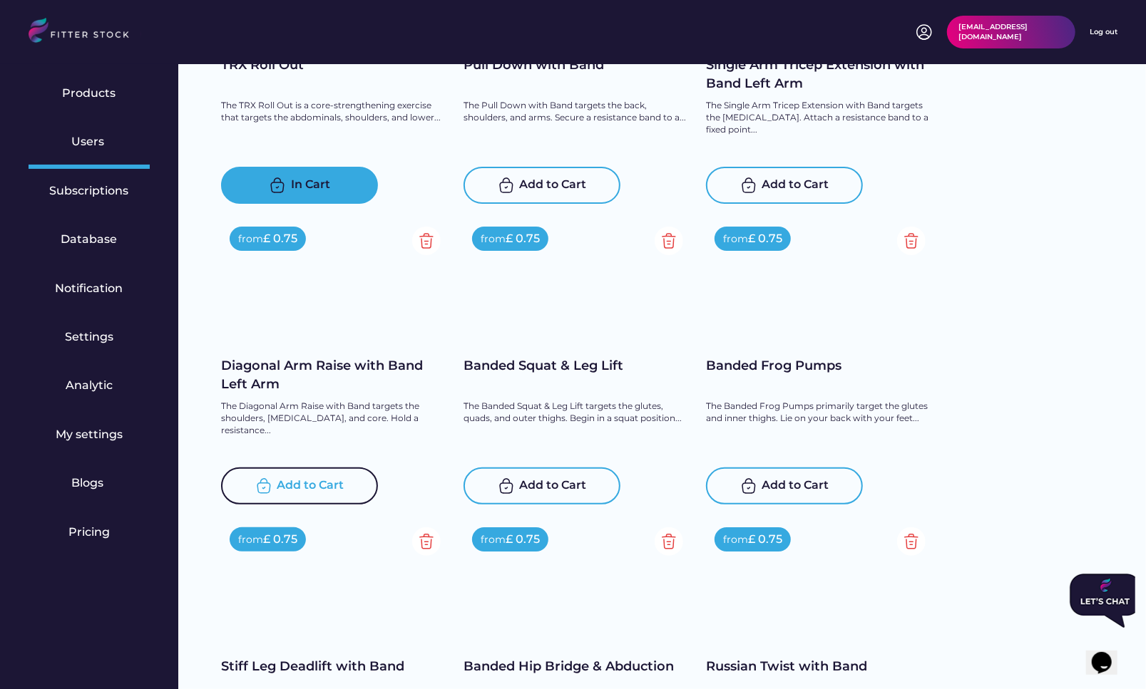
click at [322, 494] on div "Add to Cart" at bounding box center [310, 486] width 67 height 17
click at [560, 485] on div "Add to Cart" at bounding box center [553, 486] width 67 height 17
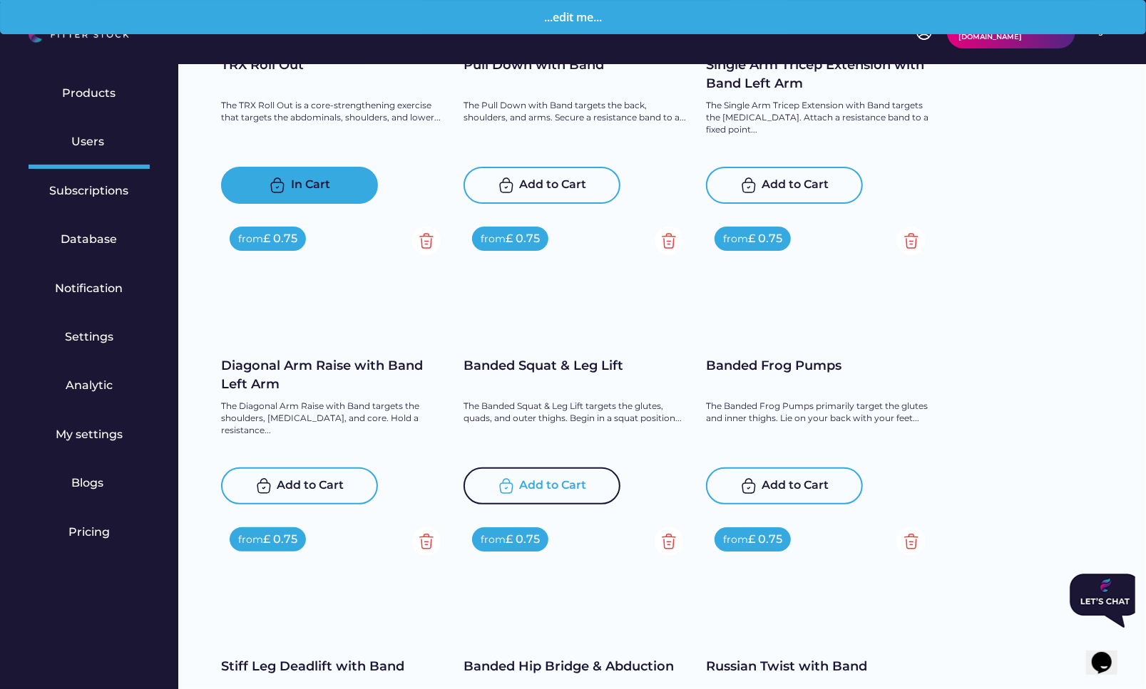
click at [798, 484] on div "Add to Cart" at bounding box center [795, 486] width 67 height 17
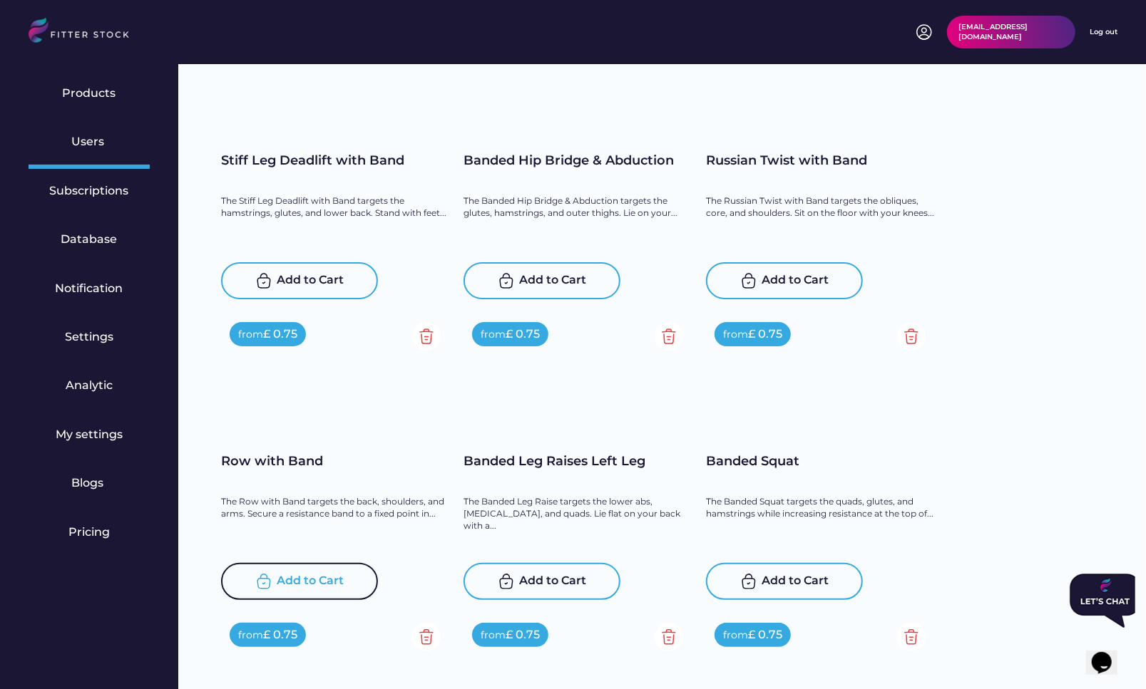
scroll to position [17211, 0]
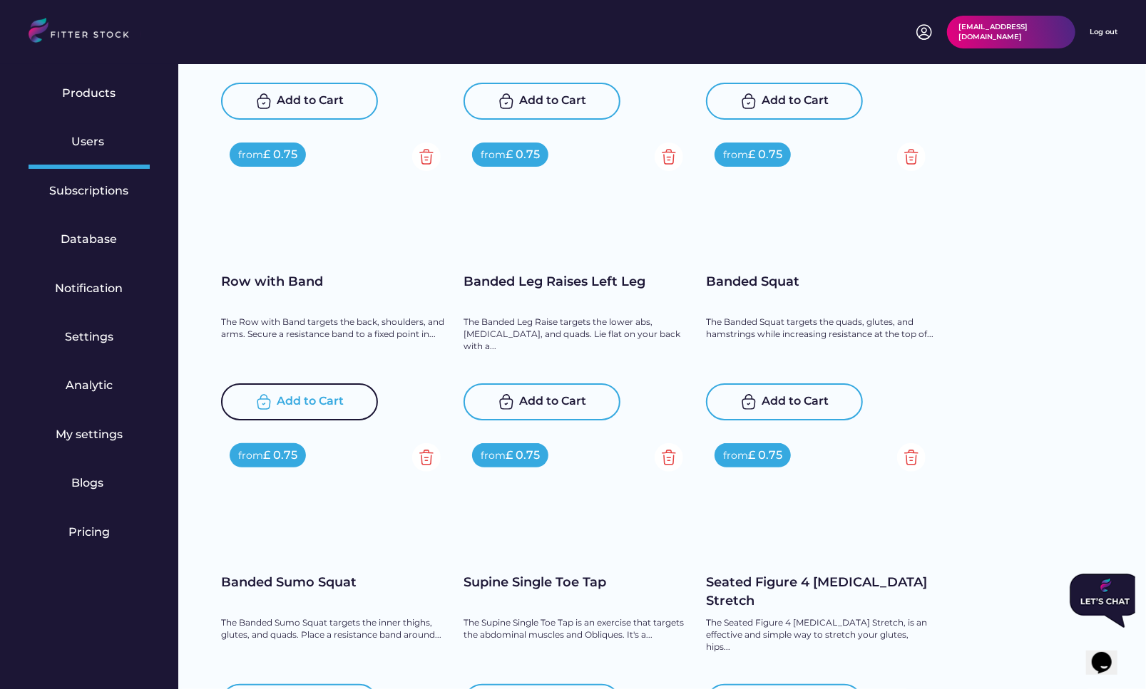
click at [292, 399] on div "Add to Cart" at bounding box center [310, 401] width 67 height 17
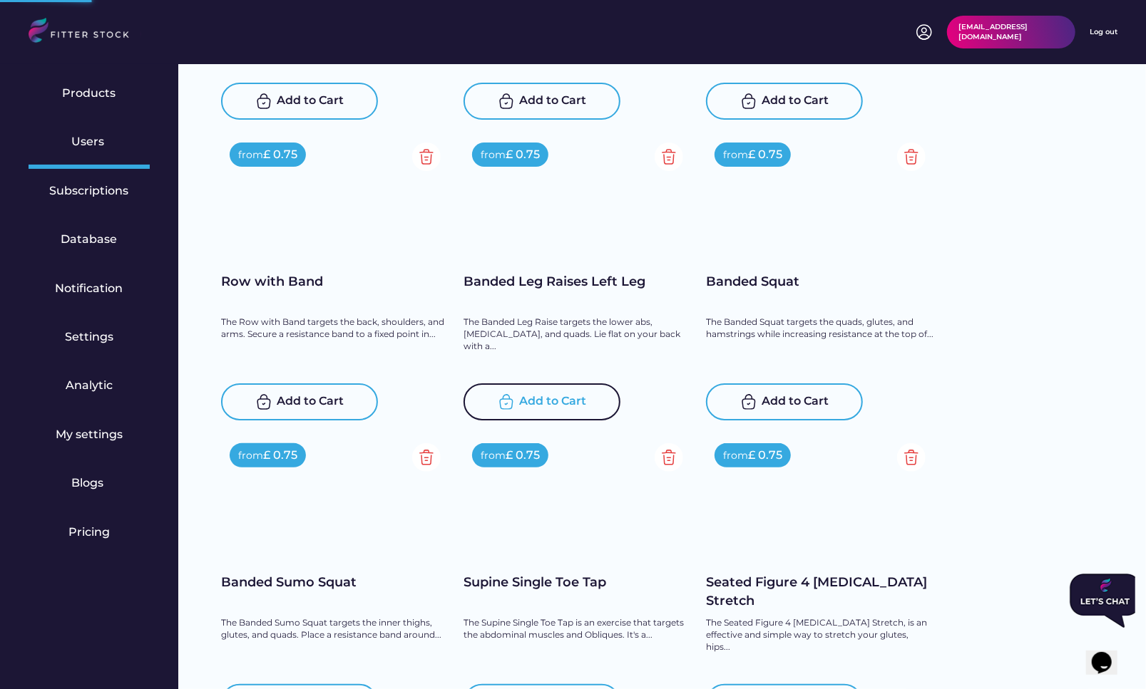
click at [526, 401] on div "Add to Cart" at bounding box center [553, 401] width 67 height 17
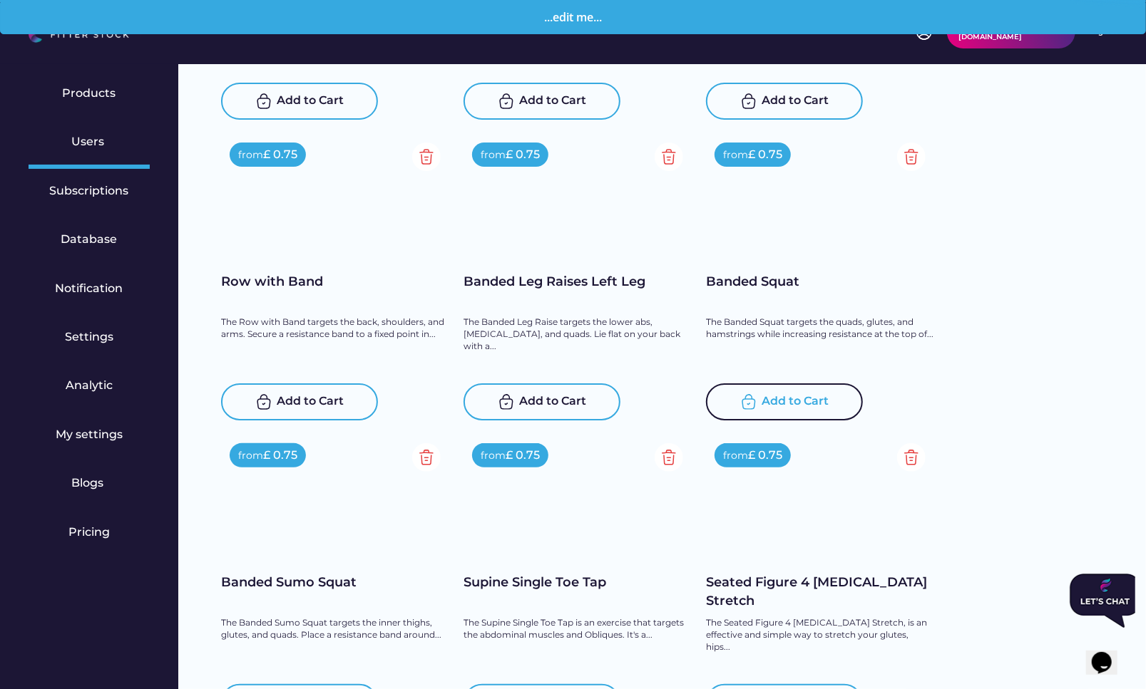
click at [790, 400] on div "Add to Cart" at bounding box center [795, 401] width 67 height 17
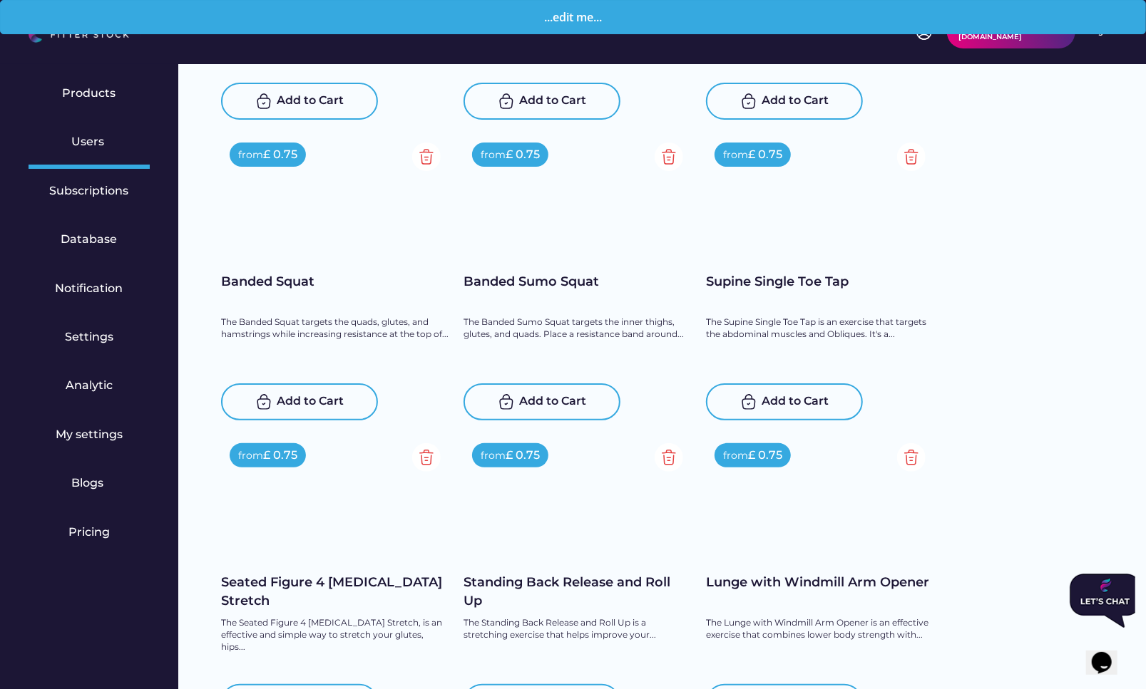
scroll to position [17590, 0]
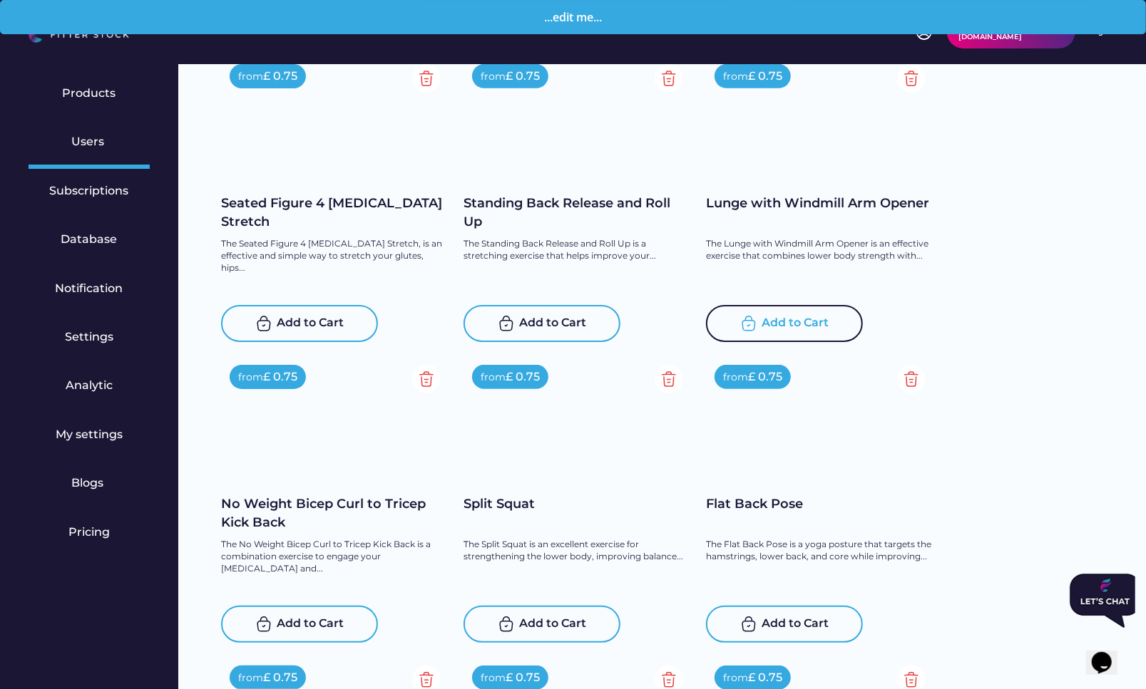
click at [788, 324] on div "Add to Cart" at bounding box center [795, 323] width 67 height 17
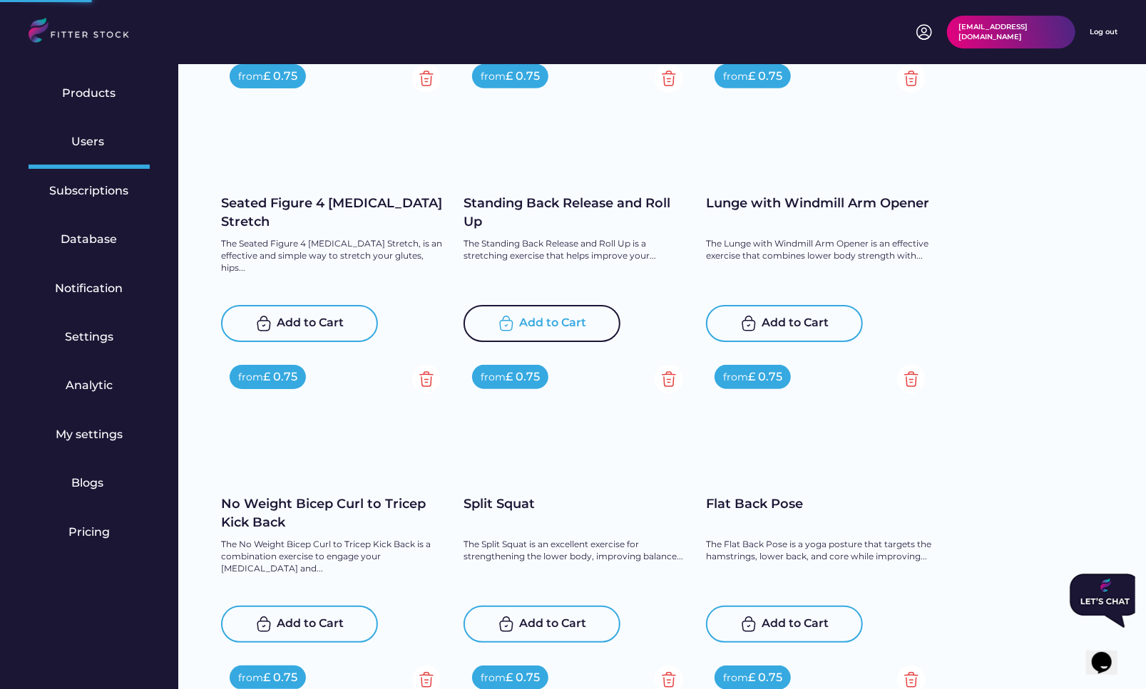
click at [518, 323] on div "Add to Cart" at bounding box center [541, 323] width 157 height 37
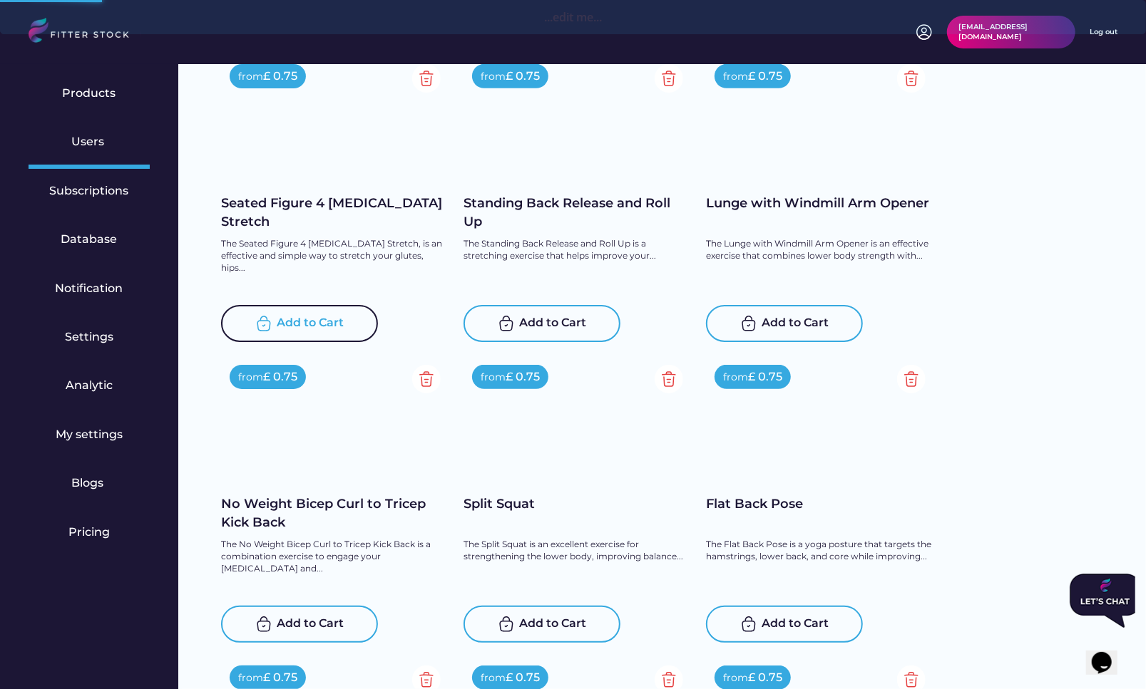
click at [324, 326] on div "Add to Cart" at bounding box center [310, 323] width 67 height 17
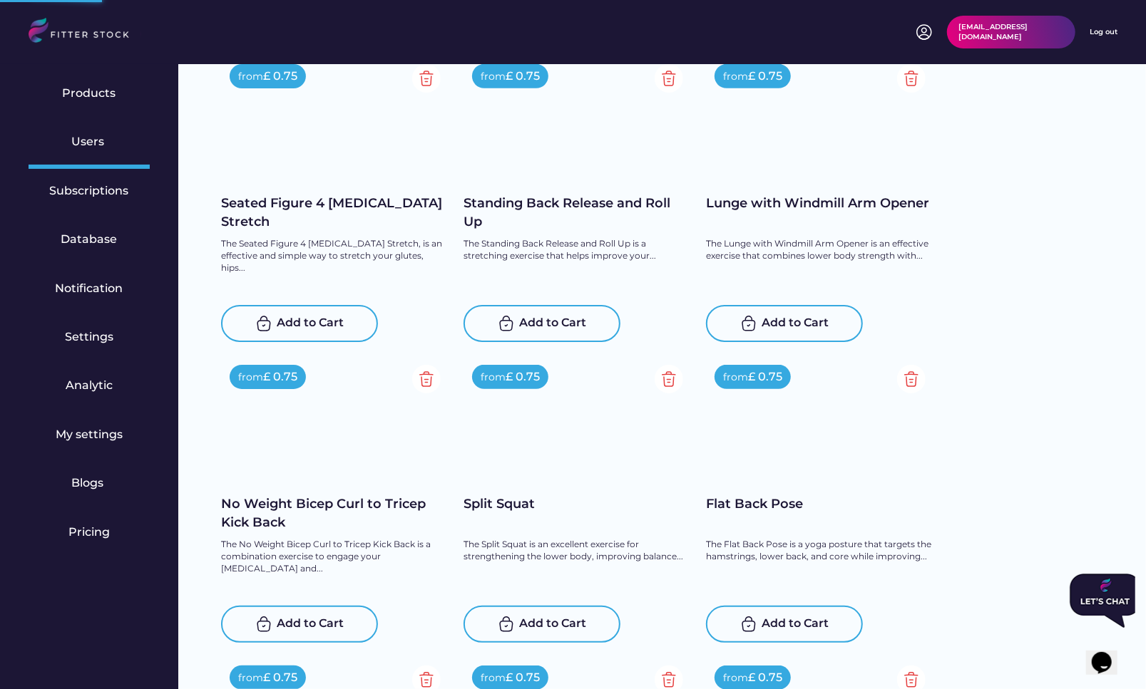
scroll to position [17816, 0]
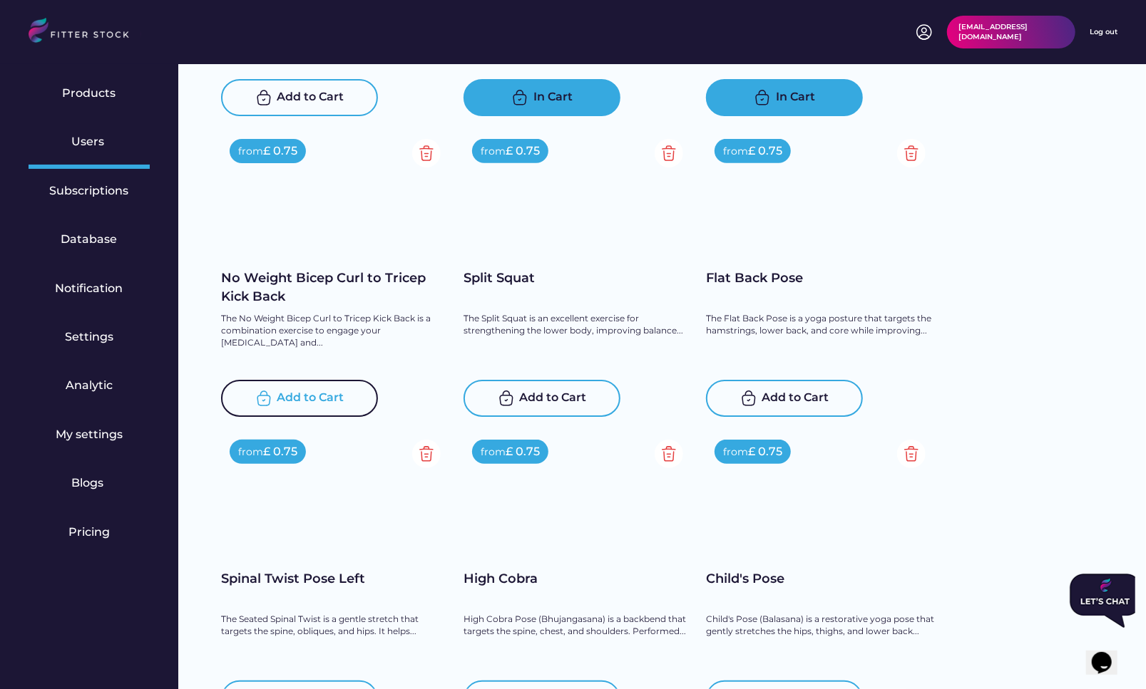
click at [293, 399] on div "Add to Cart" at bounding box center [310, 398] width 67 height 17
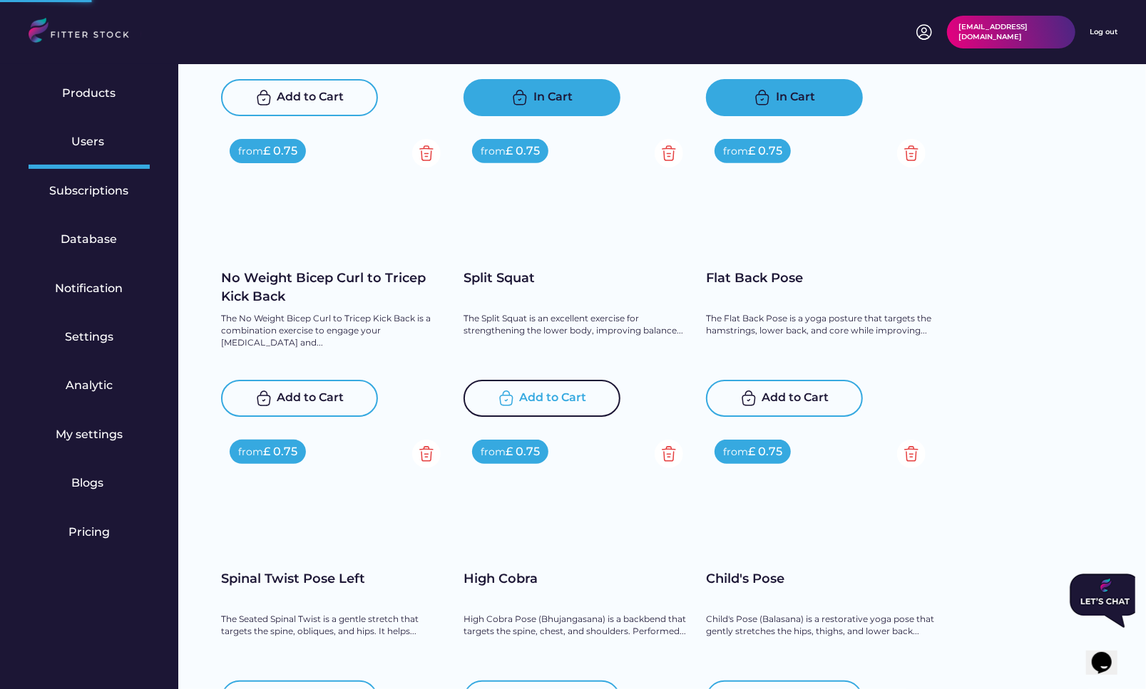
click at [540, 395] on div "Add to Cart" at bounding box center [553, 398] width 67 height 17
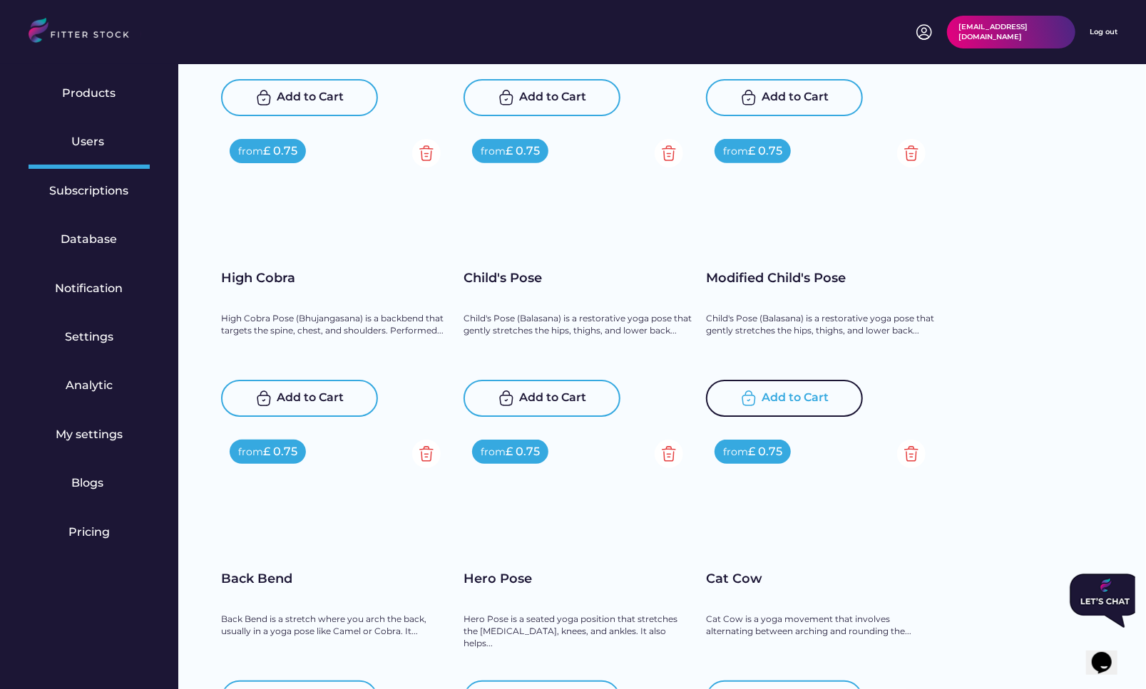
click at [803, 396] on div "Add to Cart" at bounding box center [795, 398] width 67 height 17
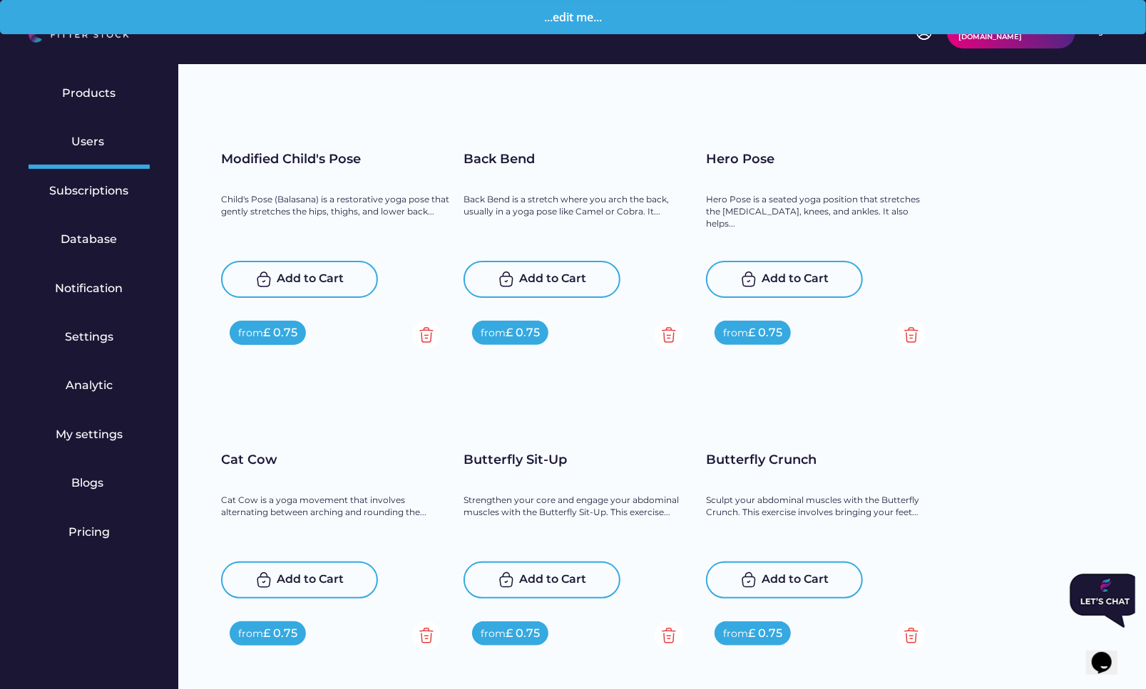
scroll to position [17252, 0]
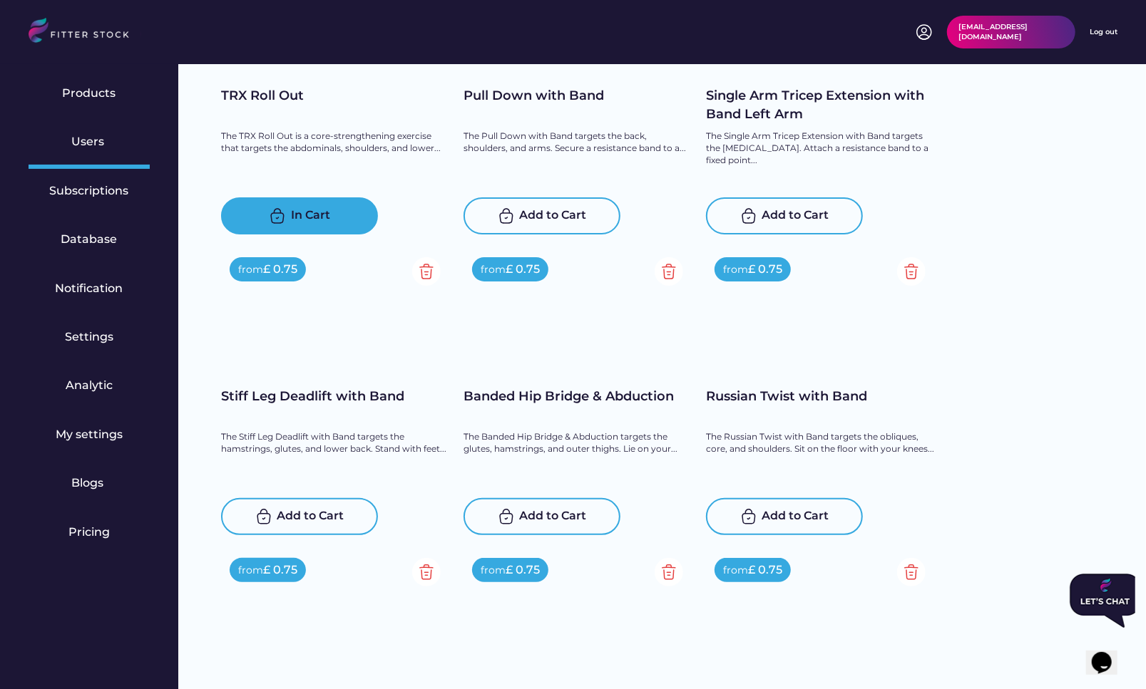
click at [542, 225] on div "Add to Cart" at bounding box center [553, 215] width 67 height 17
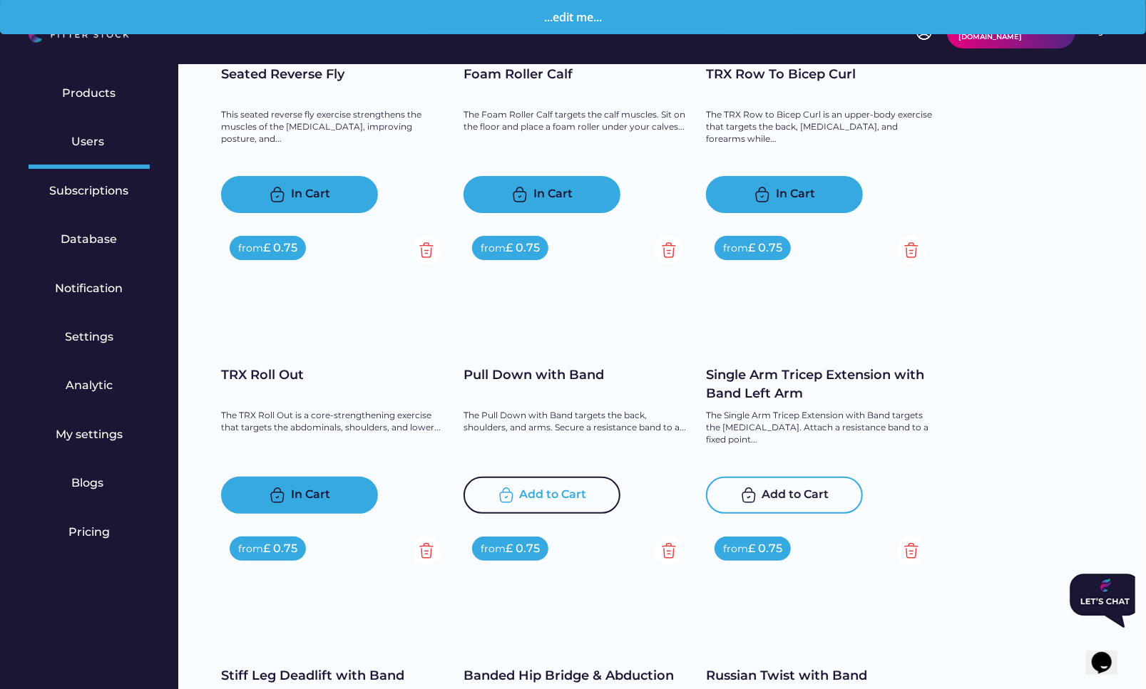
scroll to position [17428, 0]
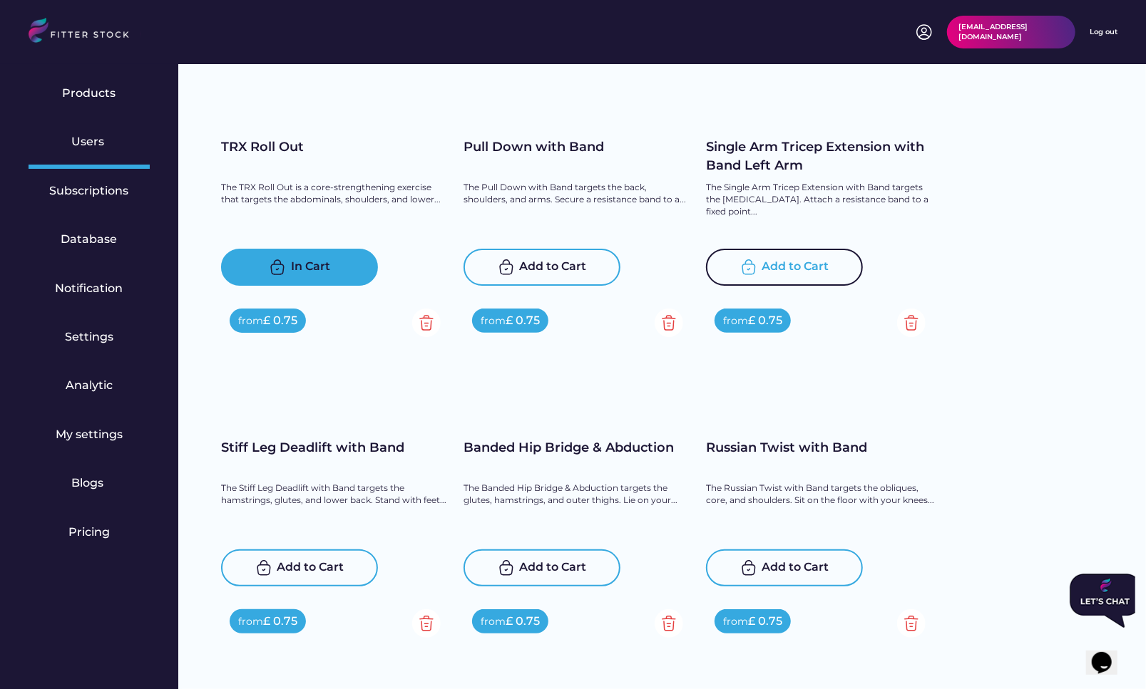
click at [799, 269] on div "Add to Cart" at bounding box center [795, 267] width 67 height 17
click at [330, 565] on div "Add to Cart" at bounding box center [310, 568] width 67 height 17
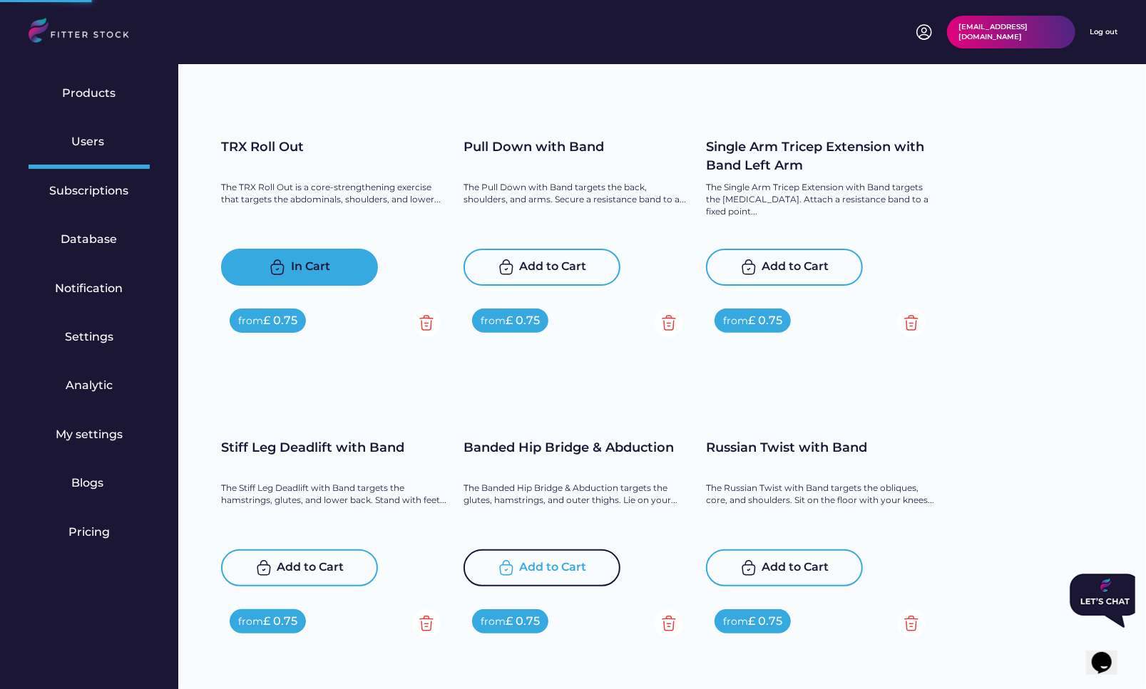
click at [513, 567] on img at bounding box center [506, 568] width 17 height 17
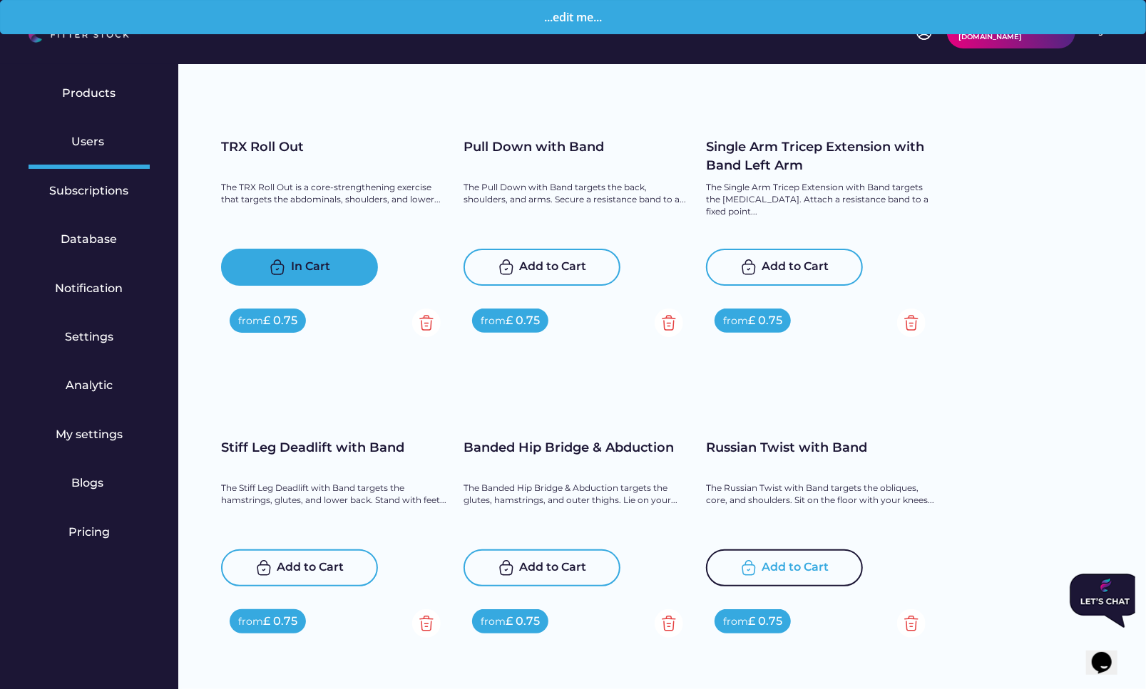
click at [771, 560] on div "Add to Cart" at bounding box center [795, 568] width 67 height 17
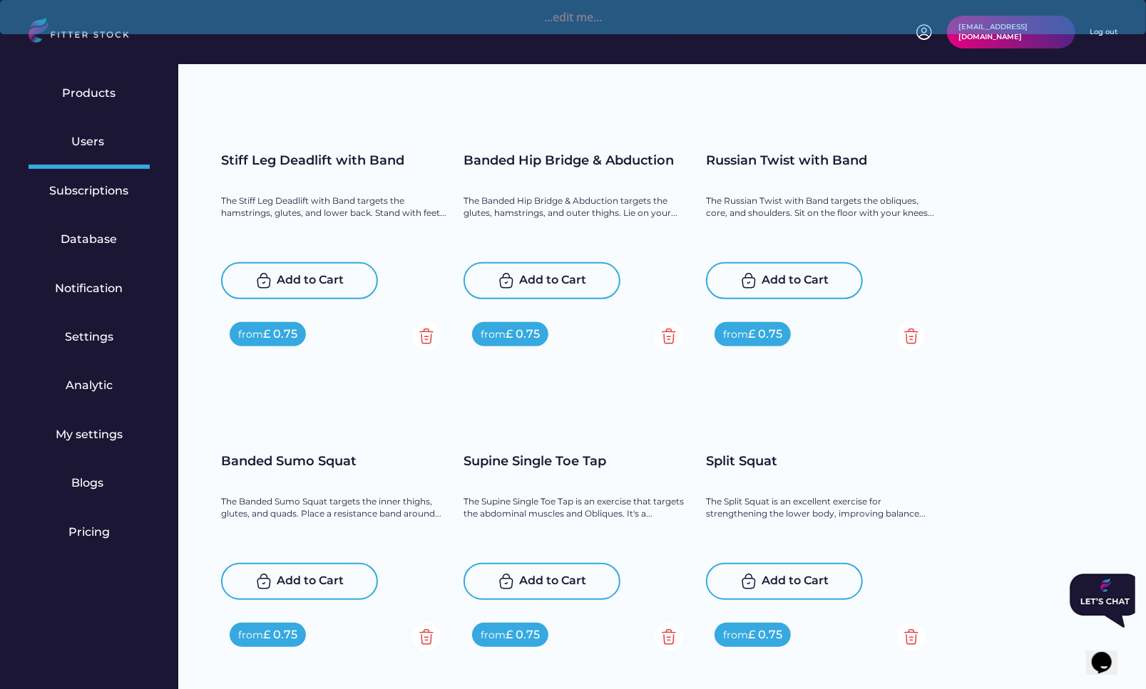
scroll to position [17785, 0]
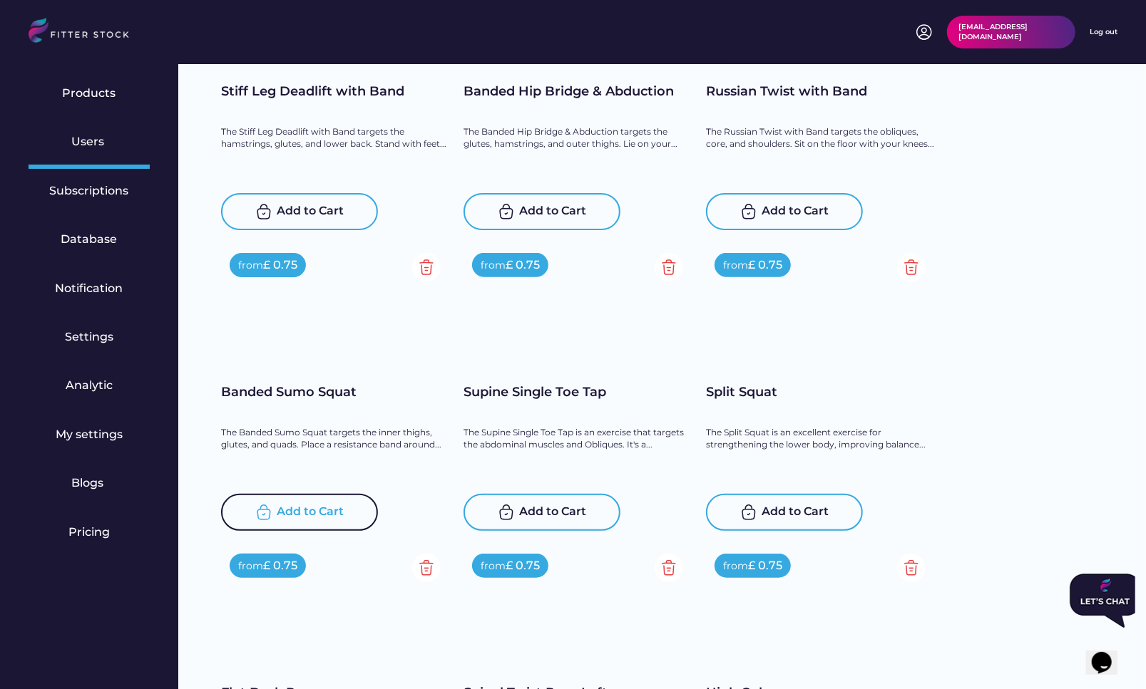
click at [308, 516] on div "Add to Cart" at bounding box center [310, 512] width 67 height 17
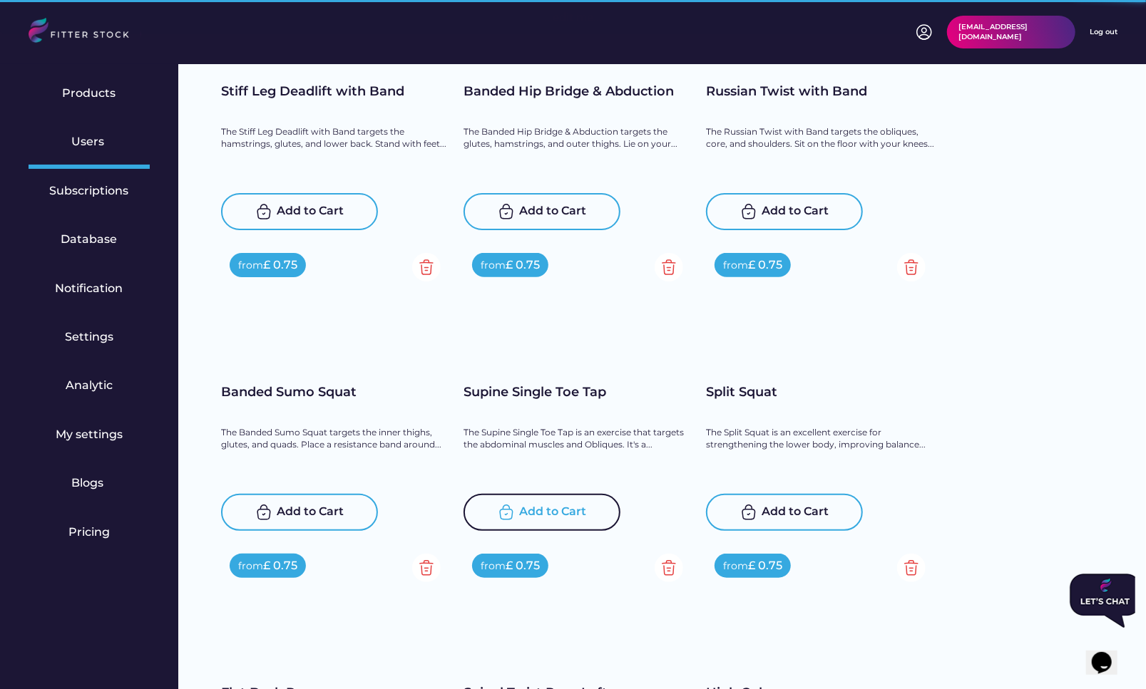
click at [560, 506] on div "Add to Cart" at bounding box center [553, 512] width 67 height 17
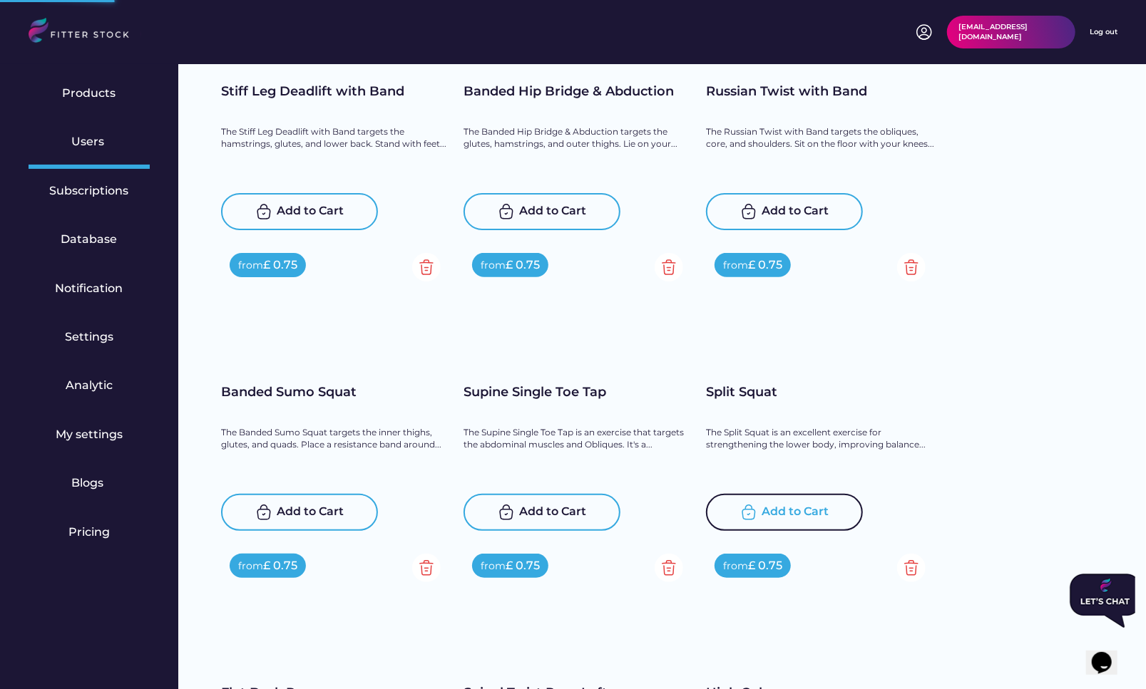
click at [778, 505] on div "Add to Cart" at bounding box center [795, 512] width 67 height 17
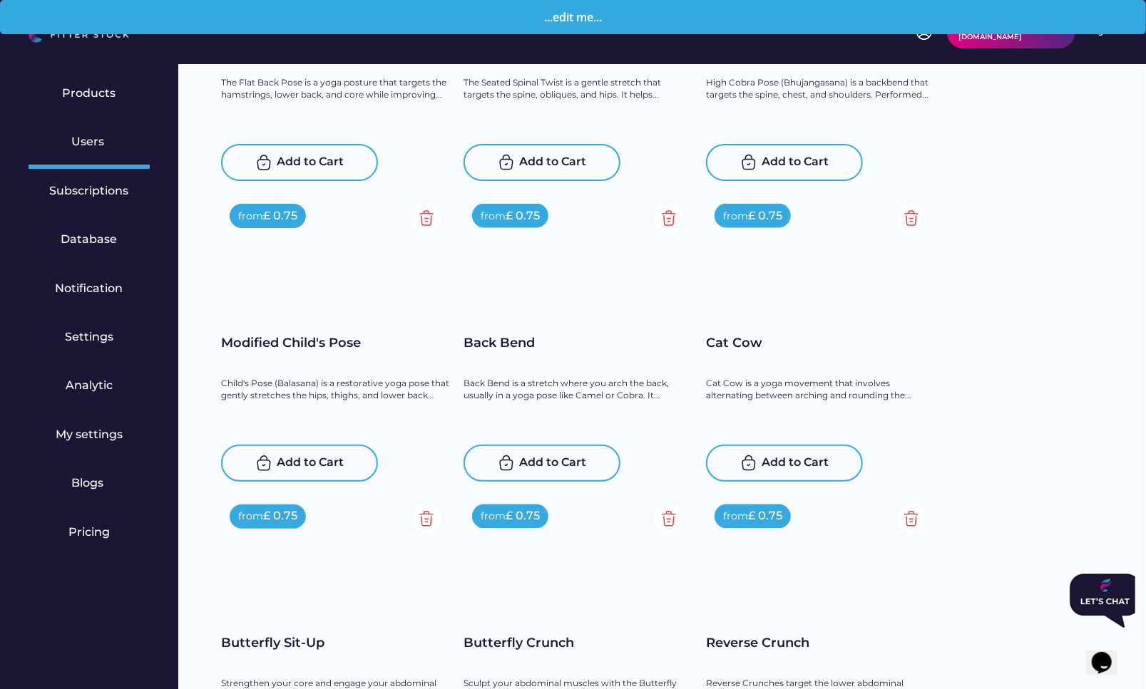
scroll to position [18477, 0]
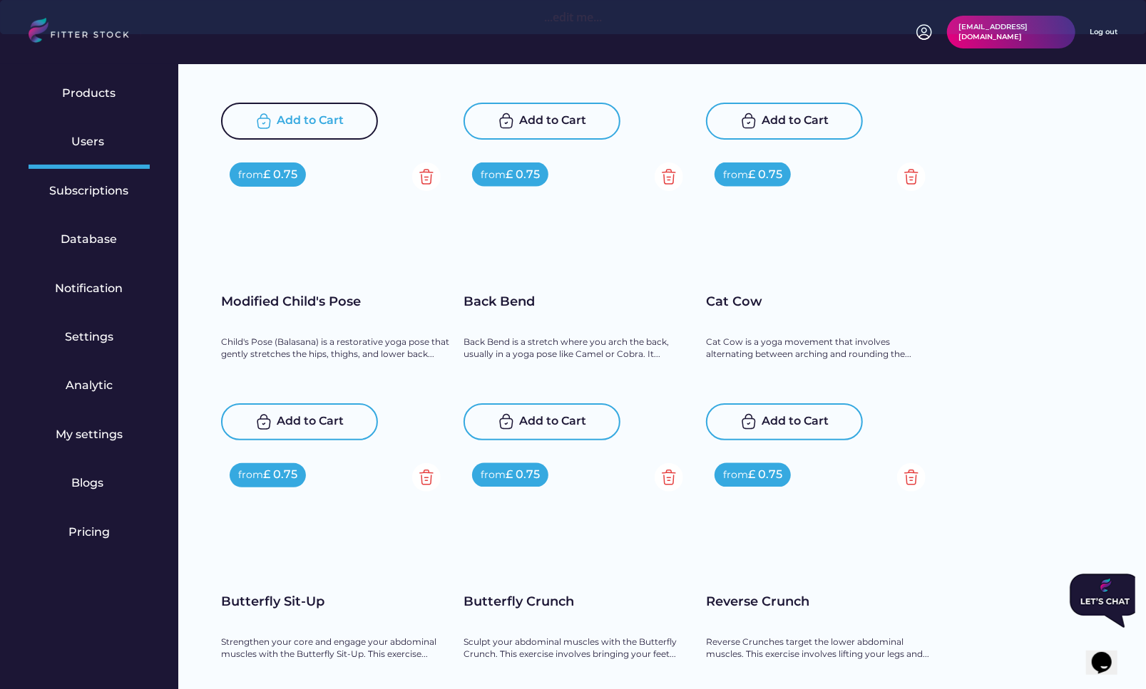
click at [325, 125] on div "Add to Cart" at bounding box center [310, 121] width 67 height 17
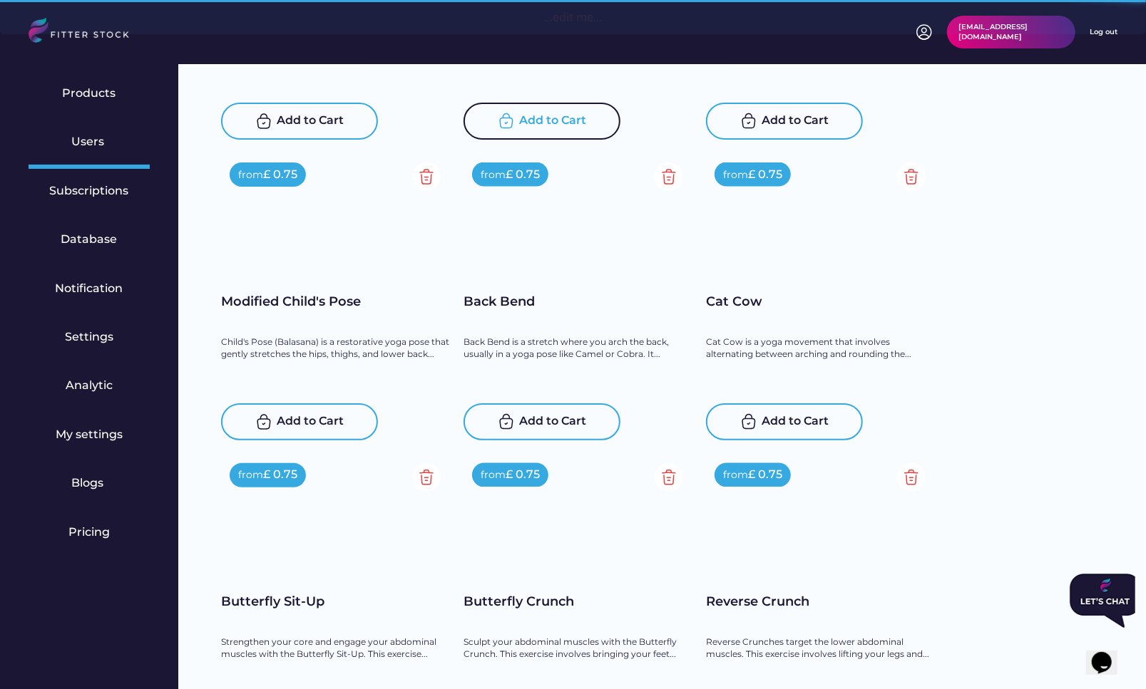
click at [540, 125] on div "Add to Cart" at bounding box center [553, 121] width 67 height 17
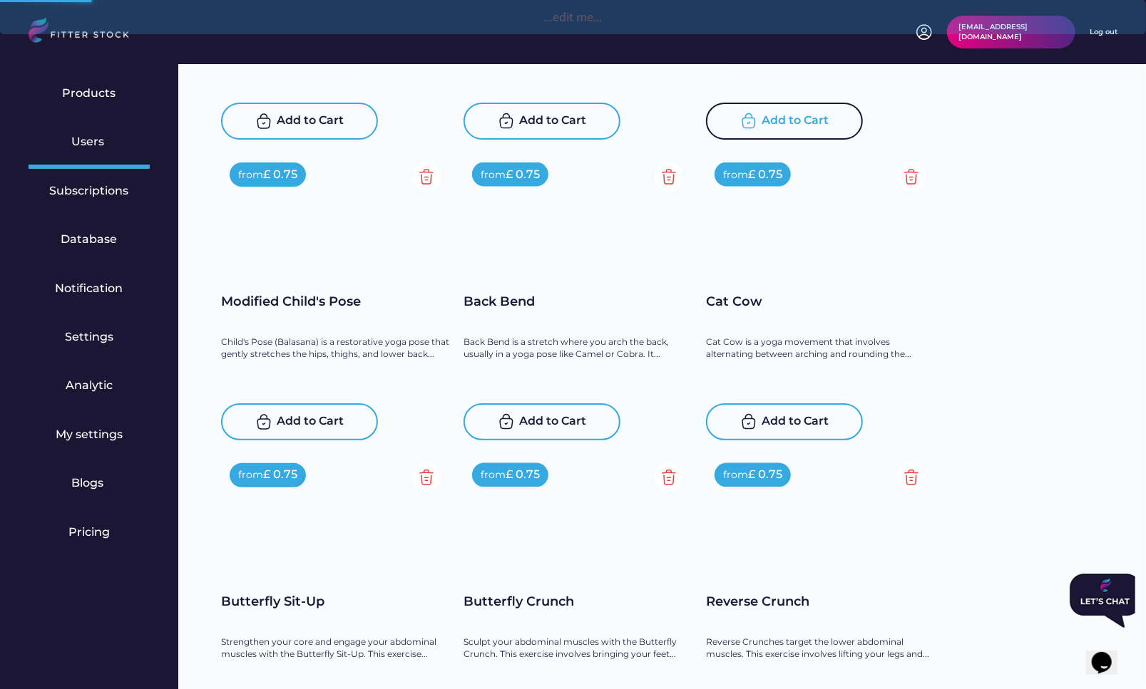
click at [747, 125] on img at bounding box center [748, 121] width 17 height 17
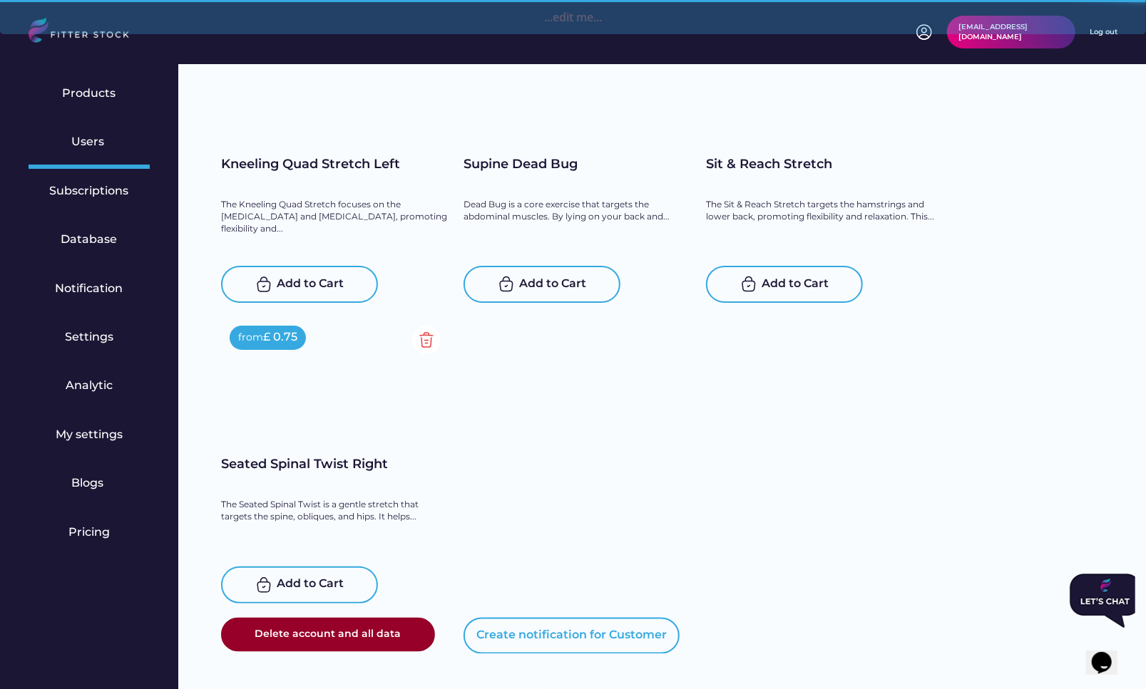
click at [299, 475] on h1 "Seated Spinal Twist Right" at bounding box center [335, 474] width 228 height 36
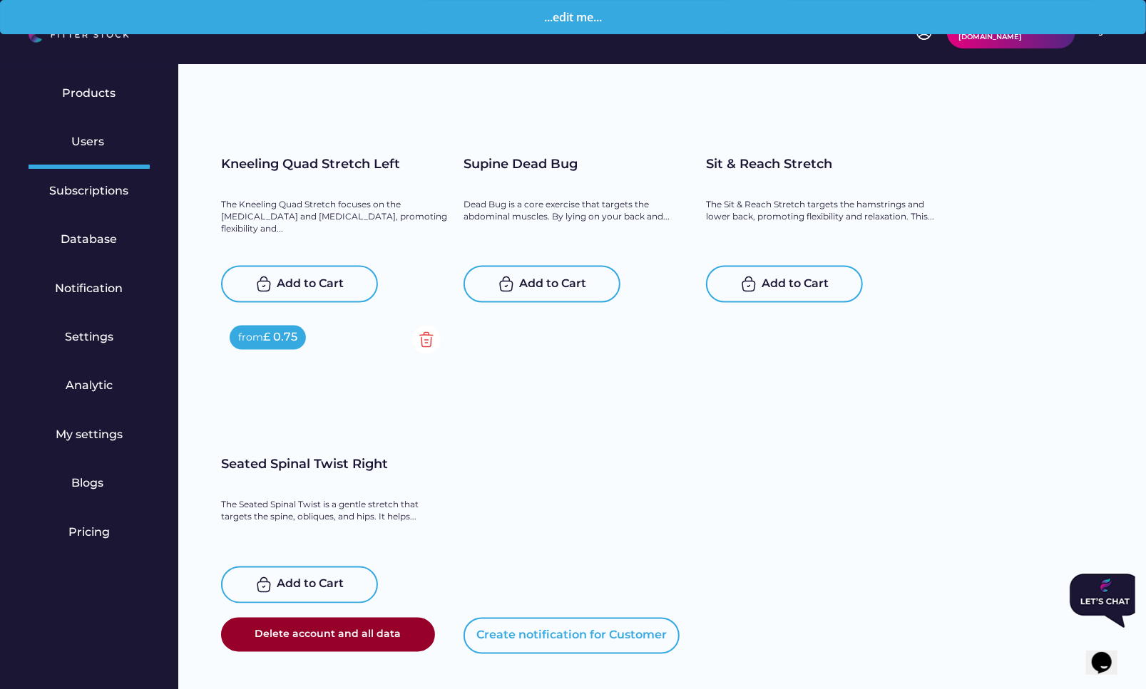
scroll to position [18592, 0]
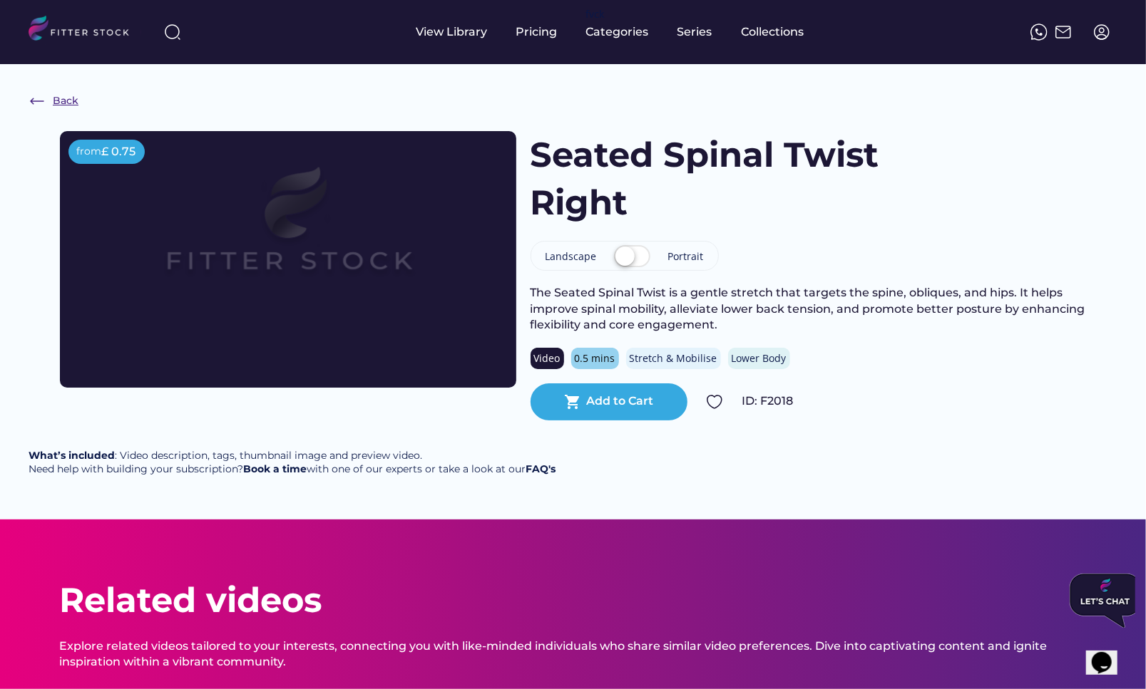
click at [66, 102] on div "Back" at bounding box center [66, 101] width 26 height 14
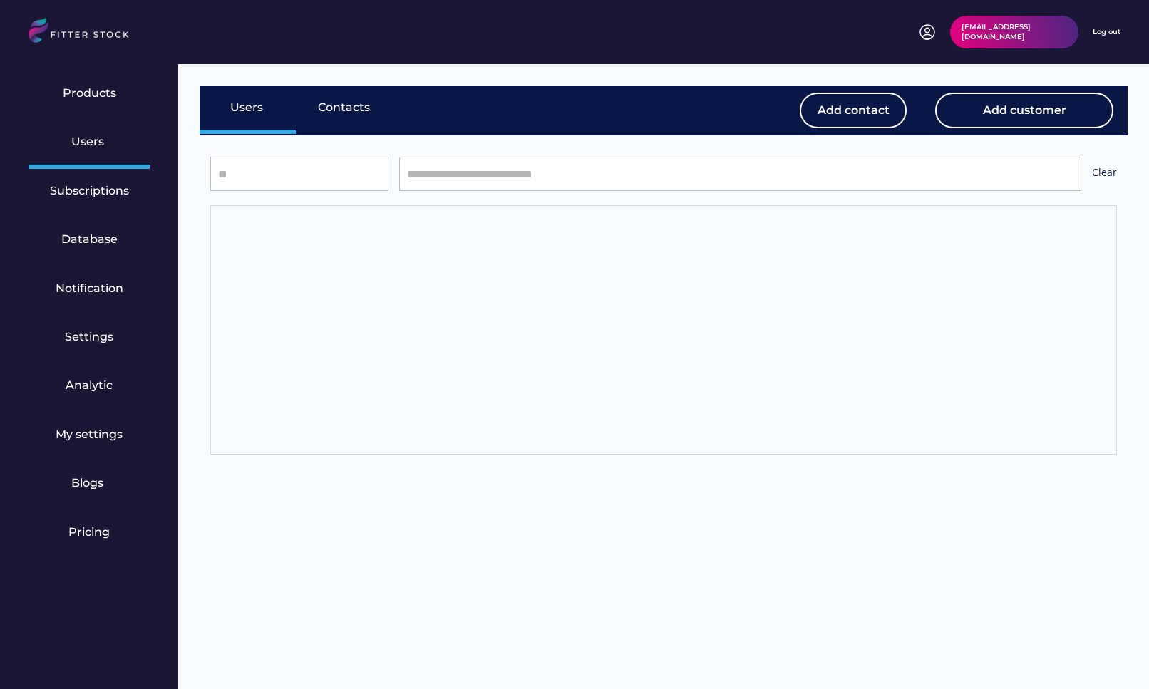
select select "*****"
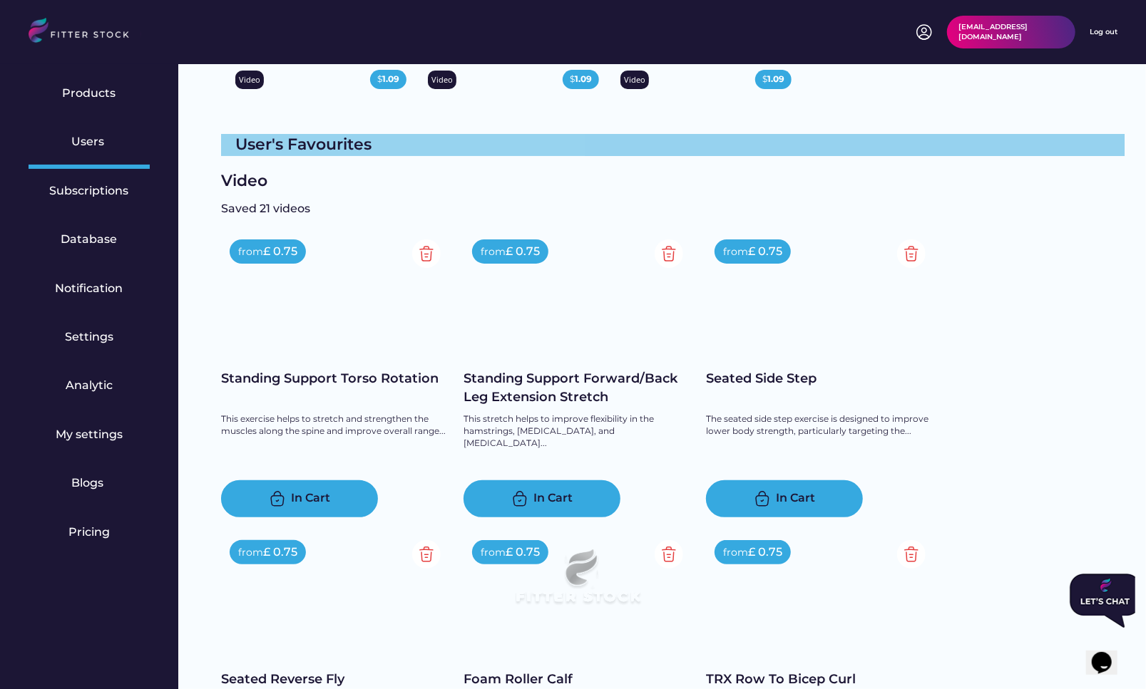
scroll to position [18065, 0]
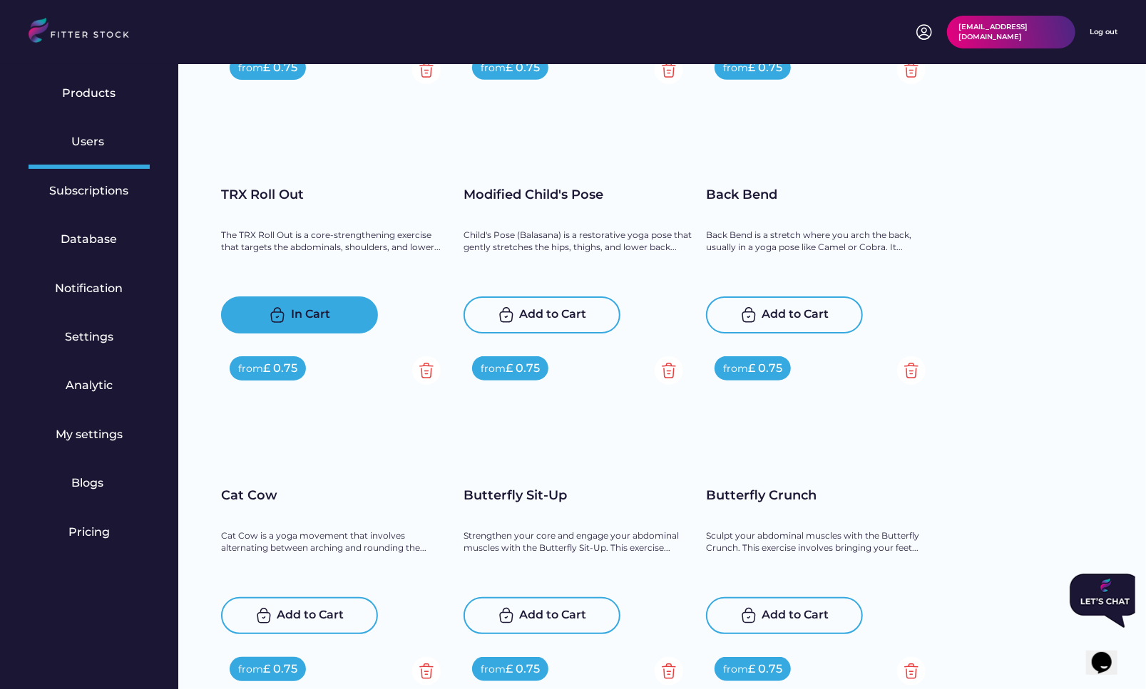
click at [547, 314] on div "Add to Cart" at bounding box center [553, 315] width 67 height 17
click at [789, 317] on div "Add to Cart" at bounding box center [795, 315] width 67 height 17
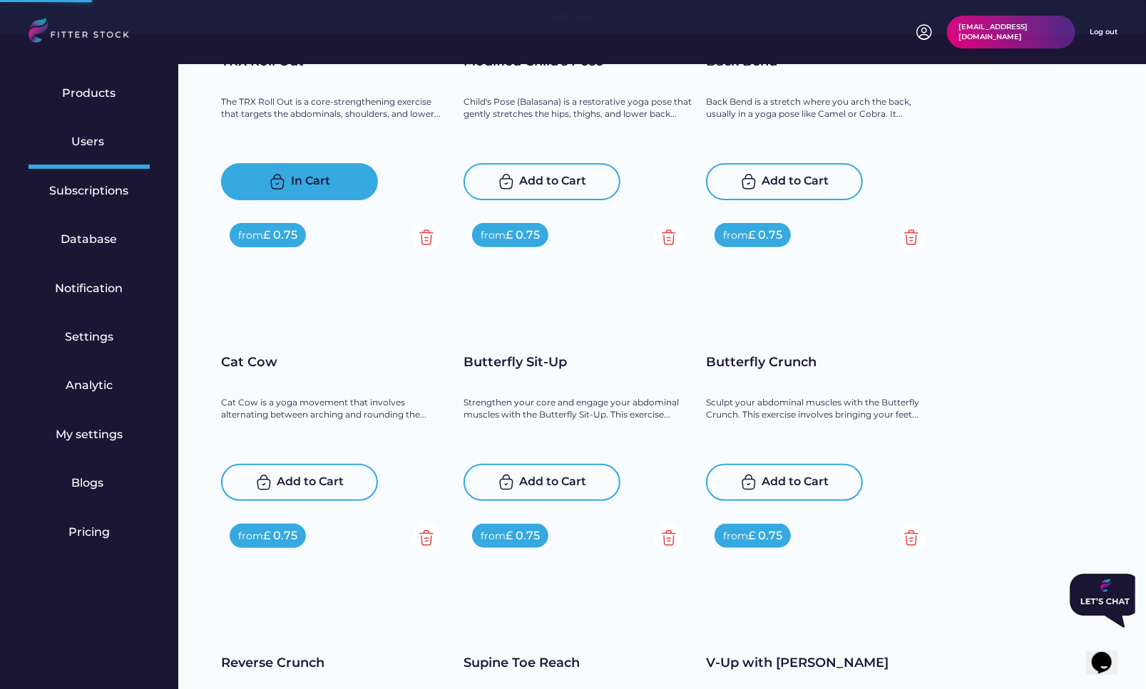
click at [304, 485] on div "Add to Cart" at bounding box center [310, 482] width 67 height 17
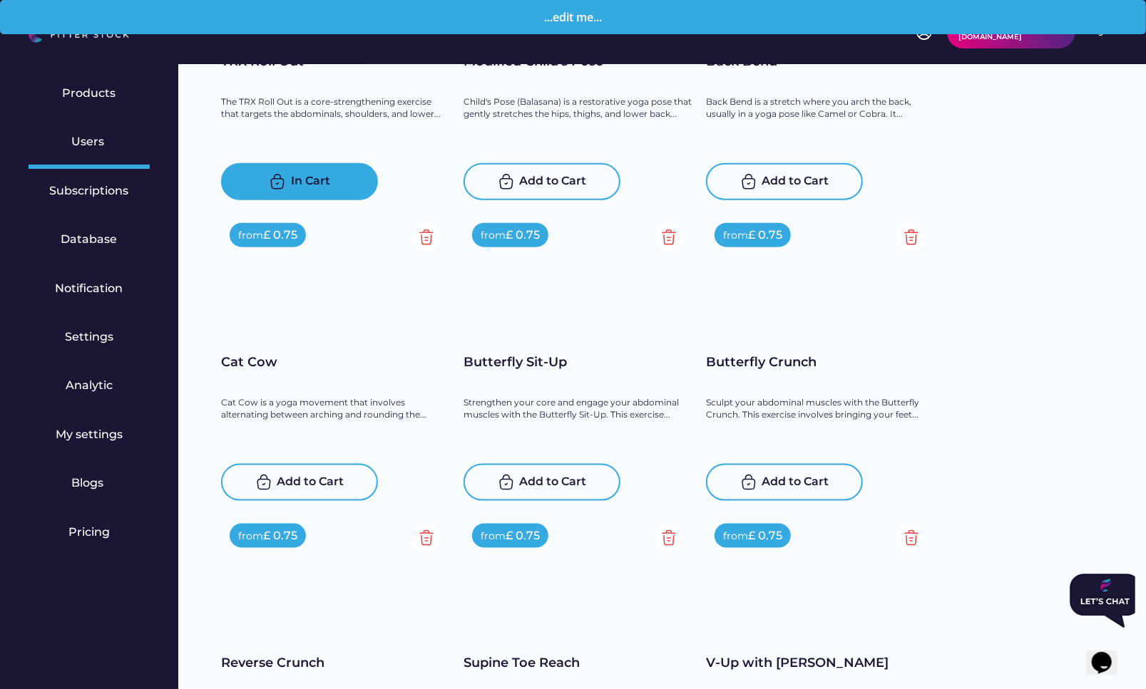
click at [545, 488] on div "Add to Cart" at bounding box center [553, 482] width 67 height 17
click at [783, 478] on div "Add to Cart" at bounding box center [795, 482] width 67 height 17
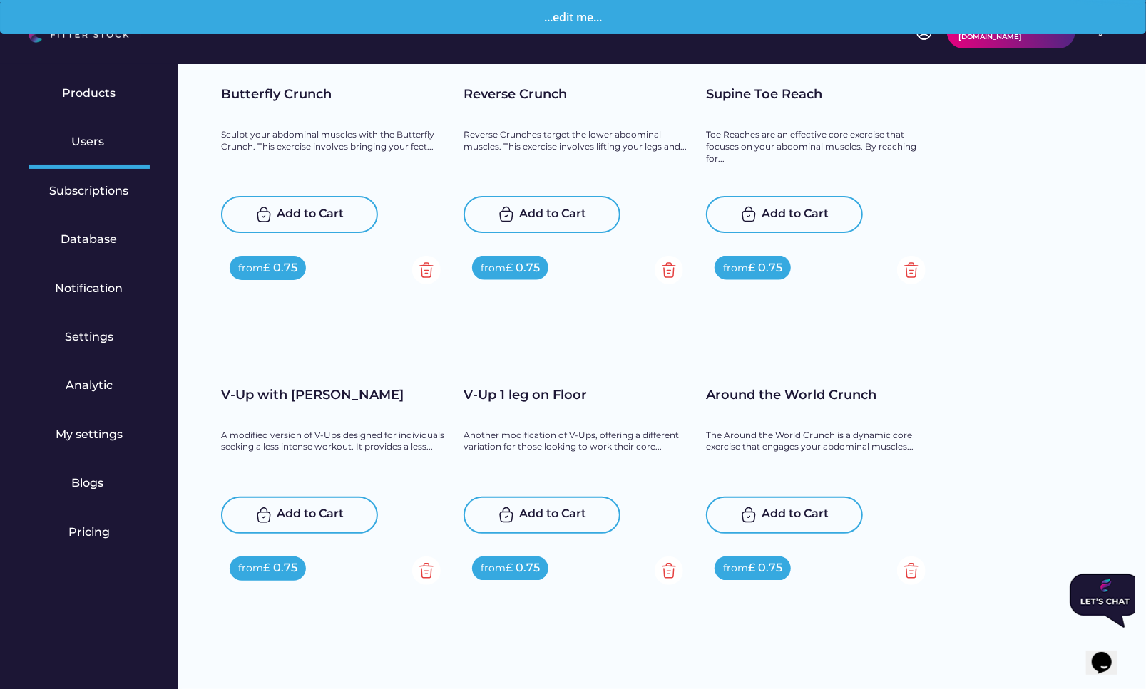
click at [306, 522] on div "Add to Cart" at bounding box center [310, 515] width 67 height 17
click at [535, 513] on div "Add to Cart" at bounding box center [553, 515] width 67 height 17
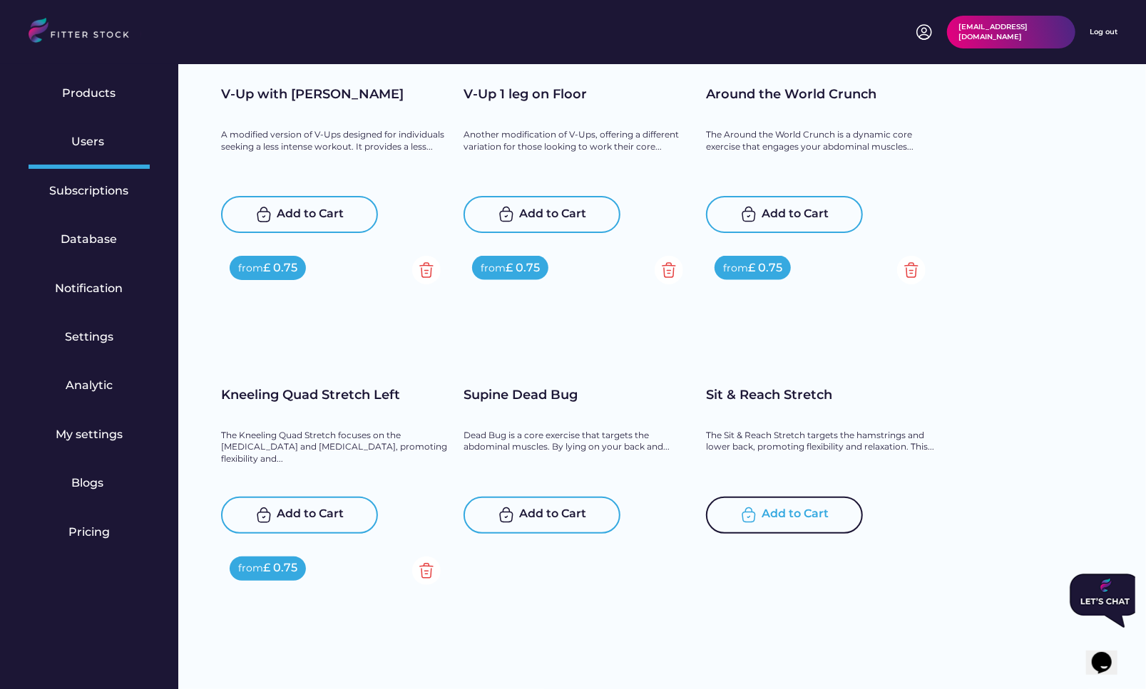
click at [793, 516] on div "Add to Cart" at bounding box center [795, 515] width 67 height 17
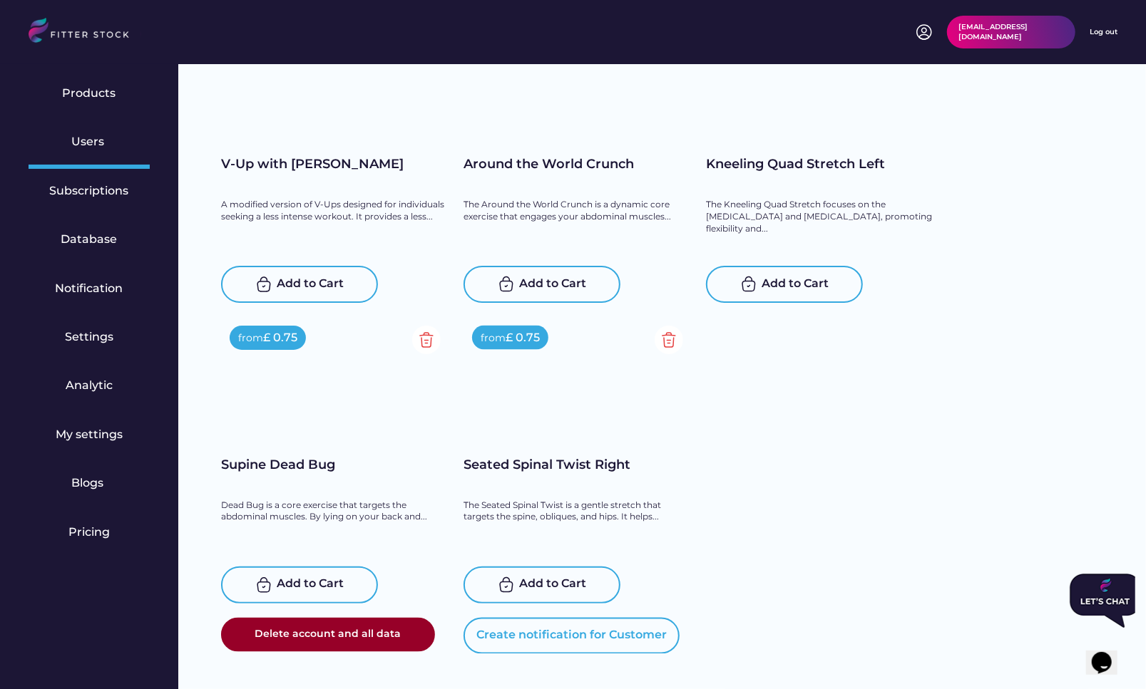
scroll to position [18040, 0]
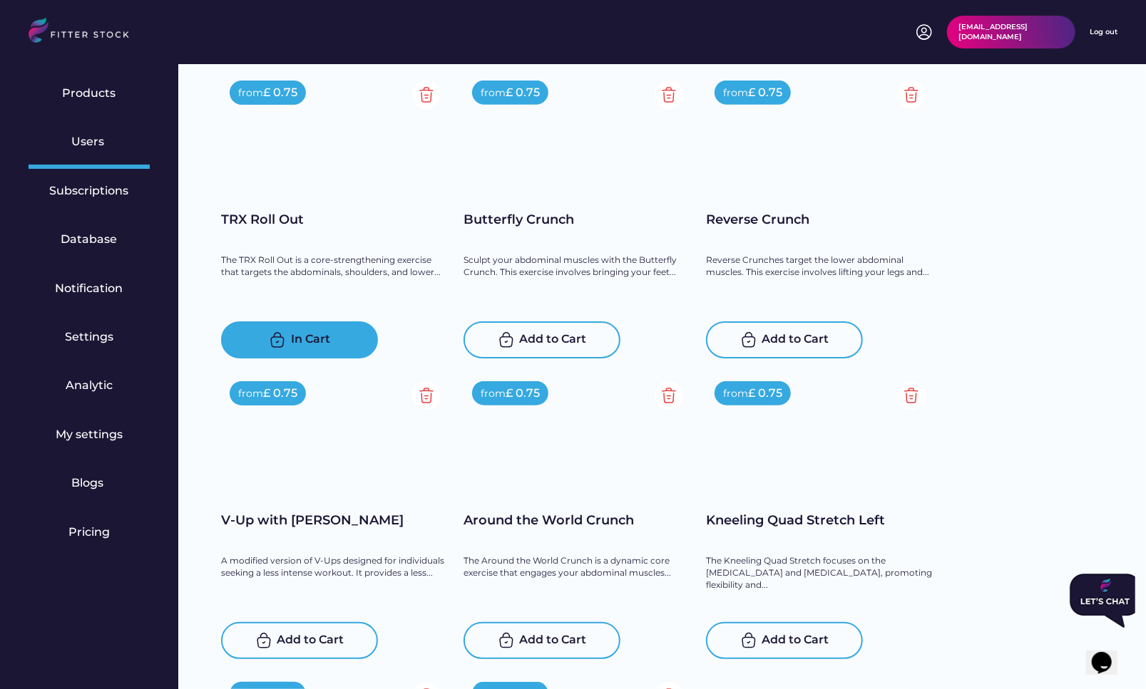
click at [543, 342] on div "from £ 0.75 Standing Support Torso Rotation This exercise helps to stretch and …" at bounding box center [672, 215] width 903 height 1490
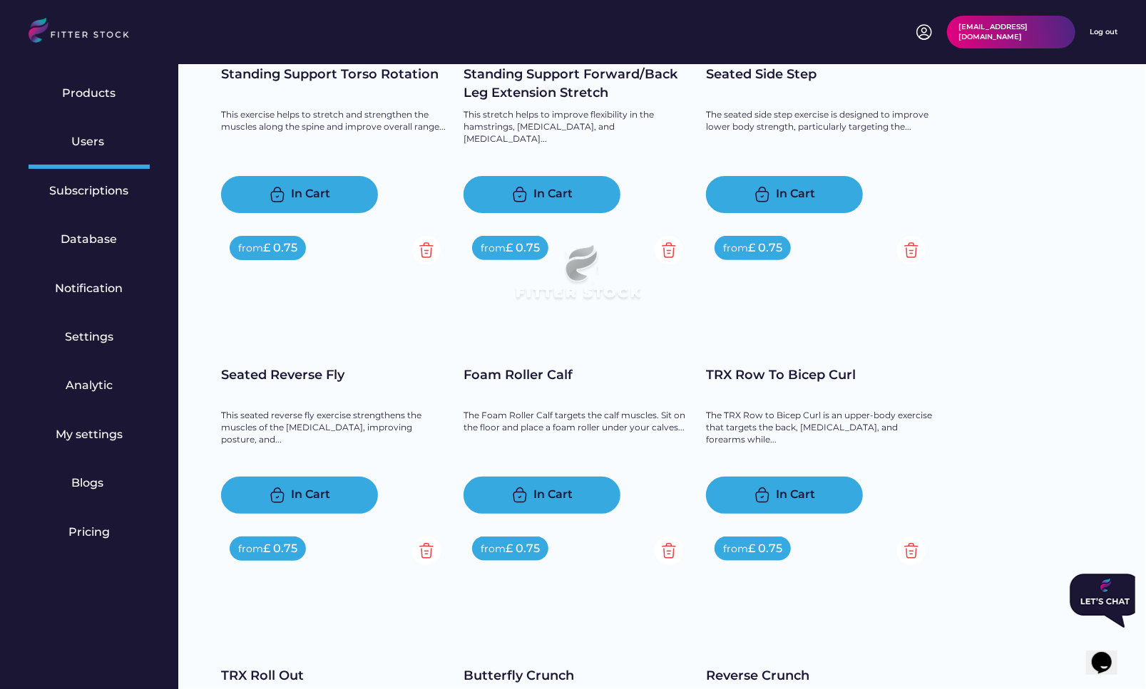
scroll to position [18496, 0]
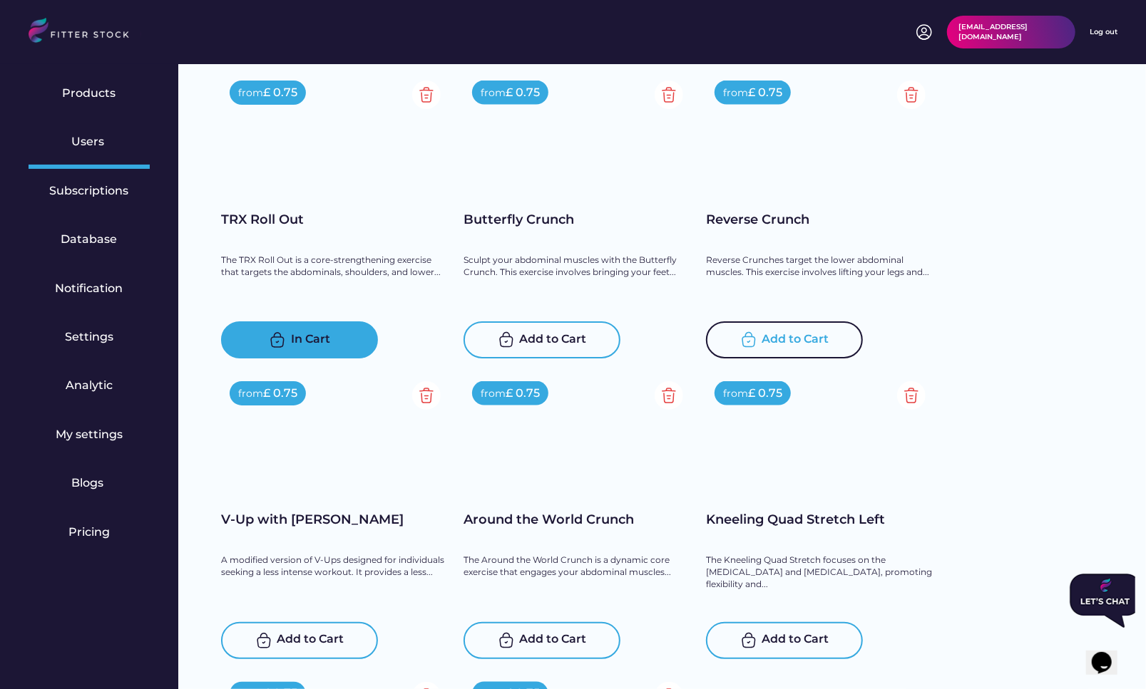
click at [777, 346] on div "Add to Cart" at bounding box center [795, 339] width 67 height 17
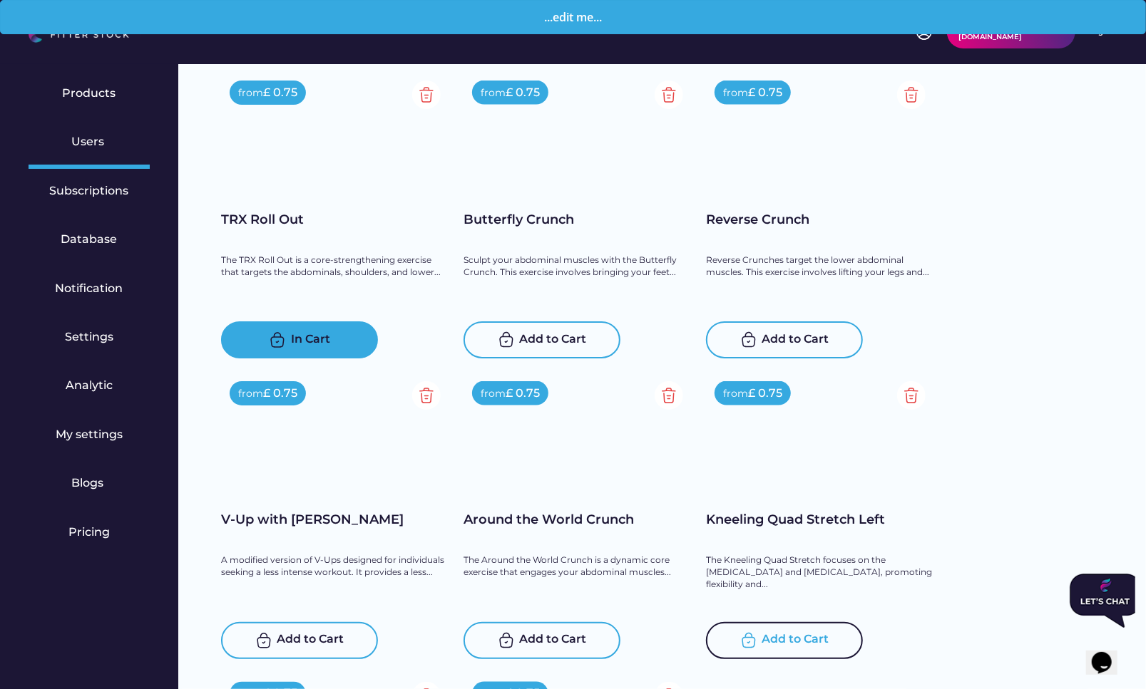
scroll to position [18718, 0]
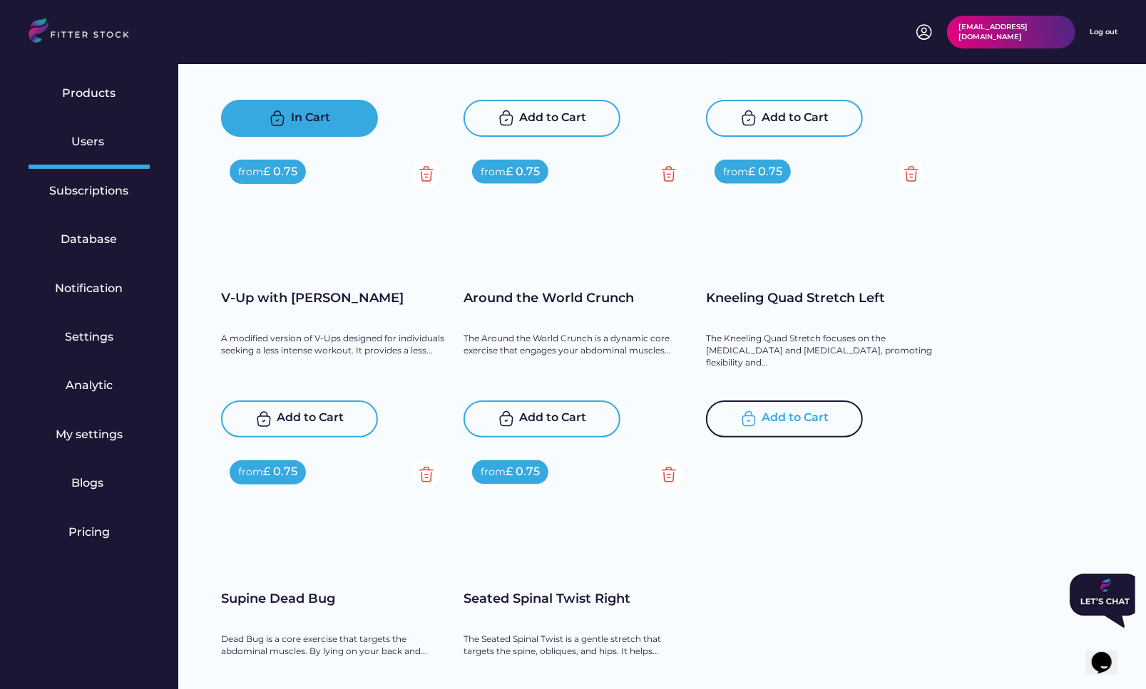
click at [796, 420] on div "Add to Cart" at bounding box center [795, 419] width 67 height 17
click at [543, 416] on div "Add to Cart" at bounding box center [553, 419] width 67 height 17
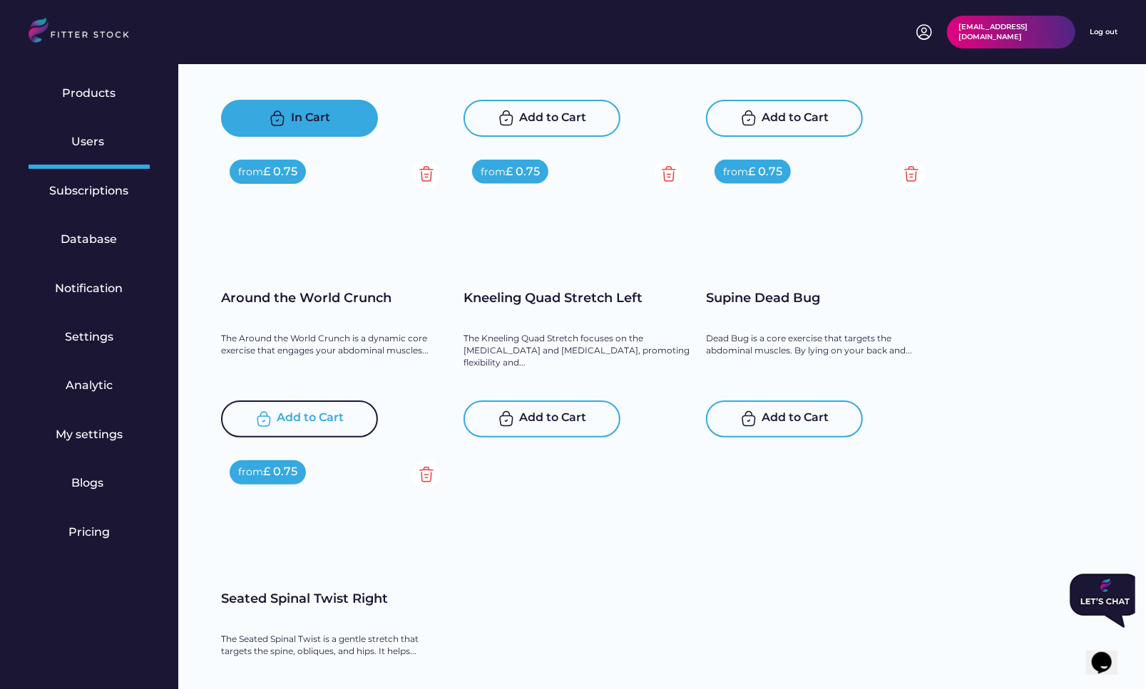
click at [301, 420] on div "Add to Cart" at bounding box center [310, 419] width 67 height 17
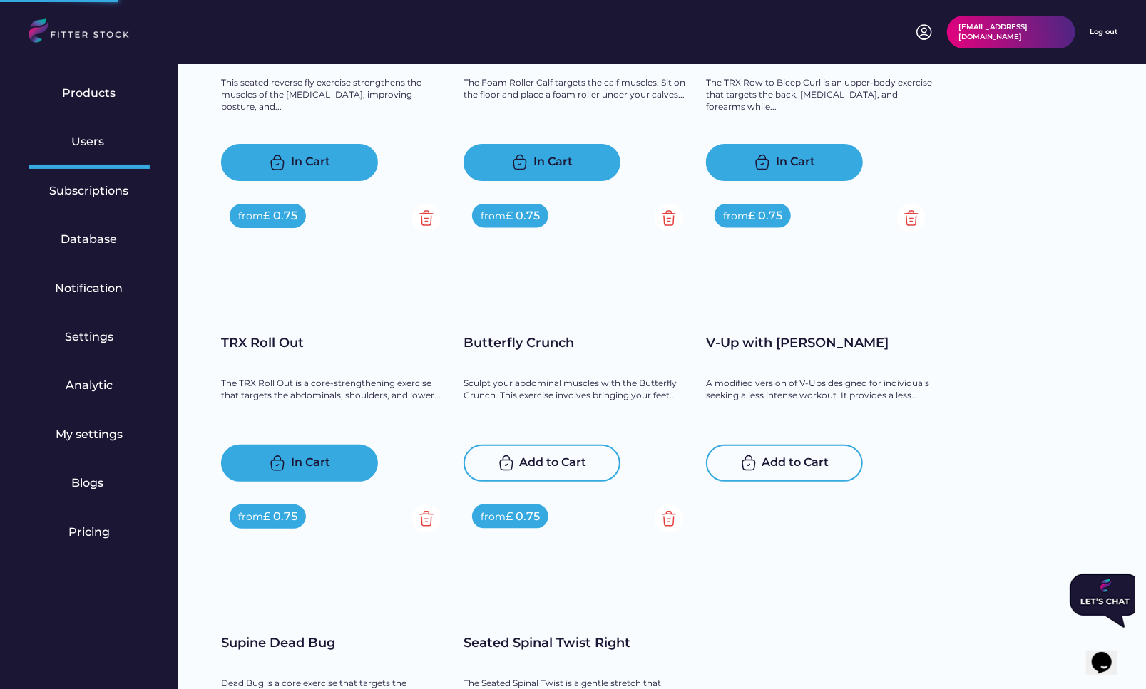
scroll to position [18413, 0]
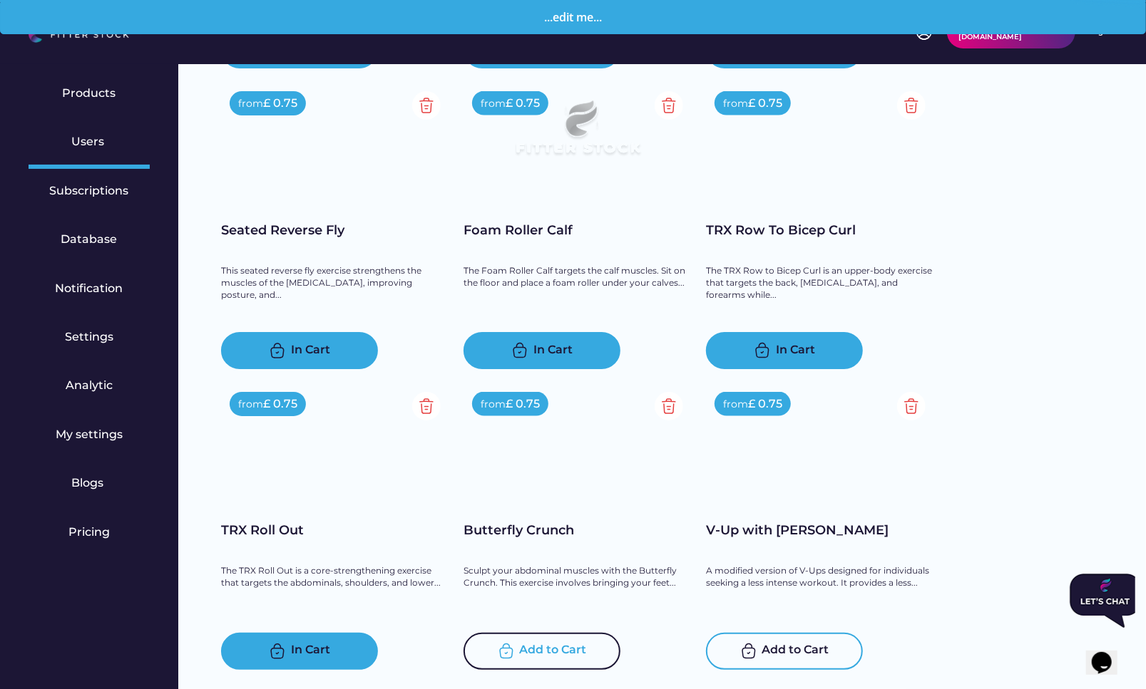
click at [549, 643] on div "Add to Cart" at bounding box center [553, 651] width 67 height 17
click at [796, 643] on div "Add to Cart" at bounding box center [795, 651] width 67 height 17
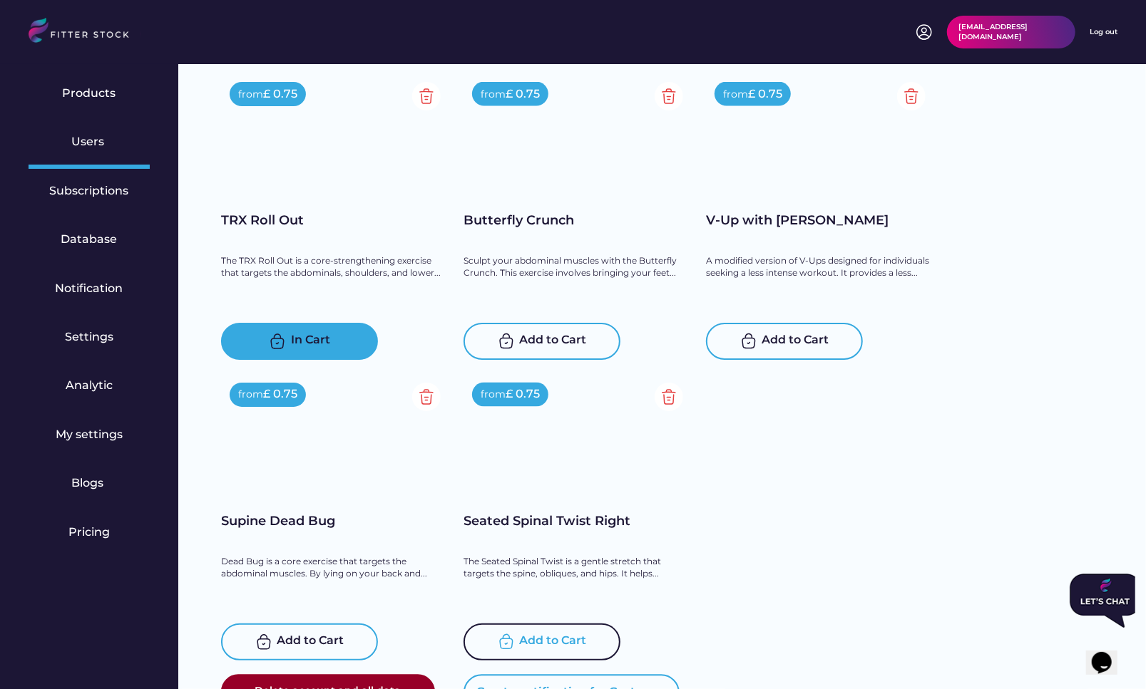
click at [544, 634] on div "Add to Cart" at bounding box center [553, 642] width 67 height 17
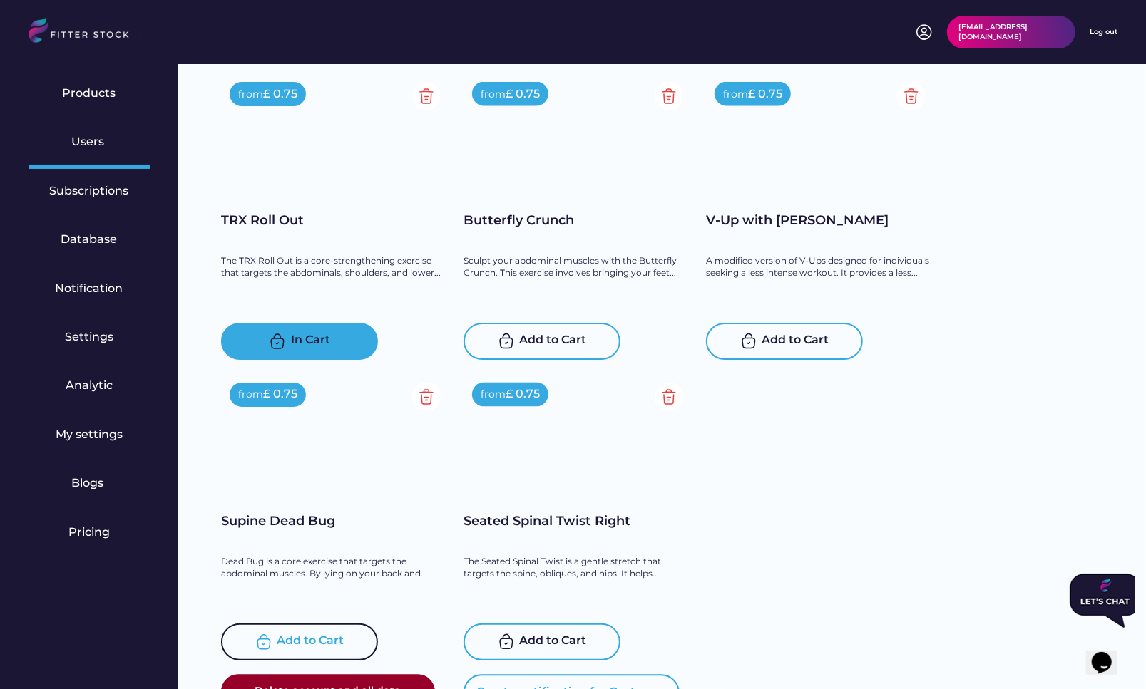
scroll to position [18780, 0]
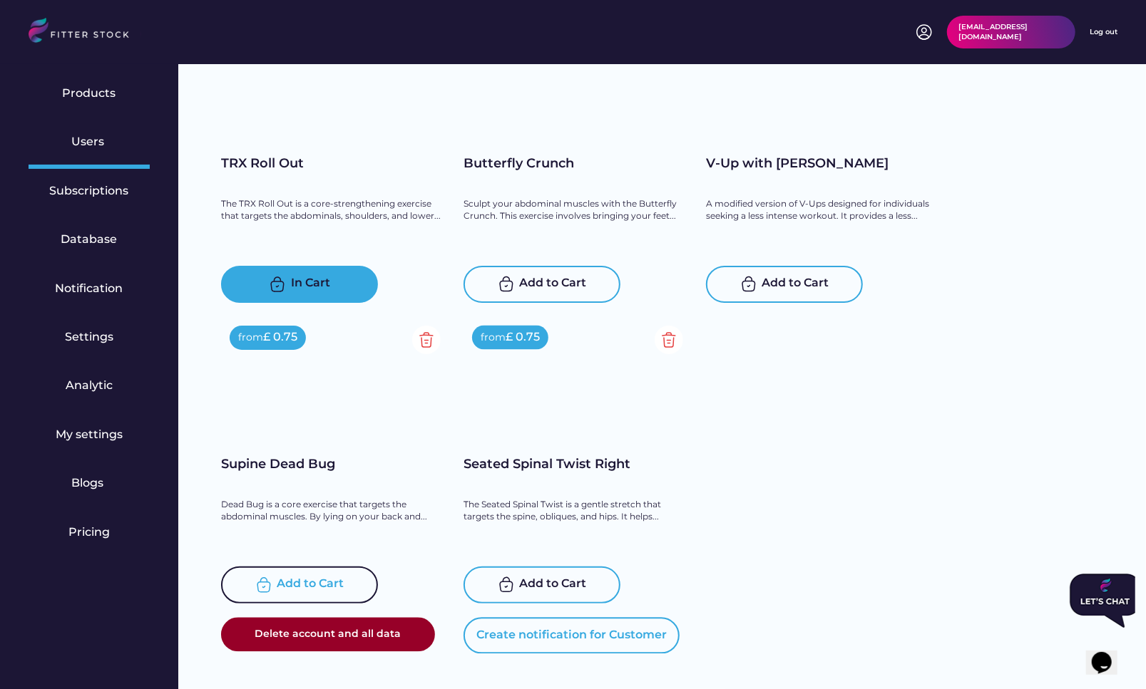
click at [299, 582] on div "Add to Cart" at bounding box center [310, 585] width 67 height 17
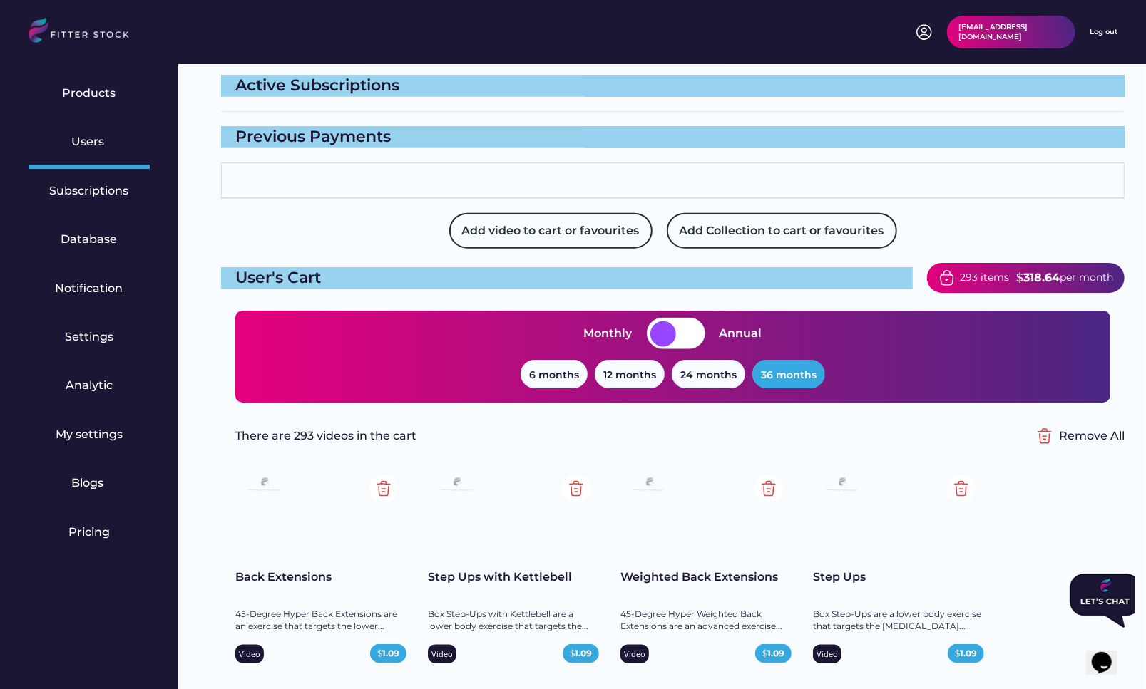
scroll to position [1165, 0]
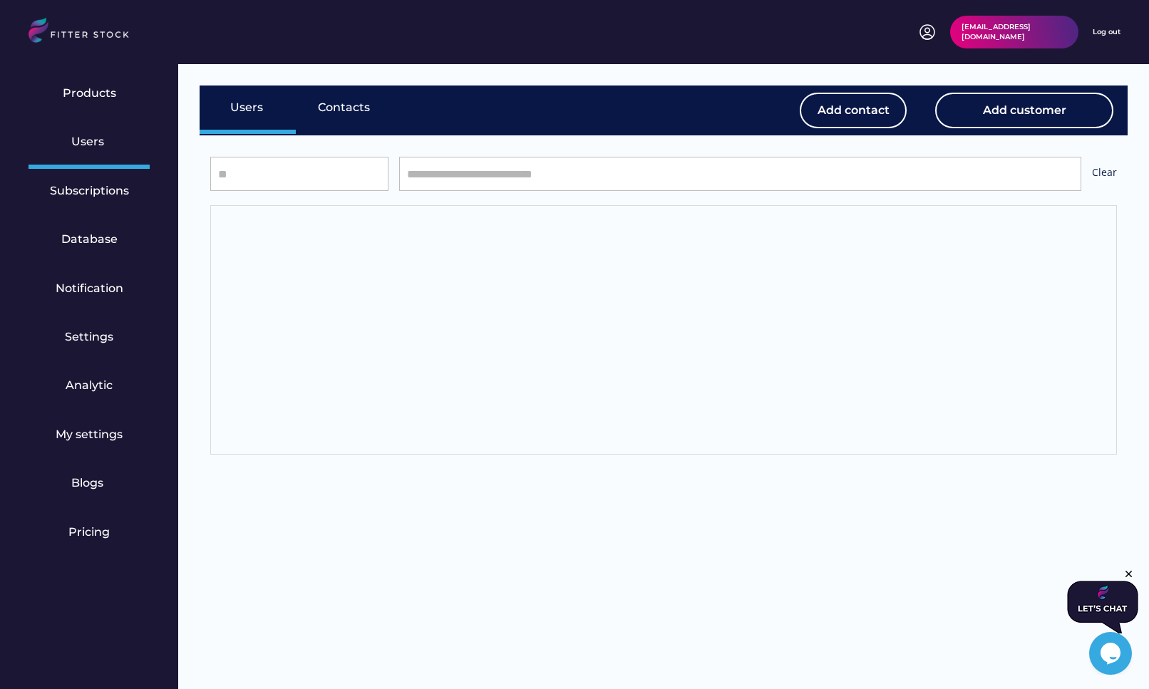
select select "*****"
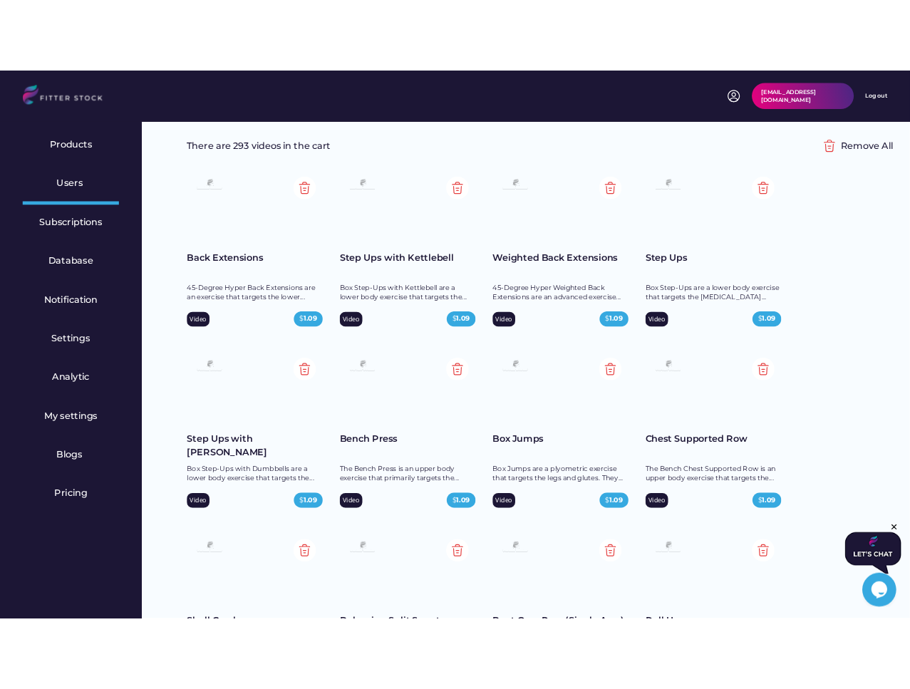
scroll to position [819, 0]
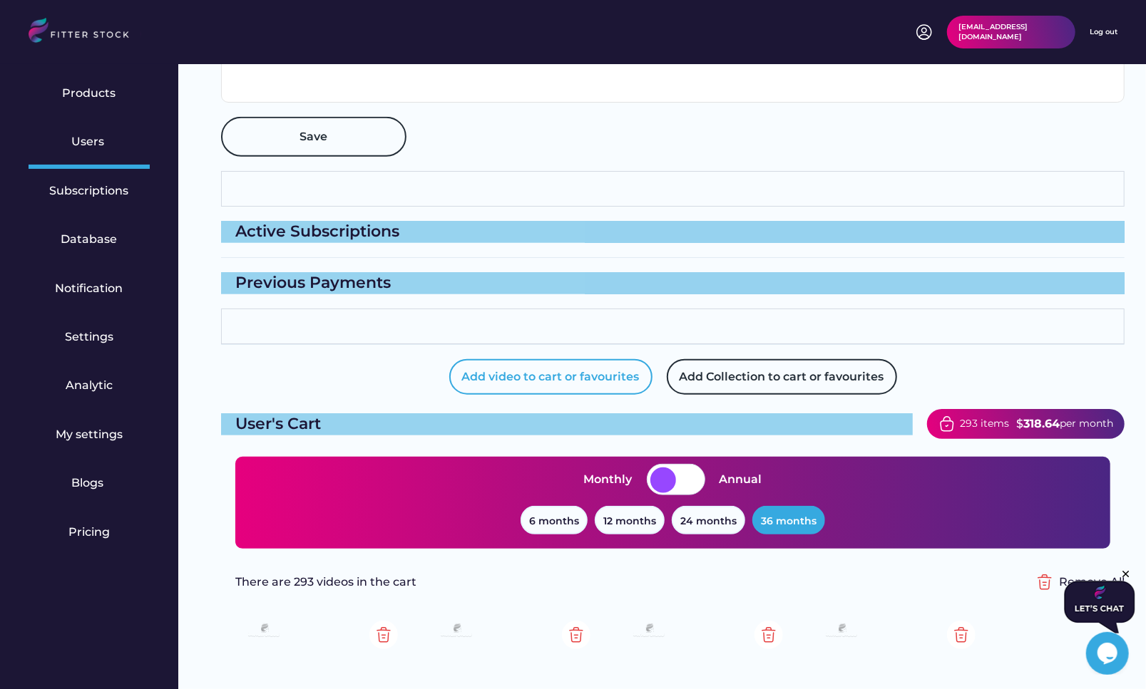
click at [499, 371] on button "Add video to cart or favourites" at bounding box center [550, 377] width 203 height 36
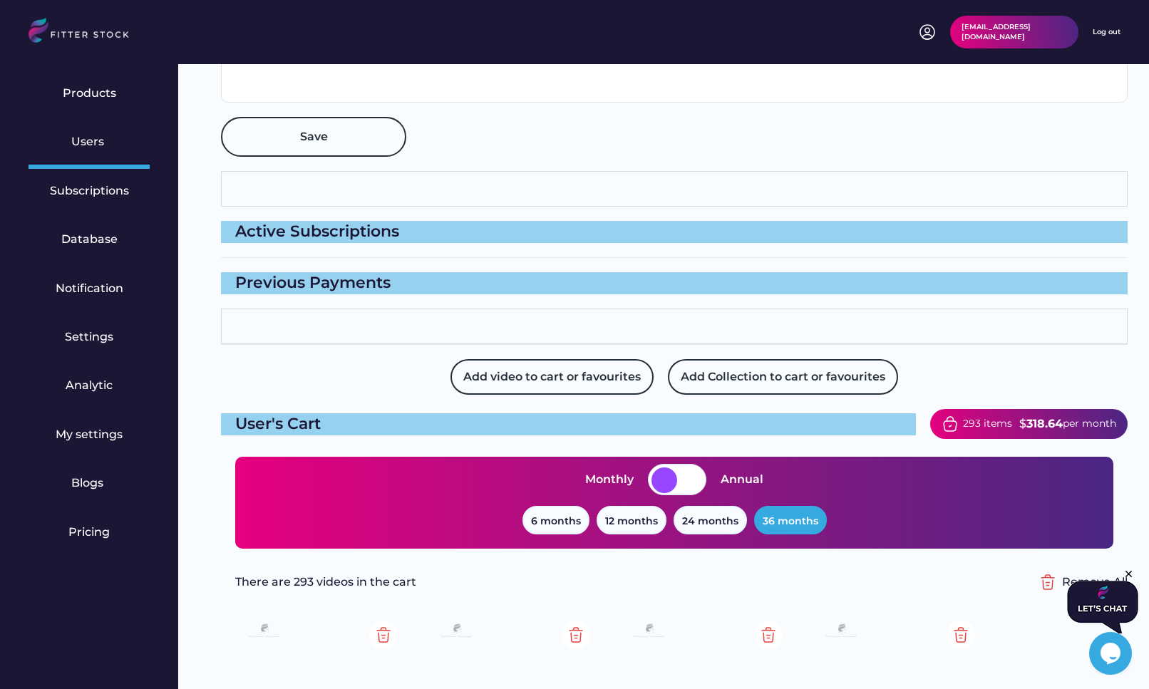
select select "**********"
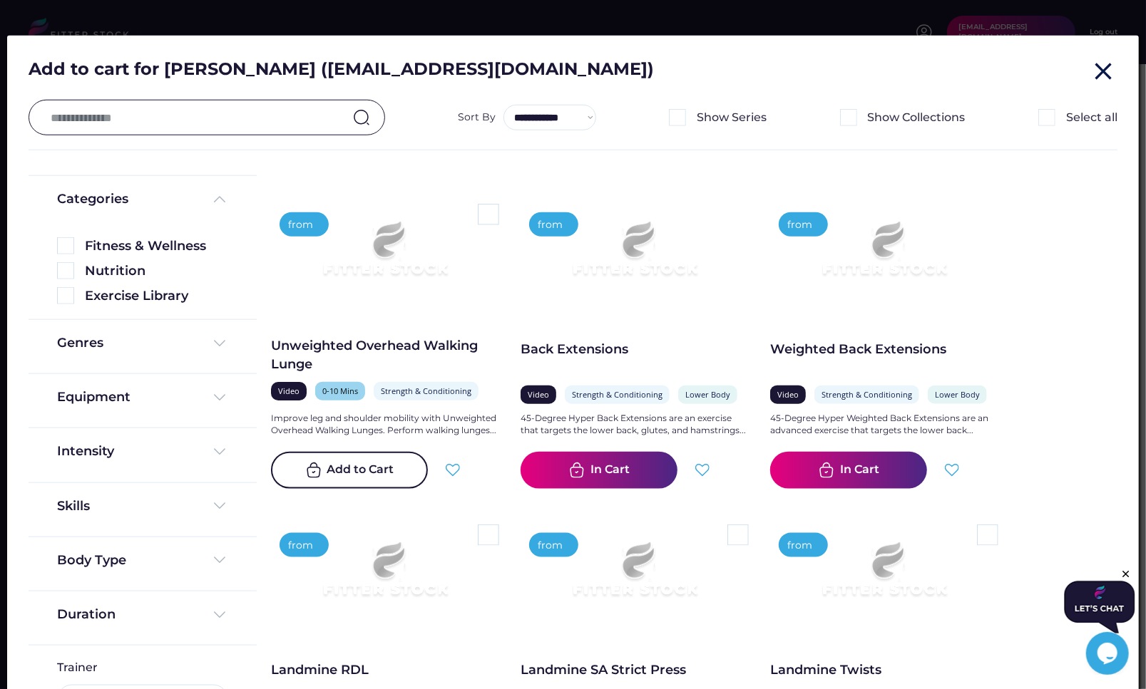
click at [217, 118] on input "text" at bounding box center [194, 118] width 294 height 30
type input "**********"
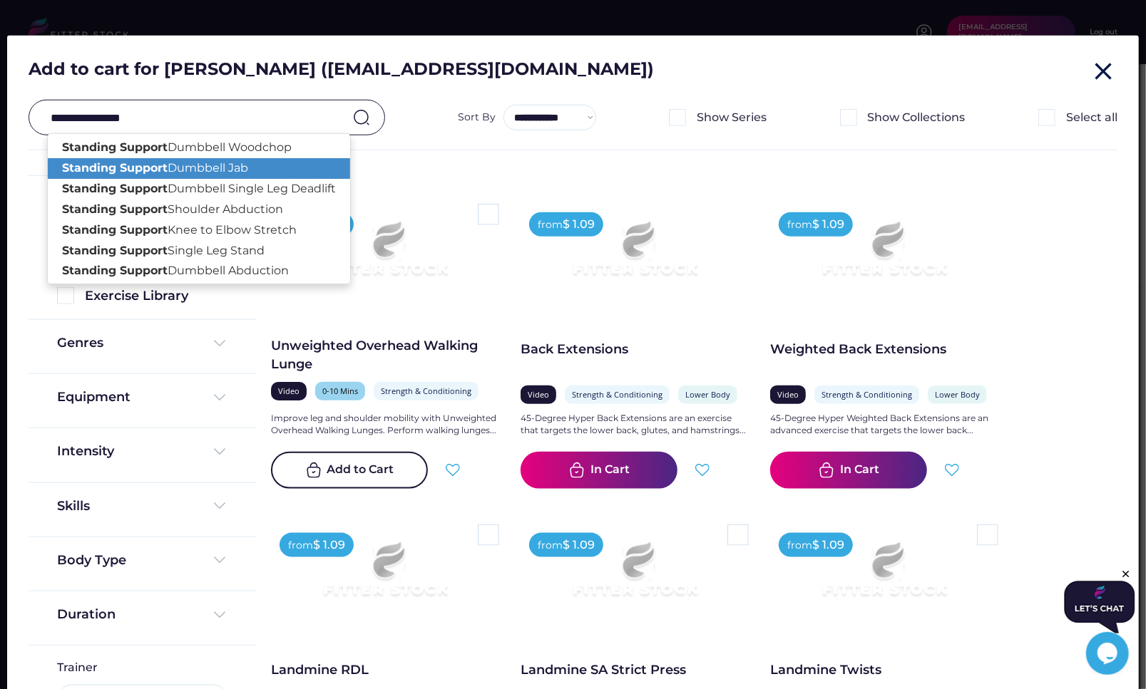
type input "**********"
click at [243, 108] on input "**********" at bounding box center [194, 118] width 294 height 30
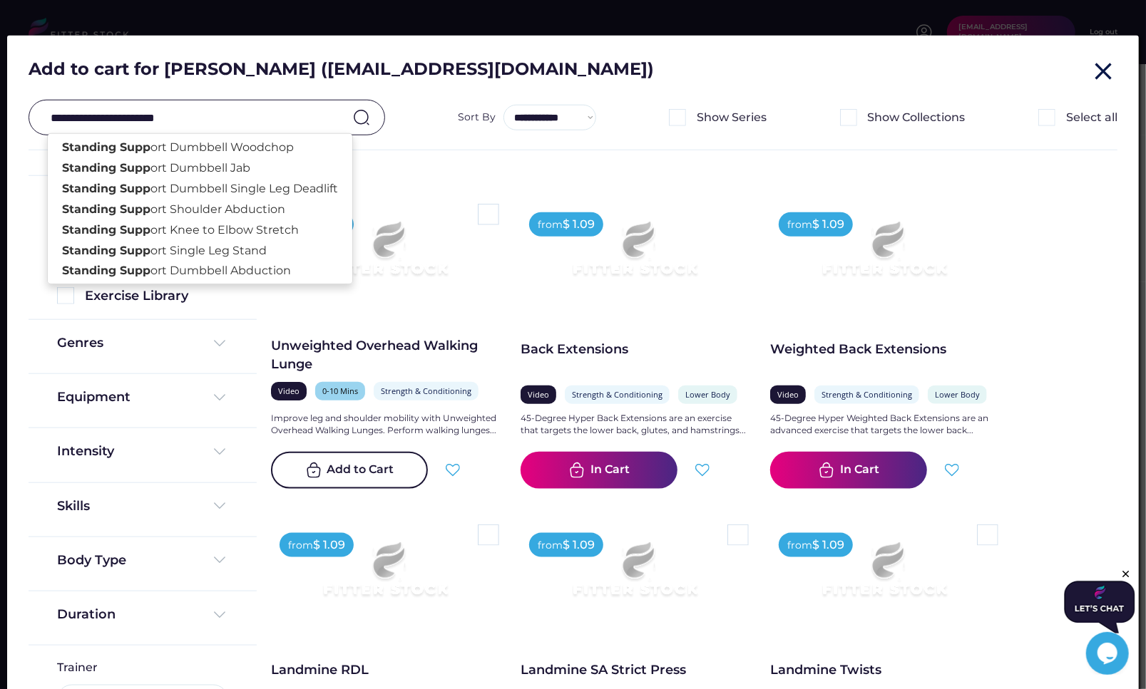
type input "**********"
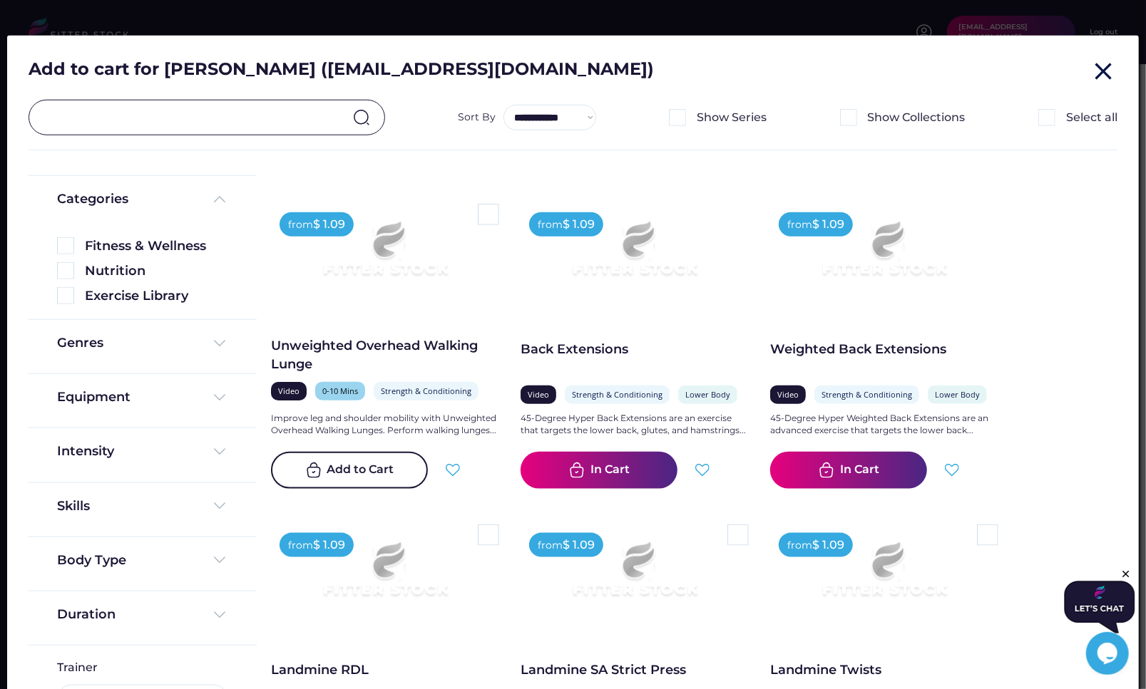
click at [205, 119] on input "text" at bounding box center [194, 118] width 294 height 30
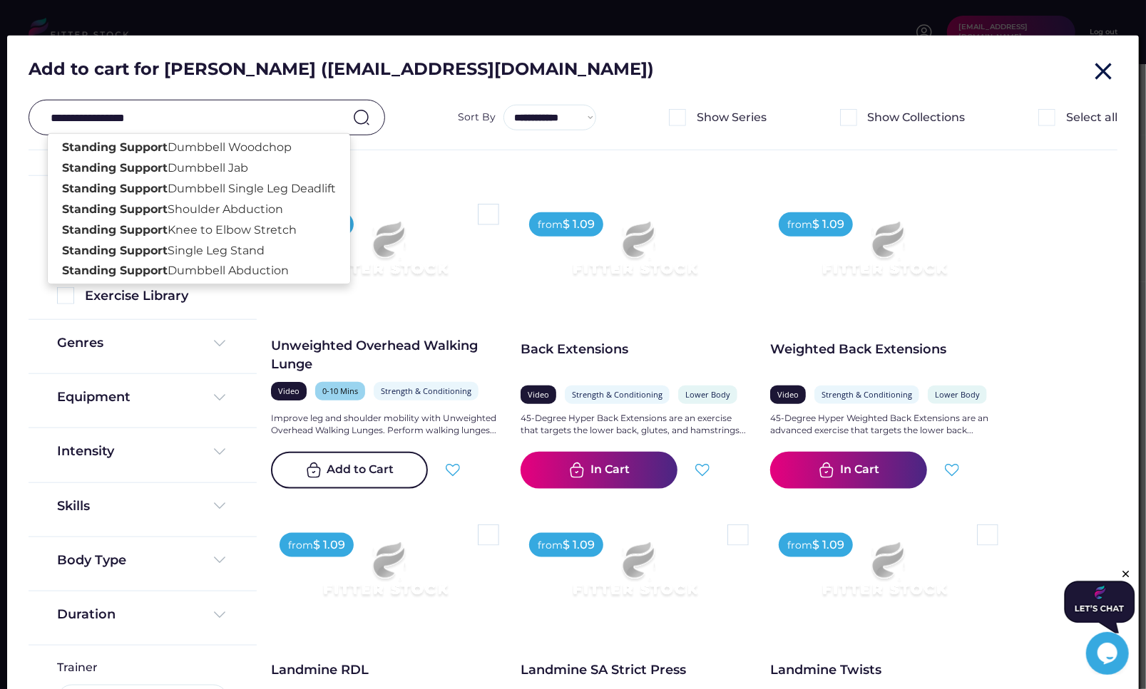
type input "**********"
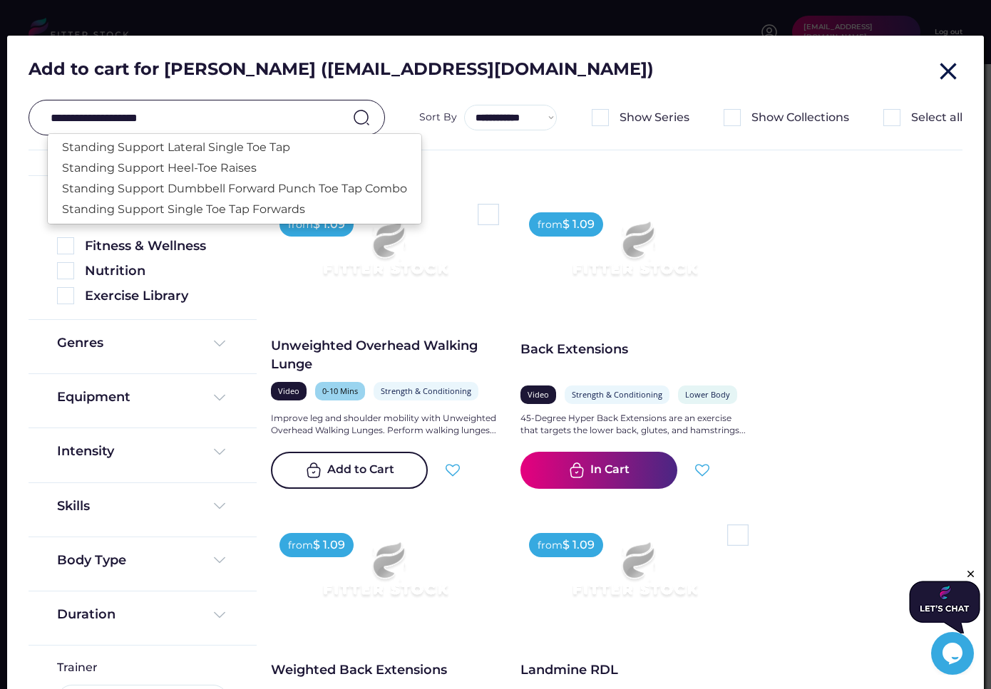
click at [167, 118] on input "**********" at bounding box center [194, 118] width 294 height 30
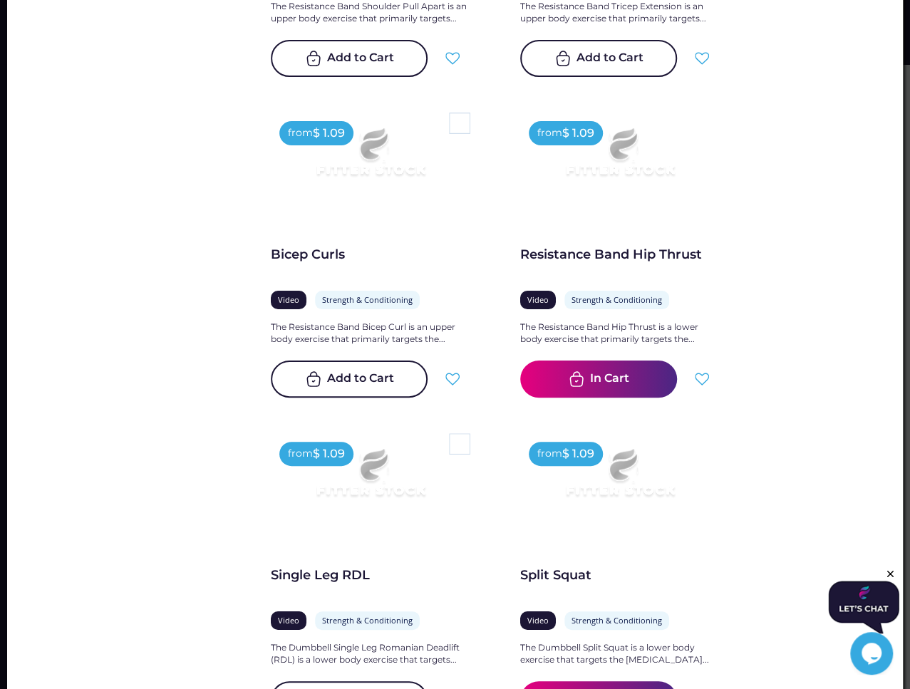
scroll to position [12868, 0]
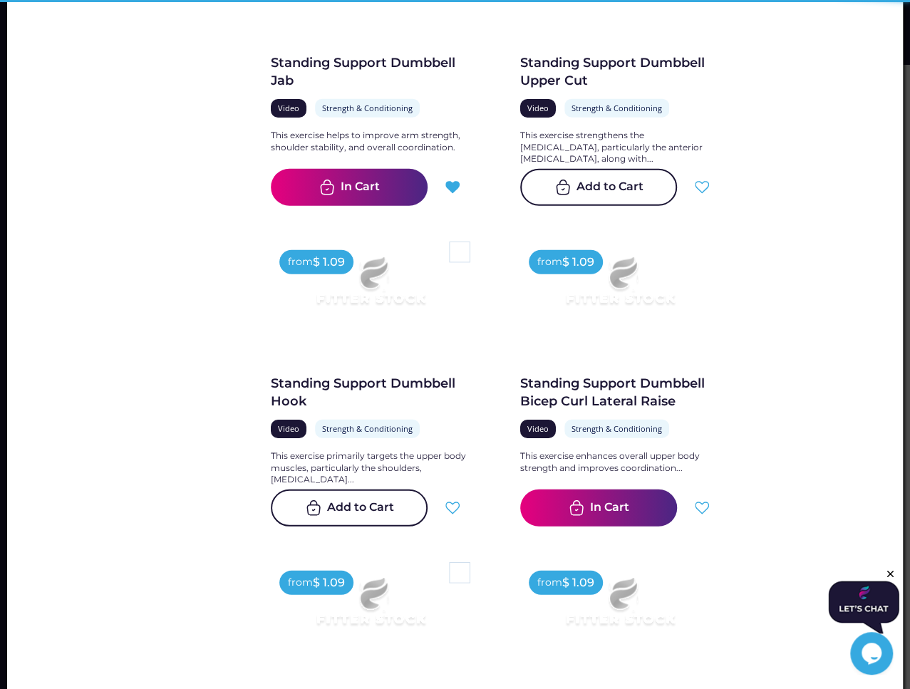
click at [701, 505] on icon at bounding box center [702, 508] width 14 height 14
click at [525, 379] on div "Standing Support Dumbbell Bicep Curl Lateral Raise" at bounding box center [620, 393] width 200 height 36
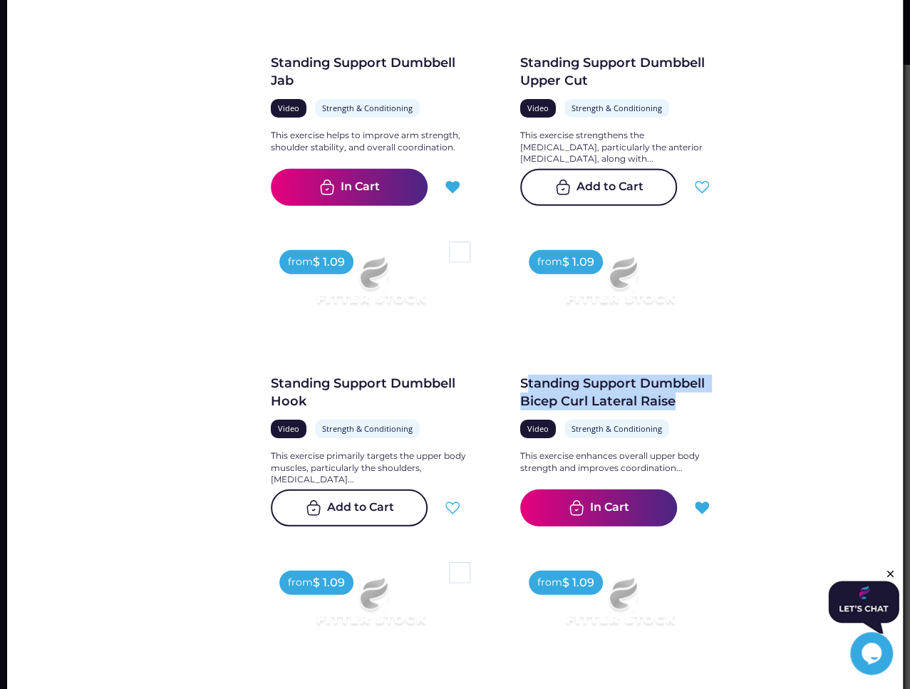
click at [520, 379] on div "Standing Support Dumbbell Bicep Curl Lateral Raise" at bounding box center [620, 393] width 200 height 36
drag, startPoint x: 683, startPoint y: 395, endPoint x: 516, endPoint y: 380, distance: 167.5
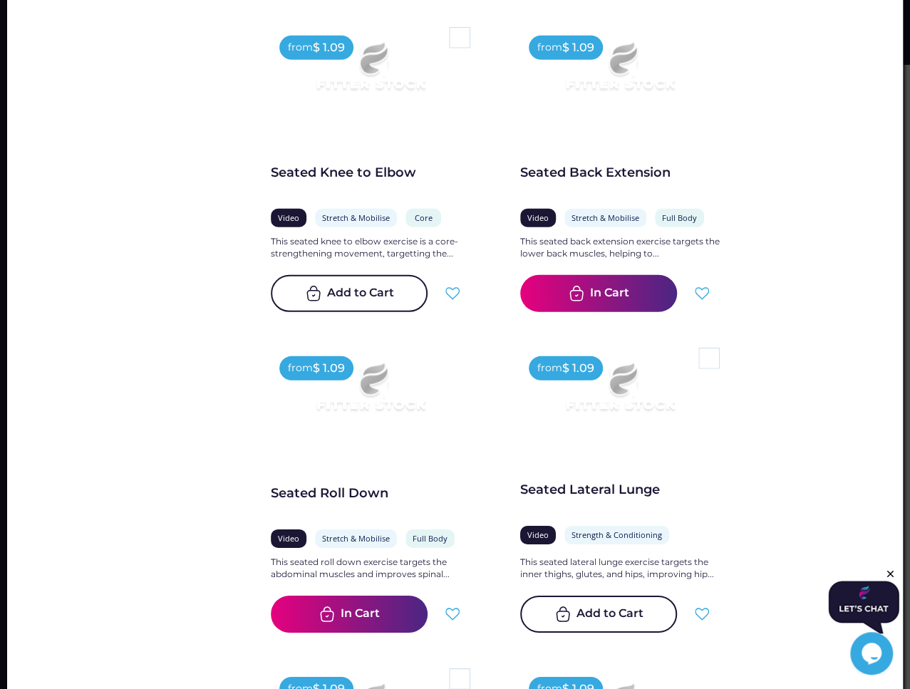
scroll to position [29246, 0]
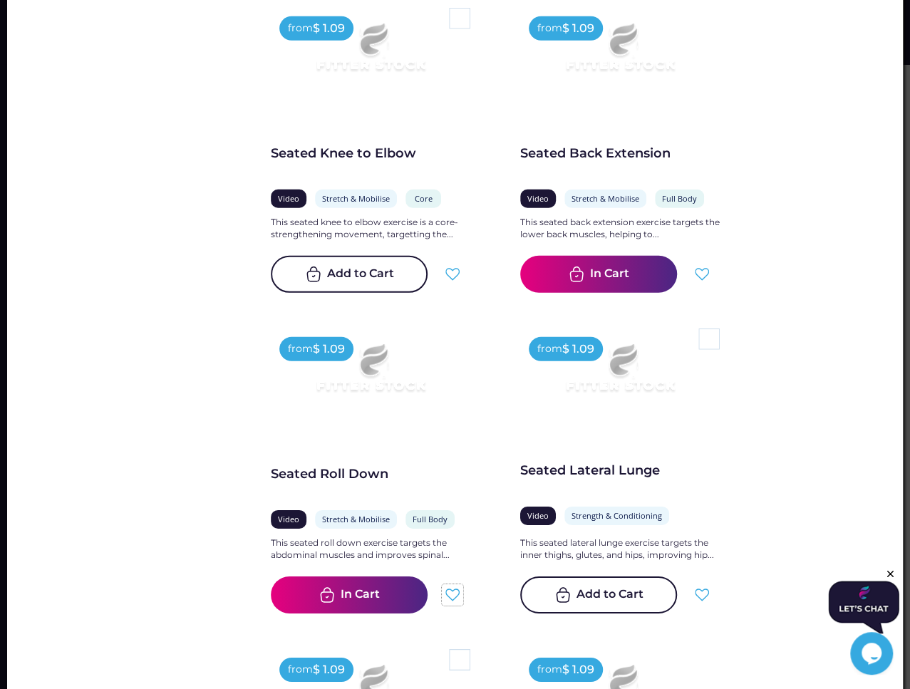
click at [451, 590] on use at bounding box center [453, 595] width 14 height 12
click at [701, 272] on icon at bounding box center [702, 274] width 14 height 14
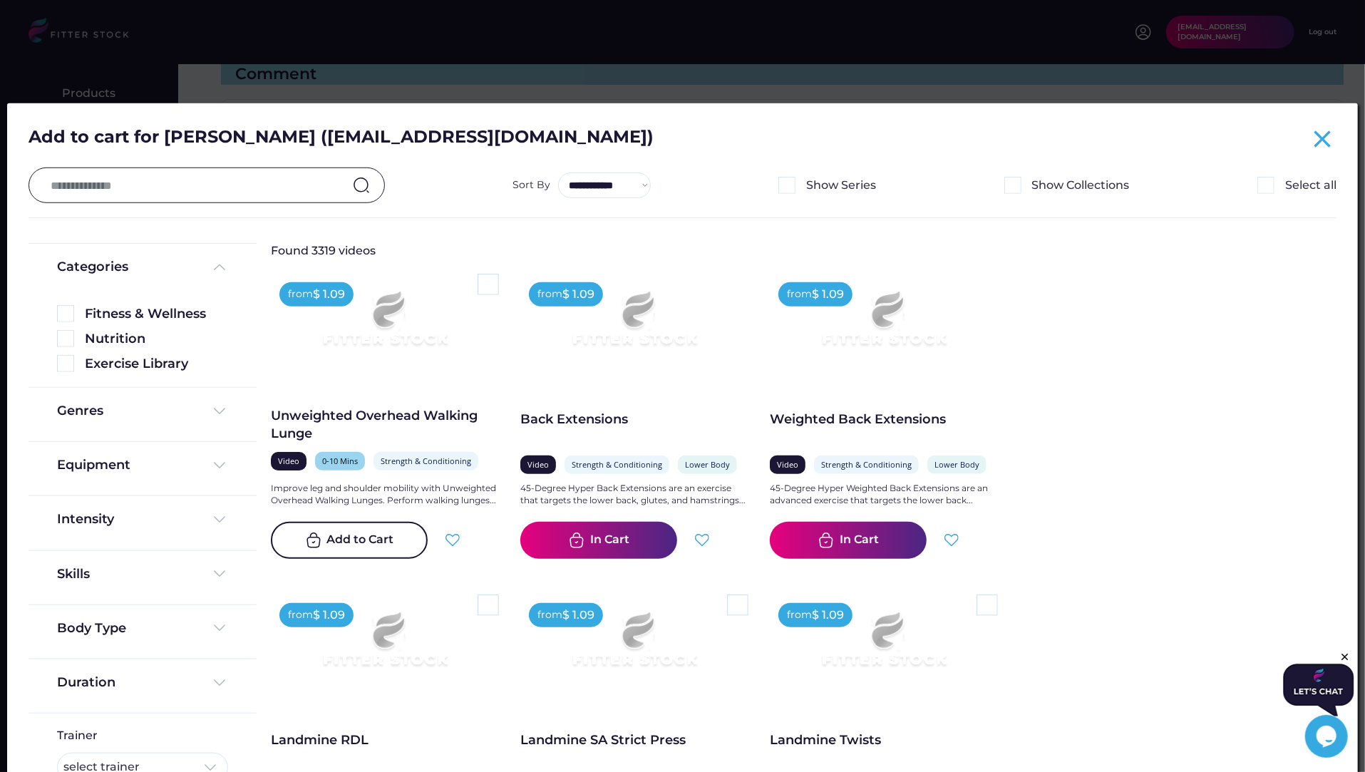
scroll to position [762, 0]
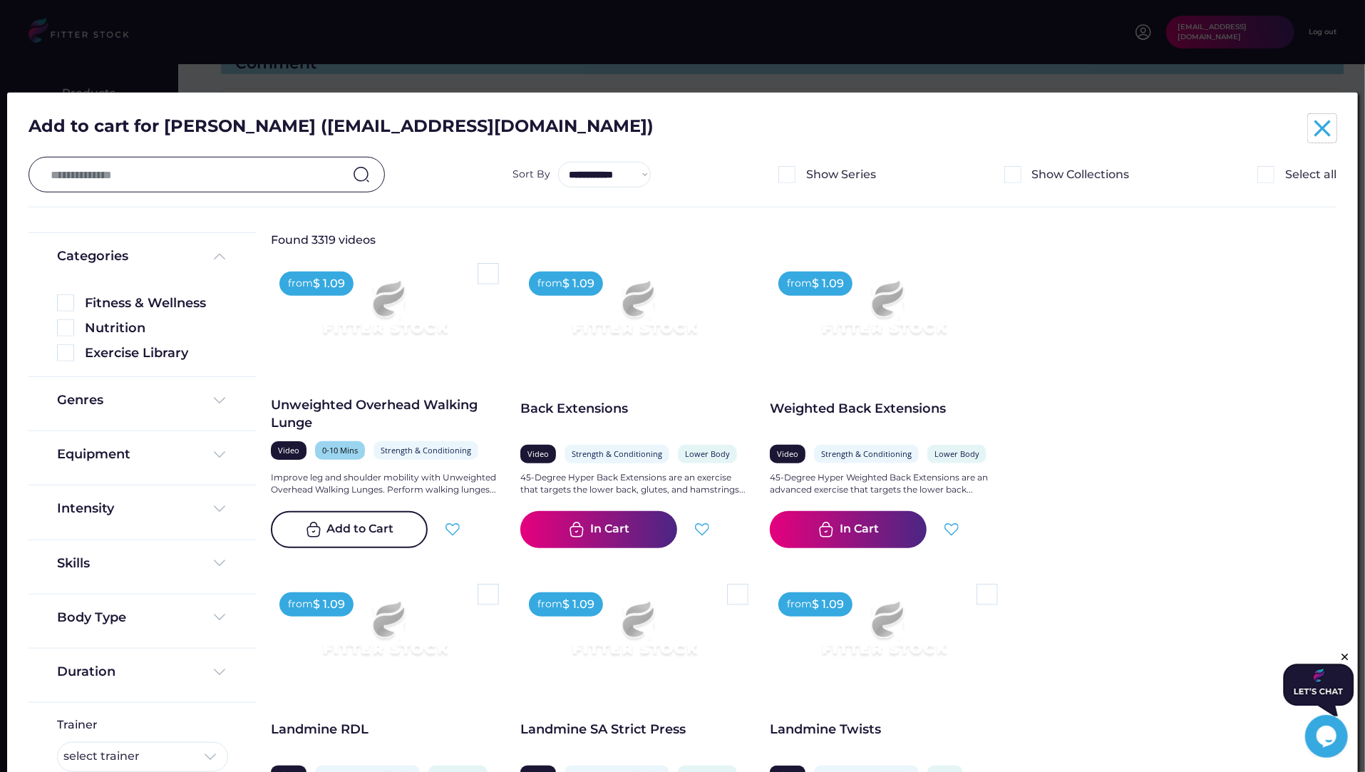
click at [1148, 131] on text "close" at bounding box center [1322, 128] width 29 height 29
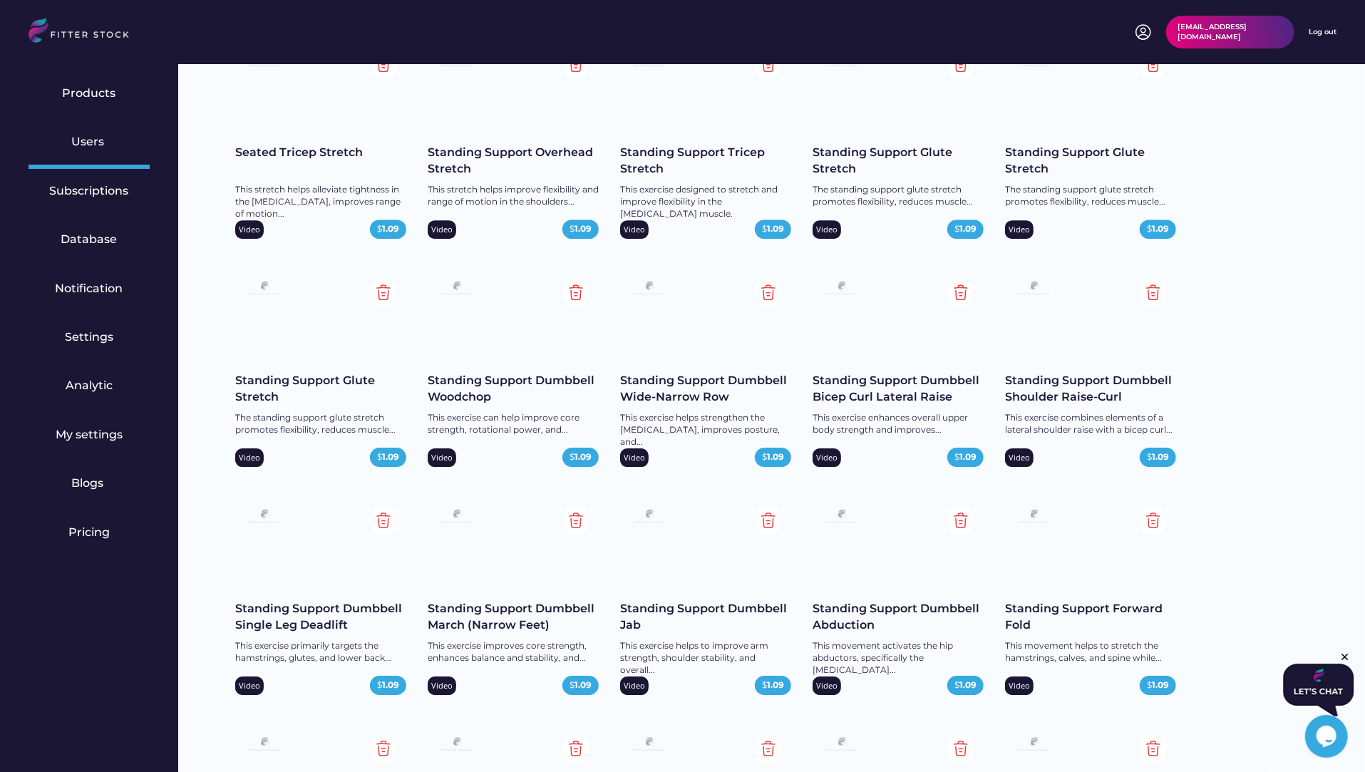
scroll to position [3223, 0]
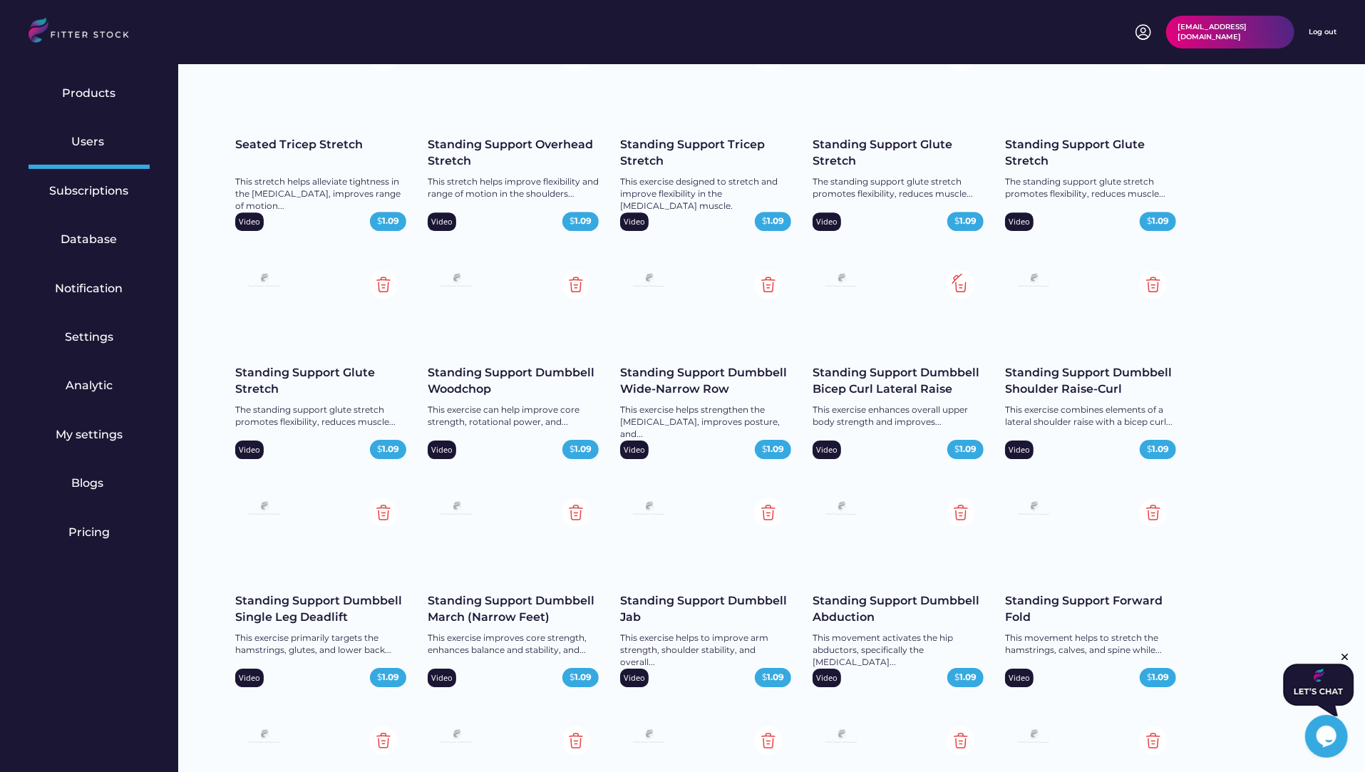
click at [963, 283] on img at bounding box center [961, 284] width 29 height 29
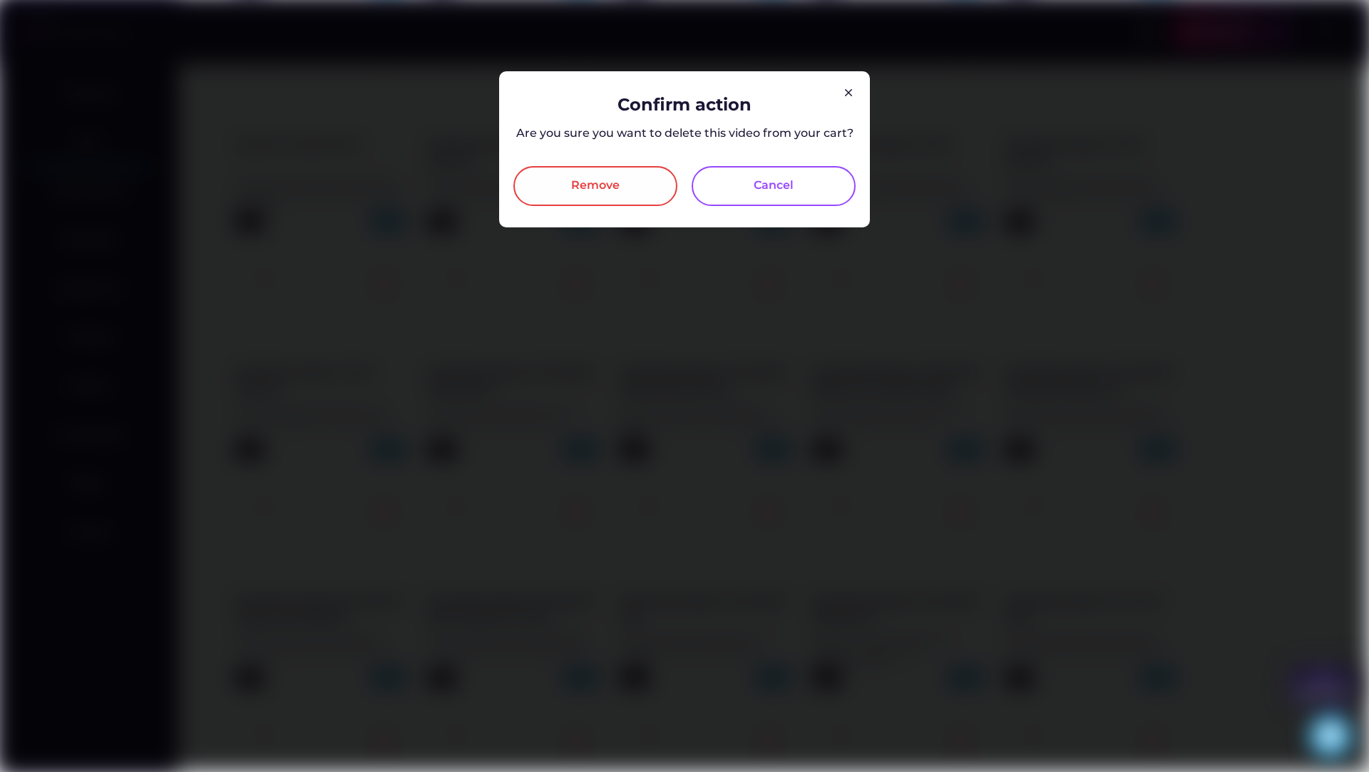
click at [637, 194] on div "Remove" at bounding box center [595, 186] width 164 height 40
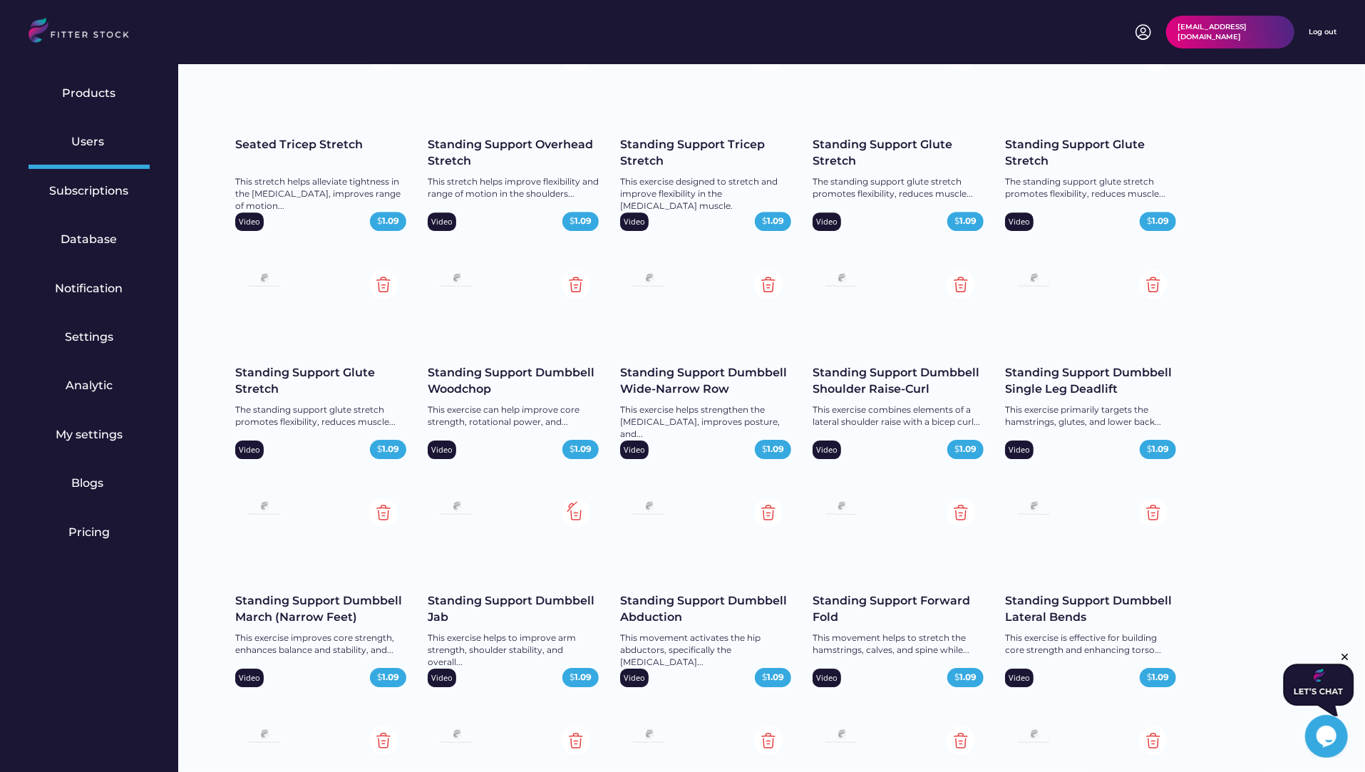
click at [572, 508] on img at bounding box center [576, 512] width 29 height 29
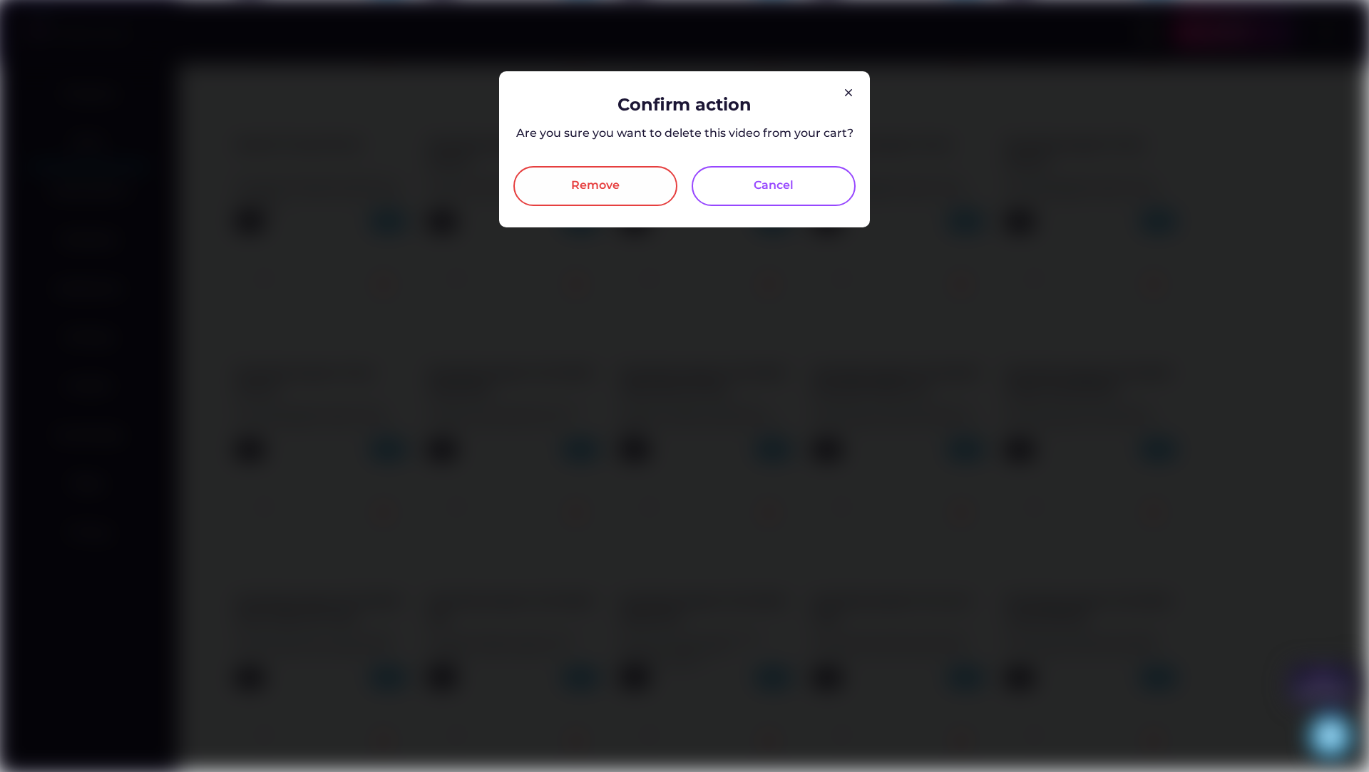
click at [620, 185] on div "Remove" at bounding box center [595, 186] width 164 height 40
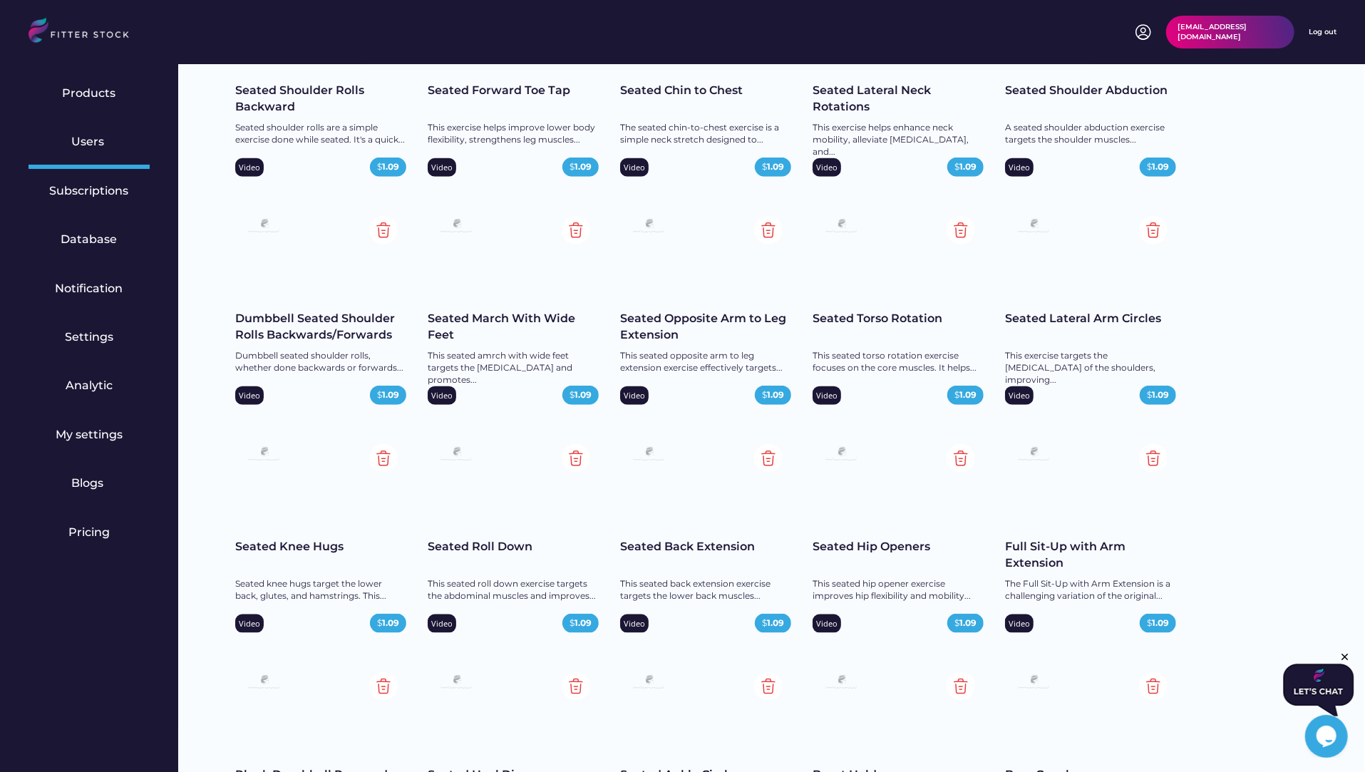
scroll to position [5128, 0]
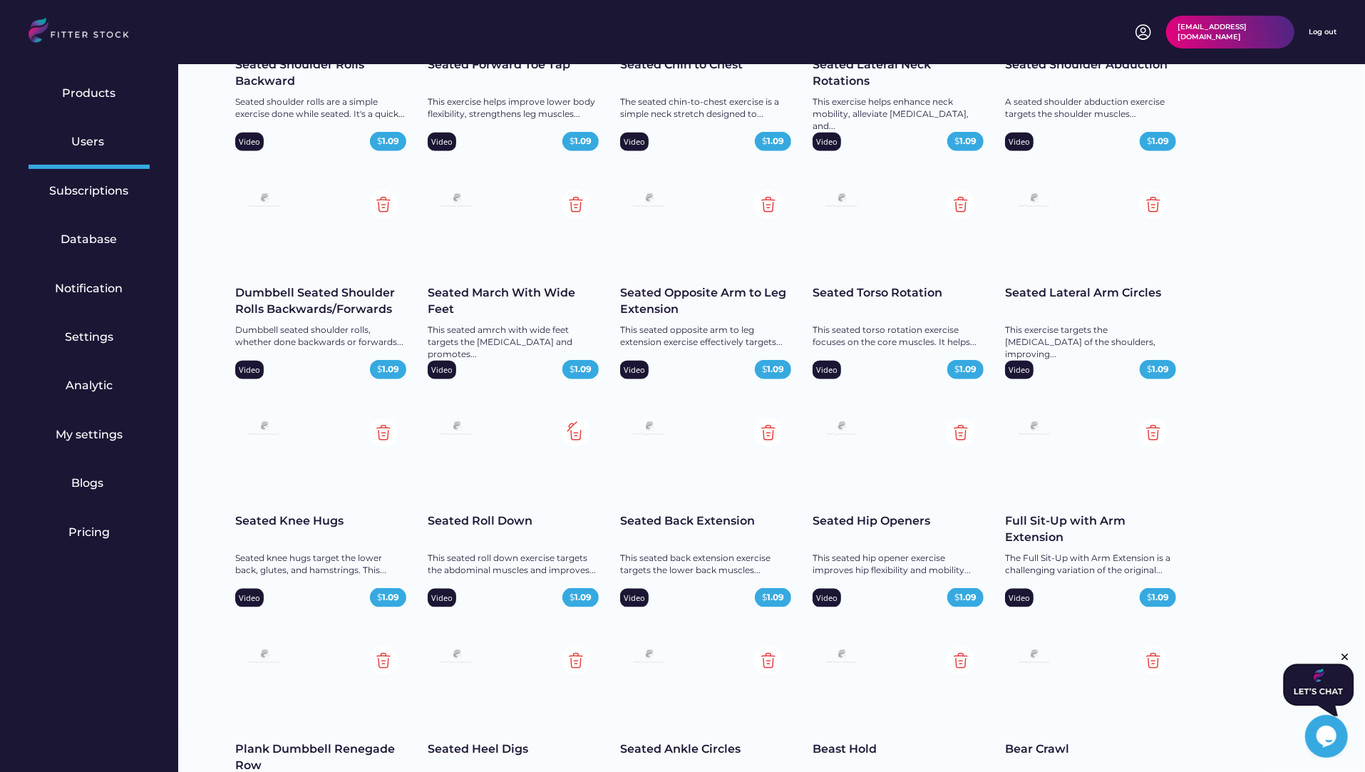
click at [580, 429] on img at bounding box center [576, 432] width 29 height 29
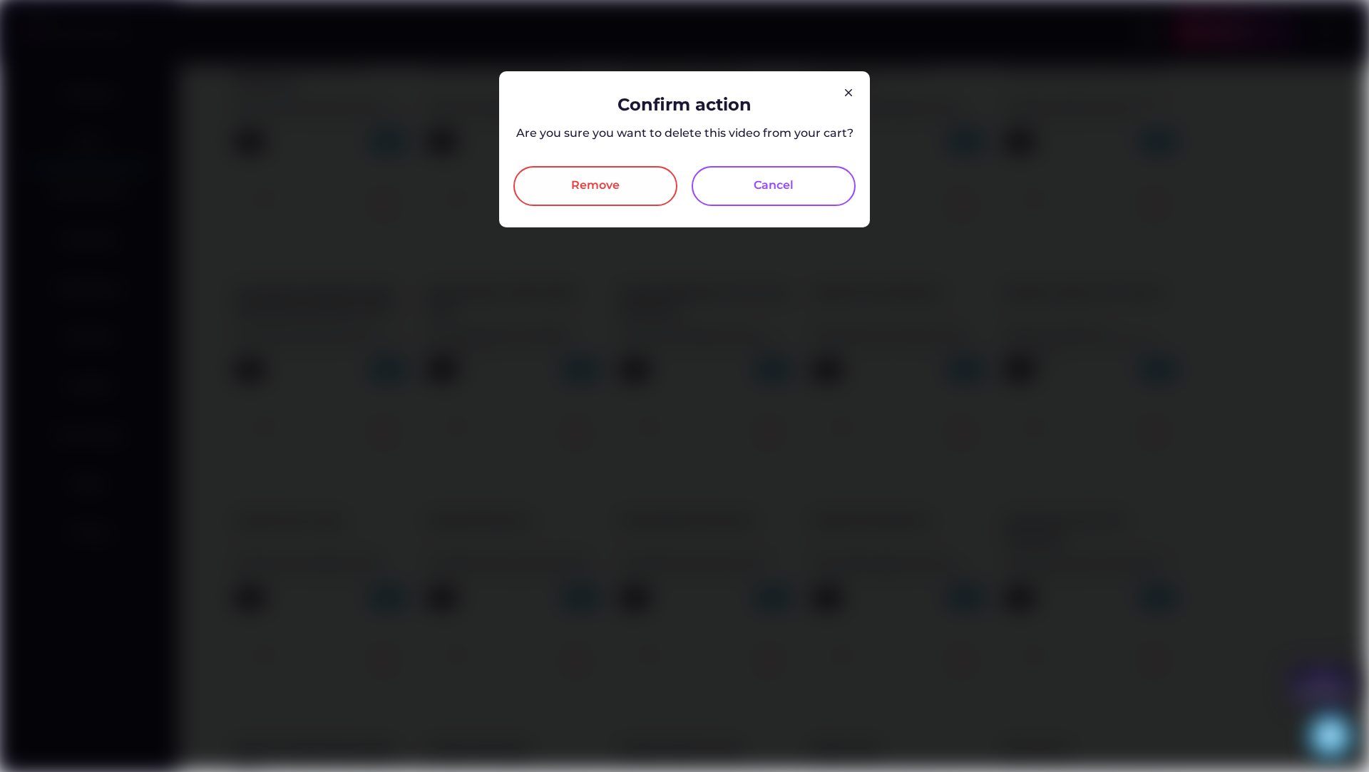
click at [584, 192] on div "Remove" at bounding box center [595, 185] width 48 height 17
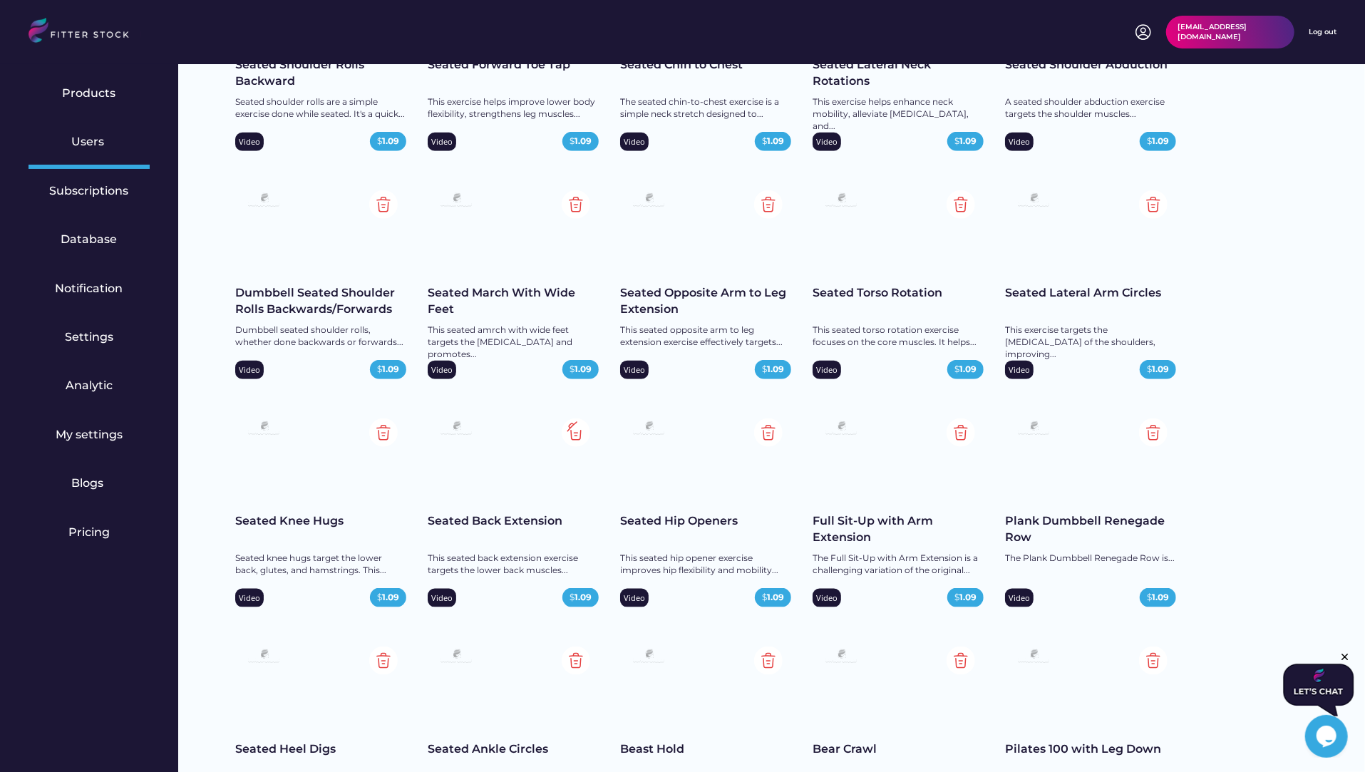
click at [575, 428] on img at bounding box center [576, 432] width 29 height 29
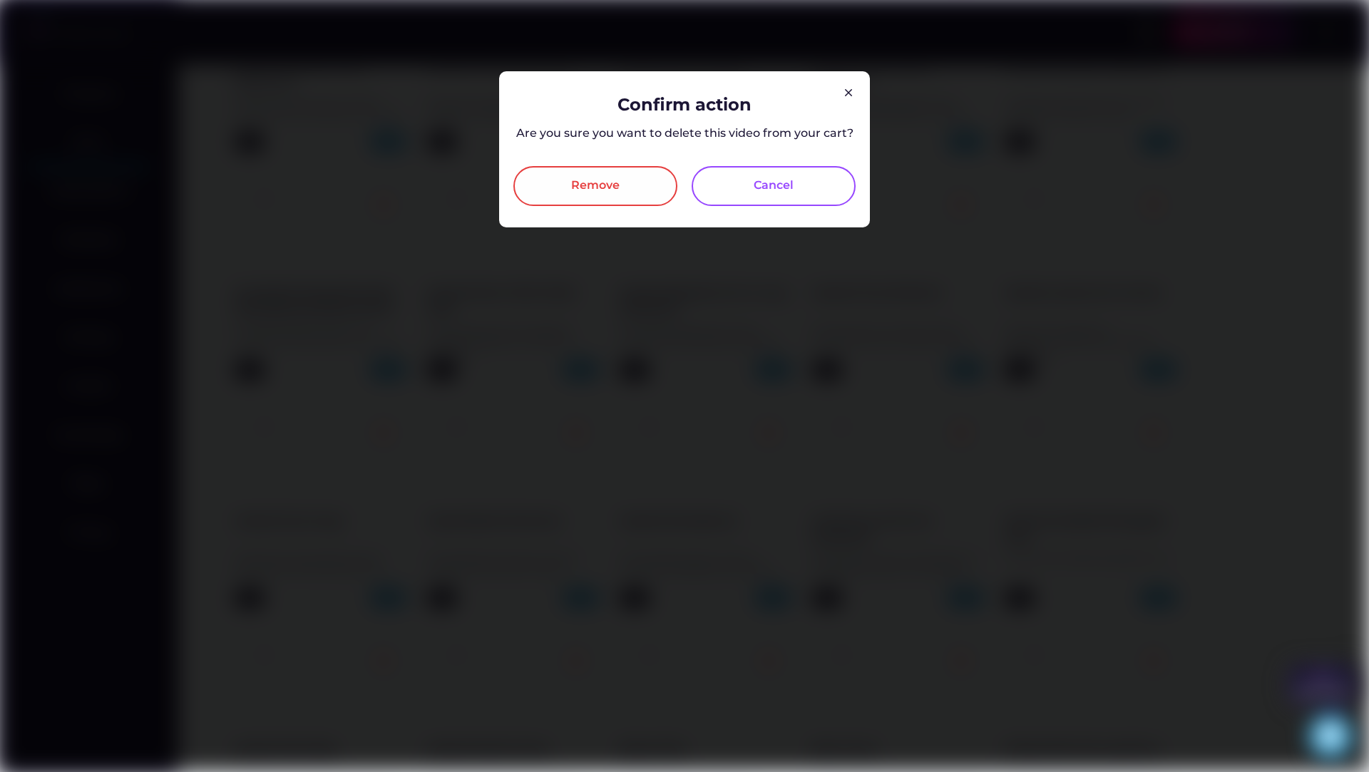
click at [566, 182] on div "Remove" at bounding box center [595, 186] width 164 height 40
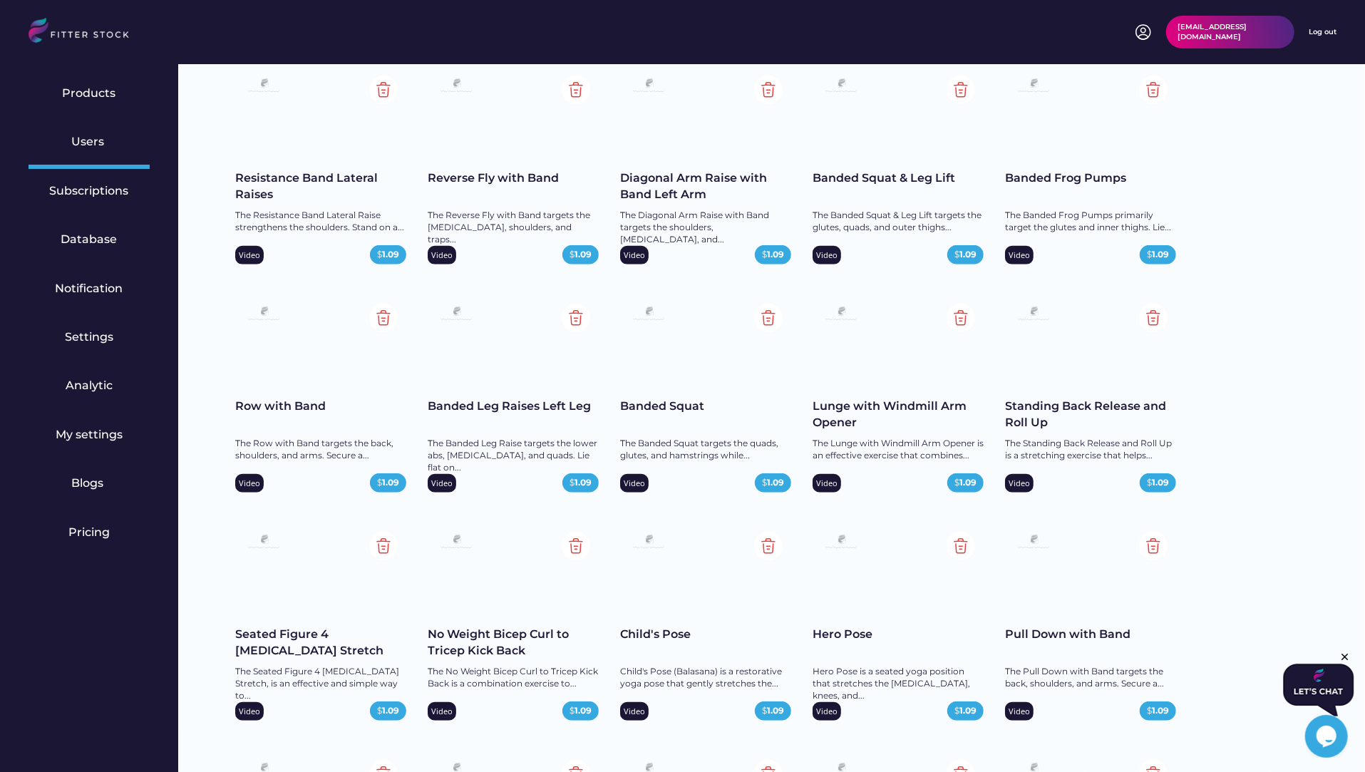
scroll to position [12754, 0]
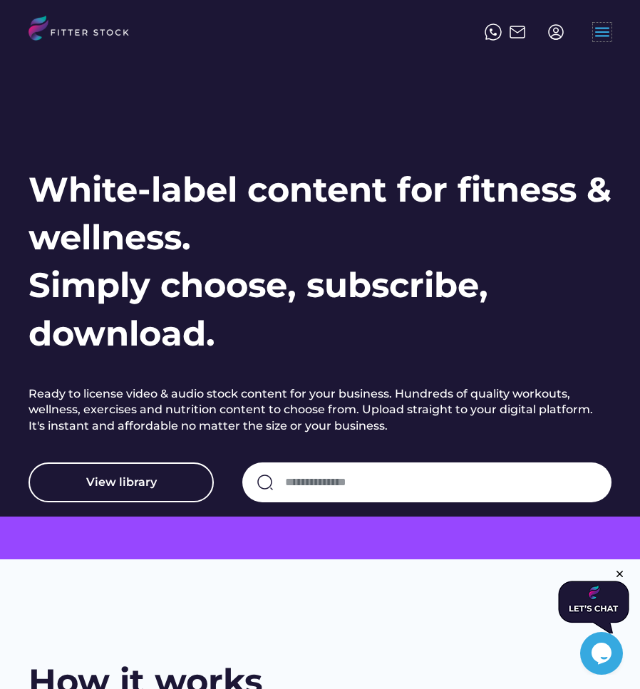
click at [595, 34] on text "menu" at bounding box center [602, 32] width 19 height 19
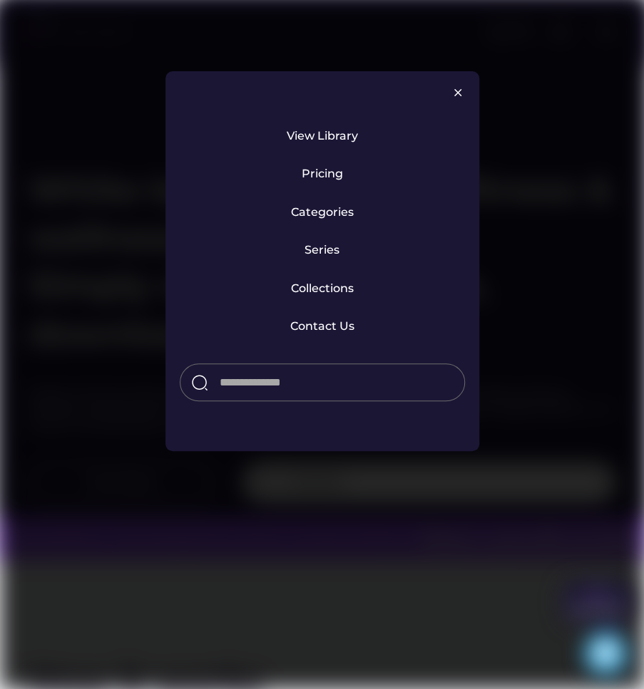
click at [406, 58] on div at bounding box center [322, 344] width 644 height 689
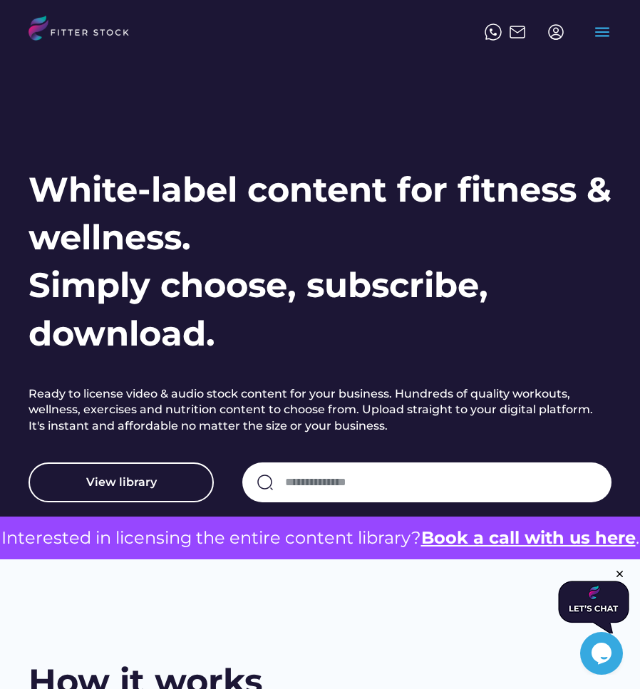
click at [553, 36] on img at bounding box center [555, 32] width 17 height 17
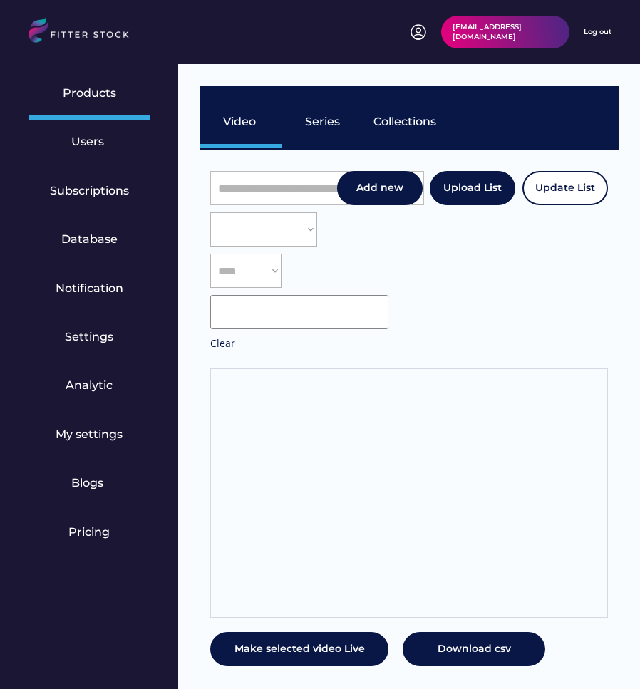
select select "**********"
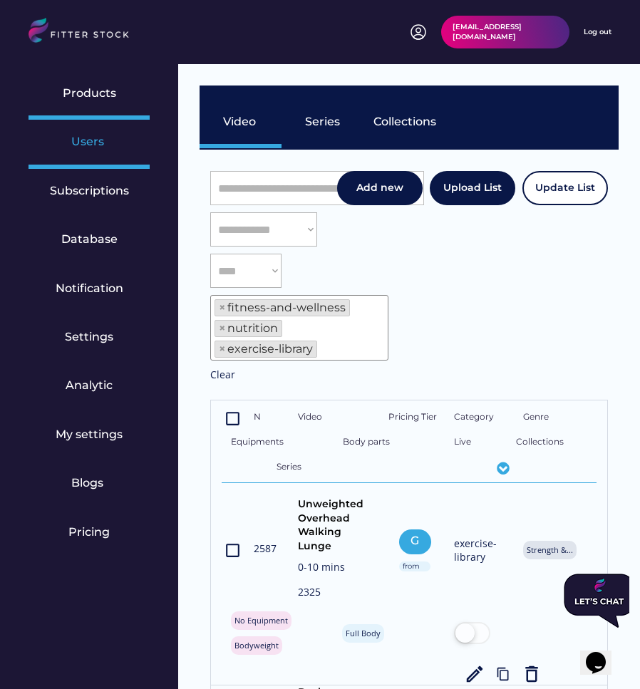
click at [105, 155] on div "Users" at bounding box center [89, 144] width 121 height 48
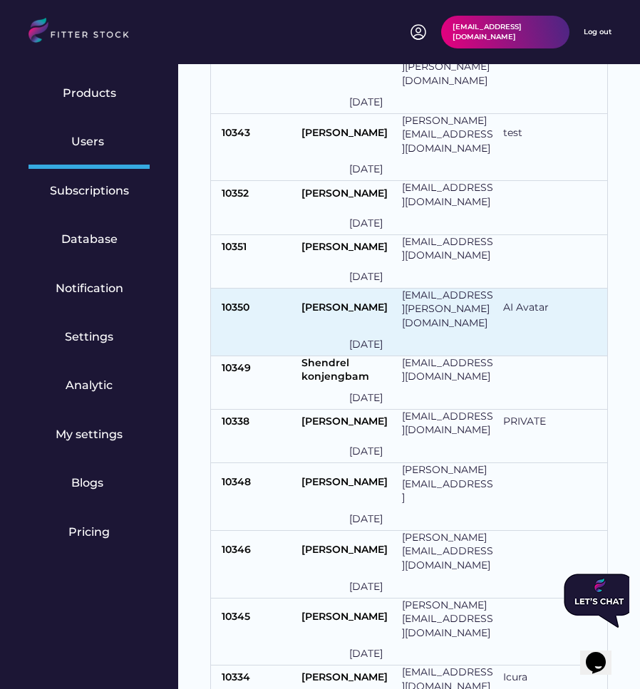
scroll to position [818, 0]
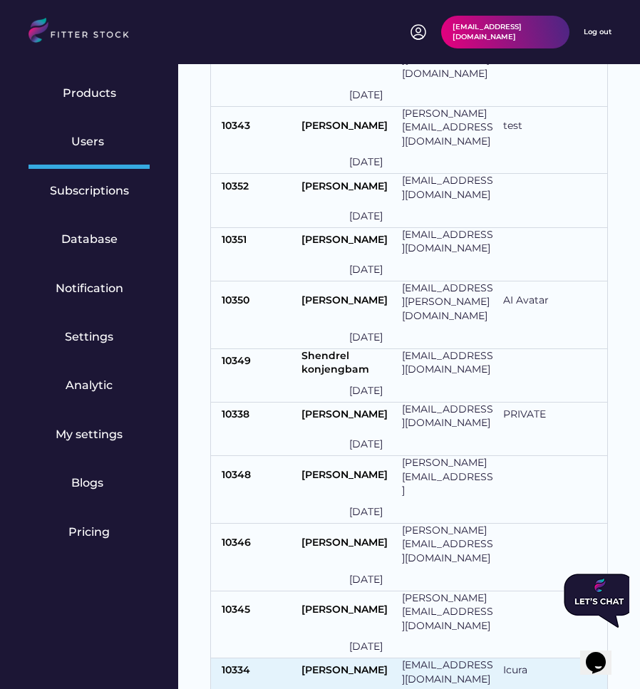
click at [324, 659] on div "10334 [PERSON_NAME] [PERSON_NAME][EMAIL_ADDRESS][DOMAIN_NAME] Icura [DATE]" at bounding box center [409, 685] width 396 height 53
select select "*****"
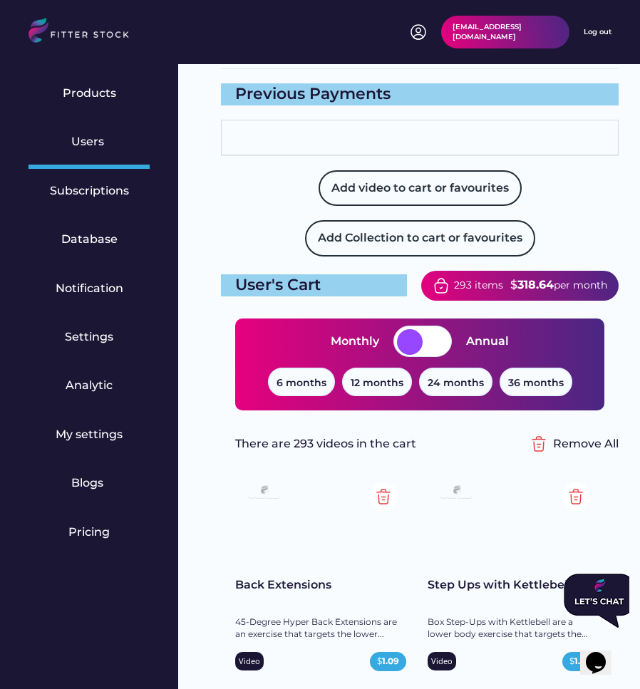
scroll to position [7928, 0]
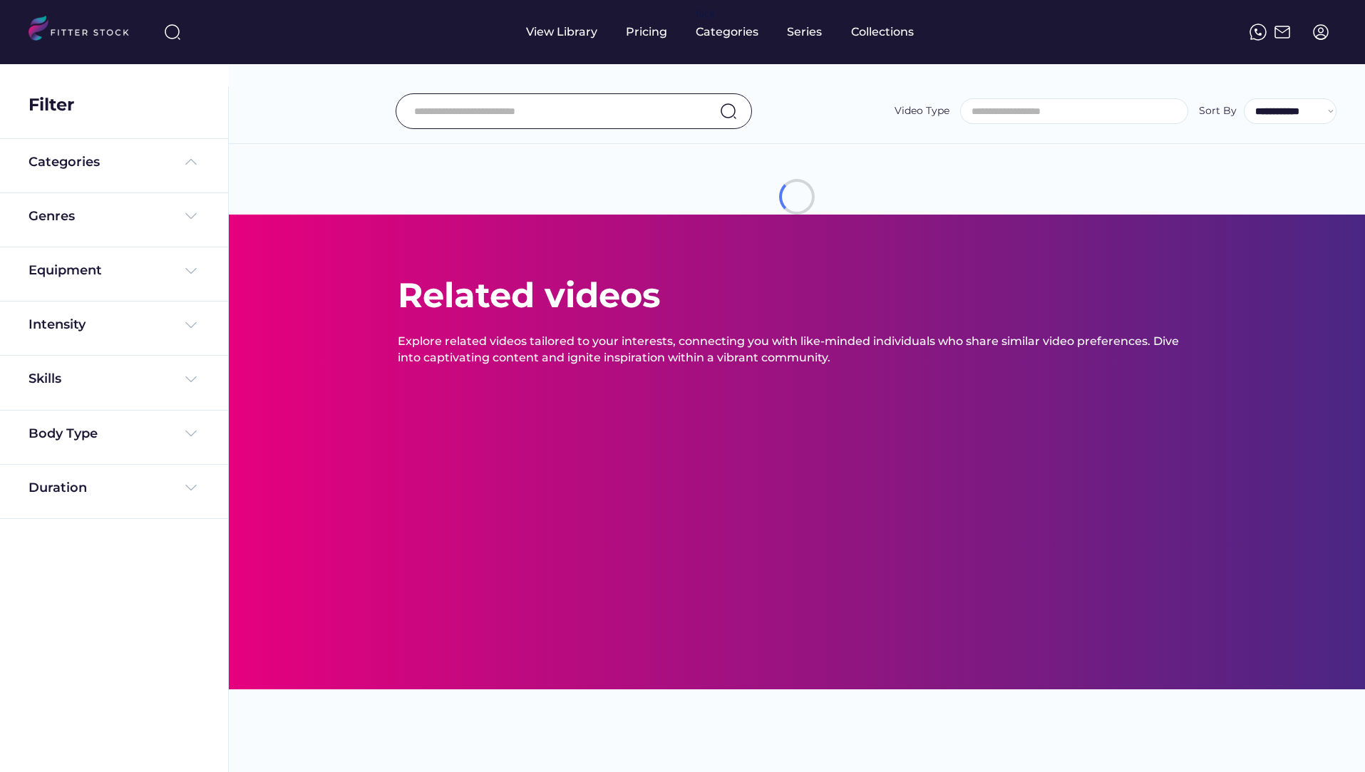
select select
select select "**********"
